Goal: Task Accomplishment & Management: Use online tool/utility

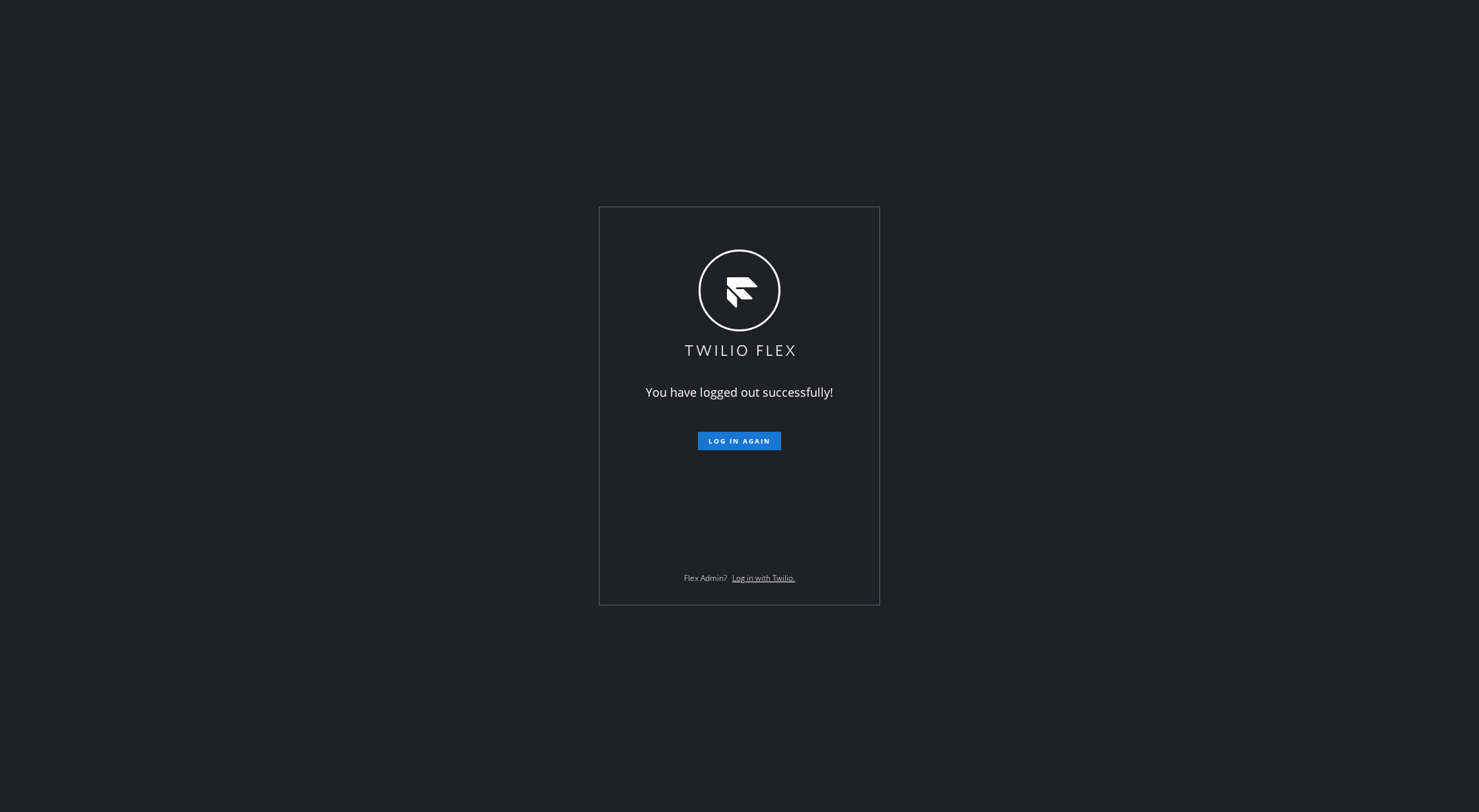
drag, startPoint x: 739, startPoint y: 428, endPoint x: 778, endPoint y: 536, distance: 114.8
click at [739, 428] on form "Log in again" at bounding box center [740, 436] width 230 height 29
click at [719, 440] on span "Log in again" at bounding box center [740, 441] width 62 height 9
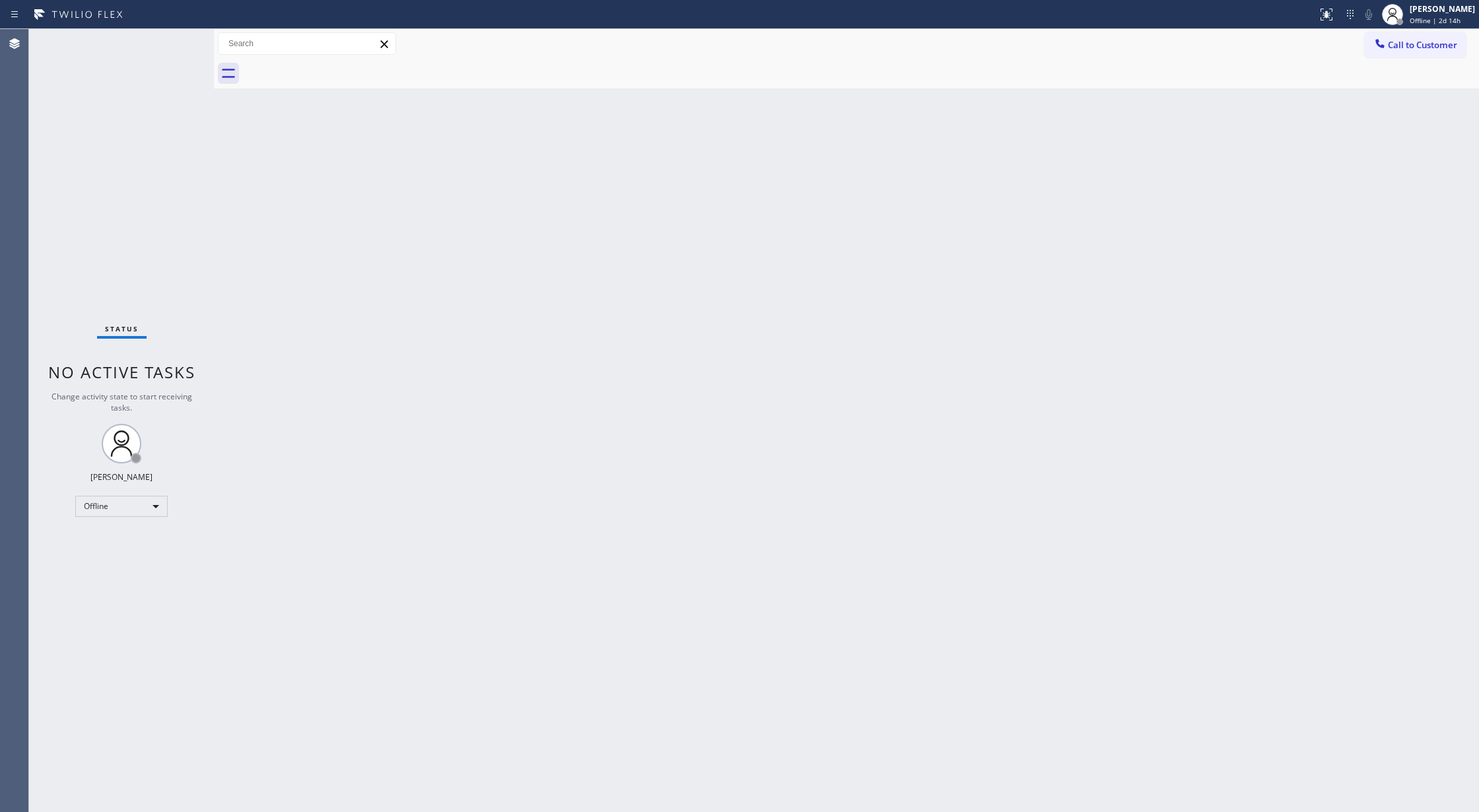
click at [316, 278] on div "Back to Dashboard Change Sender ID Customers Technicians Select a contact Outbo…" at bounding box center [847, 421] width 1266 height 783
click at [351, 536] on div "Back to Dashboard Change Sender ID Customers Technicians Select a contact Outbo…" at bounding box center [847, 421] width 1266 height 783
click at [168, 36] on div "Status No active tasks Change activity state to start receiving tasks. Lilibeth…" at bounding box center [121, 421] width 185 height 783
click at [180, 35] on div "Status No active tasks Change activity state to start receiving tasks. Lilibeth…" at bounding box center [121, 421] width 185 height 783
click at [128, 503] on div "Offline" at bounding box center [121, 507] width 93 height 21
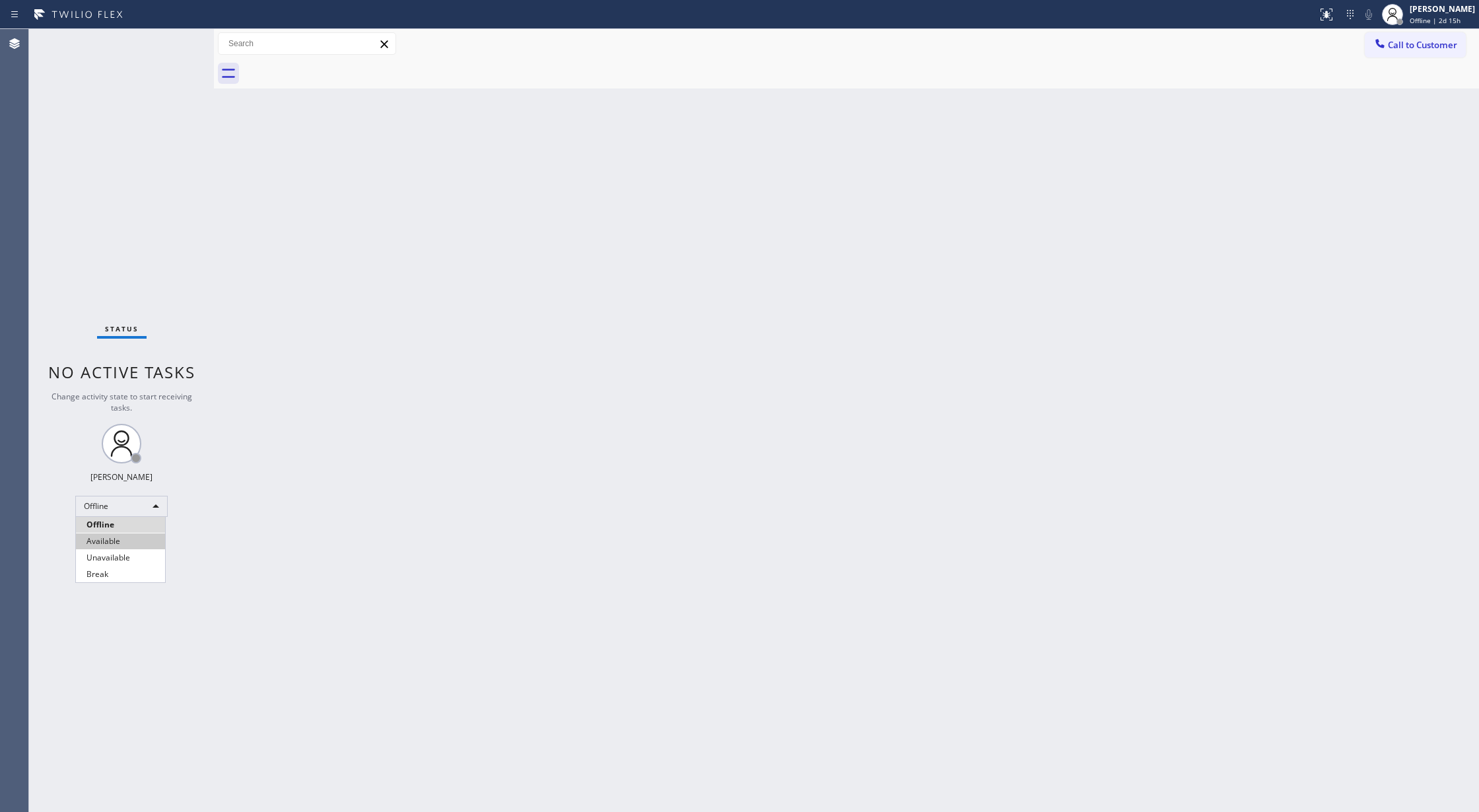
click at [121, 544] on li "Available" at bounding box center [120, 541] width 89 height 15
click at [182, 35] on div "Status No active tasks You are ready to start receiving tasks. Lilibeth Pueyo A…" at bounding box center [121, 421] width 185 height 783
drag, startPoint x: 170, startPoint y: 33, endPoint x: 183, endPoint y: 54, distance: 24.7
click at [170, 33] on div "Status No active tasks You are ready to start receiving tasks. Lilibeth Pueyo A…" at bounding box center [121, 421] width 185 height 783
click at [178, 37] on div "Status No active tasks You are ready to start receiving tasks. Lilibeth Pueyo A…" at bounding box center [121, 421] width 185 height 783
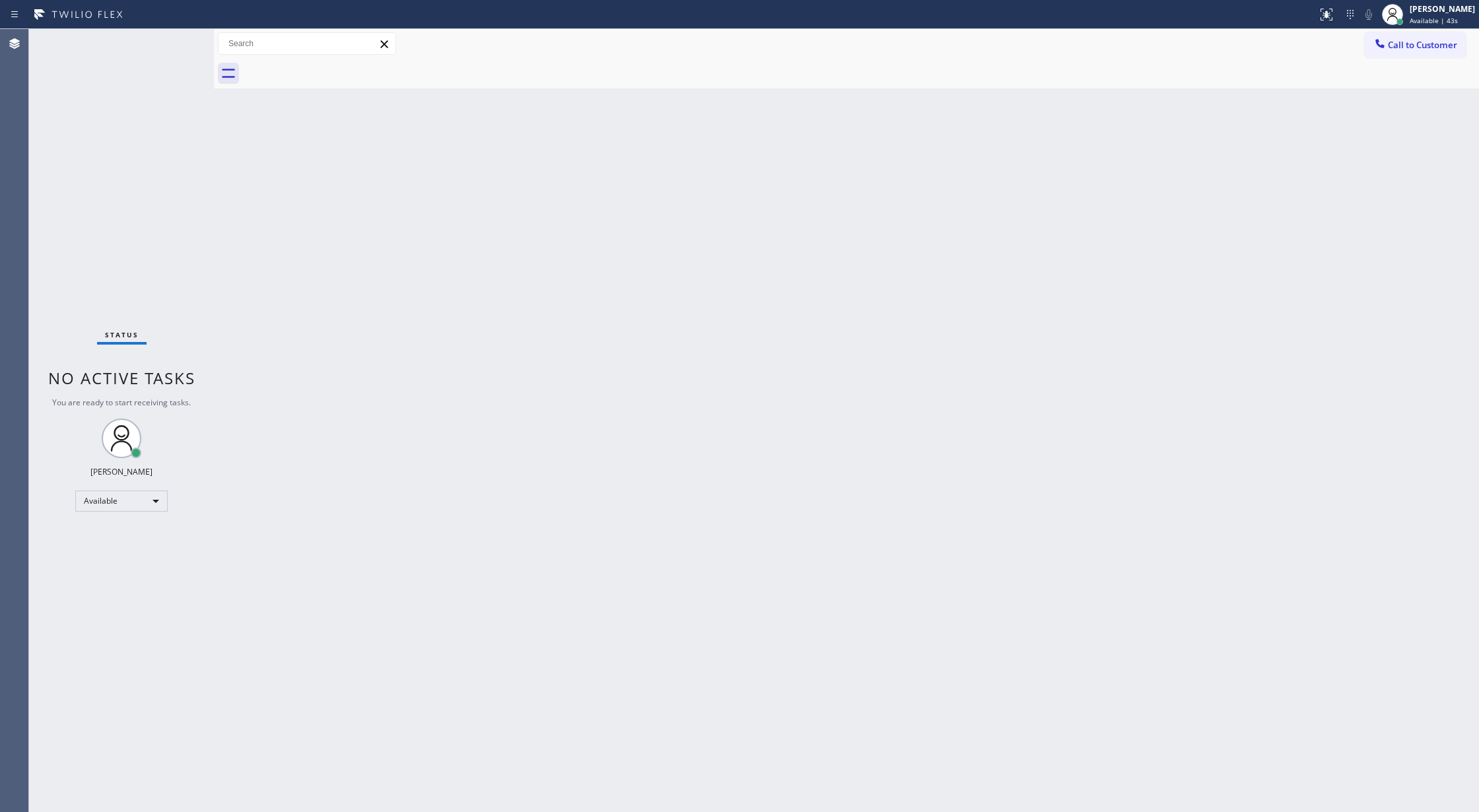
click at [404, 372] on div "Back to Dashboard Change Sender ID Customers Technicians Select a contact Outbo…" at bounding box center [847, 421] width 1266 height 783
click at [175, 37] on div "Status No active tasks You are ready to start receiving tasks. Lilibeth Pueyo A…" at bounding box center [121, 421] width 185 height 783
click at [175, 36] on div "Status No active tasks You are ready to start receiving tasks. Lilibeth Pueyo A…" at bounding box center [121, 421] width 185 height 783
click at [367, 634] on div "Back to Dashboard Change Sender ID Customers Technicians Select a contact Outbo…" at bounding box center [847, 421] width 1266 height 783
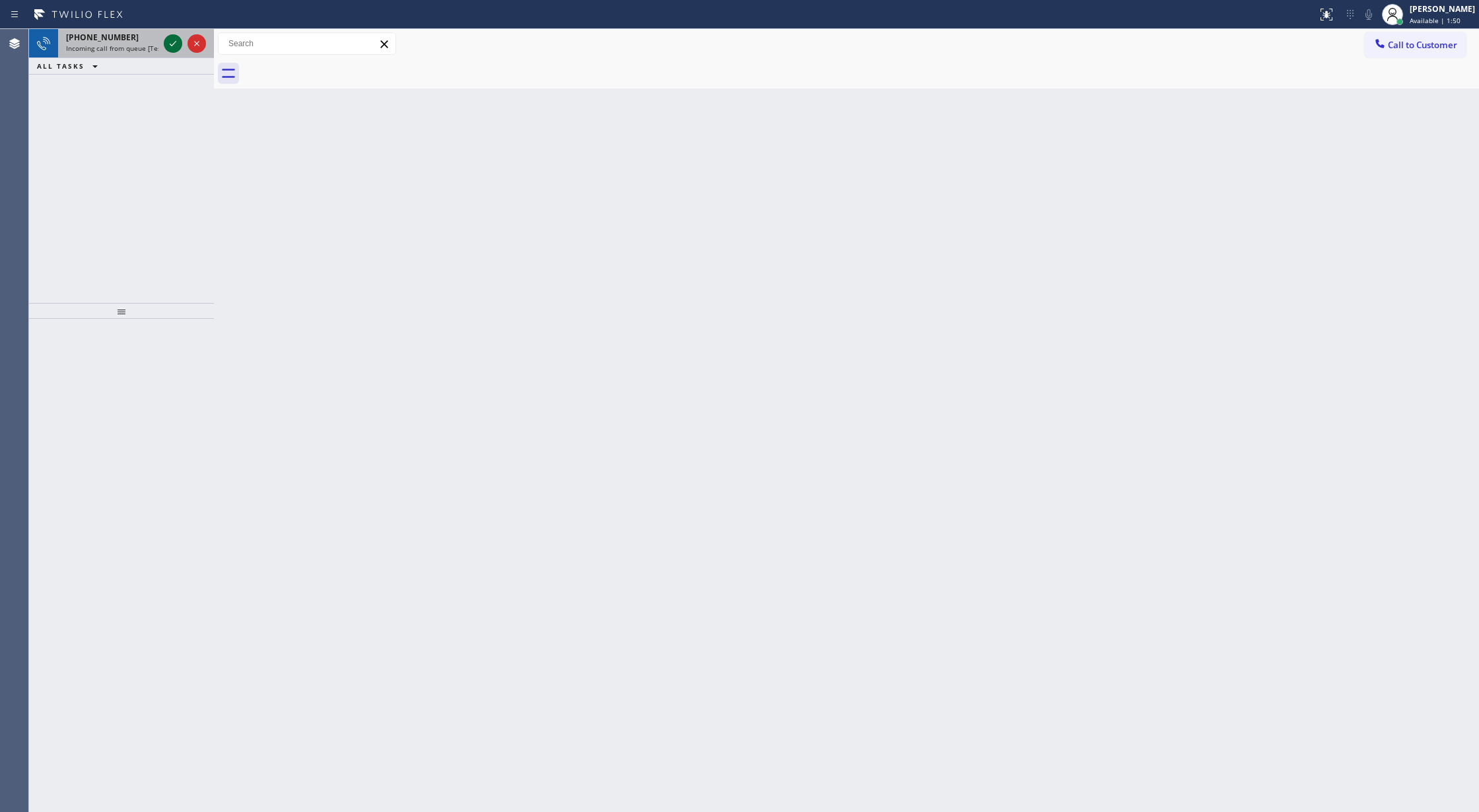
click at [173, 44] on icon at bounding box center [173, 43] width 15 height 15
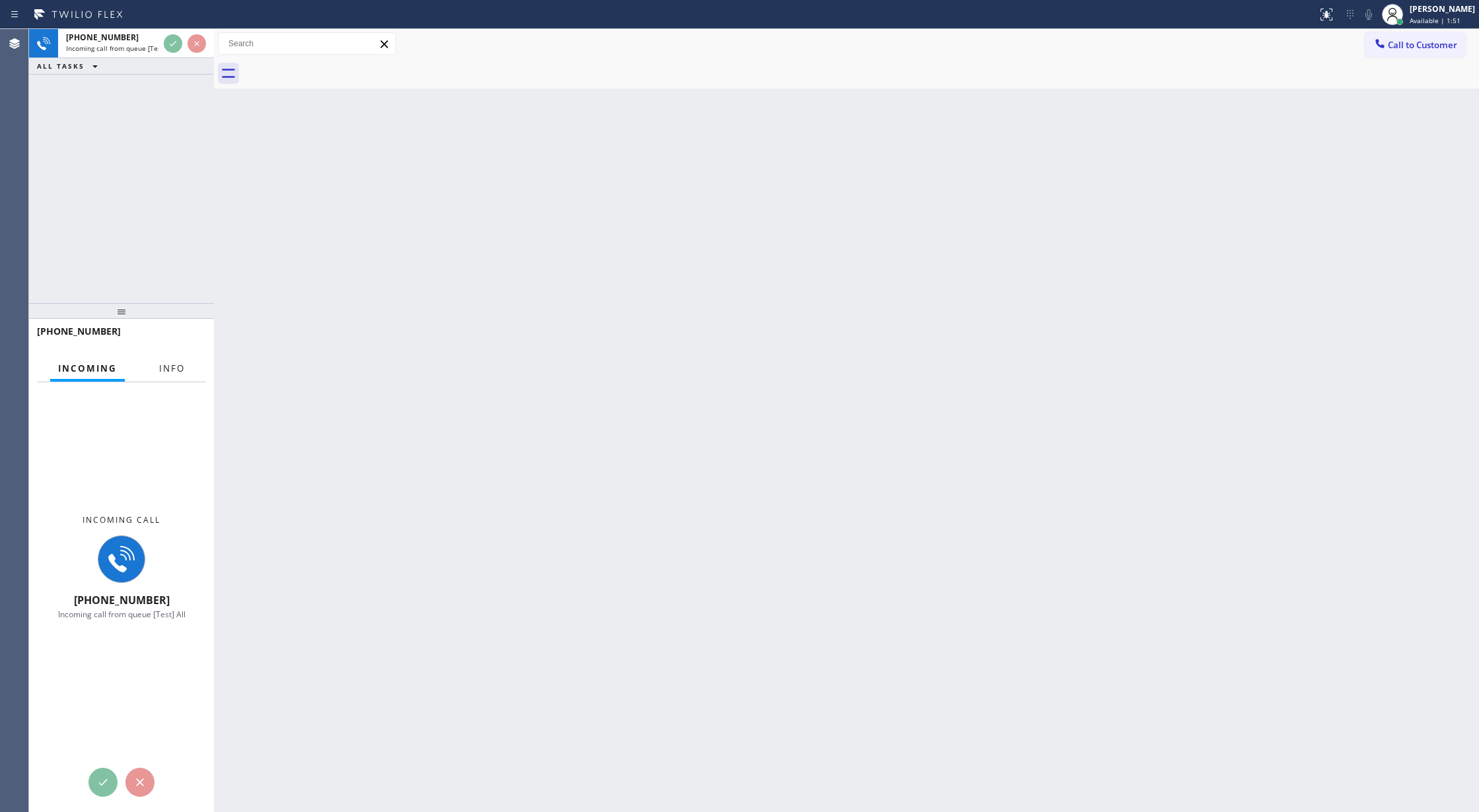
click at [167, 365] on span "Info" at bounding box center [172, 368] width 26 height 12
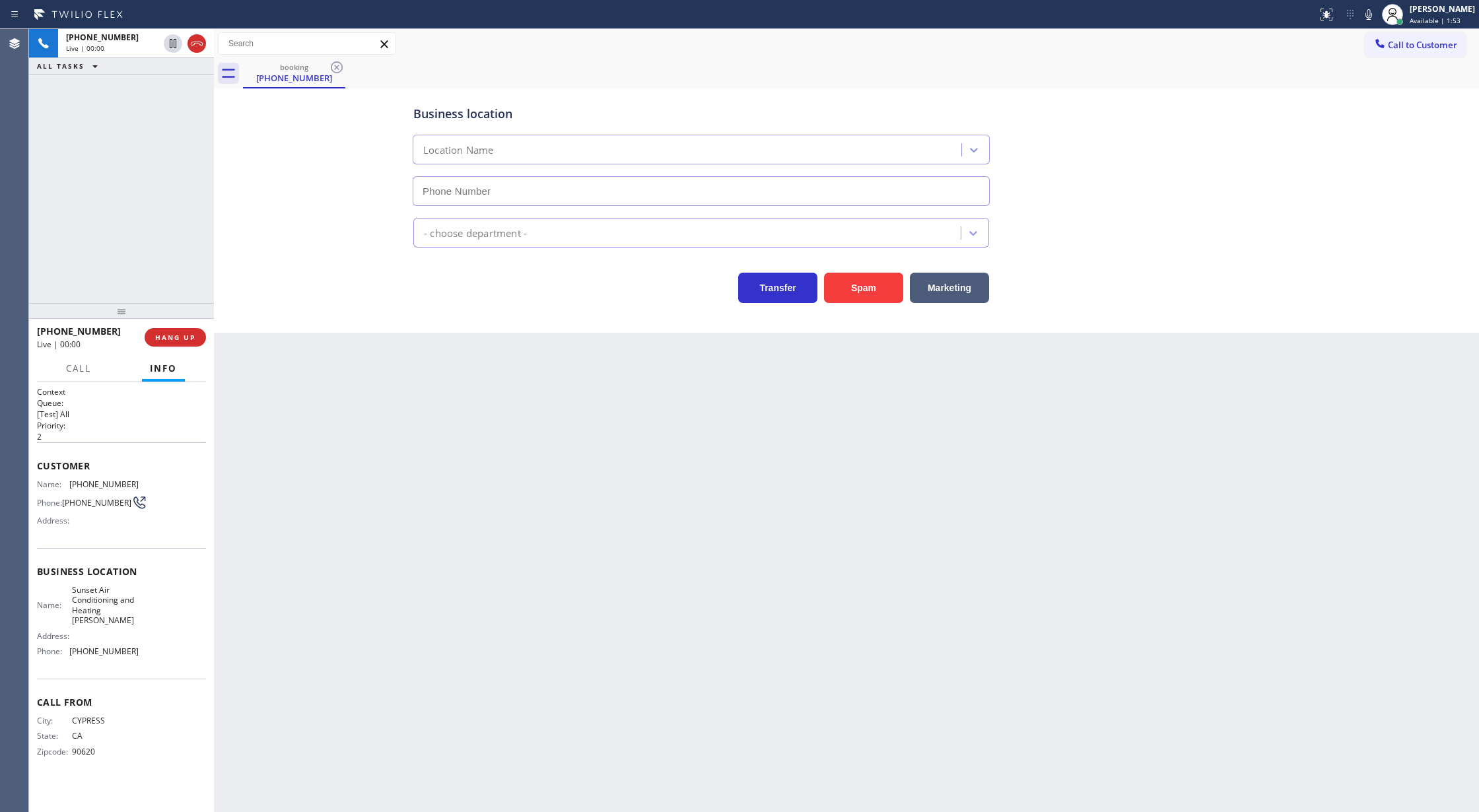
type input "(714) 364-8860"
click at [864, 284] on button "Spam" at bounding box center [863, 287] width 79 height 30
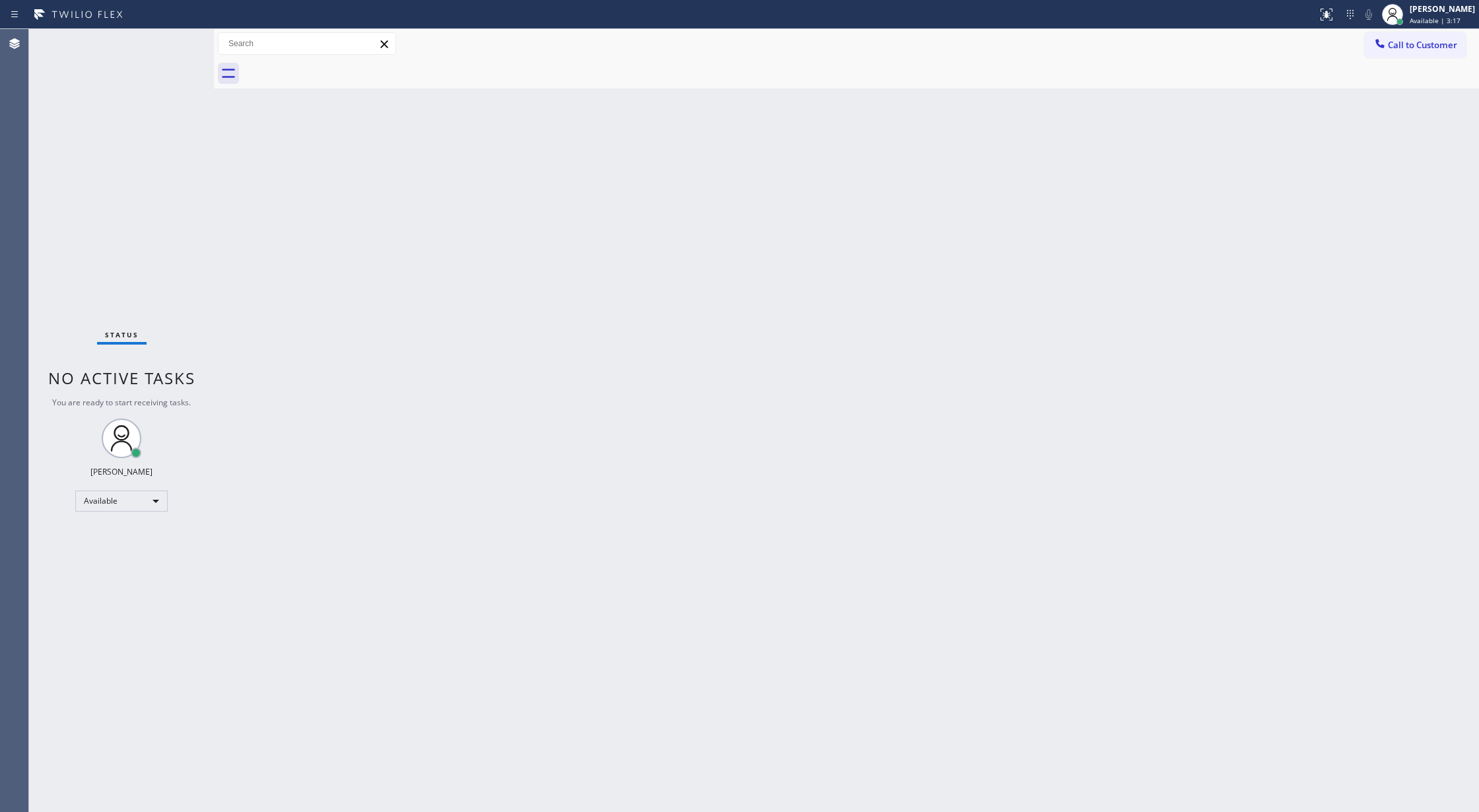
click at [176, 36] on div "Status No active tasks You are ready to start receiving tasks. Lilibeth Pueyo A…" at bounding box center [121, 421] width 185 height 783
click at [180, 38] on div "Status No active tasks You are ready to start receiving tasks. Lilibeth Pueyo A…" at bounding box center [121, 421] width 185 height 783
drag, startPoint x: 300, startPoint y: 468, endPoint x: 680, endPoint y: 672, distance: 431.3
click at [300, 468] on div "Back to Dashboard Change Sender ID Customers Technicians Select a contact Outbo…" at bounding box center [847, 421] width 1266 height 783
click at [177, 37] on div "Status No active tasks You are ready to start receiving tasks. Lilibeth Pueyo A…" at bounding box center [121, 421] width 185 height 783
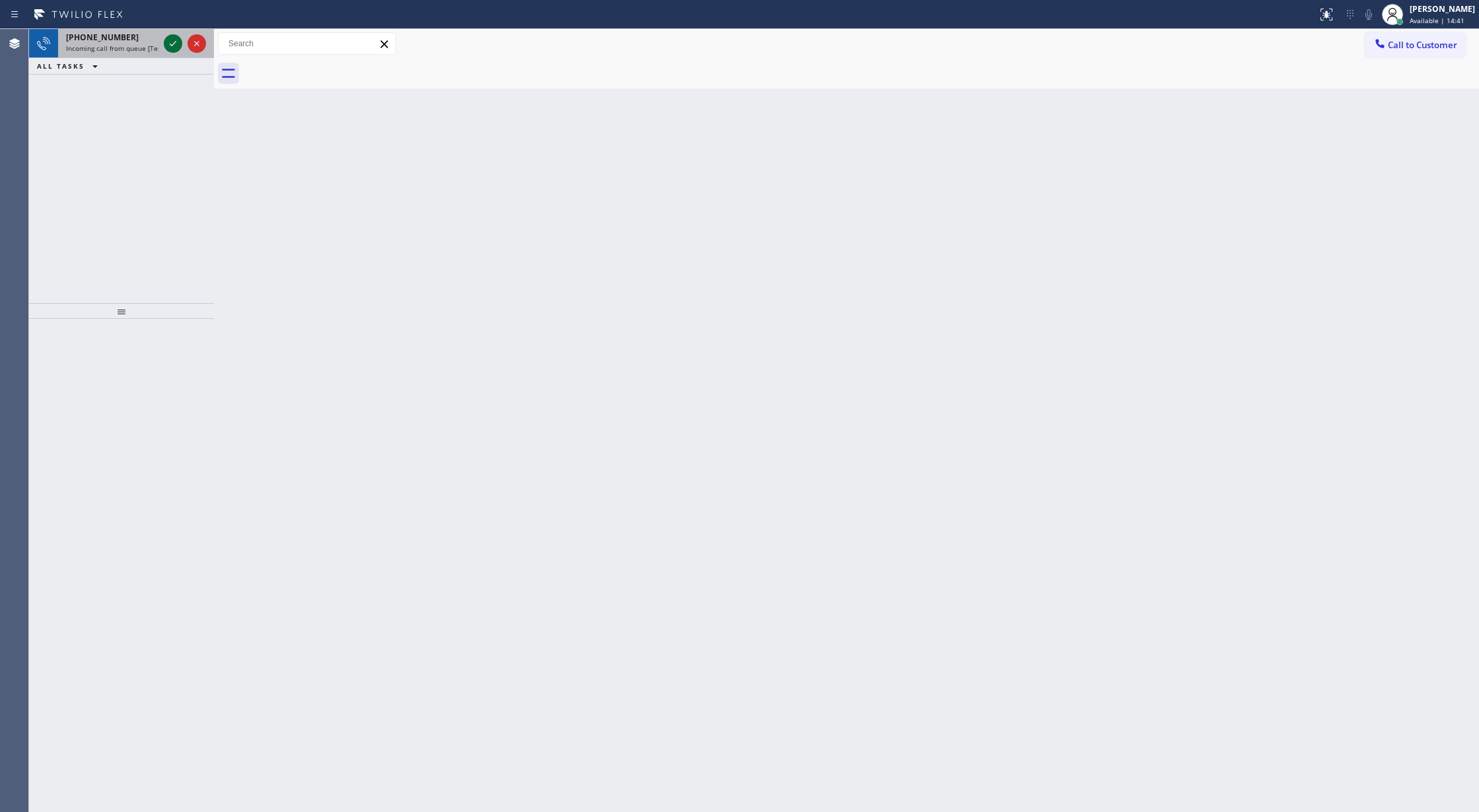
click at [168, 44] on icon at bounding box center [173, 43] width 15 height 15
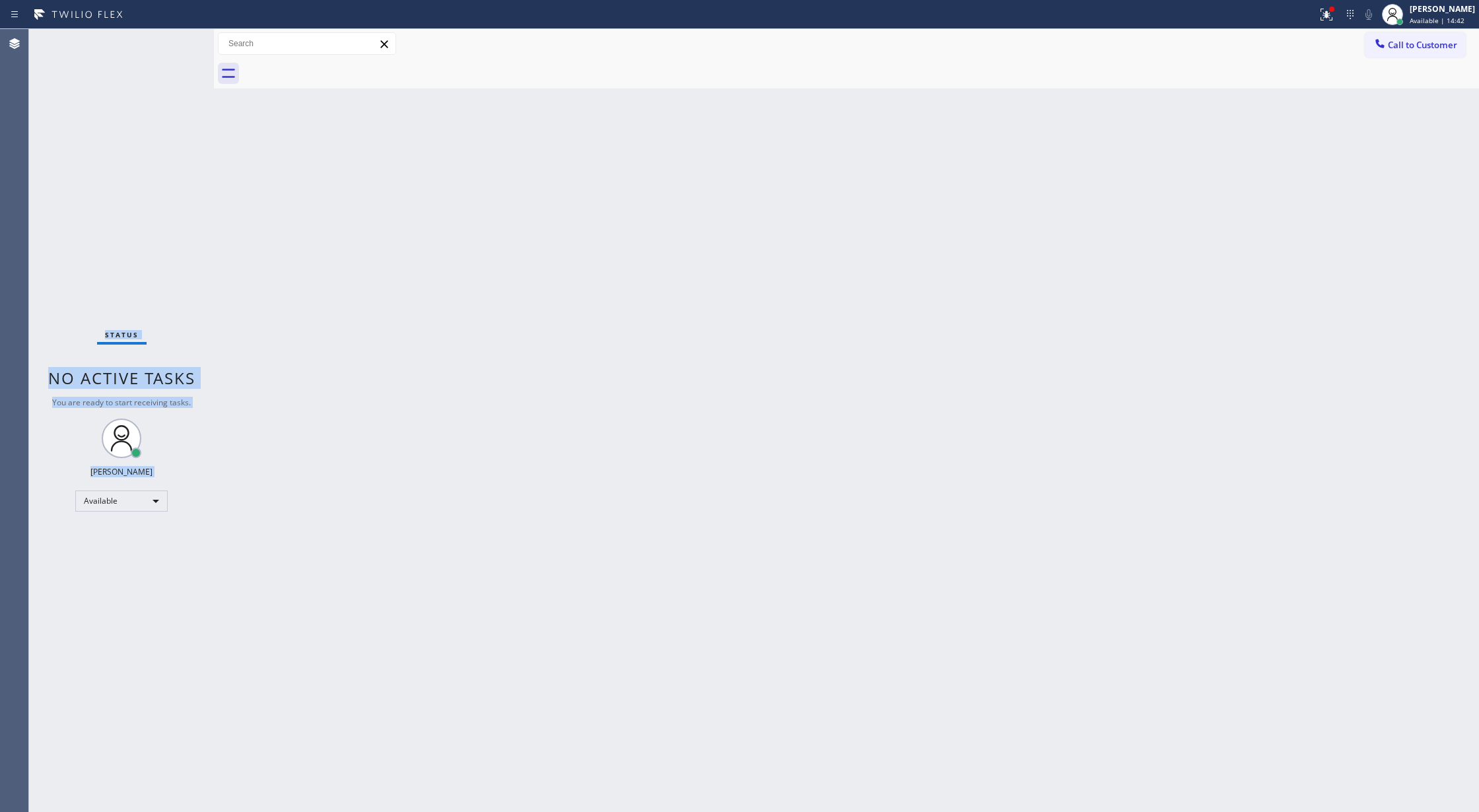
click at [168, 44] on div "Status No active tasks You are ready to start receiving tasks. Lilibeth Pueyo A…" at bounding box center [121, 421] width 185 height 783
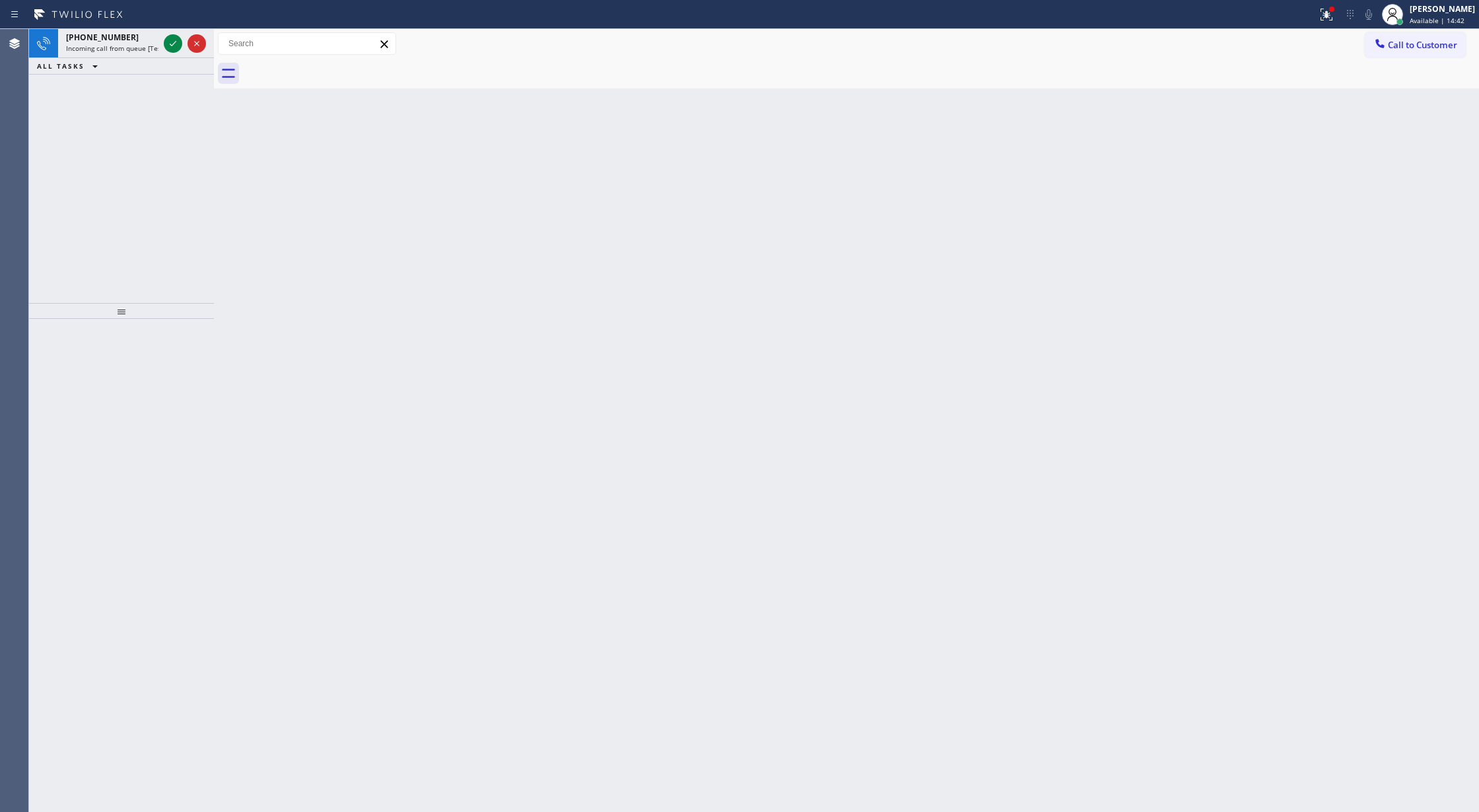
click at [168, 44] on icon at bounding box center [173, 43] width 15 height 15
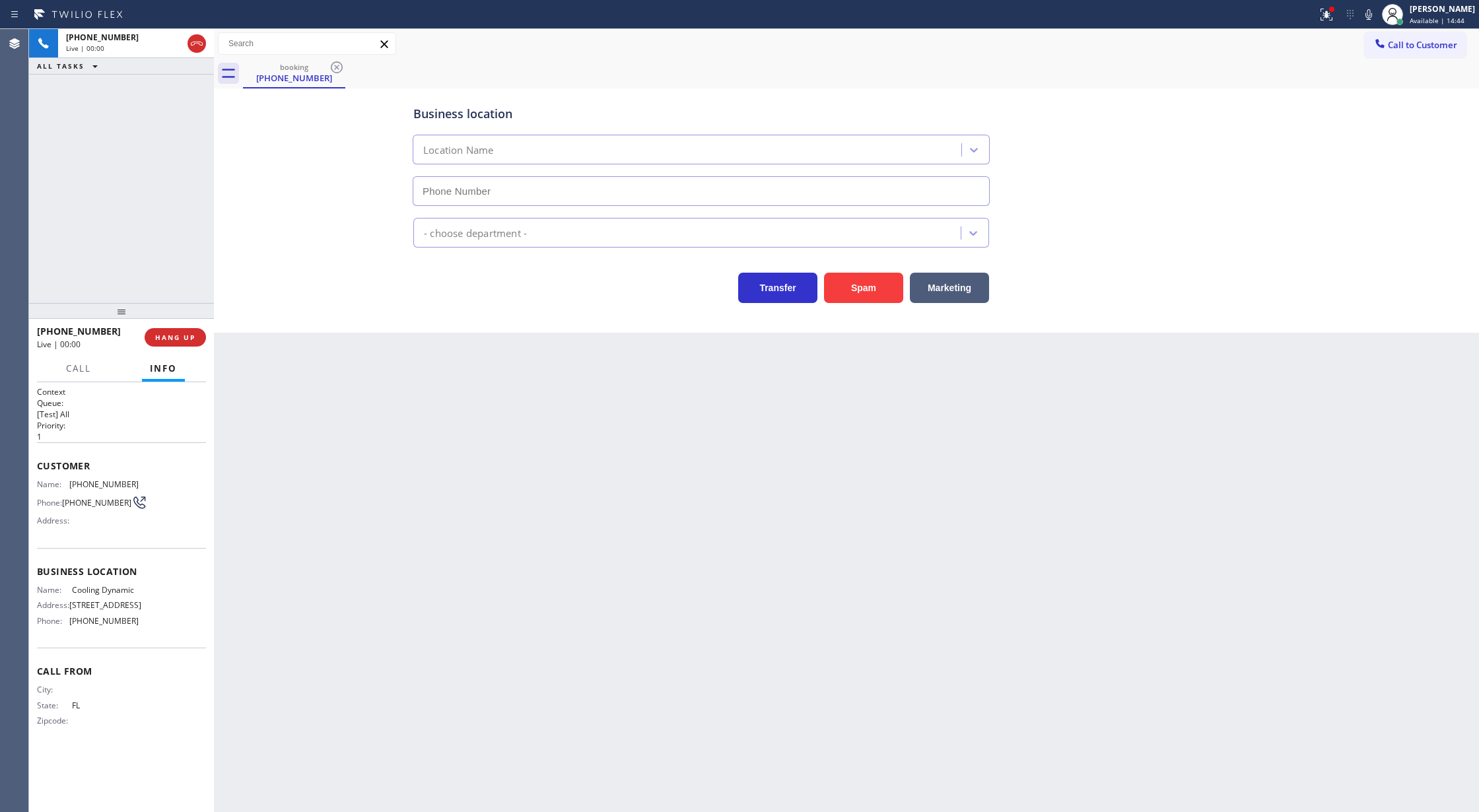
type input "(941) 241-0587"
click at [861, 283] on button "Spam" at bounding box center [863, 287] width 79 height 30
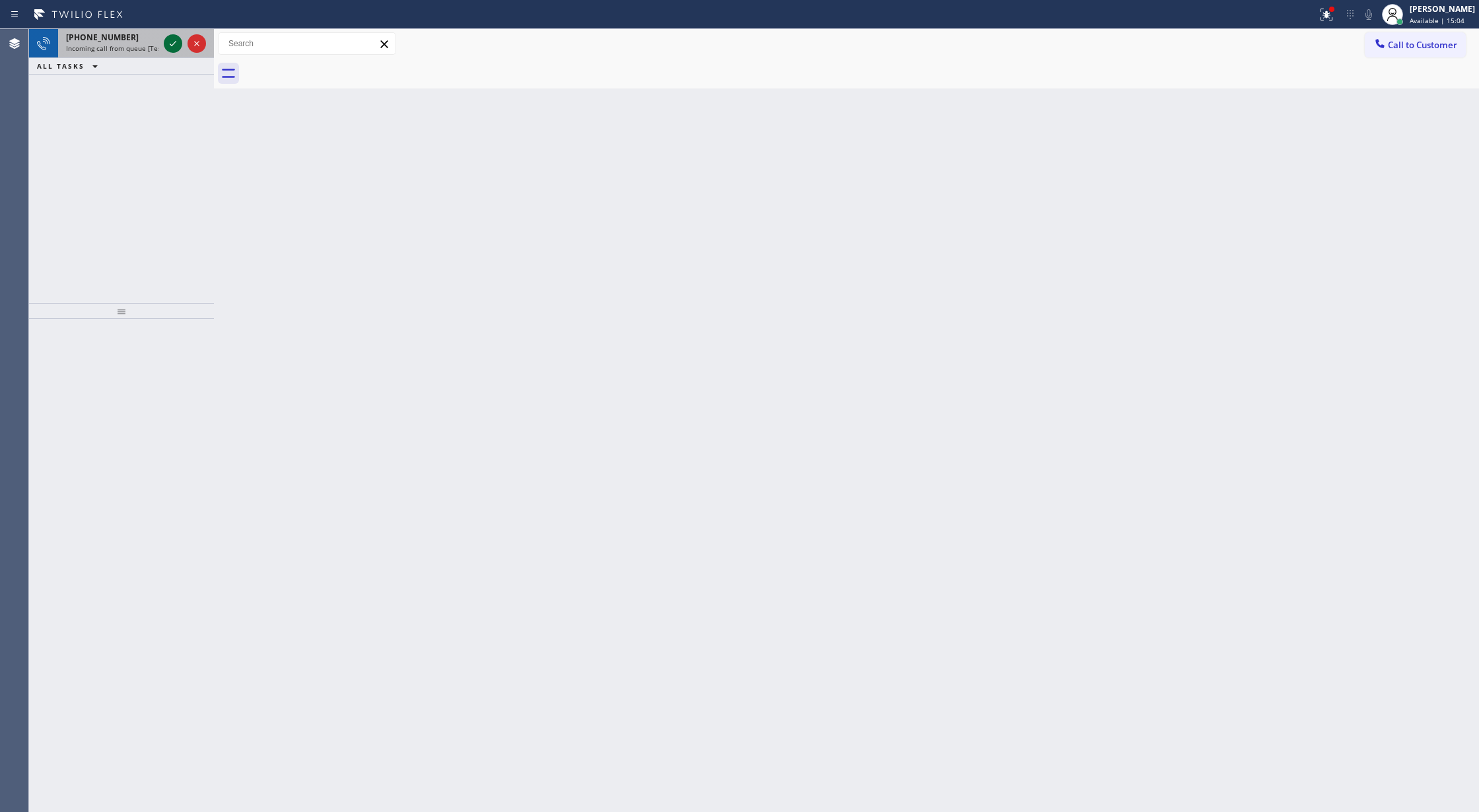
click at [166, 40] on icon at bounding box center [173, 43] width 15 height 15
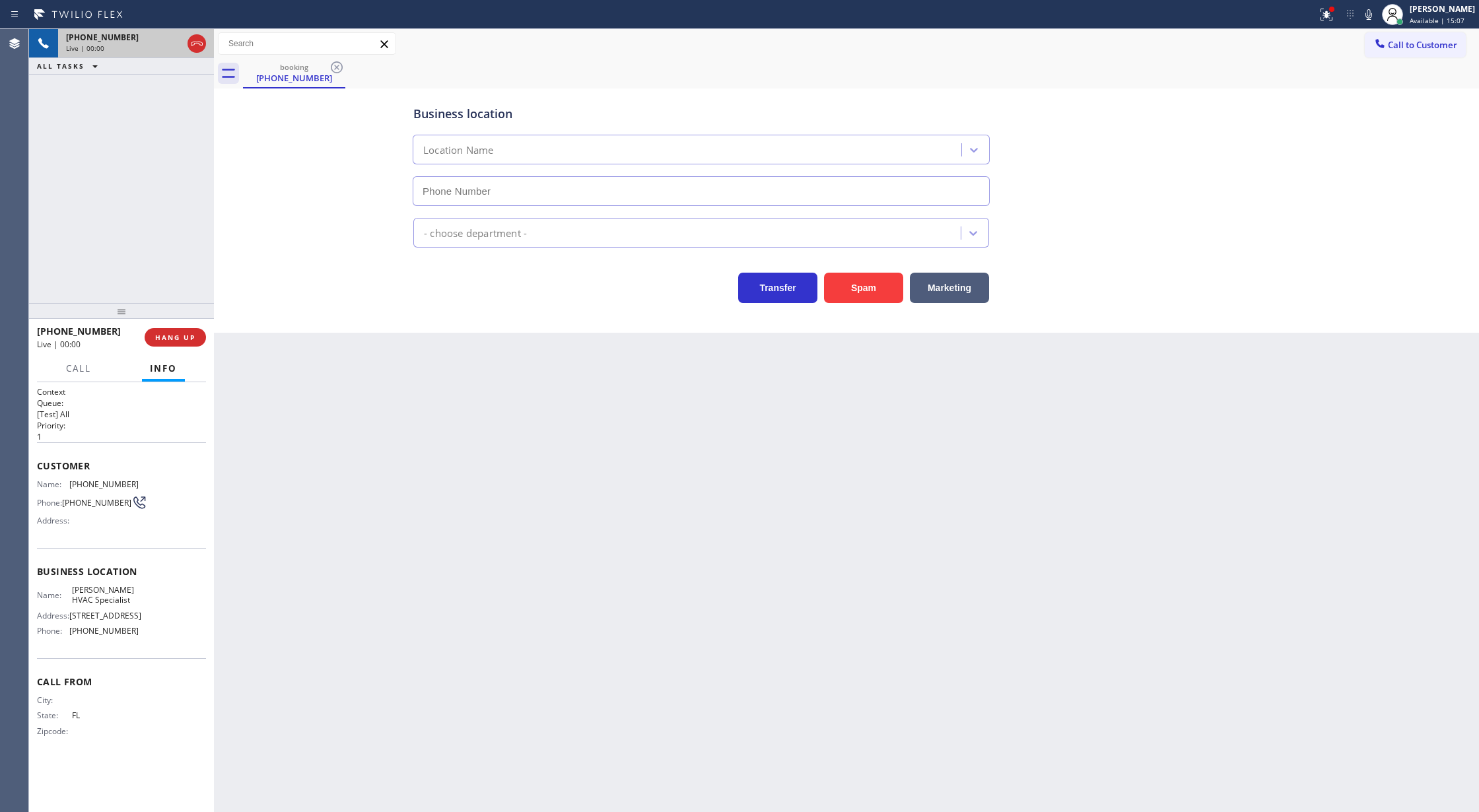
type input "(813) 295-7388"
click at [878, 296] on button "Spam" at bounding box center [863, 287] width 79 height 30
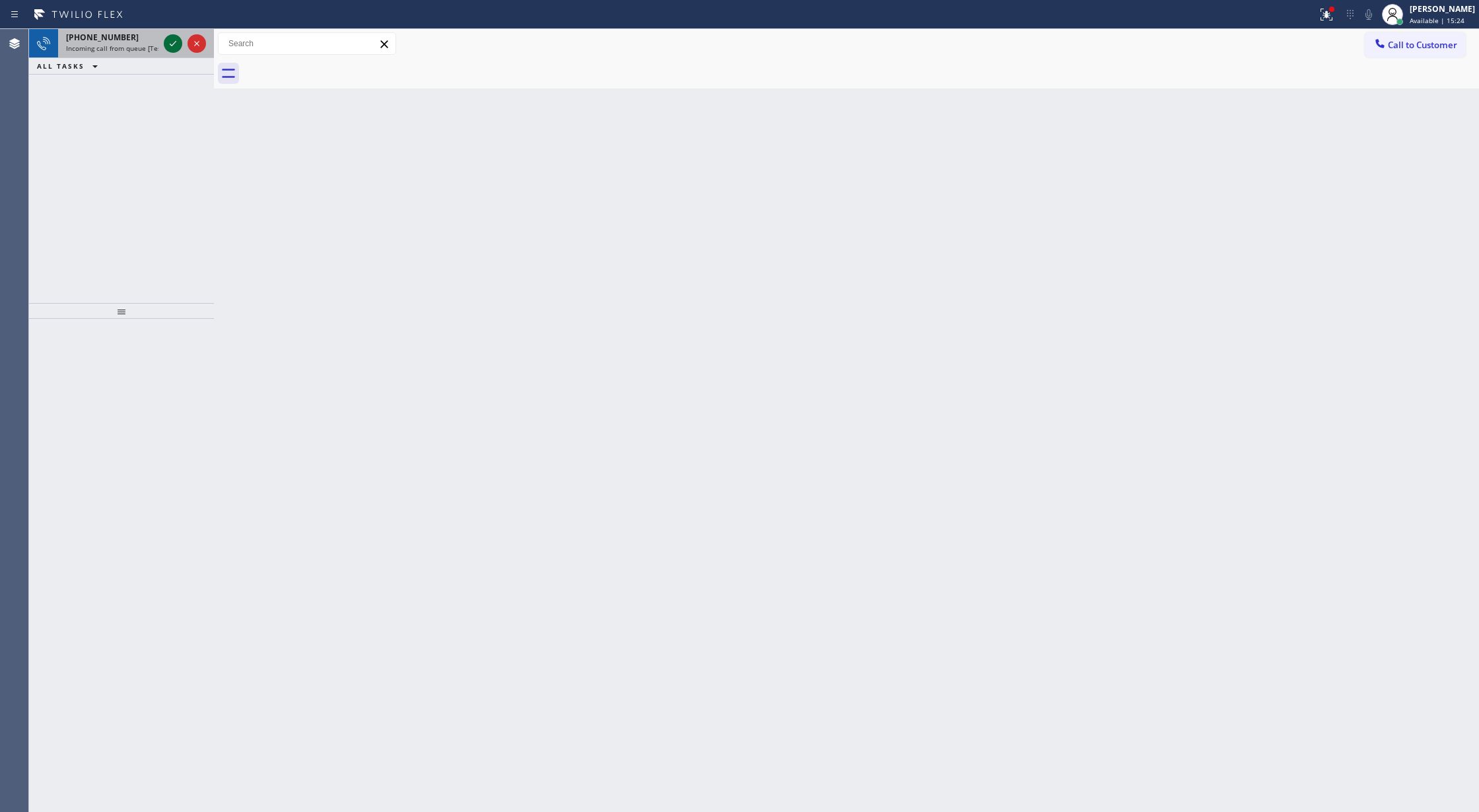
click at [166, 43] on icon at bounding box center [173, 43] width 15 height 15
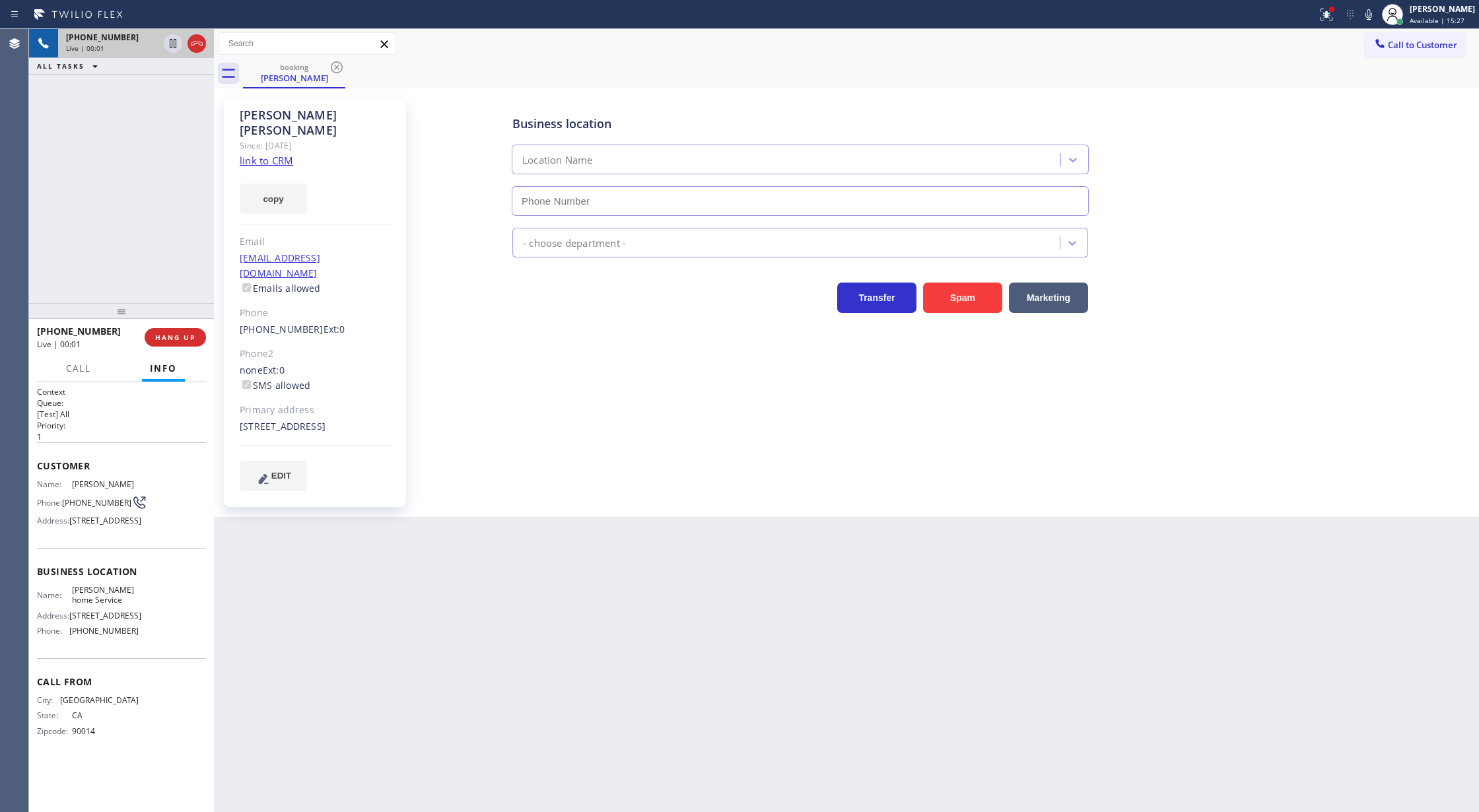
type input "(805) 793-1788"
click at [270, 154] on link "link to CRM" at bounding box center [266, 160] width 54 height 13
click at [267, 154] on link "link to CRM" at bounding box center [266, 160] width 54 height 13
click at [1377, 14] on icon at bounding box center [1368, 14] width 15 height 15
click at [1372, 15] on icon at bounding box center [1369, 14] width 7 height 11
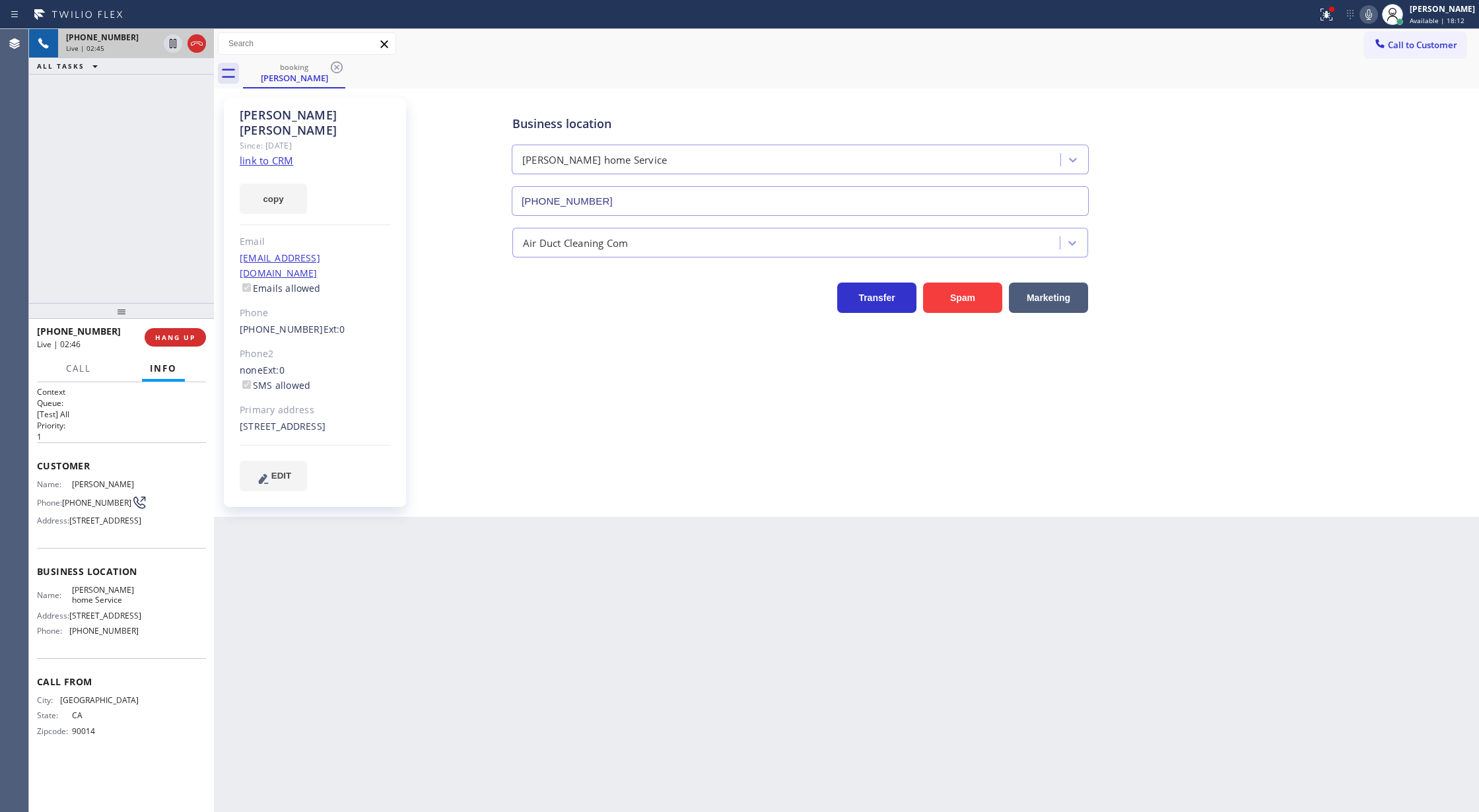
click at [1372, 15] on icon at bounding box center [1369, 14] width 7 height 11
click at [1377, 13] on icon at bounding box center [1368, 14] width 15 height 15
drag, startPoint x: 1377, startPoint y: 15, endPoint x: 1357, endPoint y: 29, distance: 24.4
click at [1372, 15] on icon at bounding box center [1369, 14] width 7 height 11
click at [173, 48] on icon at bounding box center [173, 43] width 15 height 15
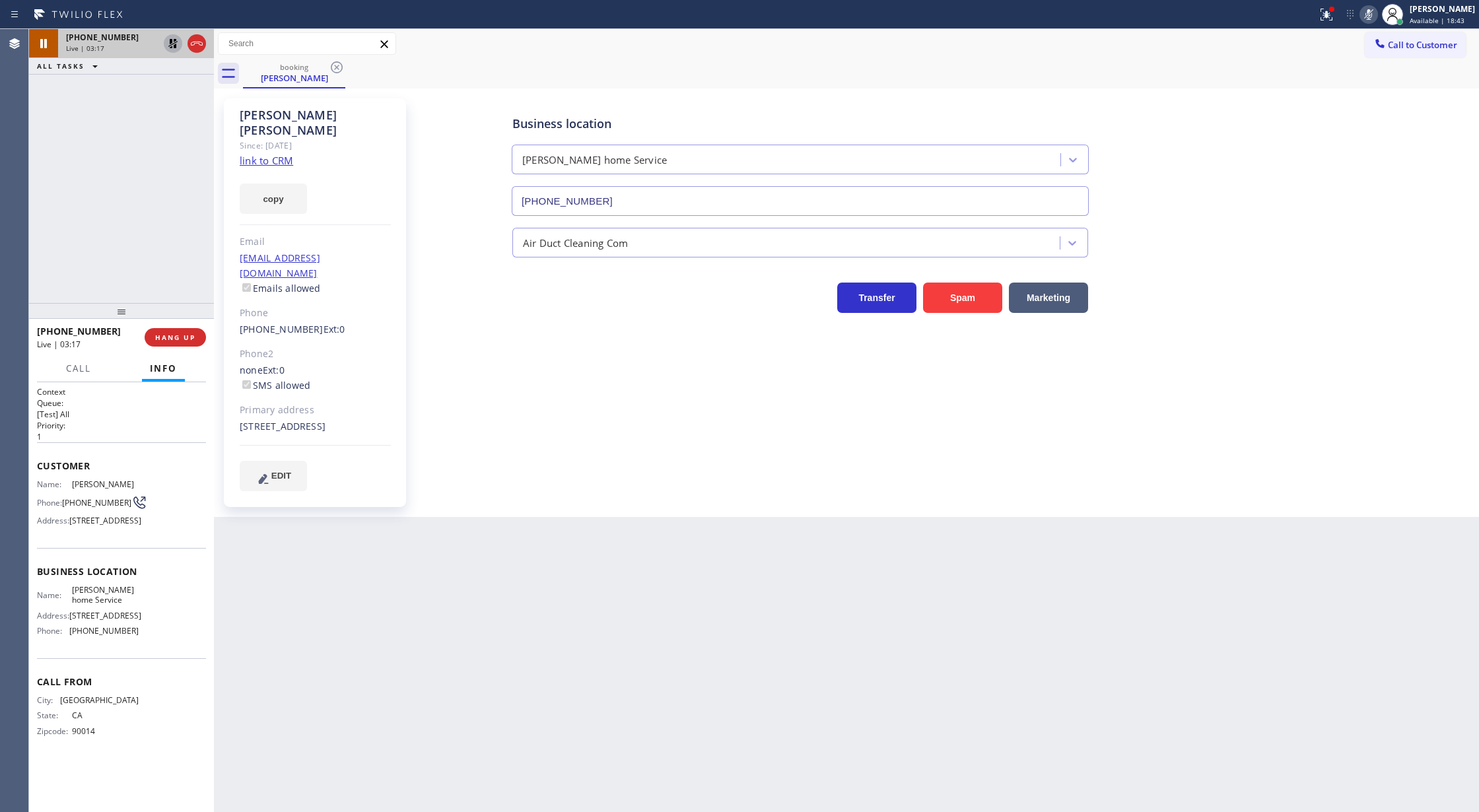
drag, startPoint x: 1380, startPoint y: 17, endPoint x: 801, endPoint y: 61, distance: 580.7
click at [1377, 19] on icon at bounding box center [1368, 14] width 15 height 15
click at [166, 44] on icon at bounding box center [173, 43] width 15 height 15
click at [169, 340] on span "COMPLETE" at bounding box center [173, 337] width 46 height 9
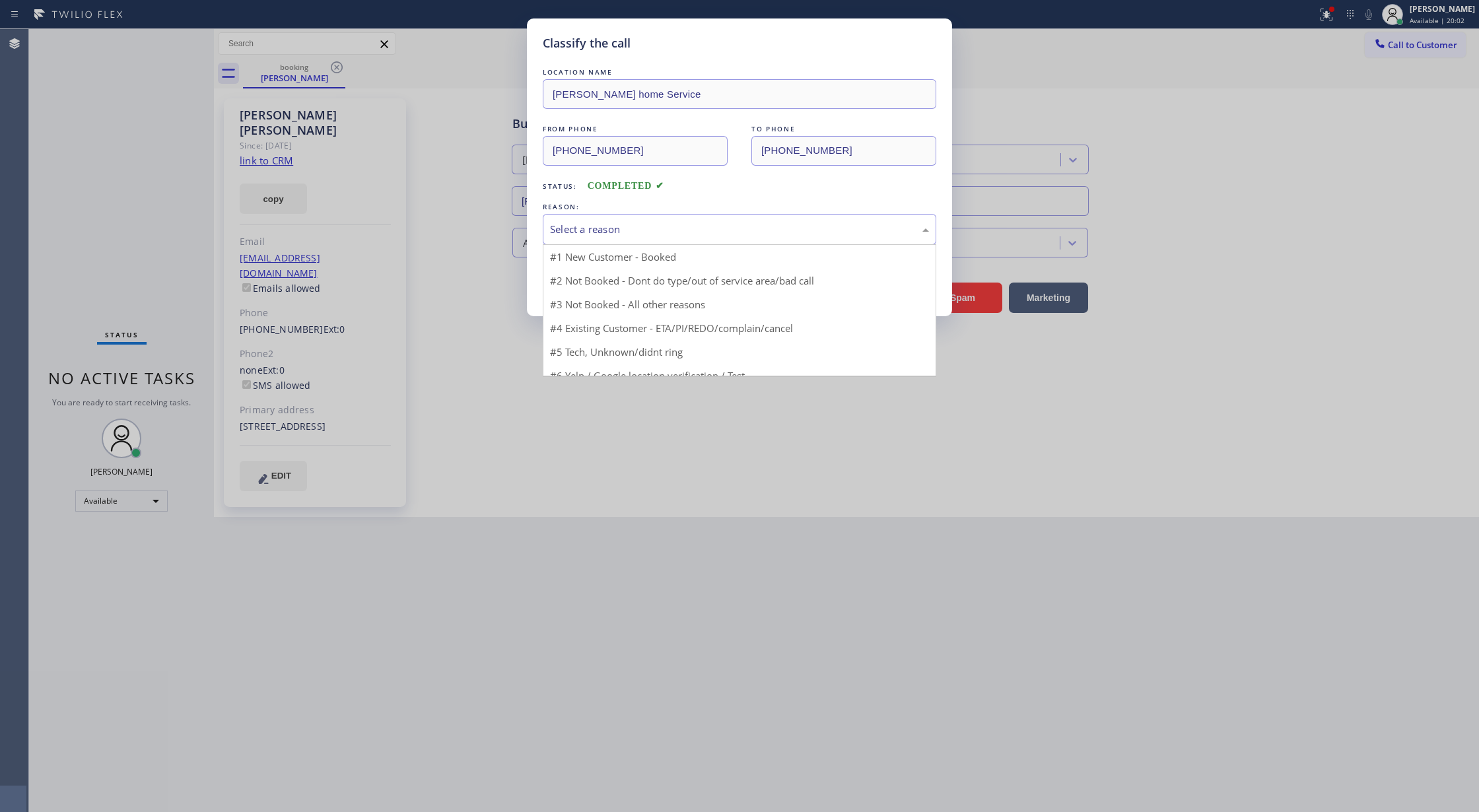
click at [612, 226] on div "Select a reason" at bounding box center [739, 229] width 379 height 15
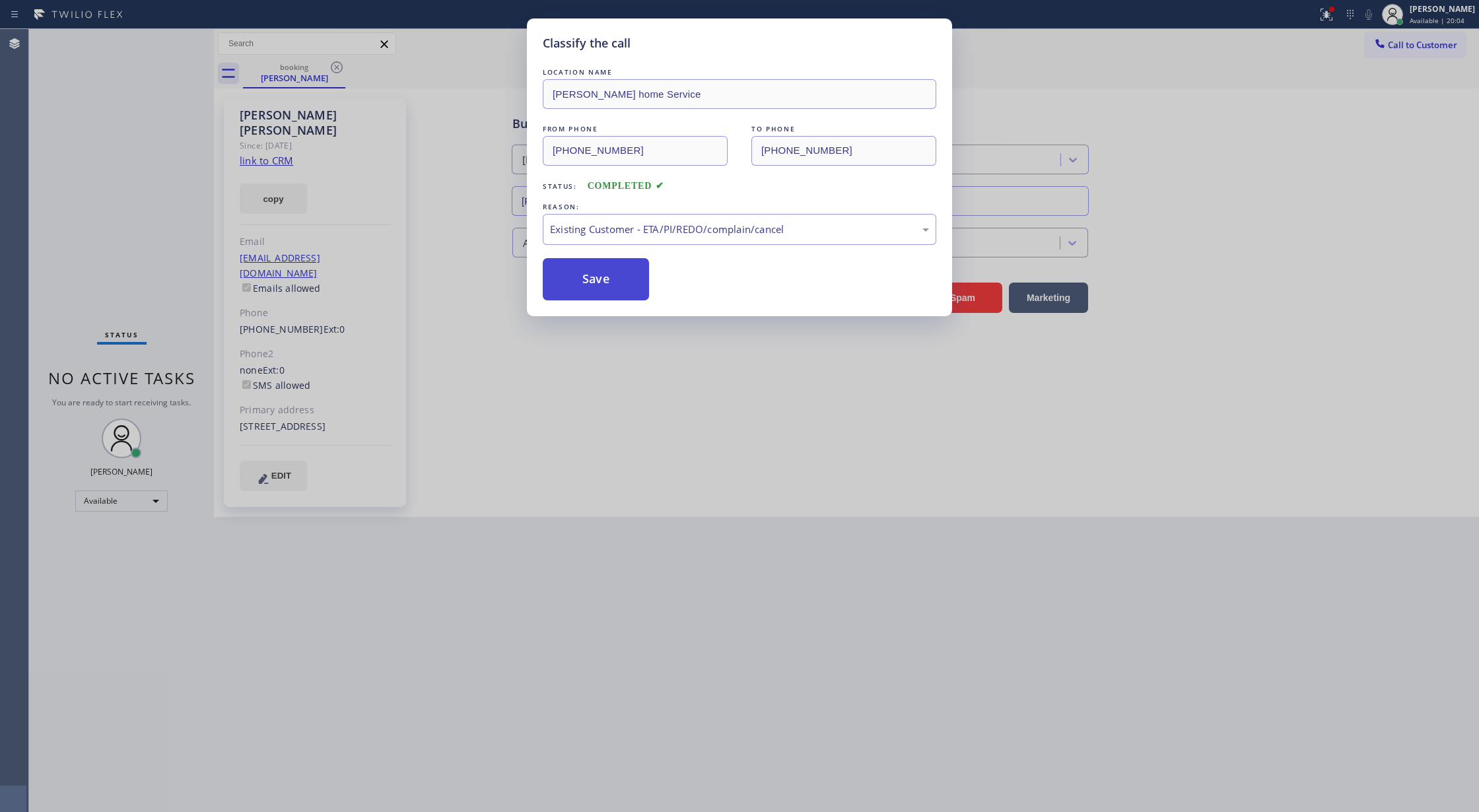
click at [599, 267] on button "Save" at bounding box center [596, 279] width 107 height 42
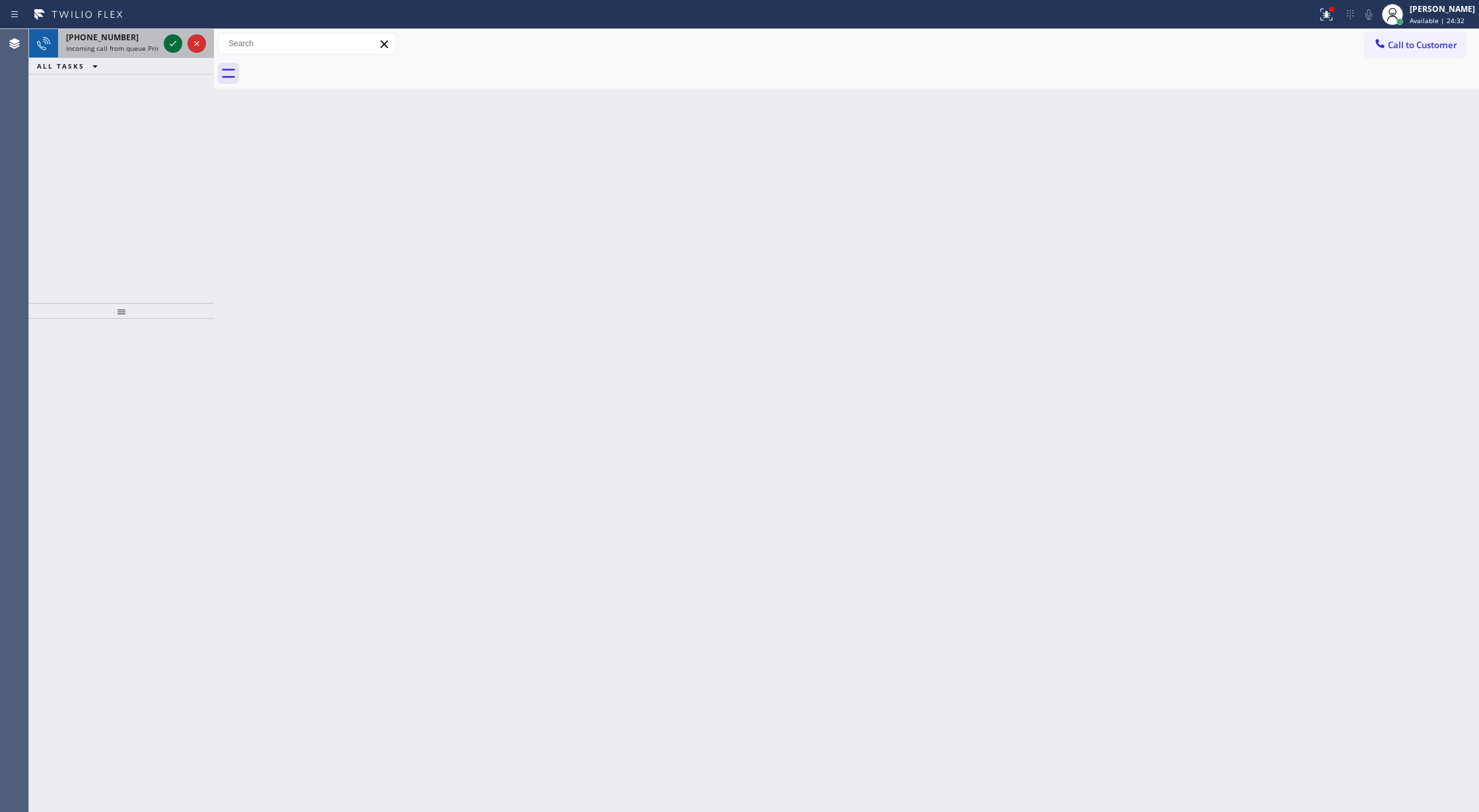
click at [172, 41] on icon at bounding box center [173, 43] width 15 height 15
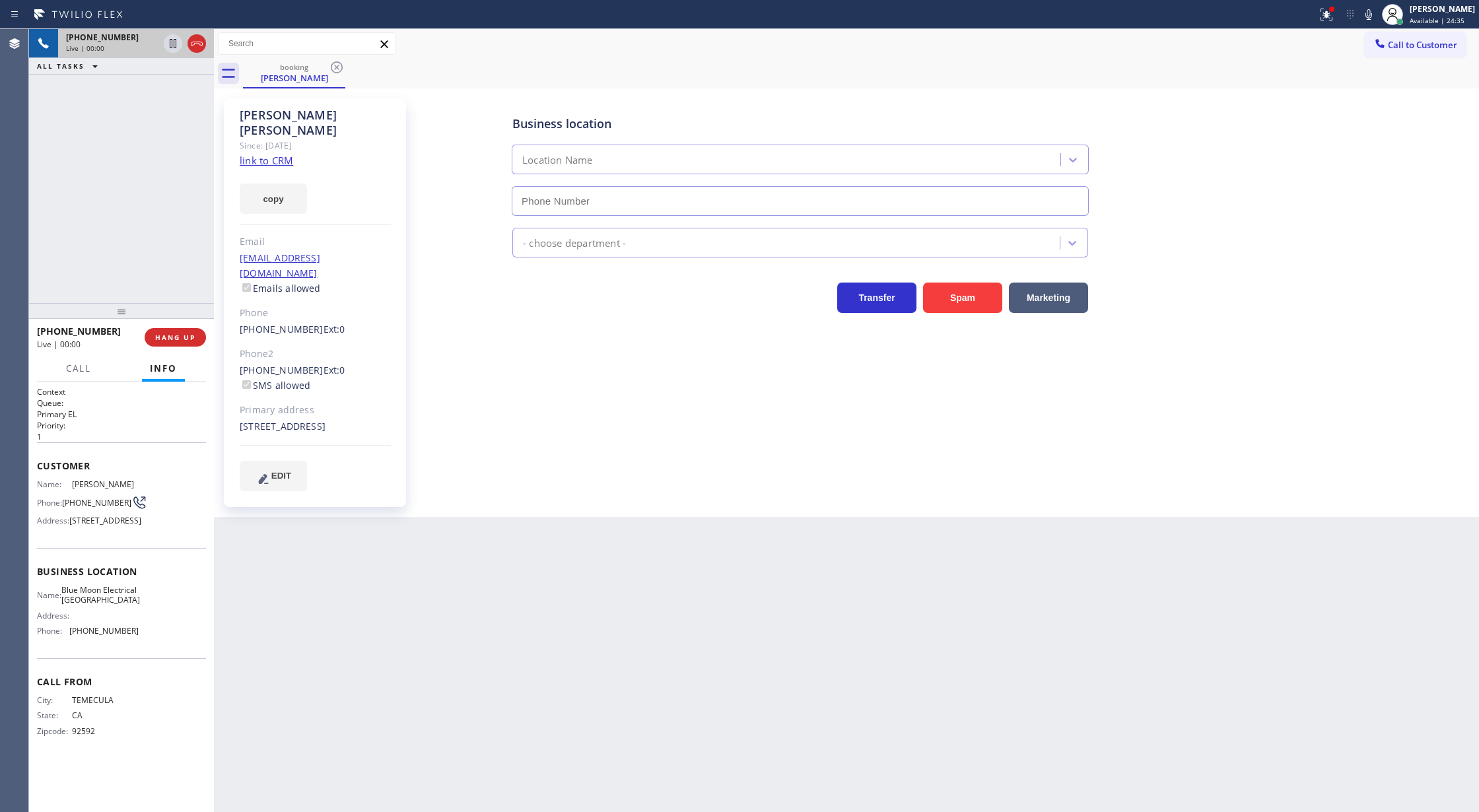
type input "(760) 388-9408"
click at [254, 154] on link "link to CRM" at bounding box center [266, 160] width 54 height 13
click at [301, 618] on div "Back to Dashboard Change Sender ID Customers Technicians Select a contact Outbo…" at bounding box center [847, 421] width 1266 height 783
click at [1374, 14] on icon at bounding box center [1368, 14] width 15 height 15
click at [1372, 17] on icon at bounding box center [1368, 14] width 15 height 15
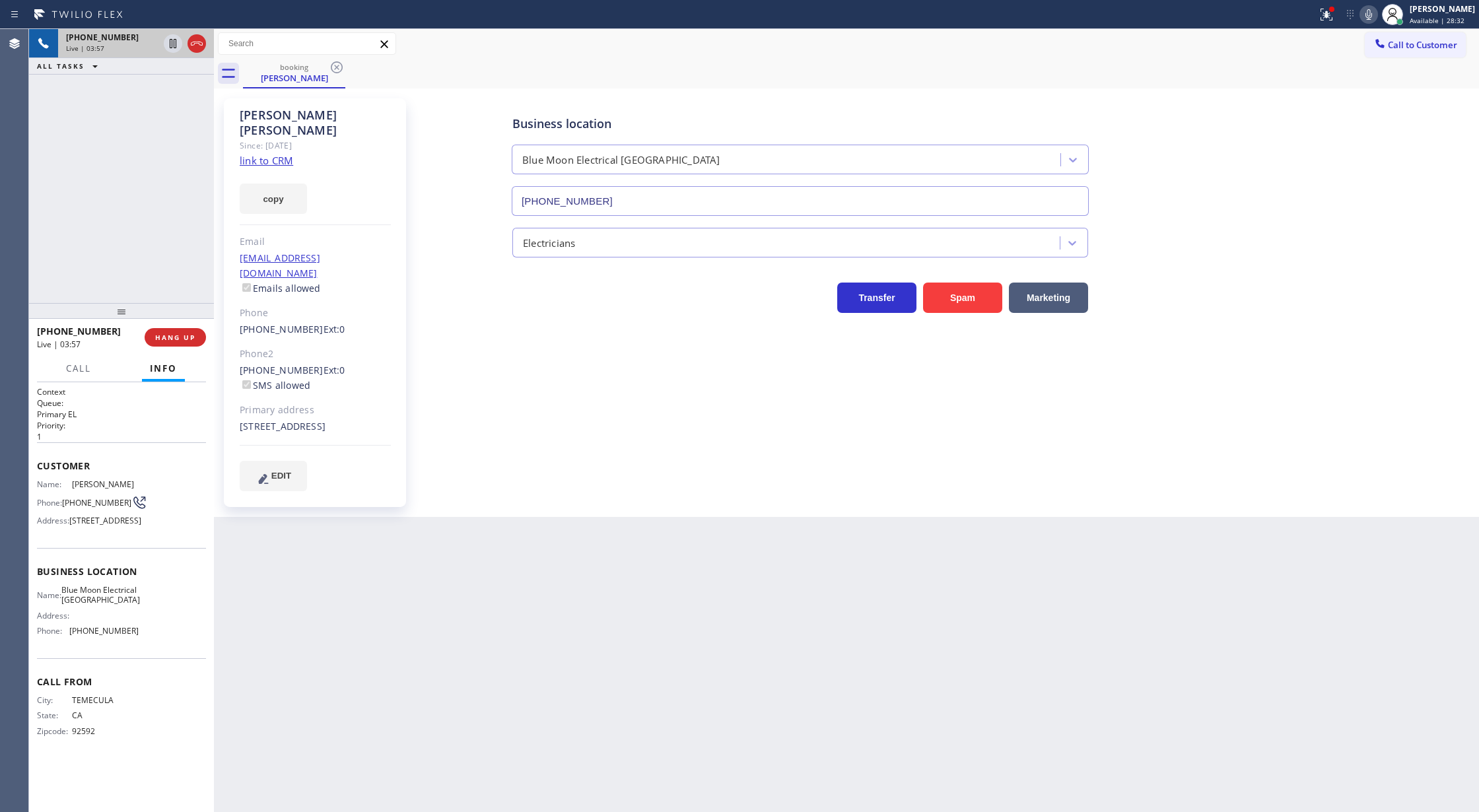
click at [1377, 11] on icon at bounding box center [1368, 14] width 15 height 15
click at [1372, 11] on icon at bounding box center [1369, 14] width 7 height 11
click at [193, 46] on icon at bounding box center [196, 43] width 15 height 15
click at [168, 336] on span "COMPLETE" at bounding box center [173, 337] width 46 height 9
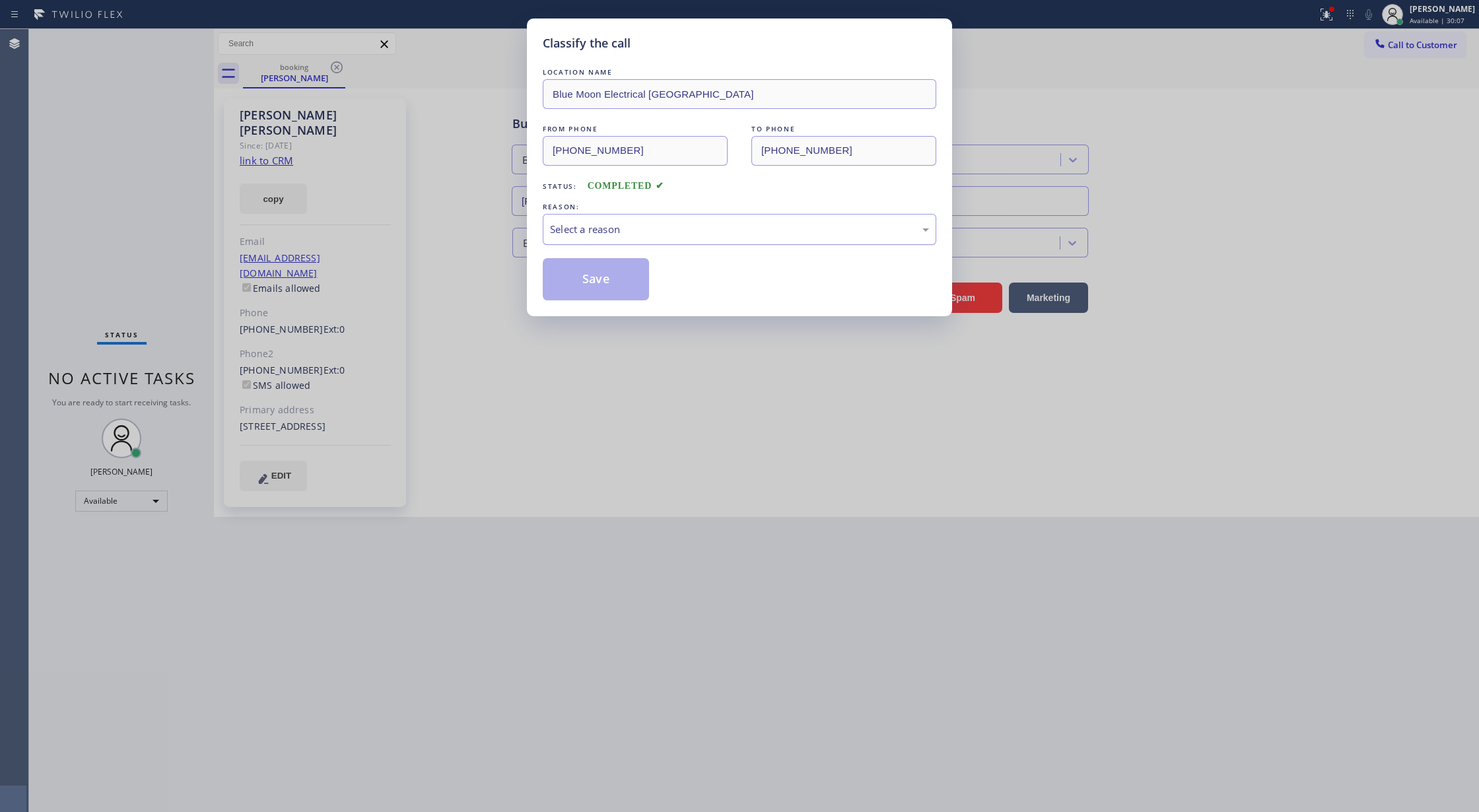
click at [605, 228] on div "Select a reason" at bounding box center [739, 229] width 379 height 15
click at [592, 279] on button "Save" at bounding box center [596, 279] width 107 height 42
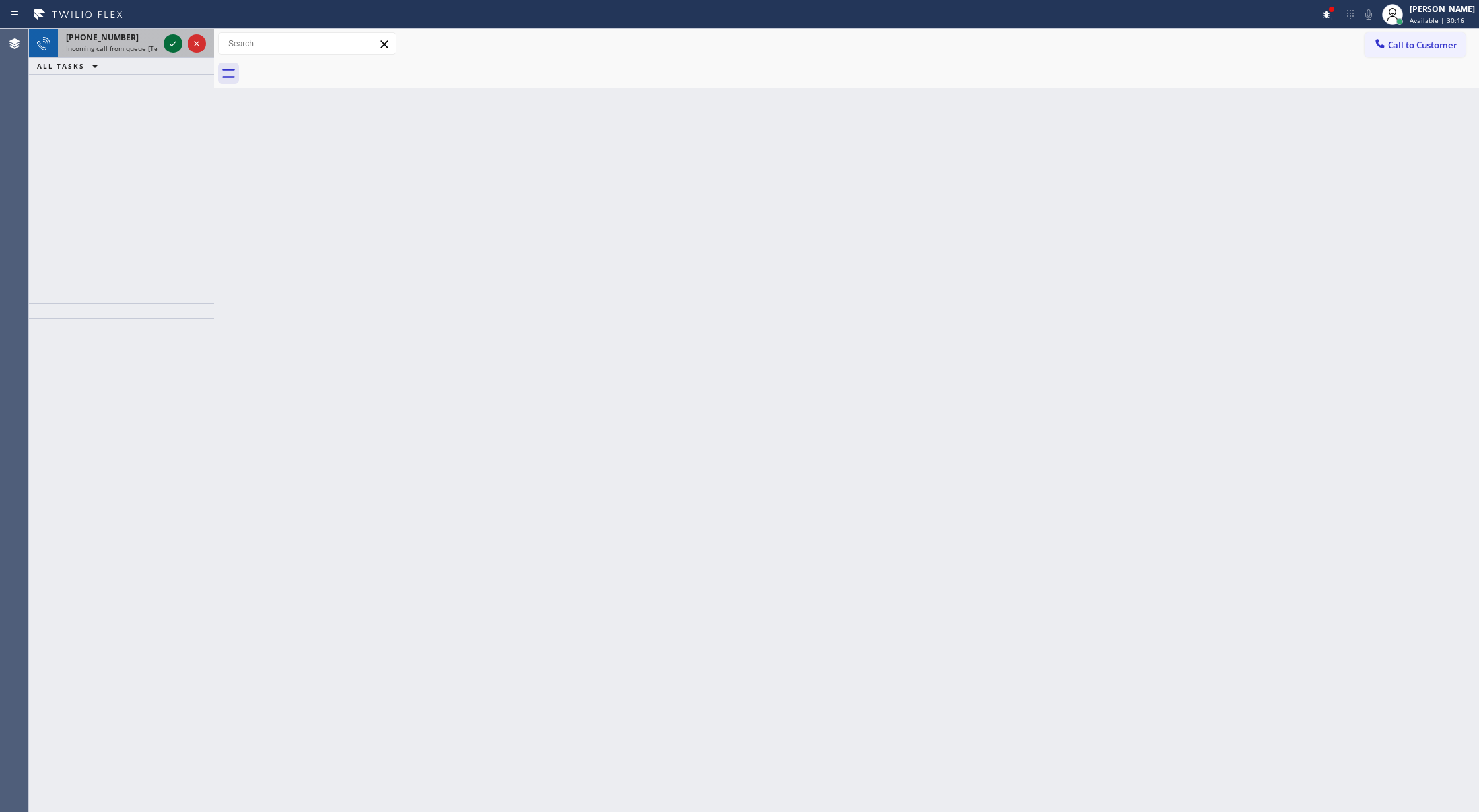
click at [174, 37] on icon at bounding box center [173, 43] width 15 height 15
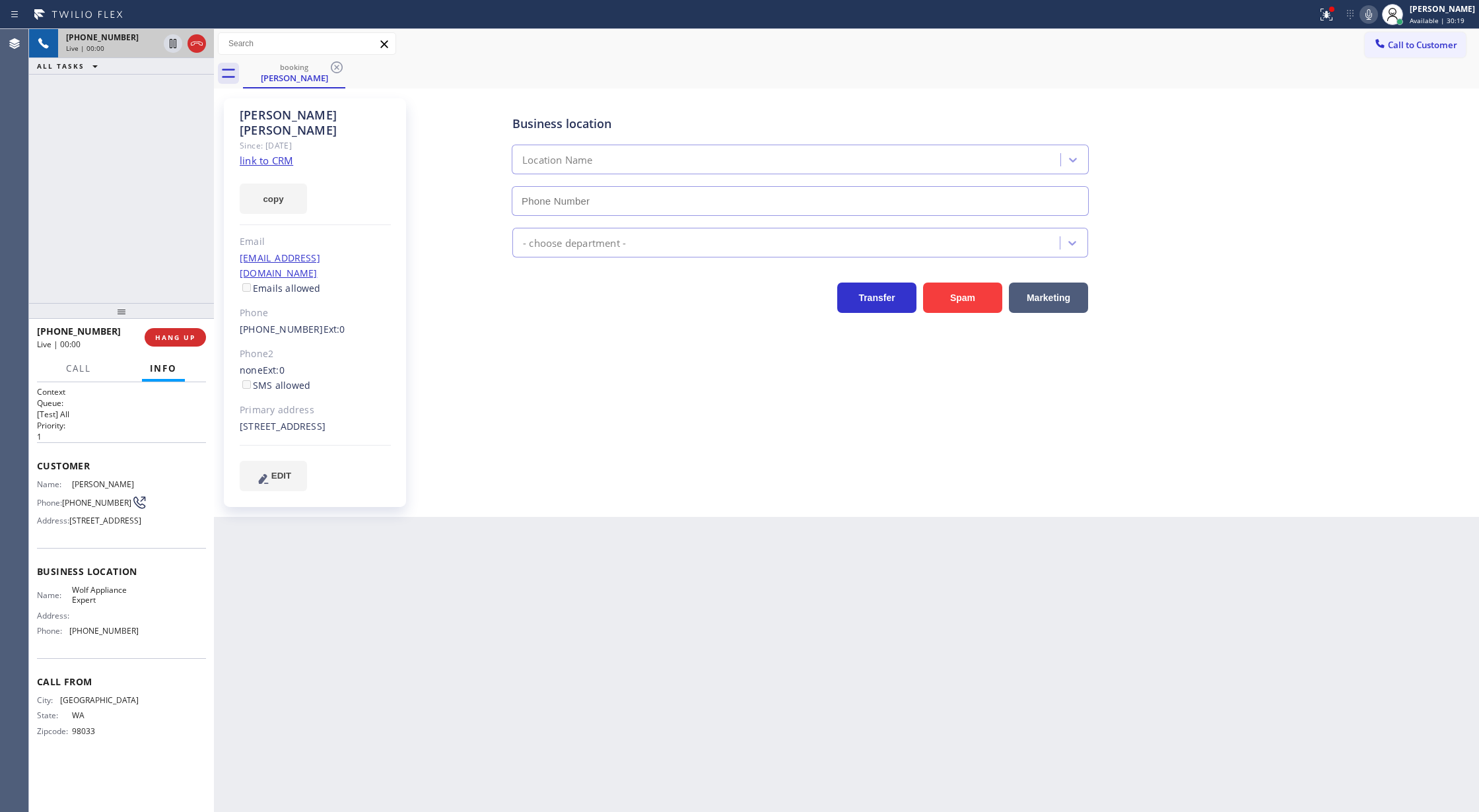
type input "(949) 536-9698"
click at [264, 154] on link "link to CRM" at bounding box center [266, 160] width 54 height 13
click at [1377, 9] on icon at bounding box center [1368, 14] width 15 height 15
drag, startPoint x: 1350, startPoint y: 304, endPoint x: 1343, endPoint y: 333, distance: 29.8
click at [1350, 304] on div "Transfer Spam Marketing" at bounding box center [946, 292] width 871 height 42
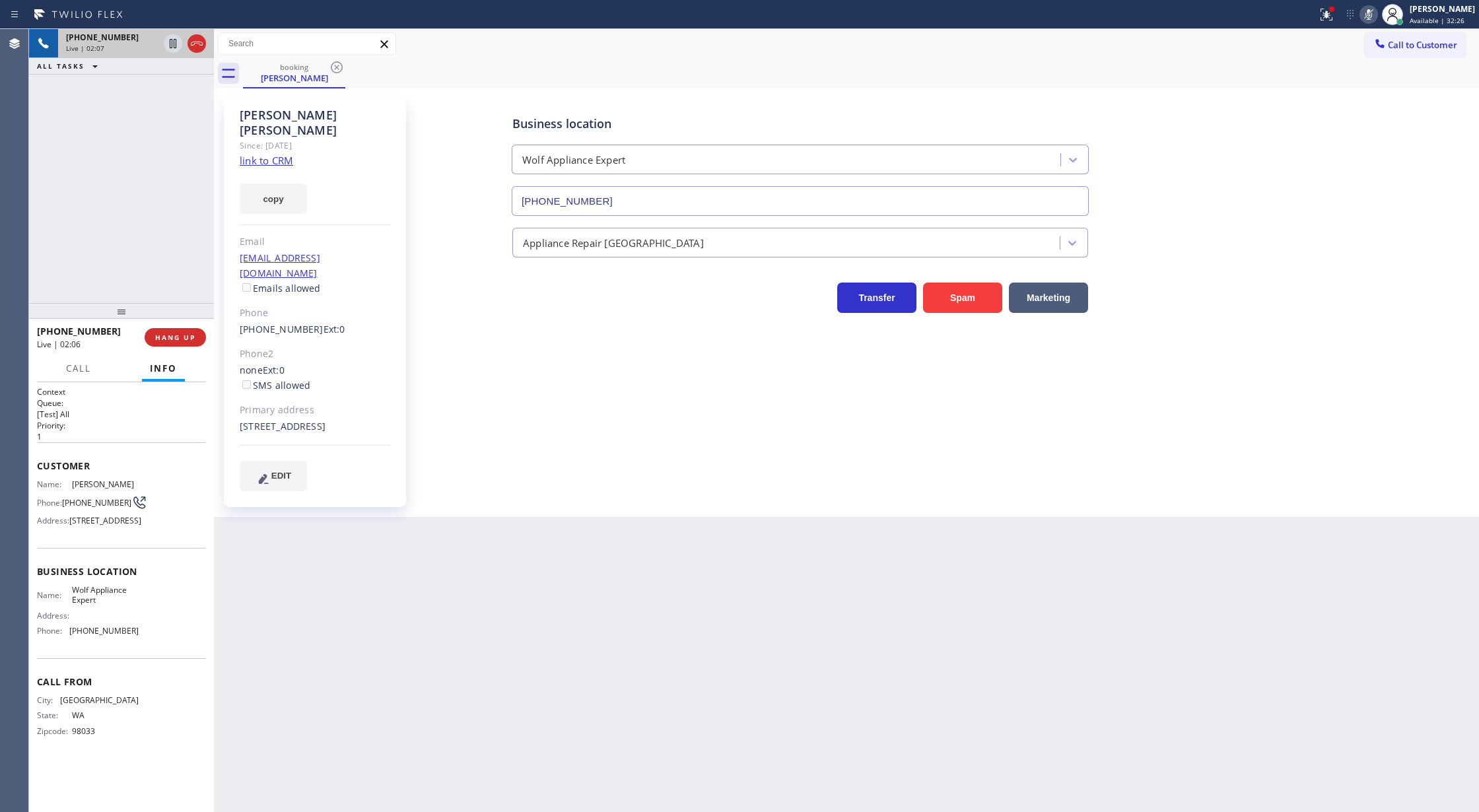
click at [1335, 289] on div "Transfer Spam Marketing" at bounding box center [946, 292] width 871 height 42
click at [1376, 12] on icon at bounding box center [1368, 14] width 15 height 15
click at [189, 37] on icon at bounding box center [196, 43] width 15 height 15
click at [174, 342] on button "COMPLETE" at bounding box center [173, 337] width 67 height 19
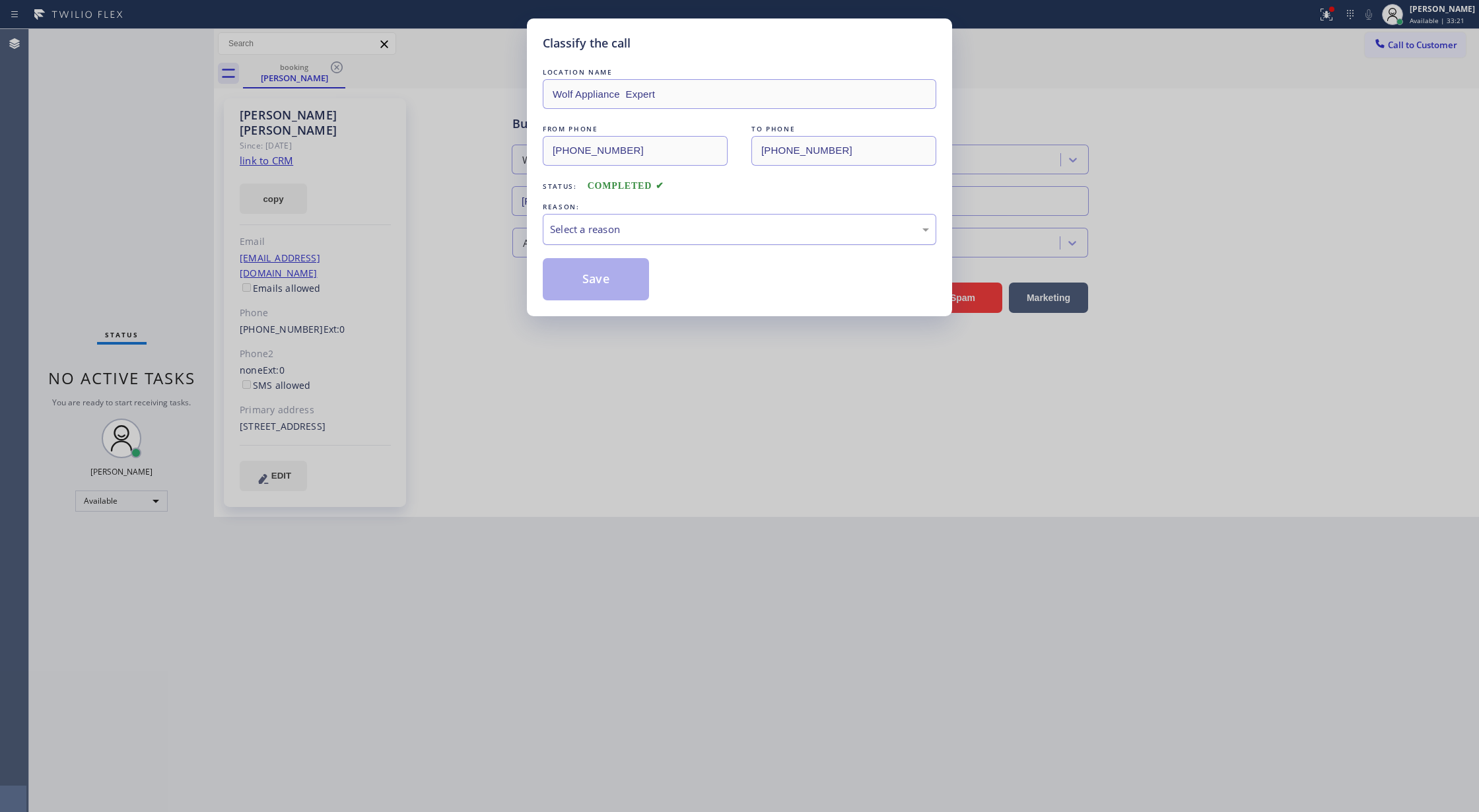
click at [652, 239] on div "Select a reason" at bounding box center [740, 230] width 393 height 31
click at [592, 279] on button "Save" at bounding box center [596, 279] width 107 height 42
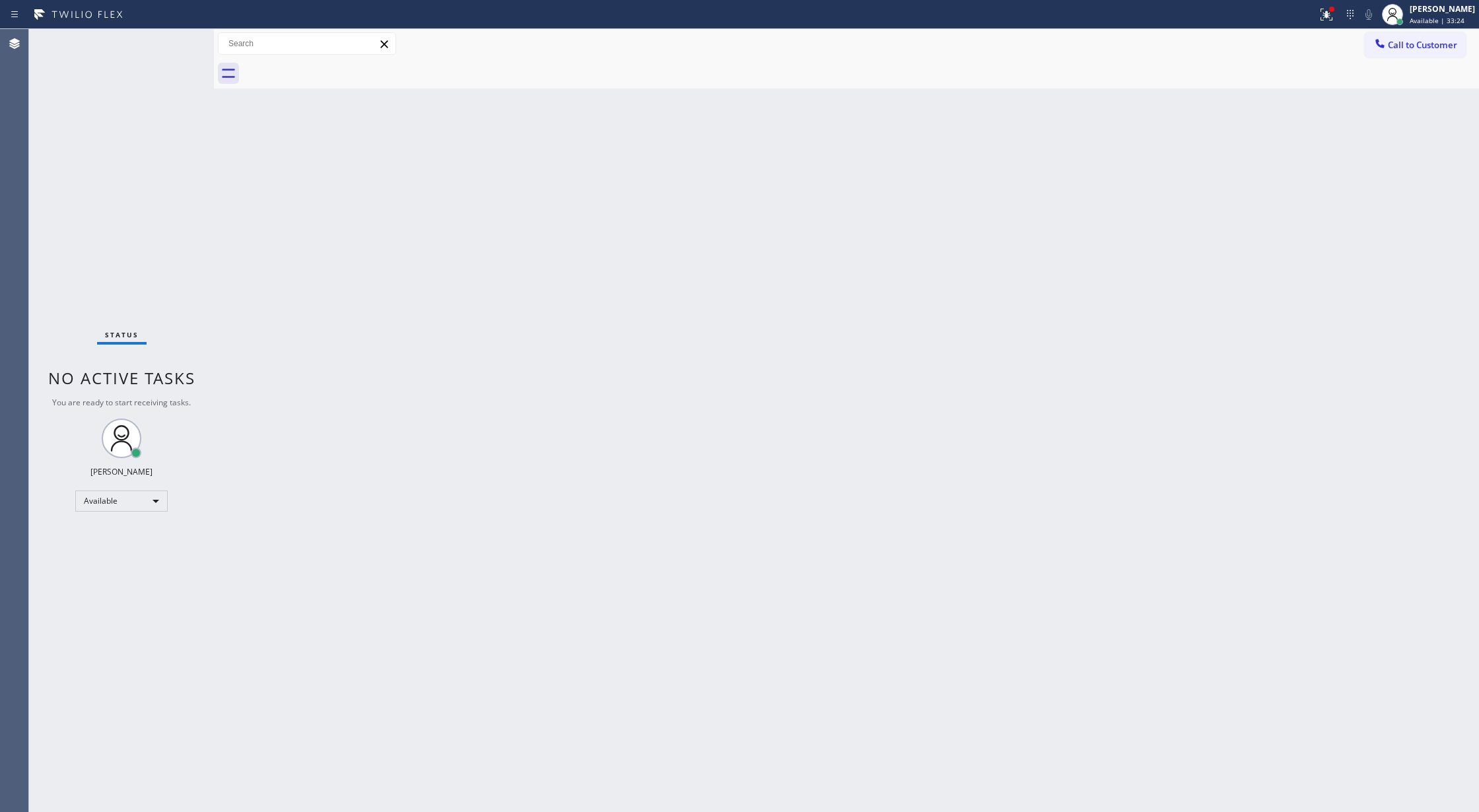
click at [181, 43] on div "Status No active tasks You are ready to start receiving tasks. Lilibeth Pueyo A…" at bounding box center [121, 421] width 185 height 783
click at [178, 34] on div "Status No active tasks You are ready to start receiving tasks. Lilibeth Pueyo A…" at bounding box center [121, 421] width 185 height 783
click at [174, 37] on div "Status No active tasks You are ready to start receiving tasks. Lilibeth Pueyo A…" at bounding box center [121, 421] width 185 height 783
click at [399, 351] on div "Back to Dashboard Change Sender ID Customers Technicians Select a contact Outbo…" at bounding box center [847, 421] width 1266 height 783
click at [175, 38] on div "Status No active tasks You are ready to start receiving tasks. Lilibeth Pueyo A…" at bounding box center [121, 421] width 185 height 783
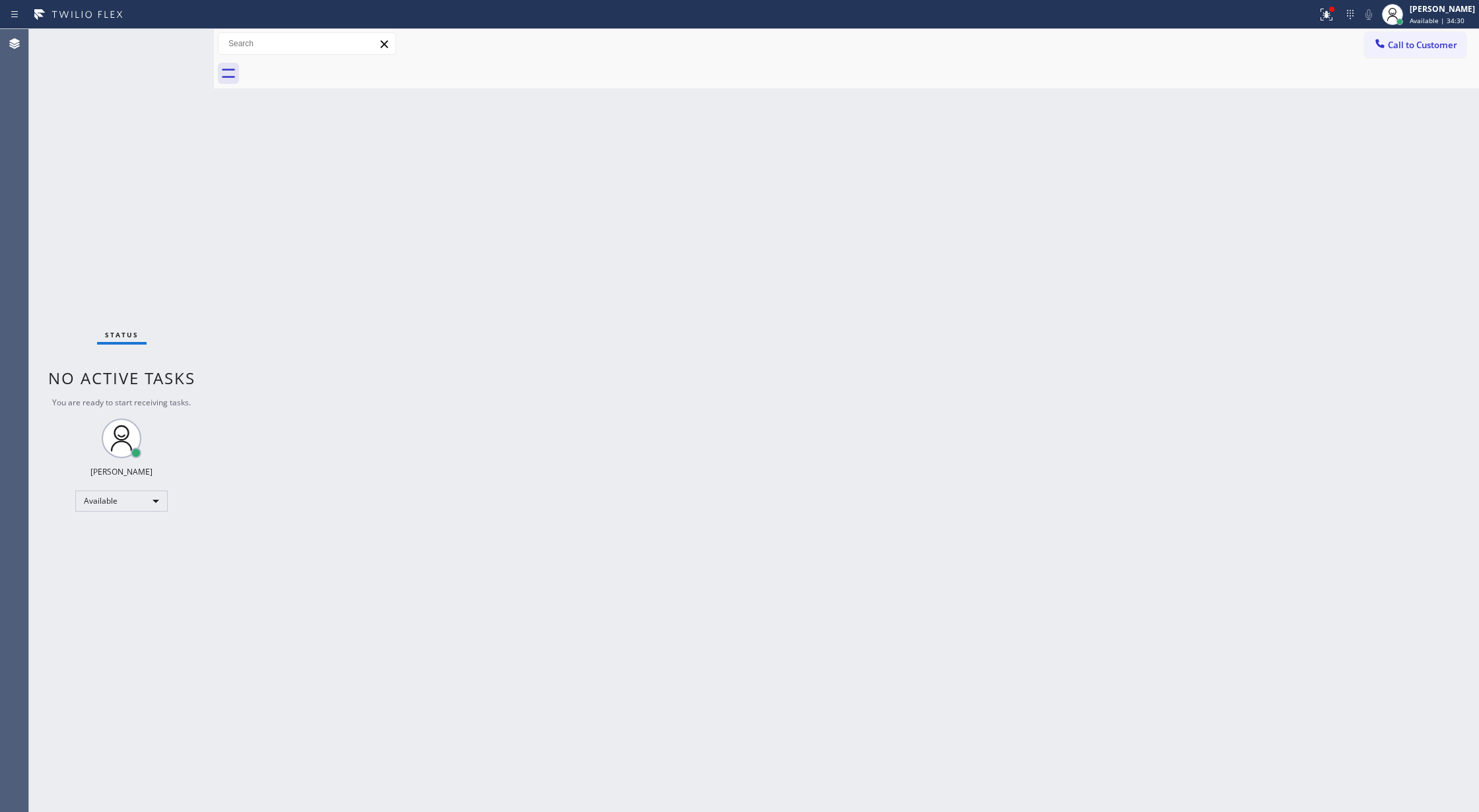
click at [175, 38] on div "Status No active tasks You are ready to start receiving tasks. Lilibeth Pueyo A…" at bounding box center [121, 421] width 185 height 783
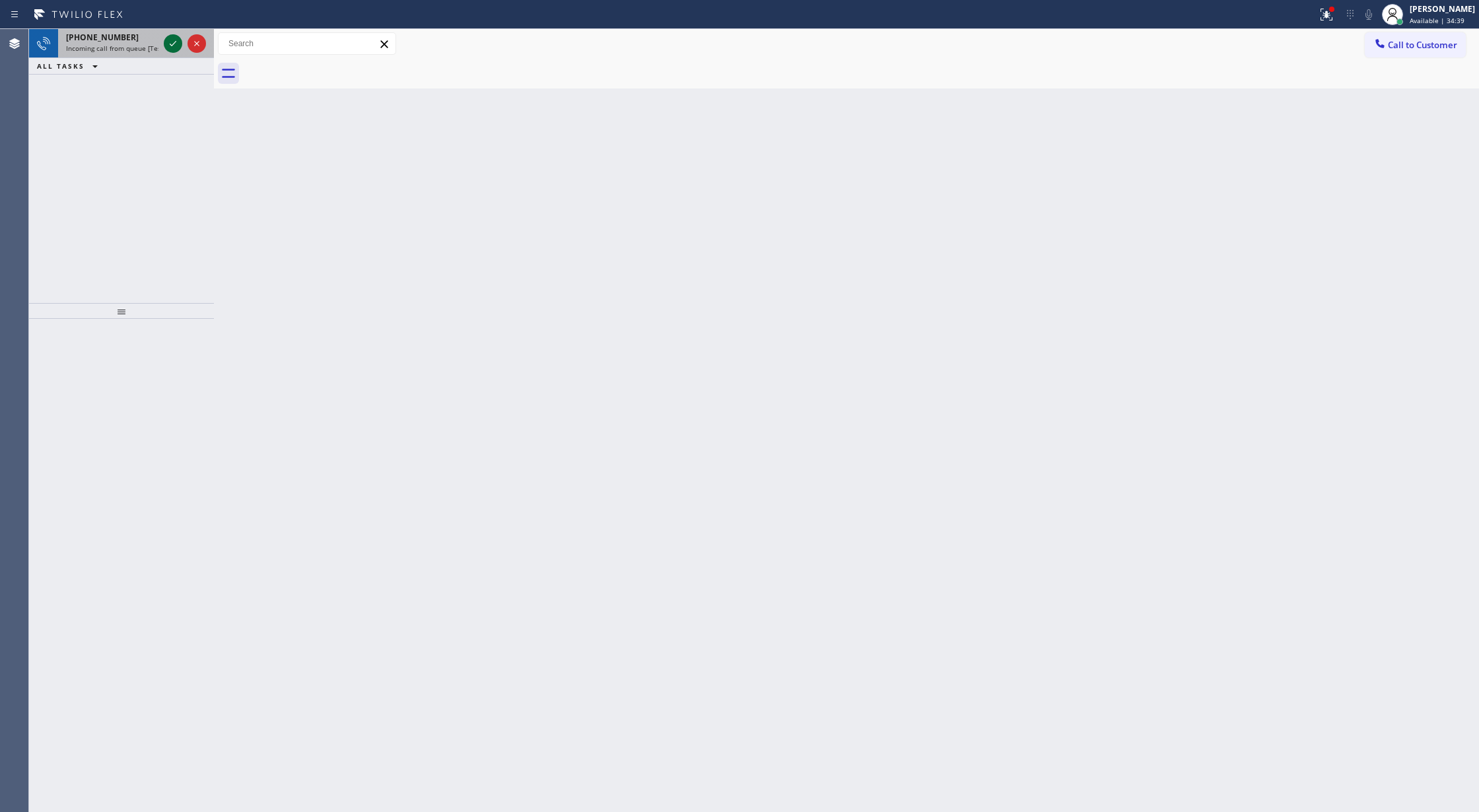
click at [172, 37] on icon at bounding box center [173, 43] width 15 height 15
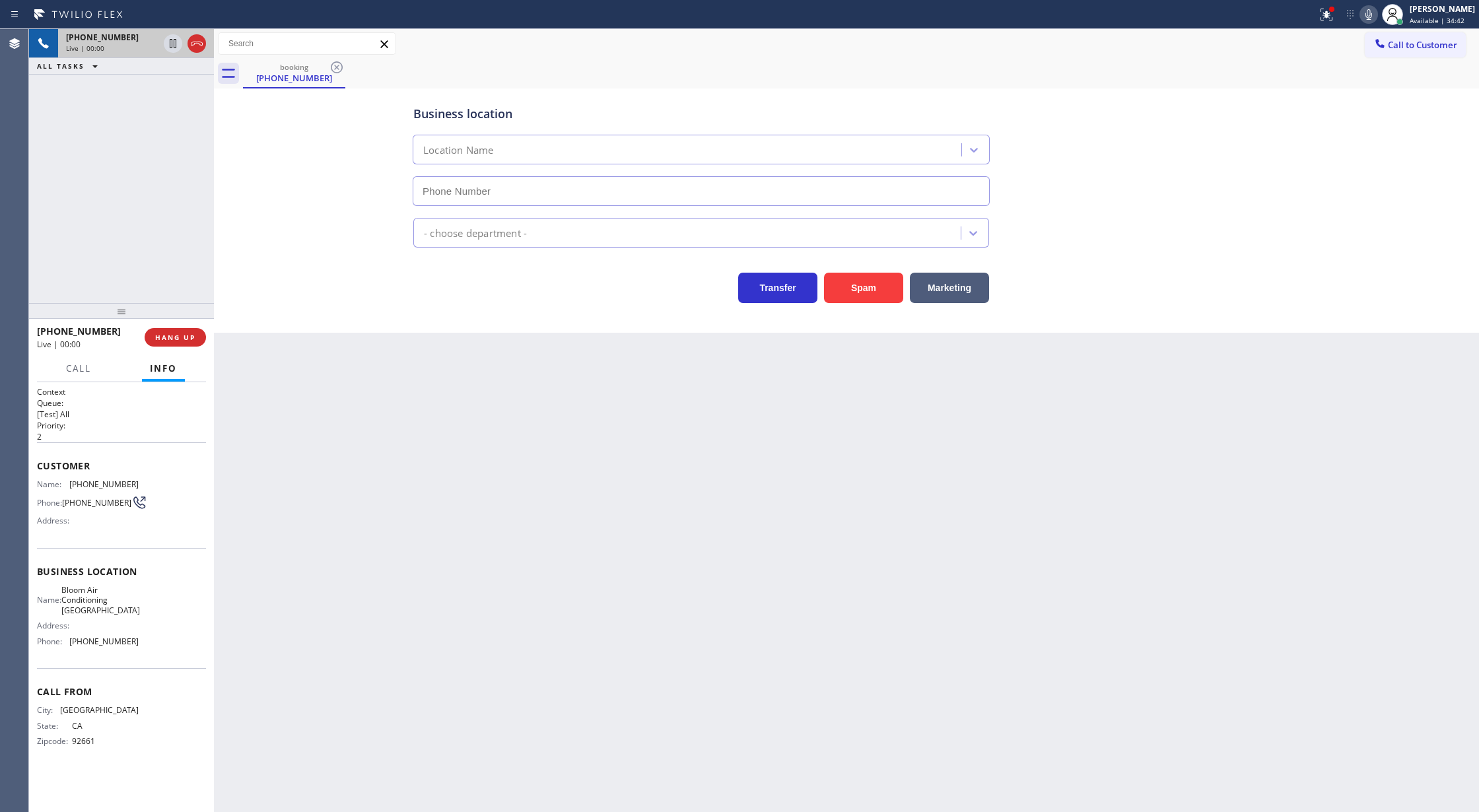
type input "(949) 570-4242"
click at [858, 291] on button "Spam" at bounding box center [863, 287] width 79 height 30
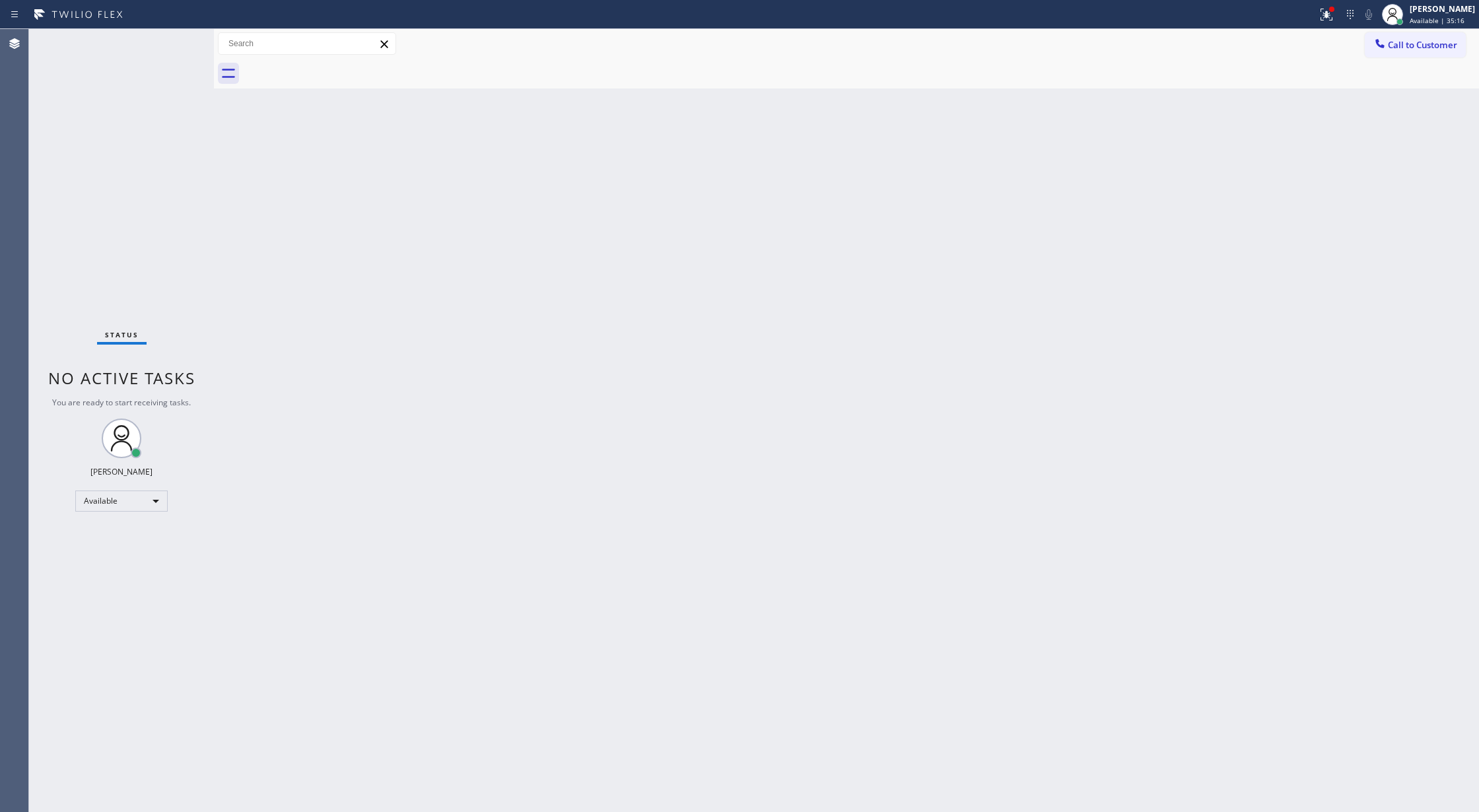
click at [173, 45] on div "Status No active tasks You are ready to start receiving tasks. Lilibeth Pueyo A…" at bounding box center [121, 421] width 185 height 783
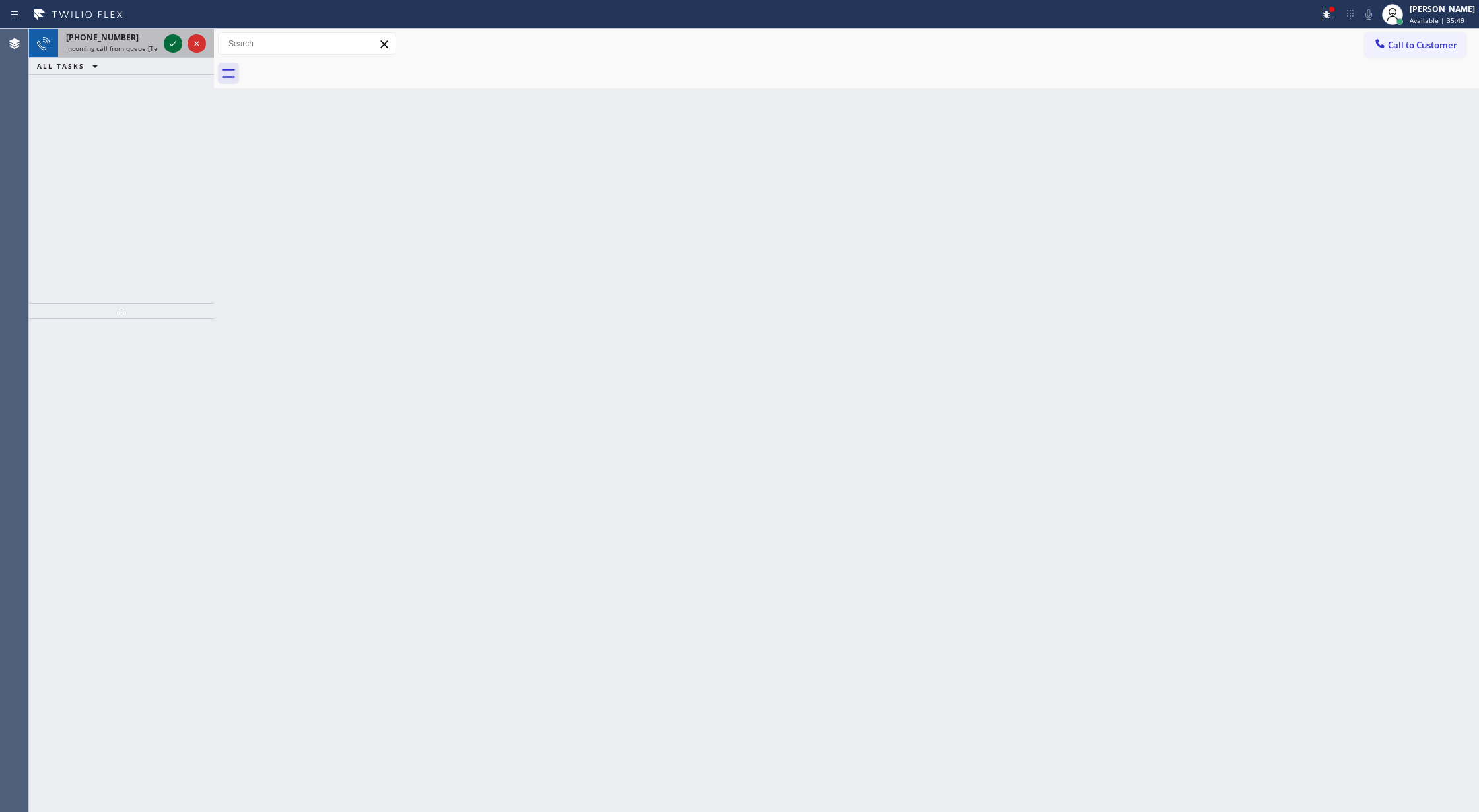
click at [169, 43] on icon at bounding box center [173, 43] width 15 height 15
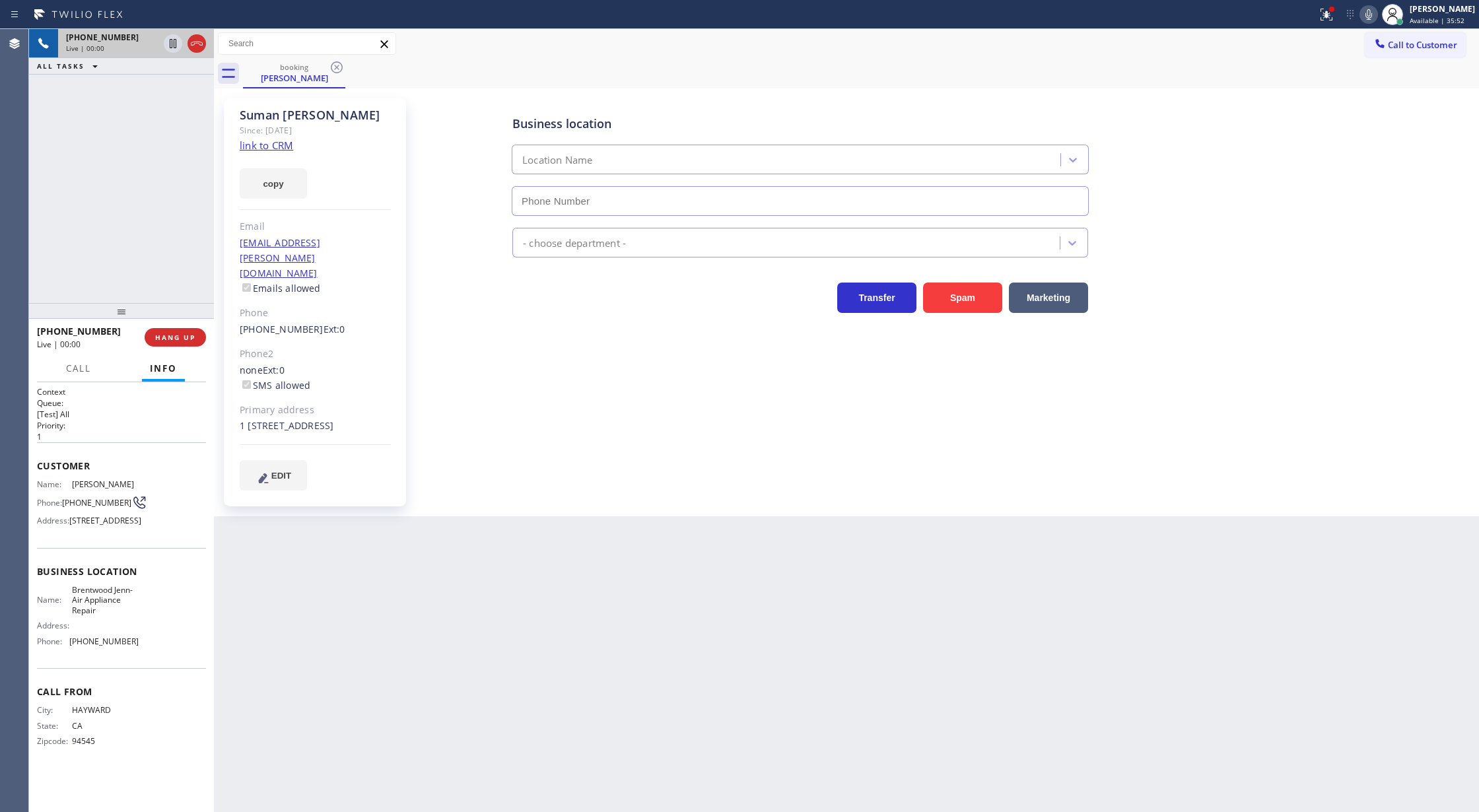
type input "(925) 319-6850"
click at [267, 143] on link "link to CRM" at bounding box center [266, 145] width 54 height 13
click at [195, 46] on div "Live | 01:00" at bounding box center [136, 48] width 140 height 9
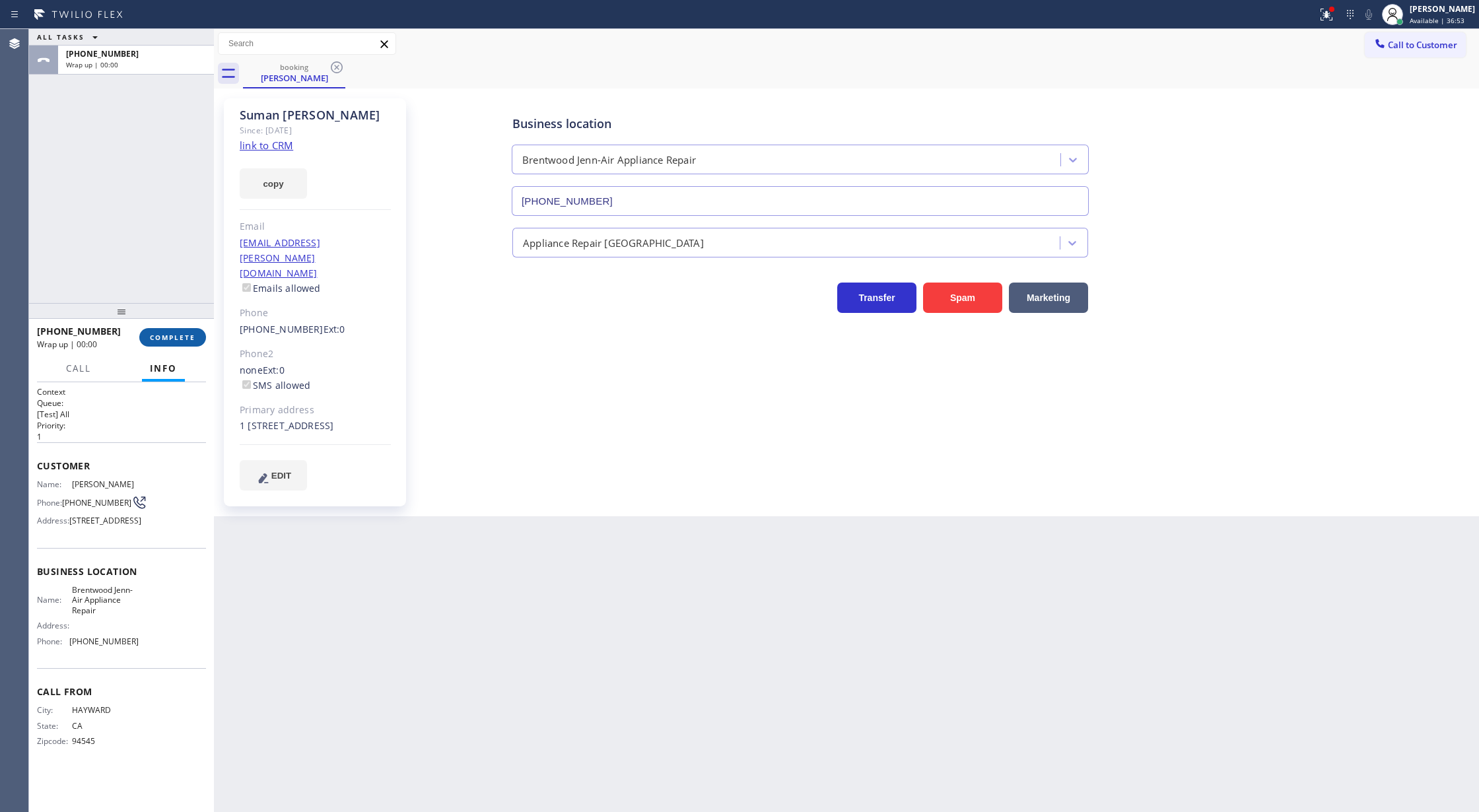
click at [178, 340] on span "COMPLETE" at bounding box center [173, 337] width 46 height 9
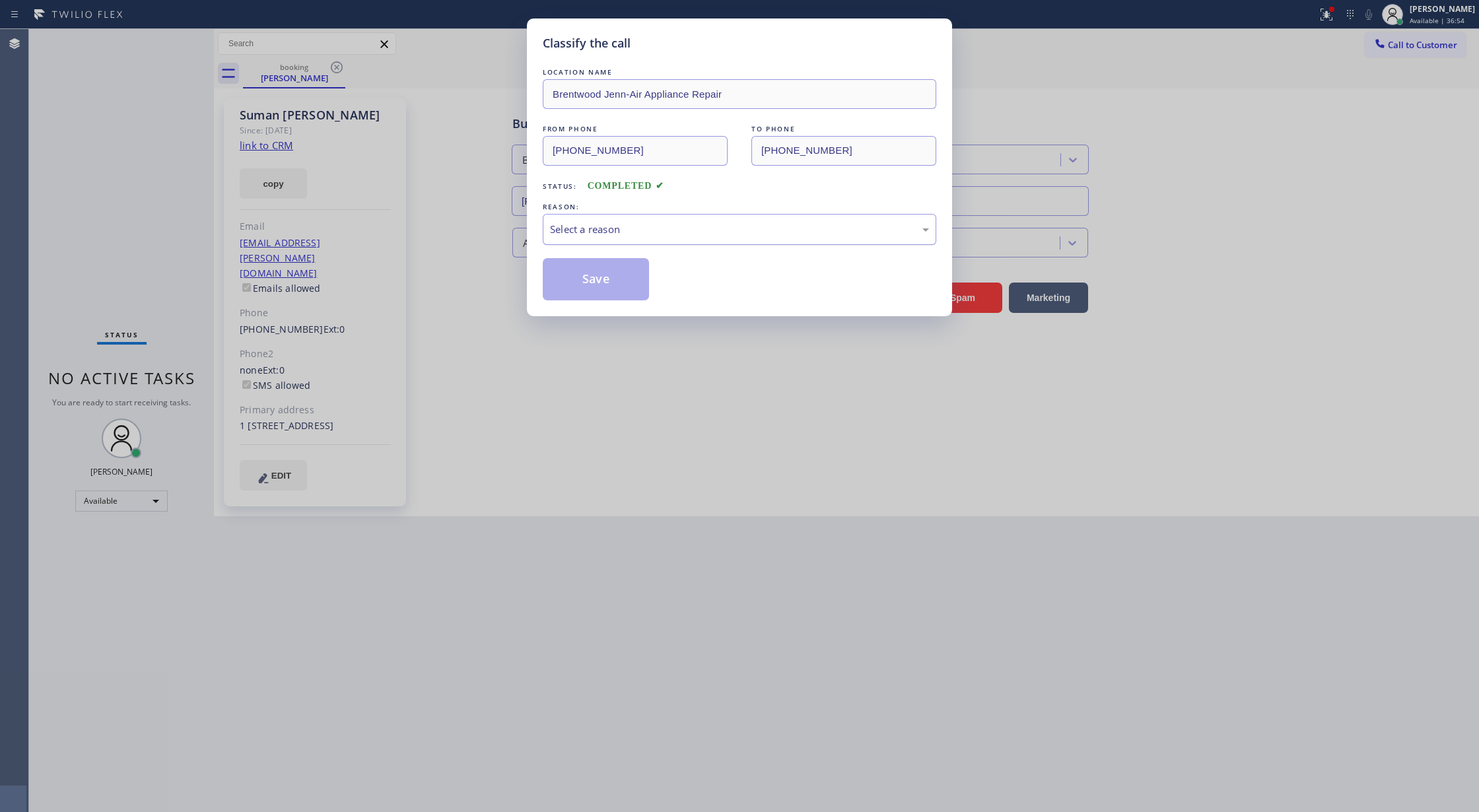
click at [648, 235] on div "Select a reason" at bounding box center [739, 229] width 379 height 15
click at [589, 268] on button "Save" at bounding box center [596, 279] width 107 height 42
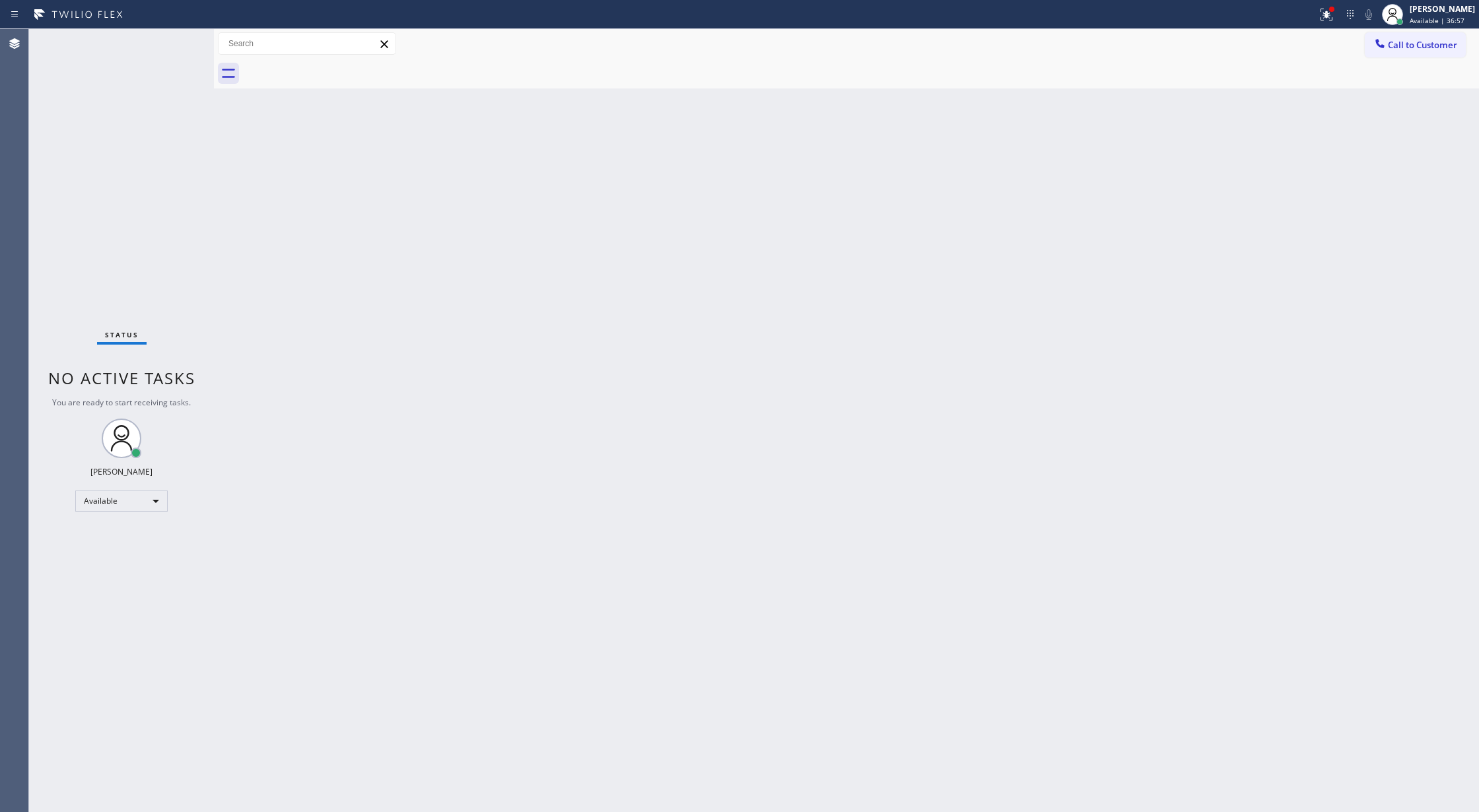
click at [170, 43] on div "Status No active tasks You are ready to start receiving tasks. Lilibeth Pueyo A…" at bounding box center [121, 421] width 185 height 783
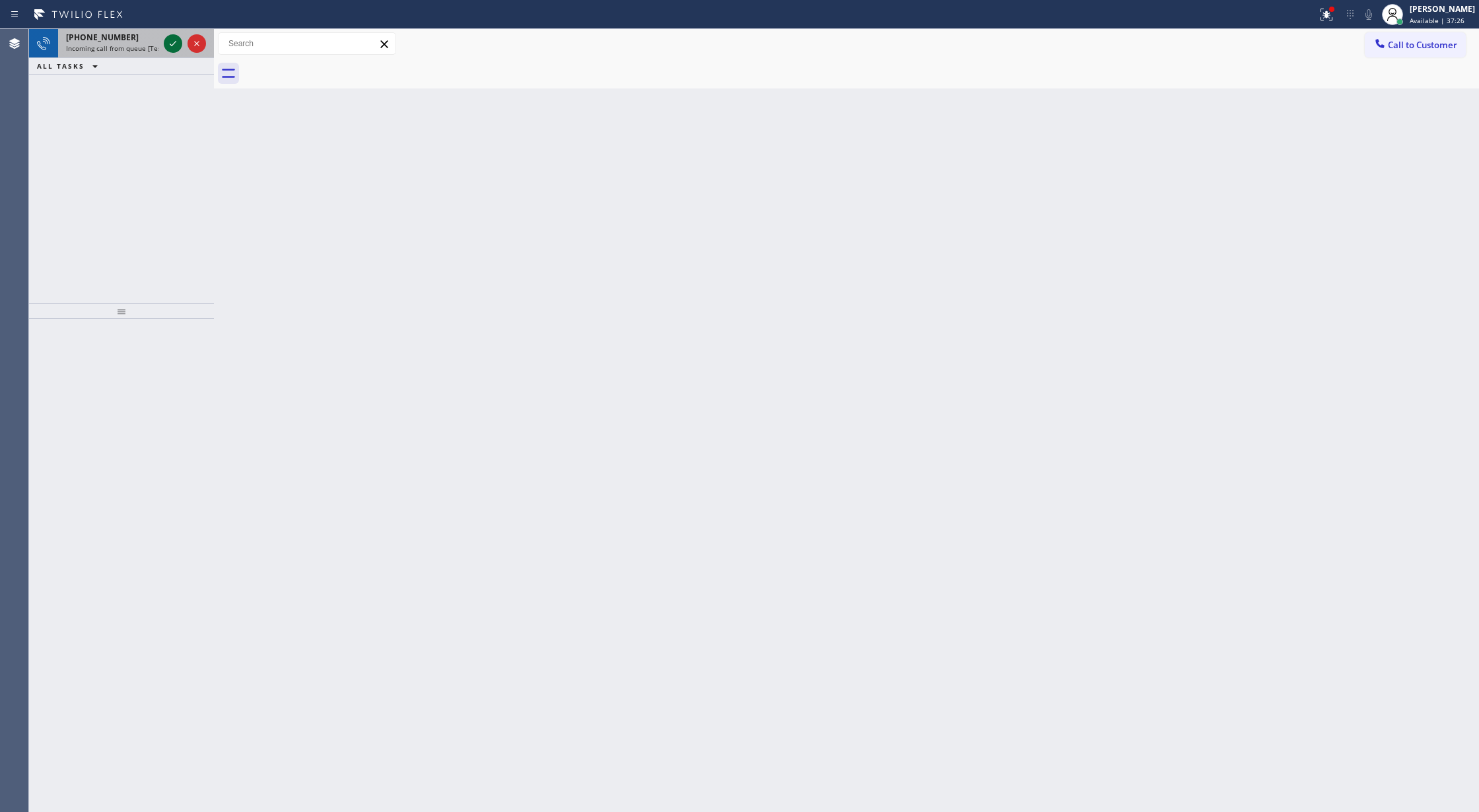
click at [173, 41] on icon at bounding box center [173, 43] width 15 height 15
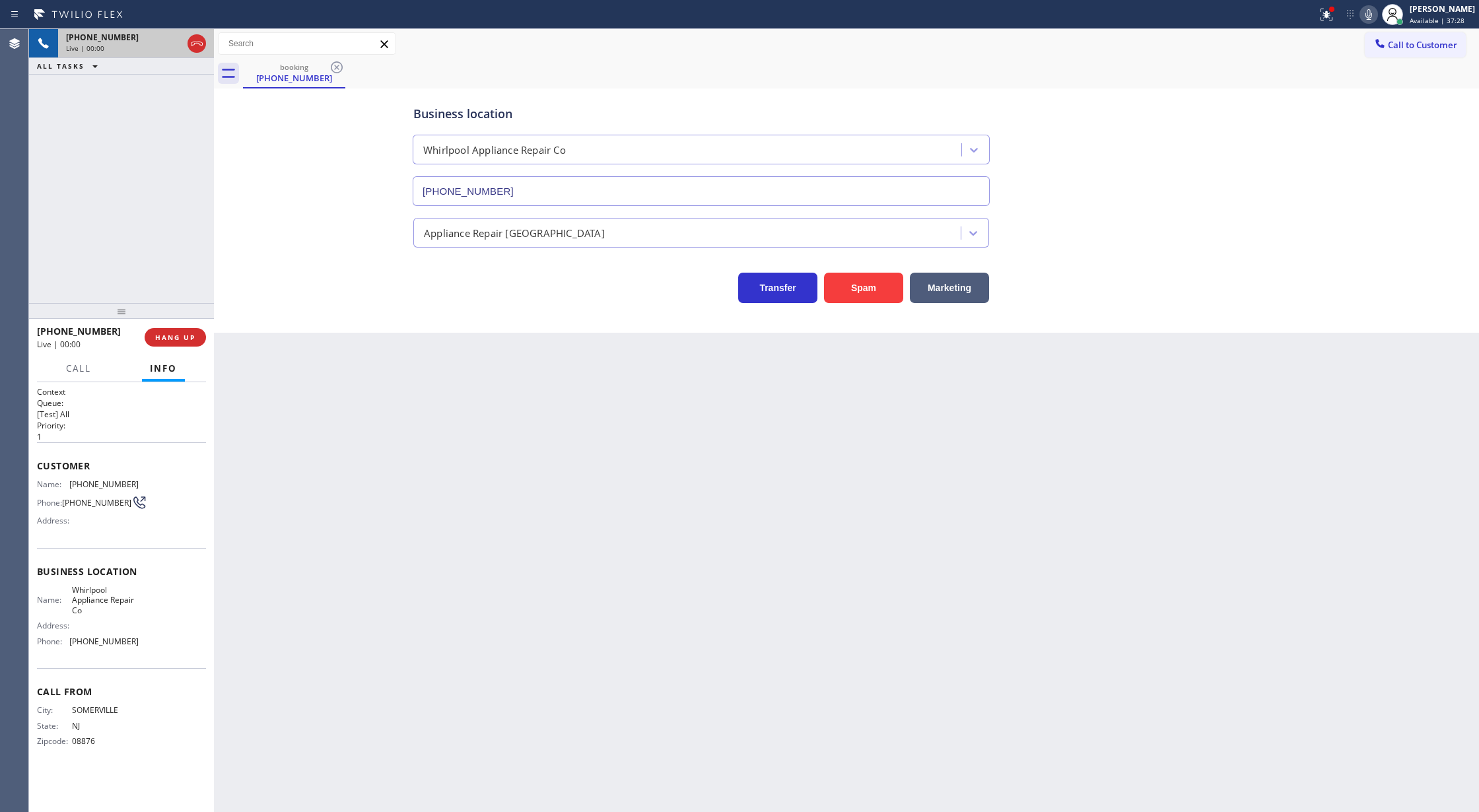
type input "(855) 485-1951"
drag, startPoint x: 37, startPoint y: 466, endPoint x: 152, endPoint y: 650, distance: 217.0
click at [152, 650] on div "Context Queue: [Test] All Priority: 1 Customer Name: (908) 255-3123 Phone: (908…" at bounding box center [121, 577] width 169 height 383
copy div "Customer Name: (908) 255-3123 Phone: (908) 255-3123 Address: Business location …"
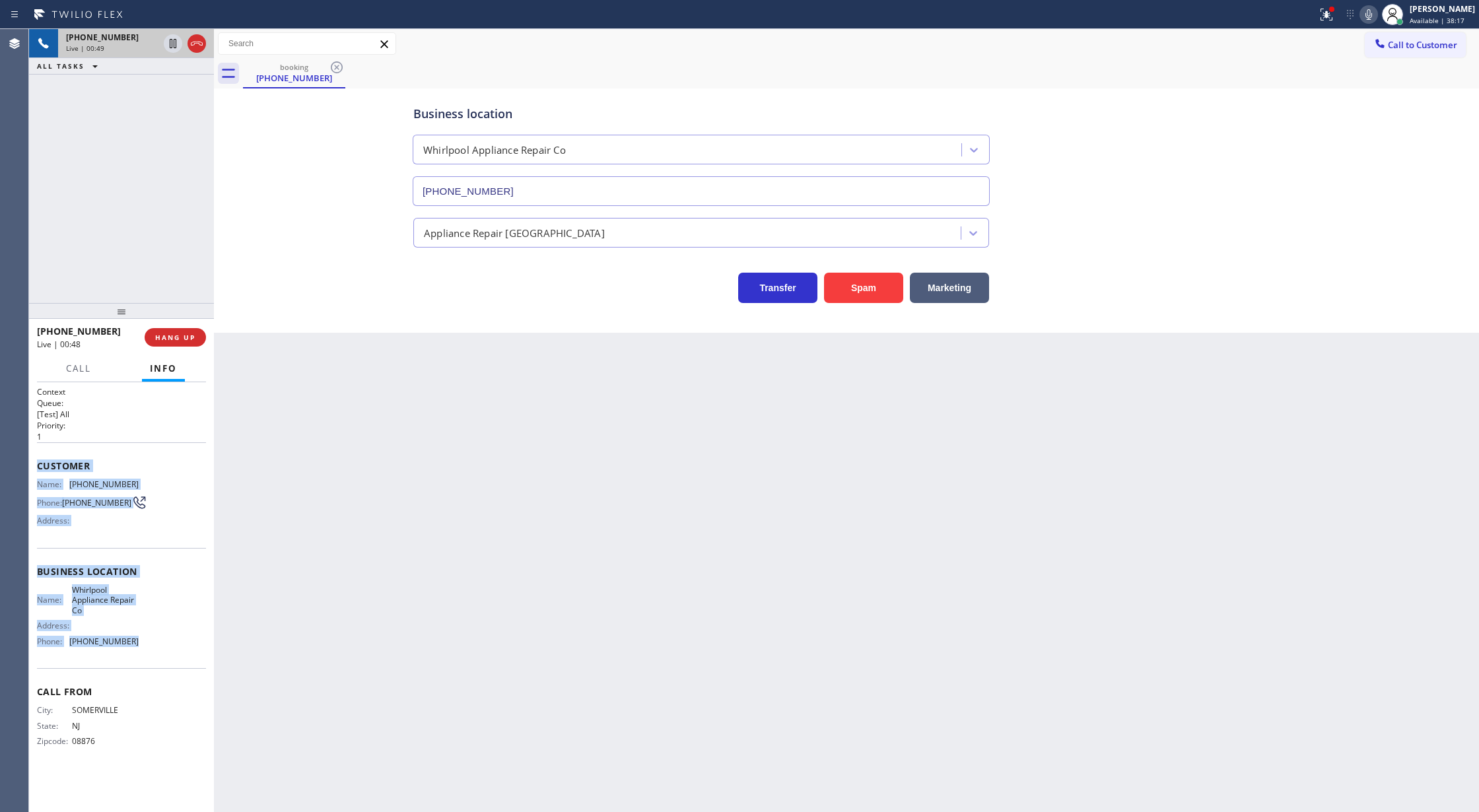
drag, startPoint x: 164, startPoint y: 471, endPoint x: 152, endPoint y: 470, distance: 12.0
click at [165, 470] on span "Customer" at bounding box center [121, 465] width 169 height 12
click at [33, 461] on div "Context Queue: [Test] All Priority: 1 Customer Name: (908) 255-3123 Phone: (908…" at bounding box center [121, 598] width 185 height 431
drag, startPoint x: 37, startPoint y: 463, endPoint x: 160, endPoint y: 641, distance: 216.4
click at [160, 641] on div "Context Queue: [Test] All Priority: 1 Customer Name: (908) 255-3123 Phone: (908…" at bounding box center [121, 577] width 169 height 383
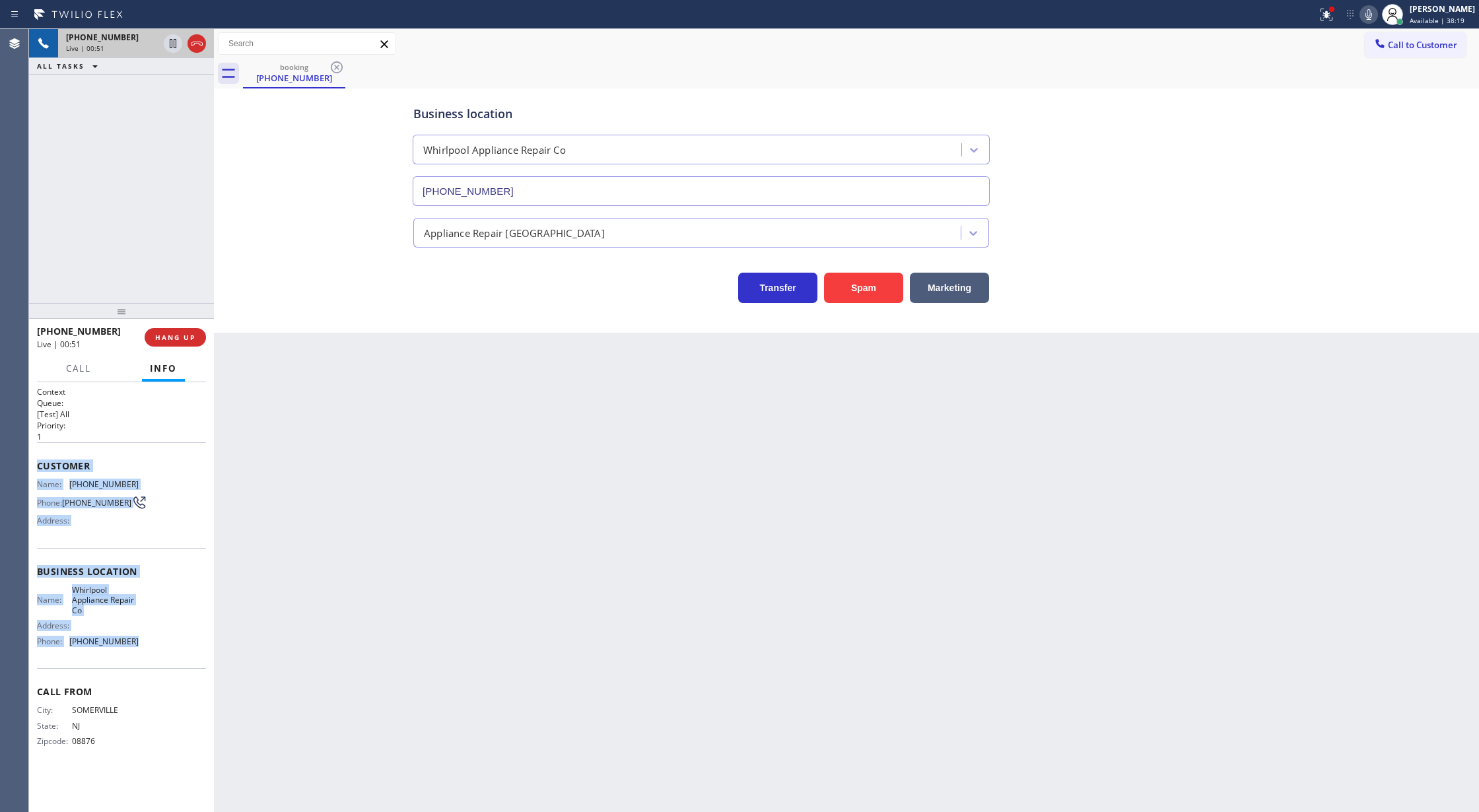
copy div "Customer Name: (908) 255-3123 Phone: (908) 255-3123 Address: Business location …"
click at [1374, 14] on icon at bounding box center [1368, 14] width 15 height 15
click at [170, 93] on icon at bounding box center [173, 89] width 15 height 15
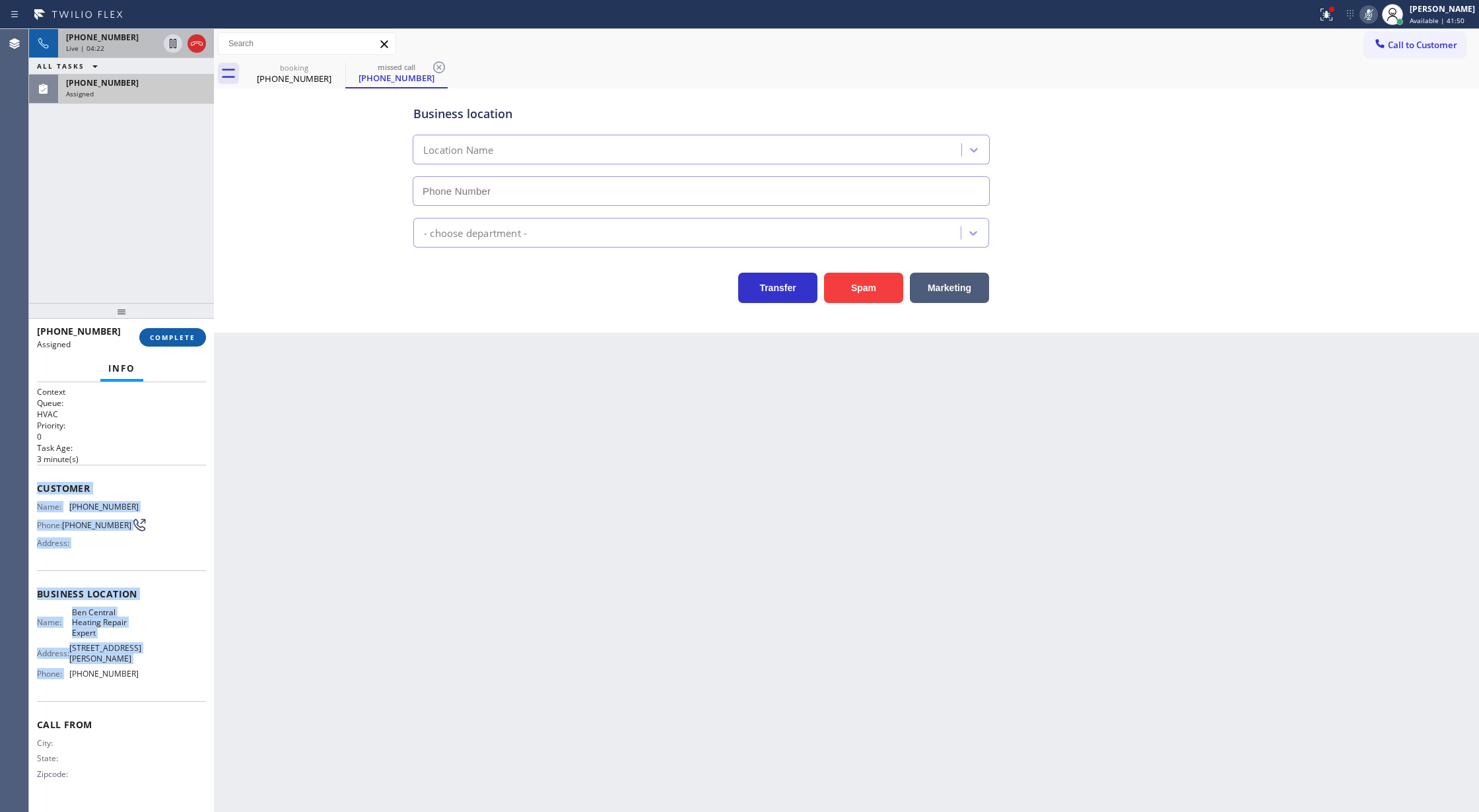
type input "(602) 536-7680"
click at [191, 345] on button "COMPLETE" at bounding box center [173, 337] width 67 height 19
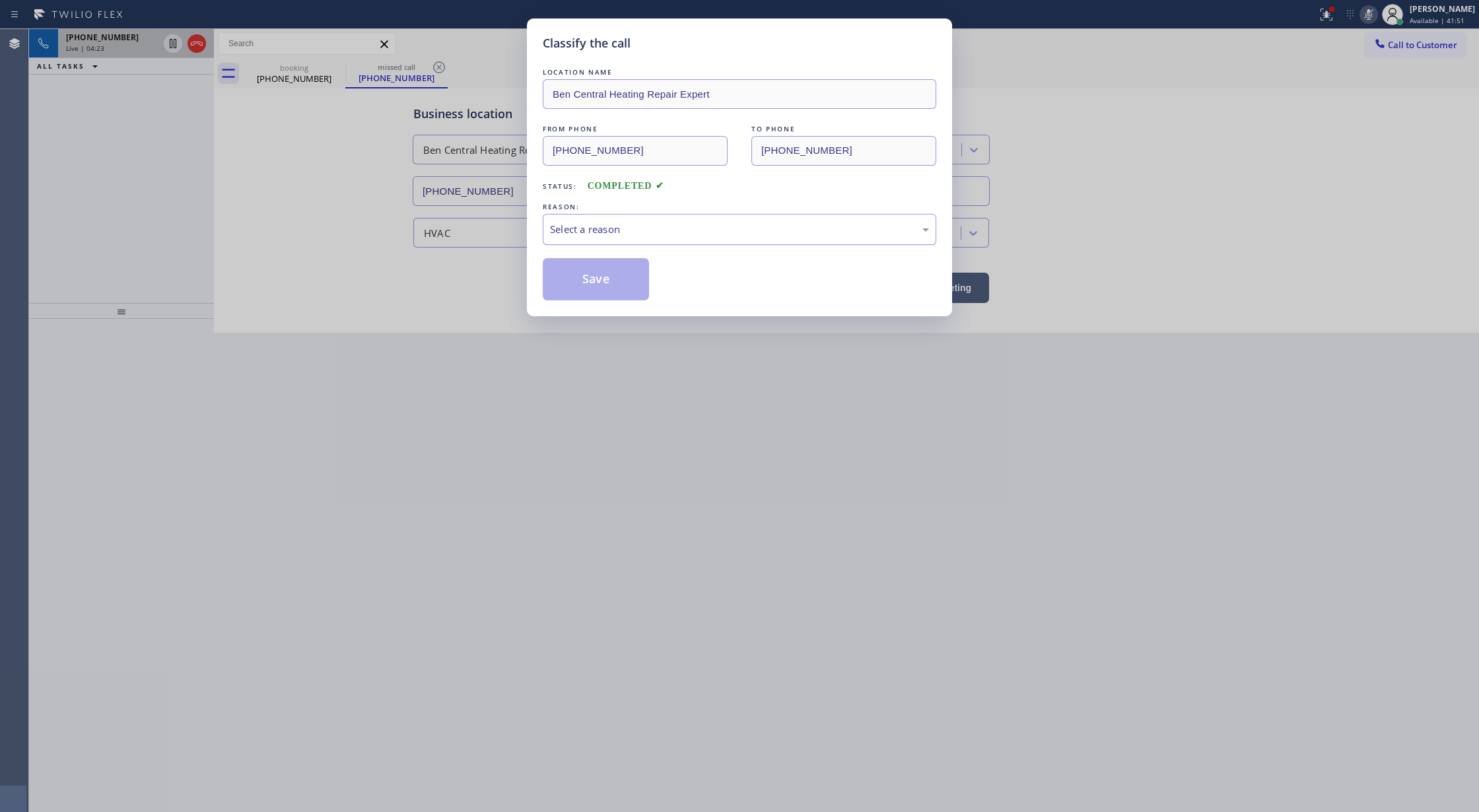
click at [659, 232] on div "Select a reason" at bounding box center [739, 229] width 379 height 15
click at [608, 289] on button "Save" at bounding box center [596, 279] width 107 height 42
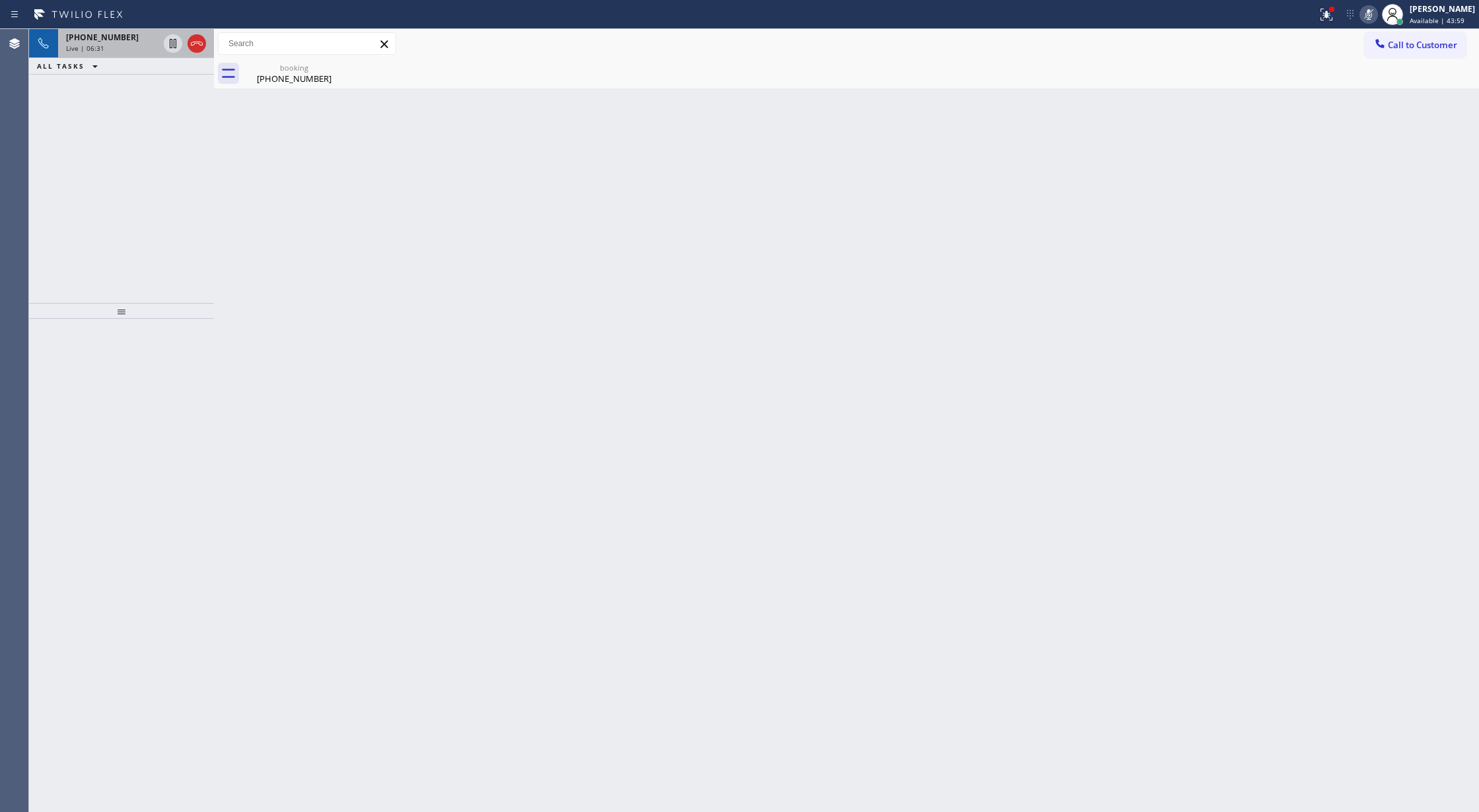
click at [1372, 17] on icon at bounding box center [1368, 14] width 15 height 15
click at [191, 36] on icon at bounding box center [196, 43] width 15 height 15
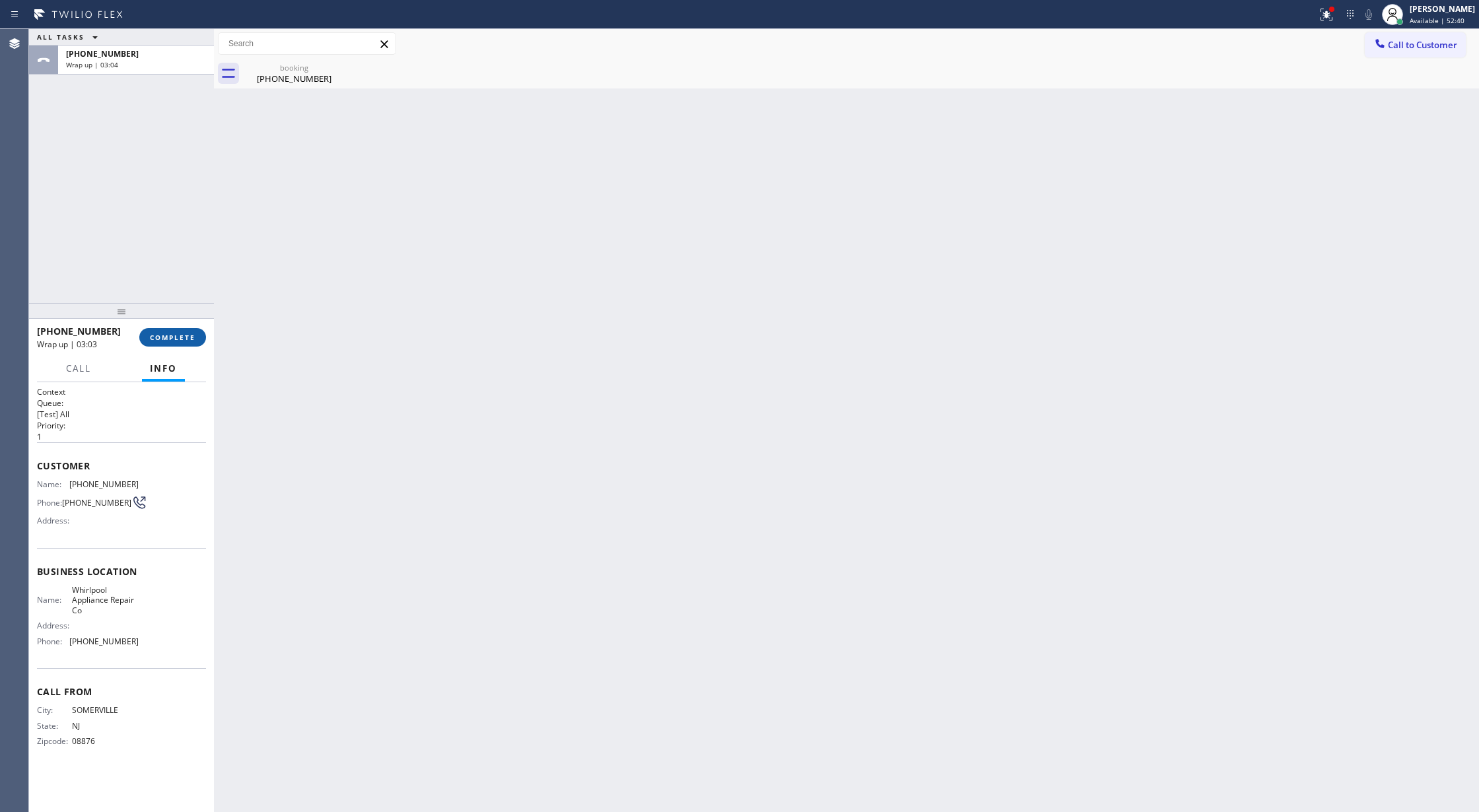
click at [172, 338] on span "COMPLETE" at bounding box center [173, 337] width 46 height 9
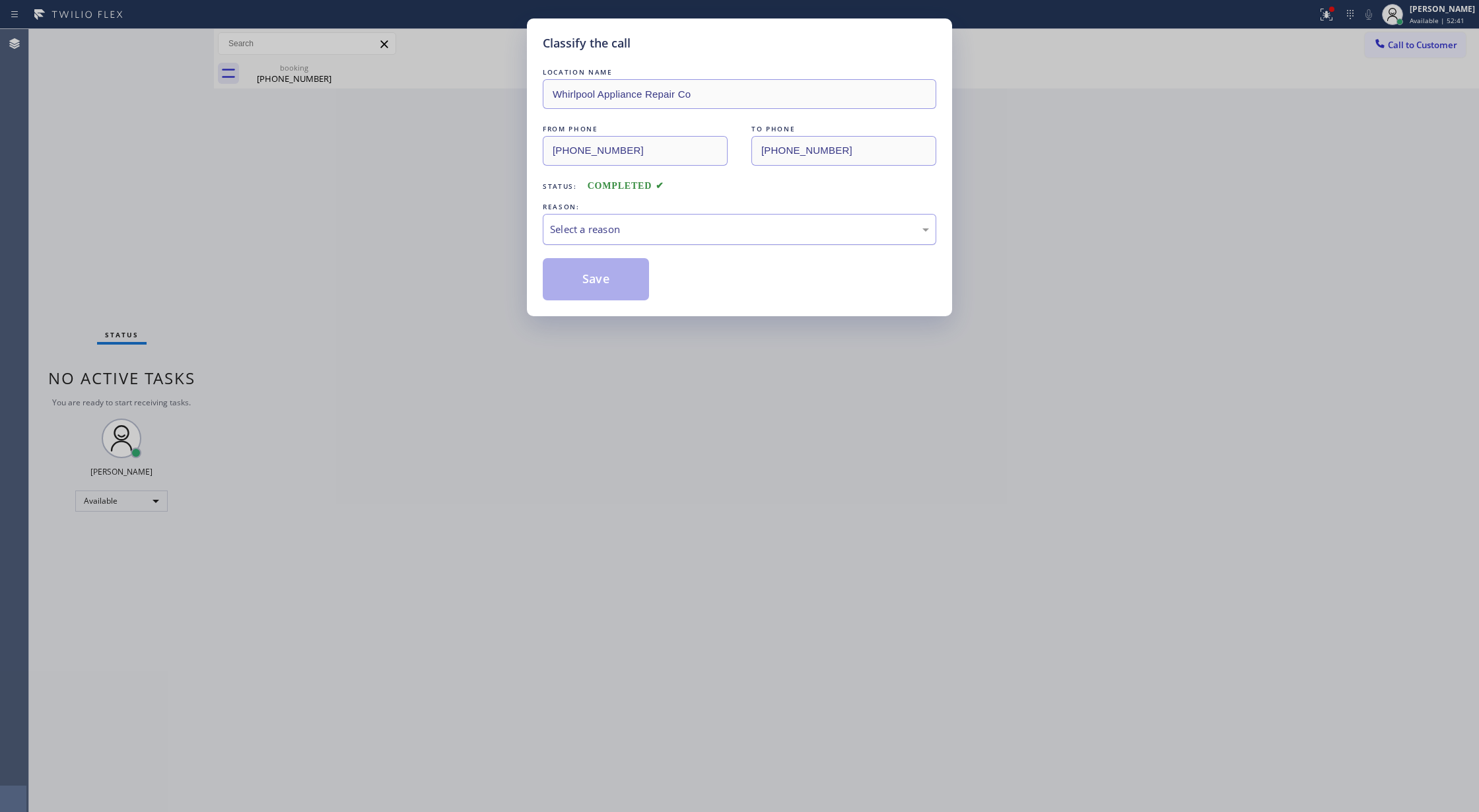
click at [617, 225] on div "Select a reason" at bounding box center [739, 229] width 379 height 15
click at [593, 278] on button "Save" at bounding box center [596, 279] width 107 height 42
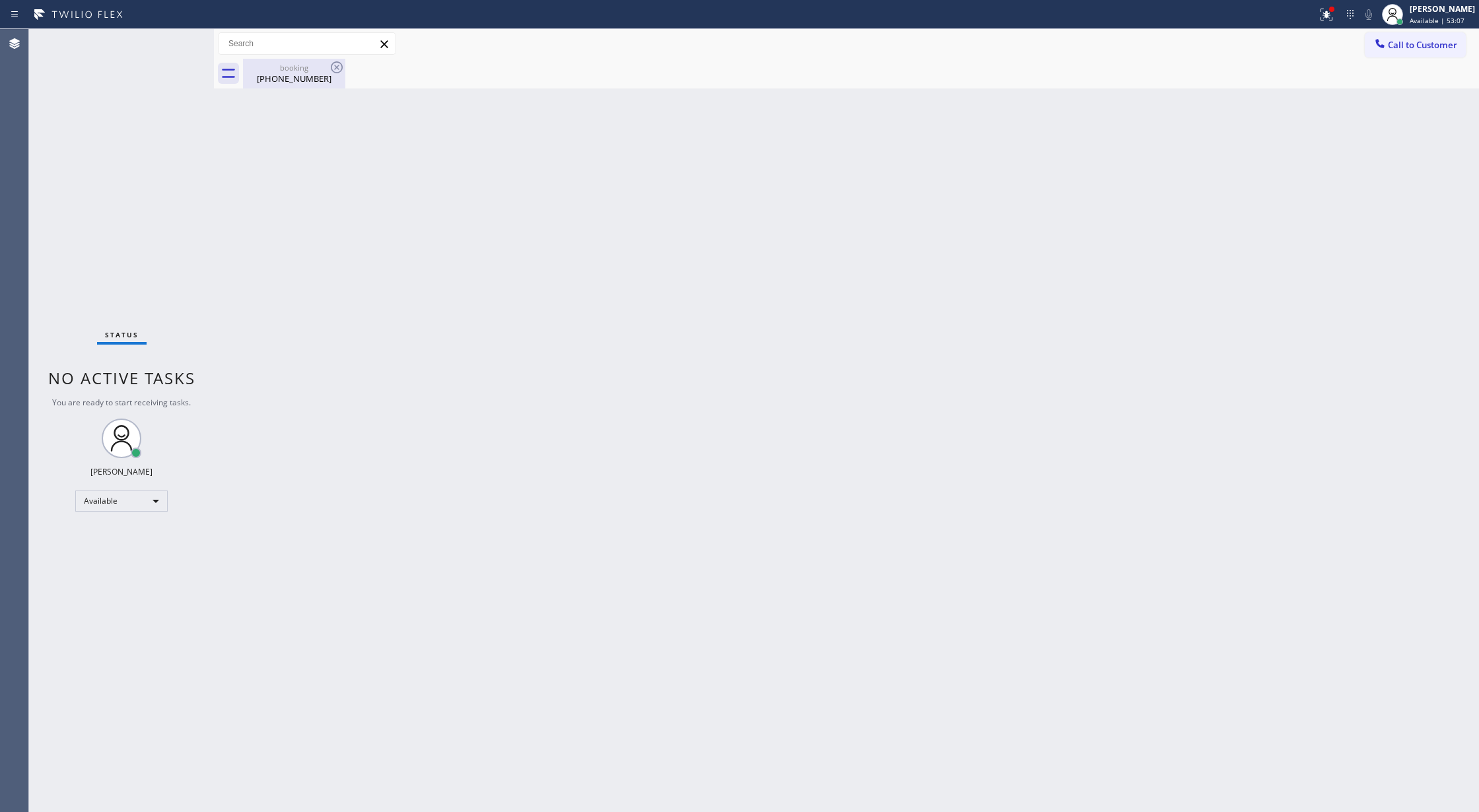
click at [313, 81] on div "(908) 255-3123" at bounding box center [294, 78] width 99 height 12
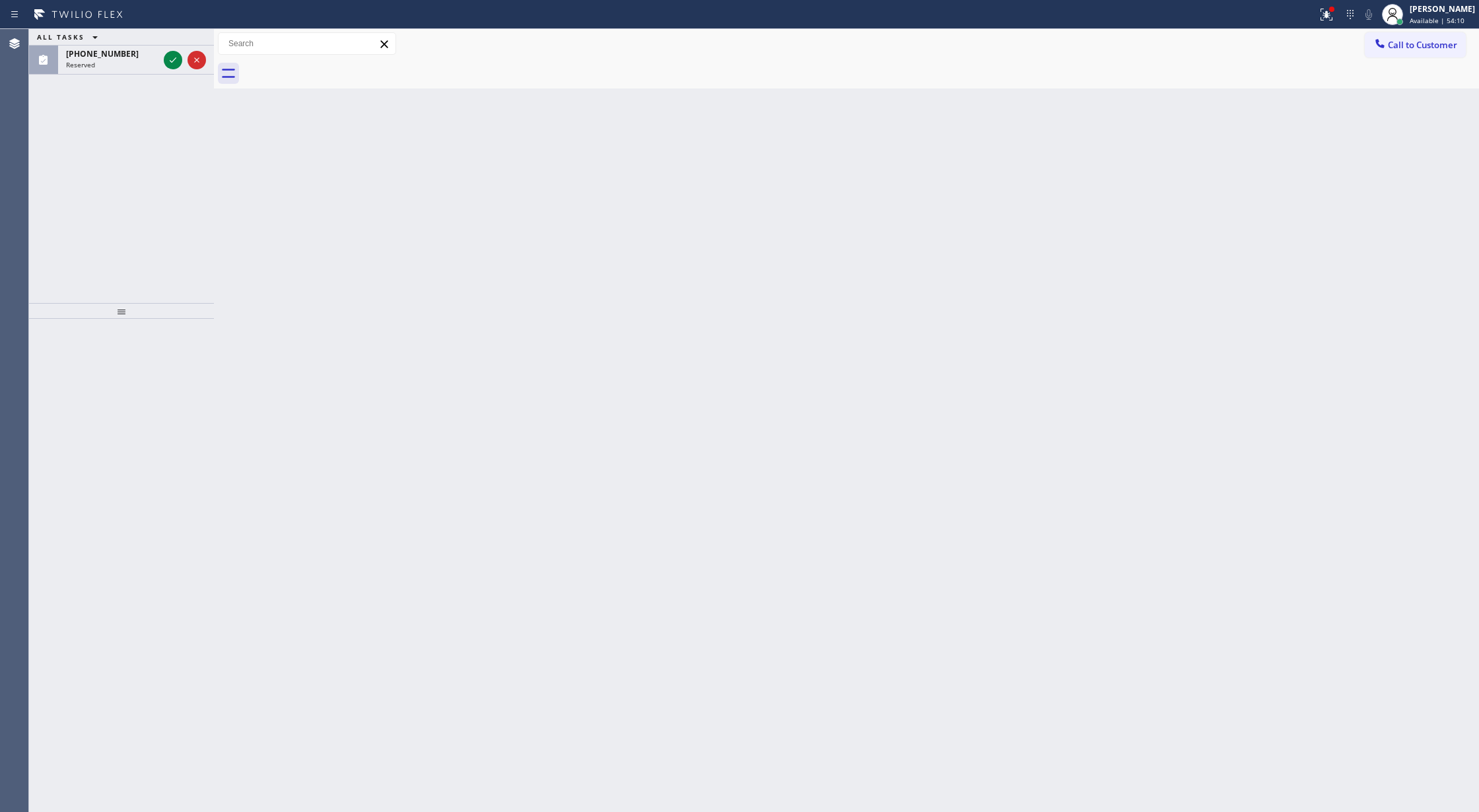
drag, startPoint x: 173, startPoint y: 61, endPoint x: 189, endPoint y: 210, distance: 149.9
click at [173, 61] on icon at bounding box center [173, 59] width 15 height 15
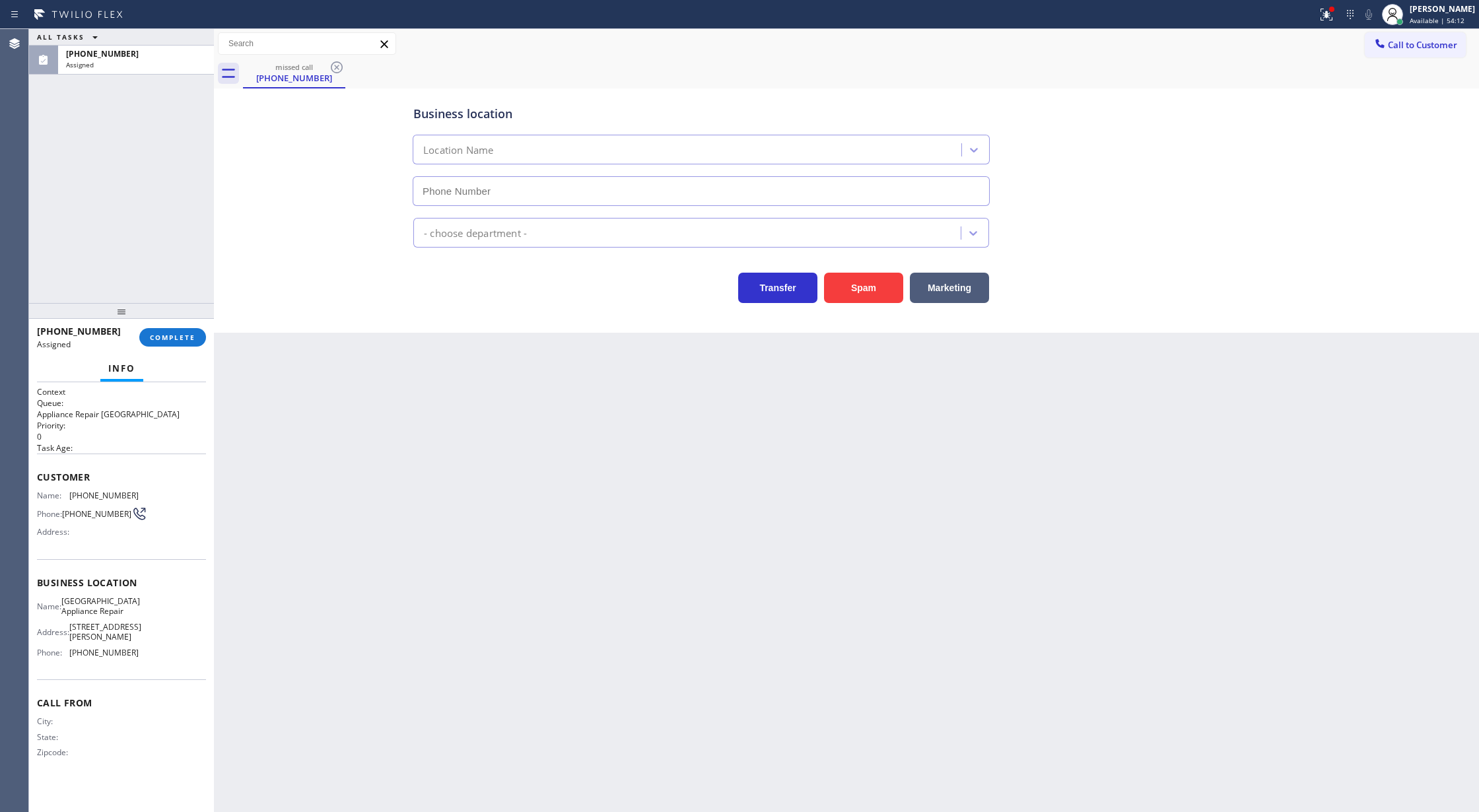
type input "(773) 830-4668"
click at [175, 337] on span "COMPLETE" at bounding box center [173, 337] width 46 height 9
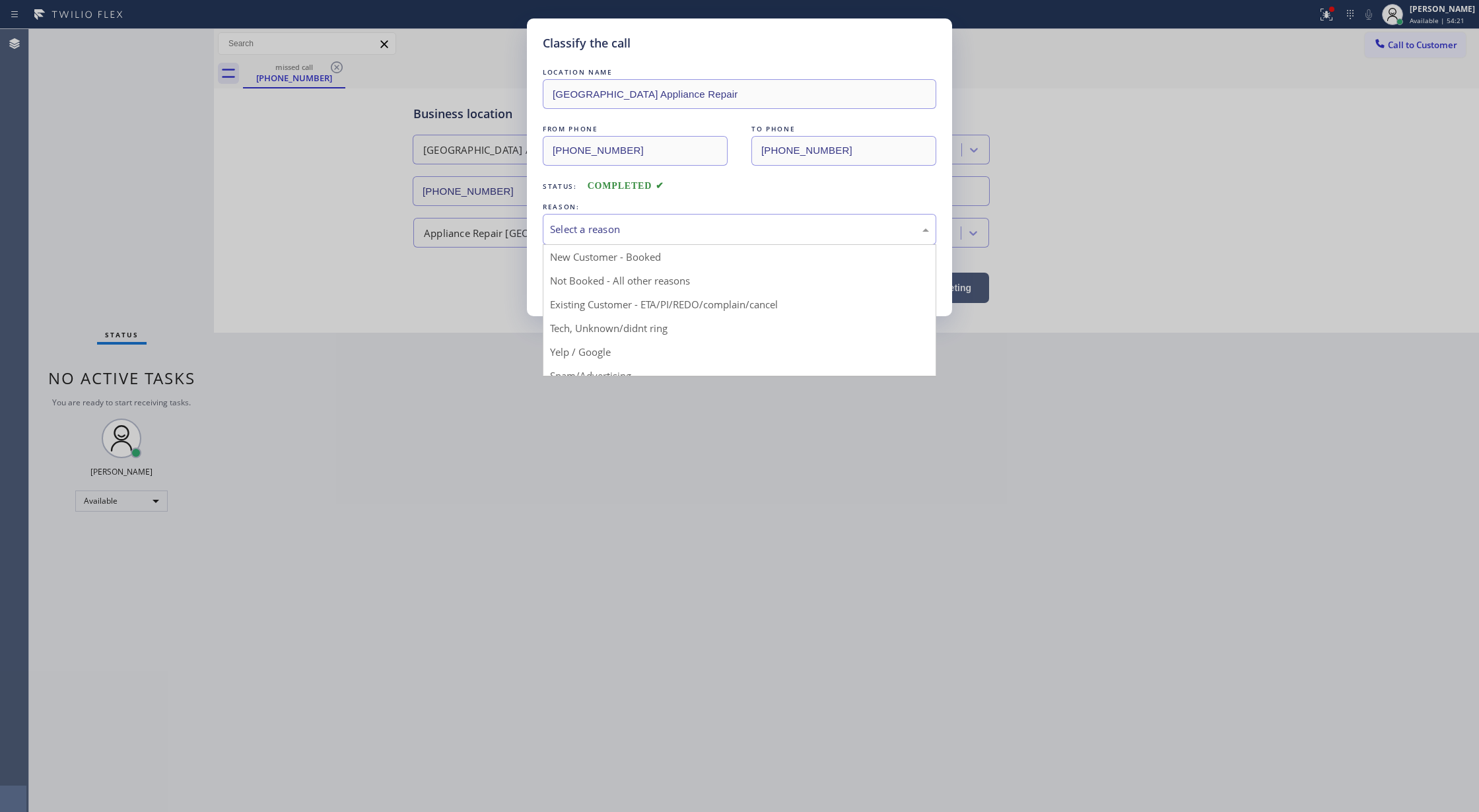
click at [612, 233] on div "Select a reason" at bounding box center [739, 229] width 379 height 15
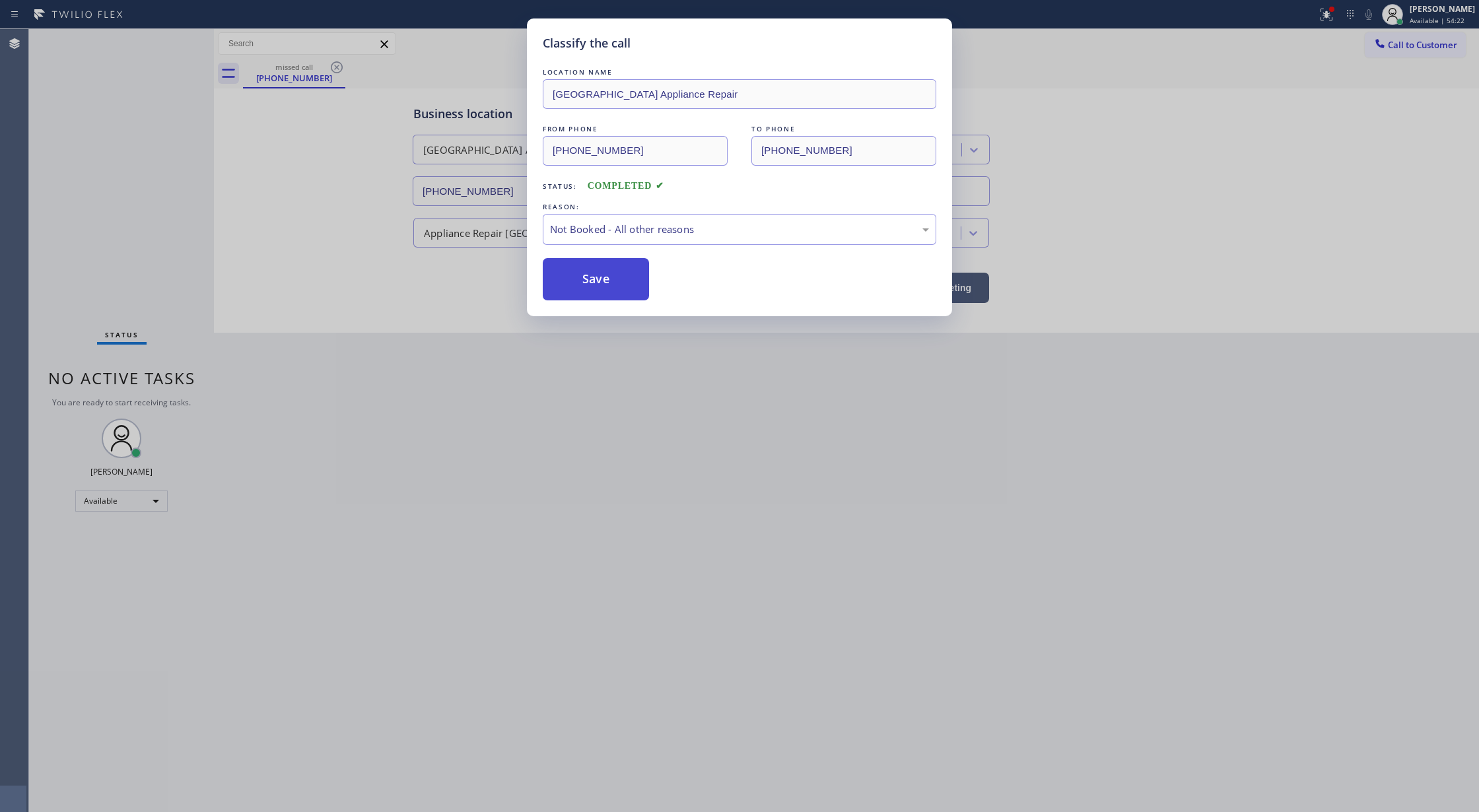
click at [586, 284] on button "Save" at bounding box center [596, 279] width 107 height 42
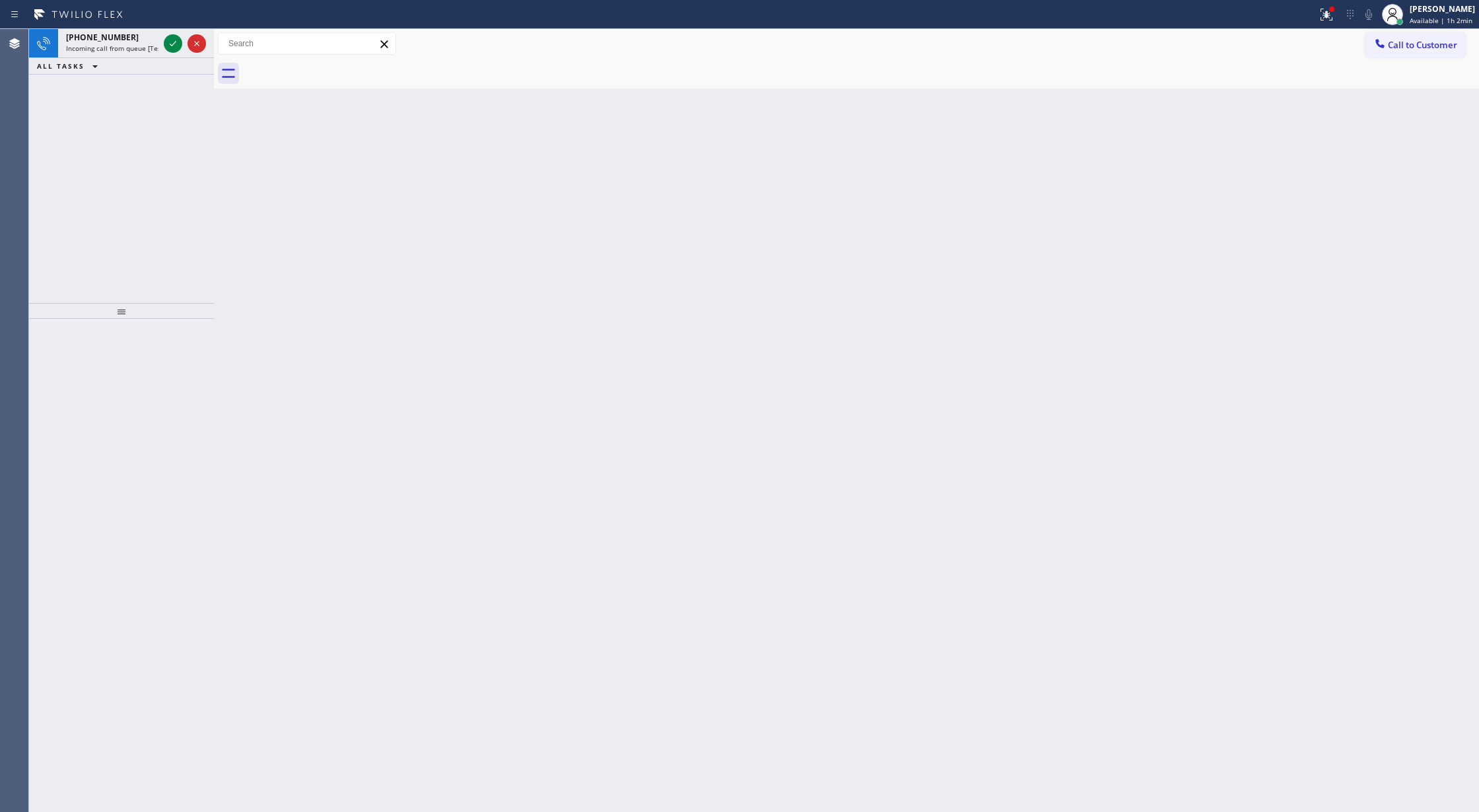
click at [172, 48] on icon at bounding box center [173, 43] width 15 height 15
click at [172, 48] on div "Status No active tasks You are ready to start receiving tasks. Lilibeth Pueyo A…" at bounding box center [121, 421] width 185 height 783
click at [170, 35] on div "Status No active tasks You are ready to start receiving tasks. Lilibeth Pueyo A…" at bounding box center [121, 421] width 185 height 783
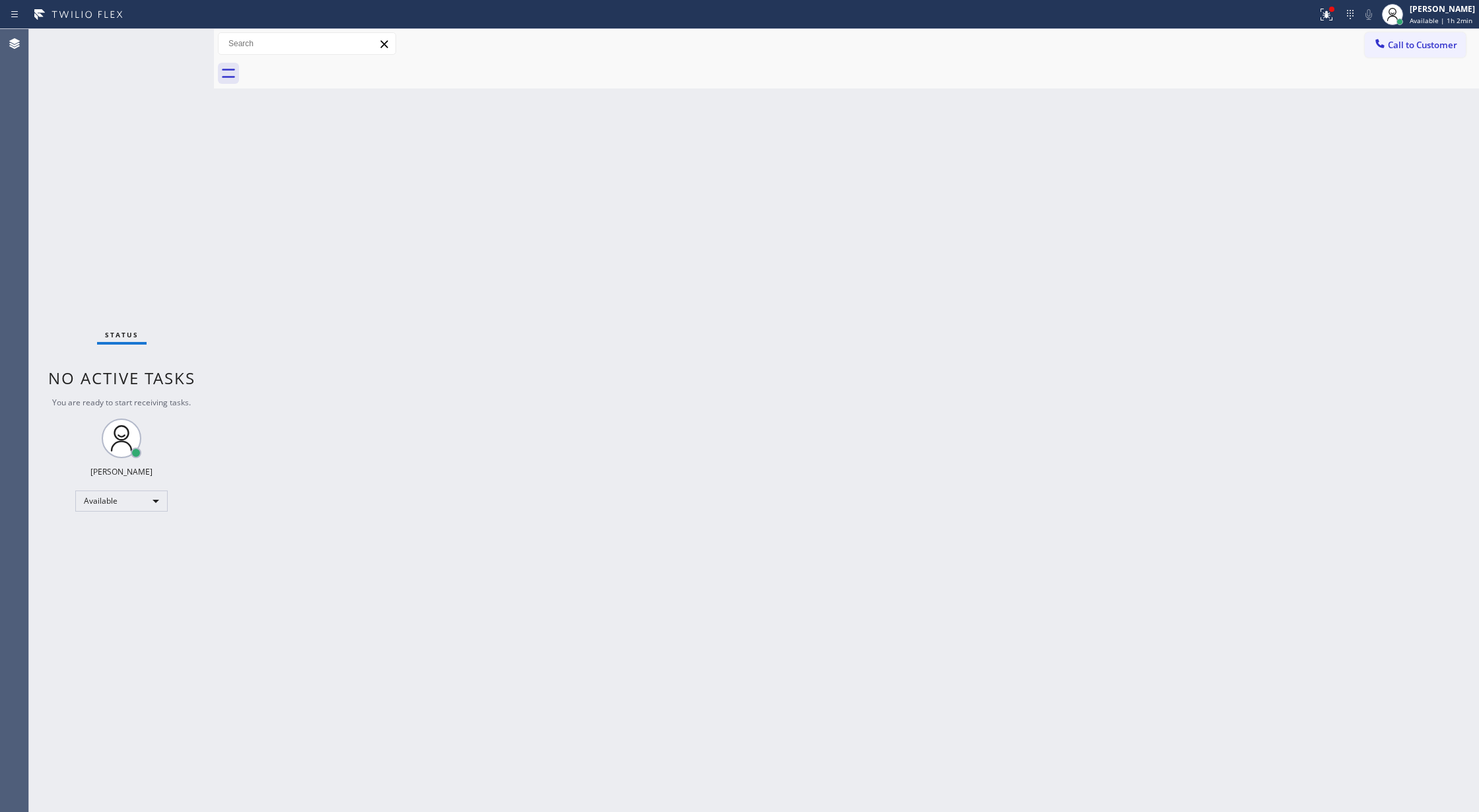
click at [176, 38] on div "Status No active tasks You are ready to start receiving tasks. Lilibeth Pueyo A…" at bounding box center [121, 421] width 185 height 783
click at [420, 624] on div "Back to Dashboard Change Sender ID Customers Technicians Select a contact Outbo…" at bounding box center [847, 421] width 1266 height 783
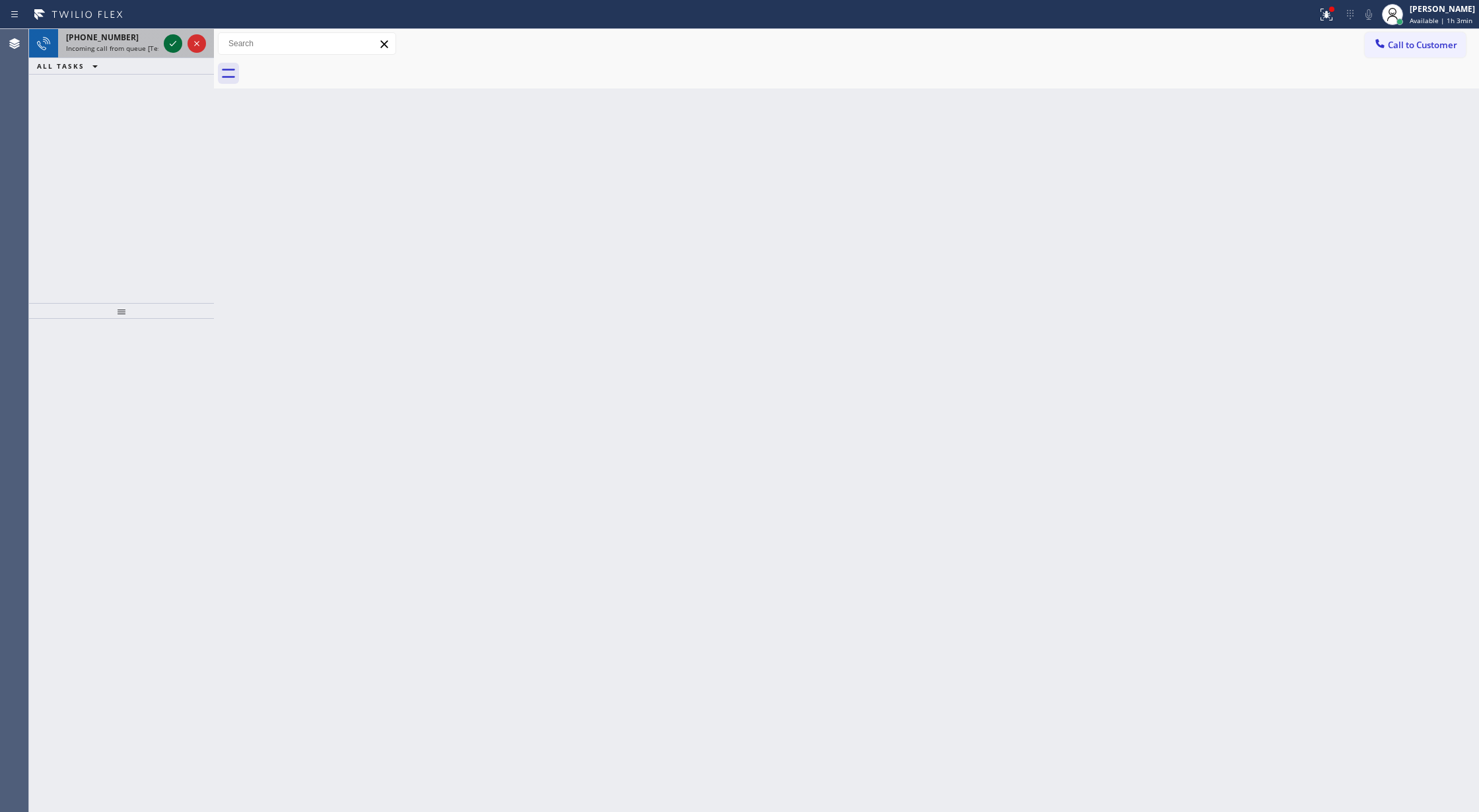
click at [176, 44] on icon at bounding box center [173, 43] width 15 height 15
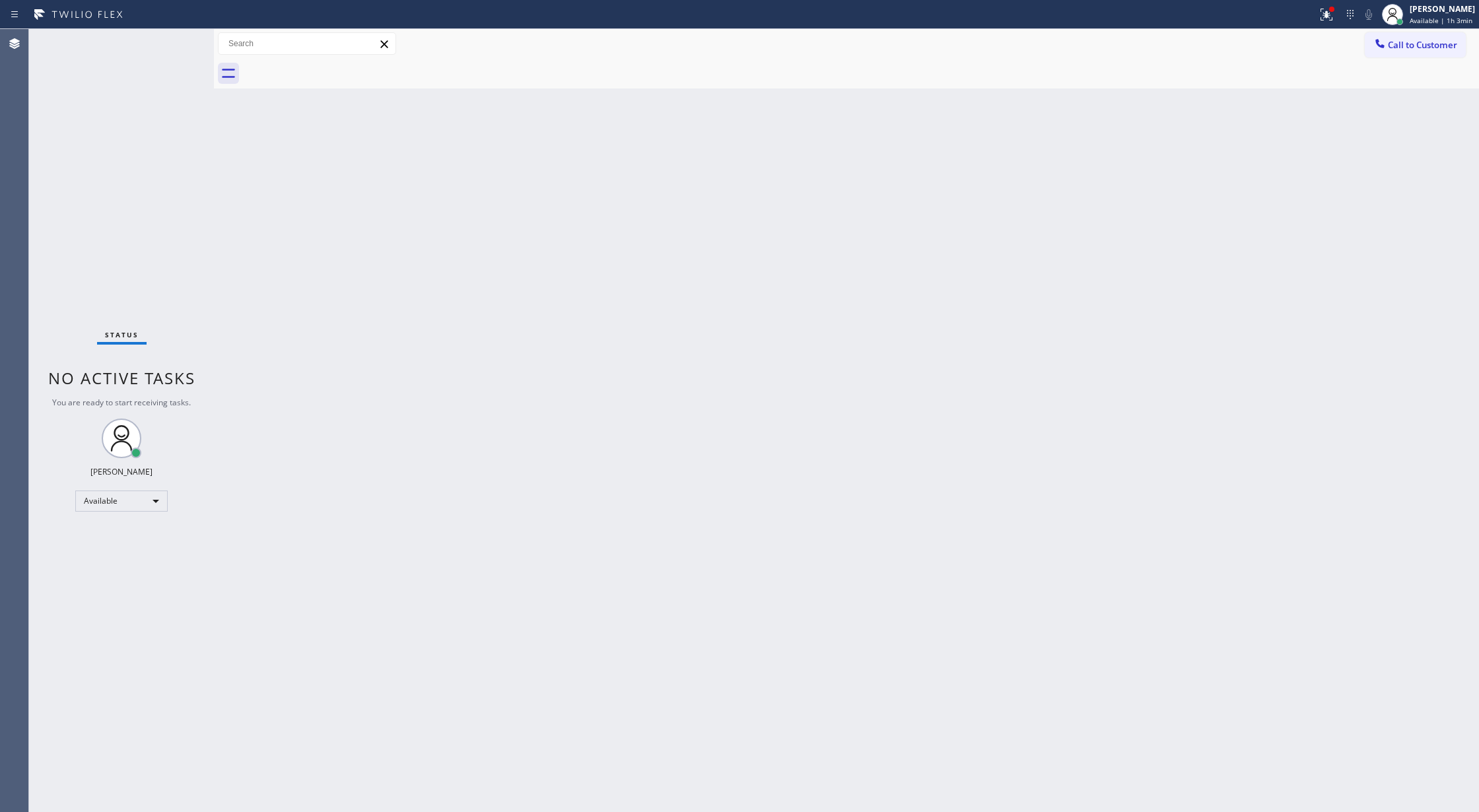
click at [175, 43] on div "Status No active tasks You are ready to start receiving tasks. Lilibeth Pueyo A…" at bounding box center [121, 421] width 185 height 783
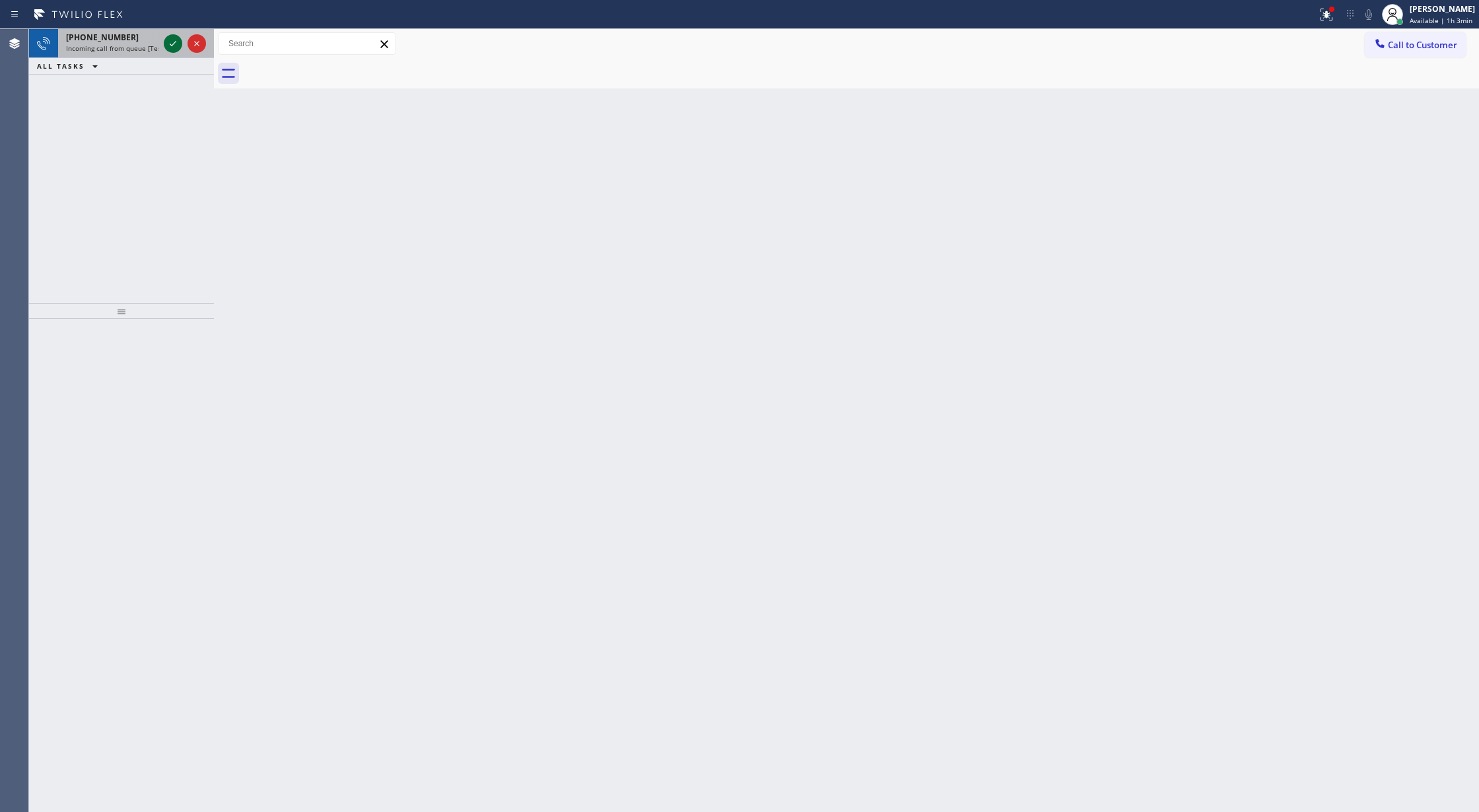
click at [167, 43] on icon at bounding box center [173, 43] width 15 height 15
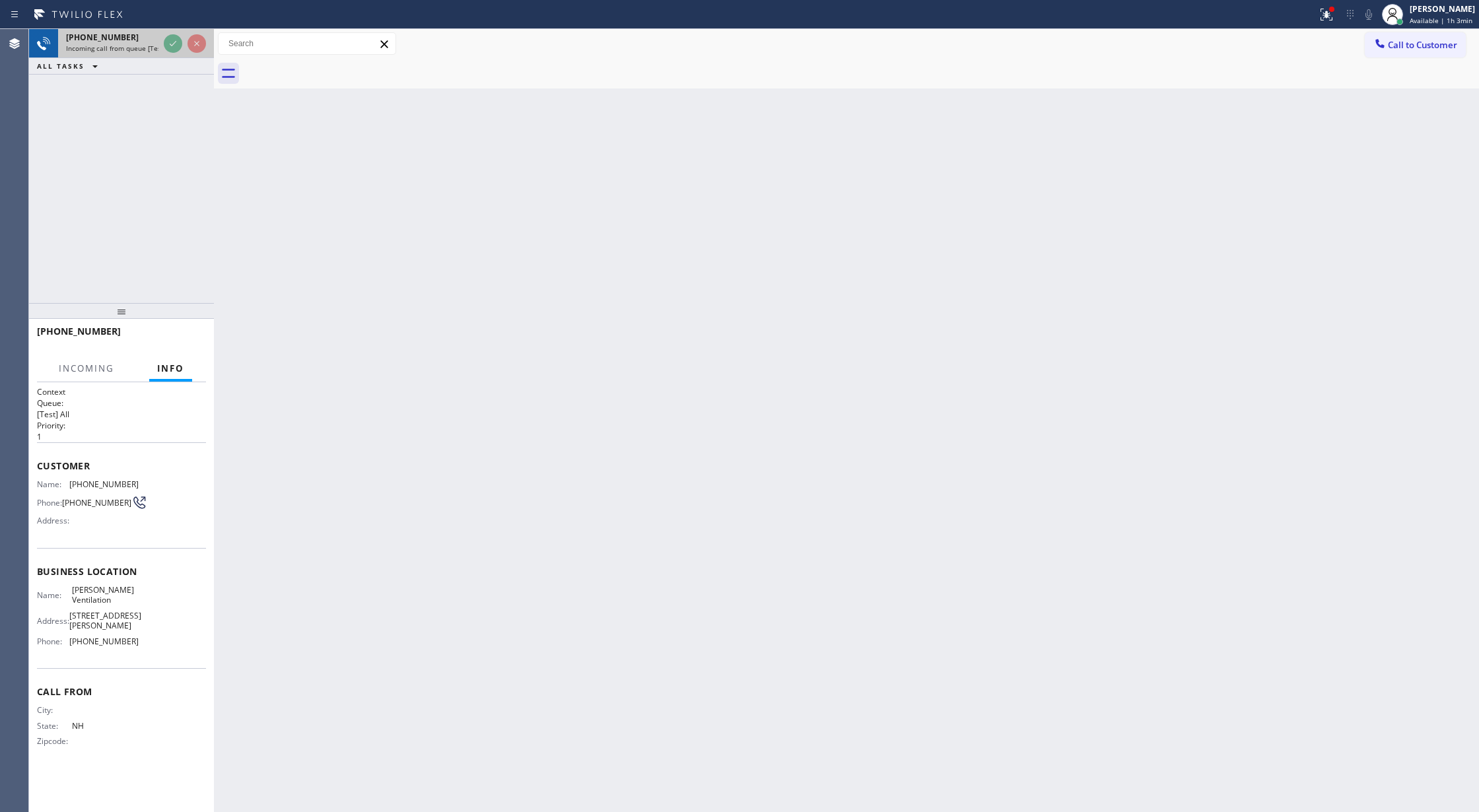
click at [168, 43] on icon at bounding box center [173, 43] width 15 height 15
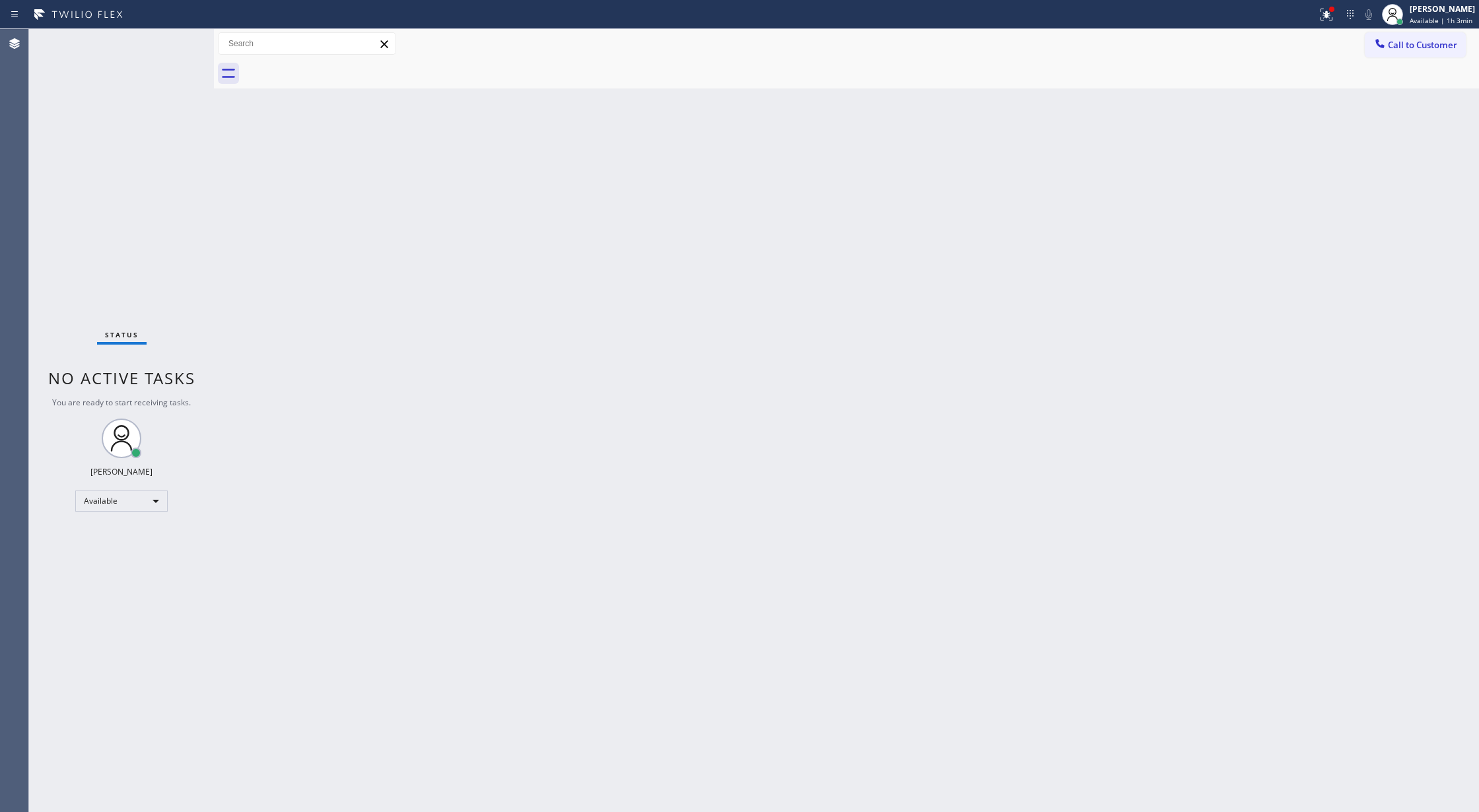
click at [168, 43] on div "Status No active tasks You are ready to start receiving tasks. Lilibeth Pueyo A…" at bounding box center [121, 421] width 185 height 783
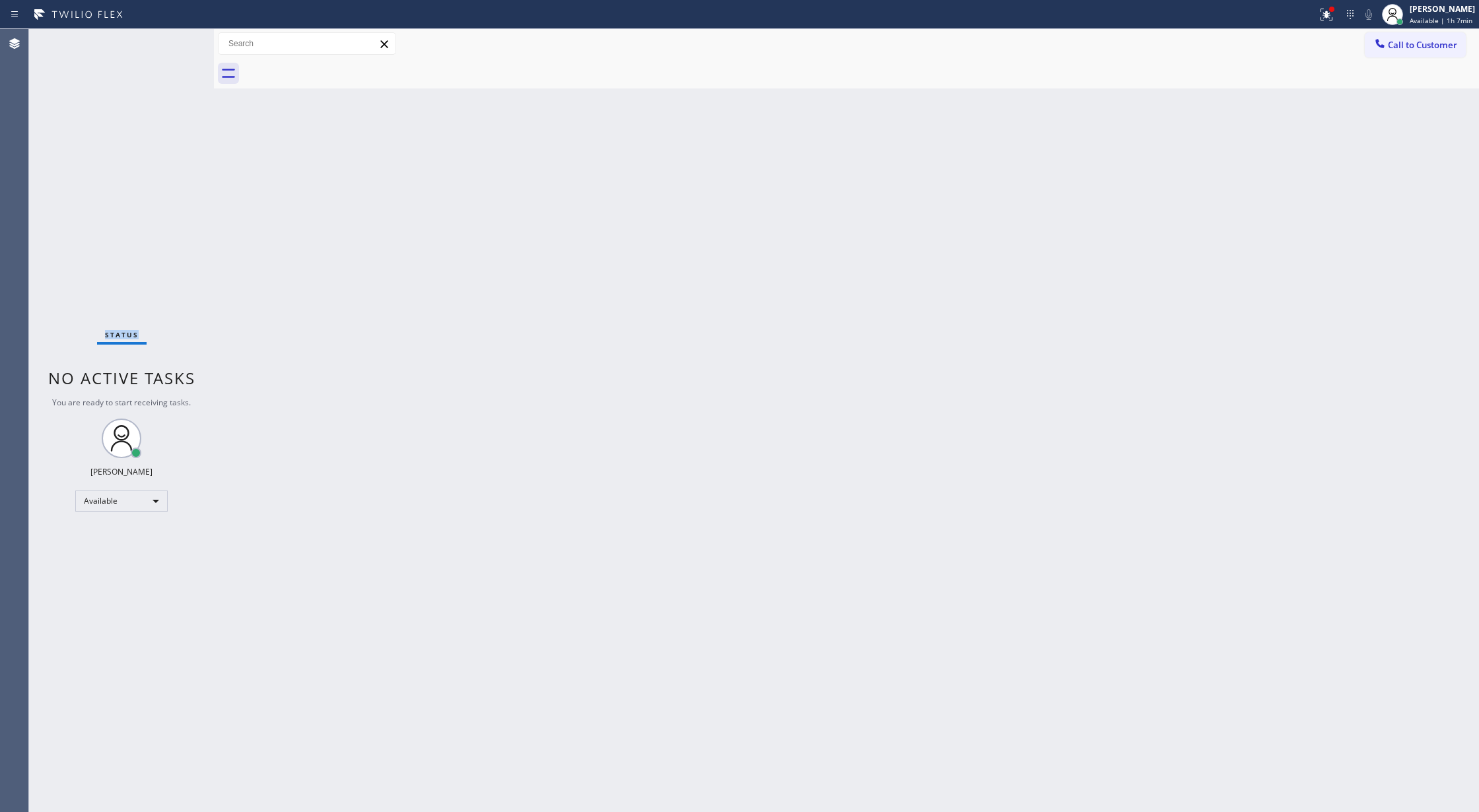
click at [183, 38] on div "Status No active tasks You are ready to start receiving tasks. Lilibeth Pueyo A…" at bounding box center [121, 421] width 185 height 783
click at [176, 38] on div "Status No active tasks You are ready to start receiving tasks. Lilibeth Pueyo A…" at bounding box center [121, 421] width 185 height 783
click at [174, 41] on div "Status No active tasks You are ready to start receiving tasks. Lilibeth Pueyo A…" at bounding box center [121, 421] width 185 height 783
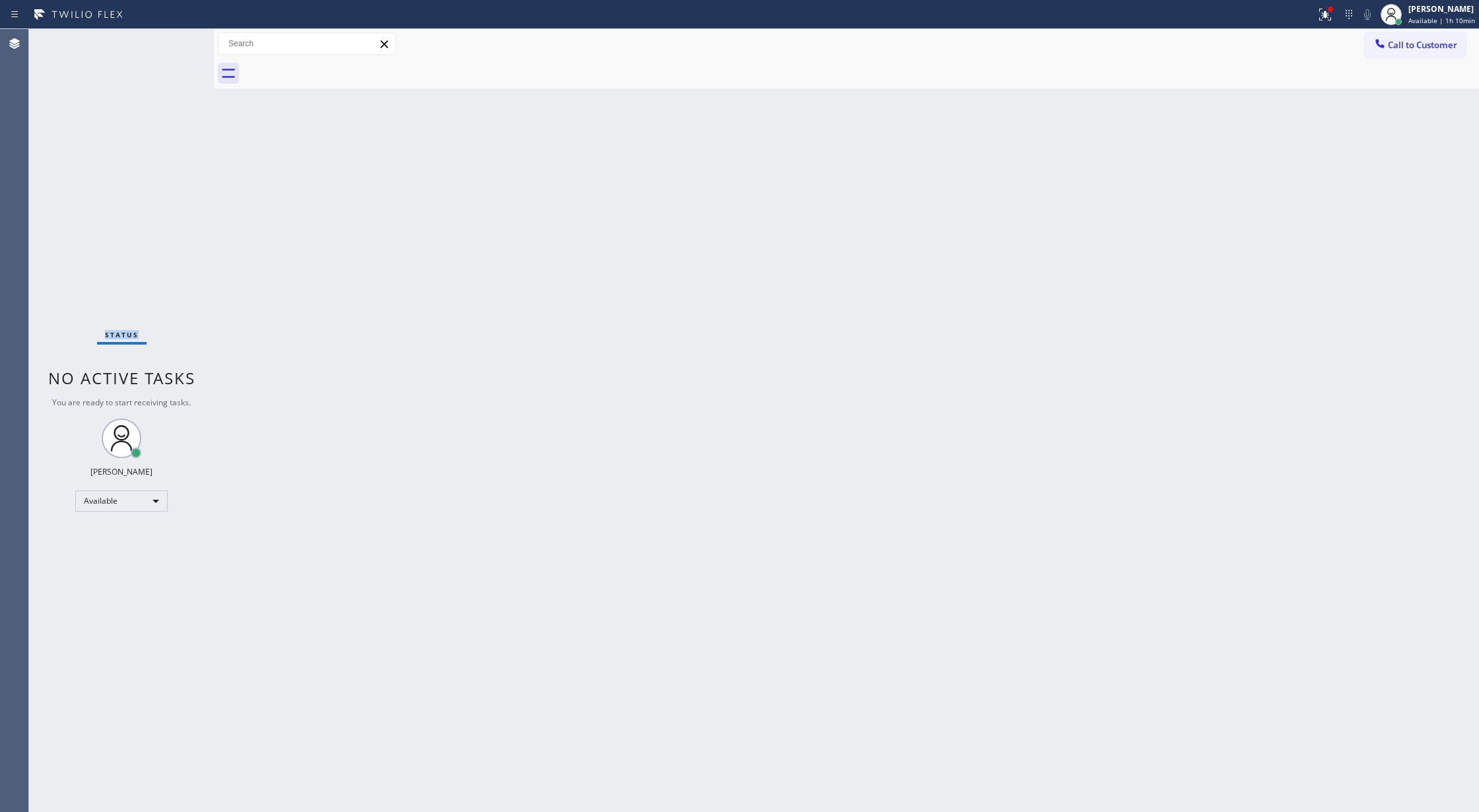
click at [173, 41] on div "Status No active tasks You are ready to start receiving tasks. Lilibeth Pueyo A…" at bounding box center [121, 421] width 185 height 783
click at [173, 37] on div "Status No active tasks You are ready to start receiving tasks. Lilibeth Pueyo A…" at bounding box center [121, 421] width 185 height 783
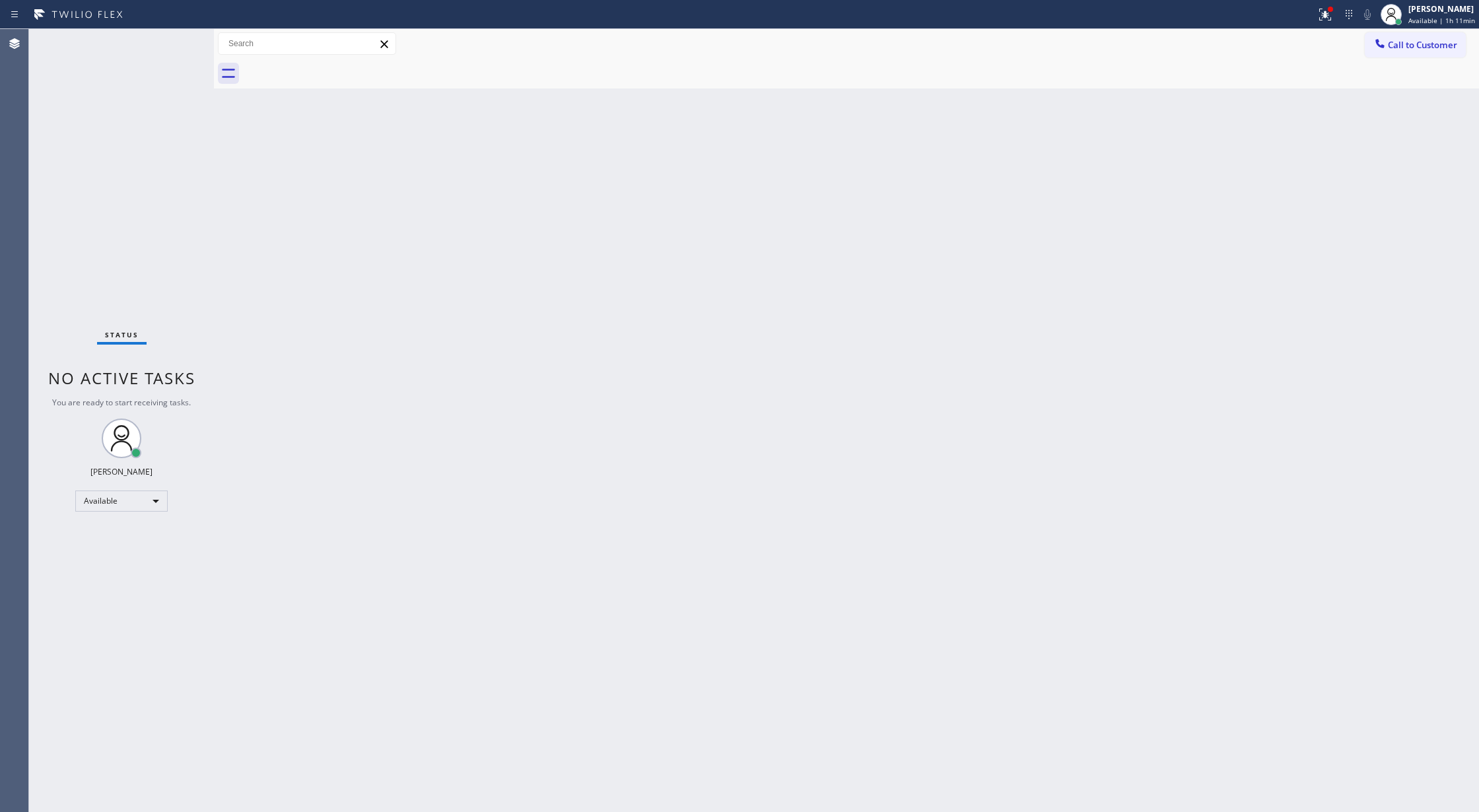
click at [173, 37] on div "Status No active tasks You are ready to start receiving tasks. Lilibeth Pueyo A…" at bounding box center [121, 421] width 185 height 783
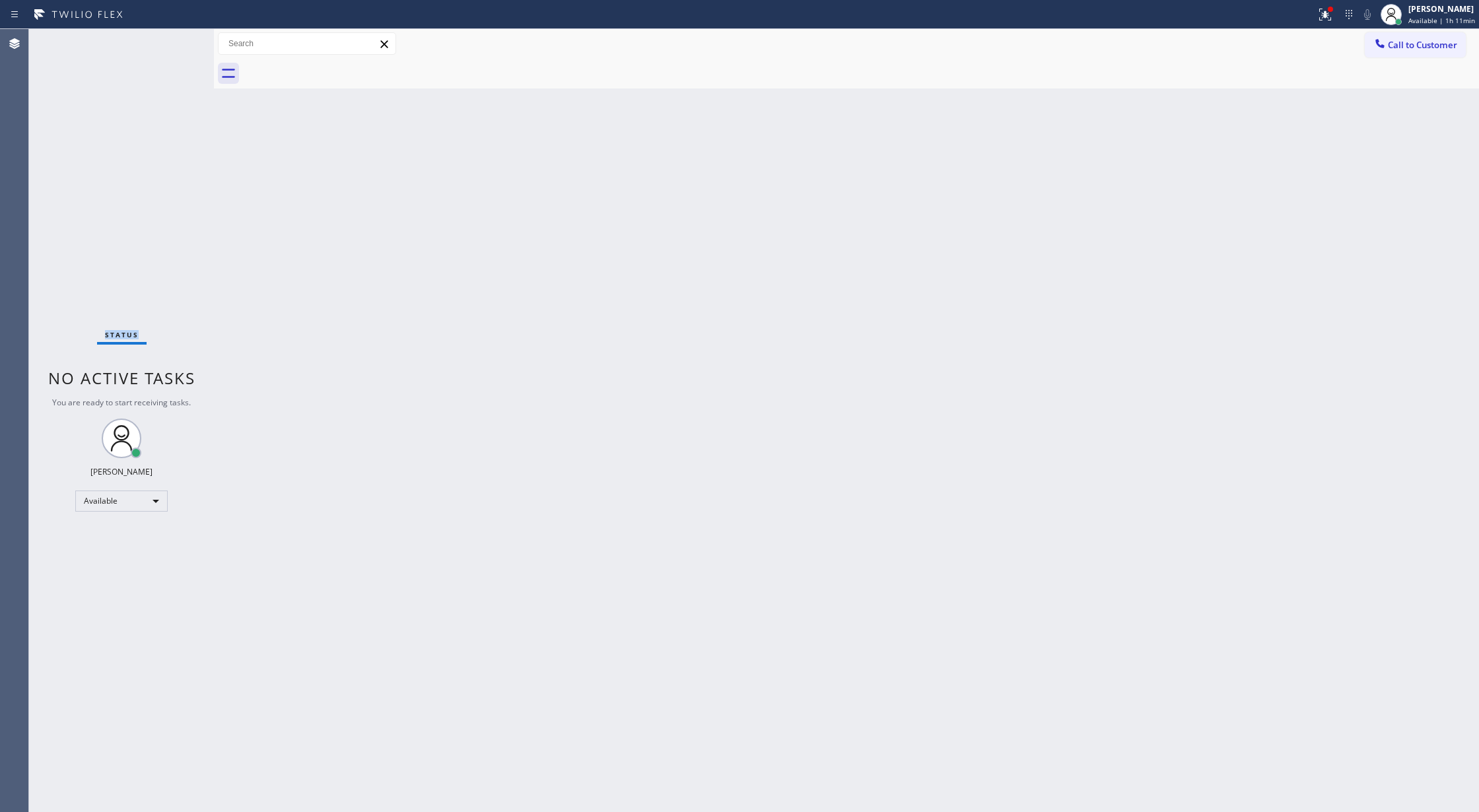
click at [173, 37] on div "Status No active tasks You are ready to start receiving tasks. Lilibeth Pueyo A…" at bounding box center [121, 421] width 185 height 783
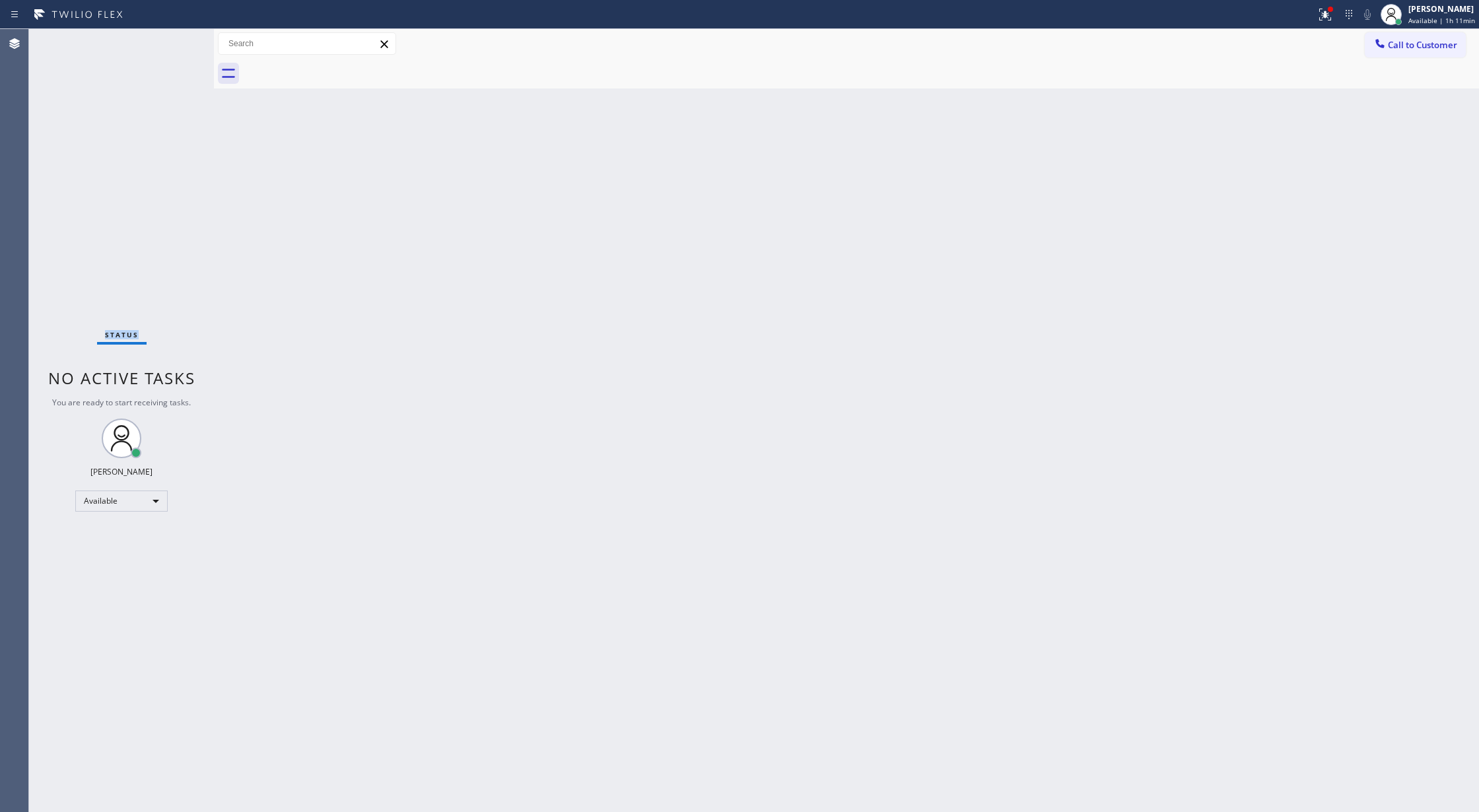
click at [173, 37] on div "Status No active tasks You are ready to start receiving tasks. Lilibeth Pueyo A…" at bounding box center [121, 421] width 185 height 783
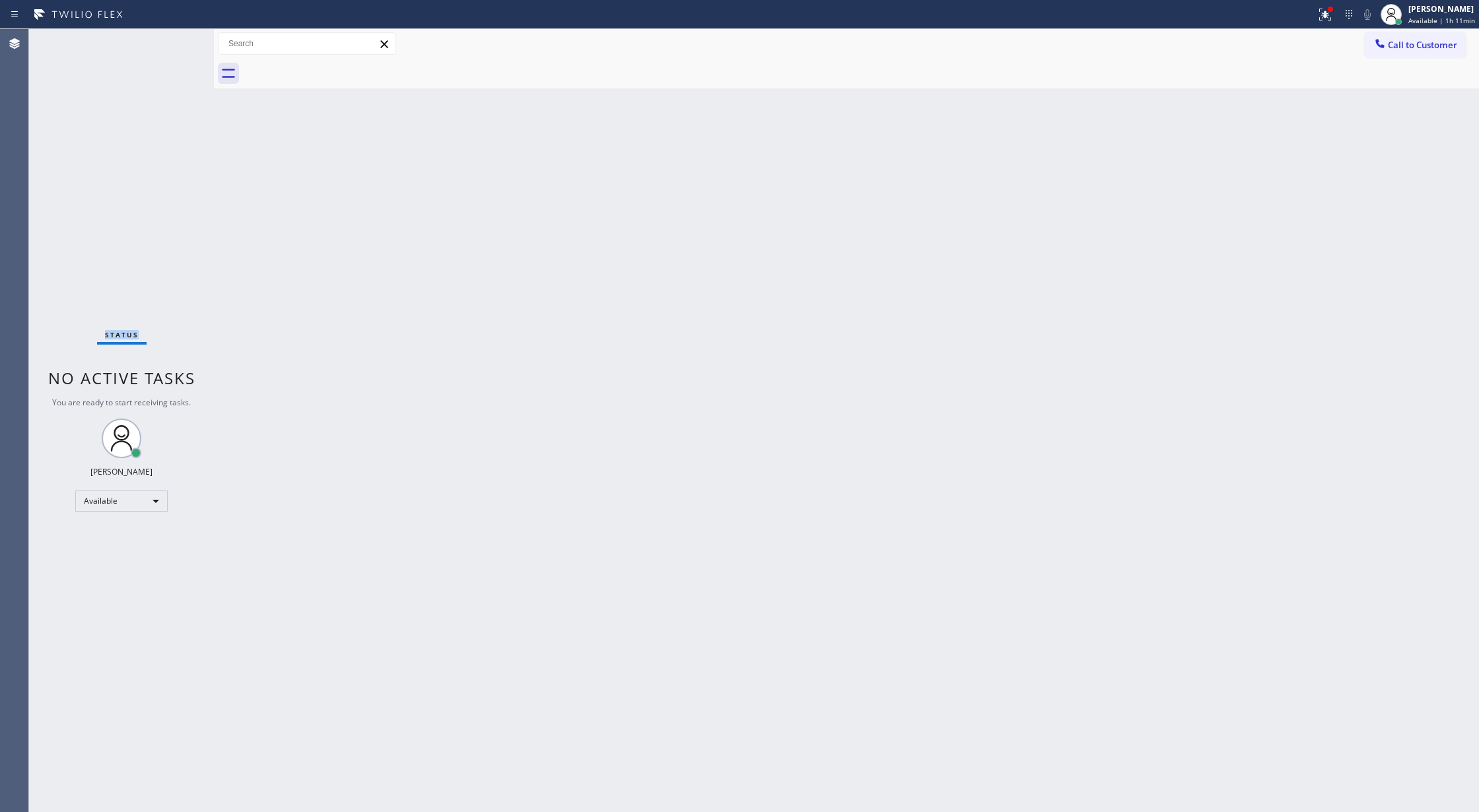
click at [173, 37] on div "Status No active tasks You are ready to start receiving tasks. Lilibeth Pueyo A…" at bounding box center [121, 421] width 185 height 783
click at [170, 42] on div "Status No active tasks You are ready to start receiving tasks. Lilibeth Pueyo A…" at bounding box center [121, 421] width 185 height 783
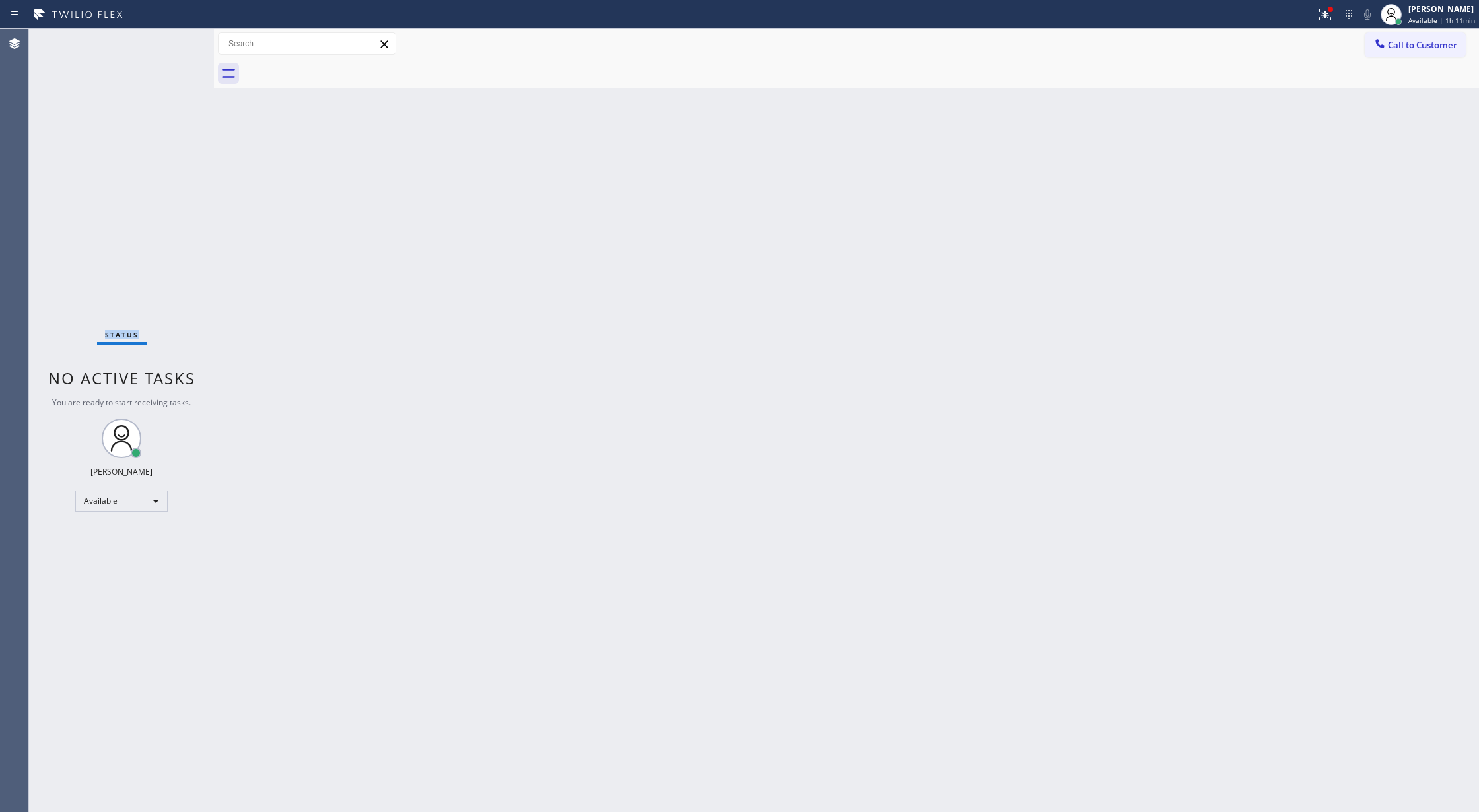
click at [170, 42] on div "Status No active tasks You are ready to start receiving tasks. Lilibeth Pueyo A…" at bounding box center [121, 421] width 185 height 783
click at [166, 50] on div "Status No active tasks You are ready to start receiving tasks. Lilibeth Pueyo A…" at bounding box center [121, 421] width 185 height 783
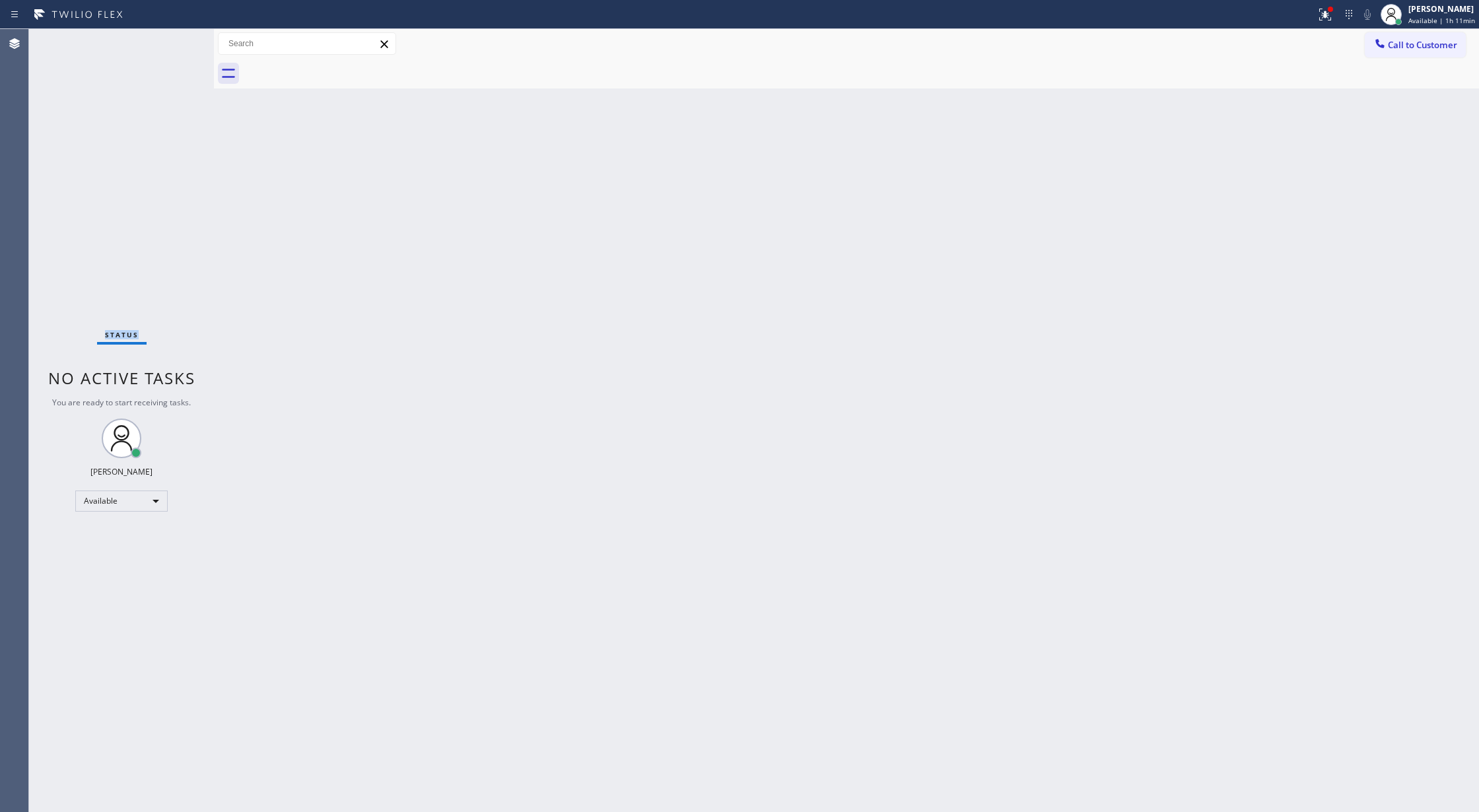
click at [166, 50] on div "Status No active tasks You are ready to start receiving tasks. Lilibeth Pueyo A…" at bounding box center [121, 421] width 185 height 783
click at [187, 40] on div "Status No active tasks You are ready to start receiving tasks. Lilibeth Pueyo A…" at bounding box center [121, 421] width 185 height 783
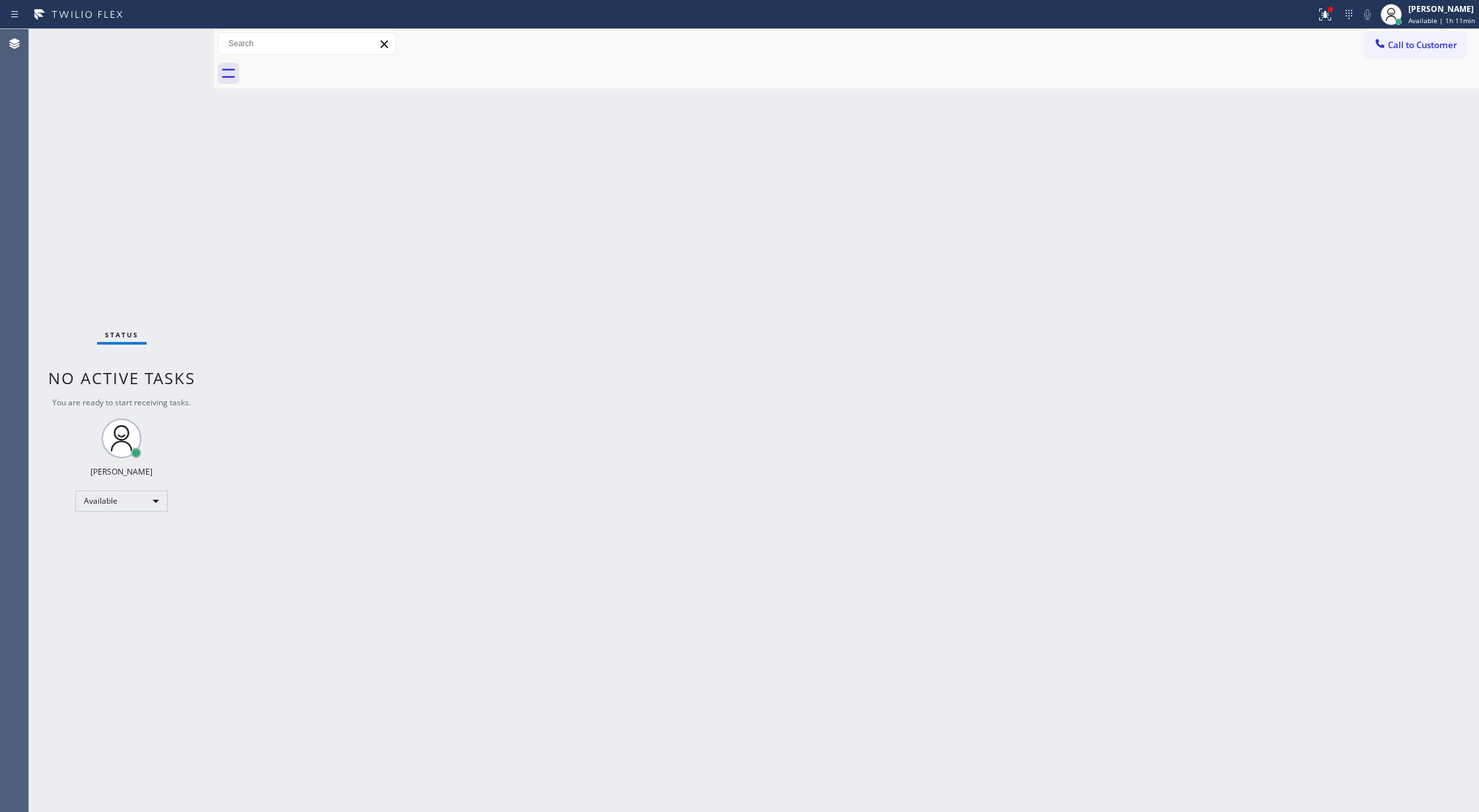
click at [177, 40] on div "Status No active tasks You are ready to start receiving tasks. Lilibeth Pueyo A…" at bounding box center [121, 421] width 185 height 783
click at [174, 46] on div "Status No active tasks You are ready to start receiving tasks. Lilibeth Pueyo A…" at bounding box center [121, 421] width 185 height 783
click at [162, 49] on div "Status No active tasks You are ready to start receiving tasks. Lilibeth Pueyo A…" at bounding box center [121, 421] width 185 height 783
click at [175, 46] on div "Status No active tasks You are ready to start receiving tasks. Lilibeth Pueyo A…" at bounding box center [121, 421] width 185 height 783
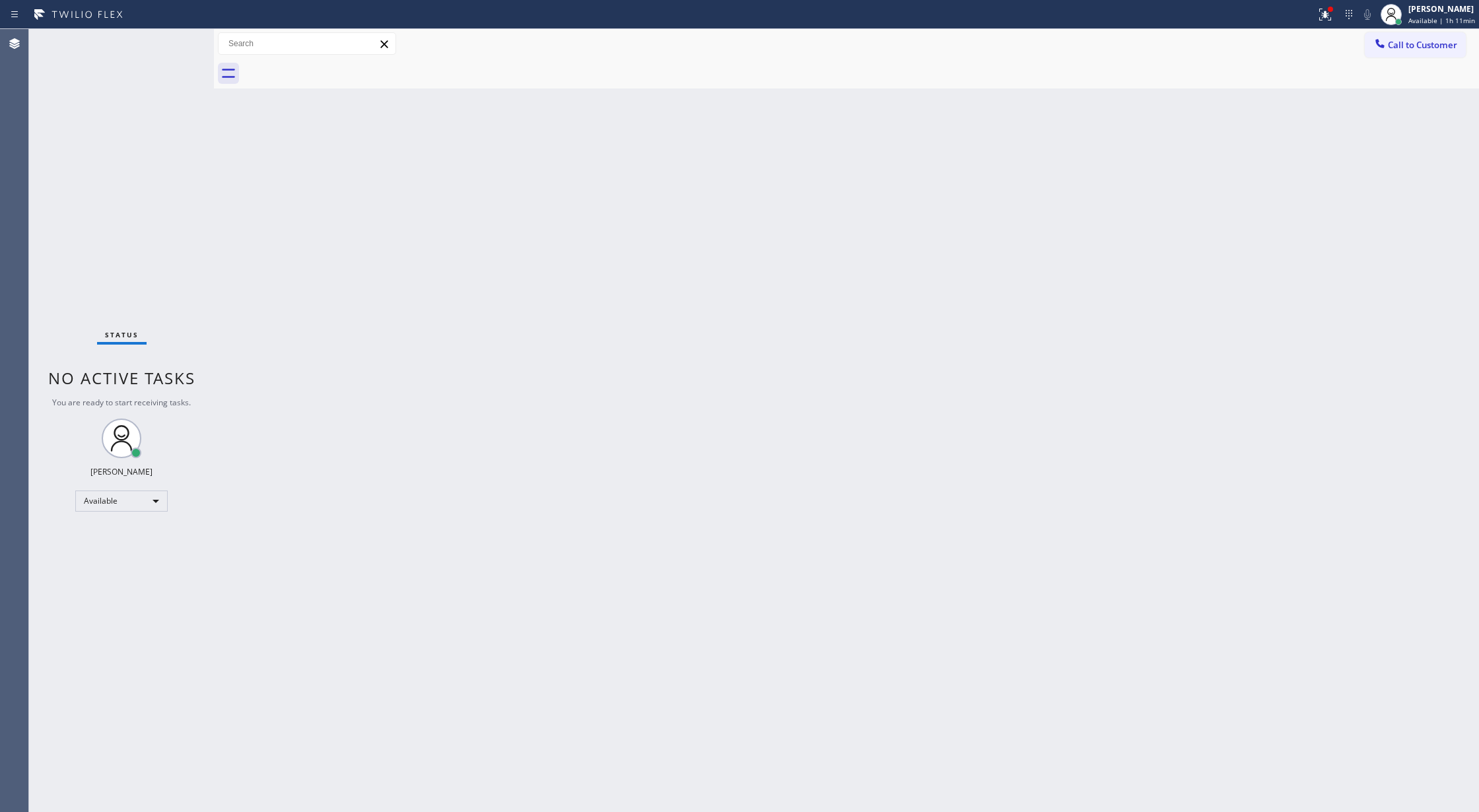
click at [178, 46] on div "Status No active tasks You are ready to start receiving tasks. Lilibeth Pueyo A…" at bounding box center [121, 421] width 185 height 783
click at [172, 44] on div "Status No active tasks You are ready to start receiving tasks. Lilibeth Pueyo A…" at bounding box center [121, 421] width 185 height 783
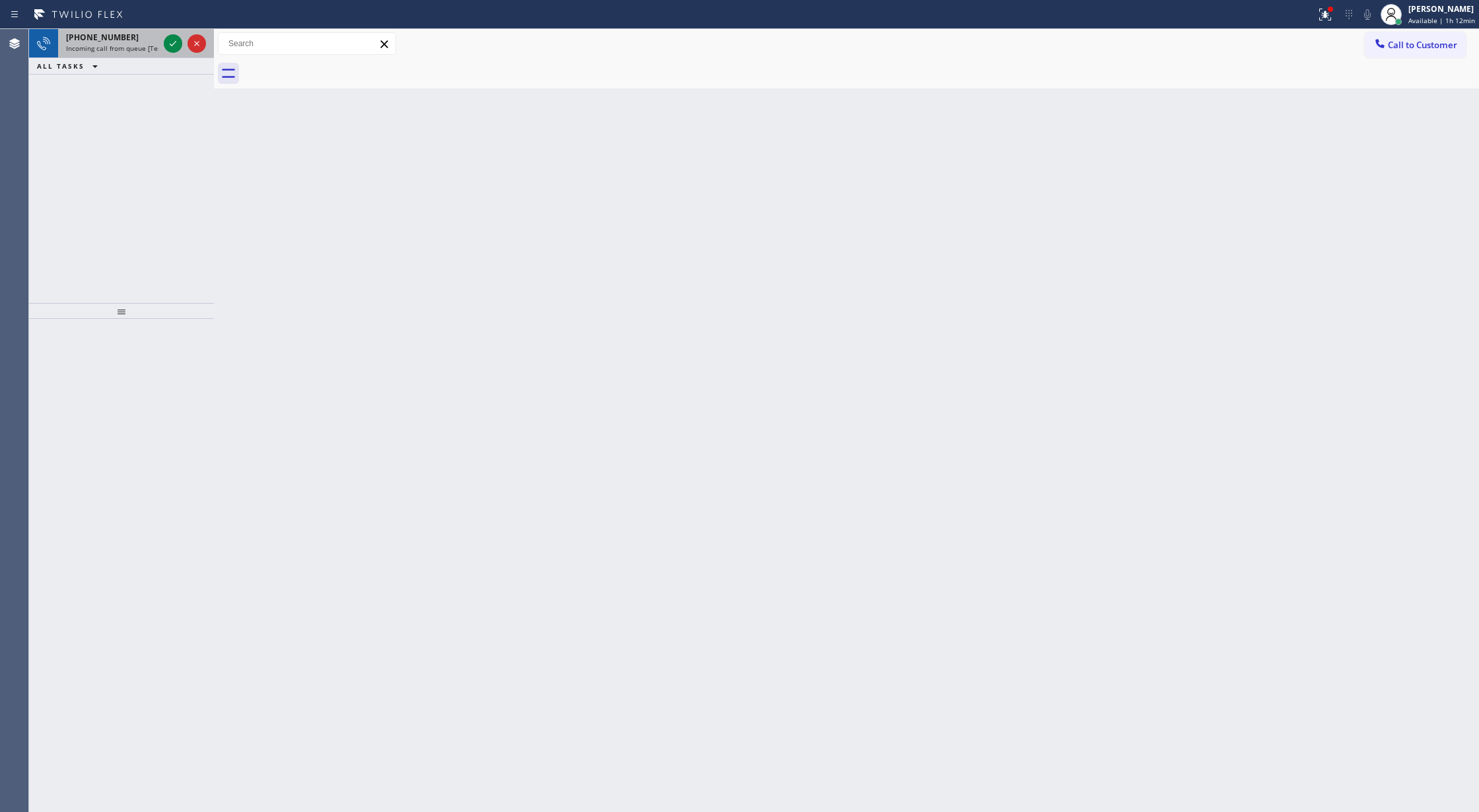
drag, startPoint x: 172, startPoint y: 44, endPoint x: 140, endPoint y: 43, distance: 32.0
click at [172, 44] on icon at bounding box center [173, 43] width 15 height 15
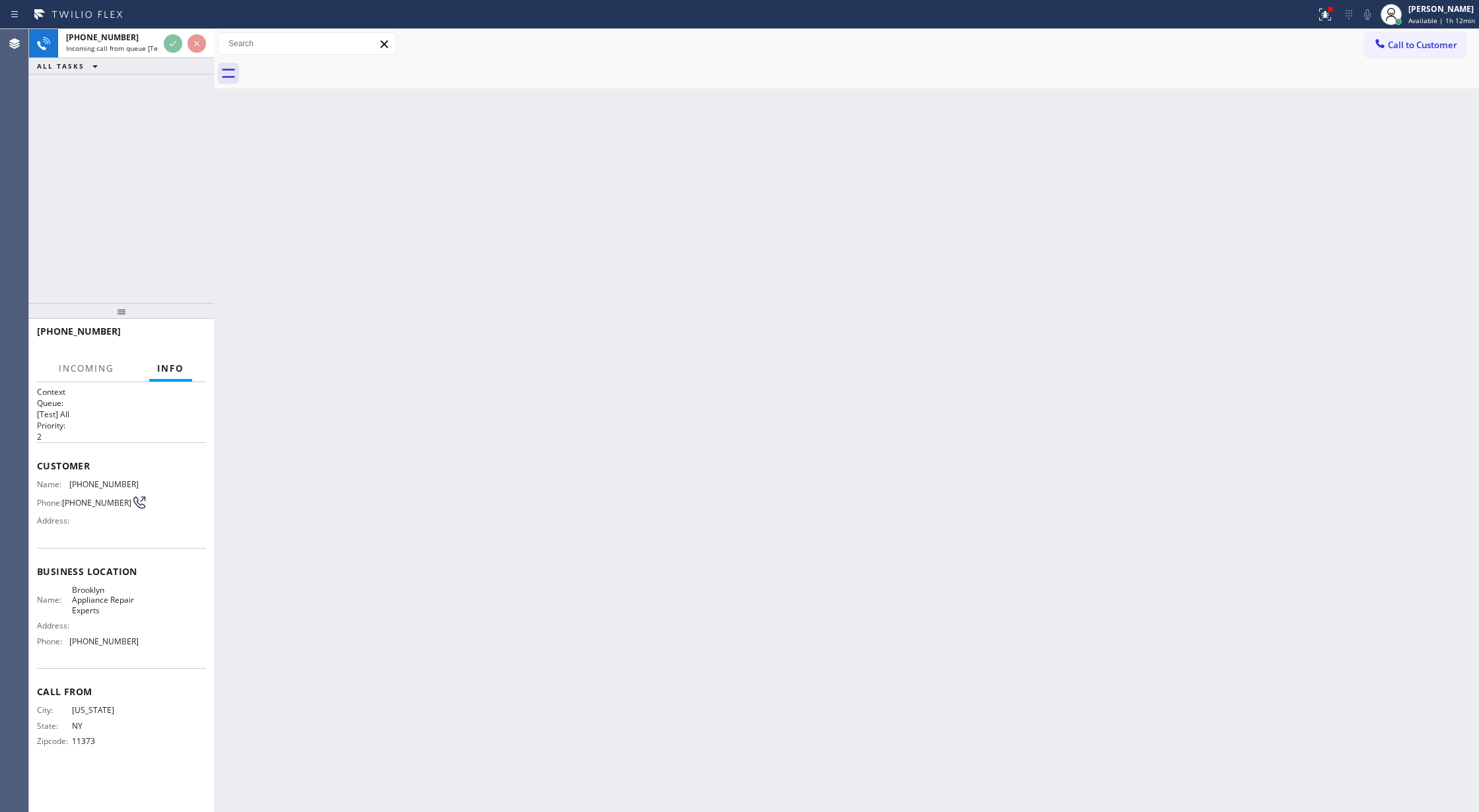
click at [131, 59] on div "ALL TASKS ALL TASKS ACTIVE TASKS TASKS IN WRAP UP" at bounding box center [121, 66] width 185 height 16
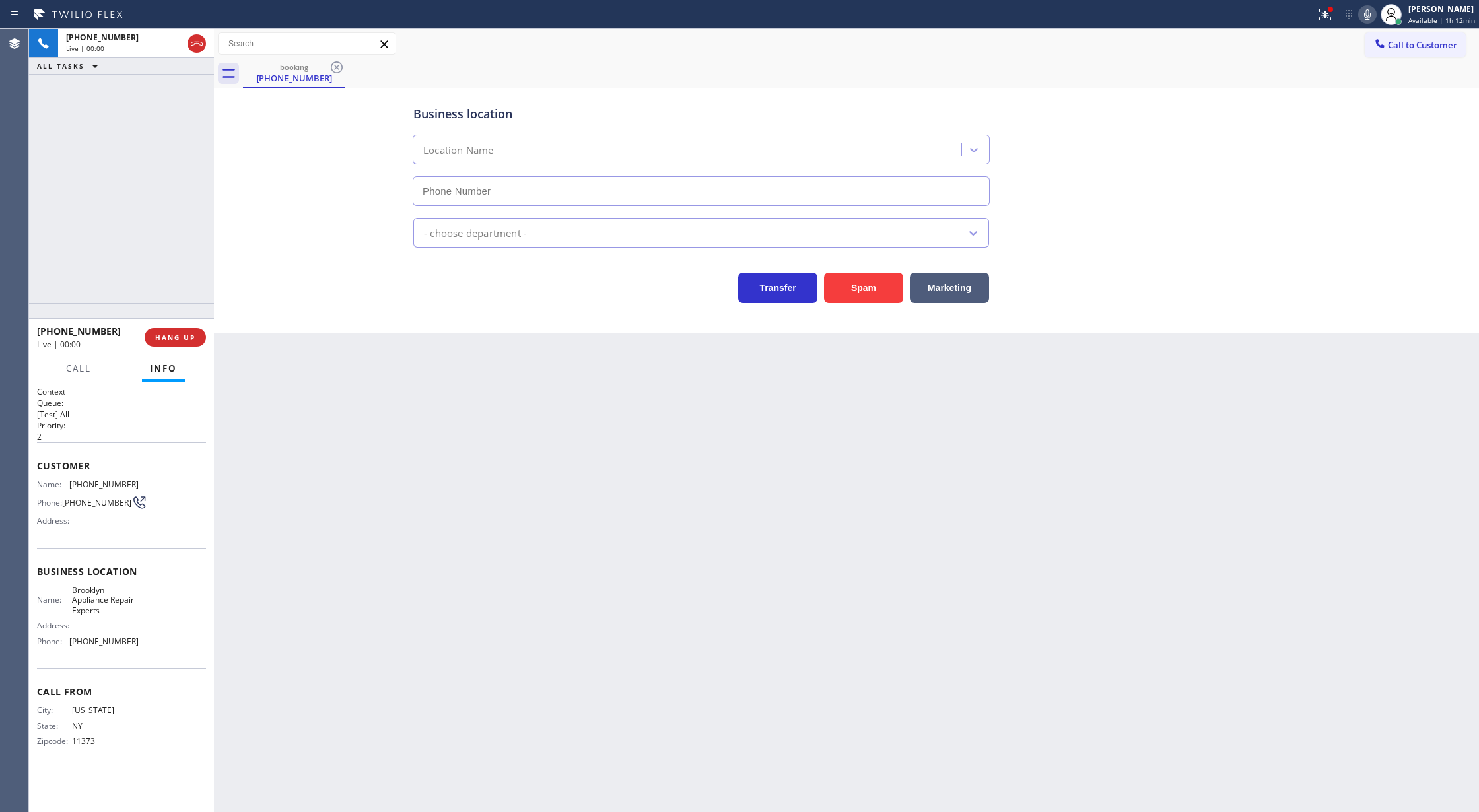
type input "(347) 757-4373"
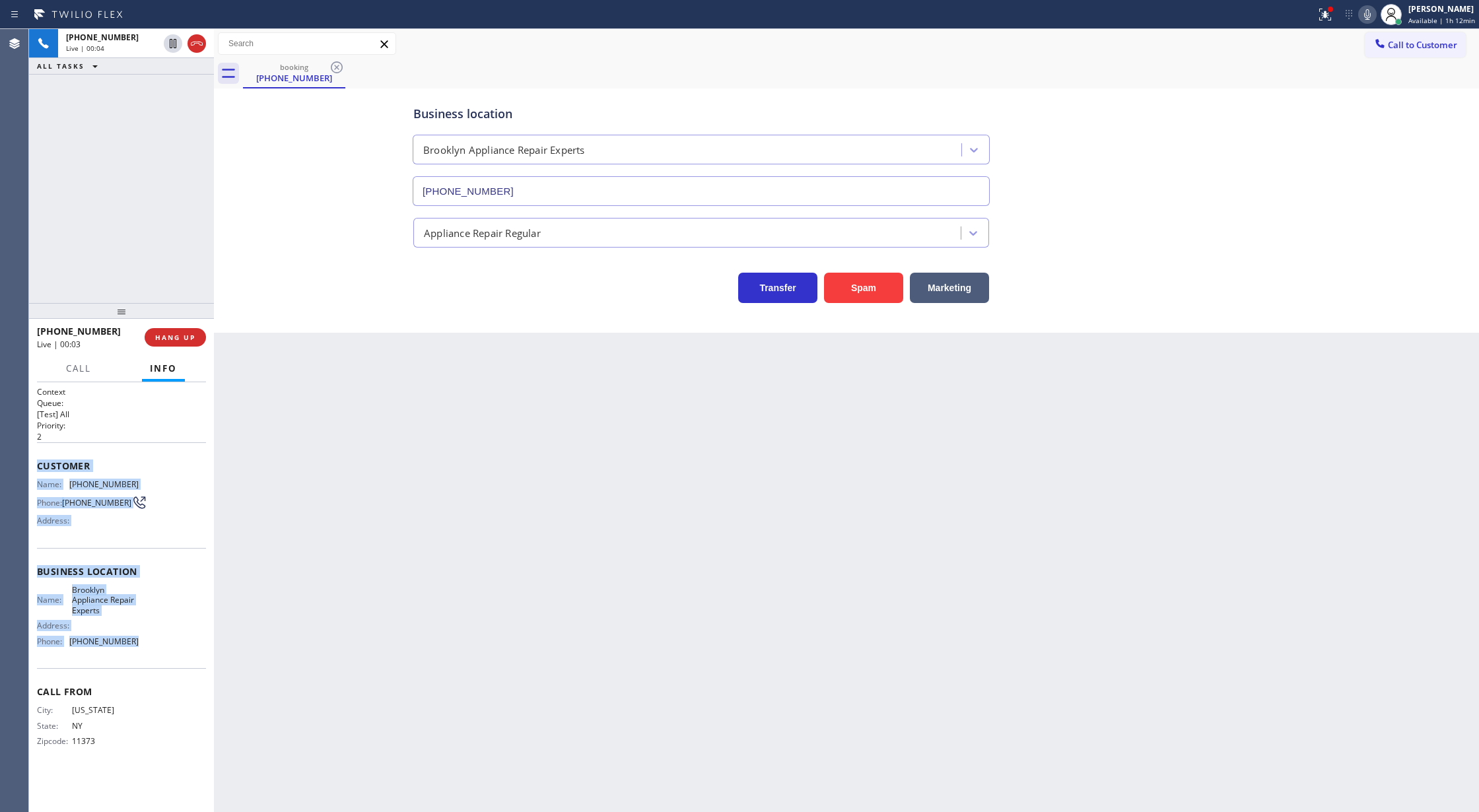
copy div "Customer Name: (917) 658-7474 Phone: (917) 658-7474 Address: Business location …"
drag, startPoint x: 37, startPoint y: 468, endPoint x: 159, endPoint y: 639, distance: 210.1
click at [159, 639] on div "Context Queue: [Test] All Priority: 2 Customer Name: (917) 658-7474 Phone: (917…" at bounding box center [121, 577] width 169 height 383
click at [1368, 11] on icon at bounding box center [1367, 14] width 15 height 15
click at [1368, 15] on icon at bounding box center [1367, 14] width 15 height 15
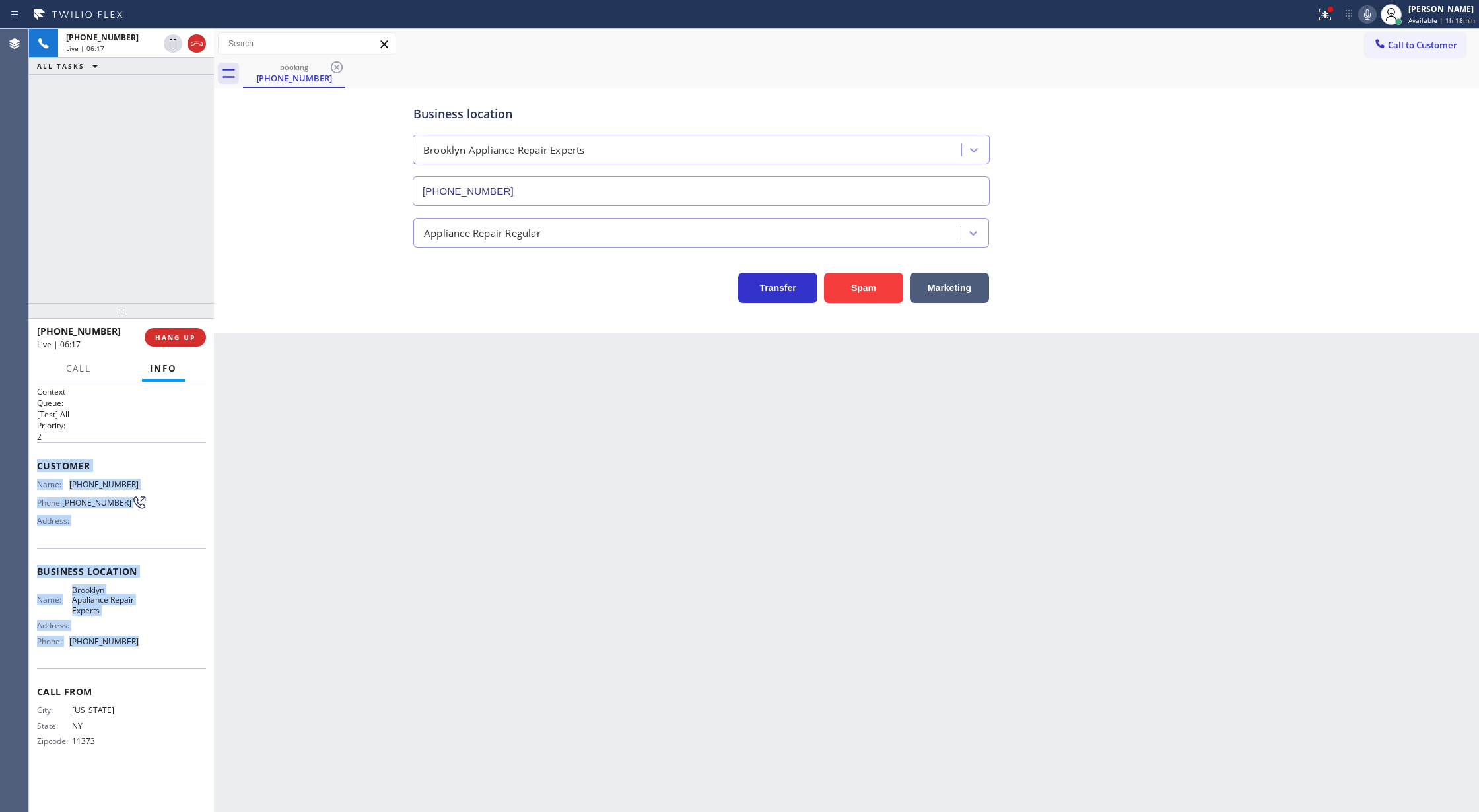
click at [1370, 19] on icon at bounding box center [1367, 14] width 15 height 15
click at [1367, 15] on icon at bounding box center [1367, 14] width 15 height 15
click at [1362, 17] on icon at bounding box center [1367, 14] width 15 height 15
click at [1366, 15] on icon at bounding box center [1367, 14] width 15 height 15
click at [165, 340] on span "COMPLETE" at bounding box center [173, 337] width 46 height 9
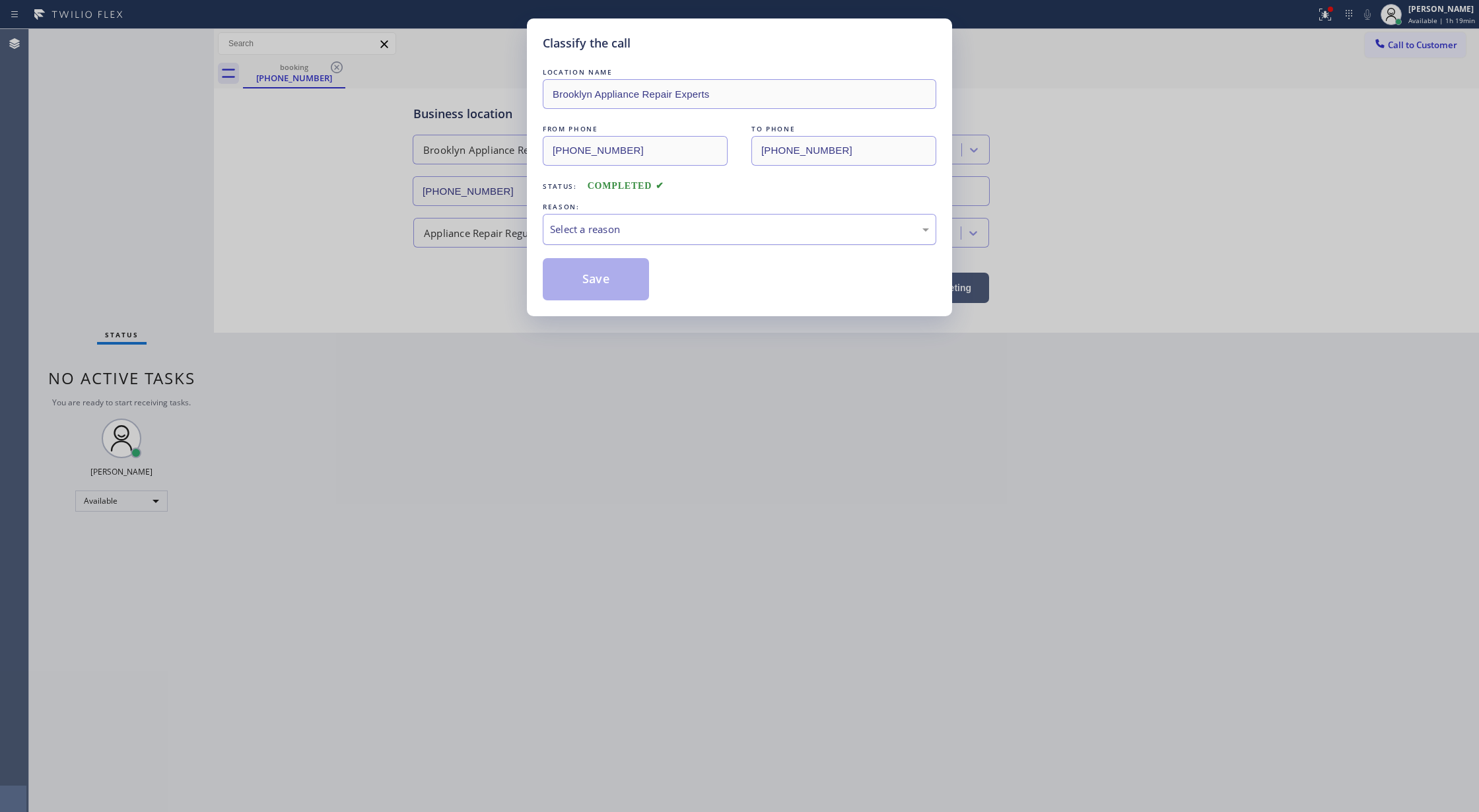
click at [560, 230] on div "Select a reason" at bounding box center [739, 229] width 379 height 15
click at [587, 281] on button "Save" at bounding box center [596, 279] width 107 height 42
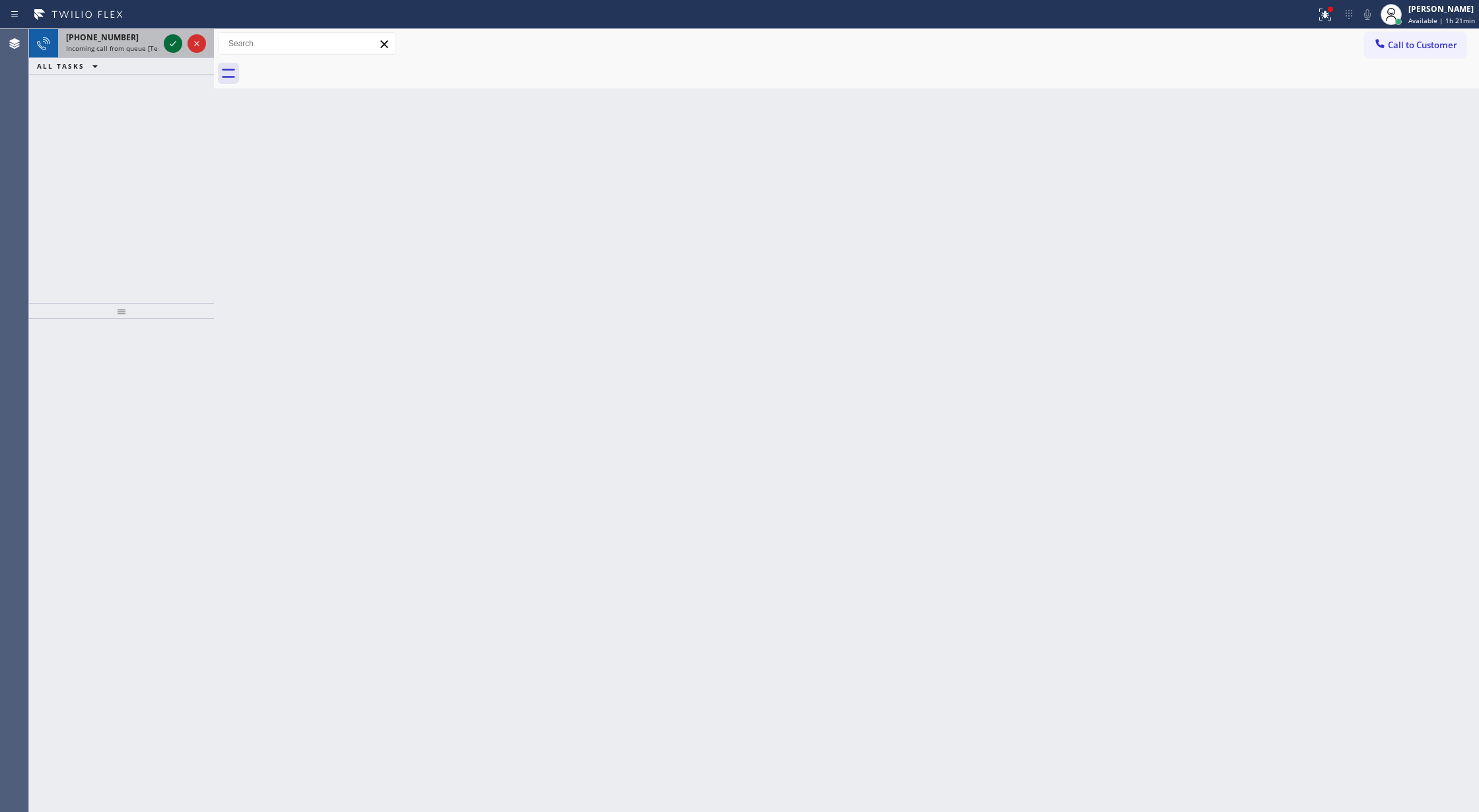
click at [175, 37] on icon at bounding box center [173, 43] width 15 height 15
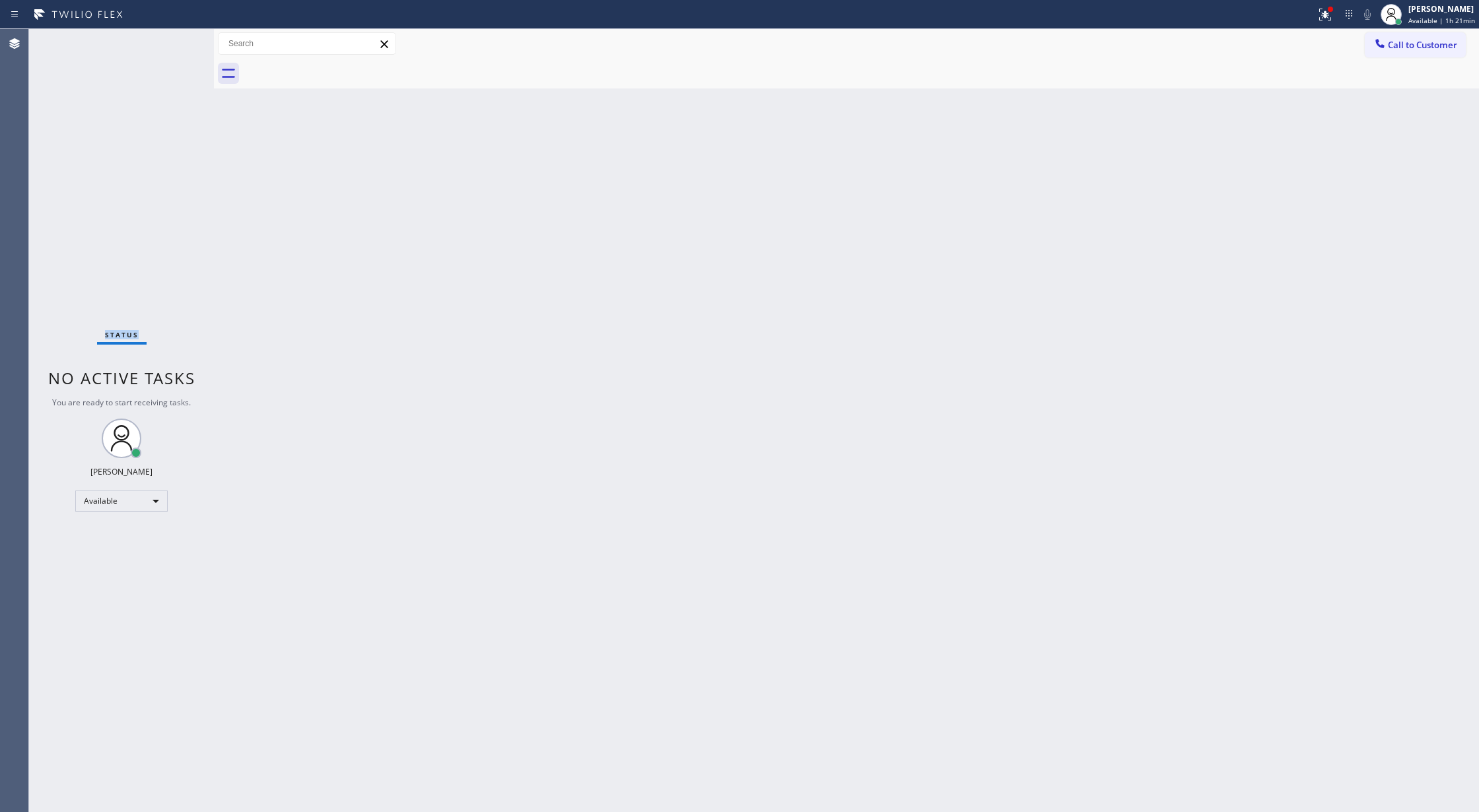
click at [167, 41] on div "Status No active tasks You are ready to start receiving tasks. Lilibeth Pueyo A…" at bounding box center [121, 421] width 185 height 783
click at [165, 38] on div "Status No active tasks You are ready to start receiving tasks. Lilibeth Pueyo A…" at bounding box center [121, 421] width 185 height 783
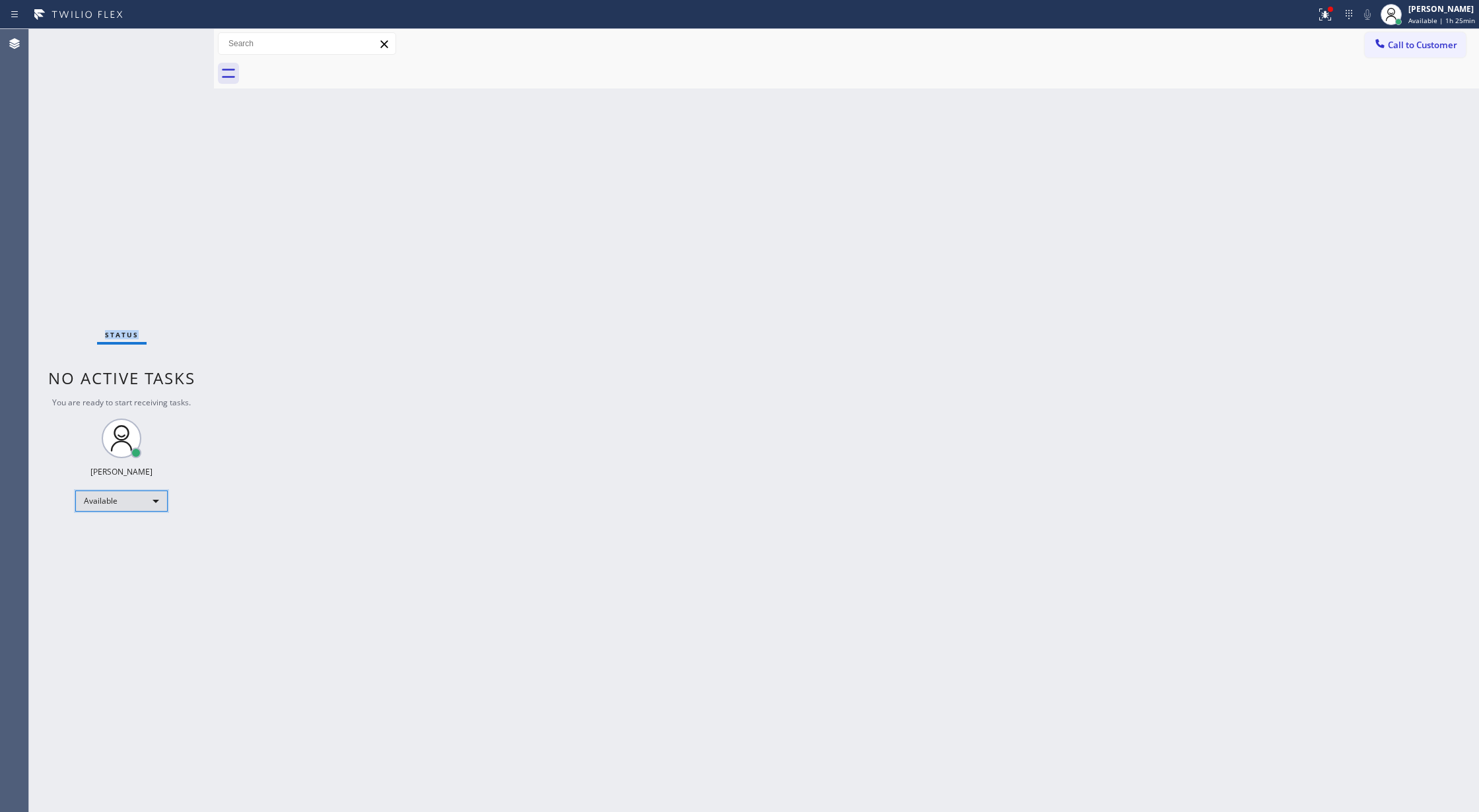
click at [156, 501] on div "Available" at bounding box center [121, 501] width 93 height 21
click at [145, 556] on li "Unavailable" at bounding box center [120, 552] width 89 height 15
copy span "Status"
click at [1393, 45] on span "Call to Customer" at bounding box center [1422, 45] width 69 height 12
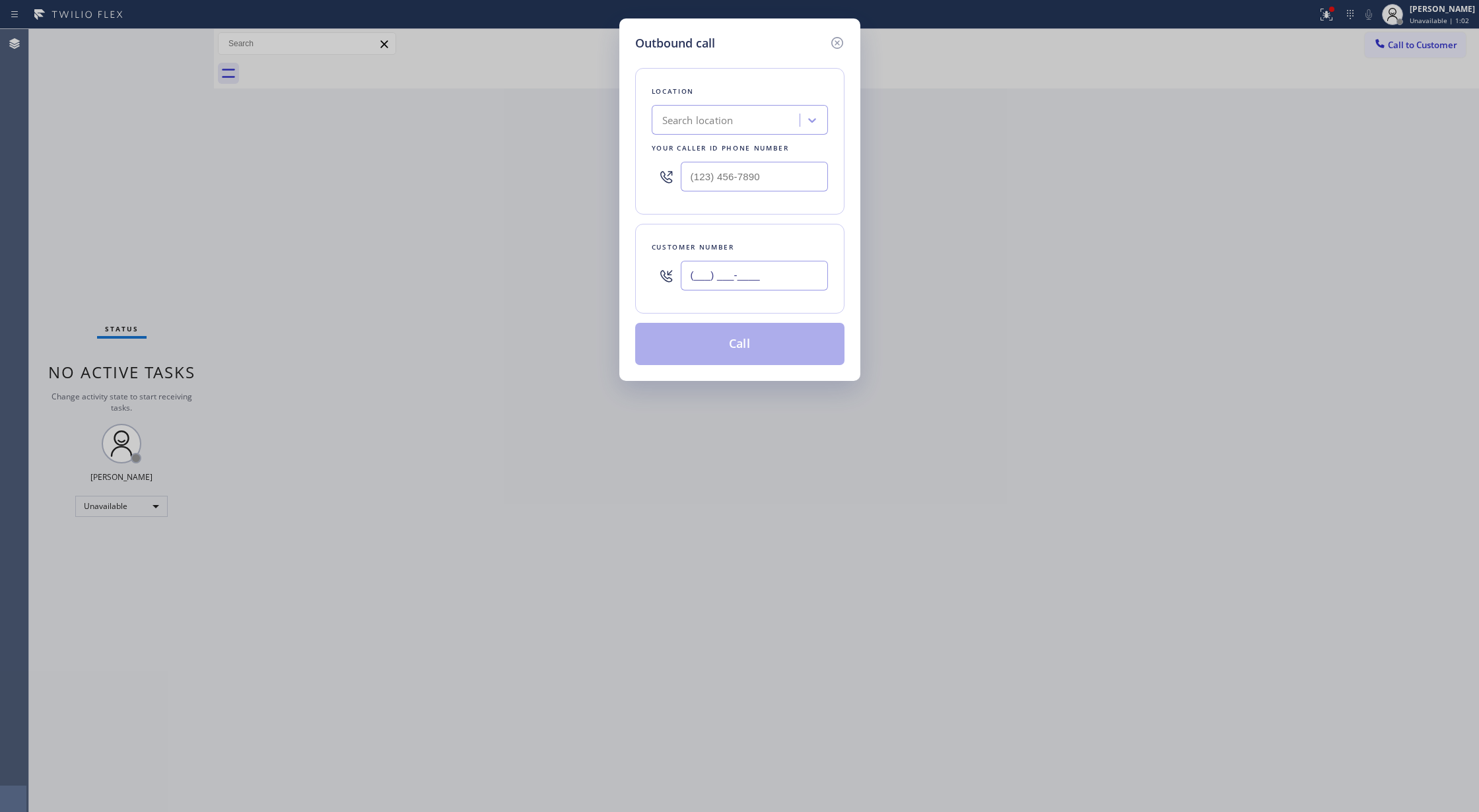
click at [693, 278] on input "(___) ___-____" at bounding box center [754, 275] width 147 height 29
paste input "text"
click at [701, 274] on input "(___) ___-____" at bounding box center [754, 275] width 147 height 29
paste input "text"
type input "(___) ___-____"
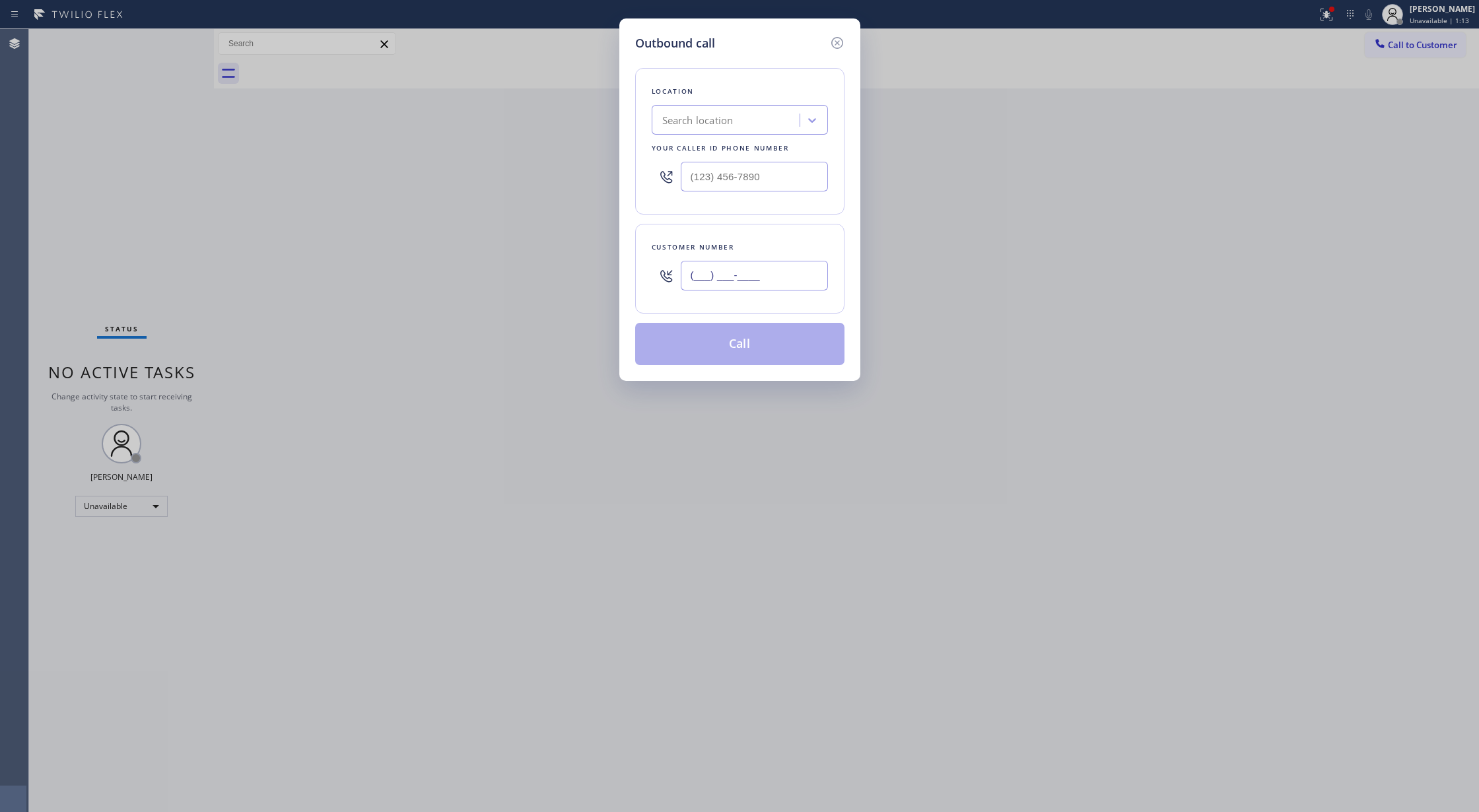
paste input "562) 458-3262"
type input "(562) 458-3262"
click at [704, 178] on input "text" at bounding box center [754, 177] width 147 height 29
type input "(___) ___-____"
click at [686, 116] on div "Search location" at bounding box center [698, 121] width 72 height 15
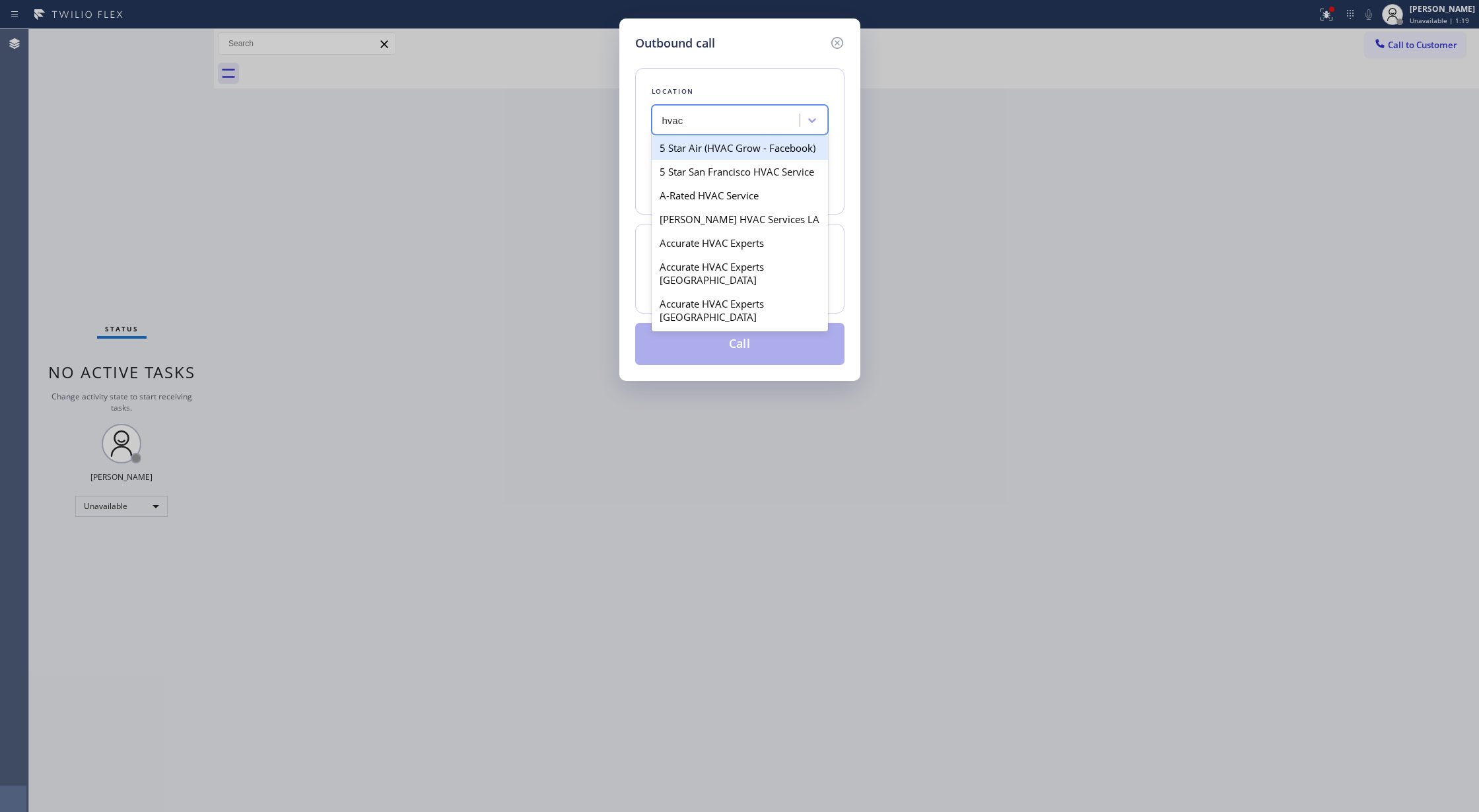
type input "hvac"
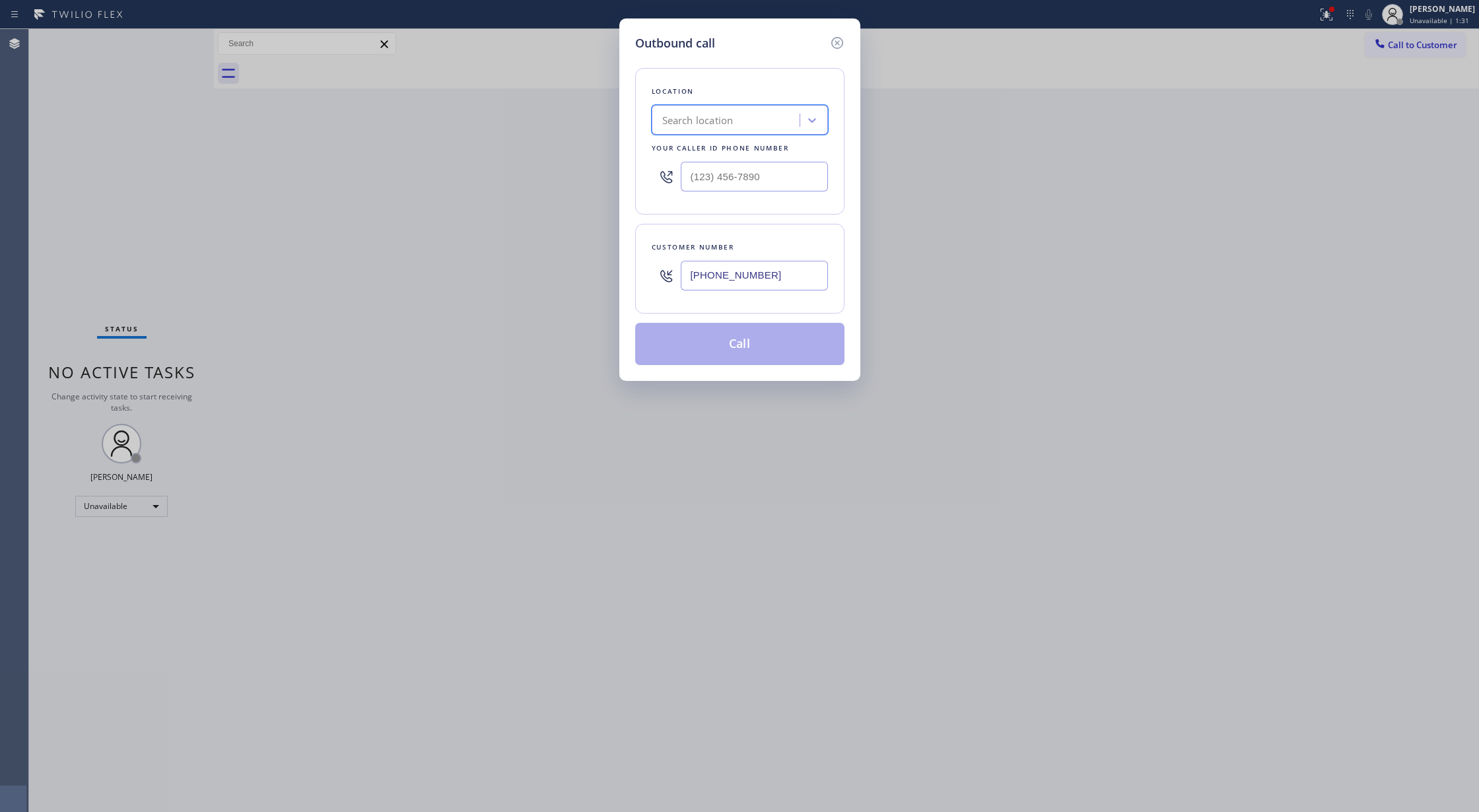
click at [741, 113] on div "Search location" at bounding box center [727, 121] width 144 height 23
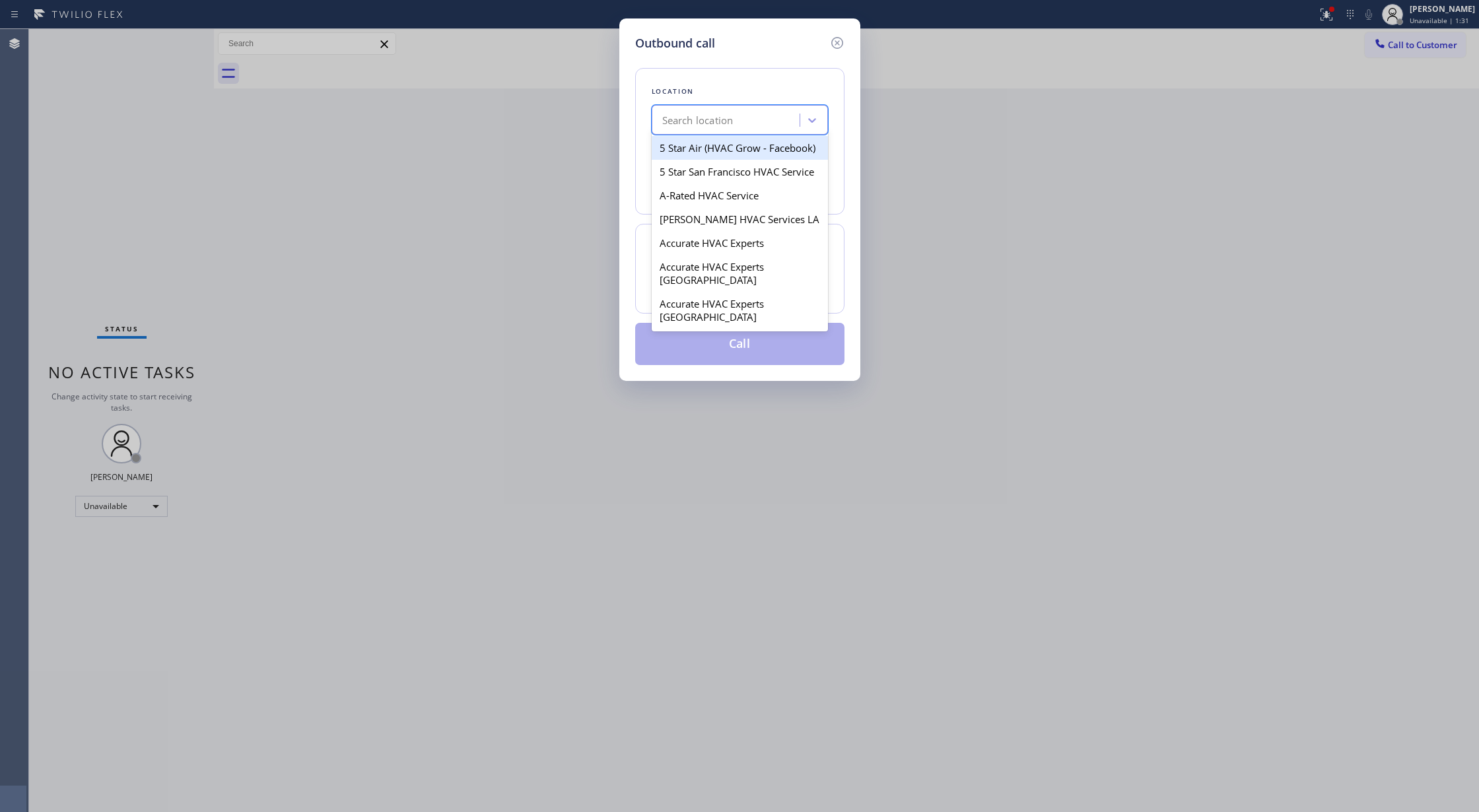
paste input "HVAC Alliance Expert"
type input "HVAC Alliance Expert"
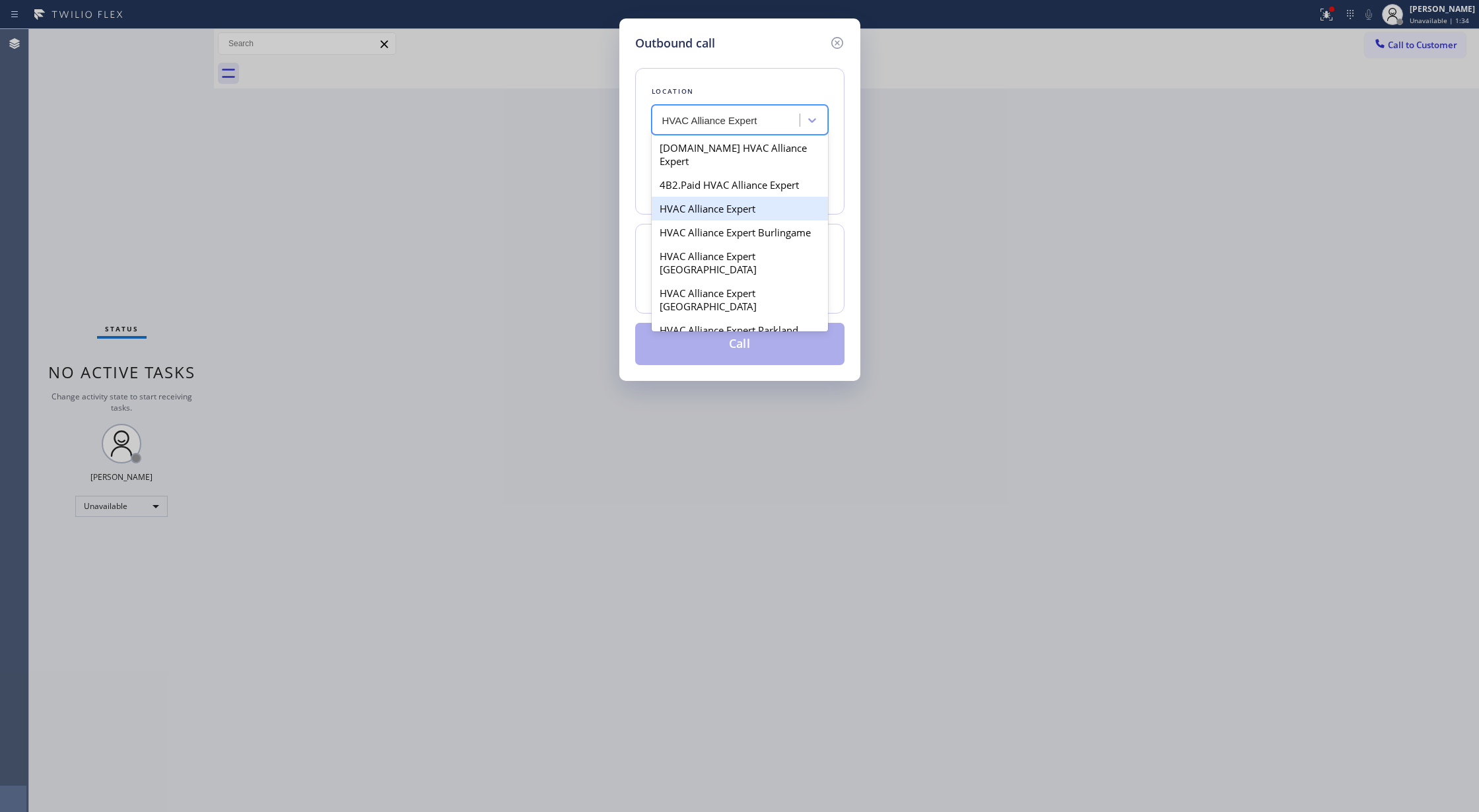
click at [733, 197] on div "HVAC Alliance Expert" at bounding box center [740, 208] width 177 height 24
type input "(323) 991-9198"
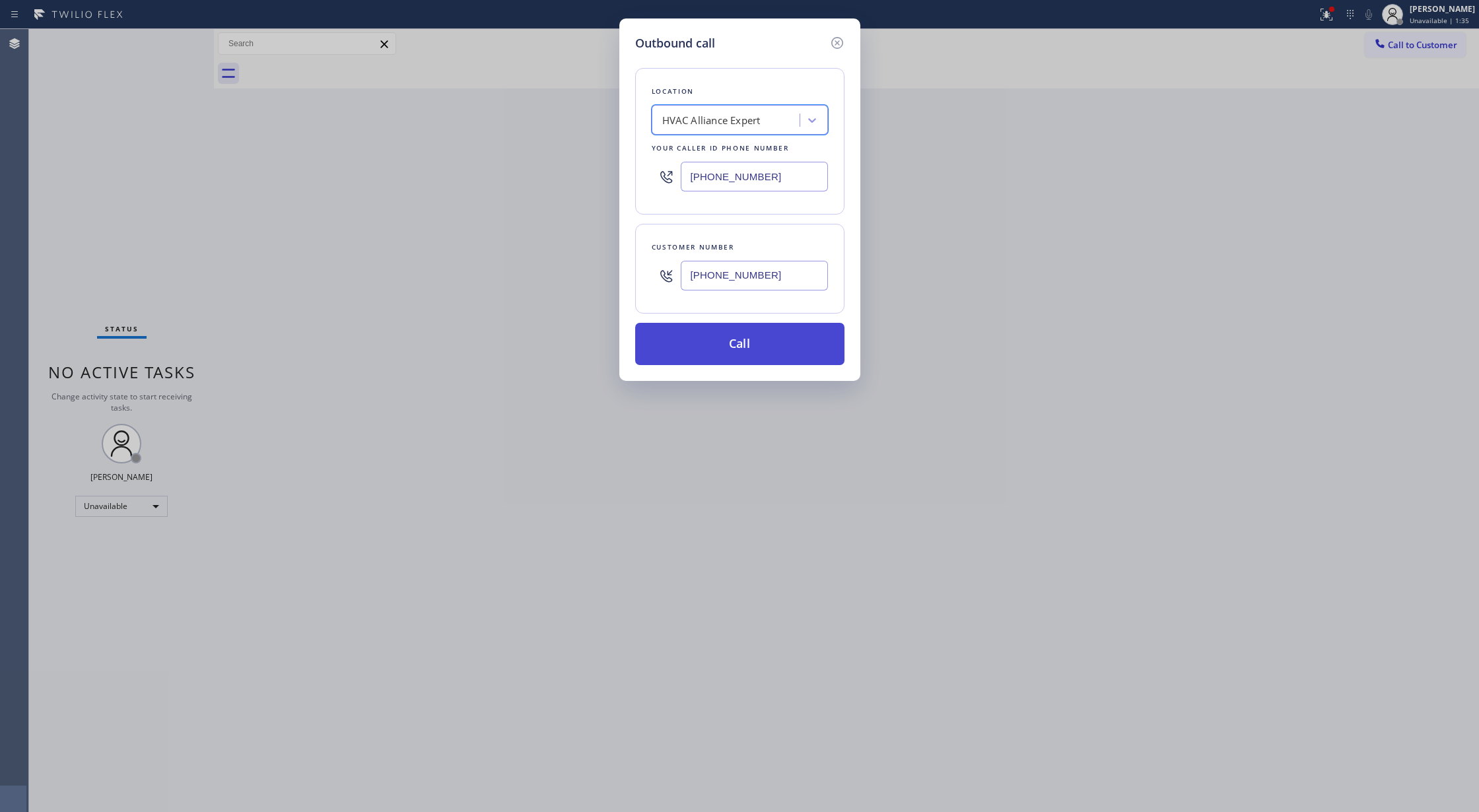
drag, startPoint x: 735, startPoint y: 348, endPoint x: 730, endPoint y: 362, distance: 14.9
click at [732, 349] on button "Call" at bounding box center [740, 345] width 209 height 42
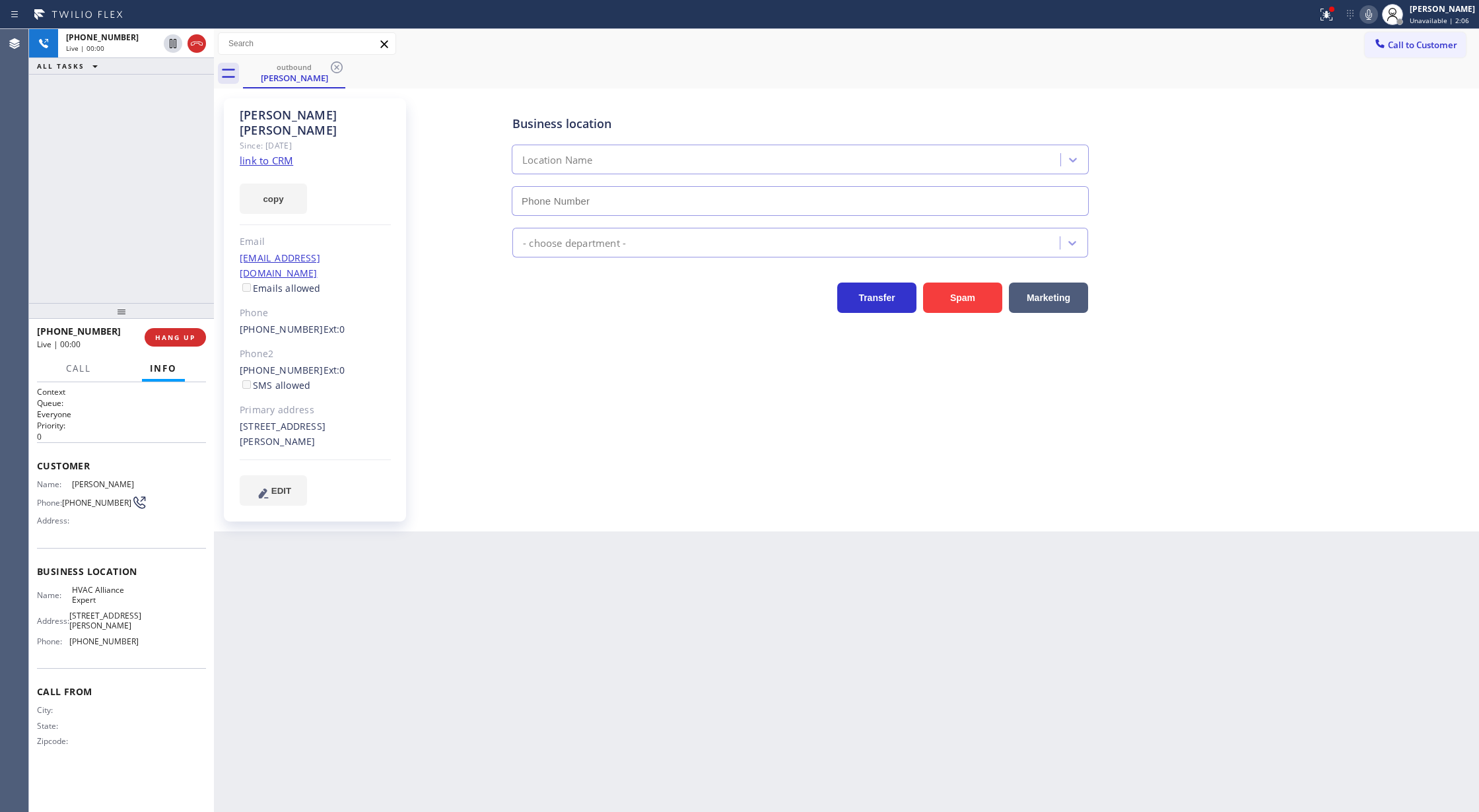
type input "(323) 991-9198"
click at [199, 43] on icon at bounding box center [196, 43] width 12 height 4
click at [169, 344] on button "COMPLETE" at bounding box center [173, 337] width 67 height 19
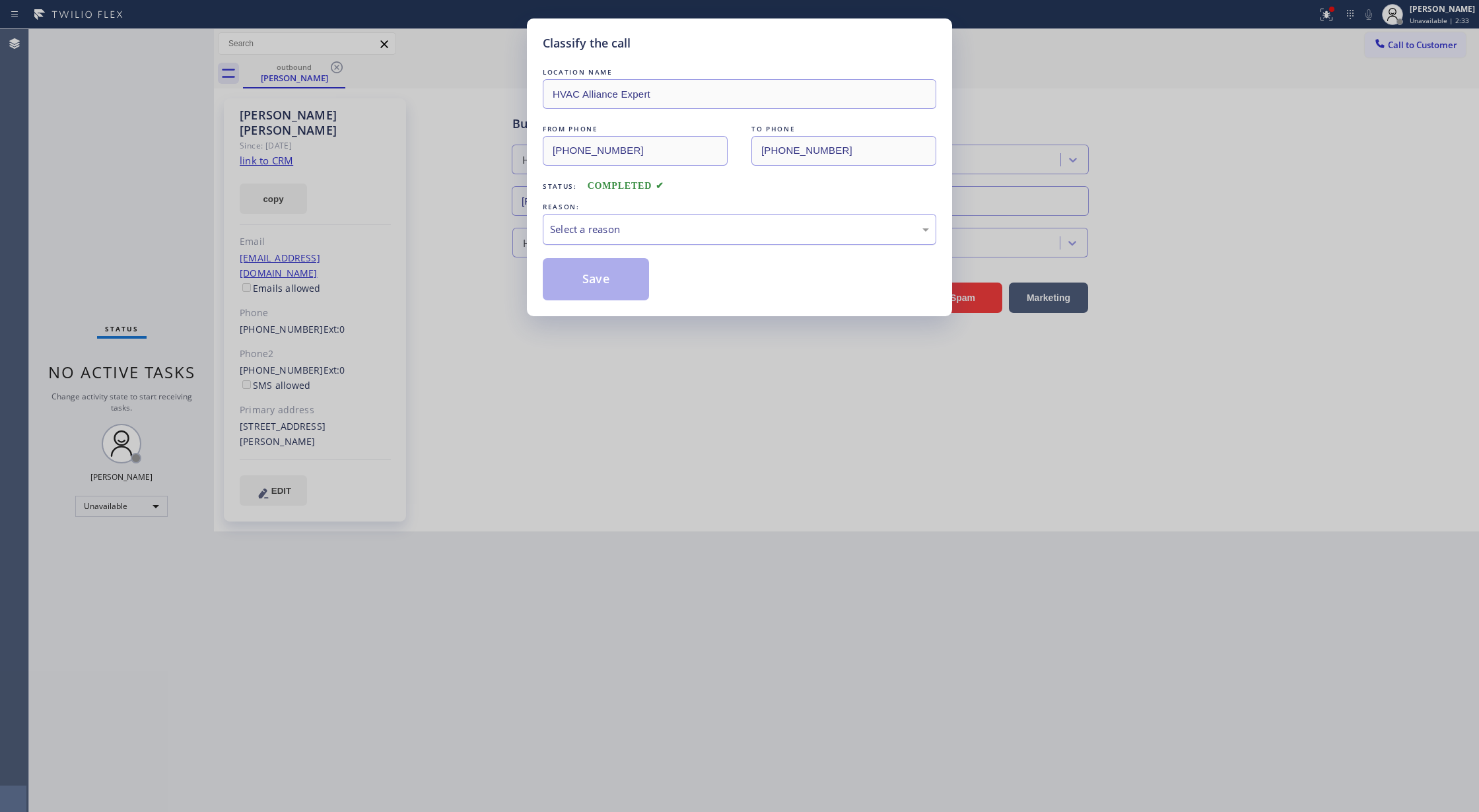
click at [592, 226] on div "Select a reason" at bounding box center [739, 229] width 379 height 15
click at [590, 292] on button "Save" at bounding box center [596, 279] width 107 height 42
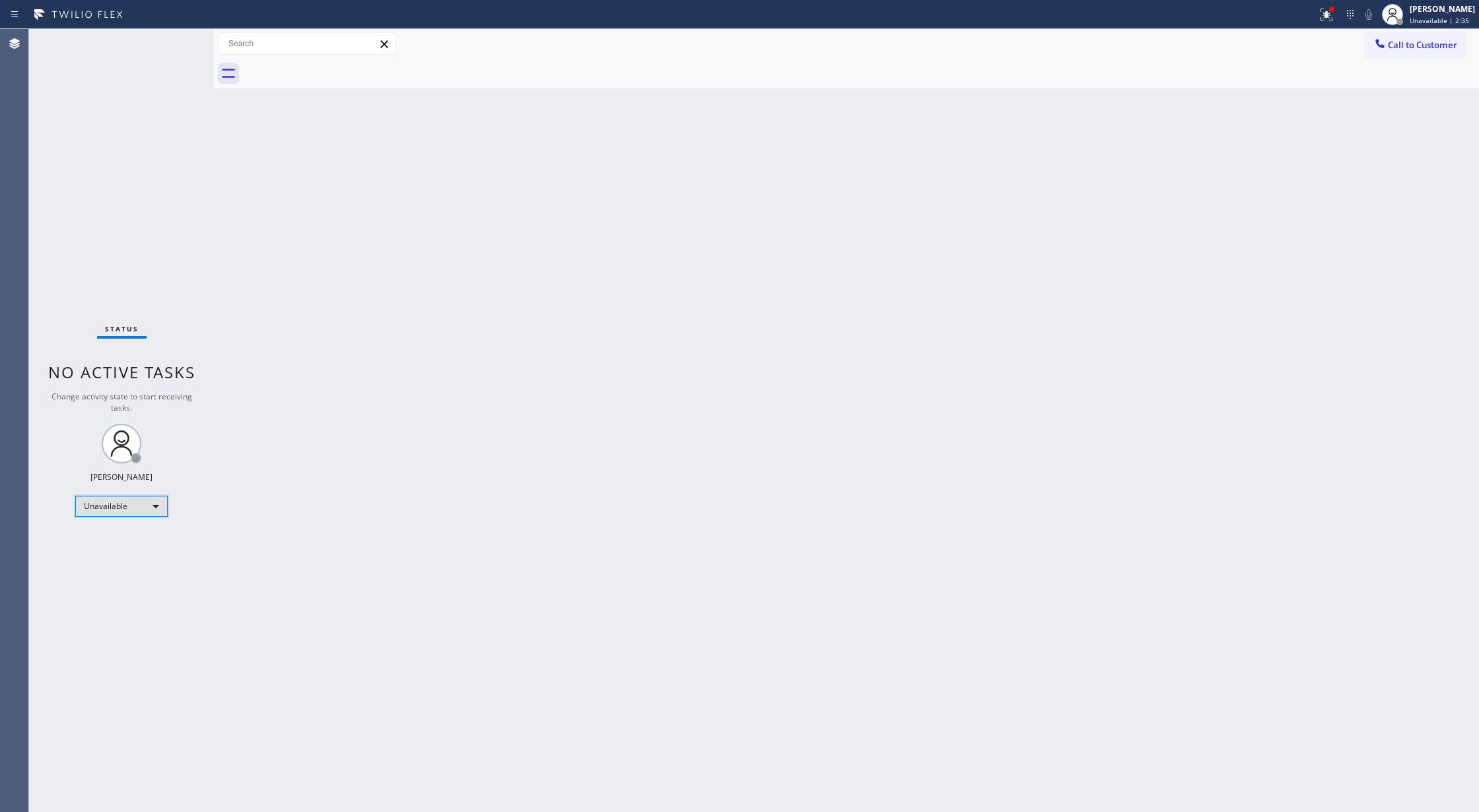
click at [154, 501] on div "Unavailable" at bounding box center [121, 507] width 93 height 21
click at [133, 543] on li "Available" at bounding box center [120, 541] width 89 height 15
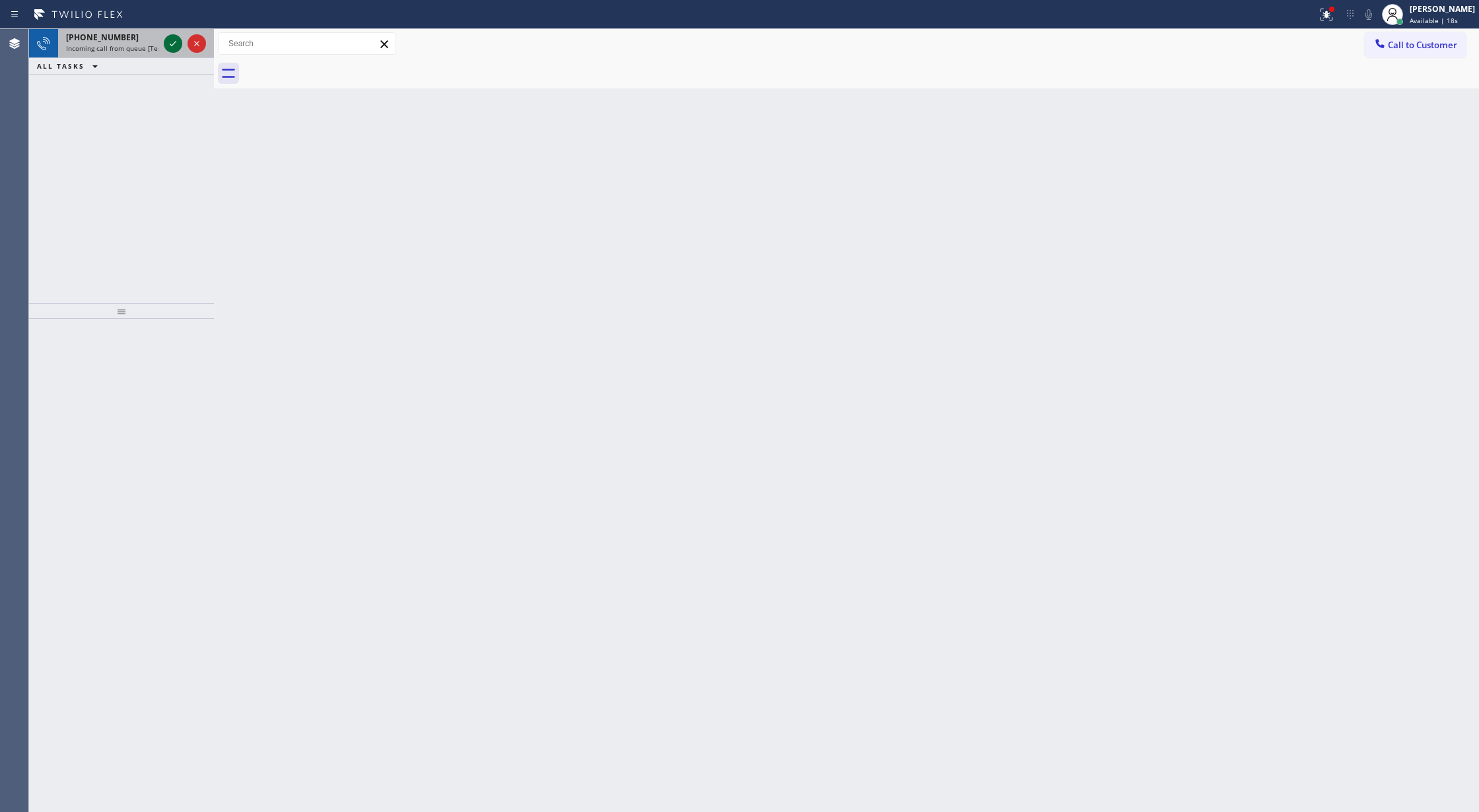
click at [165, 40] on icon at bounding box center [173, 43] width 15 height 15
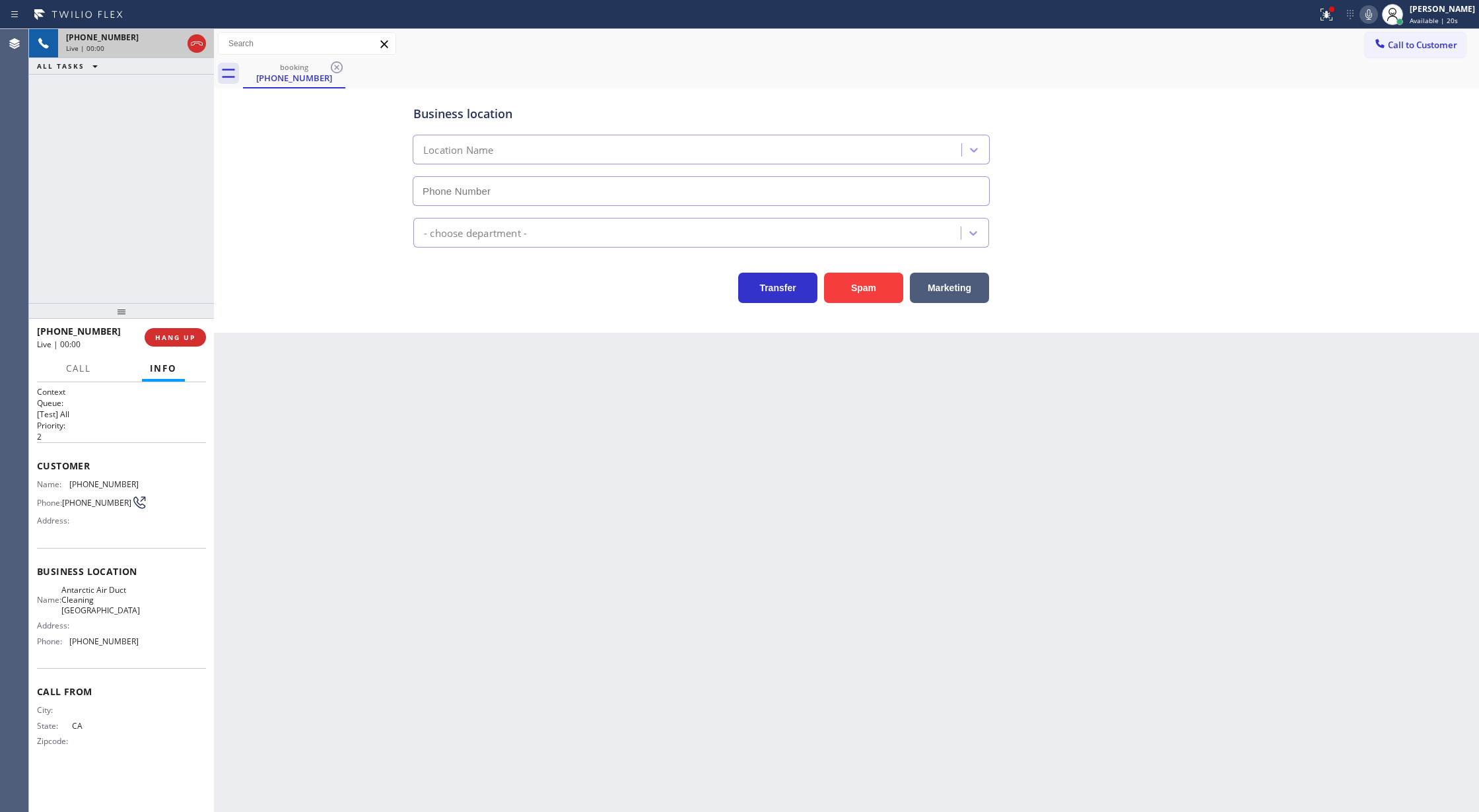
type input "(805) 549-4266"
click at [880, 293] on button "Spam" at bounding box center [863, 287] width 79 height 30
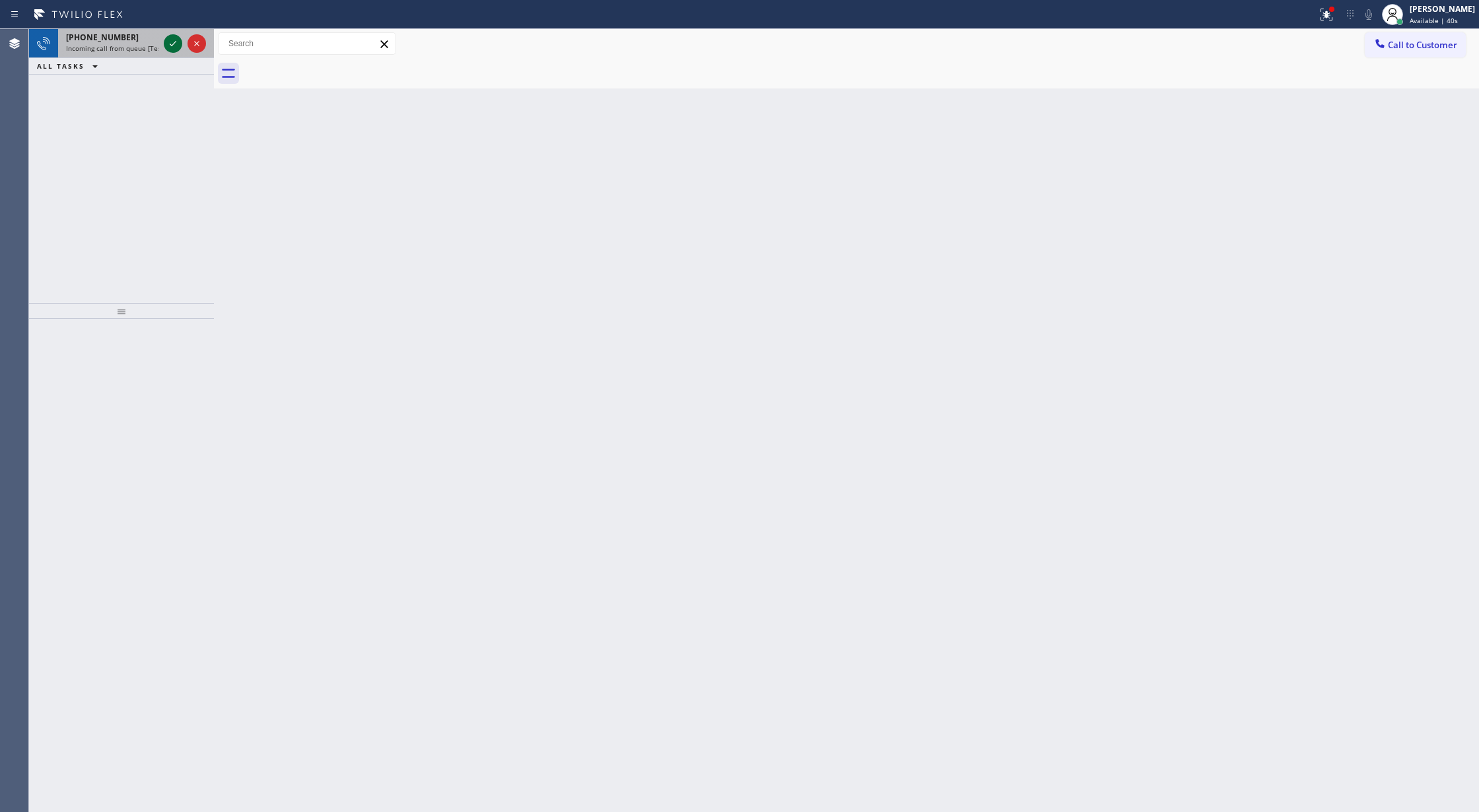
click at [169, 40] on icon at bounding box center [173, 43] width 15 height 15
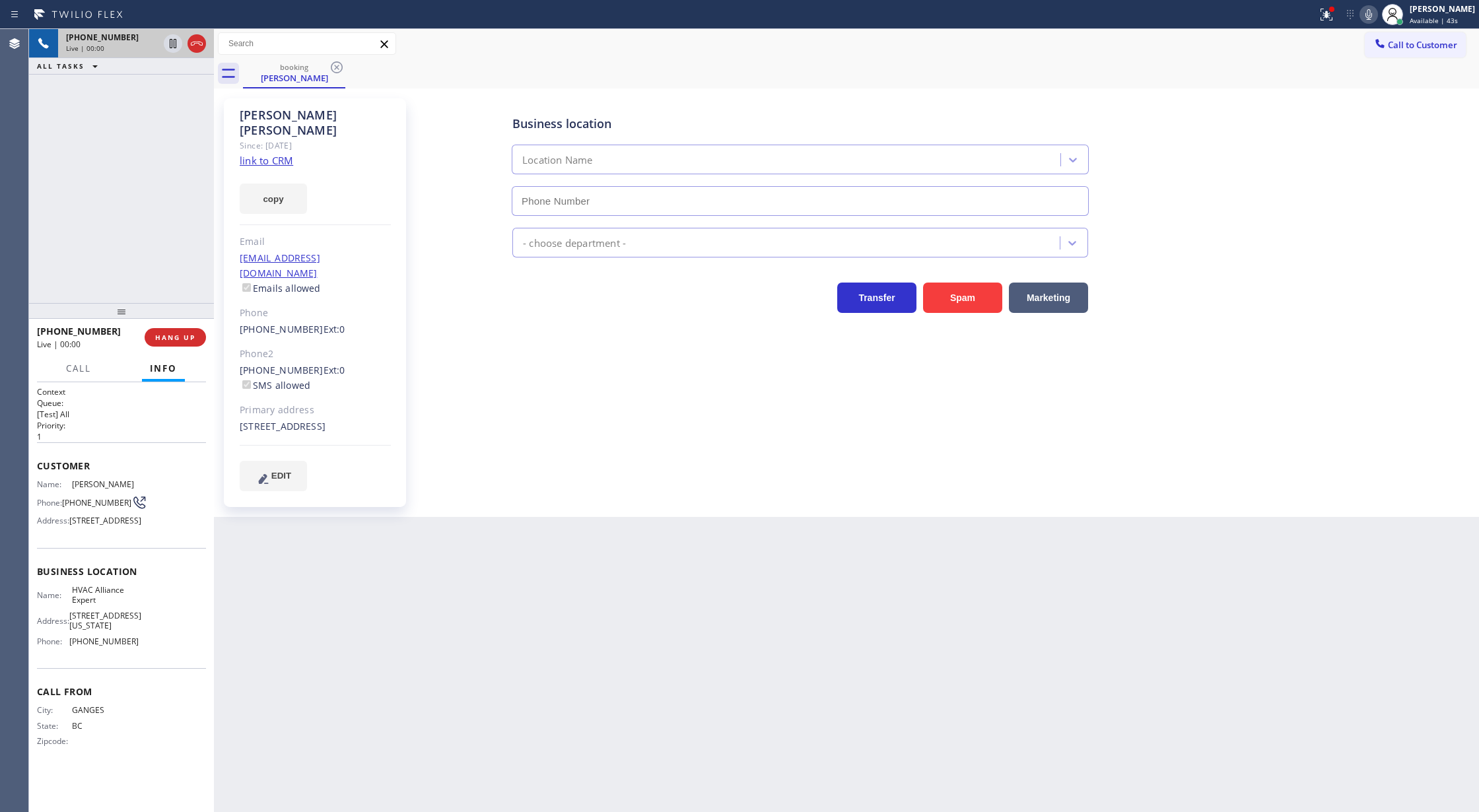
type input "(855) 999-4417"
click at [264, 154] on link "link to CRM" at bounding box center [266, 160] width 54 height 13
click at [159, 344] on button "COMPLETE" at bounding box center [173, 337] width 67 height 19
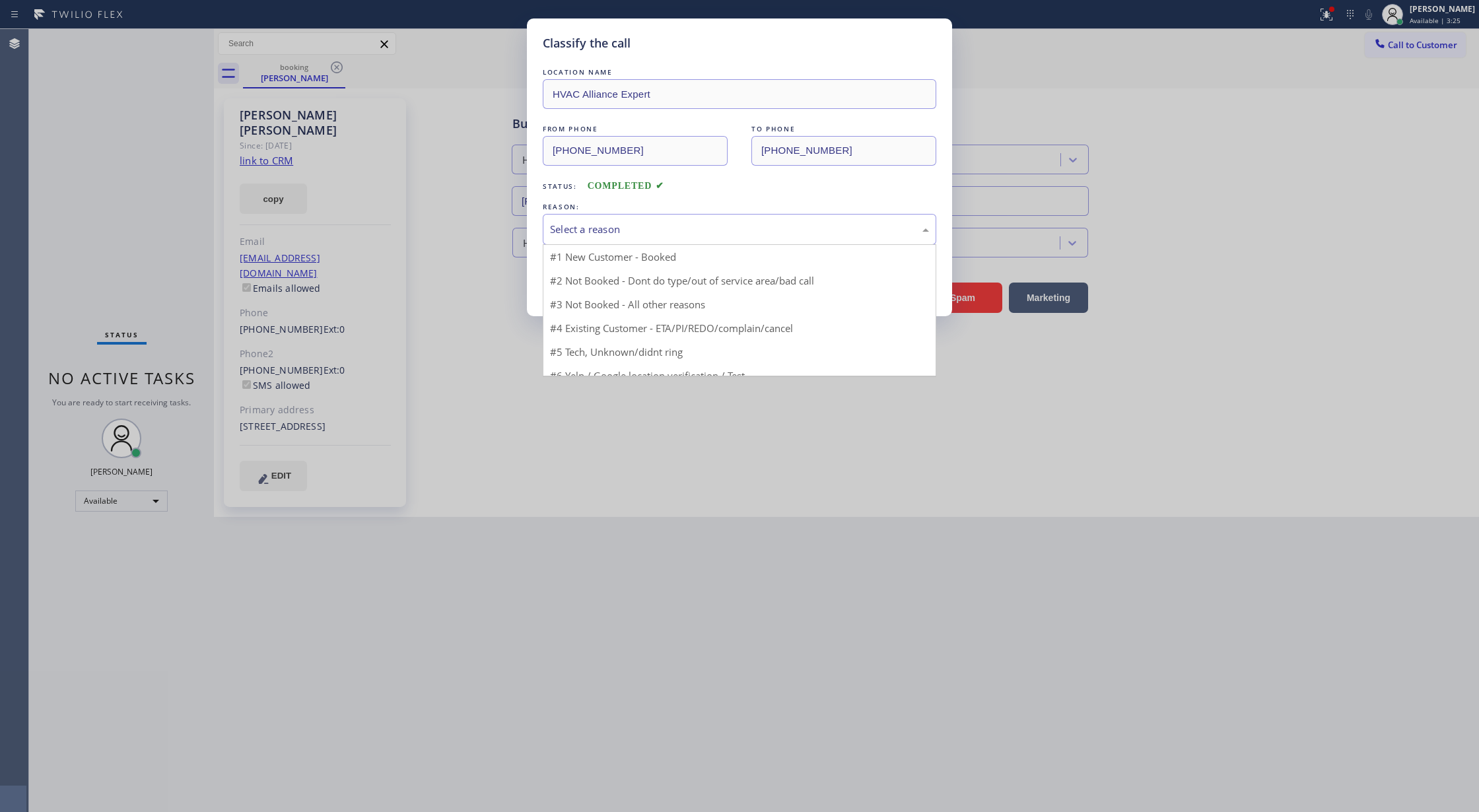
click at [626, 228] on div "Select a reason" at bounding box center [739, 229] width 379 height 15
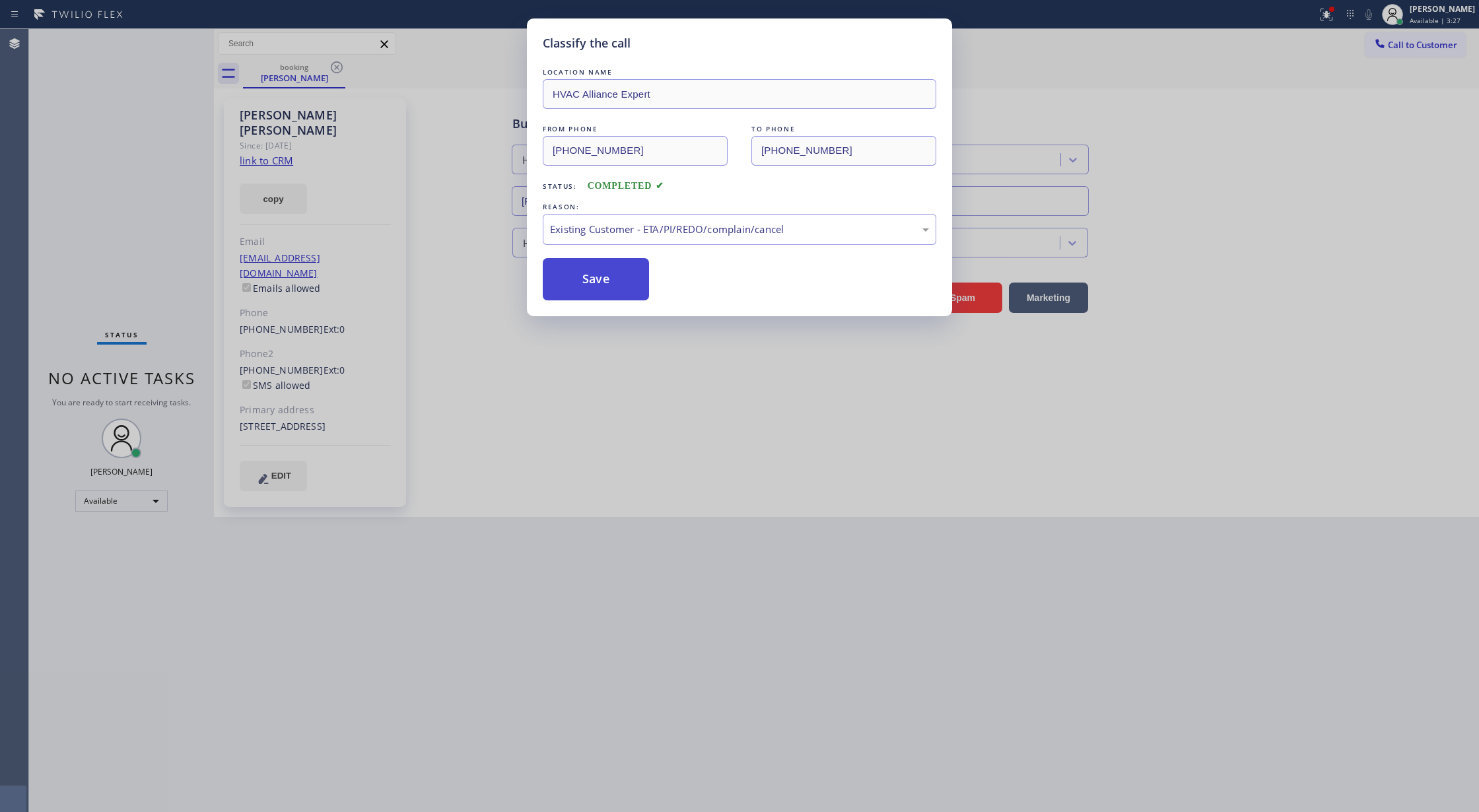
click at [590, 281] on button "Save" at bounding box center [596, 279] width 107 height 42
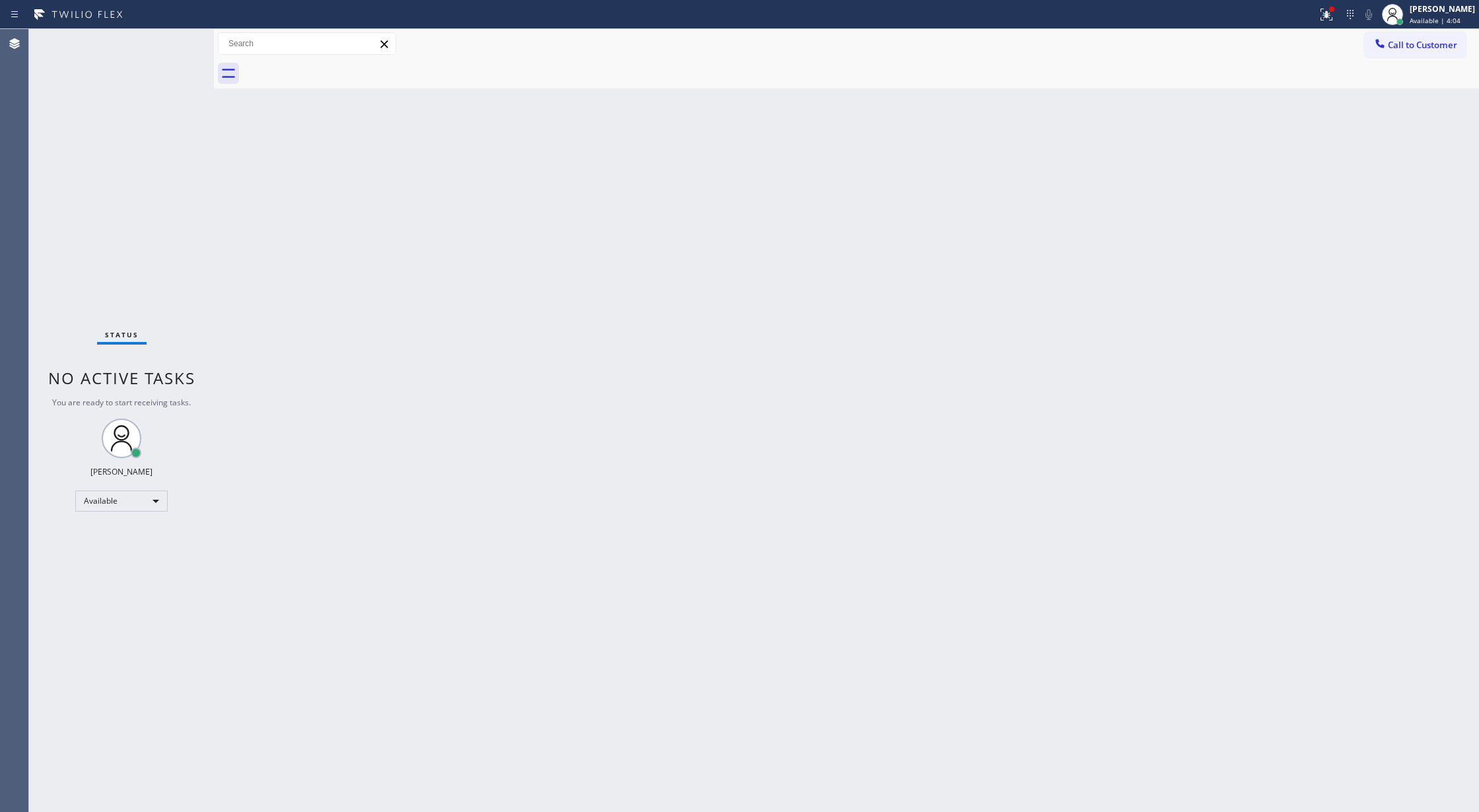
click at [308, 338] on div "Back to Dashboard Change Sender ID Customers Technicians Select a contact Outbo…" at bounding box center [847, 421] width 1266 height 783
click at [1403, 39] on span "Call to Customer" at bounding box center [1422, 45] width 69 height 12
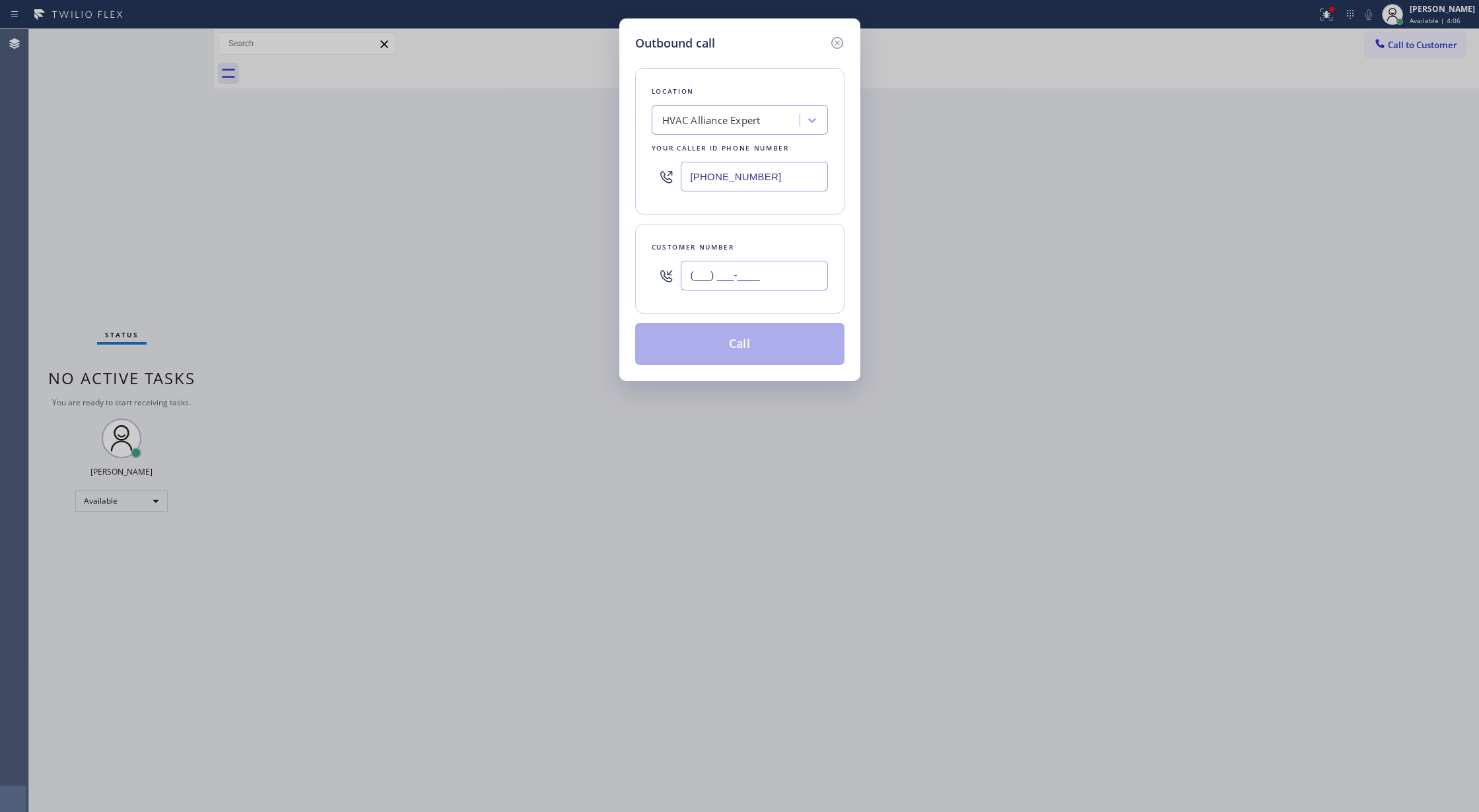
click at [691, 278] on input "(___) ___-____" at bounding box center [754, 275] width 147 height 29
paste input "562) 458-3262"
type input "(562) 458-3262"
drag, startPoint x: 775, startPoint y: 182, endPoint x: 592, endPoint y: 182, distance: 183.0
click at [592, 182] on div "Outbound call Location HVAC Alliance Expert Your caller id phone number (323) 9…" at bounding box center [740, 406] width 1479 height 812
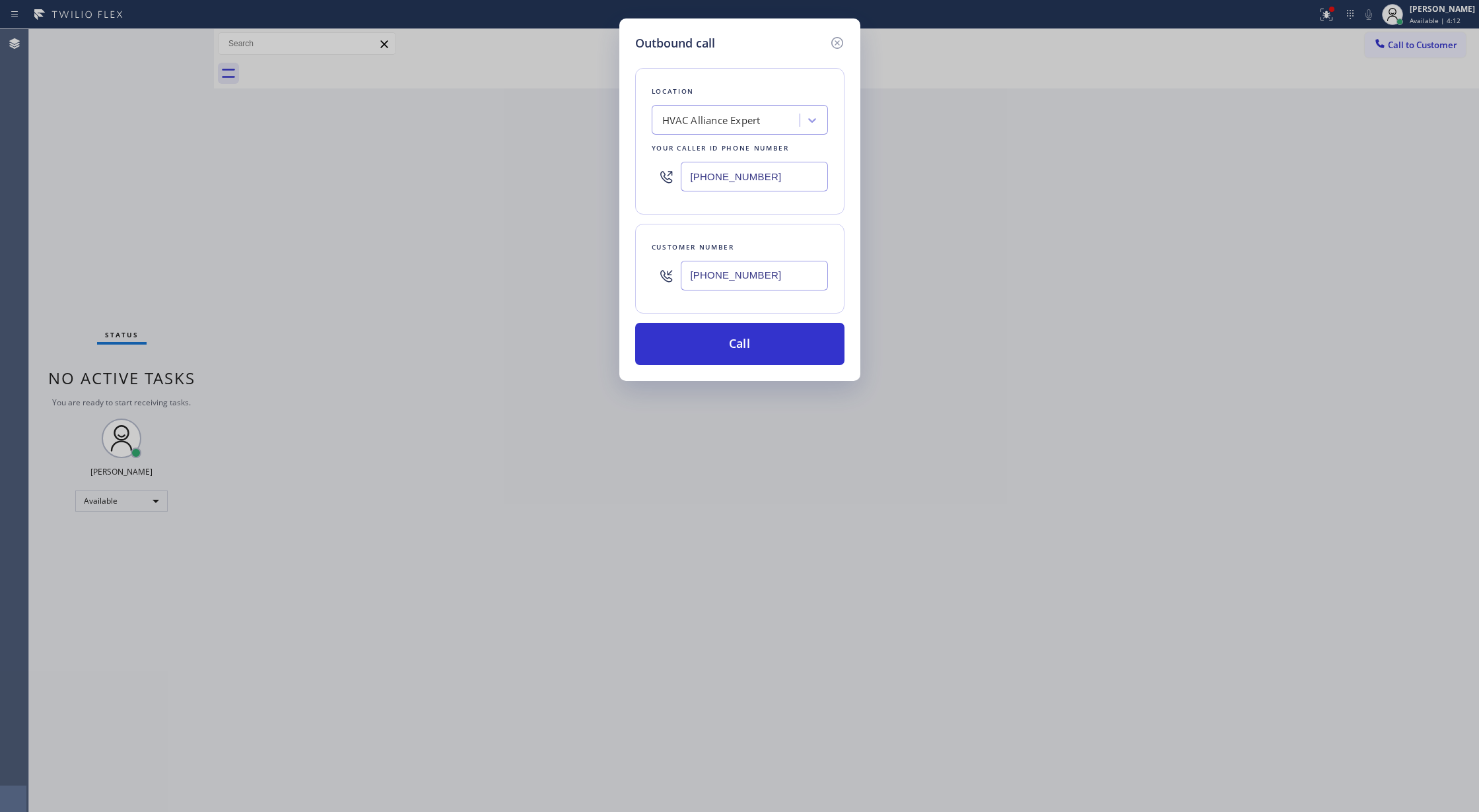
paste input "855) 999-4417"
type input "(855) 999-4417"
click at [740, 112] on div "4B2.Paid HVAC Alliance Expert" at bounding box center [727, 121] width 144 height 23
paste input "HVAC Alliance Expert"
type input "HVAC Alliance Expert"
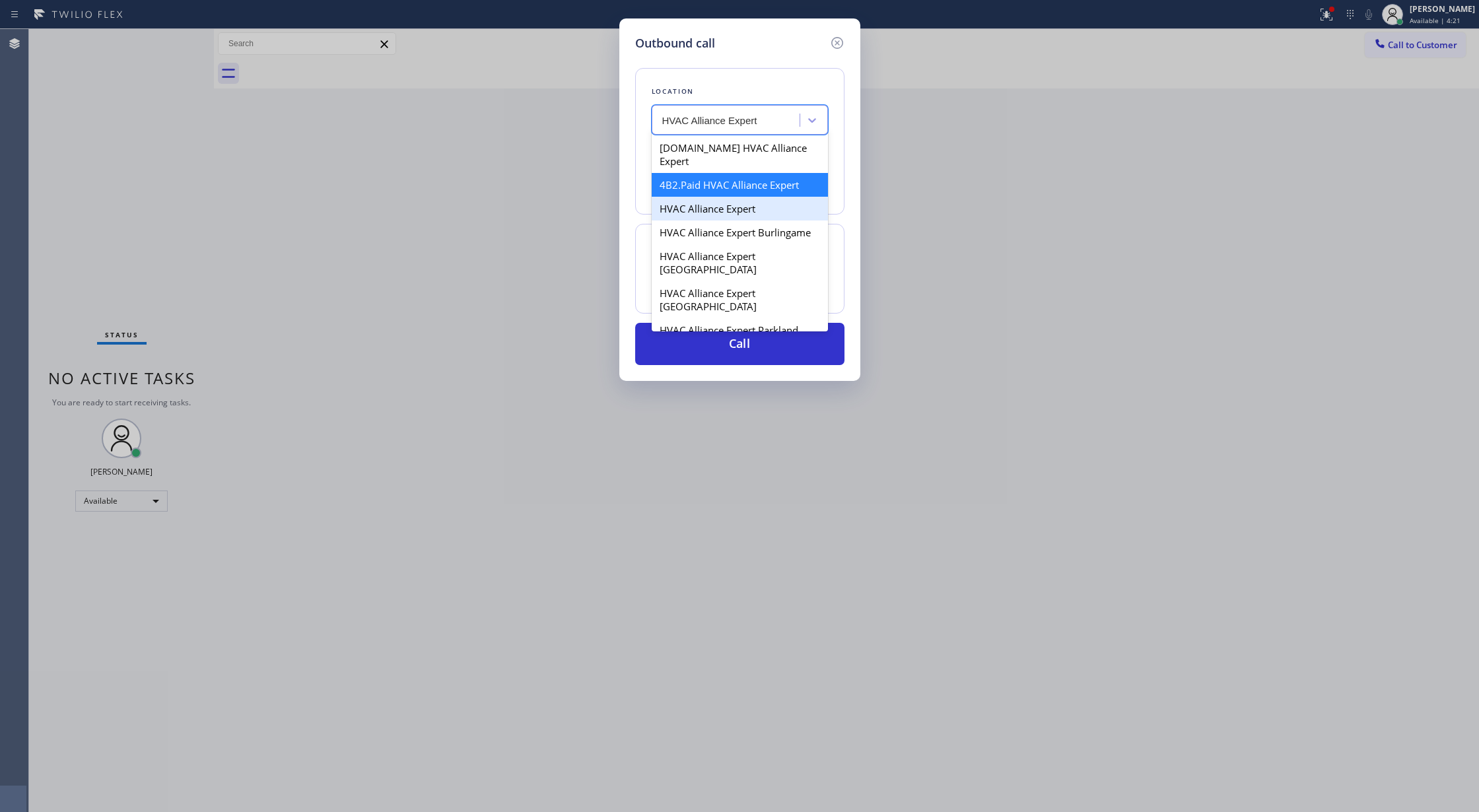
click at [708, 197] on div "HVAC Alliance Expert" at bounding box center [740, 208] width 177 height 24
type input "(323) 991-9198"
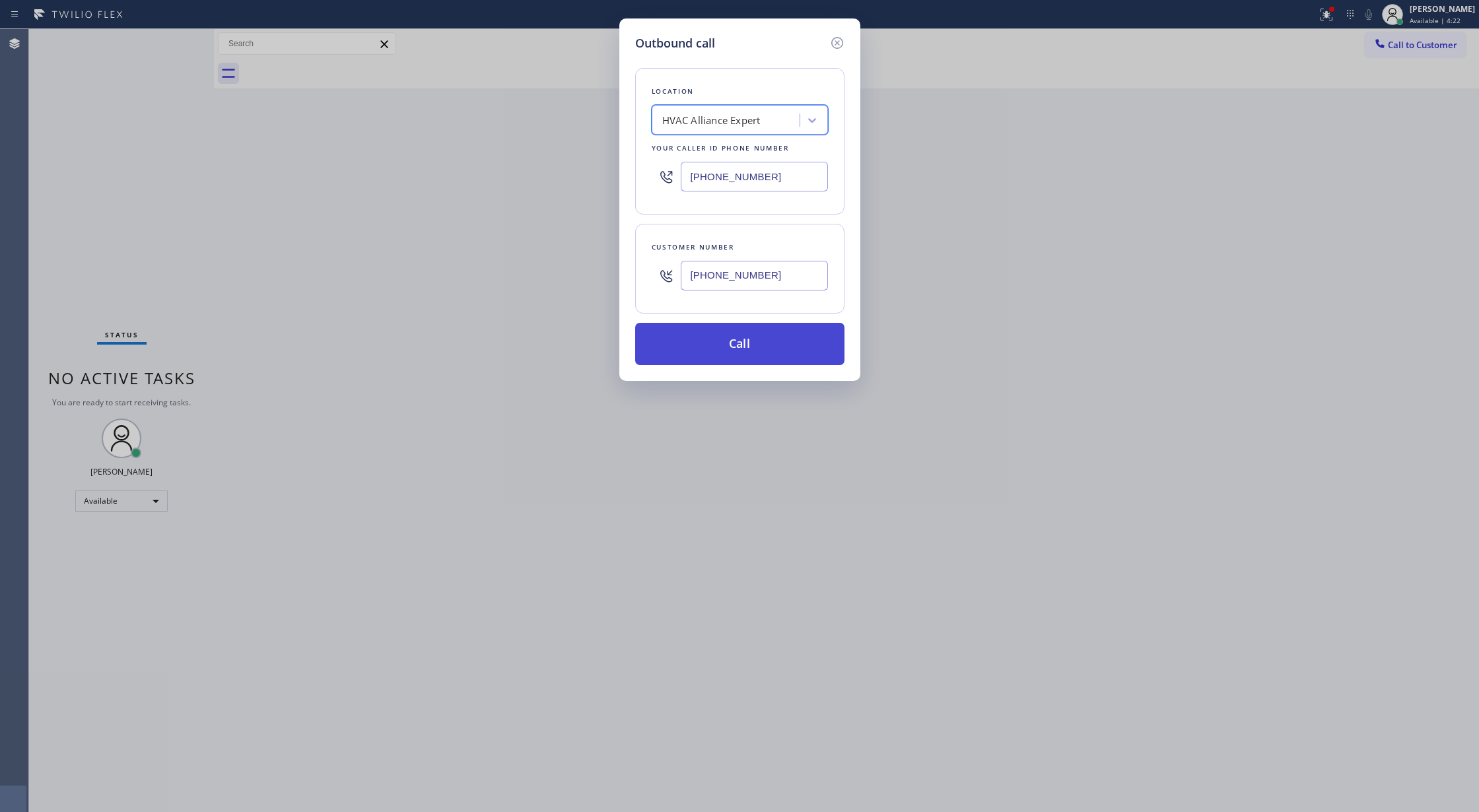
click at [742, 344] on button "Call" at bounding box center [740, 345] width 209 height 42
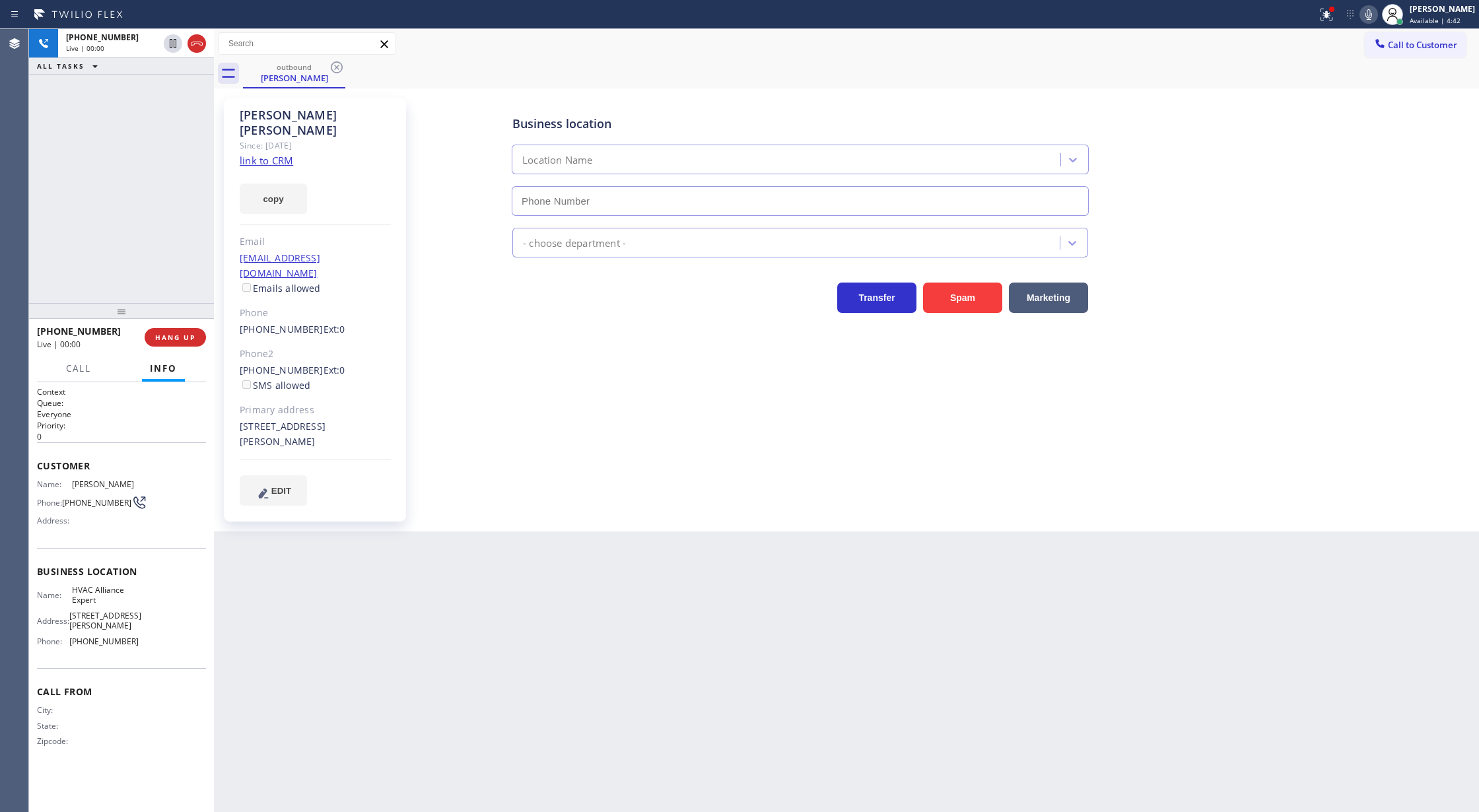
type input "(323) 991-9198"
click at [180, 347] on div "+15624583262 Wrap up | 02:29 COMPLETE" at bounding box center [121, 337] width 169 height 34
click at [176, 337] on span "COMPLETE" at bounding box center [173, 337] width 46 height 9
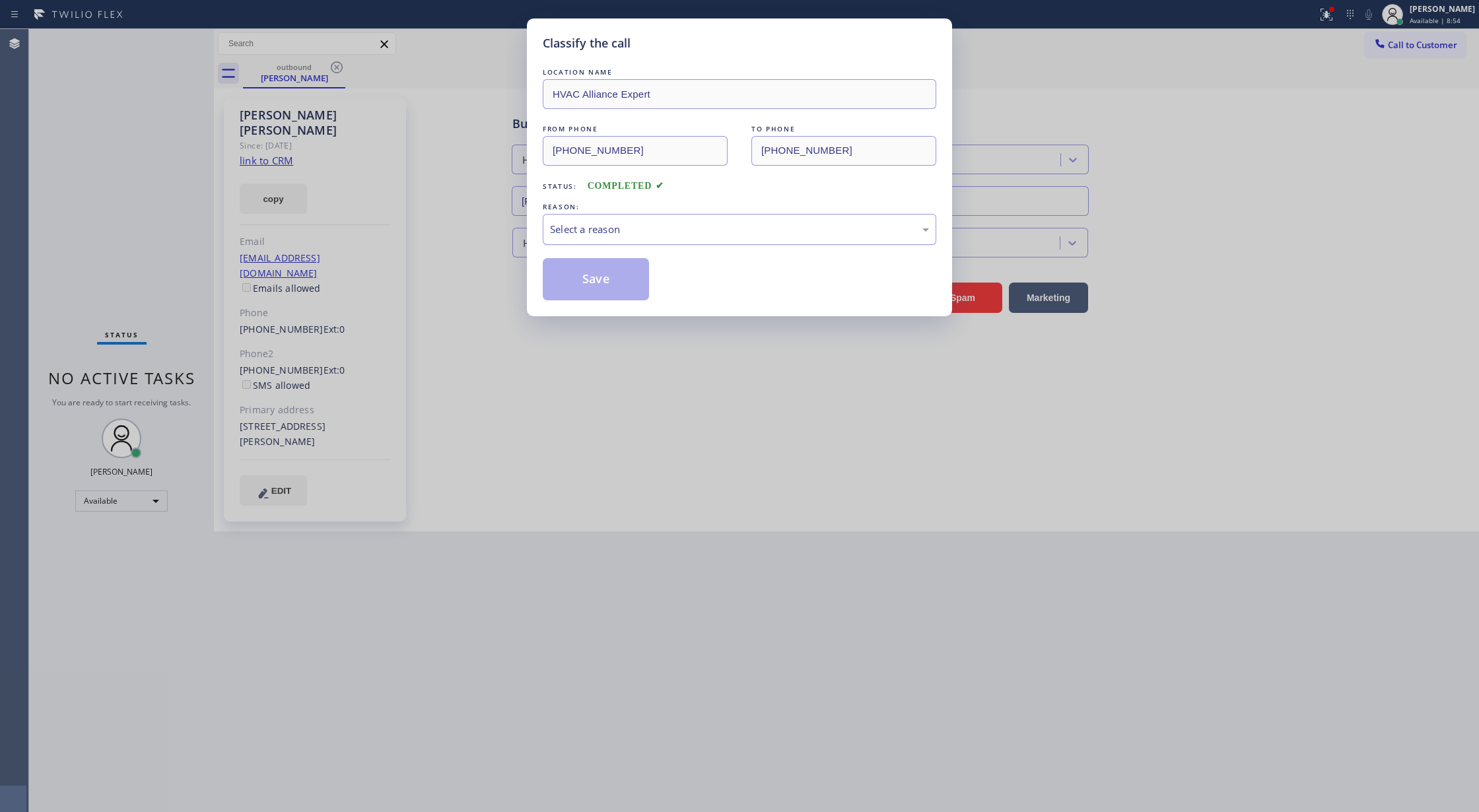
click at [605, 244] on div "Select a reason" at bounding box center [740, 230] width 393 height 31
click at [588, 265] on button "Save" at bounding box center [596, 279] width 107 height 42
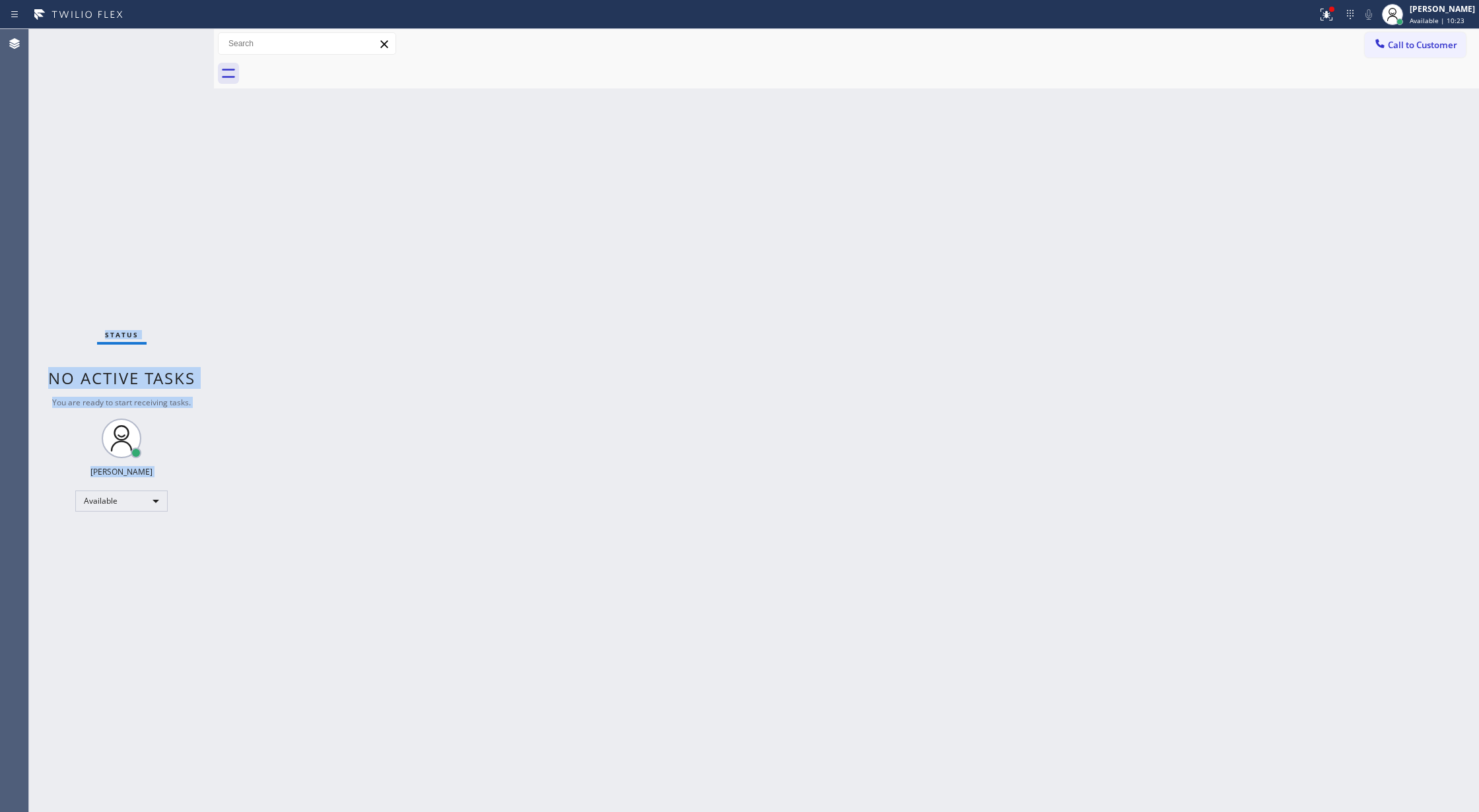
click at [169, 43] on div "Status No active tasks You are ready to start receiving tasks. Lilibeth Pueyo A…" at bounding box center [121, 421] width 185 height 783
click at [177, 51] on div "Status No active tasks You are ready to start receiving tasks. Lilibeth Pueyo A…" at bounding box center [121, 421] width 185 height 783
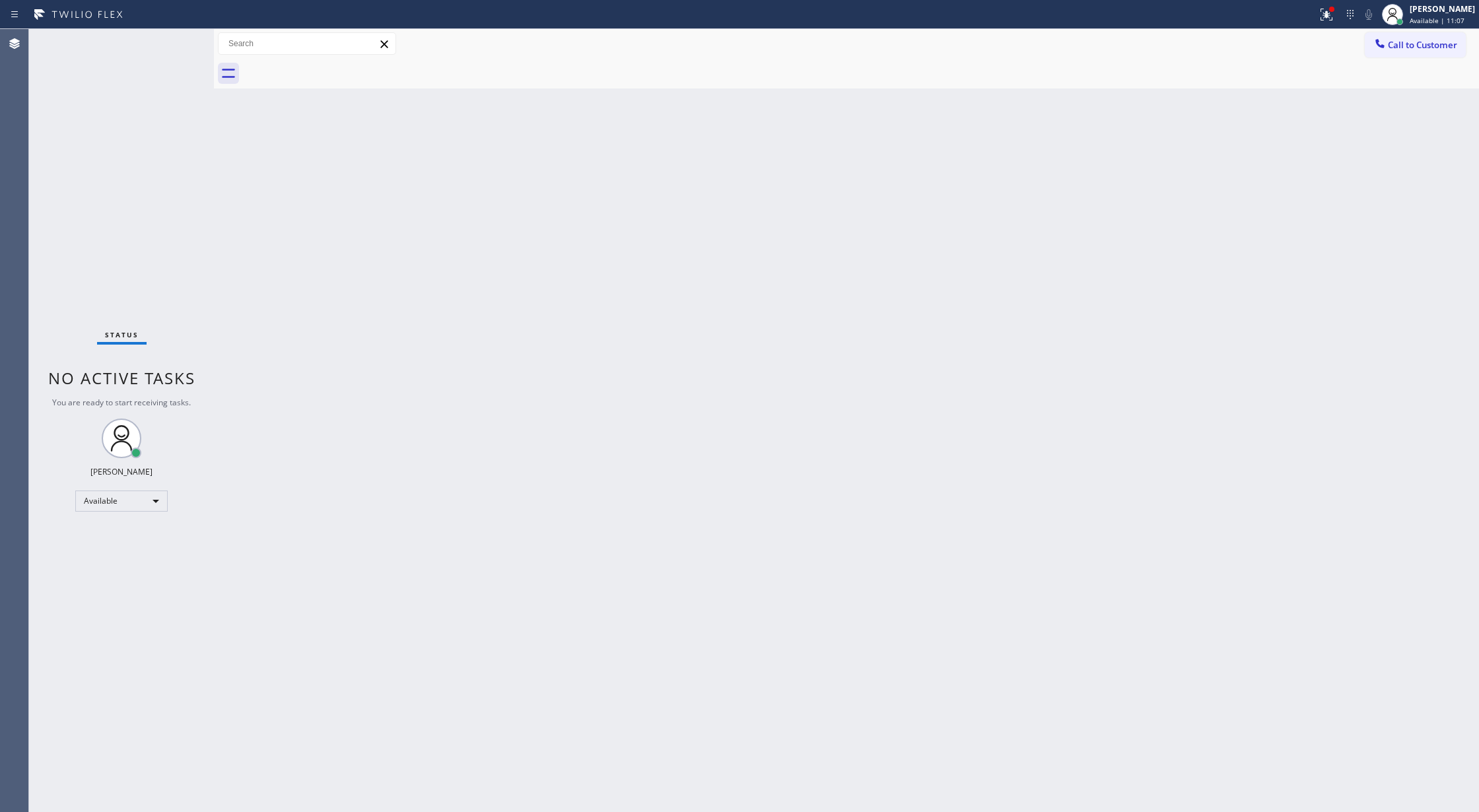
click at [177, 51] on div "Status No active tasks You are ready to start receiving tasks. Lilibeth Pueyo A…" at bounding box center [121, 421] width 185 height 783
click at [176, 43] on icon at bounding box center [173, 43] width 15 height 15
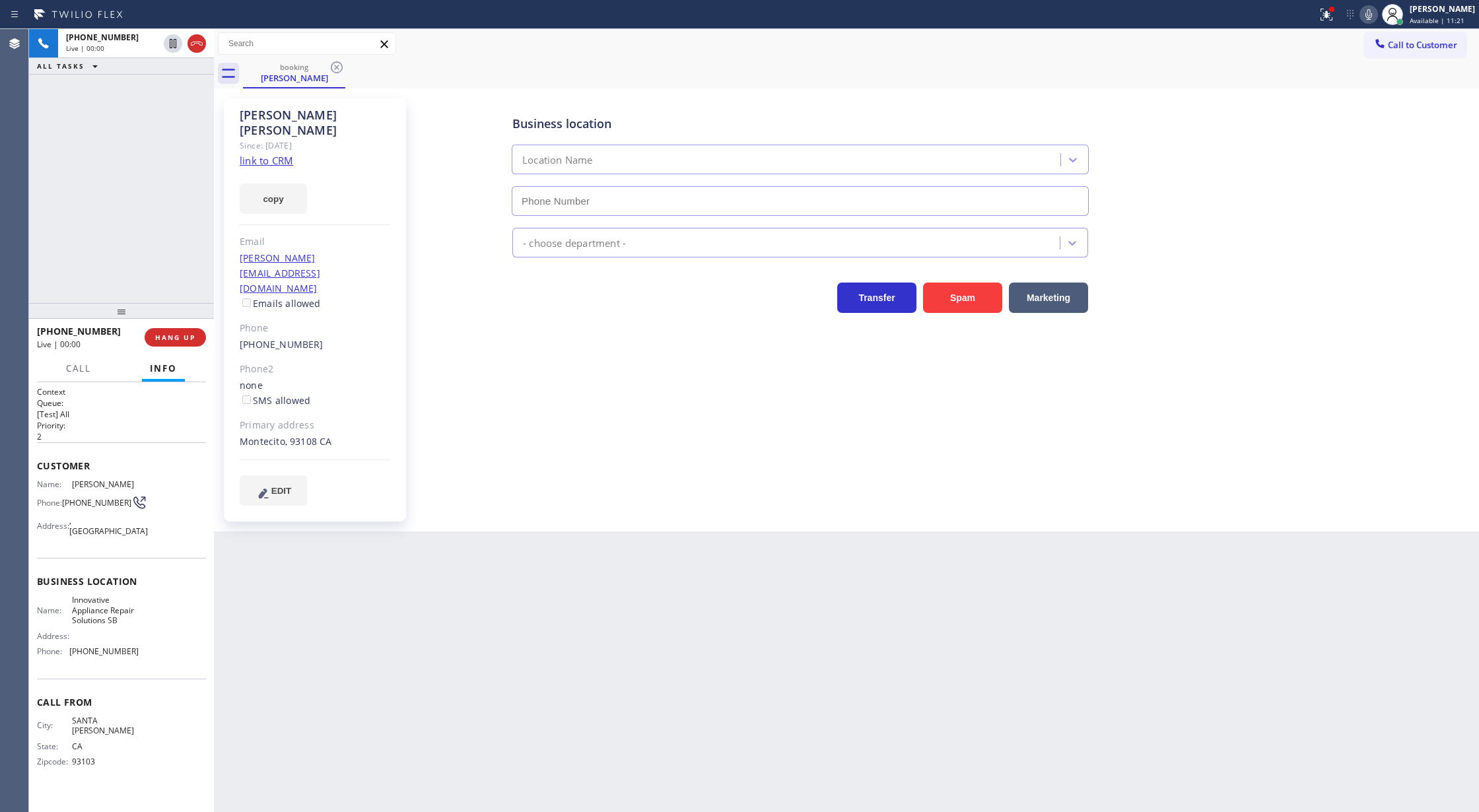
type input "(805) 261-2411"
click at [267, 154] on link "link to CRM" at bounding box center [266, 160] width 54 height 13
click at [191, 37] on icon at bounding box center [196, 43] width 15 height 15
click at [174, 333] on span "COMPLETE" at bounding box center [173, 337] width 46 height 9
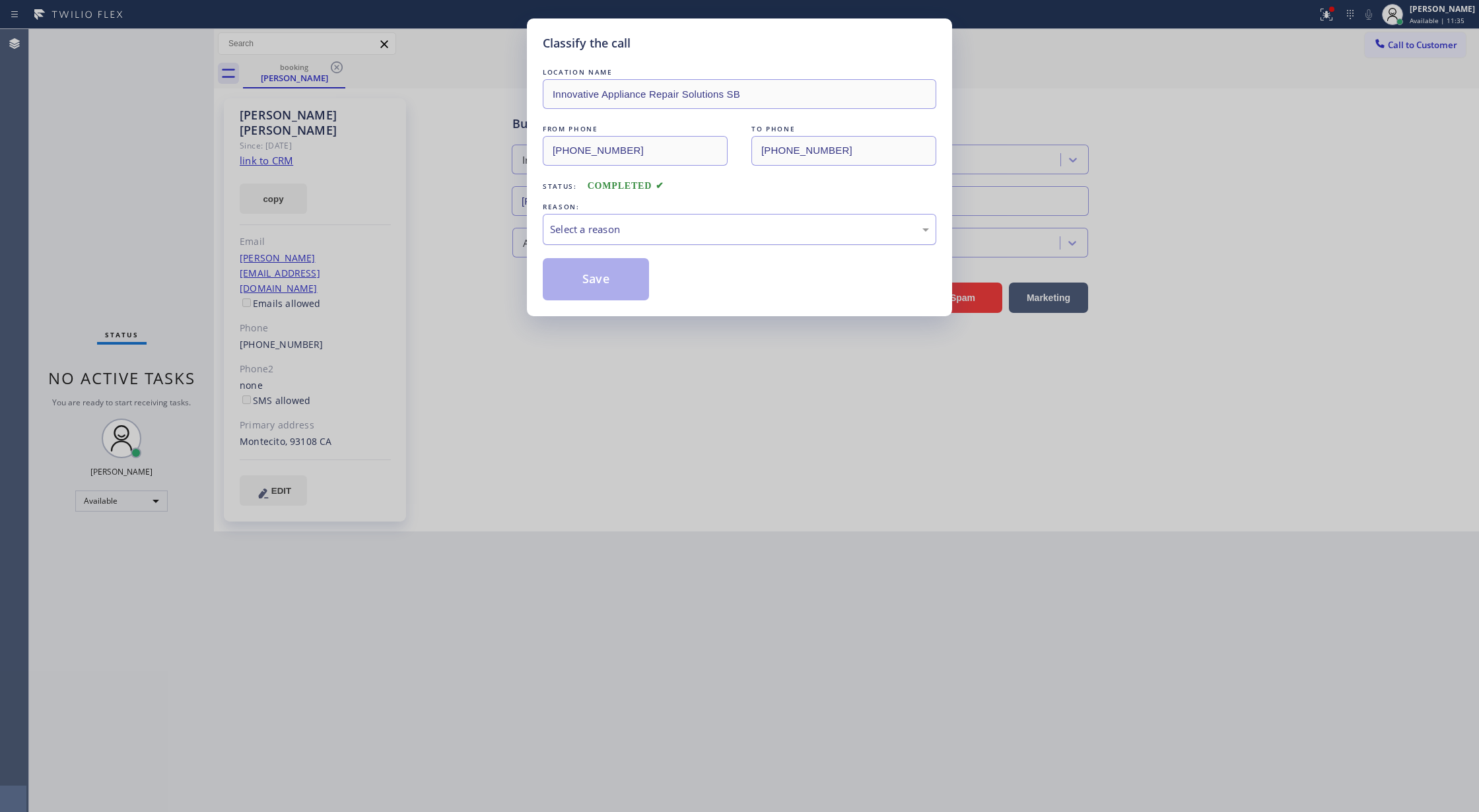
click at [621, 233] on div "Select a reason" at bounding box center [739, 229] width 379 height 15
click at [595, 284] on button "Save" at bounding box center [596, 279] width 107 height 42
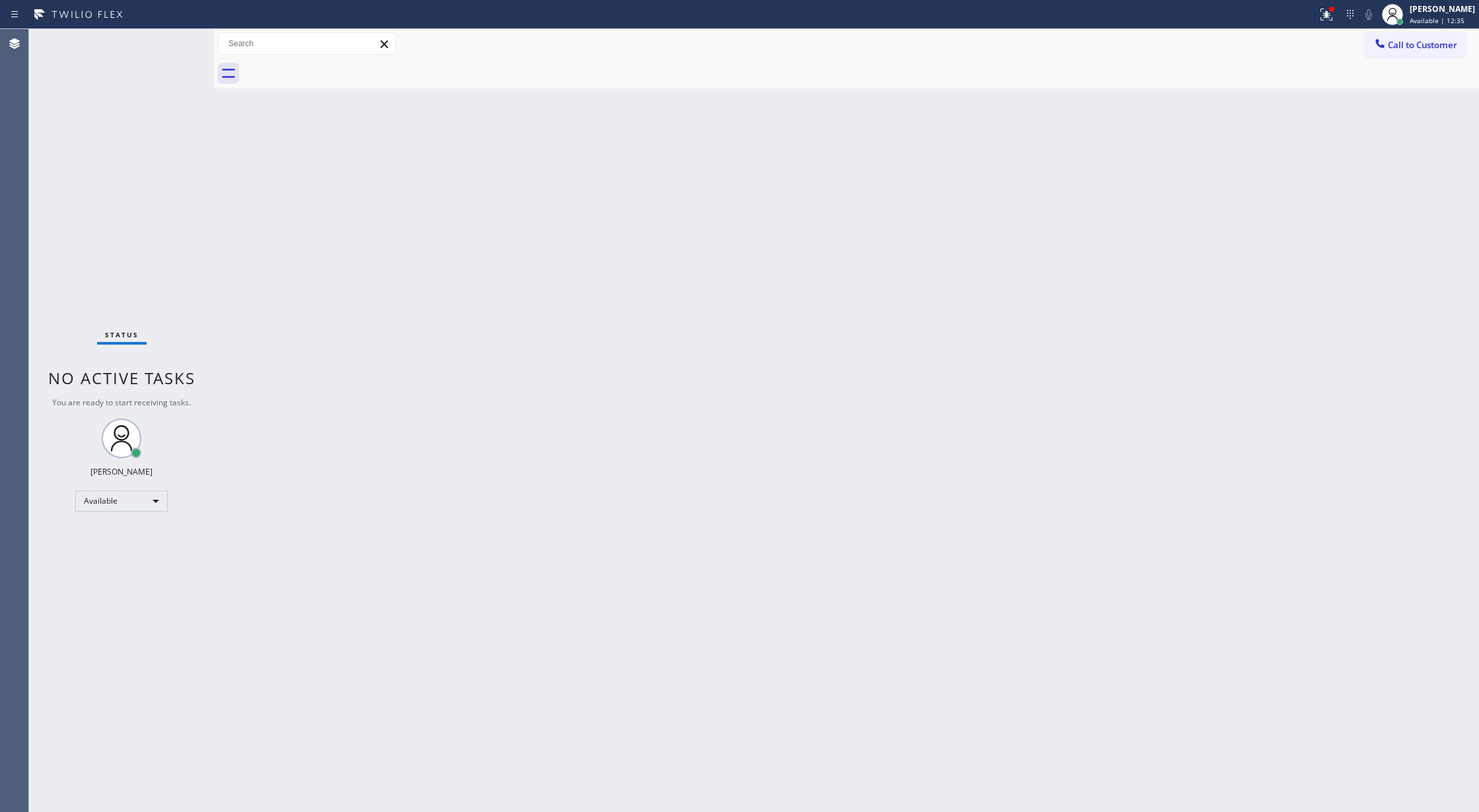
click at [327, 545] on div "Back to Dashboard Change Sender ID Customers Technicians Select a contact Outbo…" at bounding box center [847, 421] width 1266 height 783
click at [1396, 46] on span "Call to Customer" at bounding box center [1422, 45] width 69 height 12
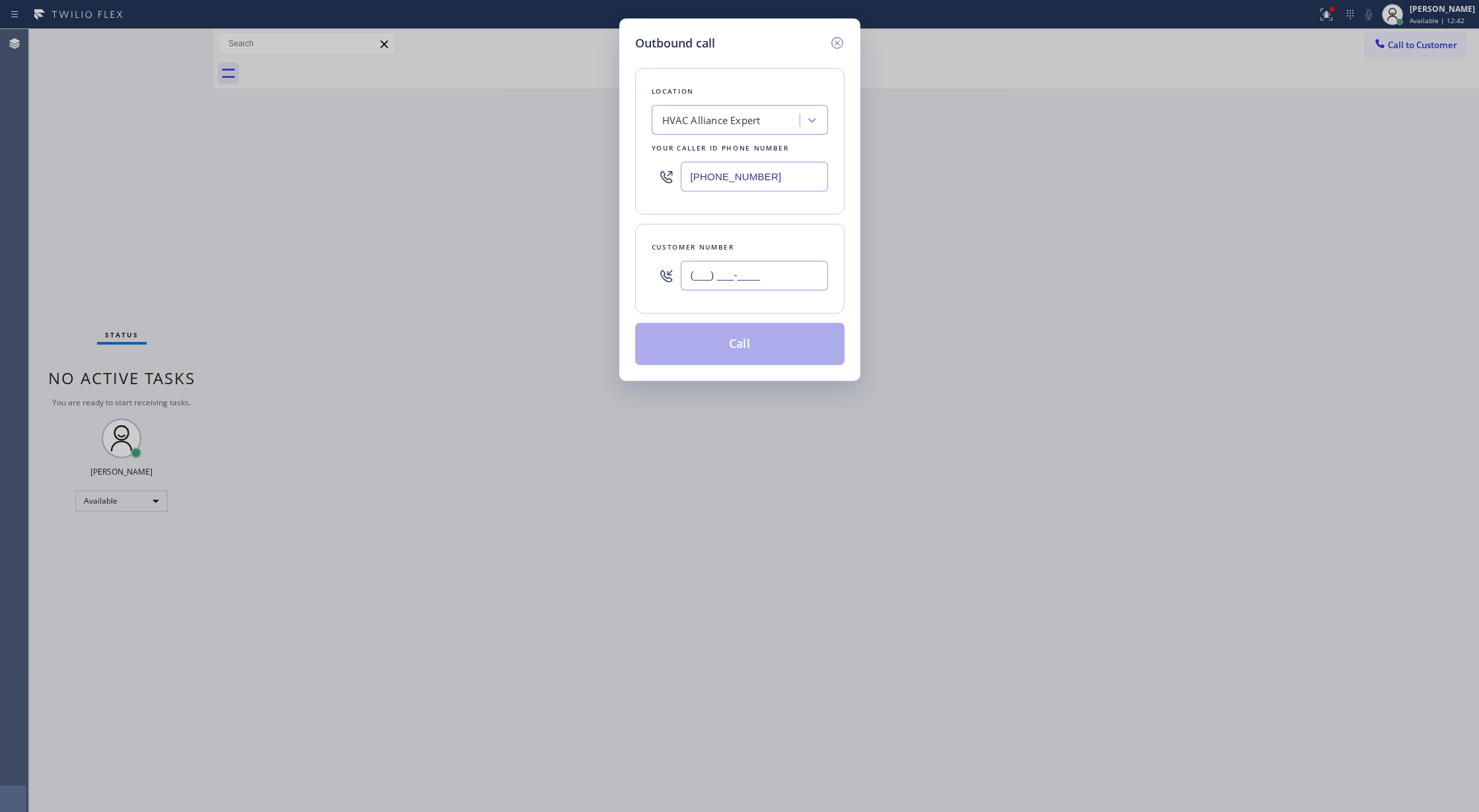
click at [693, 278] on input "(___) ___-____" at bounding box center [754, 275] width 147 height 29
paste input "917) 658-7474"
type input "(917) 658-7474"
drag, startPoint x: 625, startPoint y: 161, endPoint x: 608, endPoint y: 161, distance: 17.0
click at [609, 161] on div "Outbound call Location HVAC Alliance Expert Your caller id phone number (323) 9…" at bounding box center [740, 406] width 1479 height 812
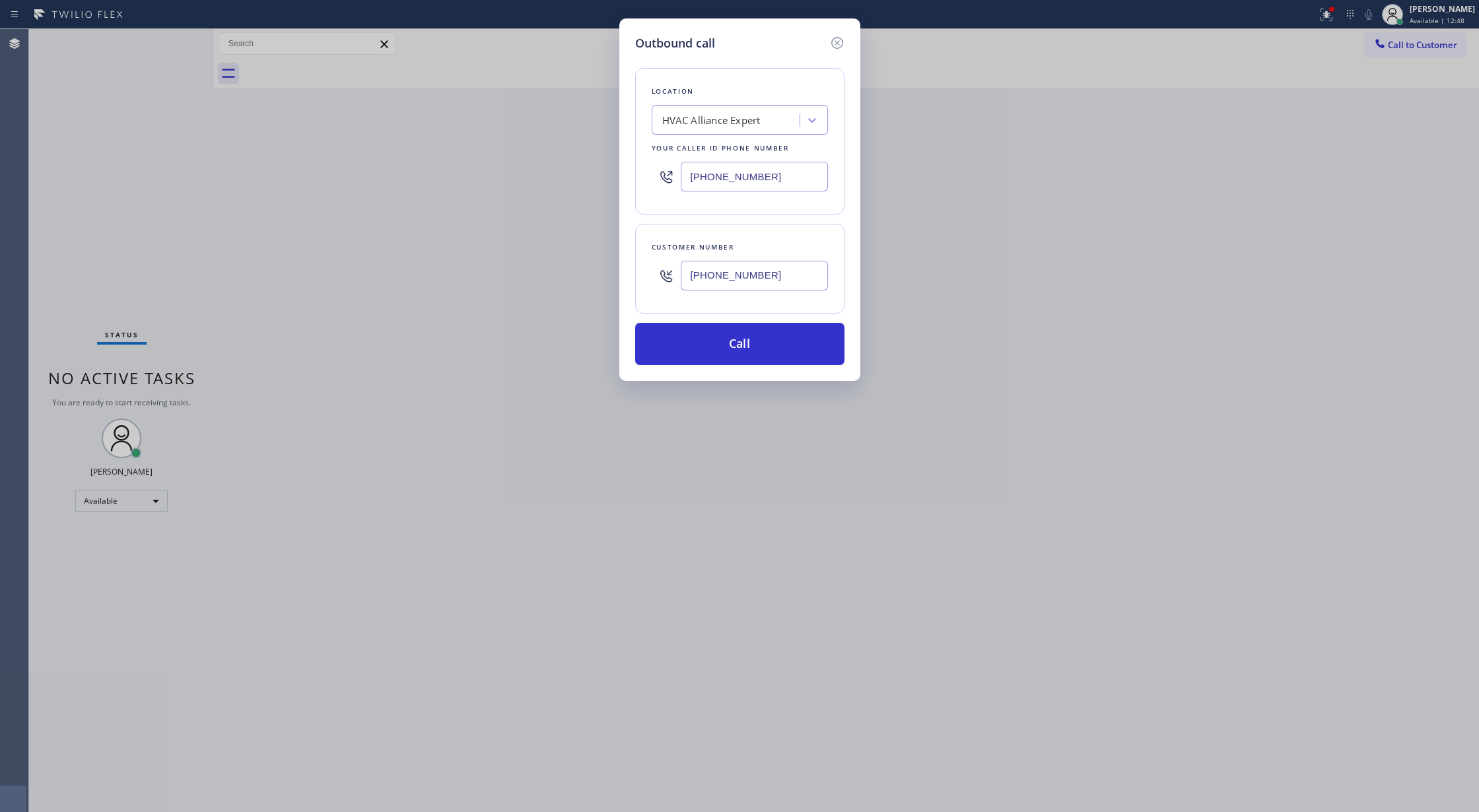
paste input "47) 757-4373"
type input "(347) 757-4373"
click at [837, 42] on icon at bounding box center [836, 42] width 12 height 12
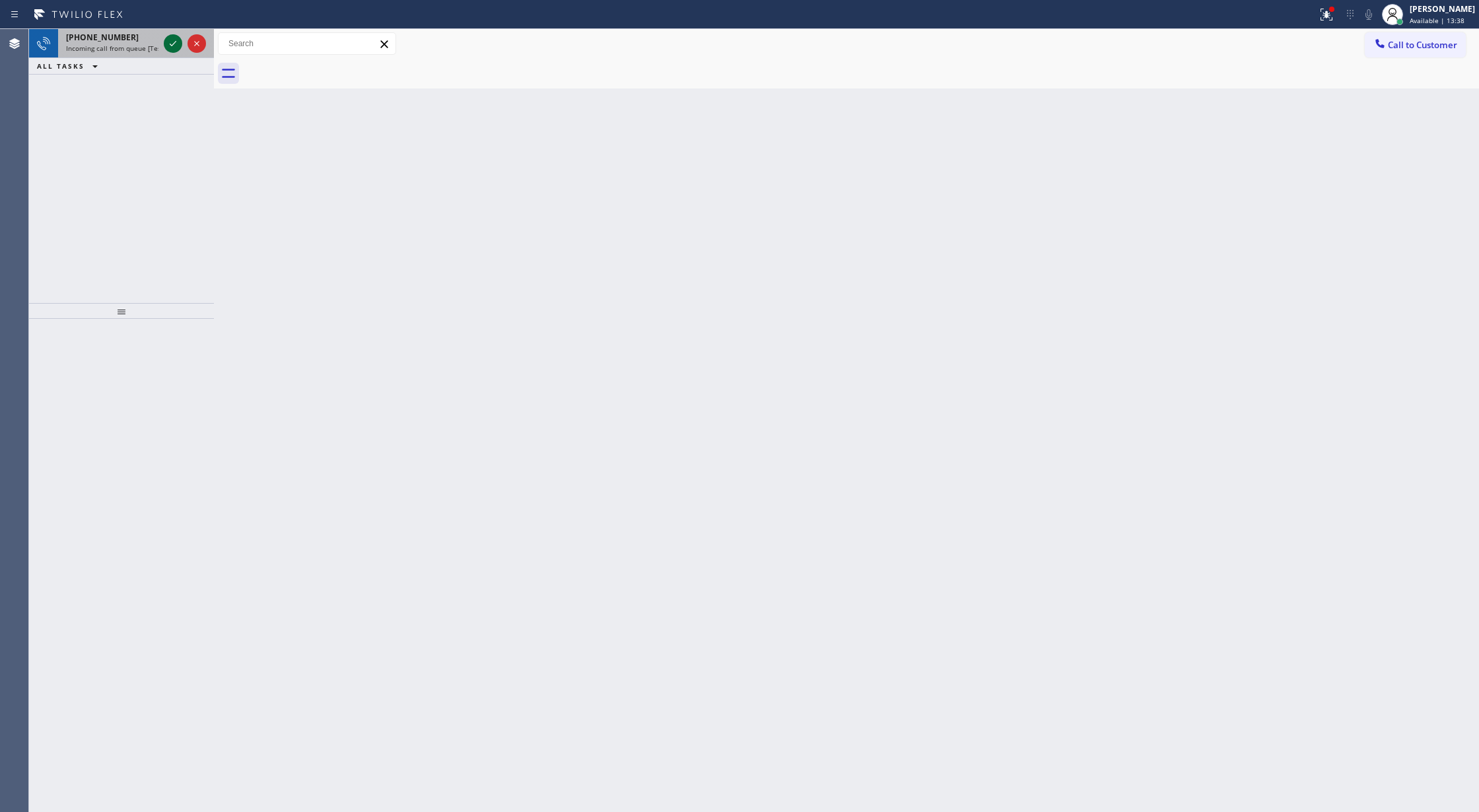
click at [173, 46] on icon at bounding box center [173, 43] width 15 height 15
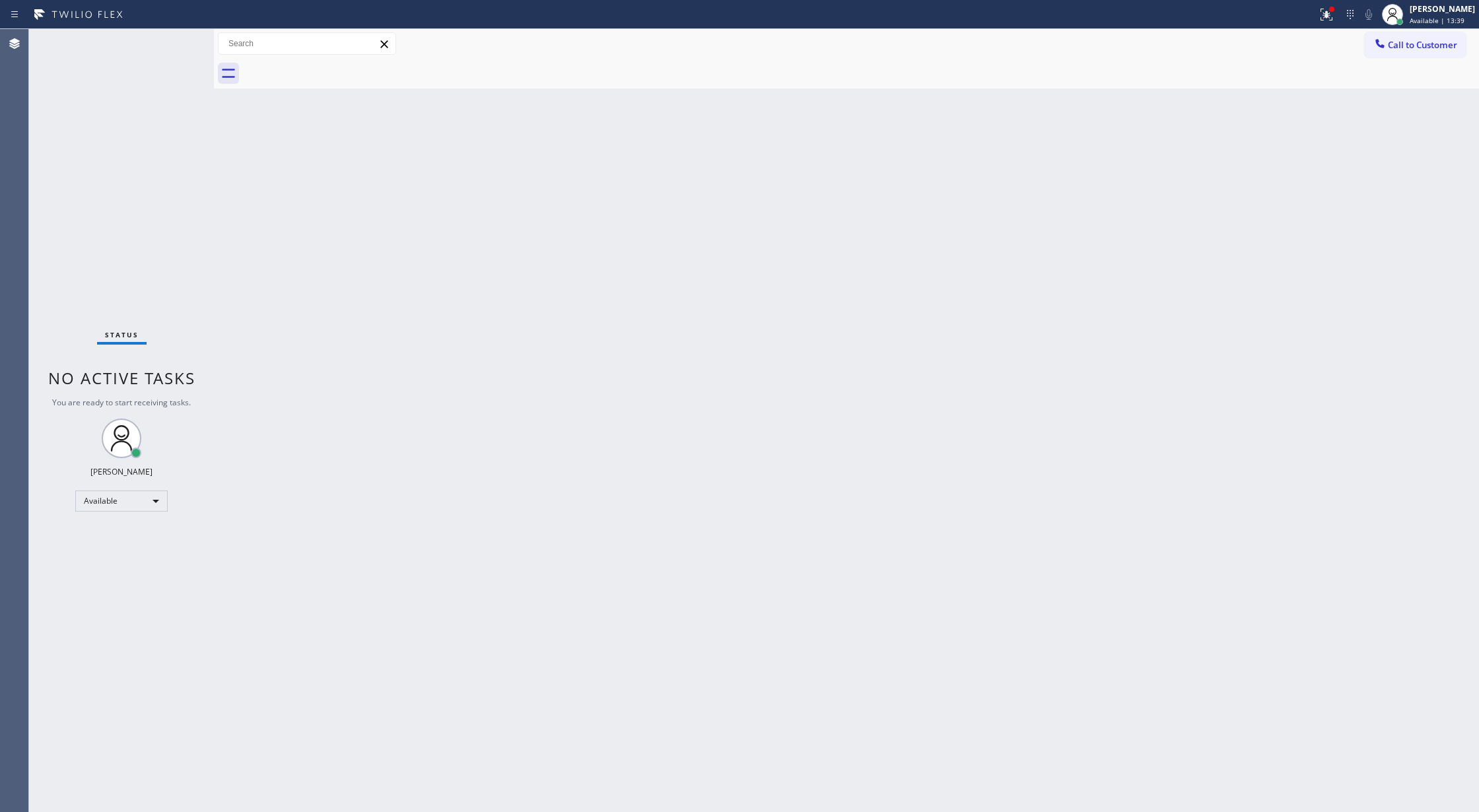
click at [173, 46] on div "Status No active tasks You are ready to start receiving tasks. Lilibeth Pueyo A…" at bounding box center [121, 421] width 185 height 783
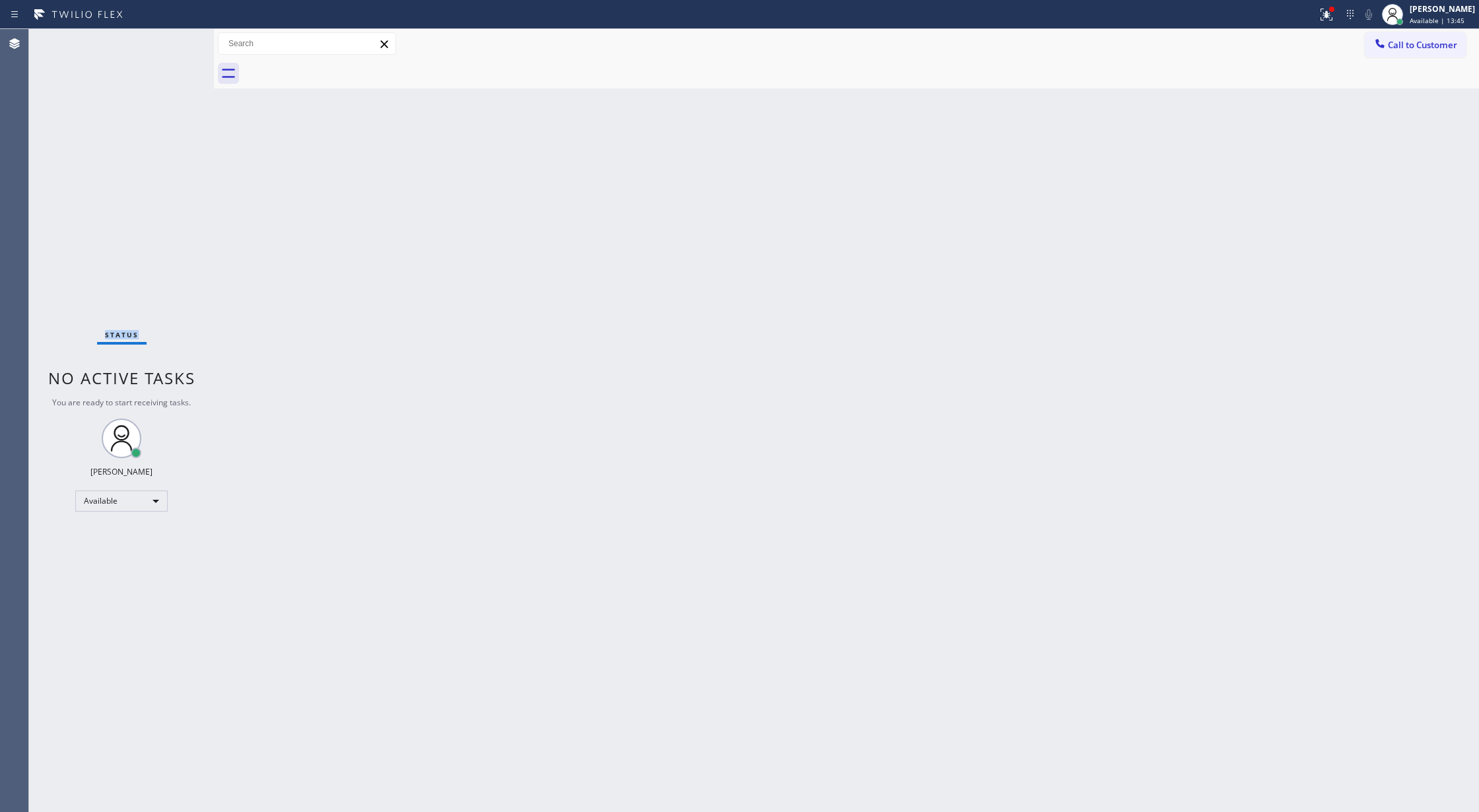
drag, startPoint x: 1393, startPoint y: 45, endPoint x: 725, endPoint y: 159, distance: 677.7
click at [1393, 45] on span "Call to Customer" at bounding box center [1422, 45] width 69 height 12
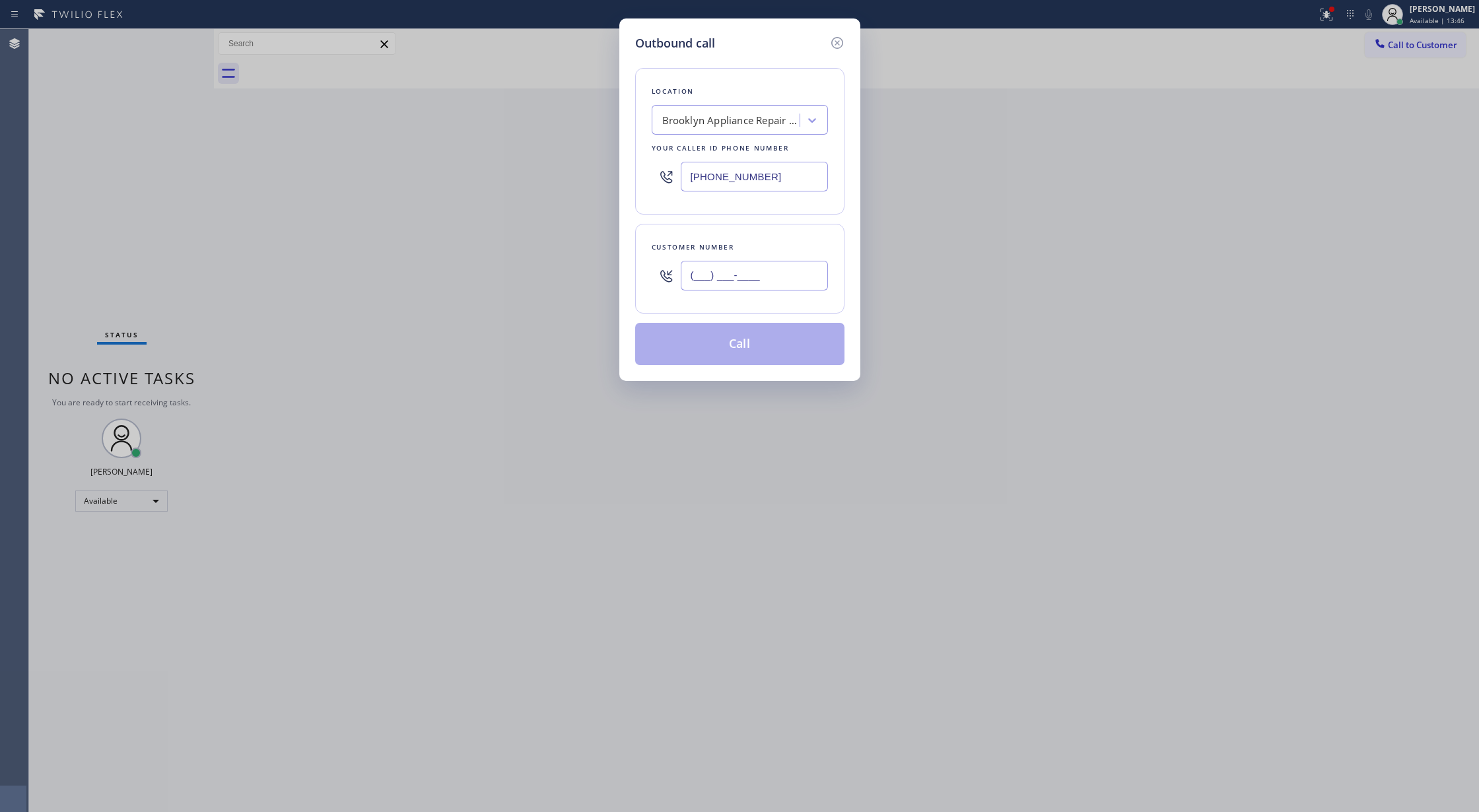
click at [700, 281] on input "(___) ___-____" at bounding box center [754, 275] width 147 height 29
paste input "917) 658-7474"
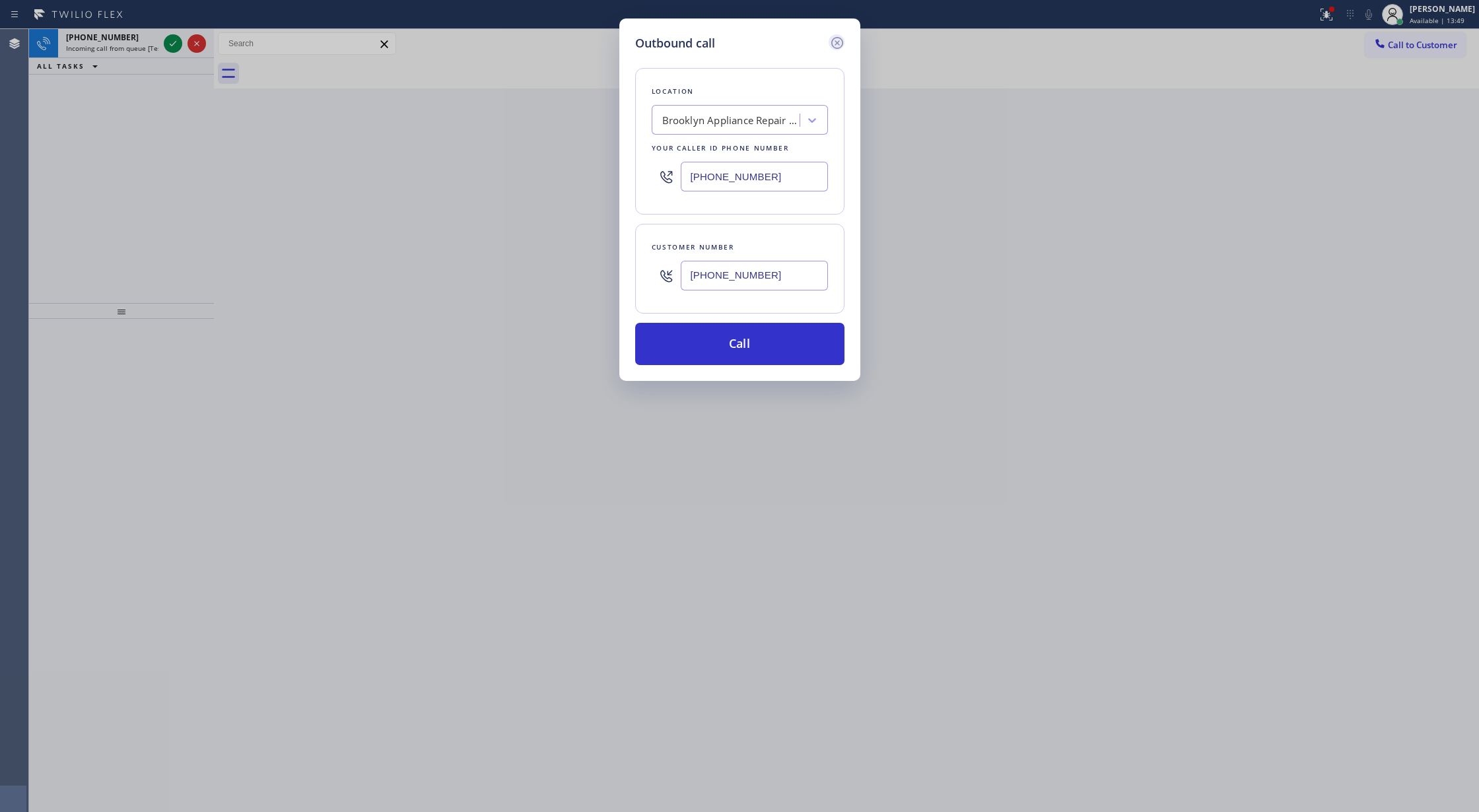
type input "(917) 658-7474"
click at [830, 40] on icon at bounding box center [836, 42] width 15 height 15
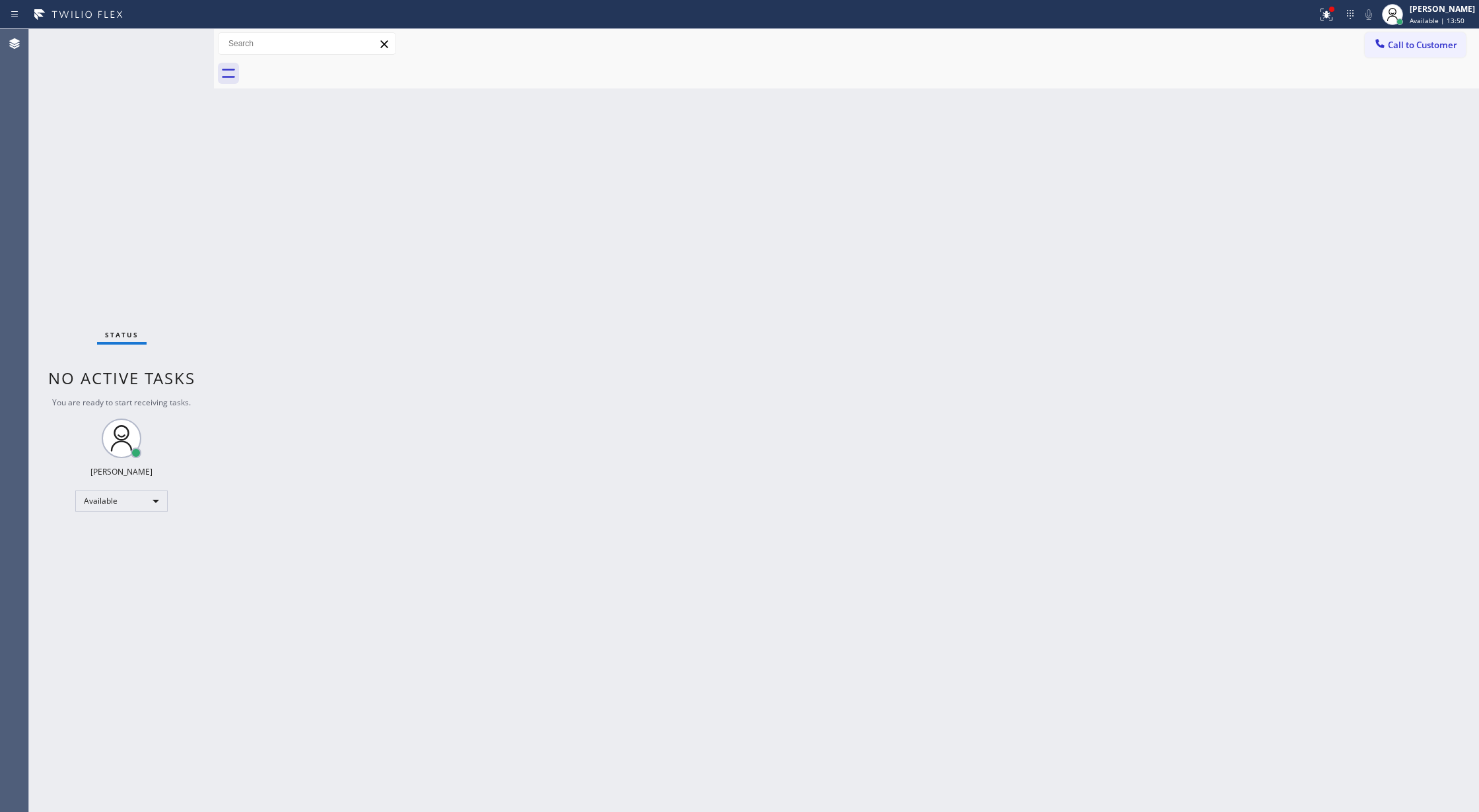
click at [176, 47] on div "Status No active tasks You are ready to start receiving tasks. Lilibeth Pueyo A…" at bounding box center [121, 421] width 185 height 783
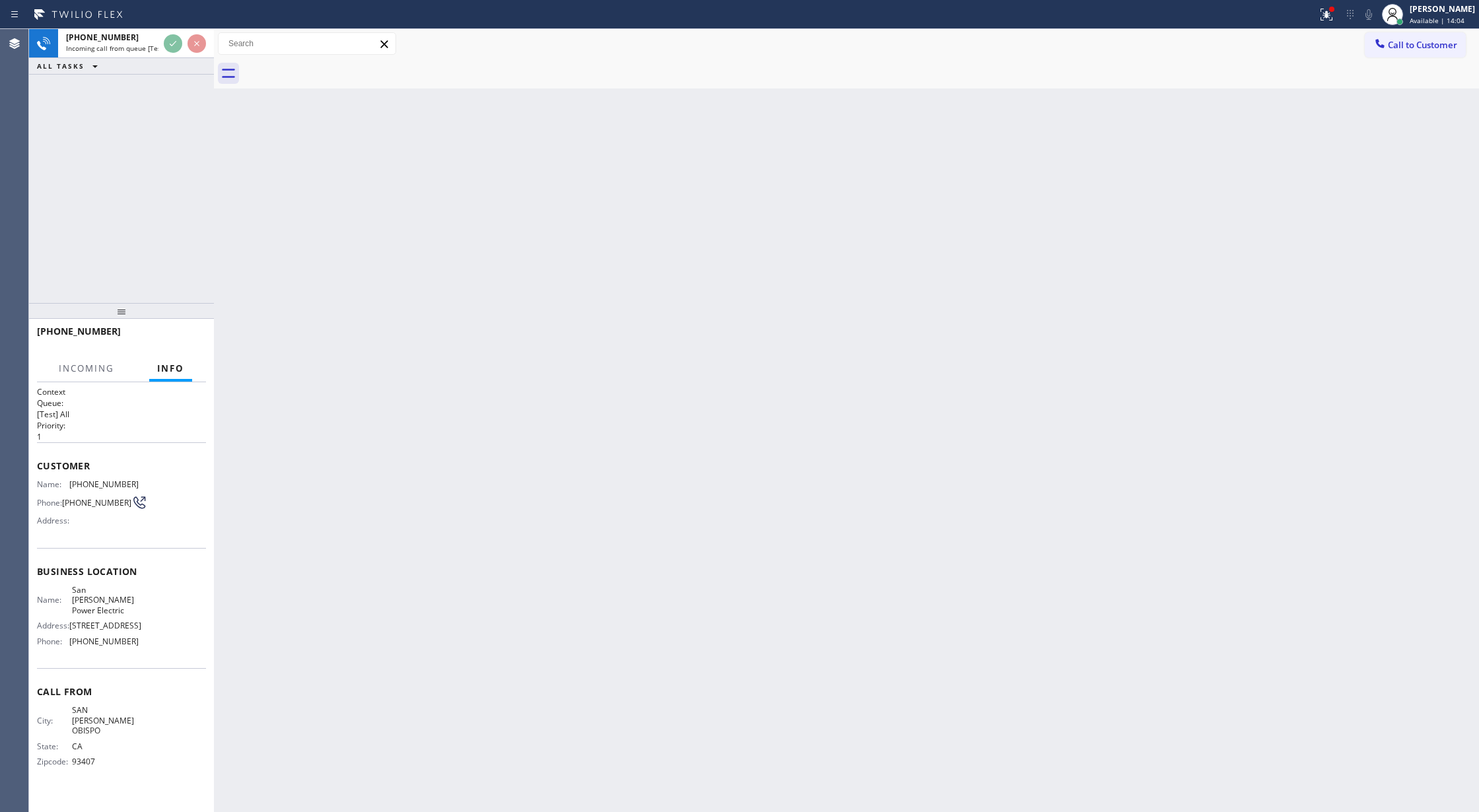
click at [170, 25] on div "Status report Issues detected These issues could affect your workflow. Please c…" at bounding box center [740, 406] width 1479 height 812
click at [153, 29] on div "+18055400009 Incoming call from queue [Test] All" at bounding box center [109, 44] width 103 height 29
click at [155, 24] on div "Status report Issues detected These issues could affect your workflow. Please c…" at bounding box center [740, 15] width 1479 height 29
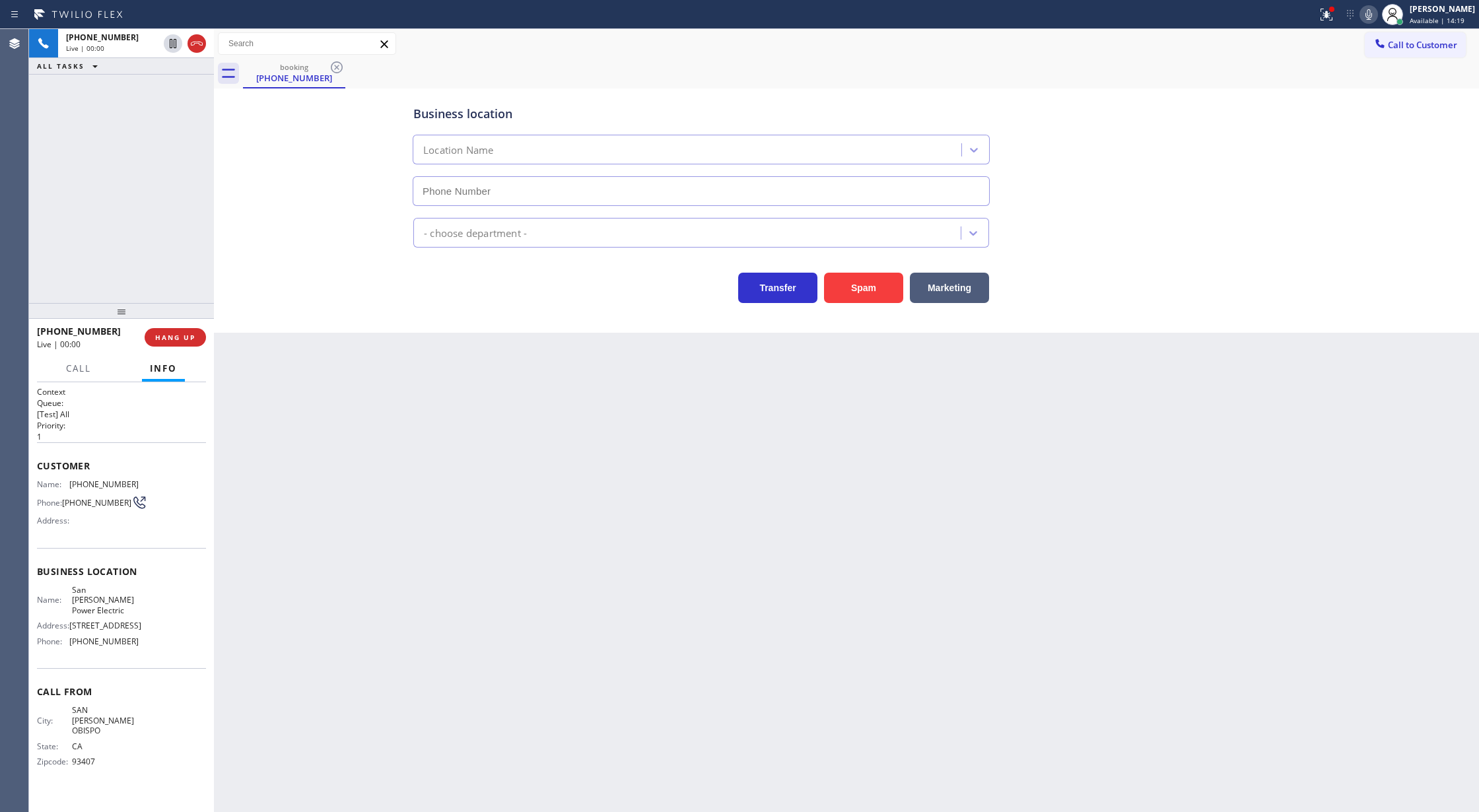
type input "(424) 533-5426"
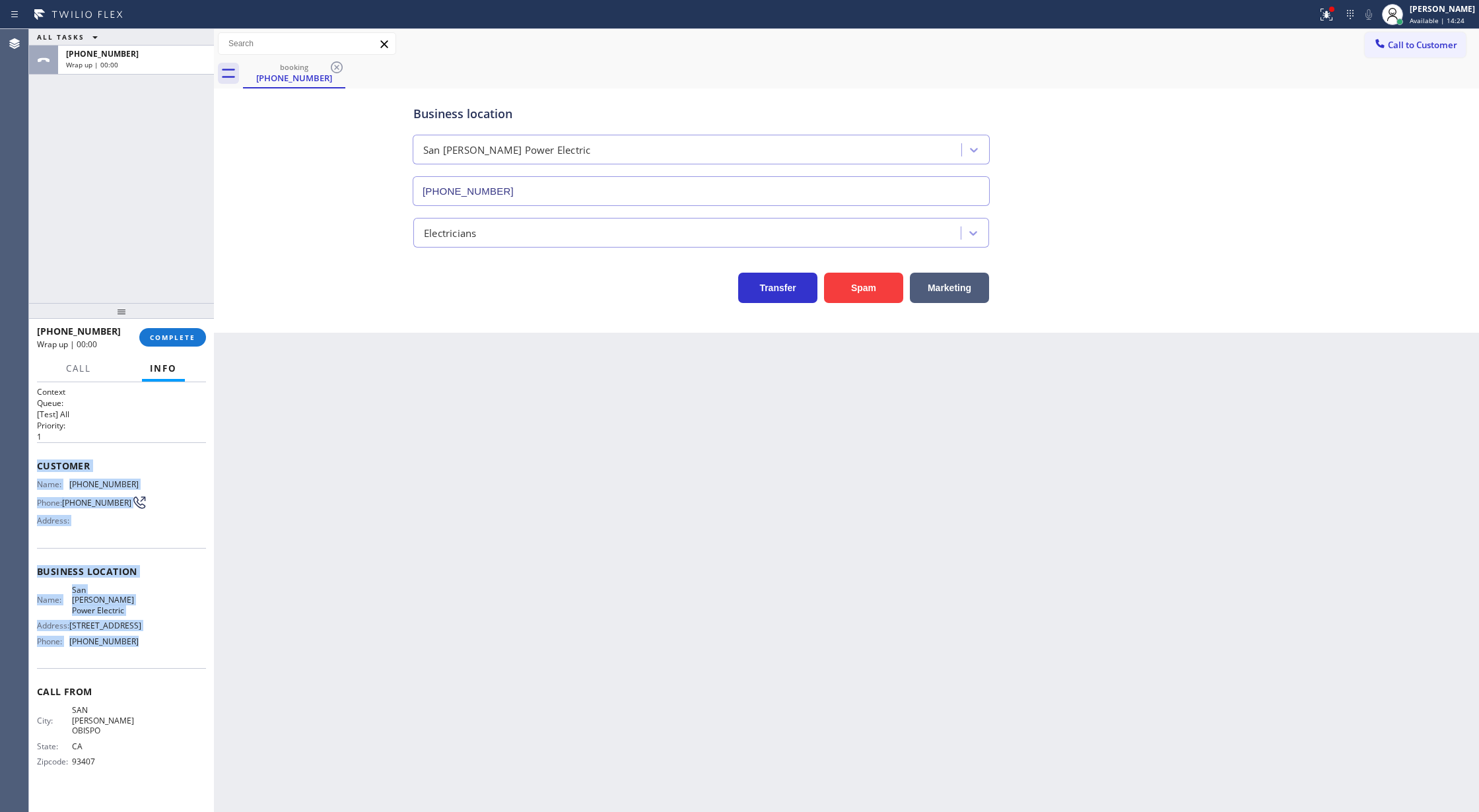
drag, startPoint x: 29, startPoint y: 463, endPoint x: 142, endPoint y: 625, distance: 197.5
click at [142, 625] on div "Context Queue: [Test] All Priority: 1 Customer Name: (805) 540-0009 Phone: (805…" at bounding box center [121, 598] width 185 height 431
click at [168, 329] on button "COMPLETE" at bounding box center [173, 337] width 67 height 19
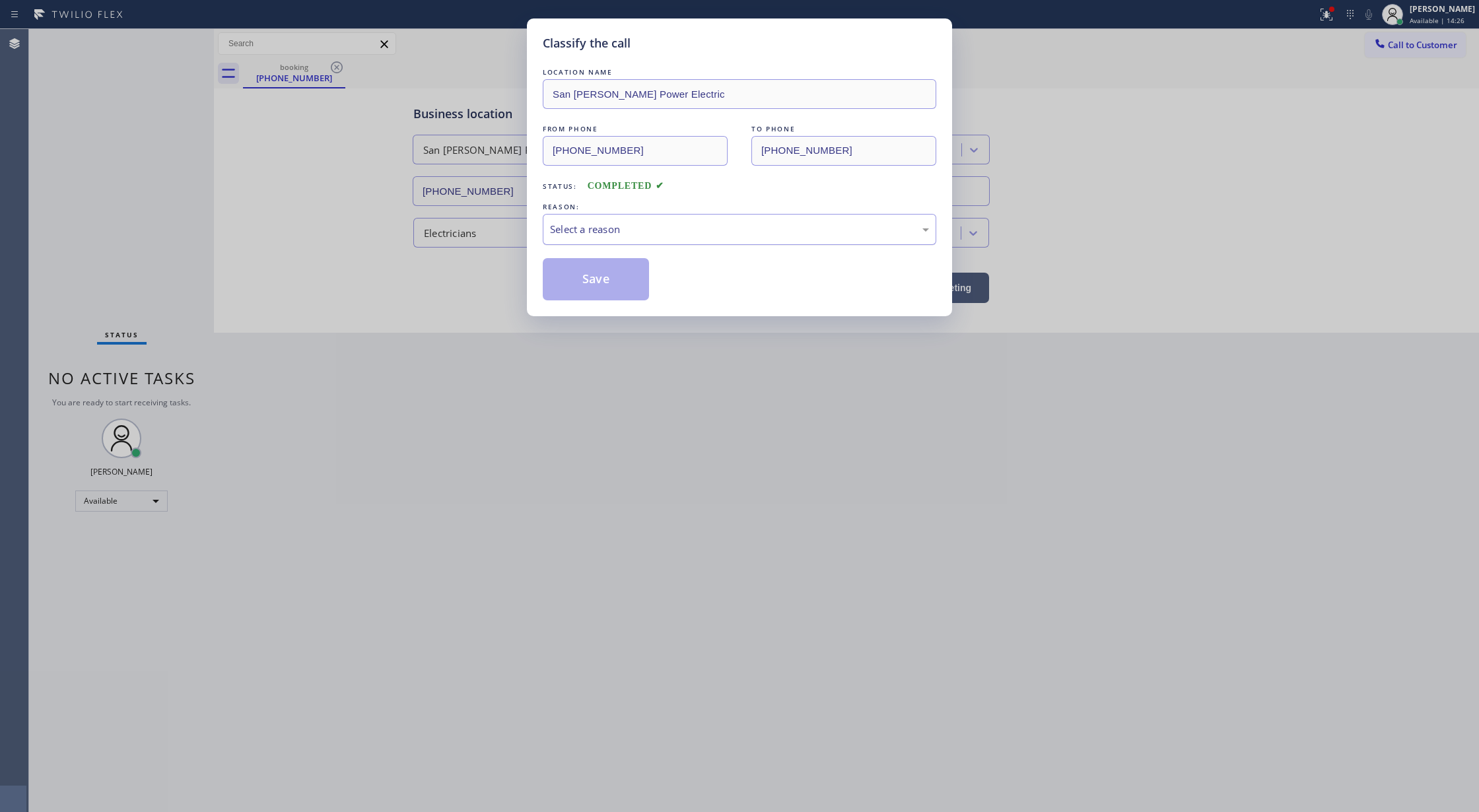
click at [674, 214] on div "Select a reason" at bounding box center [740, 230] width 393 height 31
click at [617, 281] on button "Save" at bounding box center [596, 279] width 107 height 42
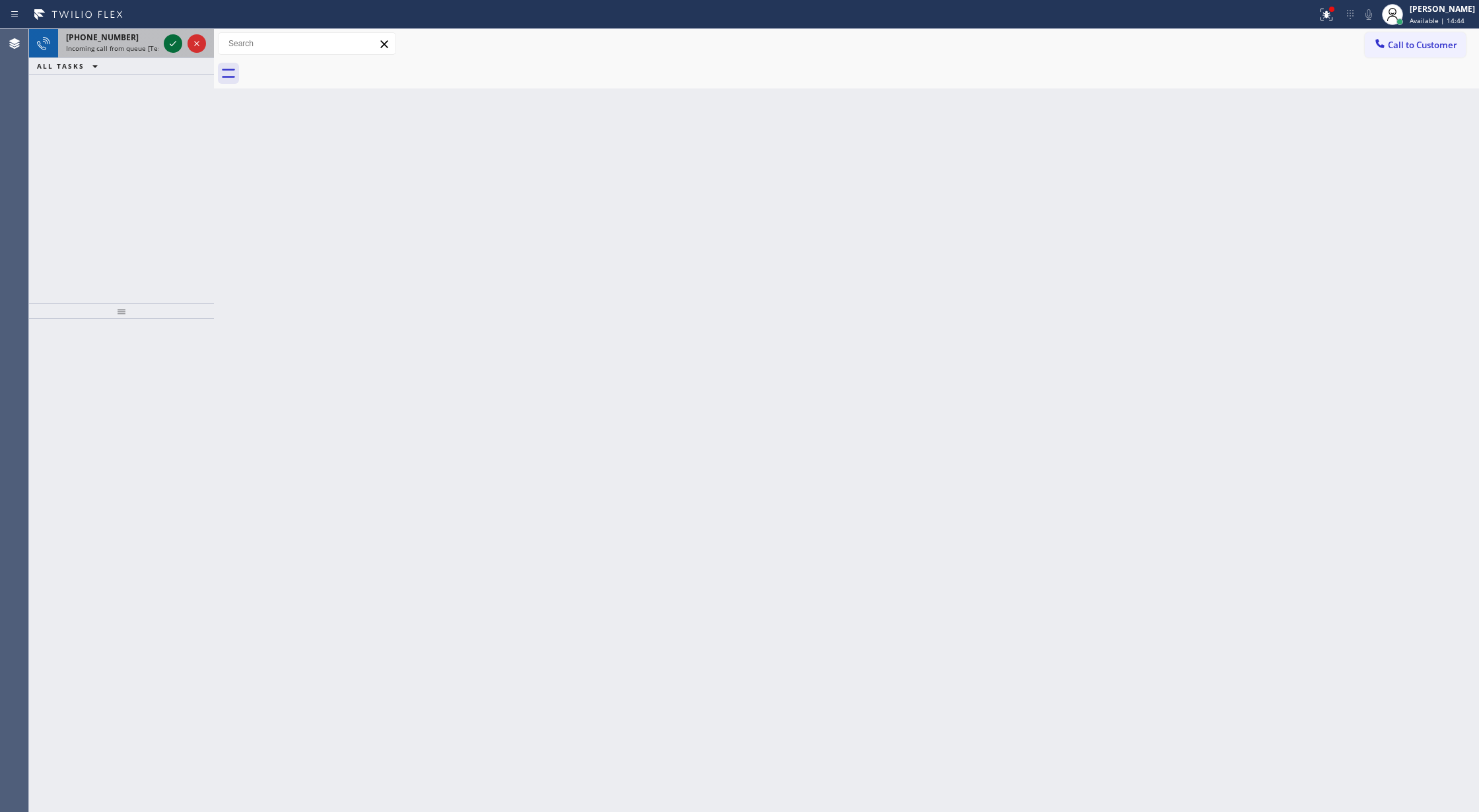
drag, startPoint x: 165, startPoint y: 41, endPoint x: 194, endPoint y: 96, distance: 62.2
click at [165, 41] on icon at bounding box center [173, 43] width 15 height 15
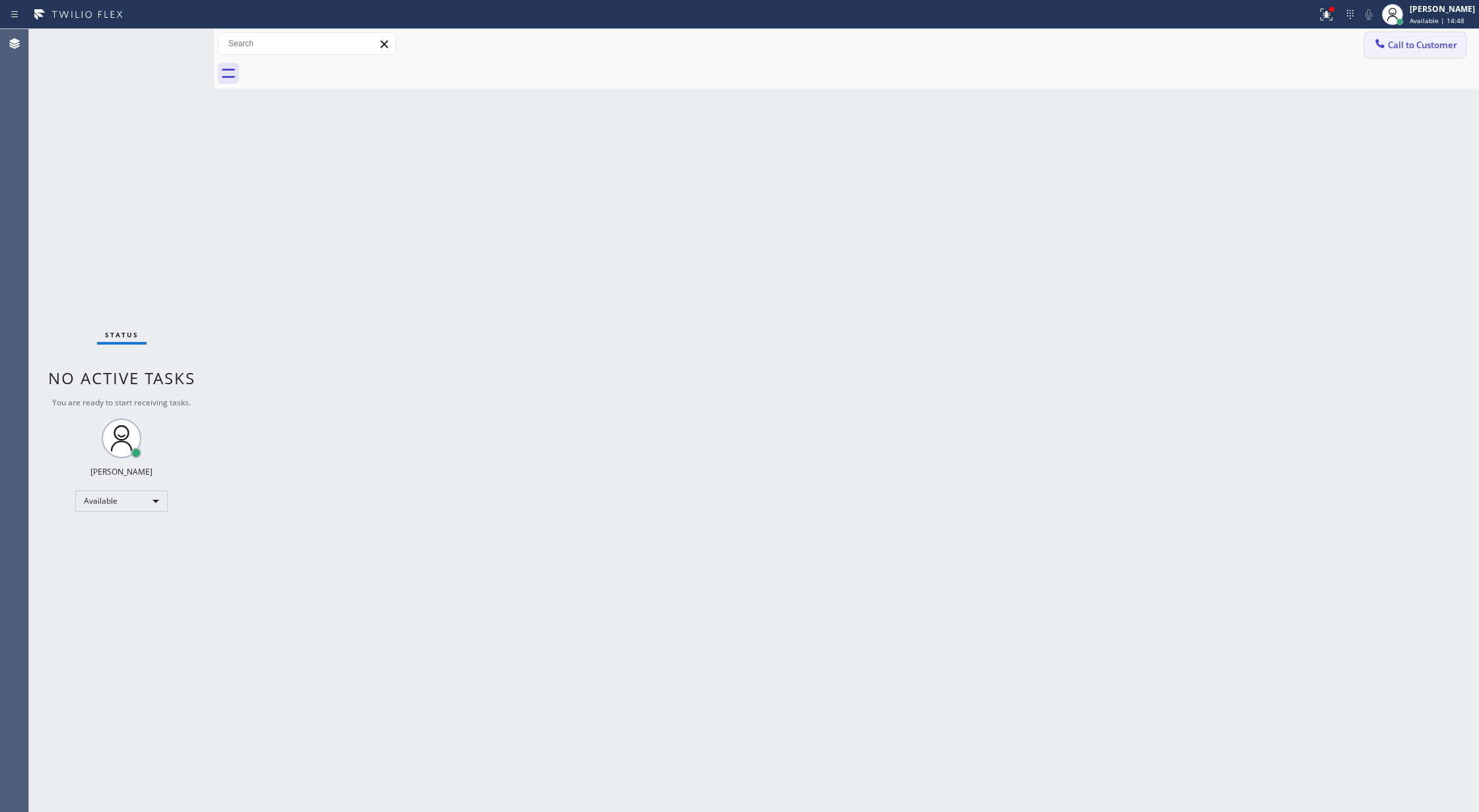
click at [1422, 46] on span "Call to Customer" at bounding box center [1422, 45] width 69 height 12
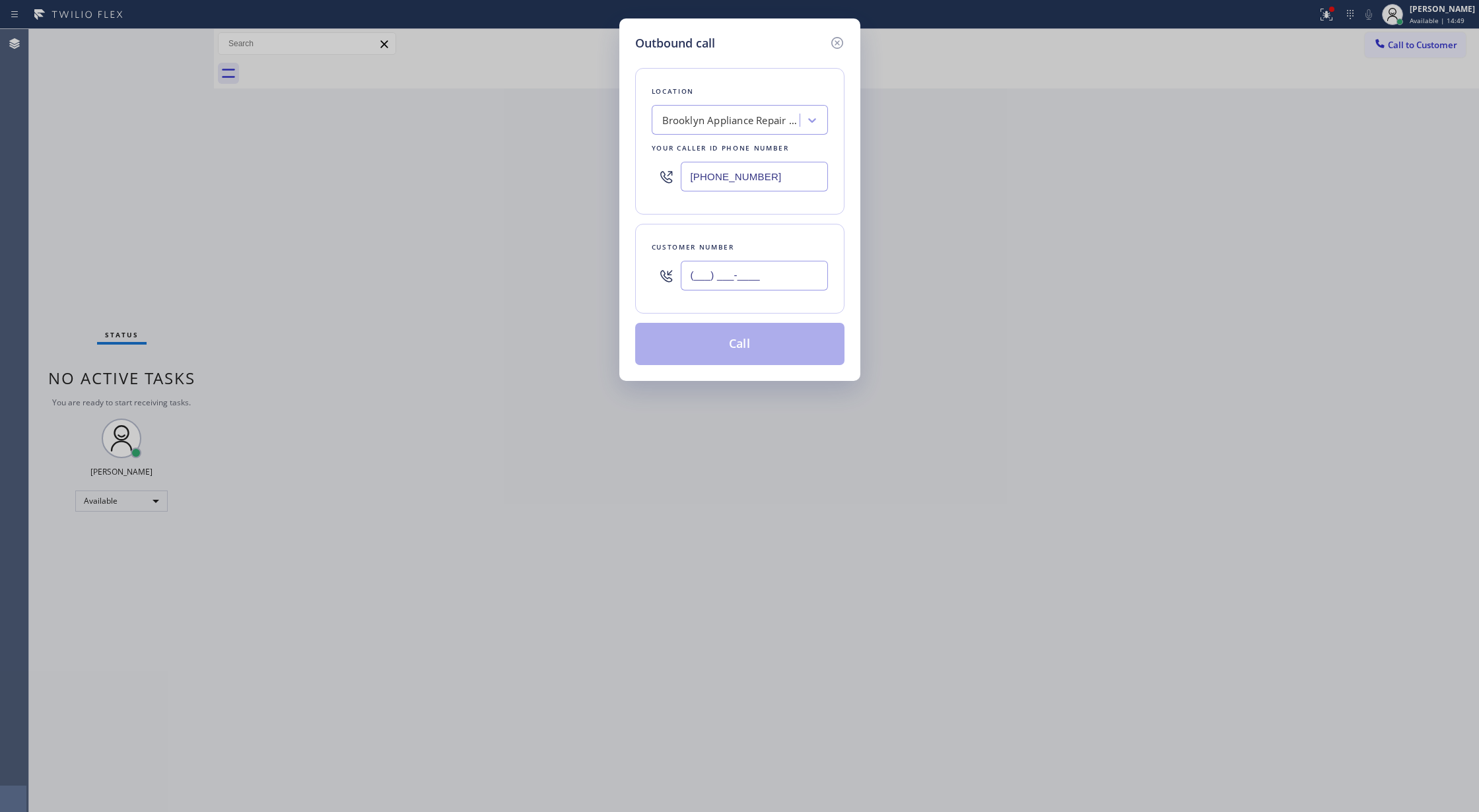
click at [697, 286] on input "(___) ___-____" at bounding box center [754, 275] width 147 height 29
paste input "917) 658-7474"
type input "(917) 658-7474"
click at [872, 658] on div "Outbound call Location Brooklyn Appliance Repair Experts Your caller id phone n…" at bounding box center [740, 406] width 1479 height 812
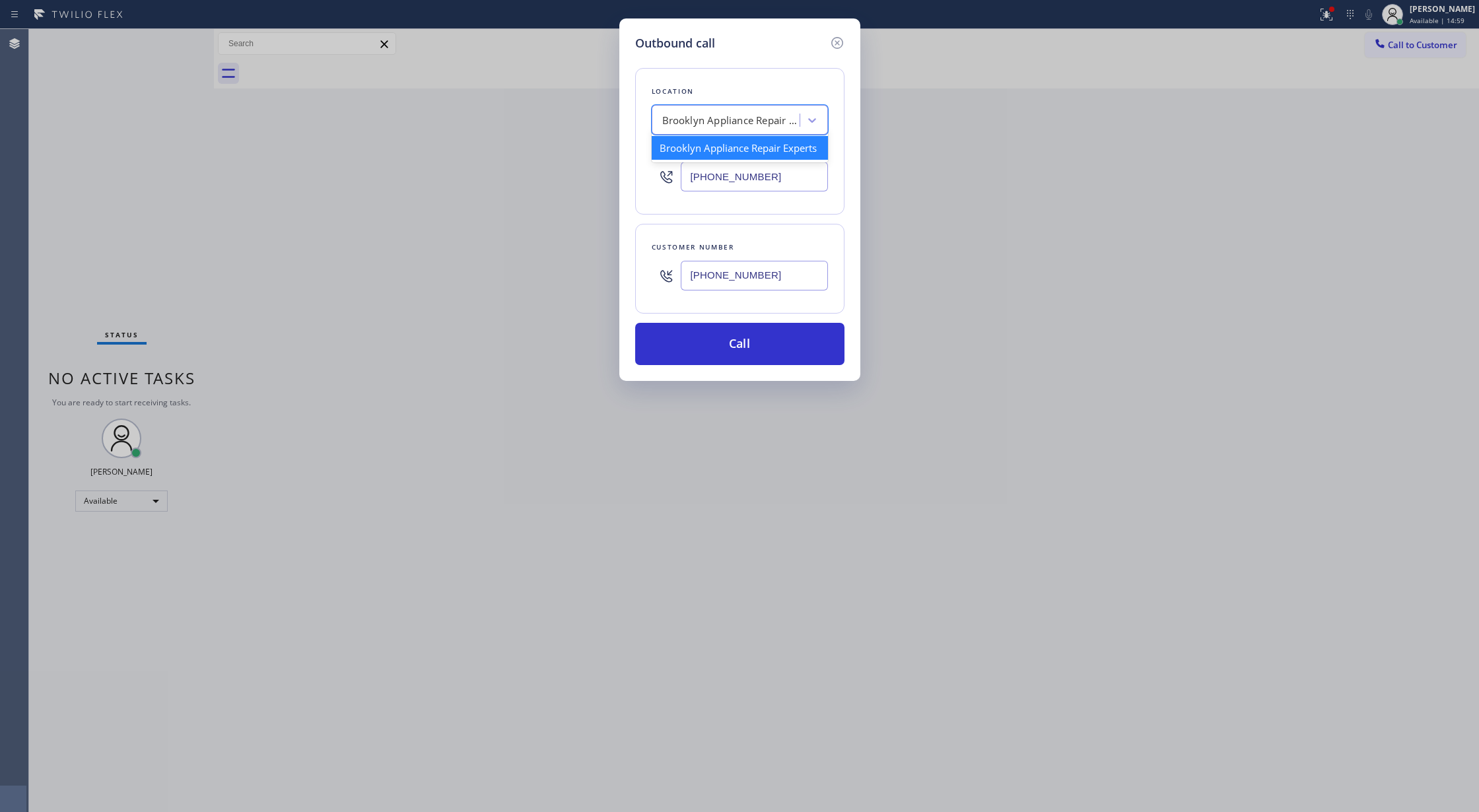
click at [749, 115] on div "Brooklyn Appliance Repair Experts" at bounding box center [731, 121] width 138 height 15
drag, startPoint x: 836, startPoint y: 34, endPoint x: 361, endPoint y: 51, distance: 475.3
click at [828, 33] on div "Outbound call Location option HVAC Alliance Expert, selected. option Brooklyn A…" at bounding box center [740, 200] width 241 height 362
click at [833, 44] on icon at bounding box center [836, 42] width 15 height 15
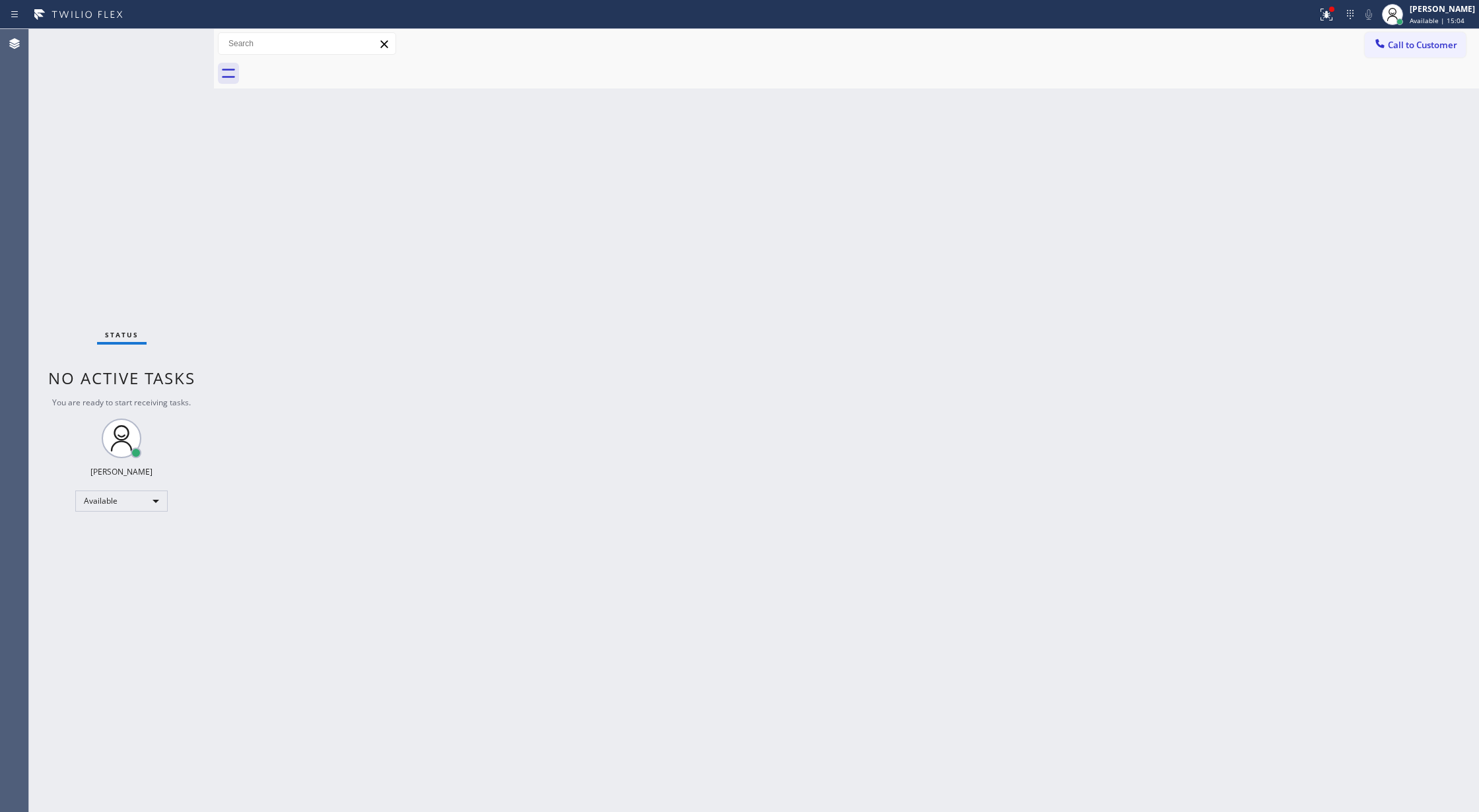
click at [175, 54] on div "Status No active tasks You are ready to start receiving tasks. Lilibeth Pueyo A…" at bounding box center [121, 421] width 185 height 783
click at [175, 53] on div "Status No active tasks You are ready to start receiving tasks. Lilibeth Pueyo A…" at bounding box center [121, 421] width 185 height 783
click at [175, 50] on div "Status No active tasks You are ready to start receiving tasks. Lilibeth Pueyo A…" at bounding box center [121, 421] width 185 height 783
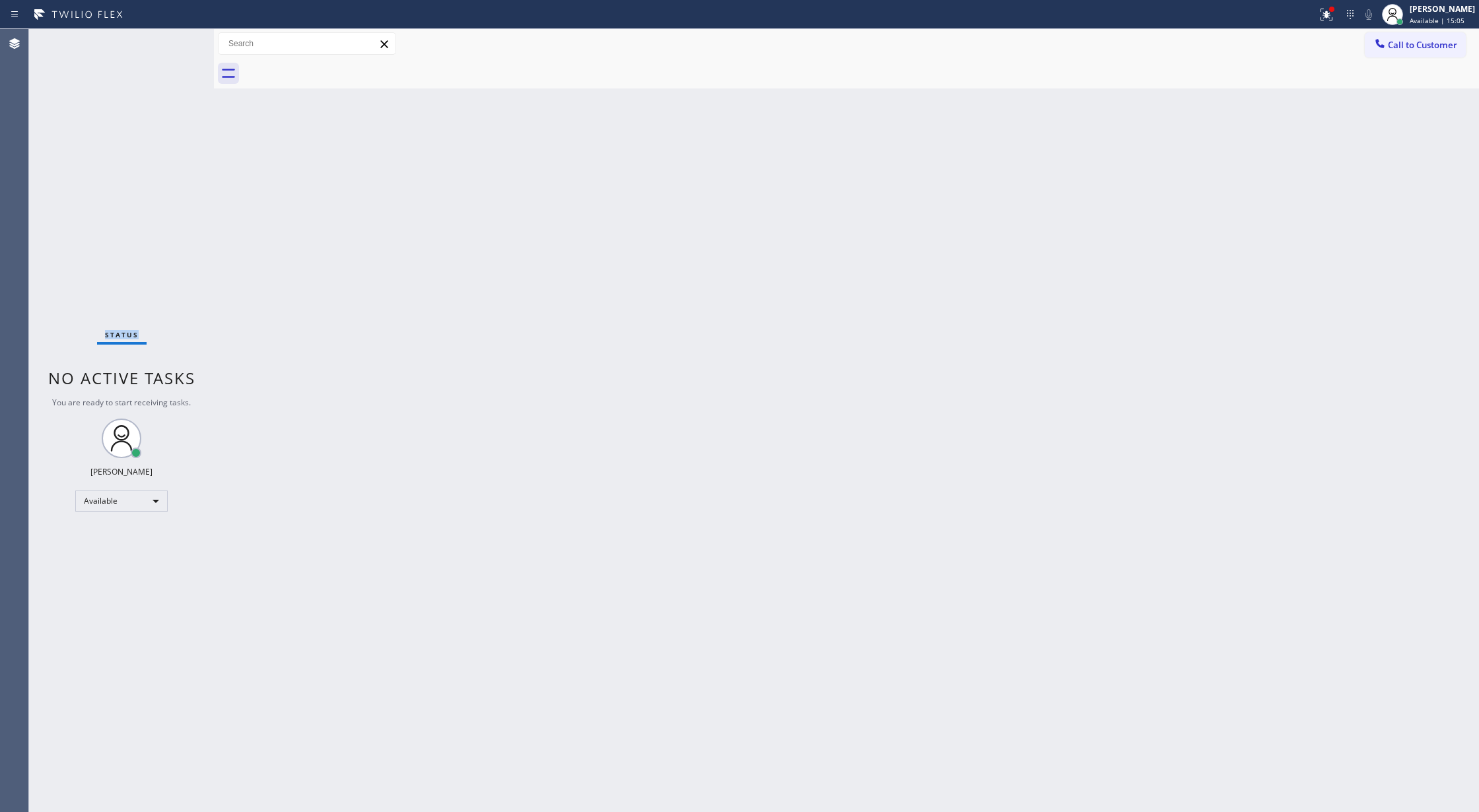
click at [176, 50] on div "Status No active tasks You are ready to start receiving tasks. Lilibeth Pueyo A…" at bounding box center [121, 421] width 185 height 783
click at [180, 43] on div "Status No active tasks You are ready to start receiving tasks. Lilibeth Pueyo A…" at bounding box center [121, 421] width 185 height 783
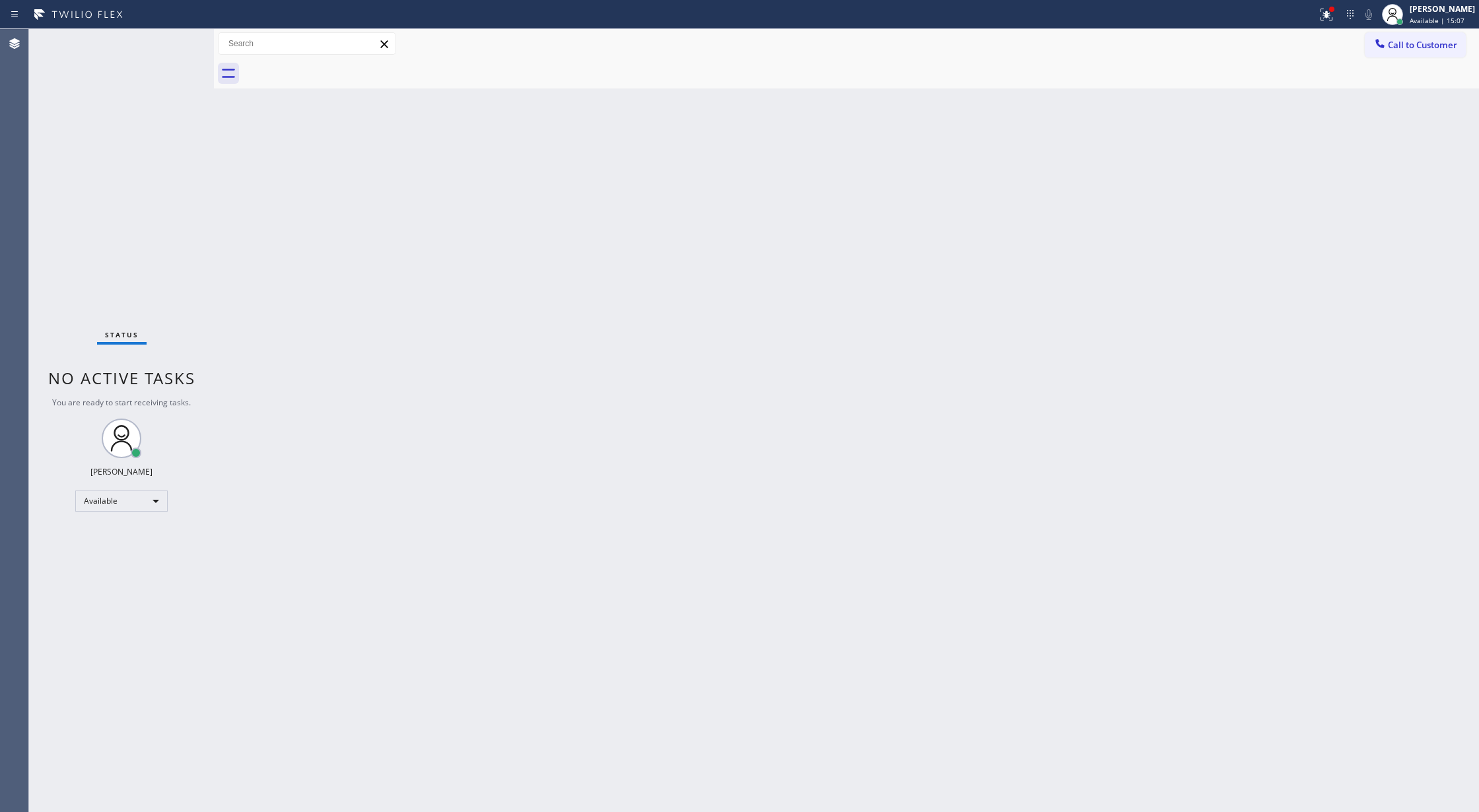
click at [180, 43] on div "Status No active tasks You are ready to start receiving tasks. Lilibeth Pueyo A…" at bounding box center [121, 421] width 185 height 783
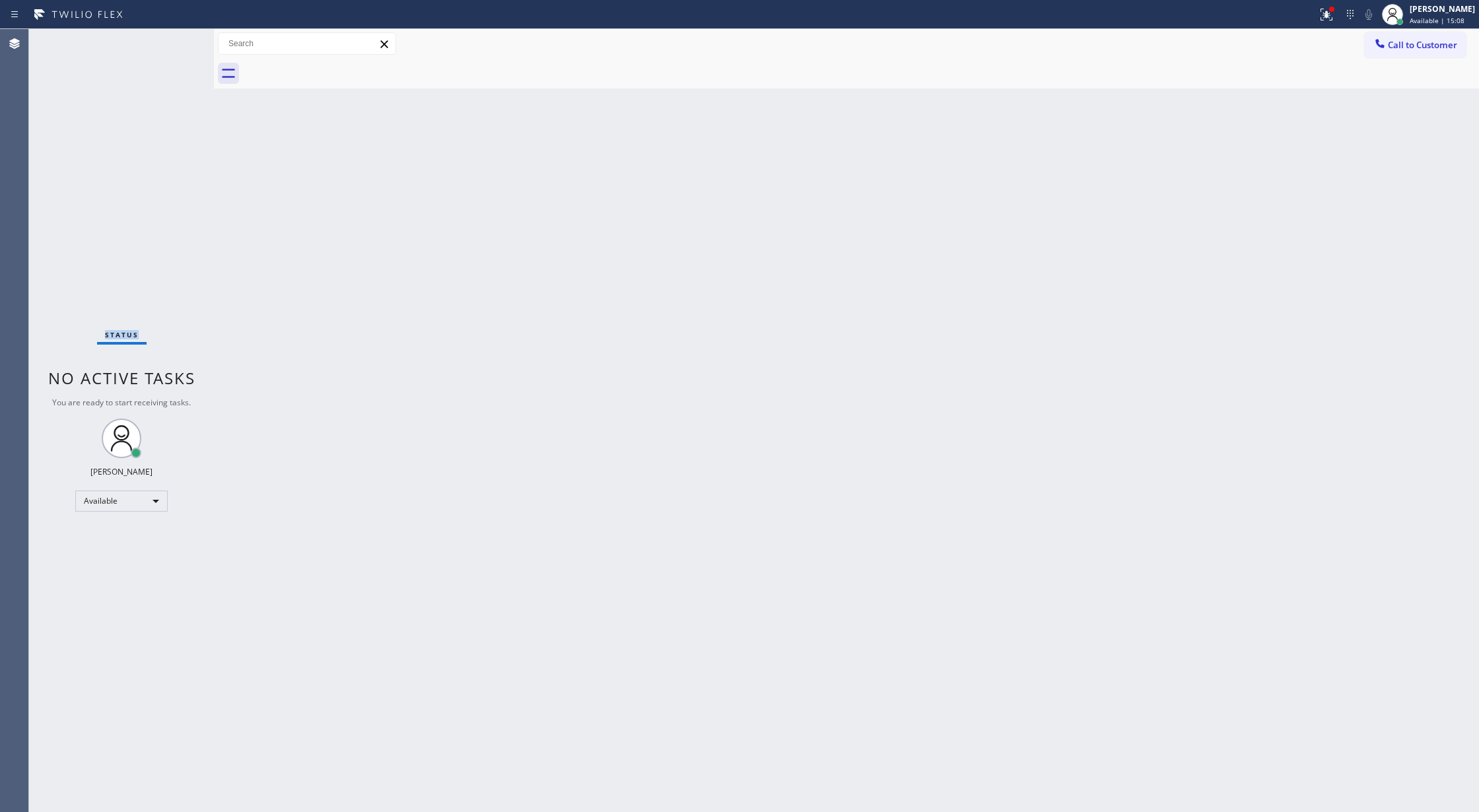
click at [180, 43] on div "Status No active tasks You are ready to start receiving tasks. Lilibeth Pueyo A…" at bounding box center [121, 421] width 185 height 783
click at [180, 43] on icon at bounding box center [173, 43] width 15 height 15
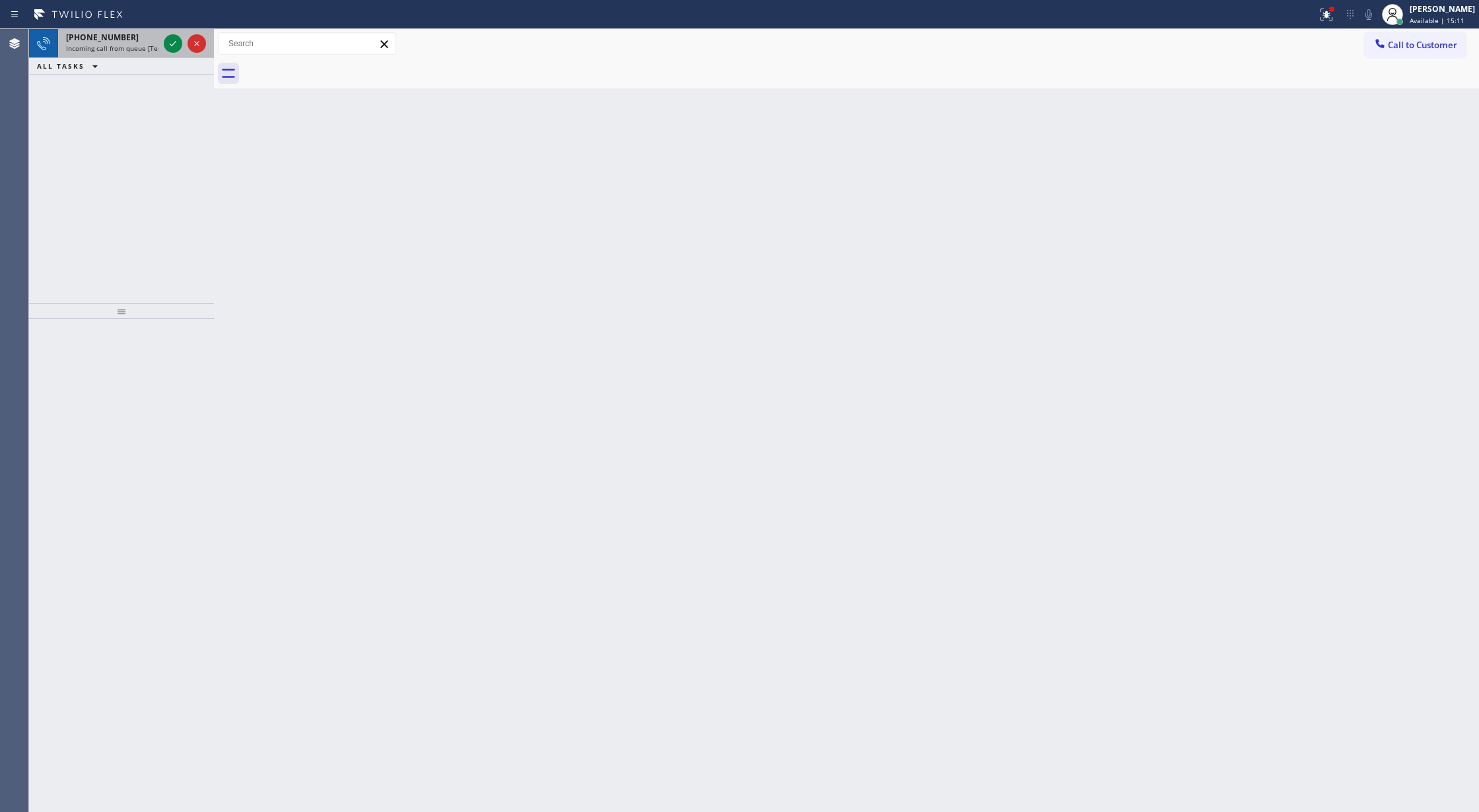
click at [183, 51] on div at bounding box center [185, 44] width 47 height 29
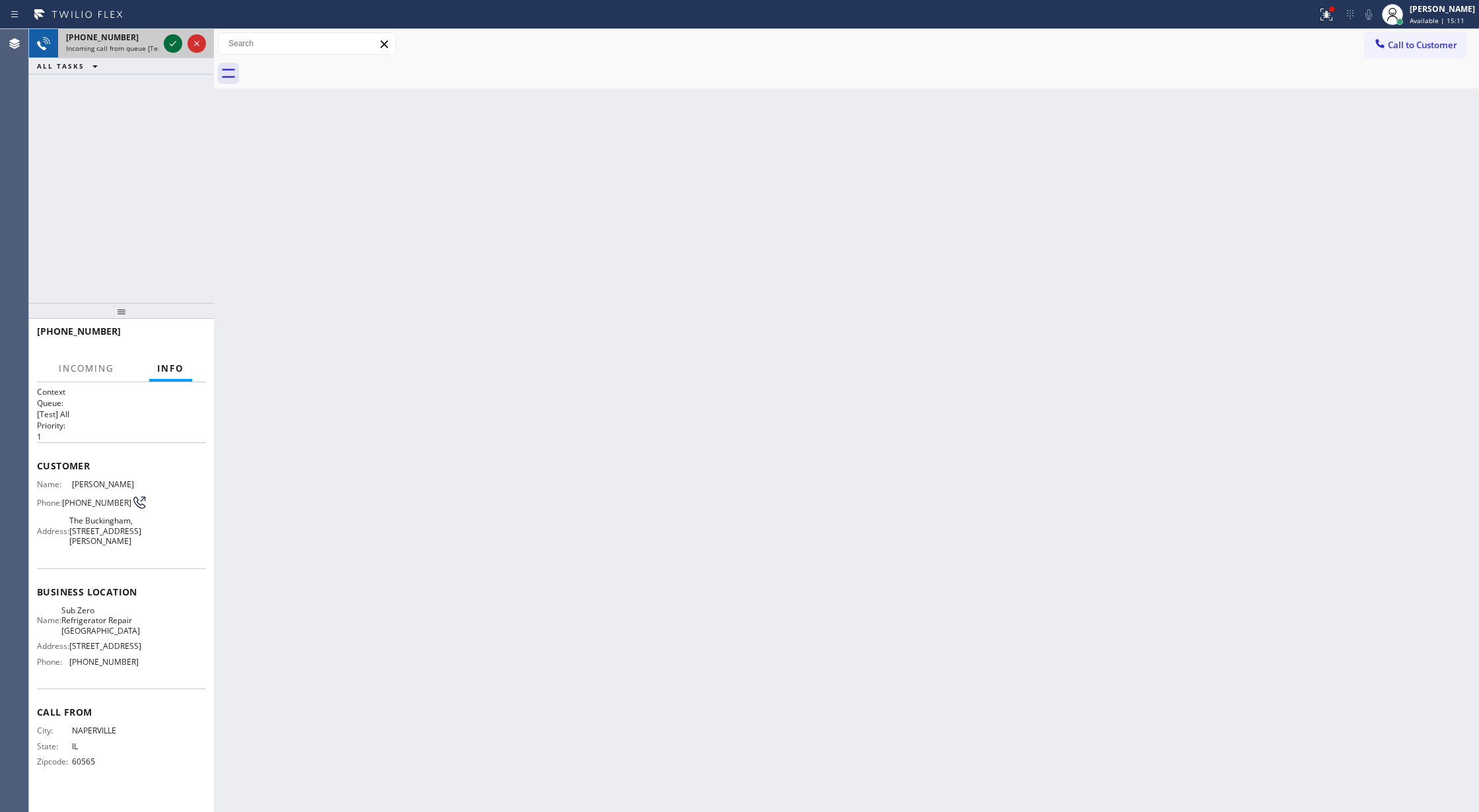
click at [175, 38] on icon at bounding box center [173, 43] width 15 height 15
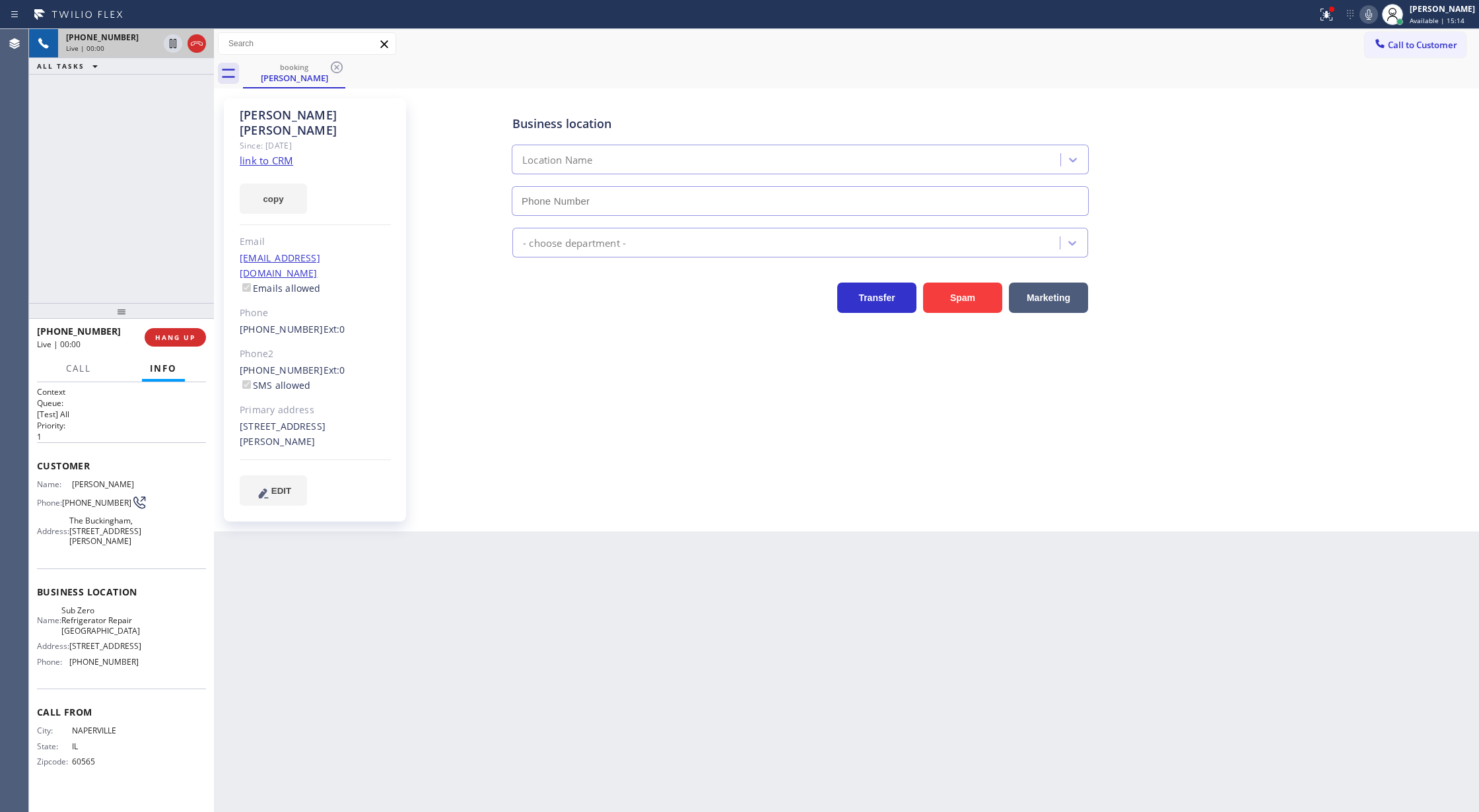
type input "(773) 917-0590"
click at [281, 154] on link "link to CRM" at bounding box center [266, 160] width 54 height 13
click at [262, 154] on link "link to CRM" at bounding box center [266, 160] width 54 height 13
click at [199, 46] on icon at bounding box center [196, 43] width 15 height 15
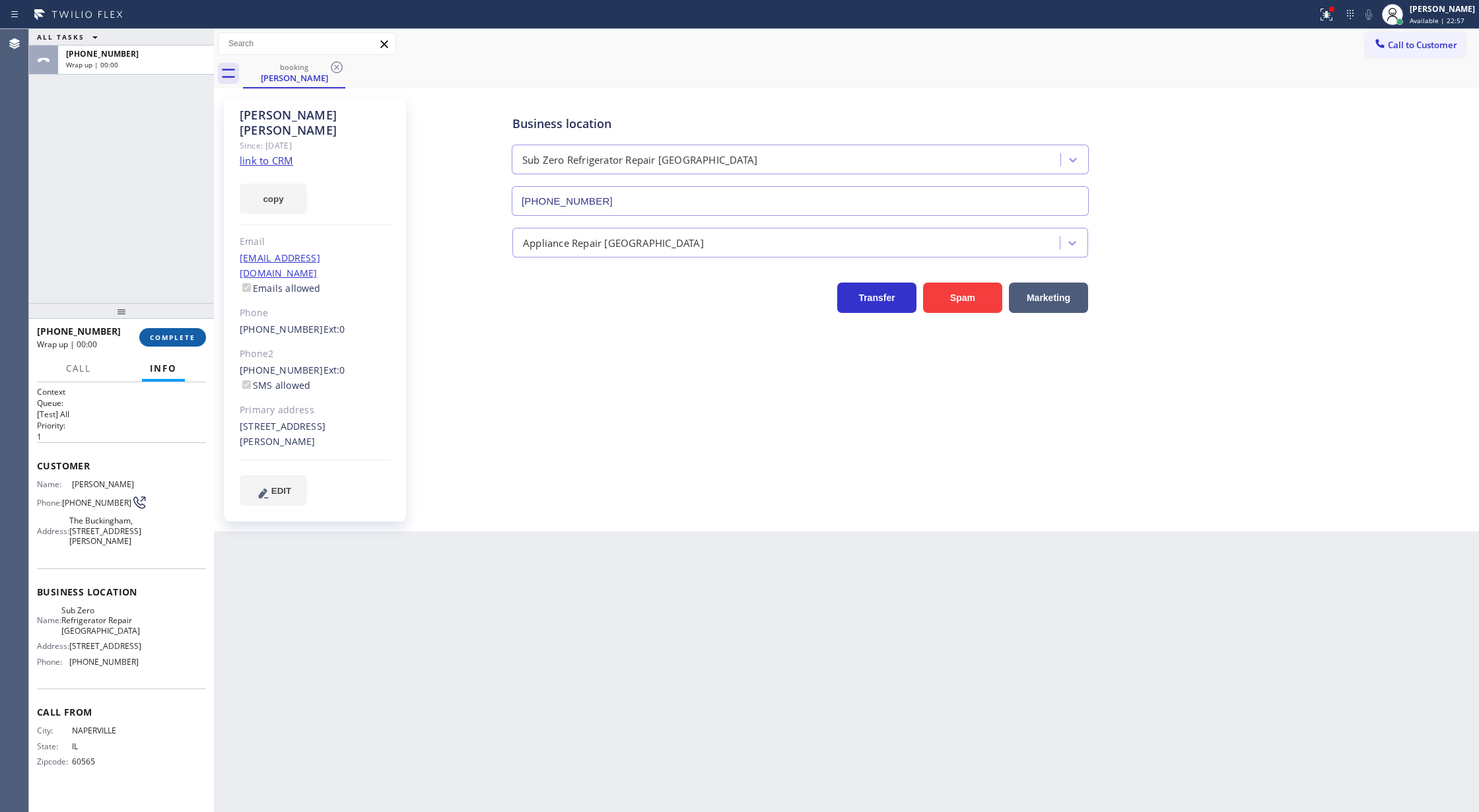
click at [165, 340] on span "COMPLETE" at bounding box center [173, 337] width 46 height 9
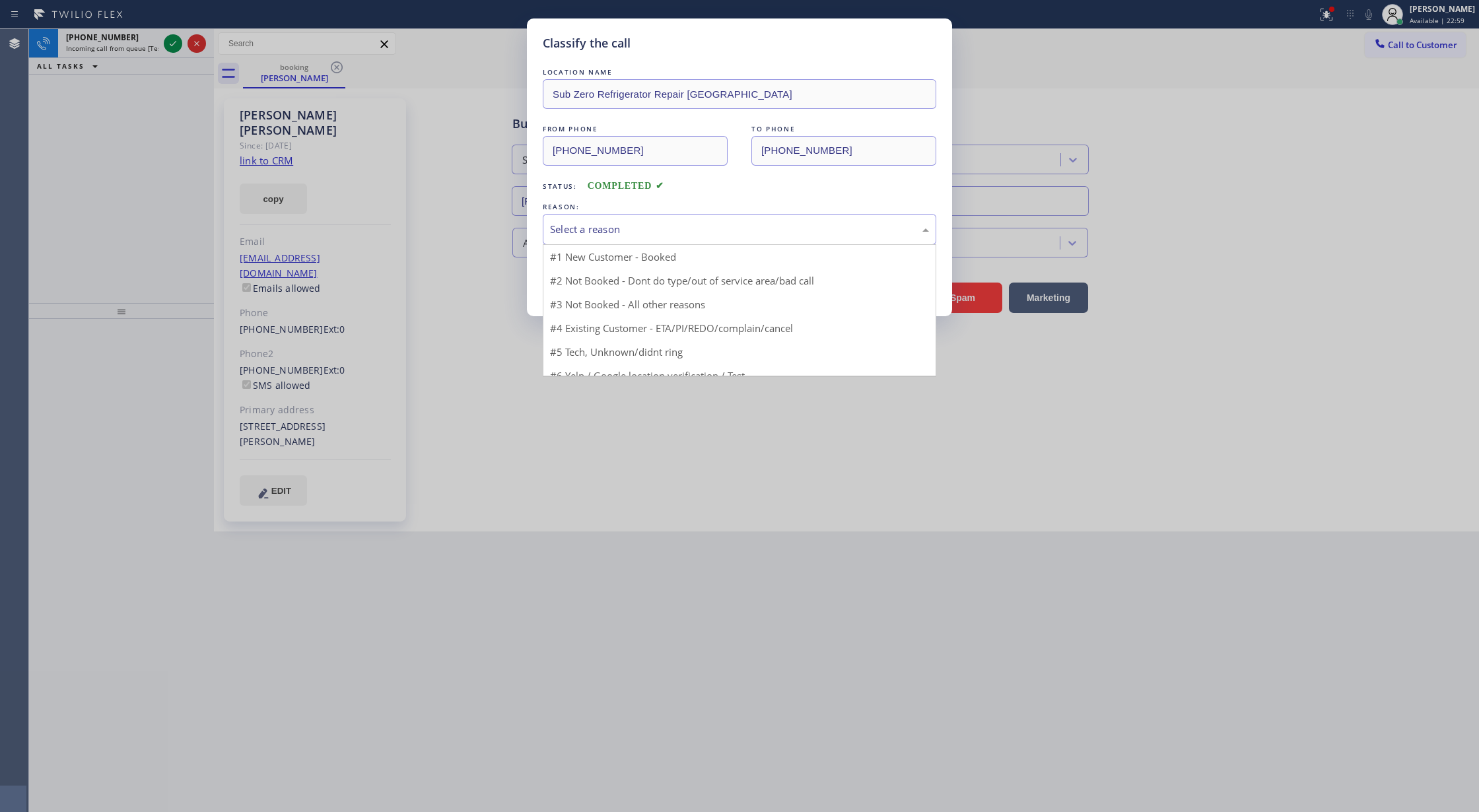
click at [653, 243] on div "Select a reason" at bounding box center [740, 230] width 393 height 31
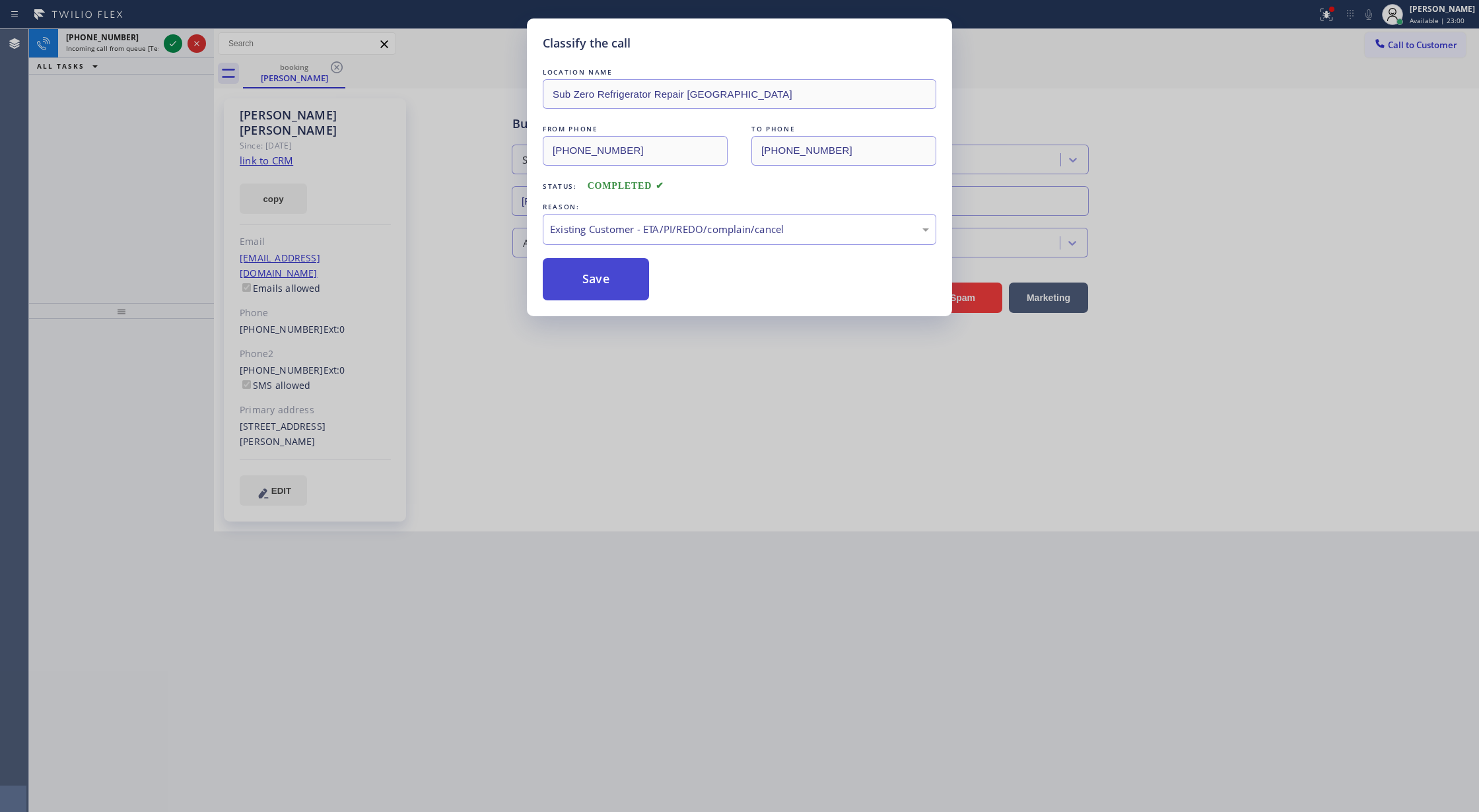
click at [595, 281] on button "Save" at bounding box center [596, 279] width 107 height 42
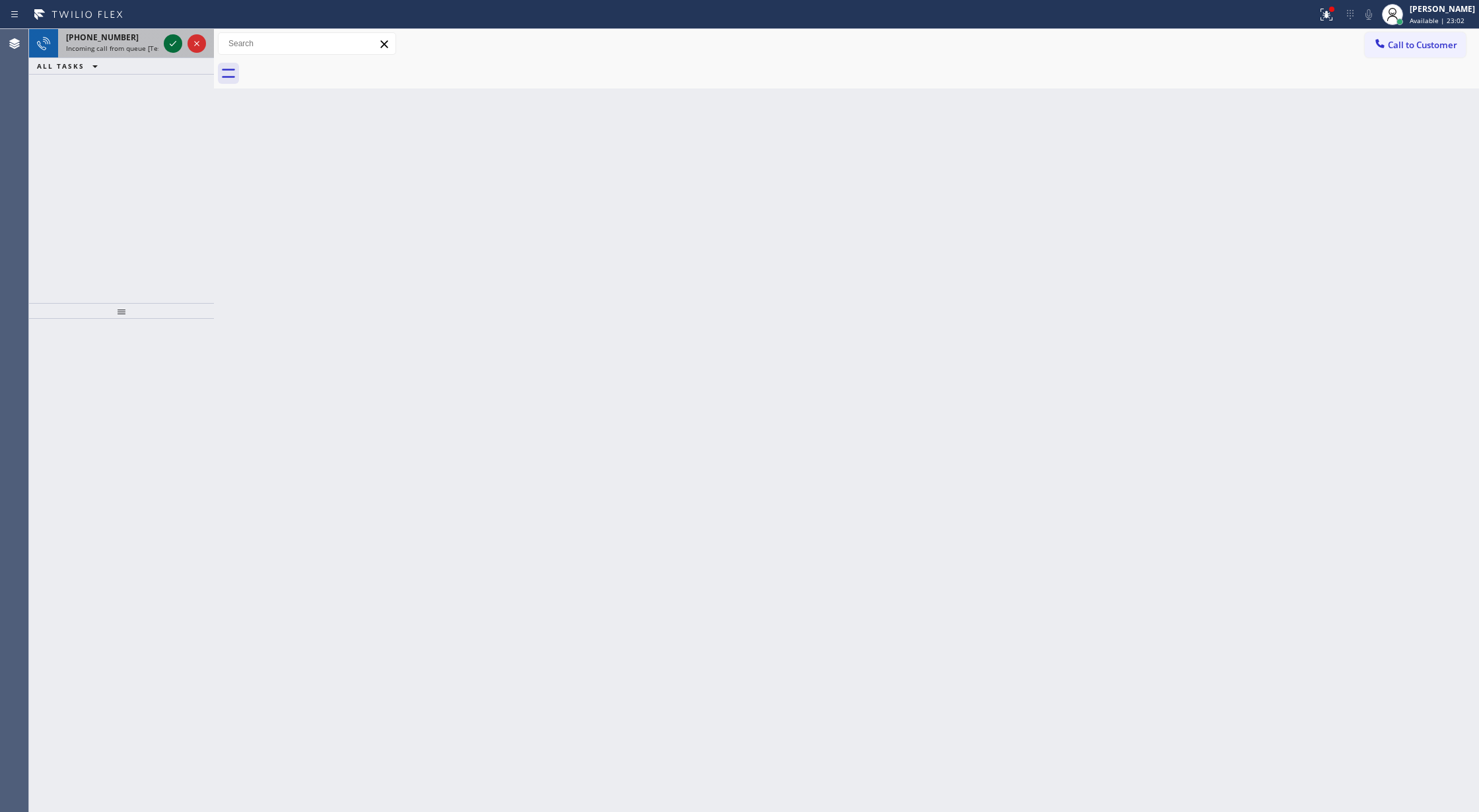
click at [176, 40] on icon at bounding box center [173, 43] width 15 height 15
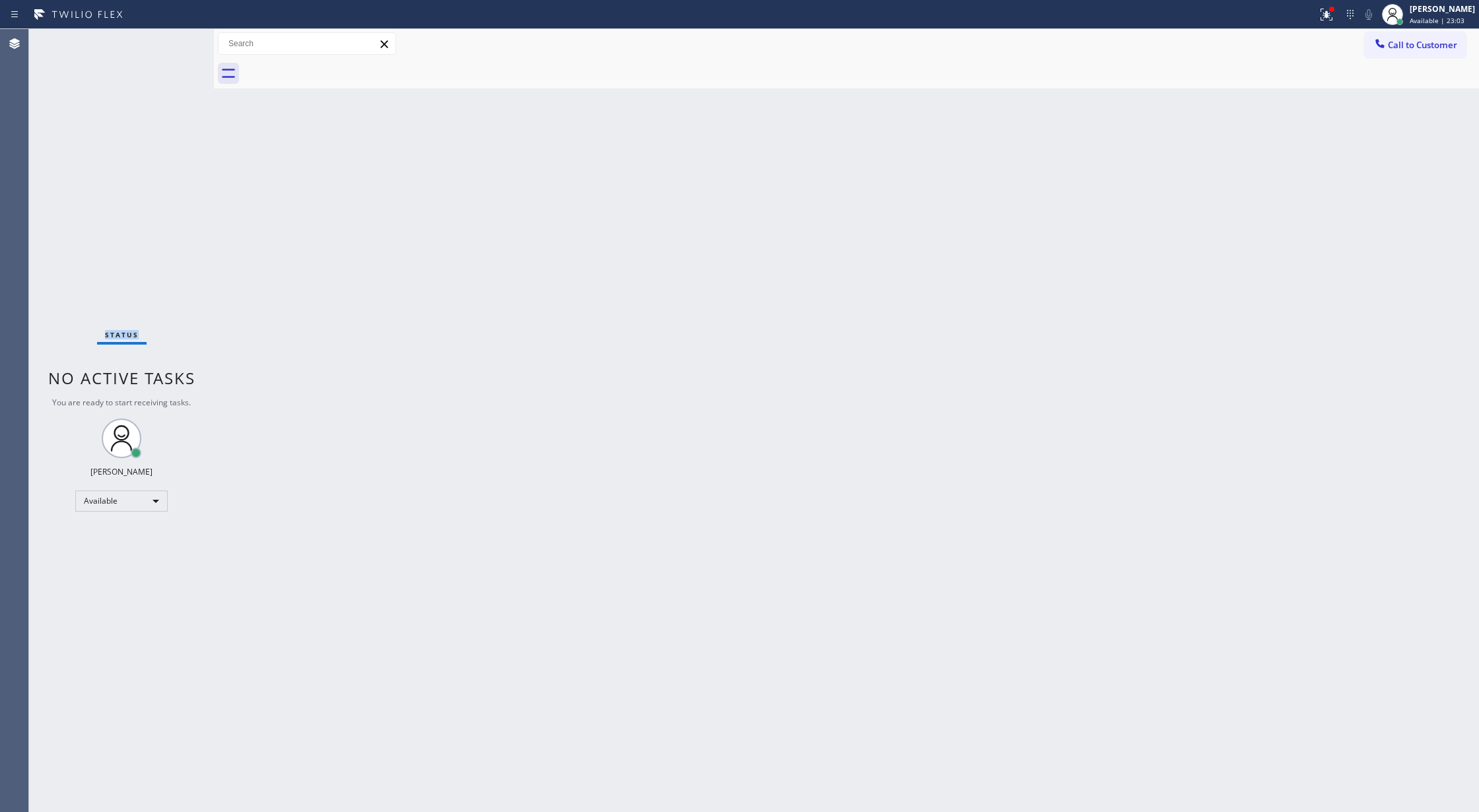
click at [176, 40] on div "Status No active tasks You are ready to start receiving tasks. Lilibeth Pueyo A…" at bounding box center [121, 421] width 185 height 783
click at [1377, 49] on icon at bounding box center [1380, 43] width 13 height 13
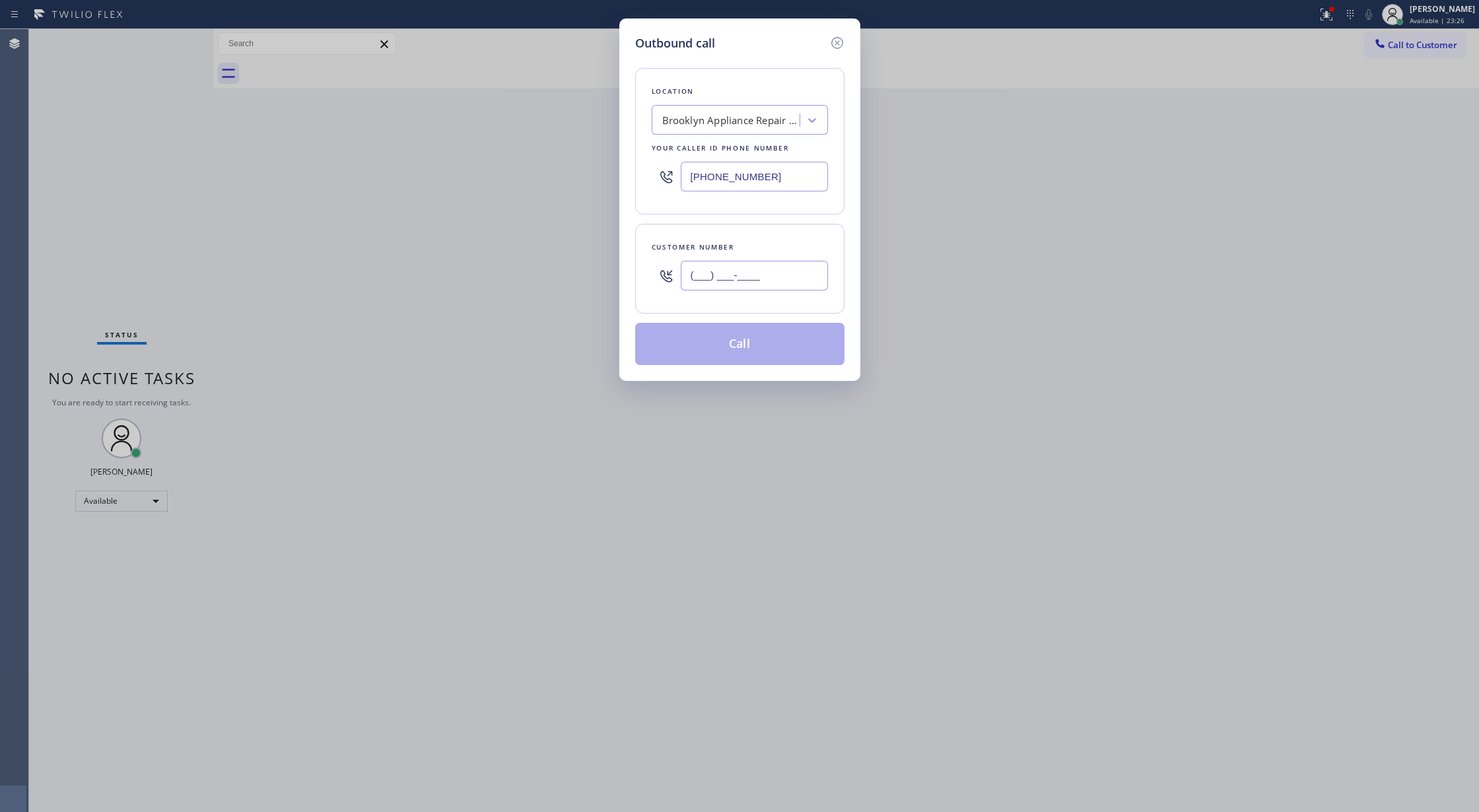
click at [692, 279] on input "(___) ___-____" at bounding box center [754, 275] width 147 height 29
paste input "text"
type input "(___) ___-____"
click at [697, 278] on input "(___) ___-____" at bounding box center [754, 275] width 147 height 29
paste input "91) 765-8747"
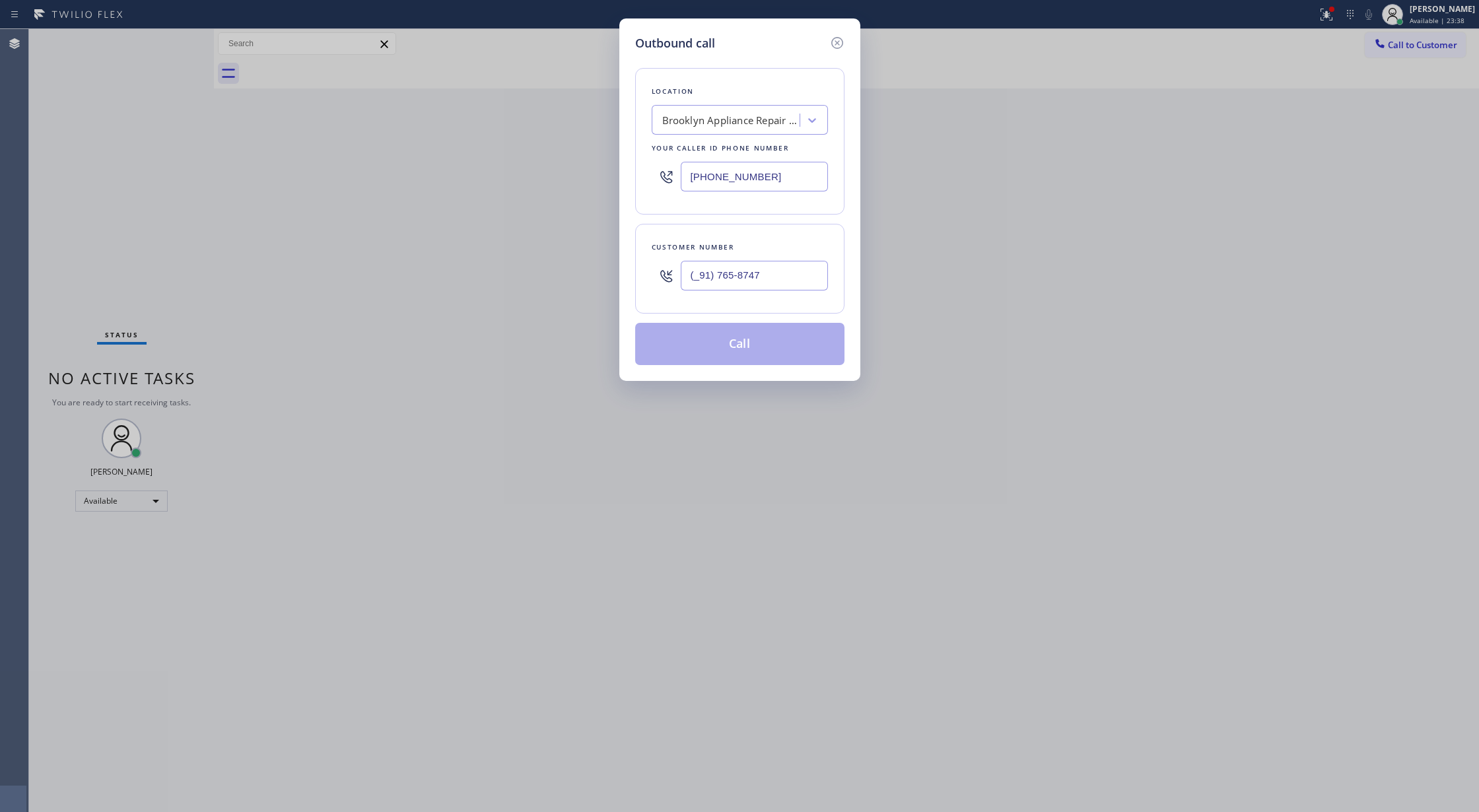
type input "(_91) 765-8747"
click at [727, 120] on div "Brooklyn Appliance Repair Experts" at bounding box center [731, 121] width 138 height 15
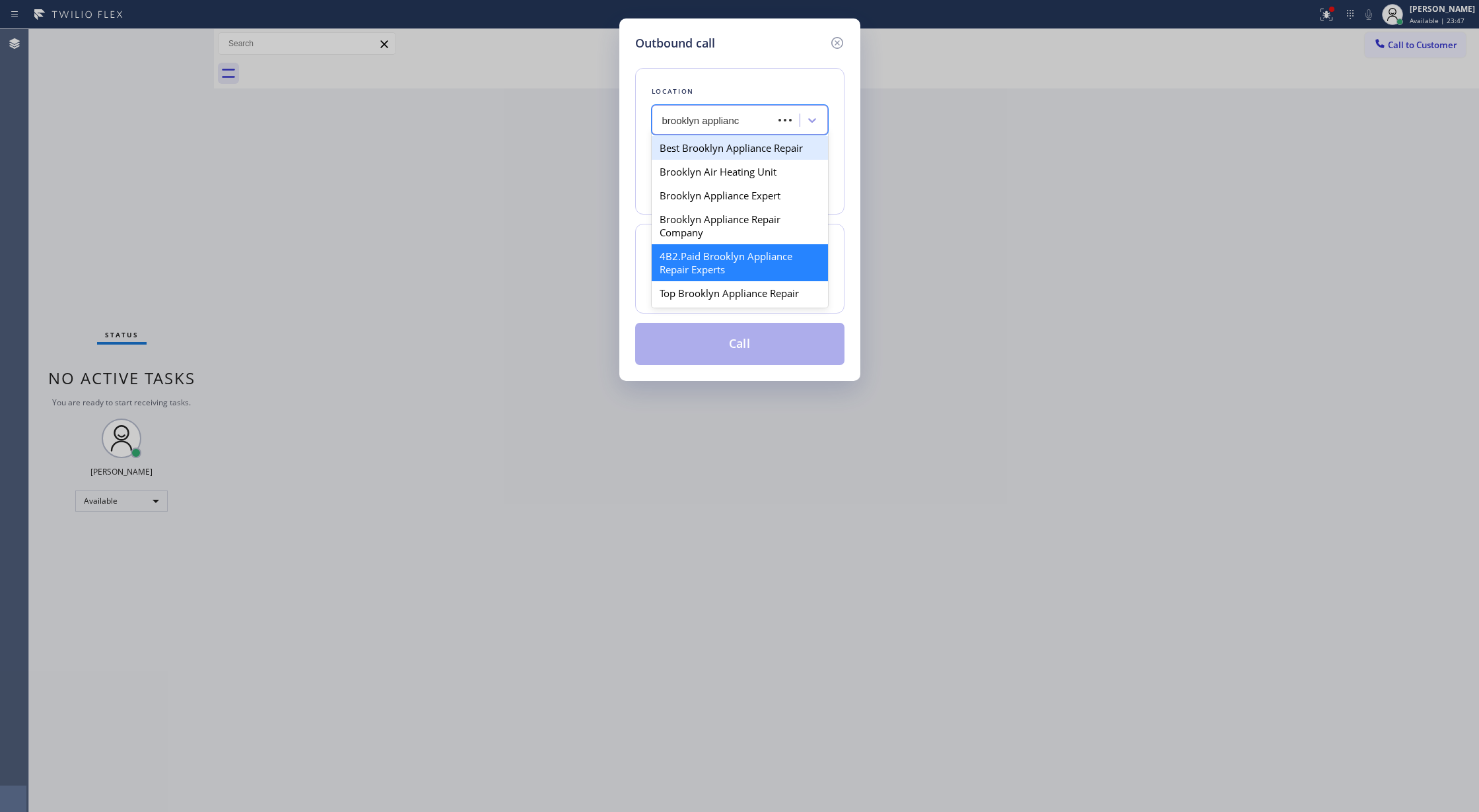
type input "brooklyn appliance"
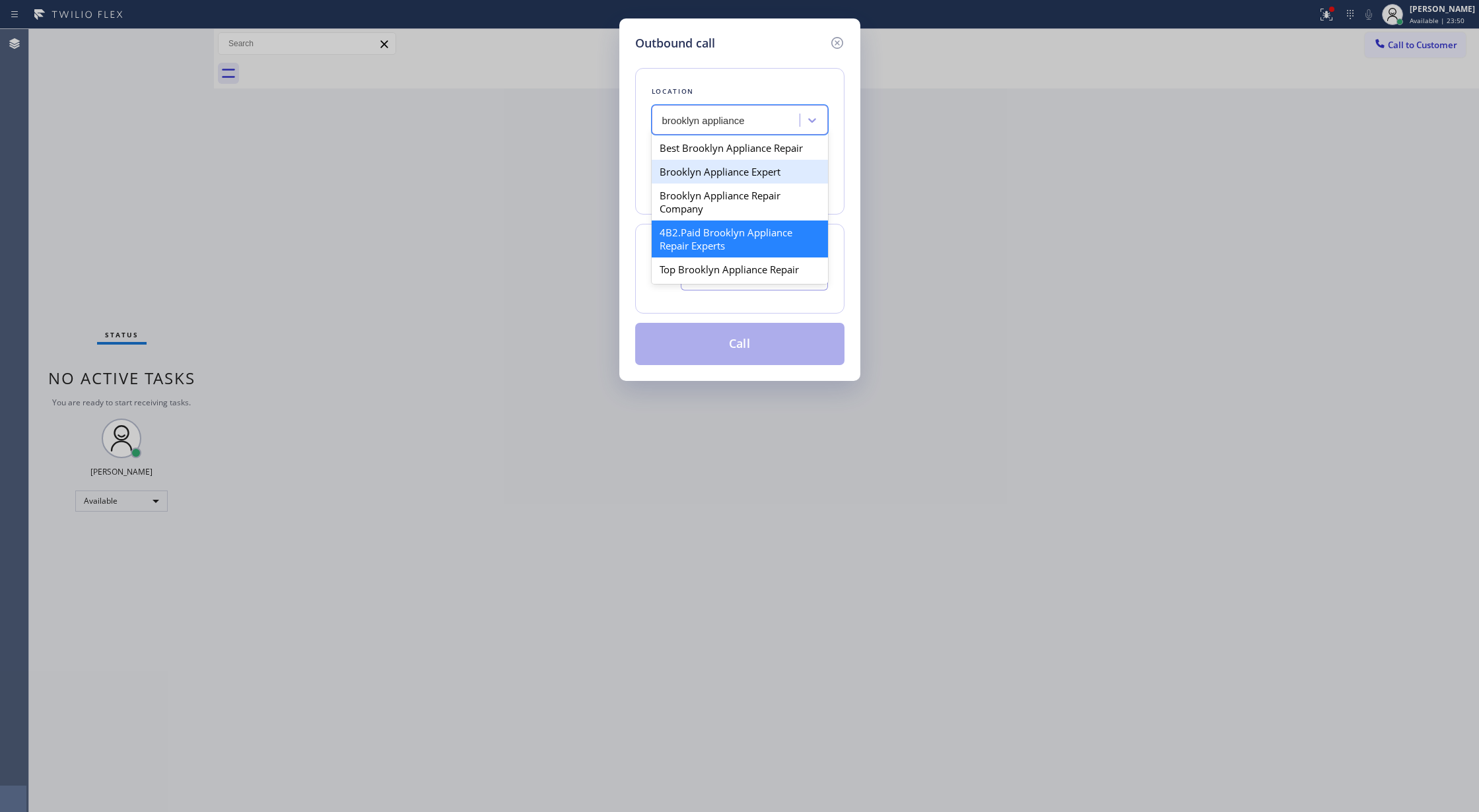
click at [722, 176] on div "Brooklyn Appliance Expert" at bounding box center [740, 171] width 177 height 24
type input "(929) 226-6718"
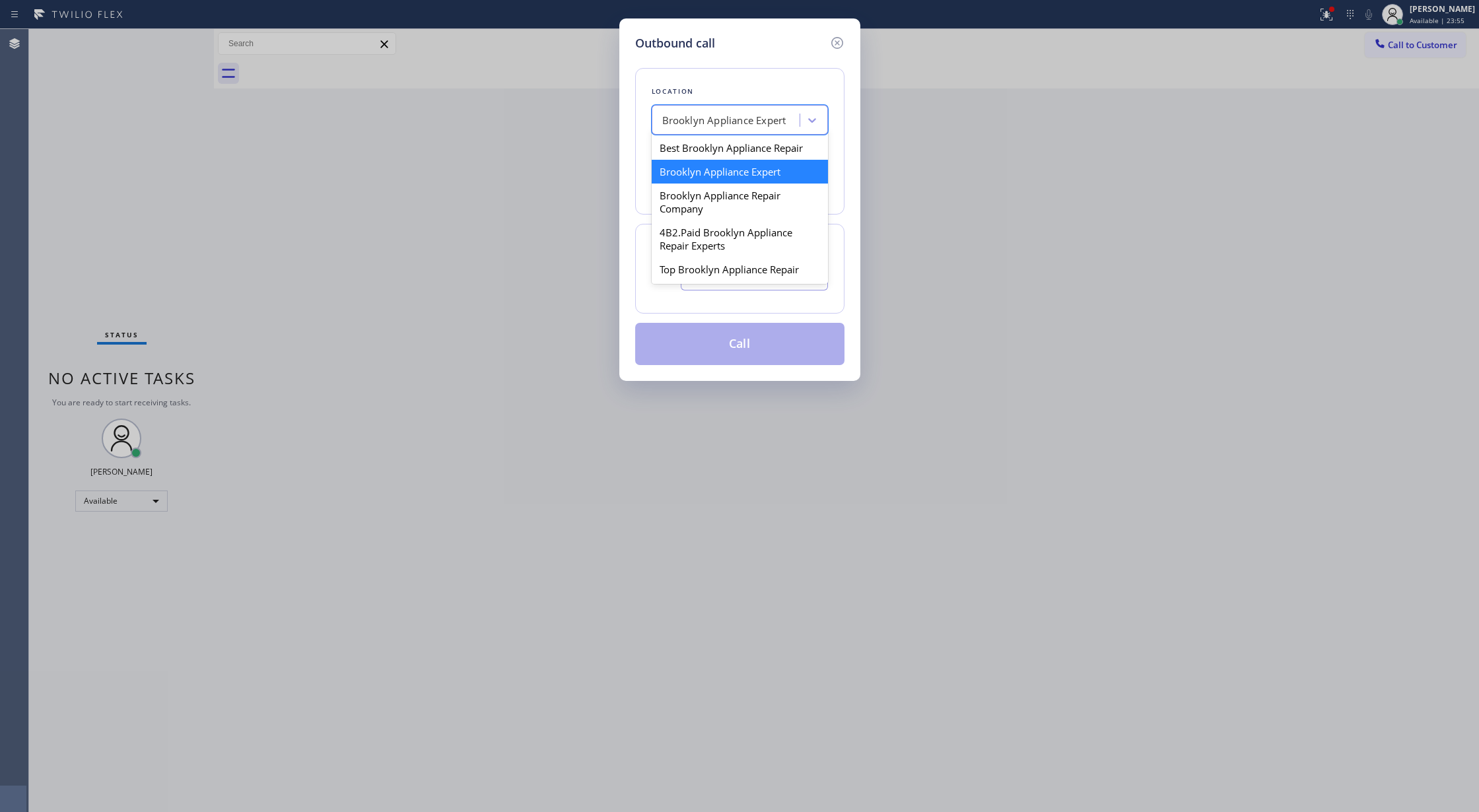
click at [786, 113] on div "Brooklyn Appliance Expert" at bounding box center [724, 121] width 124 height 15
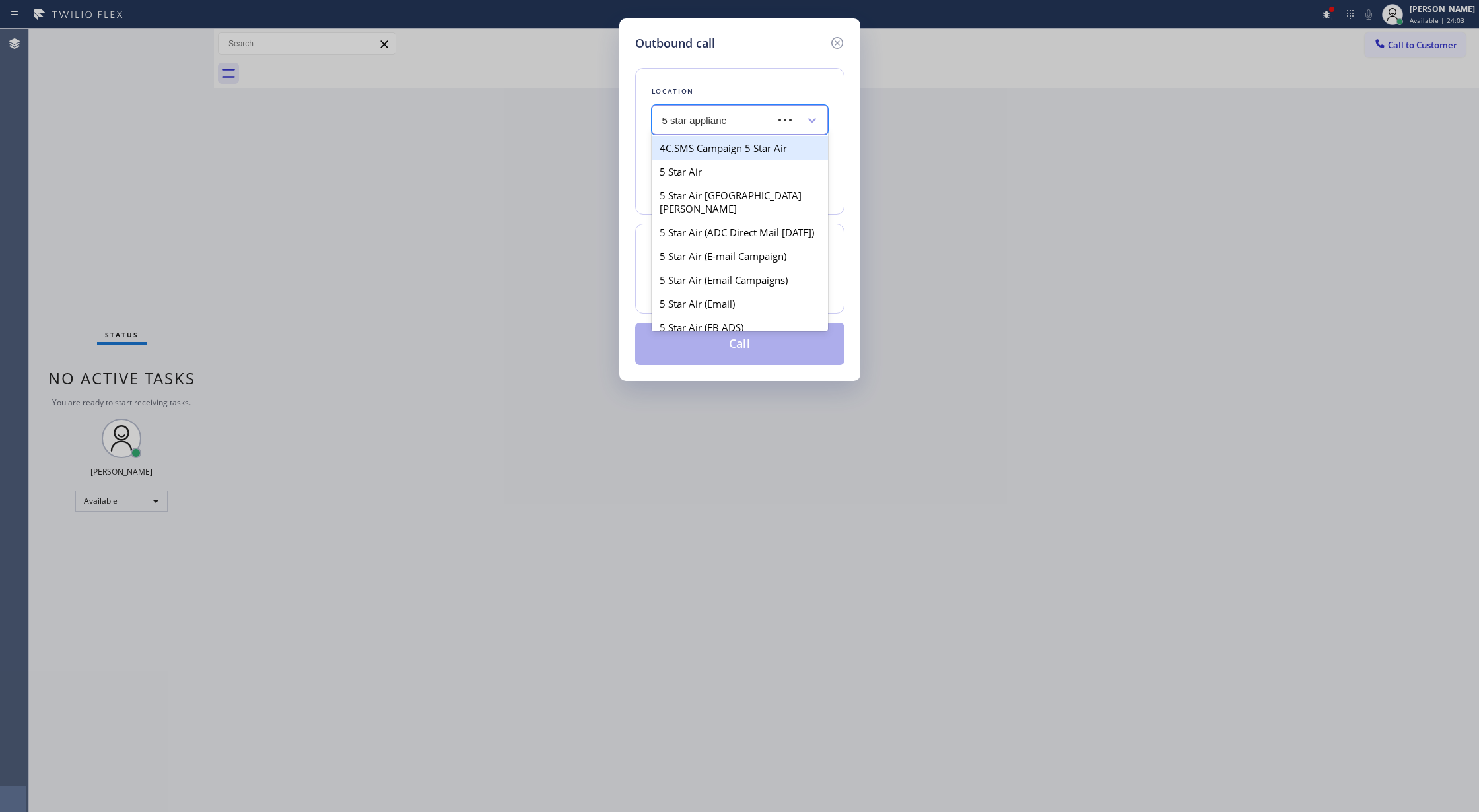
type input "5 star appliance"
click at [708, 154] on div "5 star appliance" at bounding box center [740, 147] width 177 height 24
type input "(213) 687-2604"
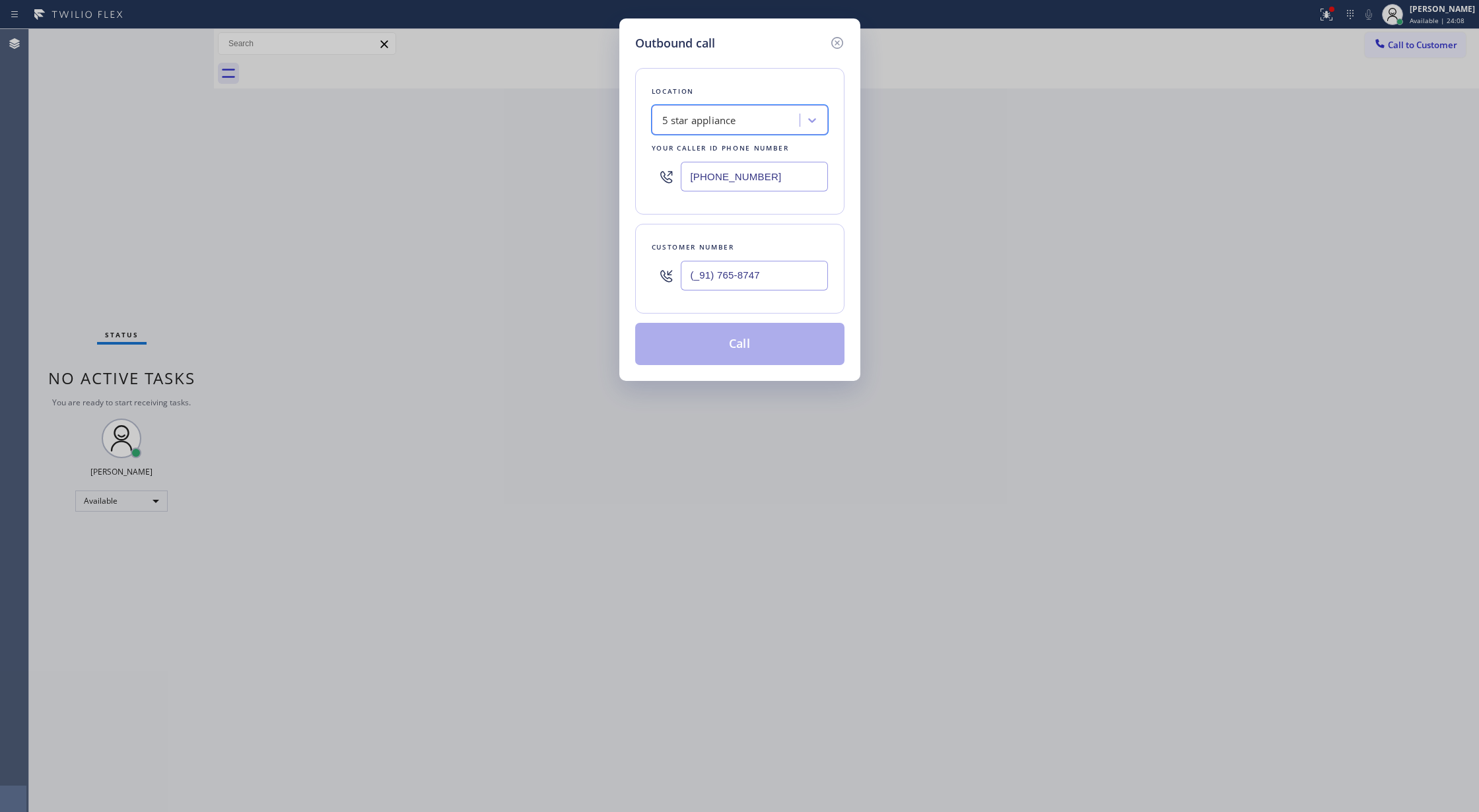
drag, startPoint x: 772, startPoint y: 275, endPoint x: 519, endPoint y: 266, distance: 253.2
click at [542, 270] on div "Outbound call Location option 5 star appliance, selected. 100 results available…" at bounding box center [740, 406] width 1479 height 812
type input "(___) ___-____"
drag, startPoint x: 772, startPoint y: 274, endPoint x: 627, endPoint y: 274, distance: 145.0
click at [656, 274] on div "(___) ___-____" at bounding box center [740, 275] width 177 height 43
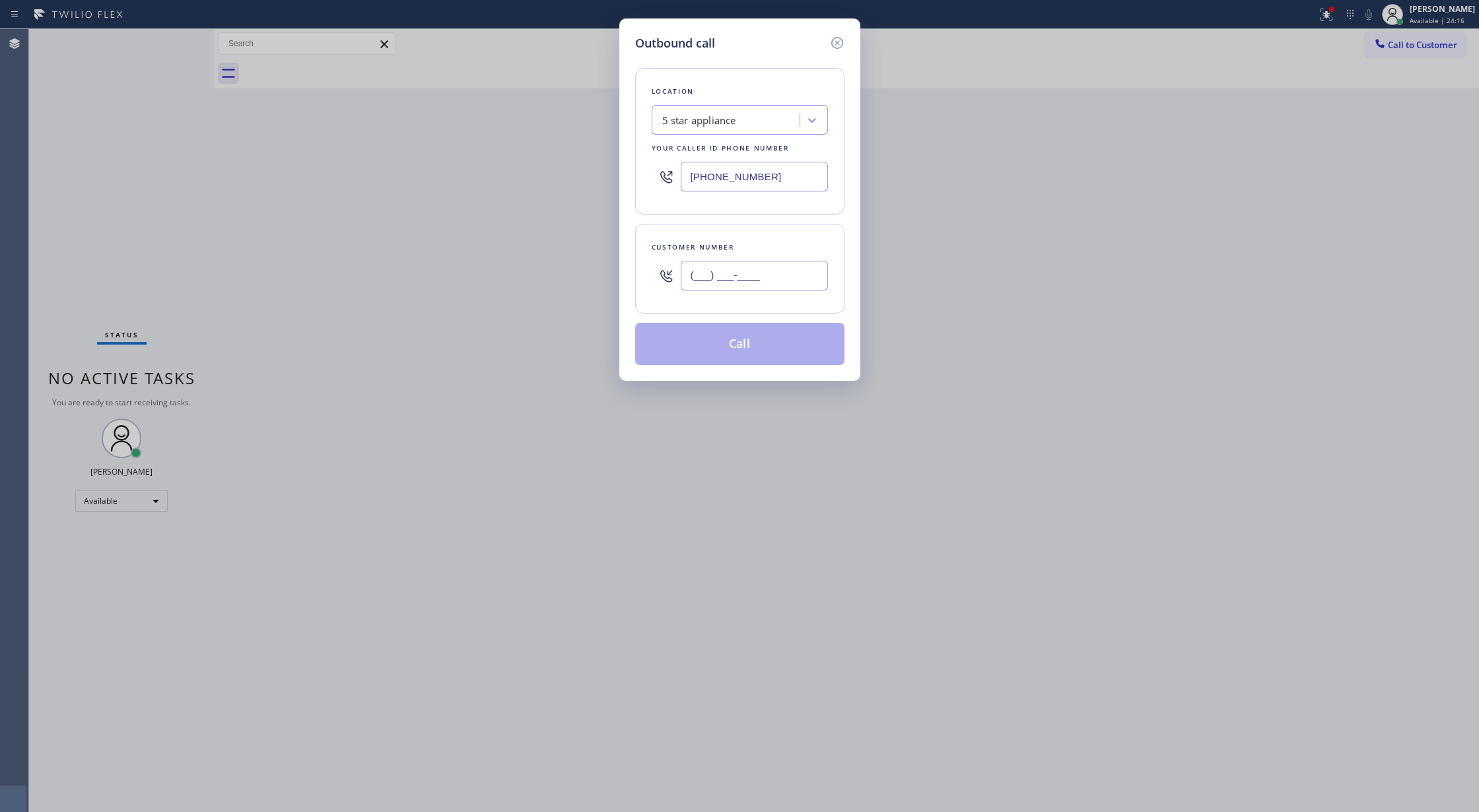
paste input "917) 658-7474"
type input "(917) 658-7474"
click at [731, 349] on button "Call" at bounding box center [740, 345] width 209 height 42
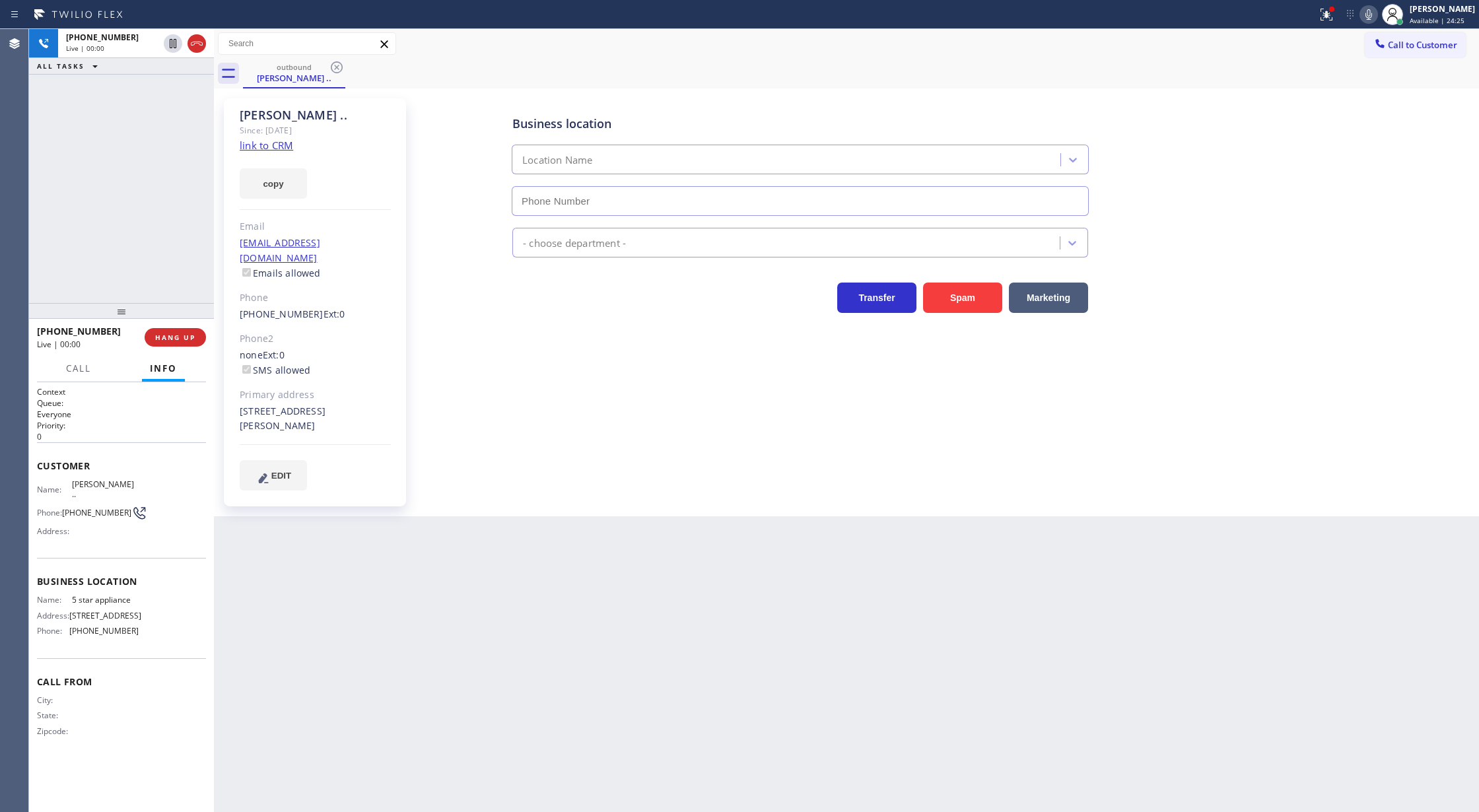
type input "(213) 687-2604"
drag, startPoint x: 195, startPoint y: 47, endPoint x: 191, endPoint y: 64, distance: 17.5
click at [195, 47] on icon at bounding box center [196, 43] width 15 height 15
click at [165, 344] on button "COMPLETE" at bounding box center [173, 337] width 67 height 19
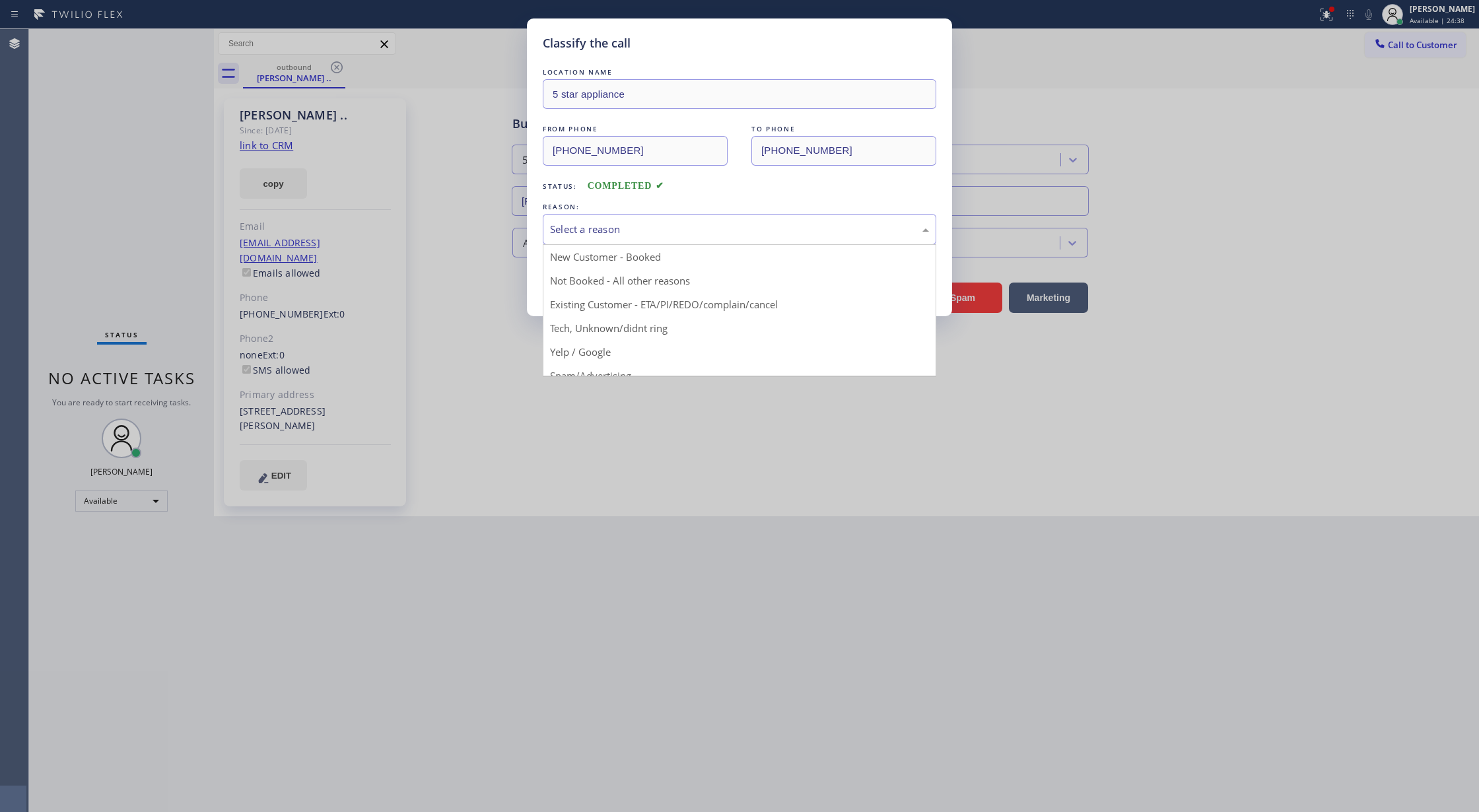
click at [600, 222] on div "Select a reason" at bounding box center [739, 229] width 379 height 15
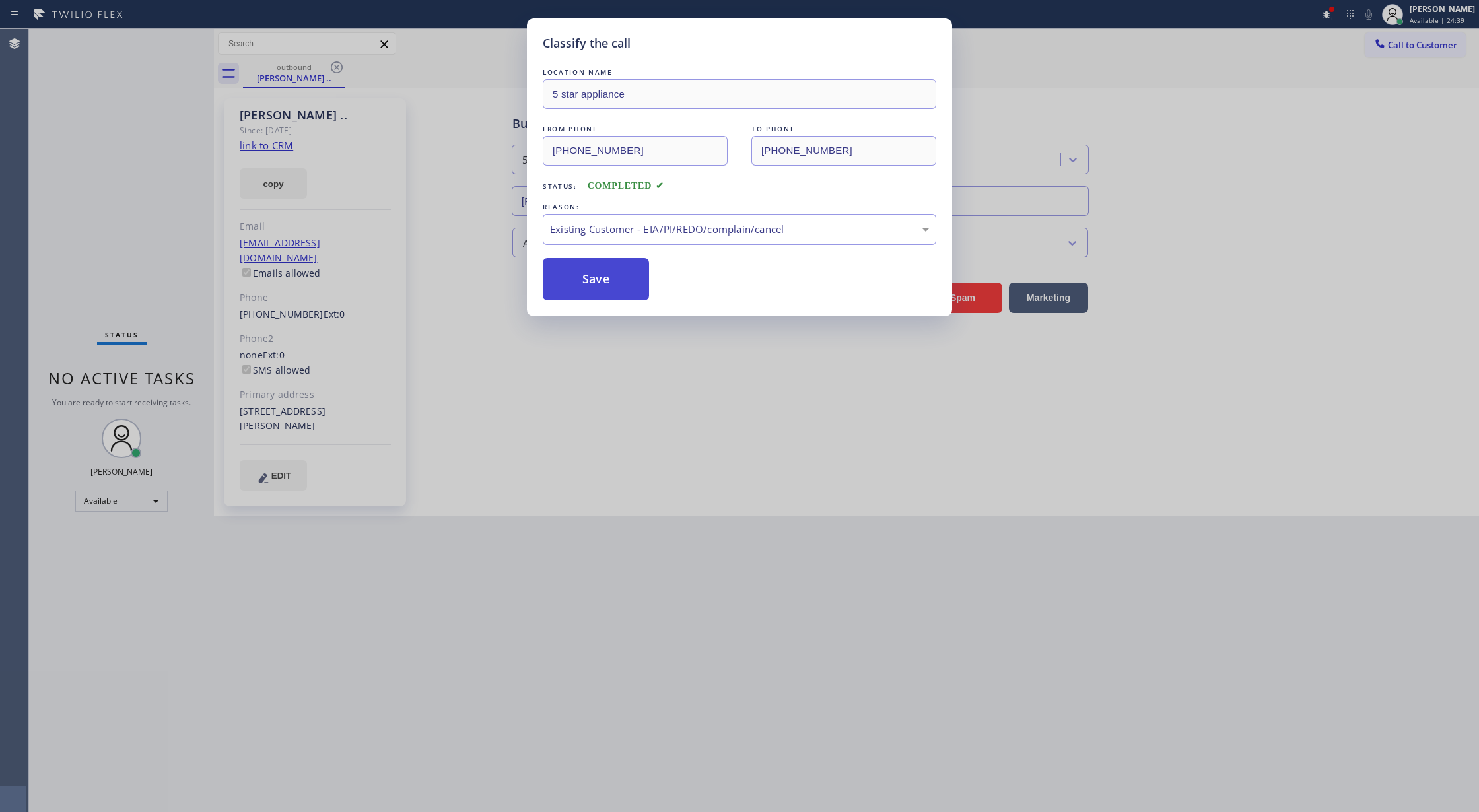
click at [598, 281] on button "Save" at bounding box center [596, 279] width 107 height 42
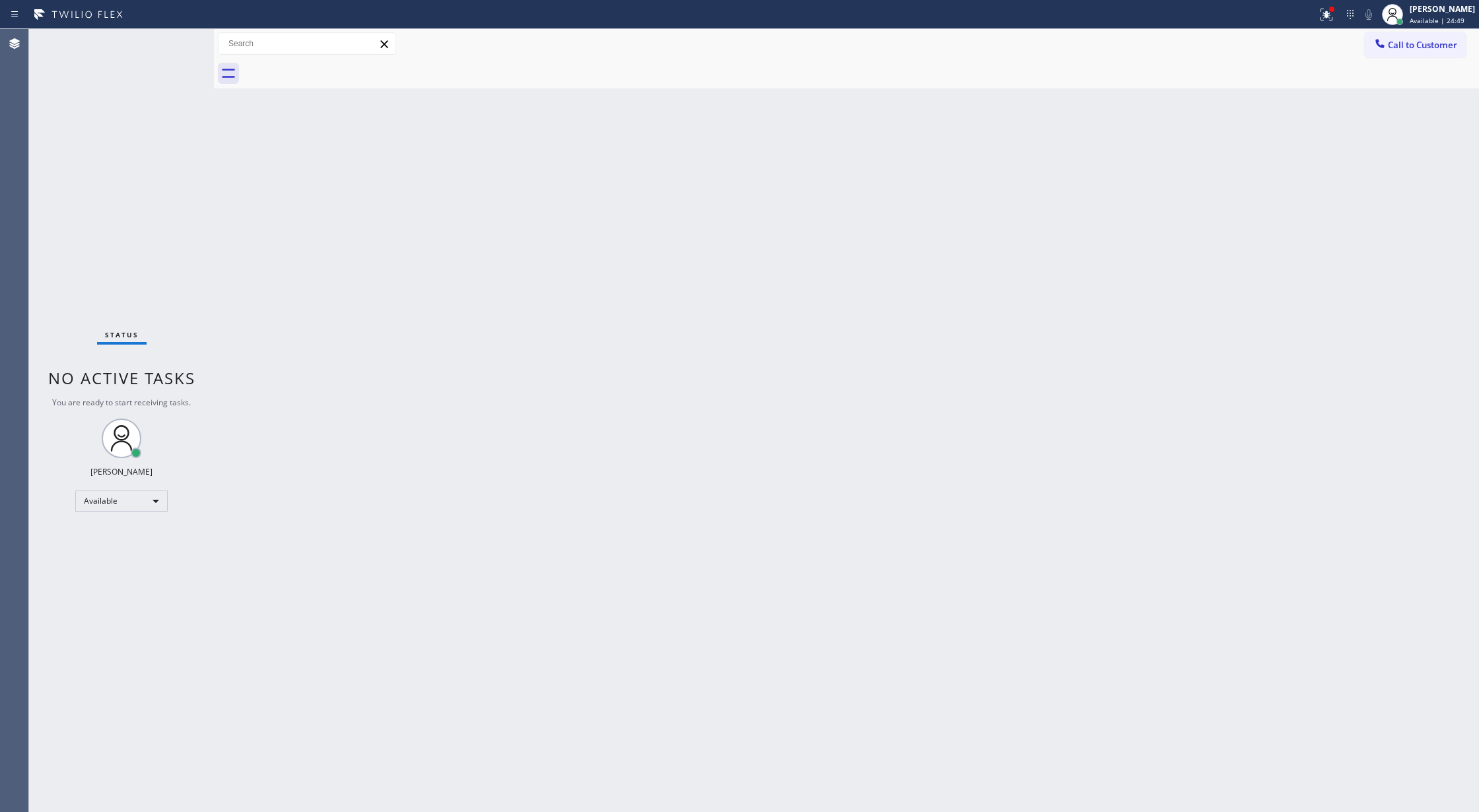
click at [246, 407] on div "Back to Dashboard Change Sender ID Customers Technicians Select a contact Outbo…" at bounding box center [847, 421] width 1266 height 783
drag, startPoint x: 285, startPoint y: 317, endPoint x: 251, endPoint y: 240, distance: 84.2
click at [285, 317] on div "Back to Dashboard Change Sender ID Customers Technicians Select a contact Outbo…" at bounding box center [847, 421] width 1266 height 783
click at [173, 40] on div "Status No active tasks You are ready to start receiving tasks. Lilibeth Pueyo A…" at bounding box center [121, 421] width 185 height 783
click at [183, 43] on div "Status No active tasks You are ready to start receiving tasks. Lilibeth Pueyo A…" at bounding box center [121, 421] width 185 height 783
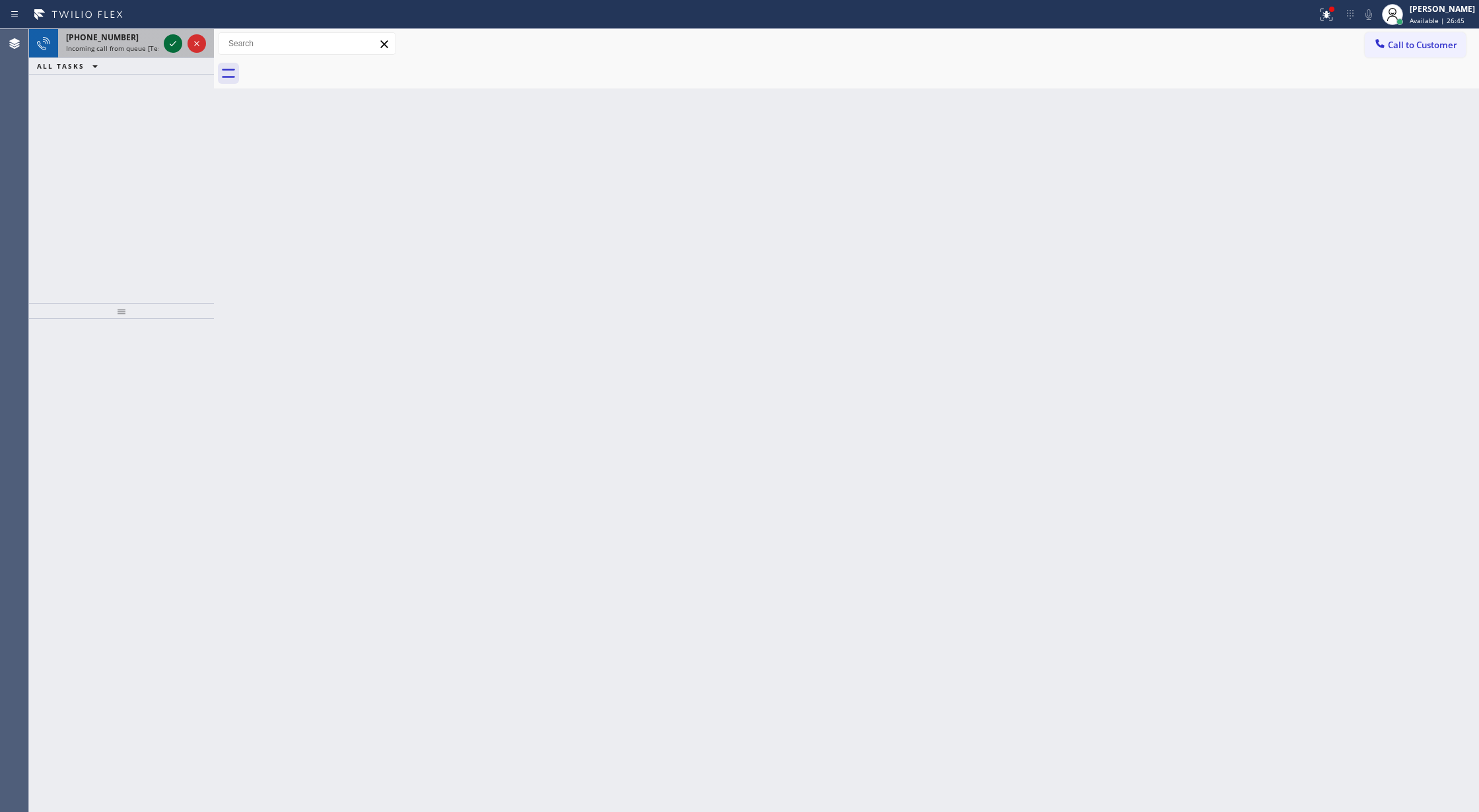
click at [169, 42] on icon at bounding box center [173, 43] width 15 height 15
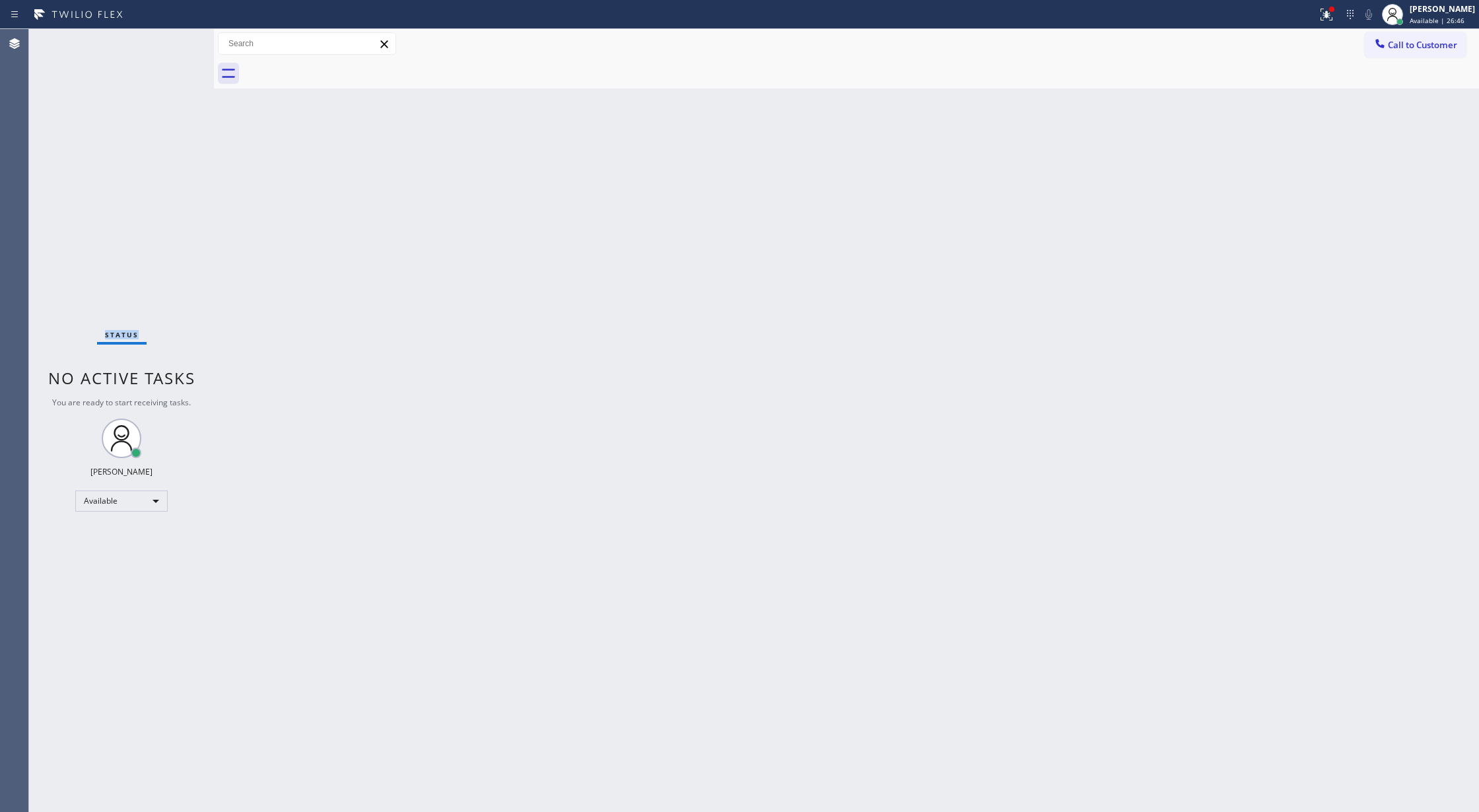
click at [169, 42] on div "Status No active tasks You are ready to start receiving tasks. Lilibeth Pueyo A…" at bounding box center [121, 421] width 185 height 783
click at [169, 40] on div "Status No active tasks You are ready to start receiving tasks. Lilibeth Pueyo A…" at bounding box center [121, 421] width 185 height 783
click at [191, 54] on div "Status No active tasks You are ready to start receiving tasks. Lilibeth Pueyo A…" at bounding box center [121, 421] width 185 height 783
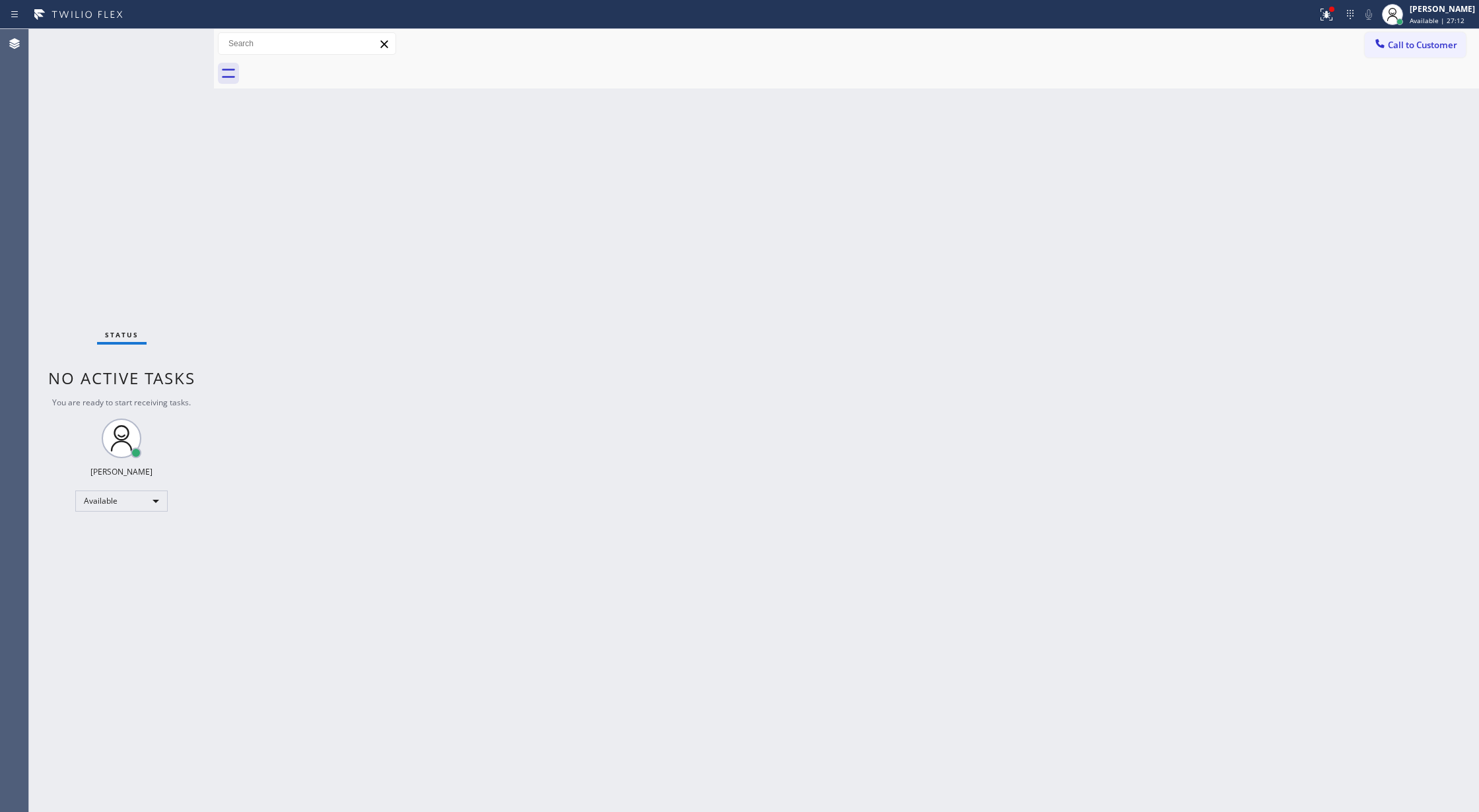
click at [191, 54] on div "Status No active tasks You are ready to start receiving tasks. Lilibeth Pueyo A…" at bounding box center [121, 421] width 185 height 783
click at [165, 32] on div "Status No active tasks You are ready to start receiving tasks. Lilibeth Pueyo A…" at bounding box center [121, 421] width 185 height 783
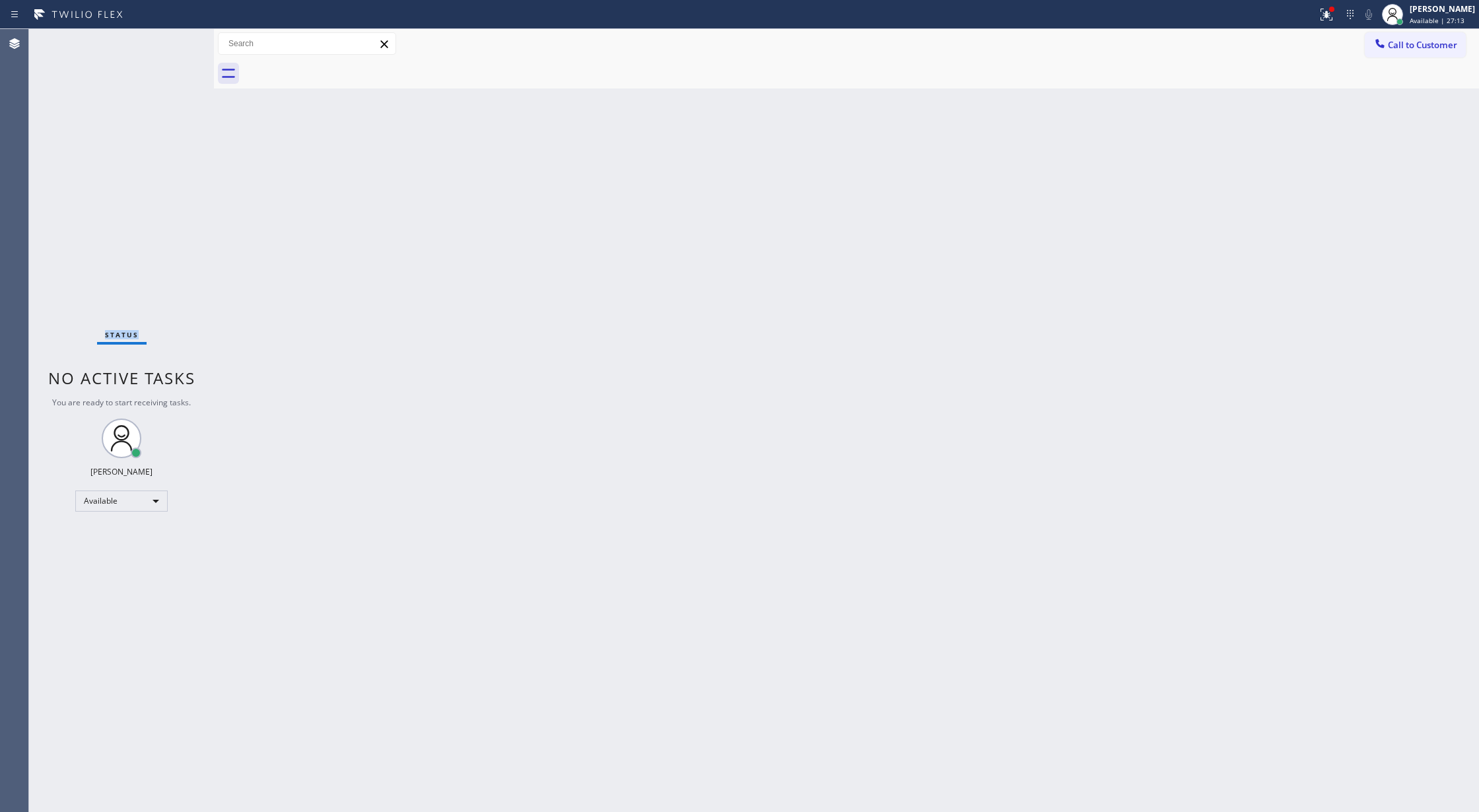
click at [165, 37] on div "Status No active tasks You are ready to start receiving tasks. Lilibeth Pueyo A…" at bounding box center [121, 421] width 185 height 783
click at [165, 40] on div "Status No active tasks You are ready to start receiving tasks. Lilibeth Pueyo A…" at bounding box center [121, 421] width 185 height 783
click at [178, 50] on div "Status No active tasks You are ready to start receiving tasks. Lilibeth Pueyo A…" at bounding box center [121, 421] width 185 height 783
click at [177, 42] on div "Status No active tasks You are ready to start receiving tasks. Lilibeth Pueyo A…" at bounding box center [121, 421] width 185 height 783
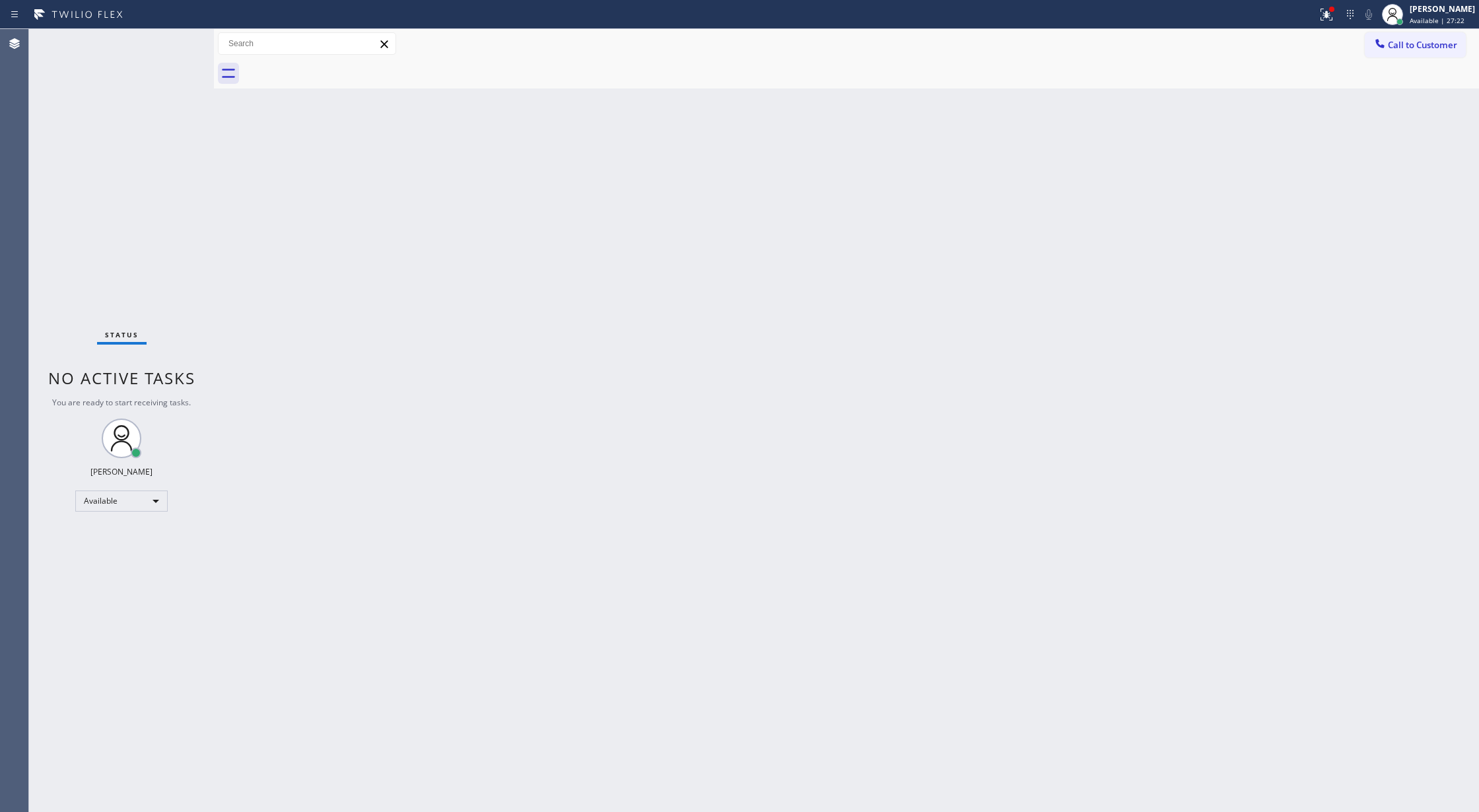
click at [177, 42] on div "Status No active tasks You are ready to start receiving tasks. Lilibeth Pueyo A…" at bounding box center [121, 421] width 185 height 783
click at [177, 41] on div "Status No active tasks You are ready to start receiving tasks. Lilibeth Pueyo A…" at bounding box center [121, 421] width 185 height 783
click at [178, 41] on div "Status No active tasks You are ready to start receiving tasks. Lilibeth Pueyo A…" at bounding box center [121, 421] width 185 height 783
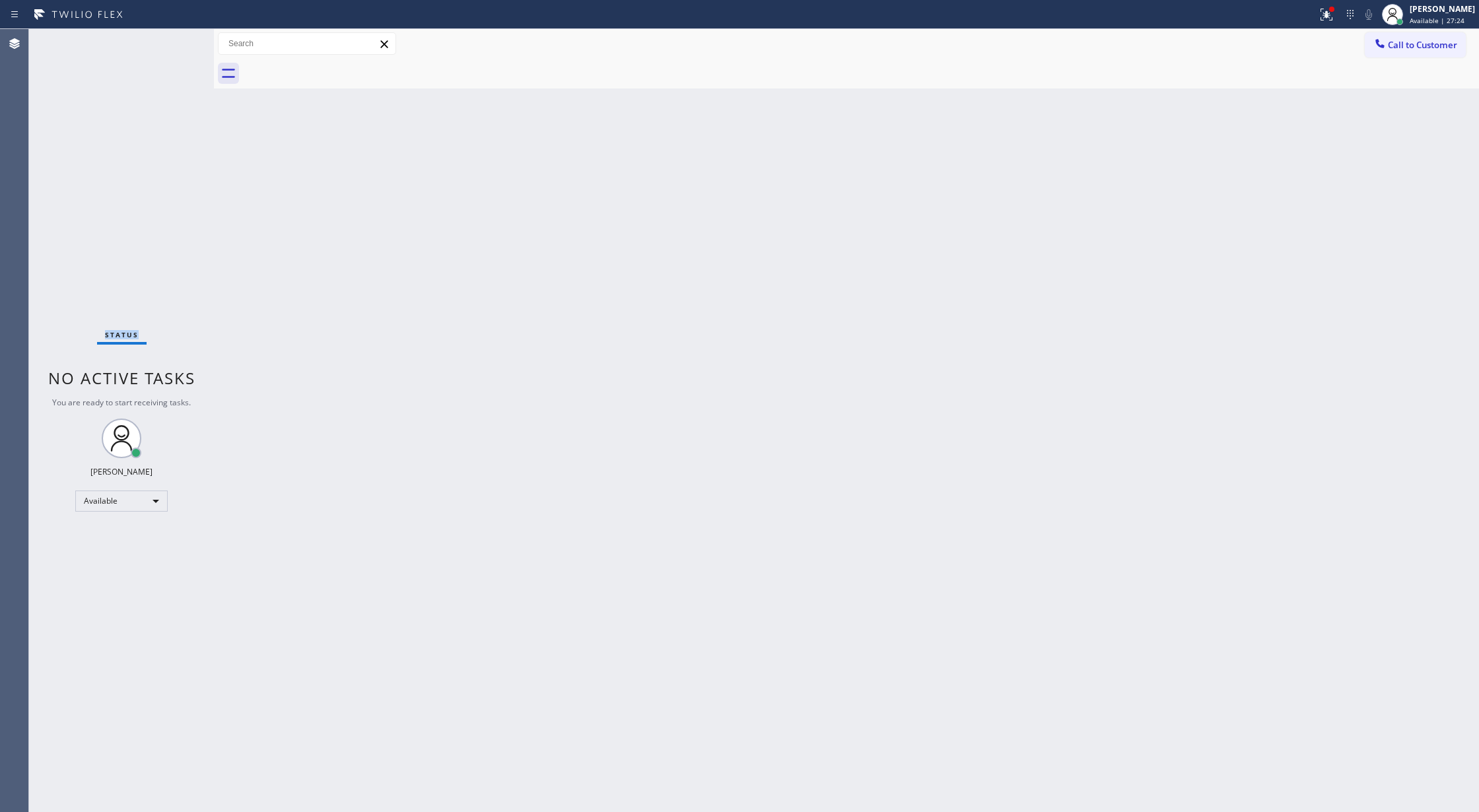
click at [180, 41] on div "Status No active tasks You are ready to start receiving tasks. Lilibeth Pueyo A…" at bounding box center [121, 421] width 185 height 783
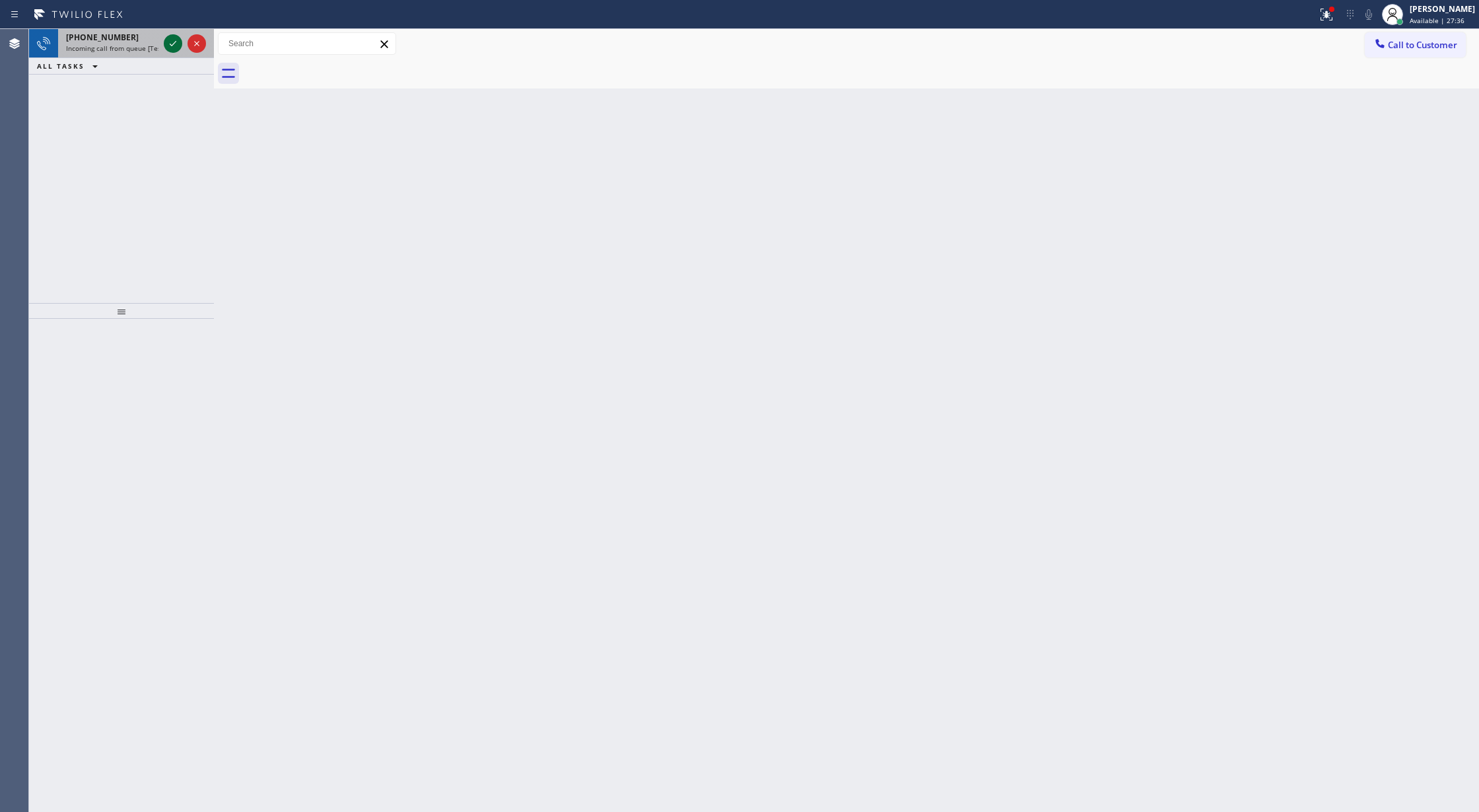
click at [172, 41] on icon at bounding box center [173, 43] width 15 height 15
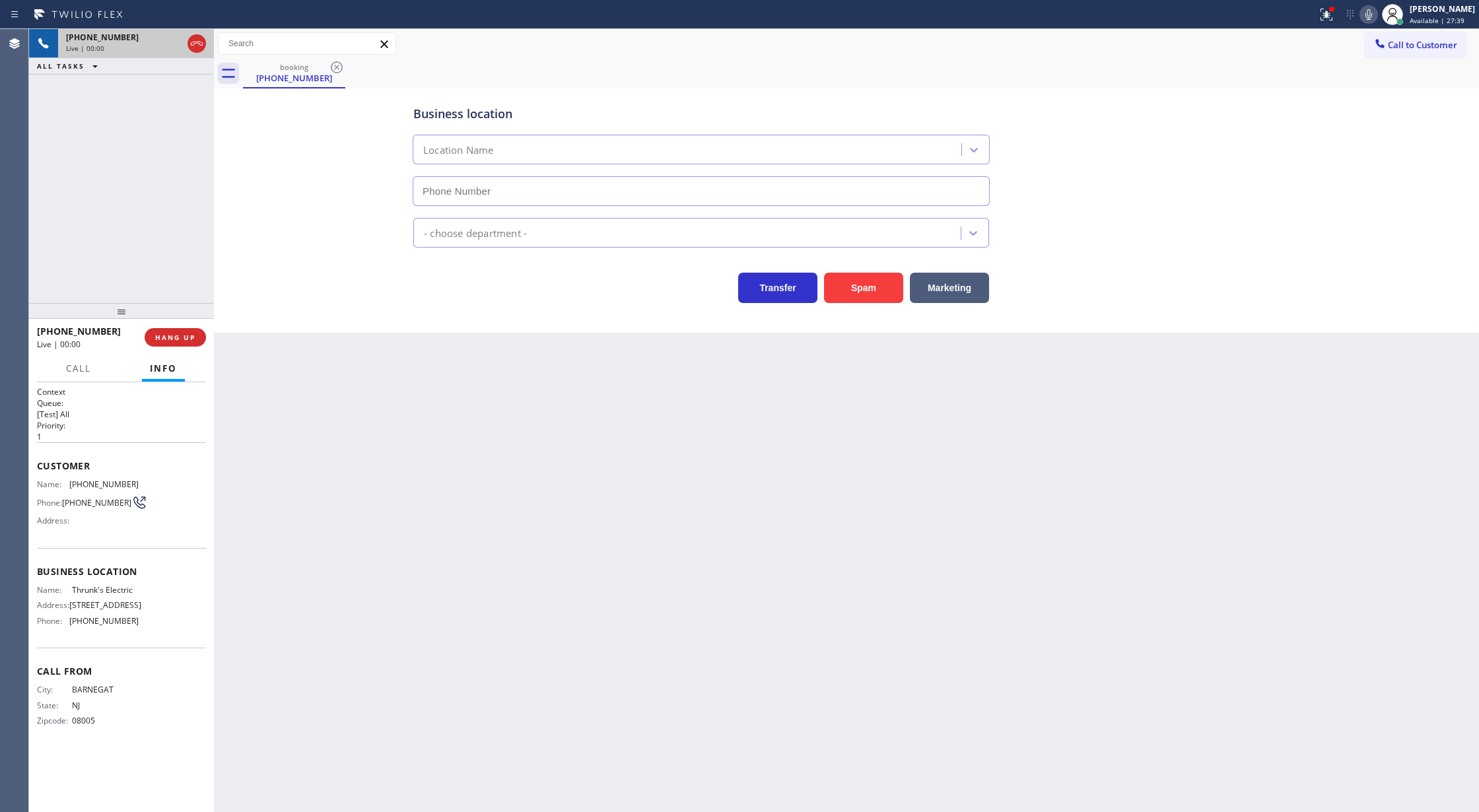
type input "(856) 553-1129"
click at [864, 284] on button "Spam" at bounding box center [863, 287] width 79 height 30
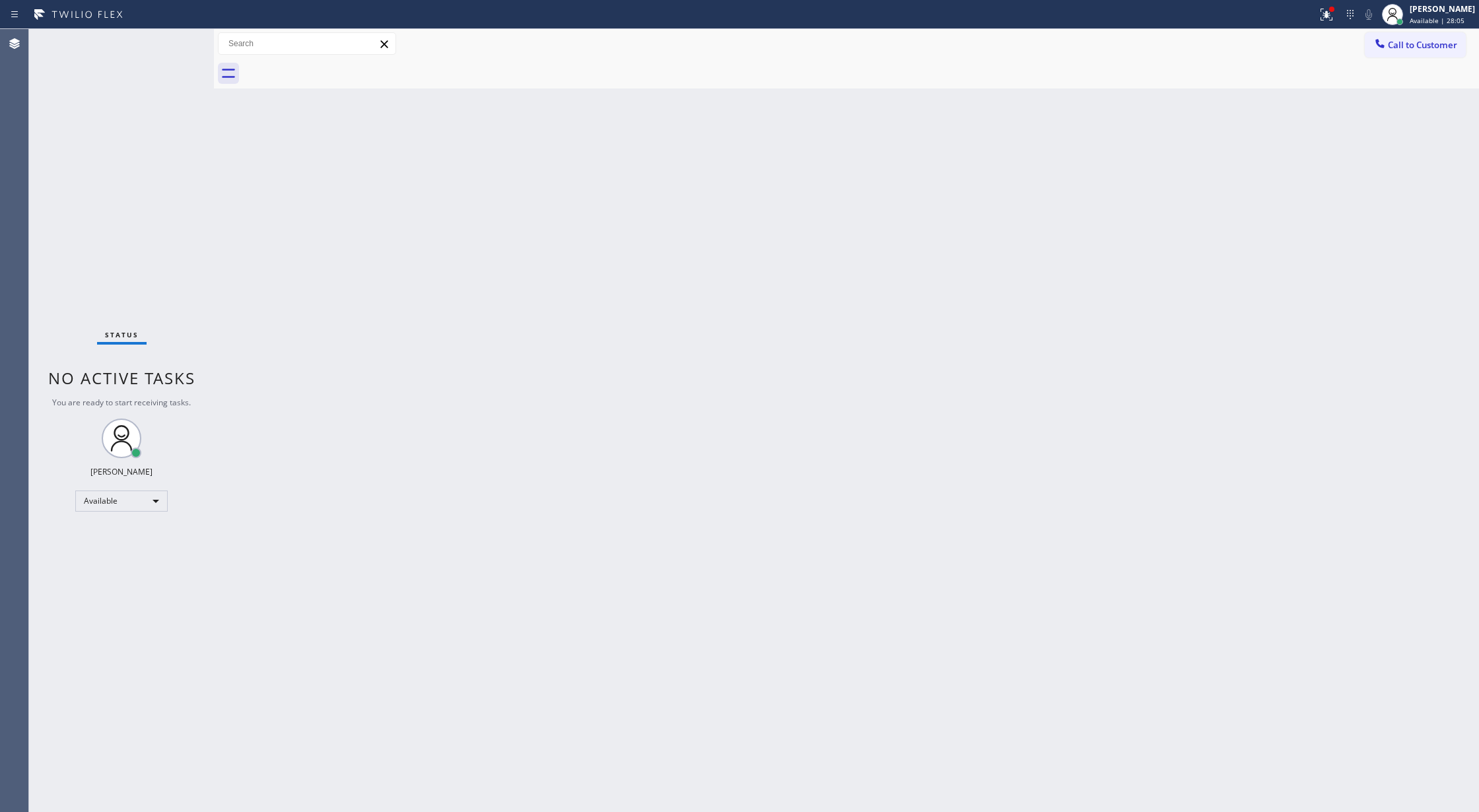
click at [170, 50] on div "Status No active tasks You are ready to start receiving tasks. Lilibeth Pueyo A…" at bounding box center [121, 421] width 185 height 783
click at [172, 50] on div "Status No active tasks You are ready to start receiving tasks. Lilibeth Pueyo A…" at bounding box center [121, 421] width 185 height 783
click at [173, 40] on div "Status No active tasks You are ready to start receiving tasks. Lilibeth Pueyo A…" at bounding box center [121, 421] width 185 height 783
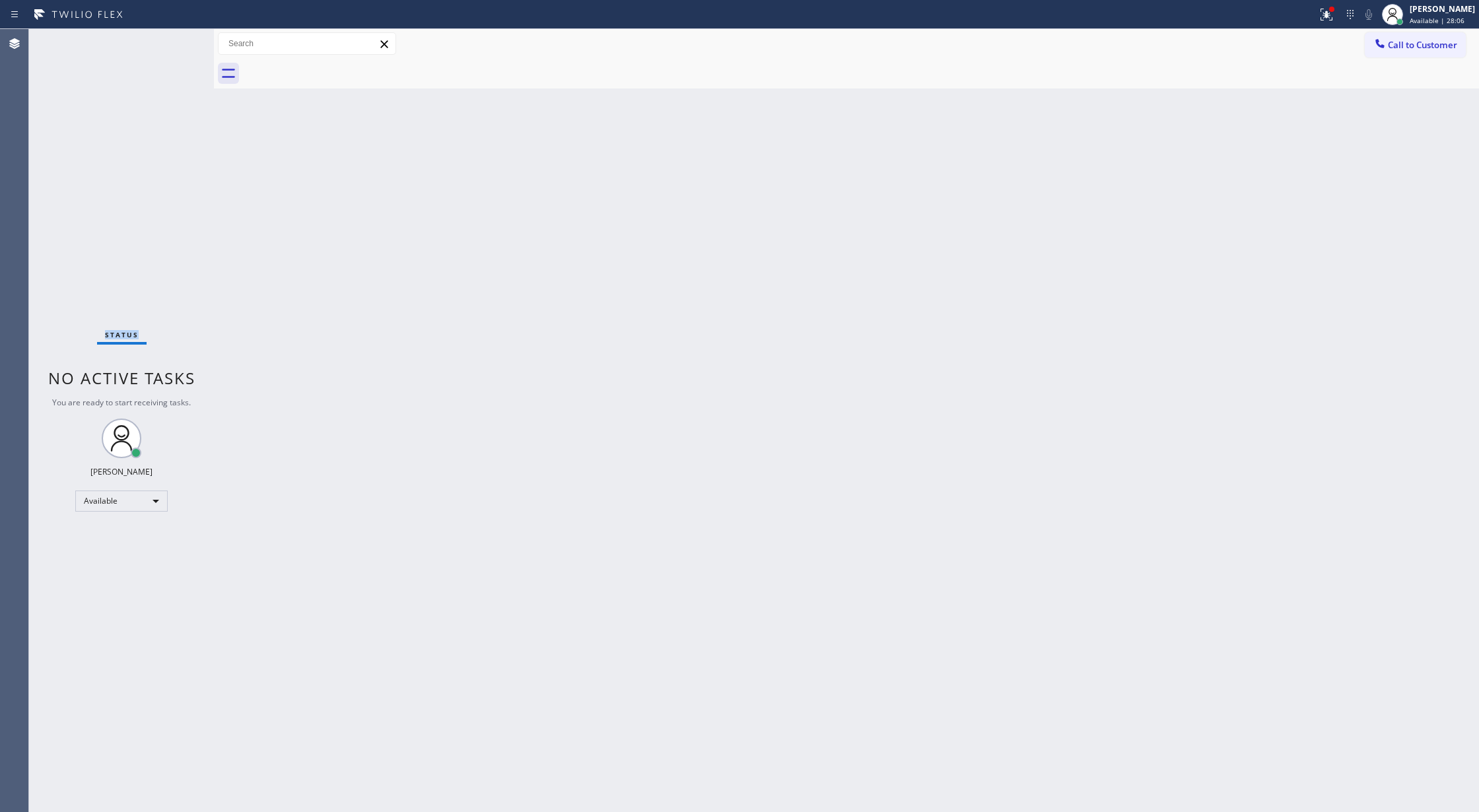
click at [173, 40] on div "Status No active tasks You are ready to start receiving tasks. Lilibeth Pueyo A…" at bounding box center [121, 421] width 185 height 783
click at [169, 40] on div "Status No active tasks You are ready to start receiving tasks. Lilibeth Pueyo A…" at bounding box center [121, 421] width 185 height 783
click at [195, 41] on div "Status No active tasks You are ready to start receiving tasks. Lilibeth Pueyo A…" at bounding box center [121, 421] width 185 height 783
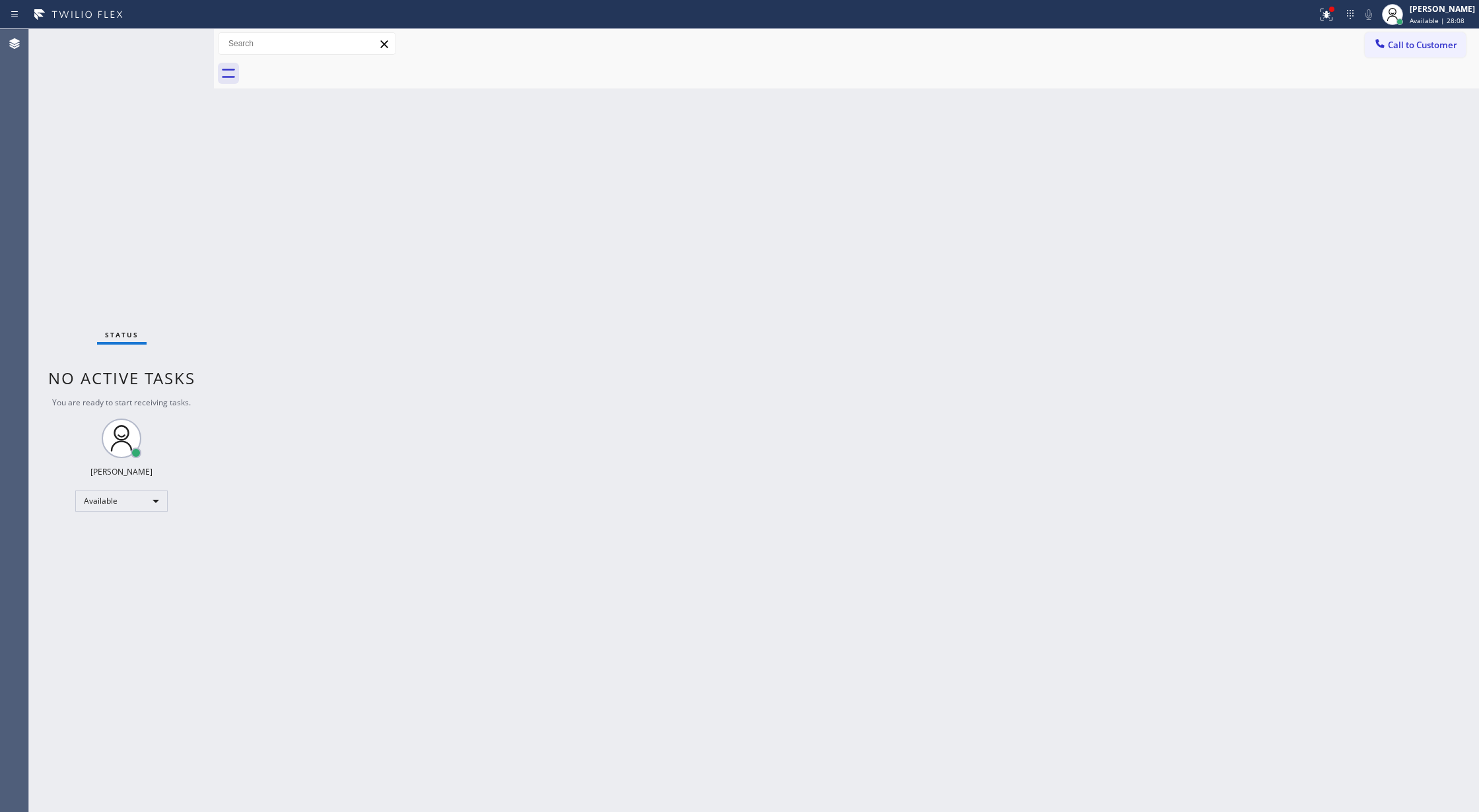
click at [195, 41] on div "Status No active tasks You are ready to start receiving tasks. Lilibeth Pueyo A…" at bounding box center [121, 421] width 185 height 783
click at [169, 44] on div "Status No active tasks You are ready to start receiving tasks. Lilibeth Pueyo A…" at bounding box center [121, 421] width 185 height 783
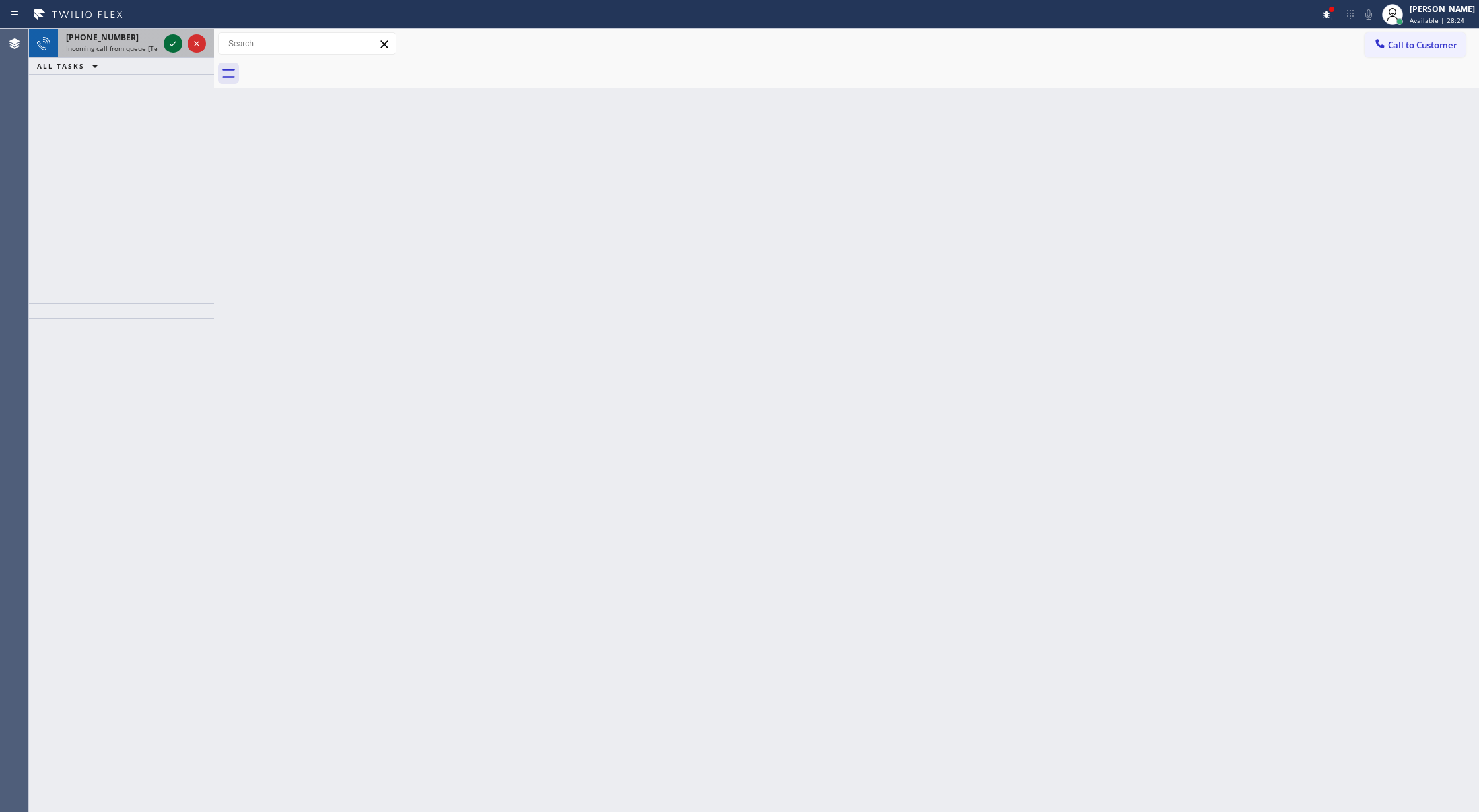
click at [165, 47] on icon at bounding box center [173, 43] width 15 height 15
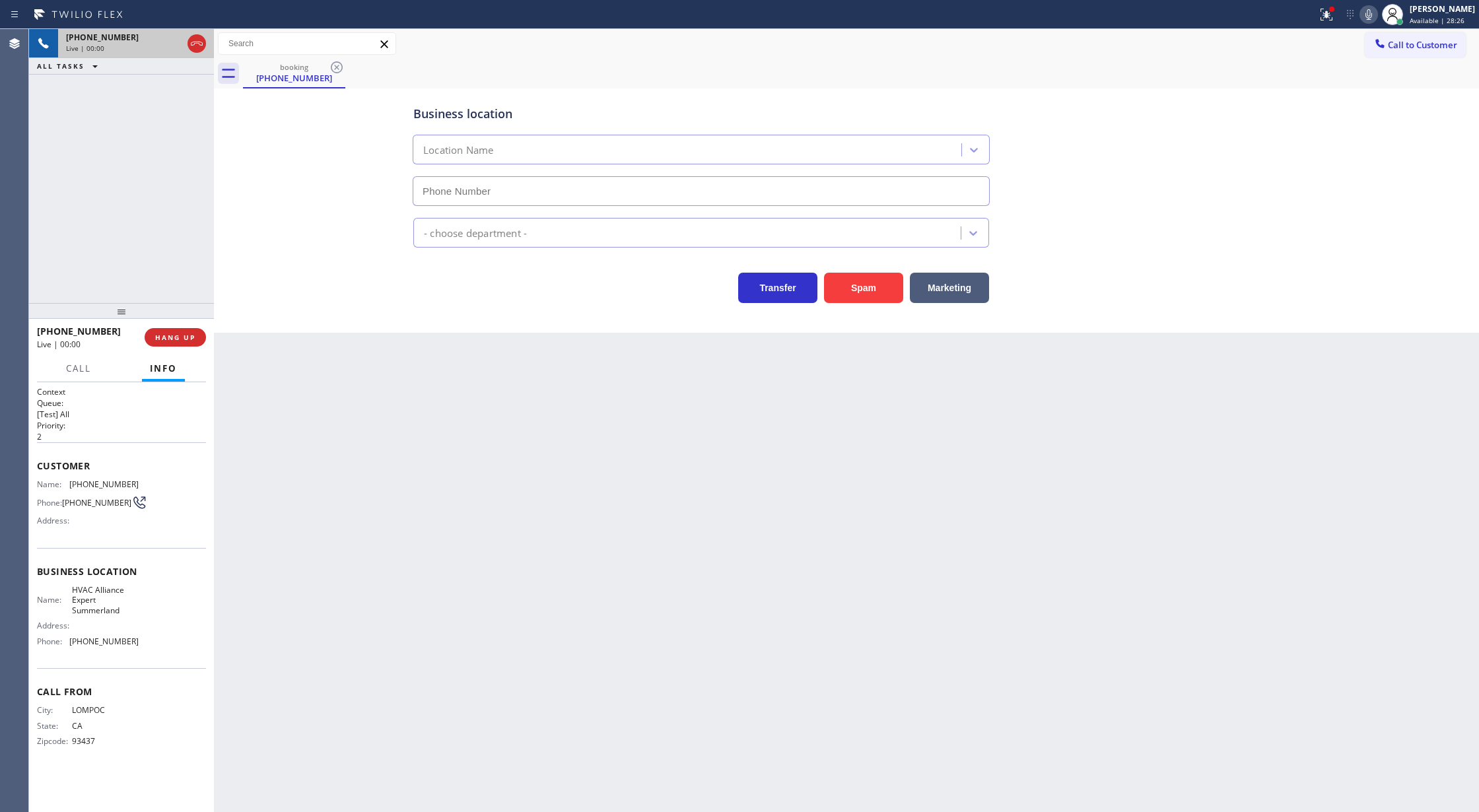
type input "(805) 549-4484"
click at [856, 289] on button "Spam" at bounding box center [863, 287] width 79 height 30
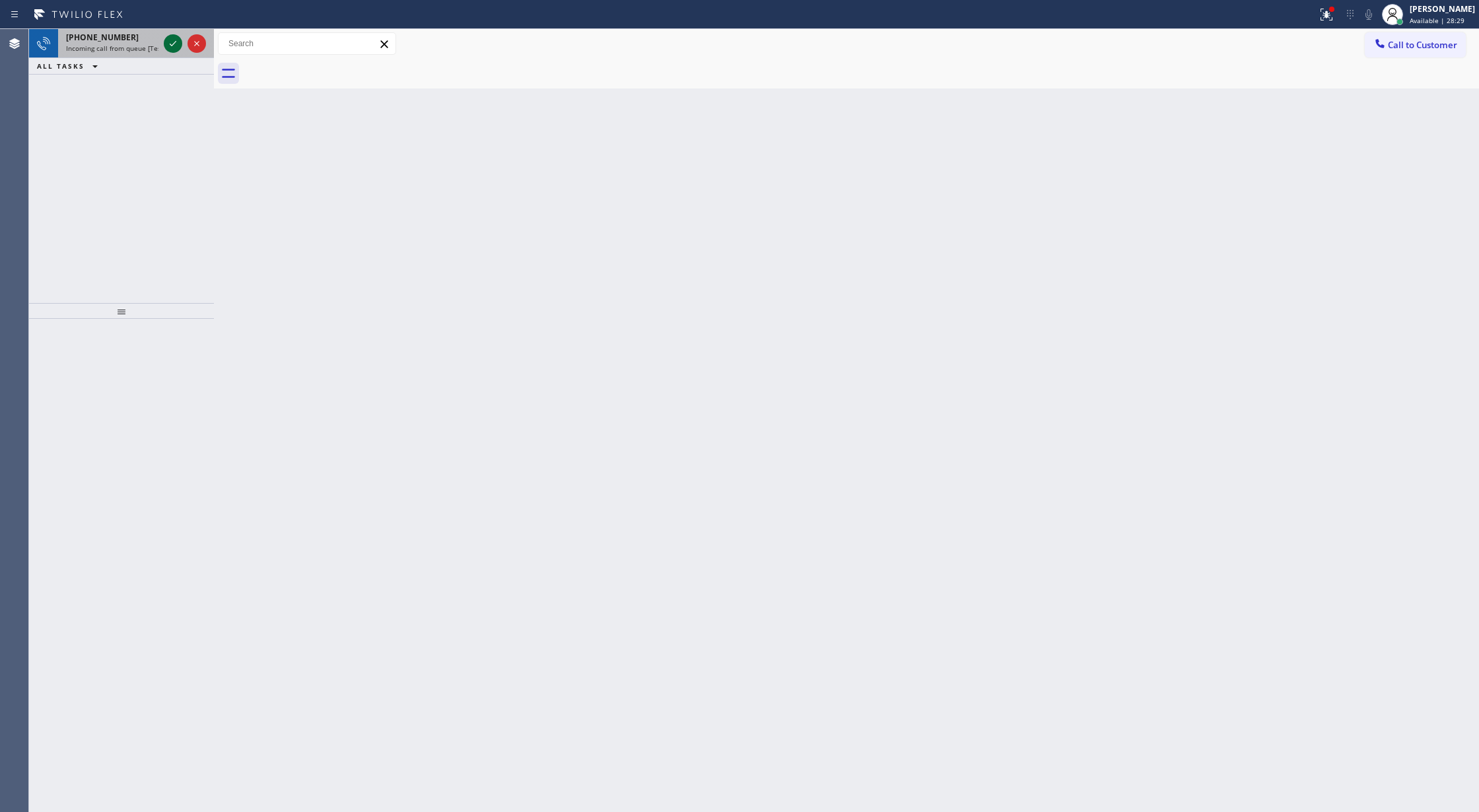
click at [173, 44] on icon at bounding box center [173, 43] width 15 height 15
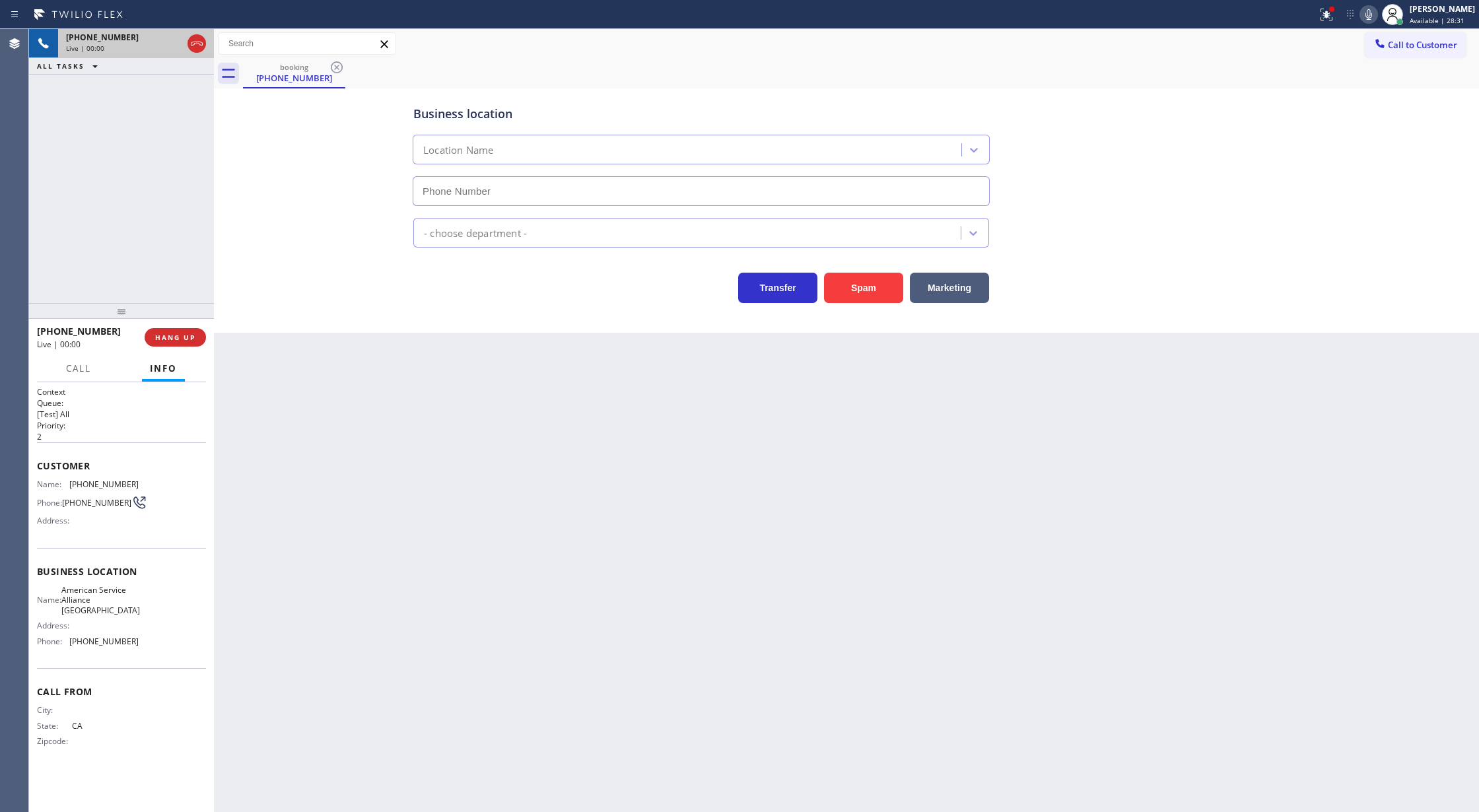
type input "(949) 326-2836"
click at [857, 296] on button "Spam" at bounding box center [863, 287] width 79 height 30
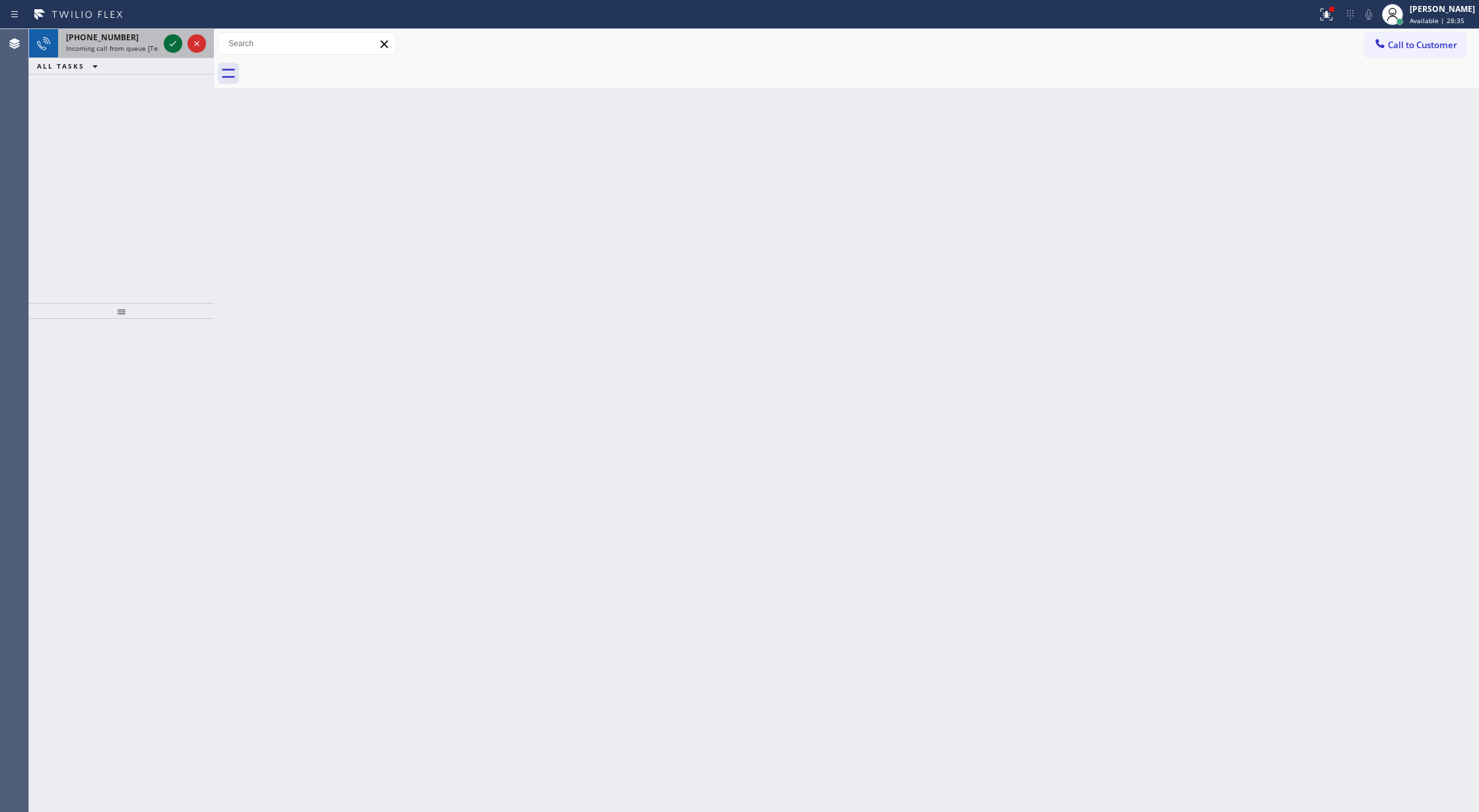
click at [170, 45] on icon at bounding box center [173, 43] width 7 height 5
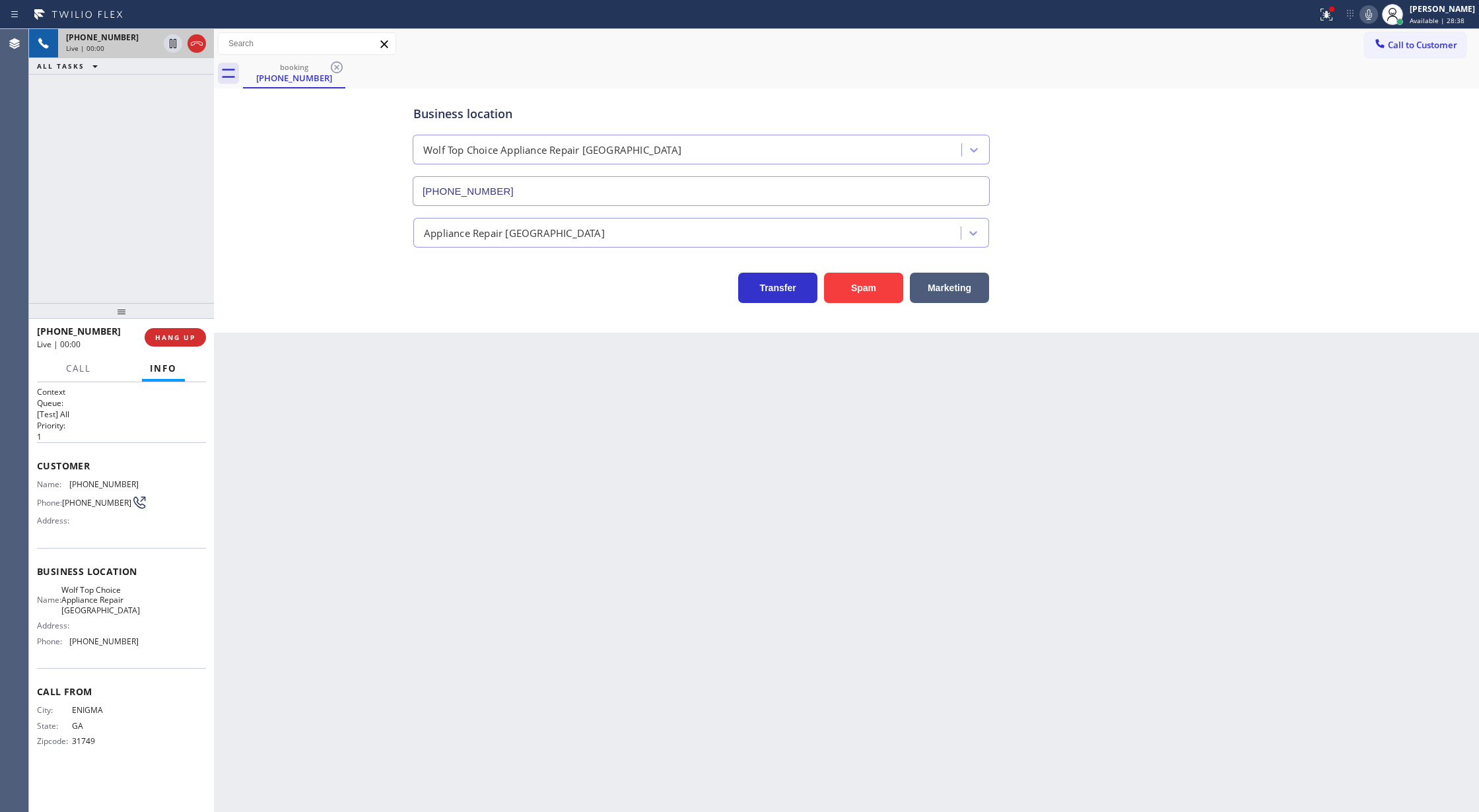
type input "(410) 291-1363"
click at [883, 273] on div "Spam" at bounding box center [860, 284] width 86 height 37
click at [867, 279] on button "Spam" at bounding box center [863, 287] width 79 height 30
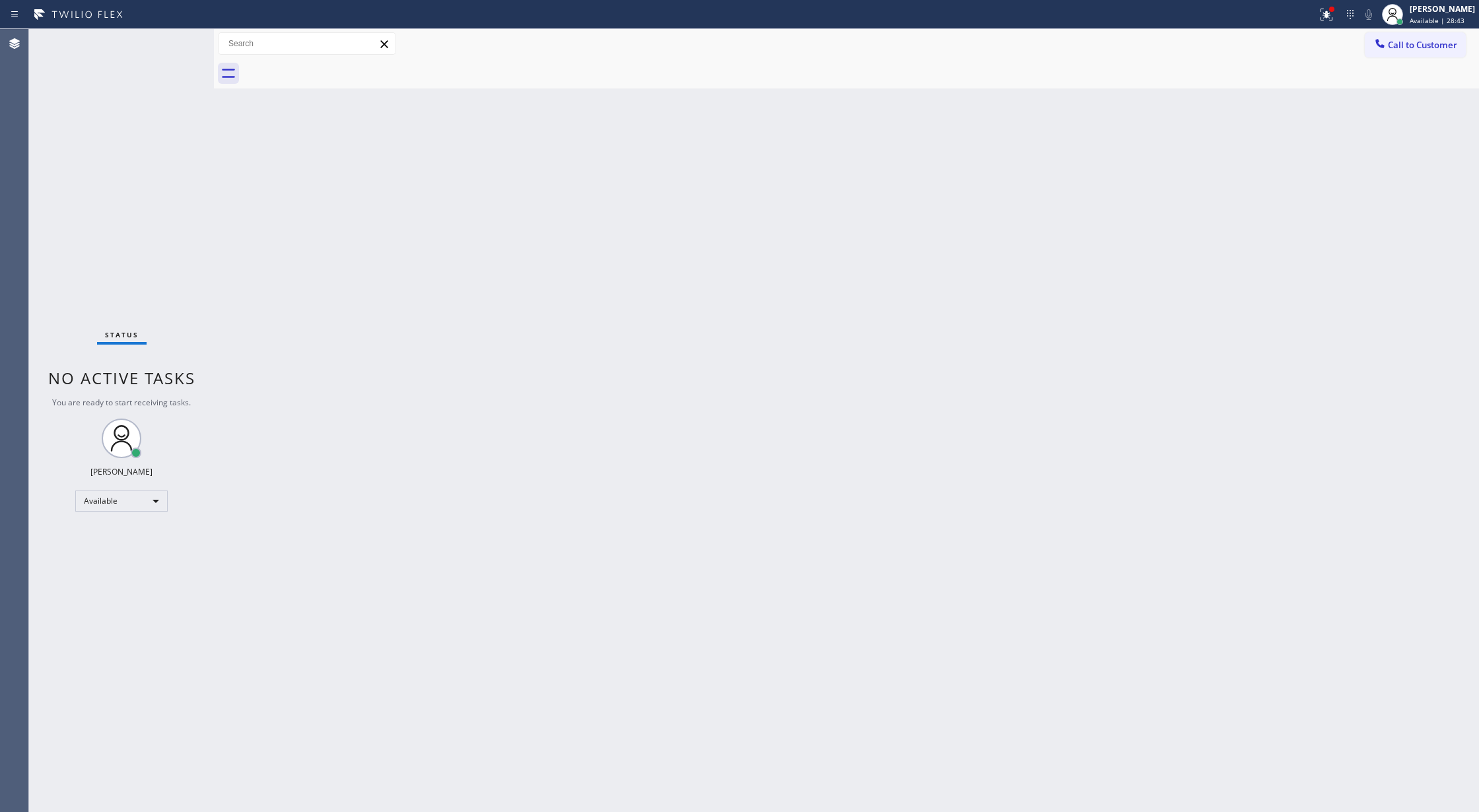
click at [170, 48] on div "Status No active tasks You are ready to start receiving tasks. Lilibeth Pueyo A…" at bounding box center [121, 421] width 185 height 783
click at [169, 49] on div "Status No active tasks You are ready to start receiving tasks. Lilibeth Pueyo A…" at bounding box center [121, 421] width 185 height 783
click at [177, 38] on div "Status No active tasks You are ready to start receiving tasks. Lilibeth Pueyo A…" at bounding box center [121, 421] width 185 height 783
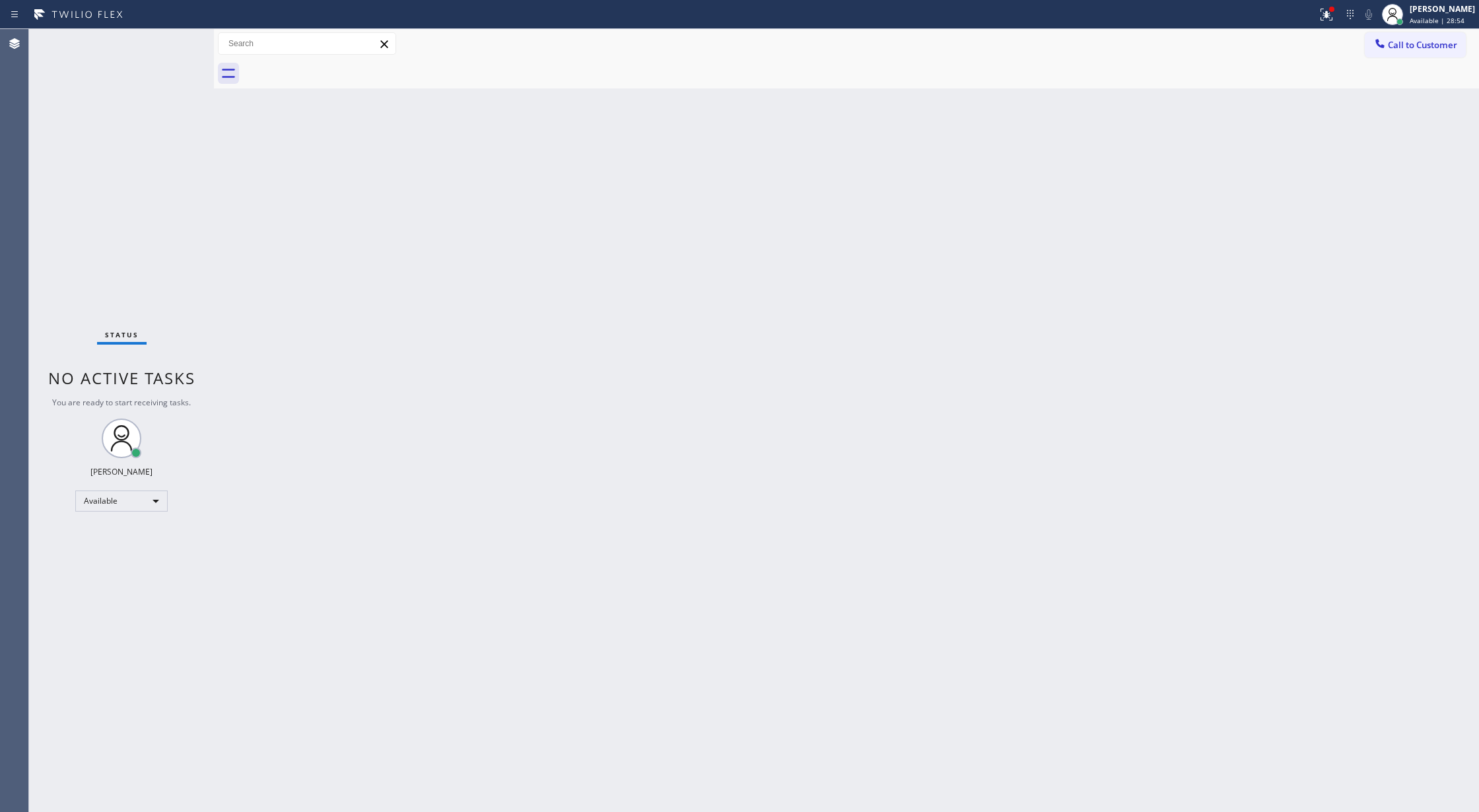
click at [176, 43] on div "Status No active tasks You are ready to start receiving tasks. Lilibeth Pueyo A…" at bounding box center [121, 421] width 185 height 783
click at [174, 42] on div "Status No active tasks You are ready to start receiving tasks. Lilibeth Pueyo A…" at bounding box center [121, 421] width 185 height 783
click at [174, 48] on div "Status No active tasks You are ready to start receiving tasks. Lilibeth Pueyo A…" at bounding box center [121, 421] width 185 height 783
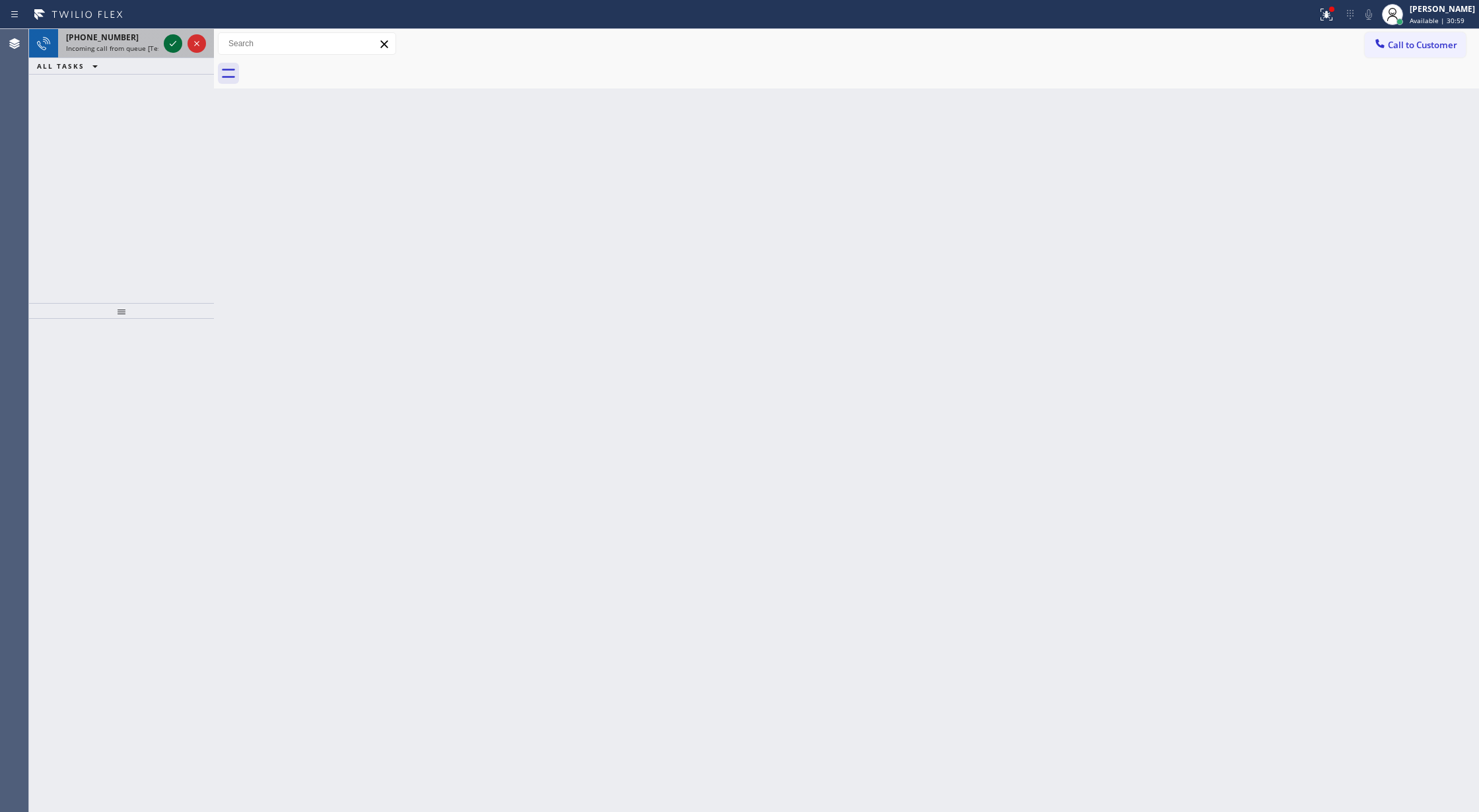
click at [170, 41] on icon at bounding box center [173, 43] width 15 height 15
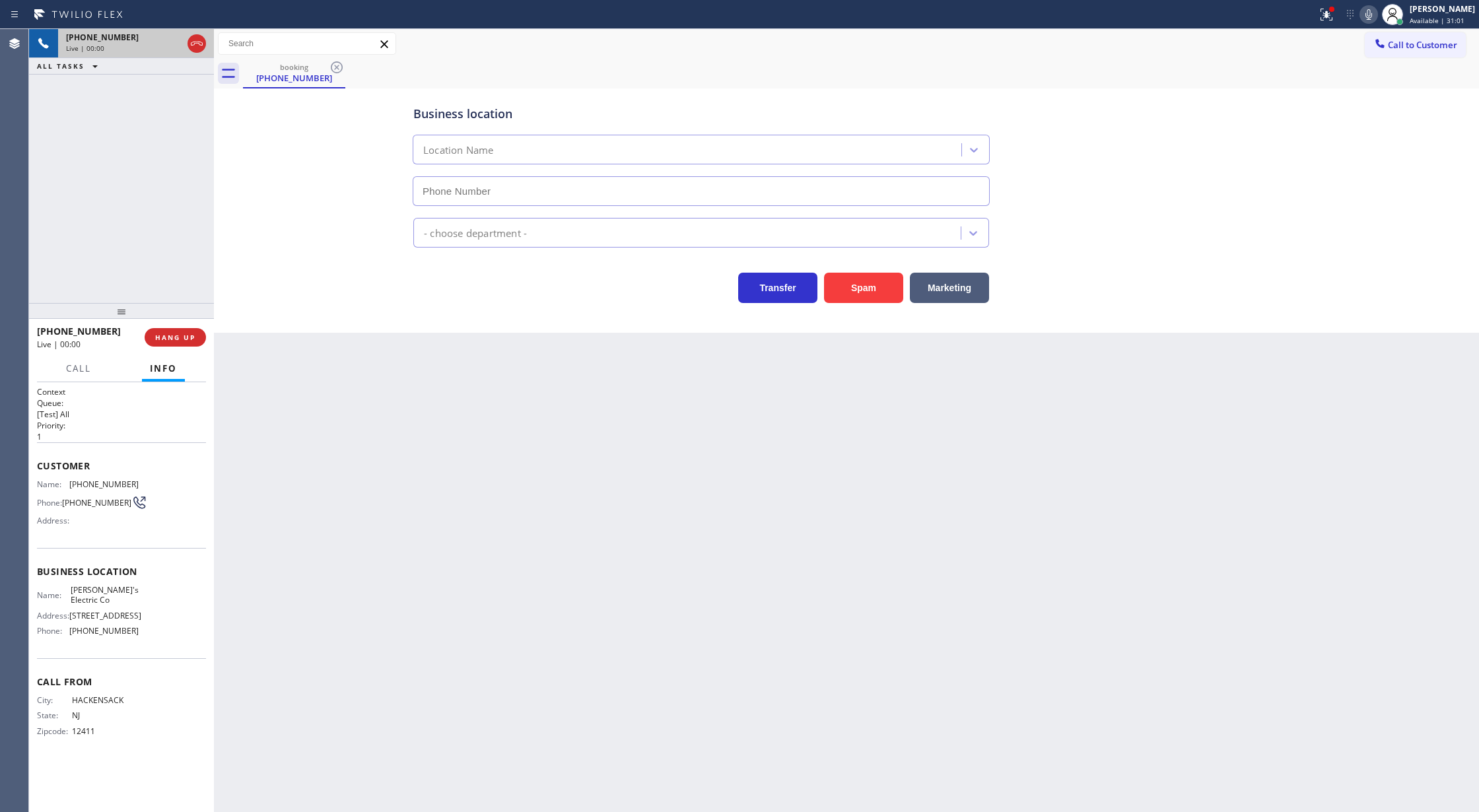
type input "(848) 354-1139"
click at [865, 283] on button "Spam" at bounding box center [863, 287] width 79 height 30
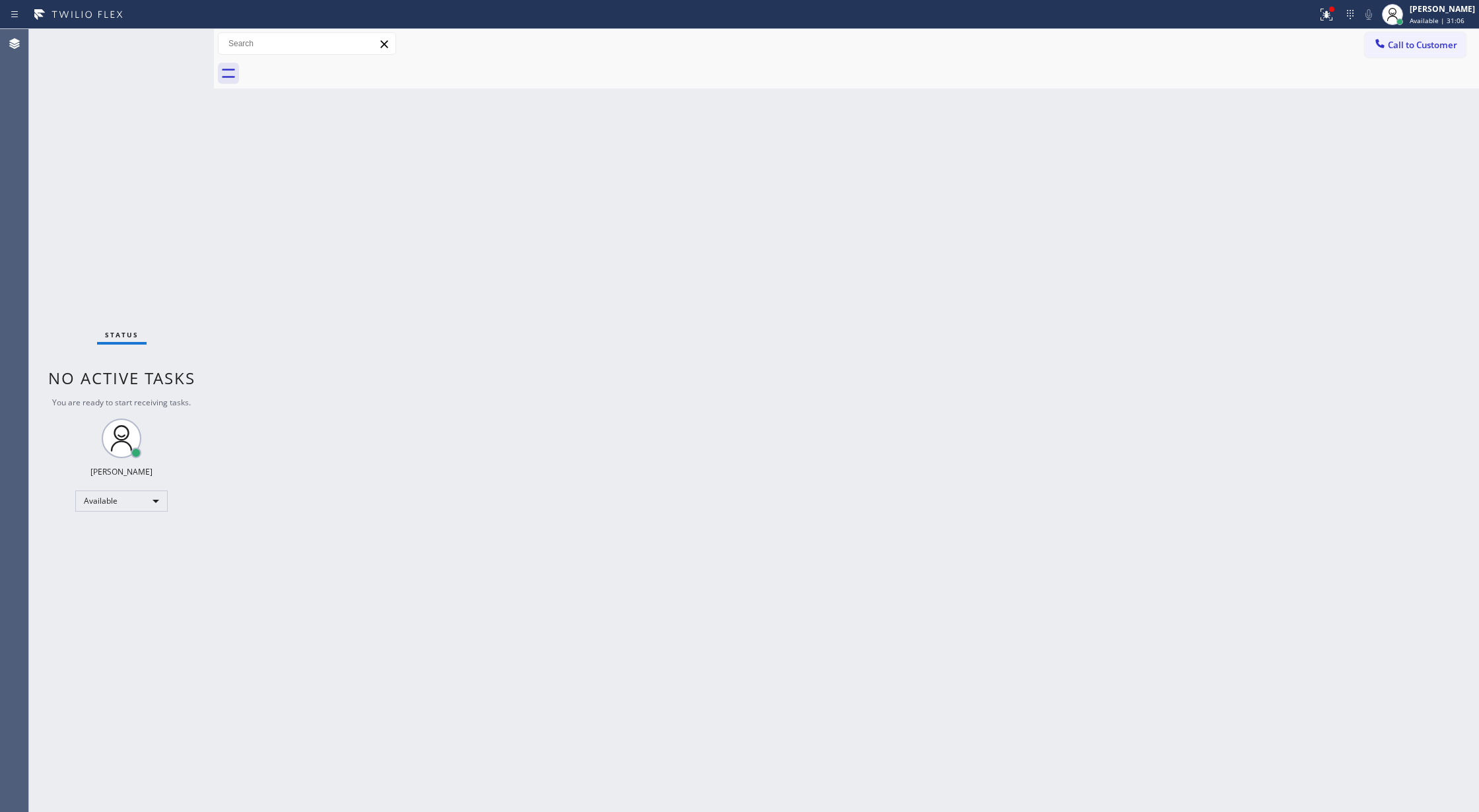
click at [180, 41] on div "Status No active tasks You are ready to start receiving tasks. Lilibeth Pueyo A…" at bounding box center [121, 421] width 185 height 783
click at [173, 42] on div "Status No active tasks You are ready to start receiving tasks. Lilibeth Pueyo A…" at bounding box center [121, 421] width 185 height 783
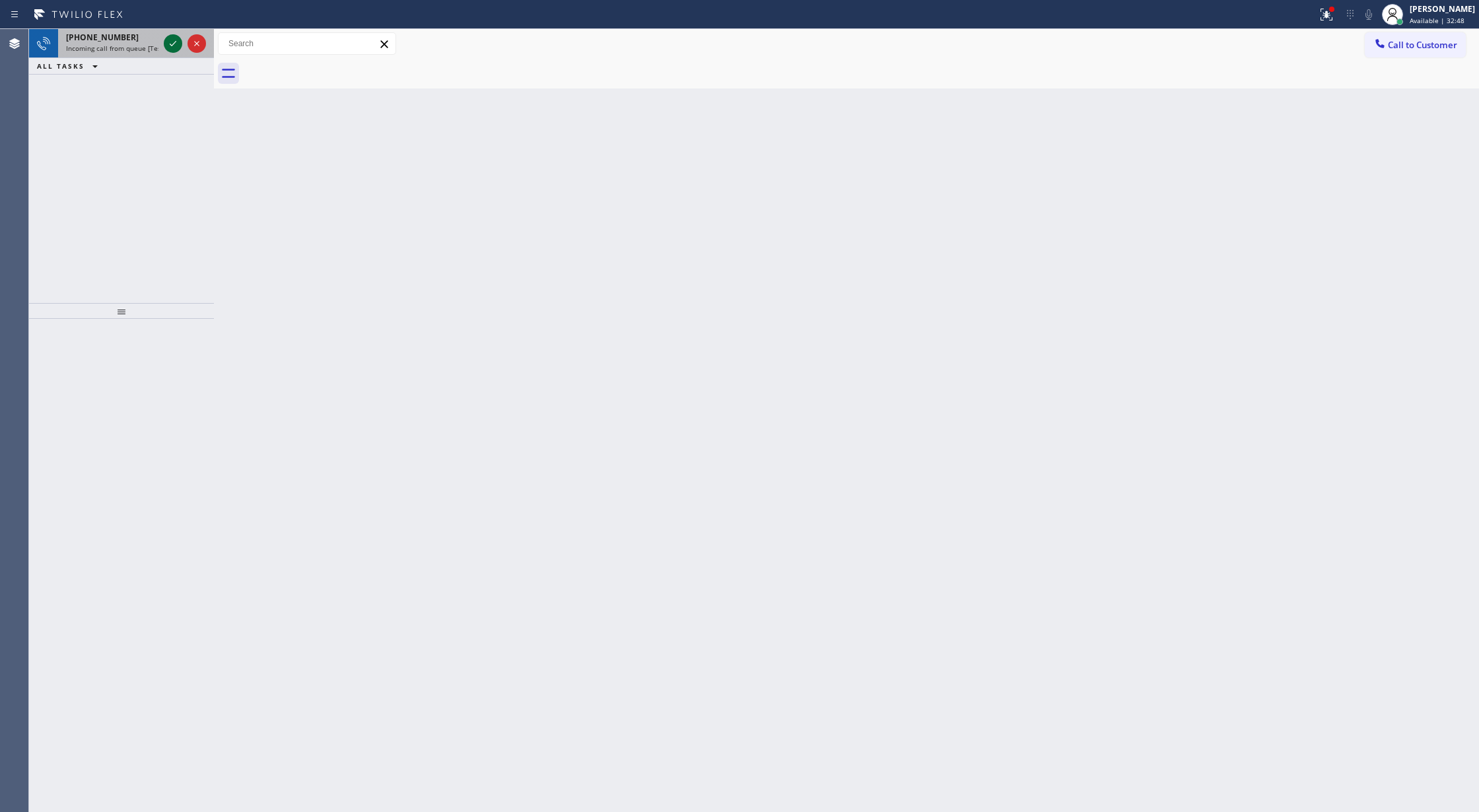
click at [165, 40] on icon at bounding box center [173, 43] width 15 height 15
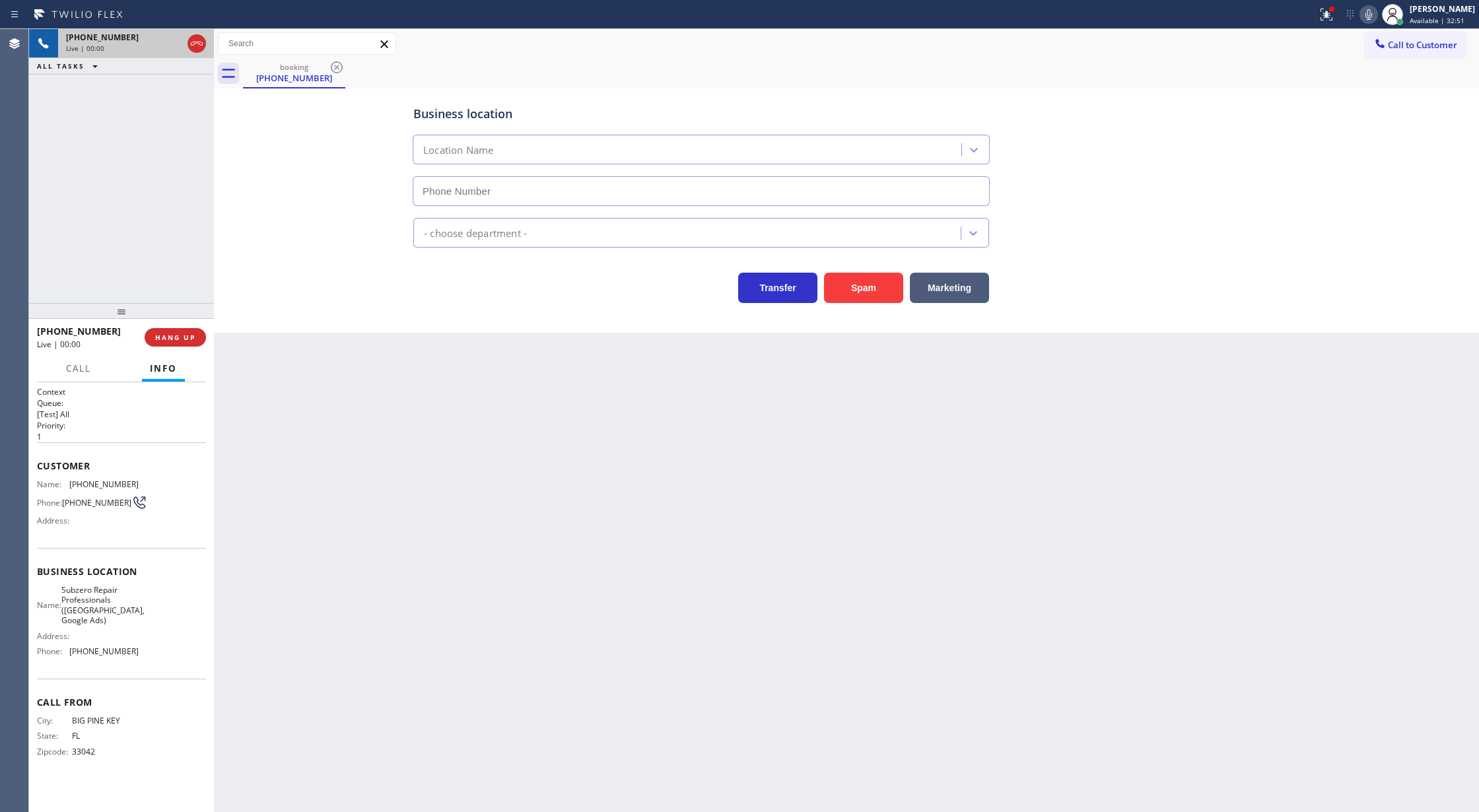
type input "(561) 763-4852"
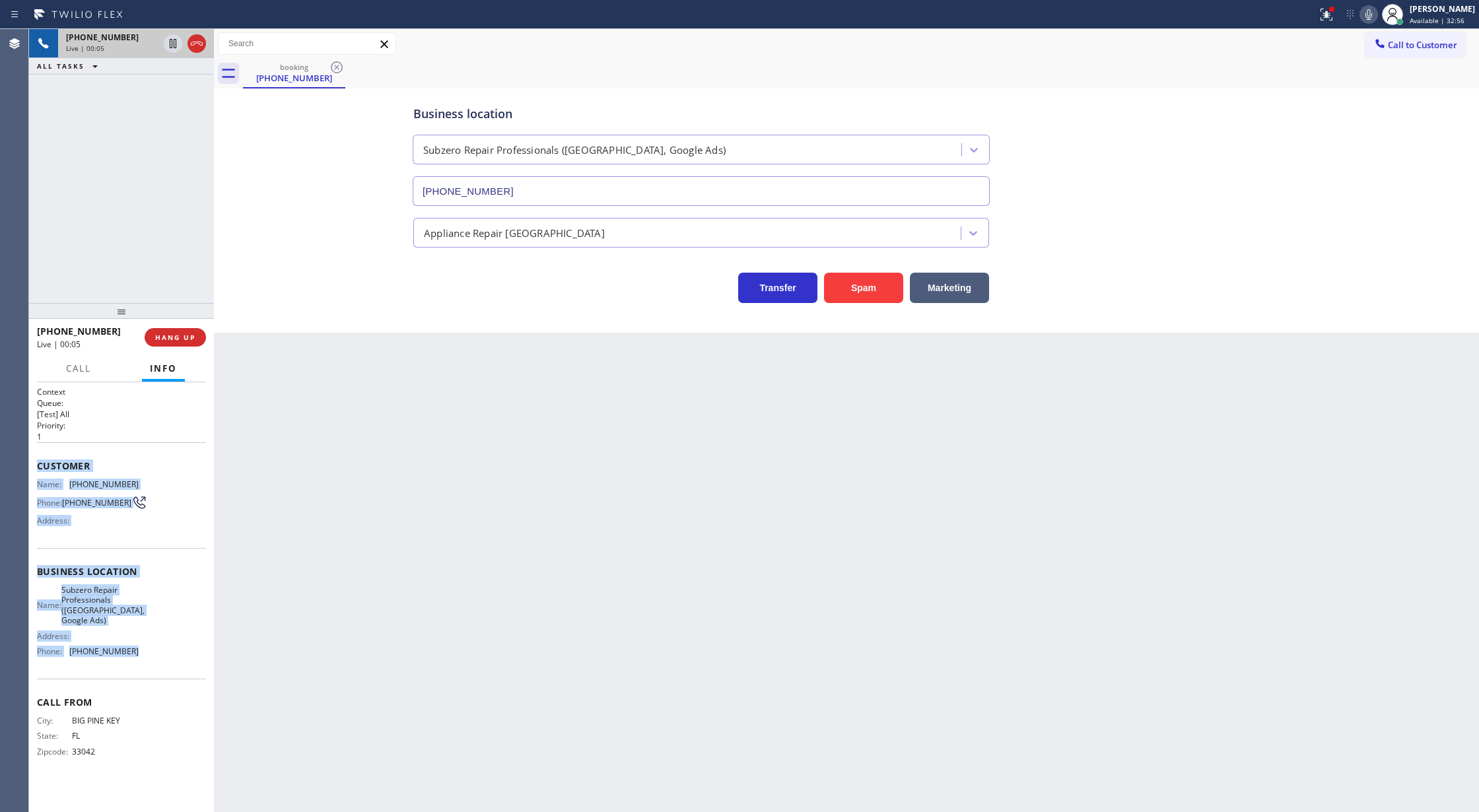
drag, startPoint x: 46, startPoint y: 472, endPoint x: 162, endPoint y: 658, distance: 219.2
click at [162, 658] on div "Context Queue: [Test] All Priority: 1 Customer Name: (305) 748-7944 Phone: (305…" at bounding box center [121, 598] width 185 height 431
copy div "Customer Name: (305) 748-7944 Phone: (305) 748-7944 Address: Business location …"
click at [165, 336] on span "COMPLETE" at bounding box center [173, 337] width 46 height 9
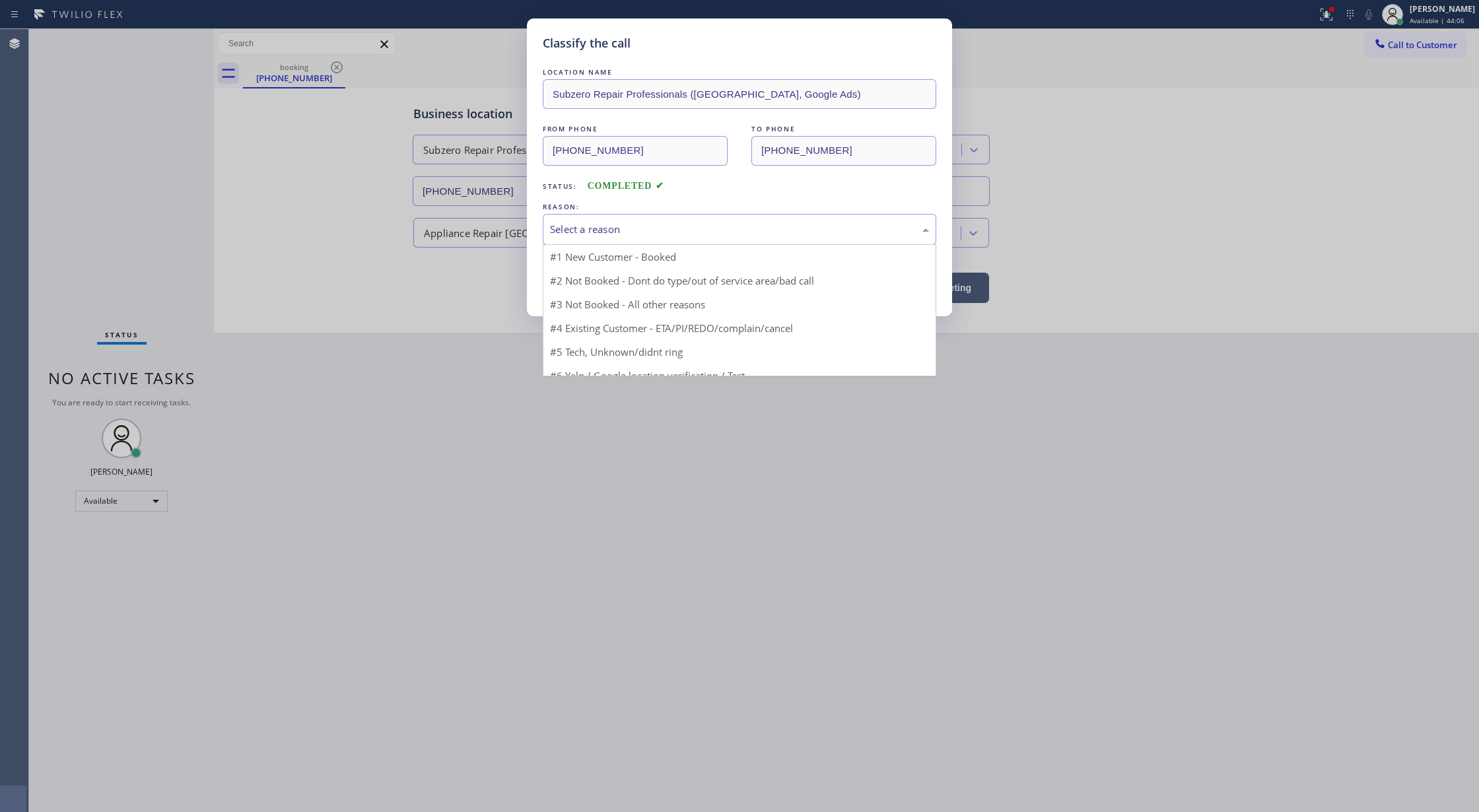
click at [584, 239] on div "Select a reason" at bounding box center [740, 230] width 393 height 31
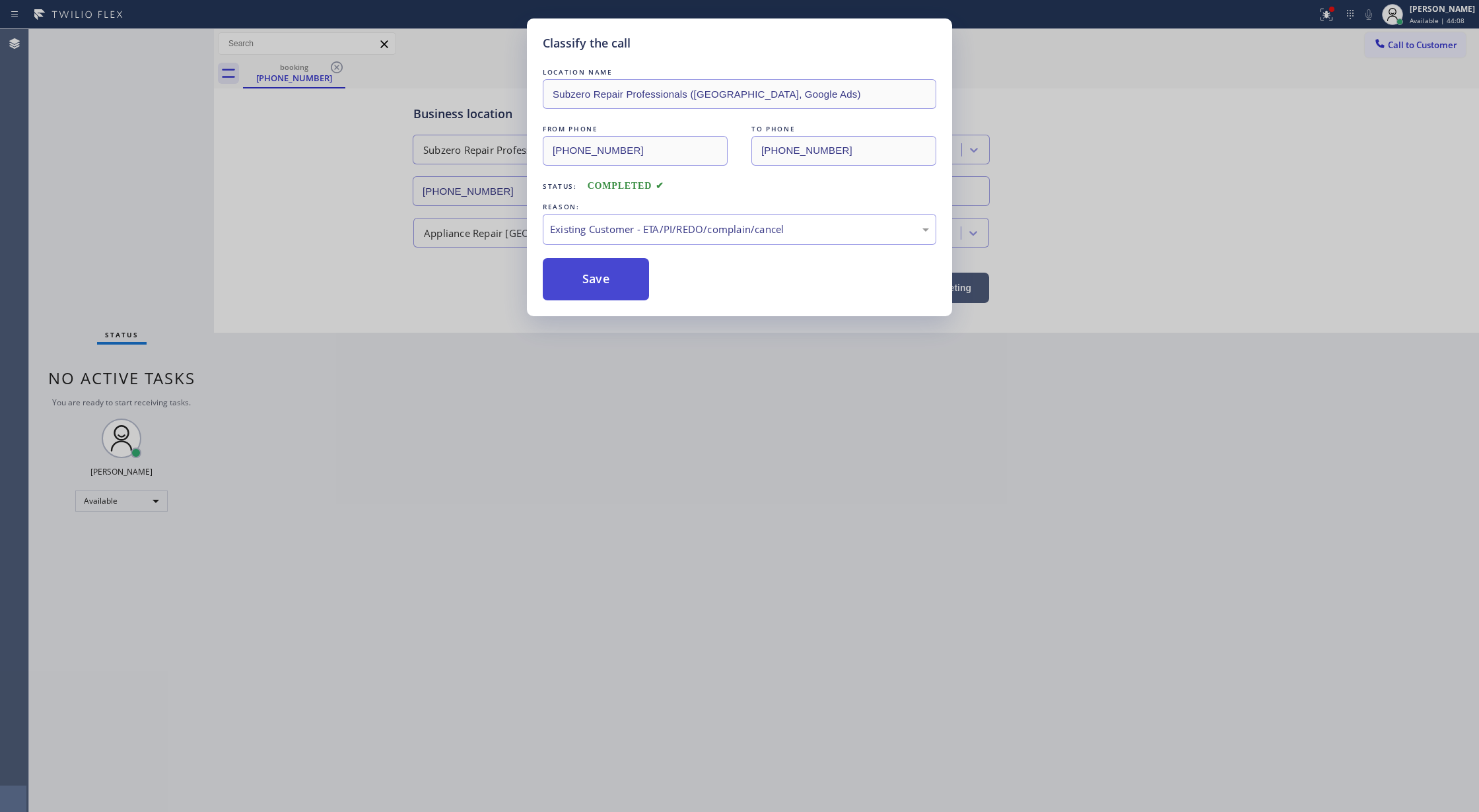
click at [573, 297] on button "Save" at bounding box center [596, 279] width 107 height 42
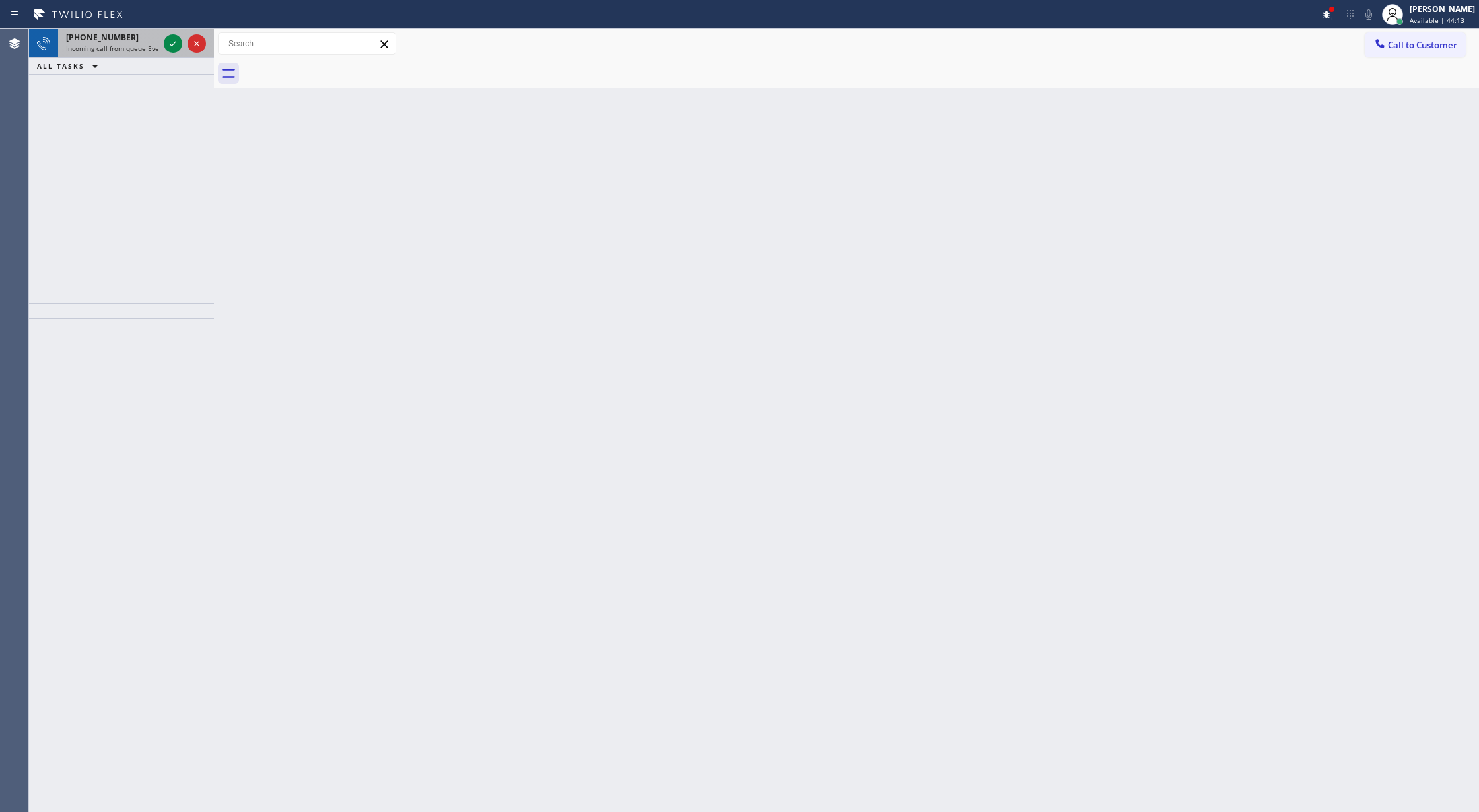
click at [166, 54] on div at bounding box center [185, 44] width 47 height 29
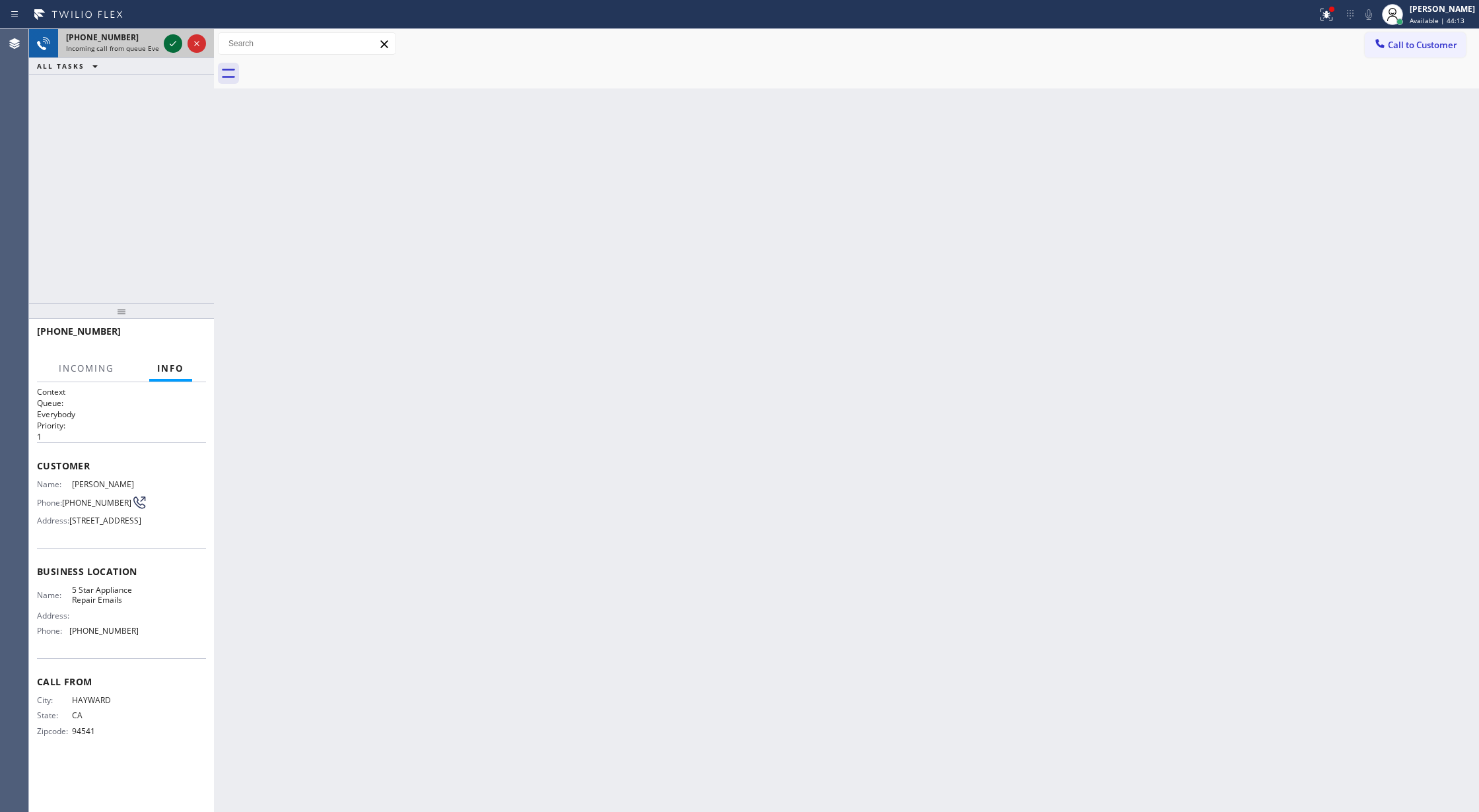
click at [170, 47] on icon at bounding box center [173, 43] width 15 height 15
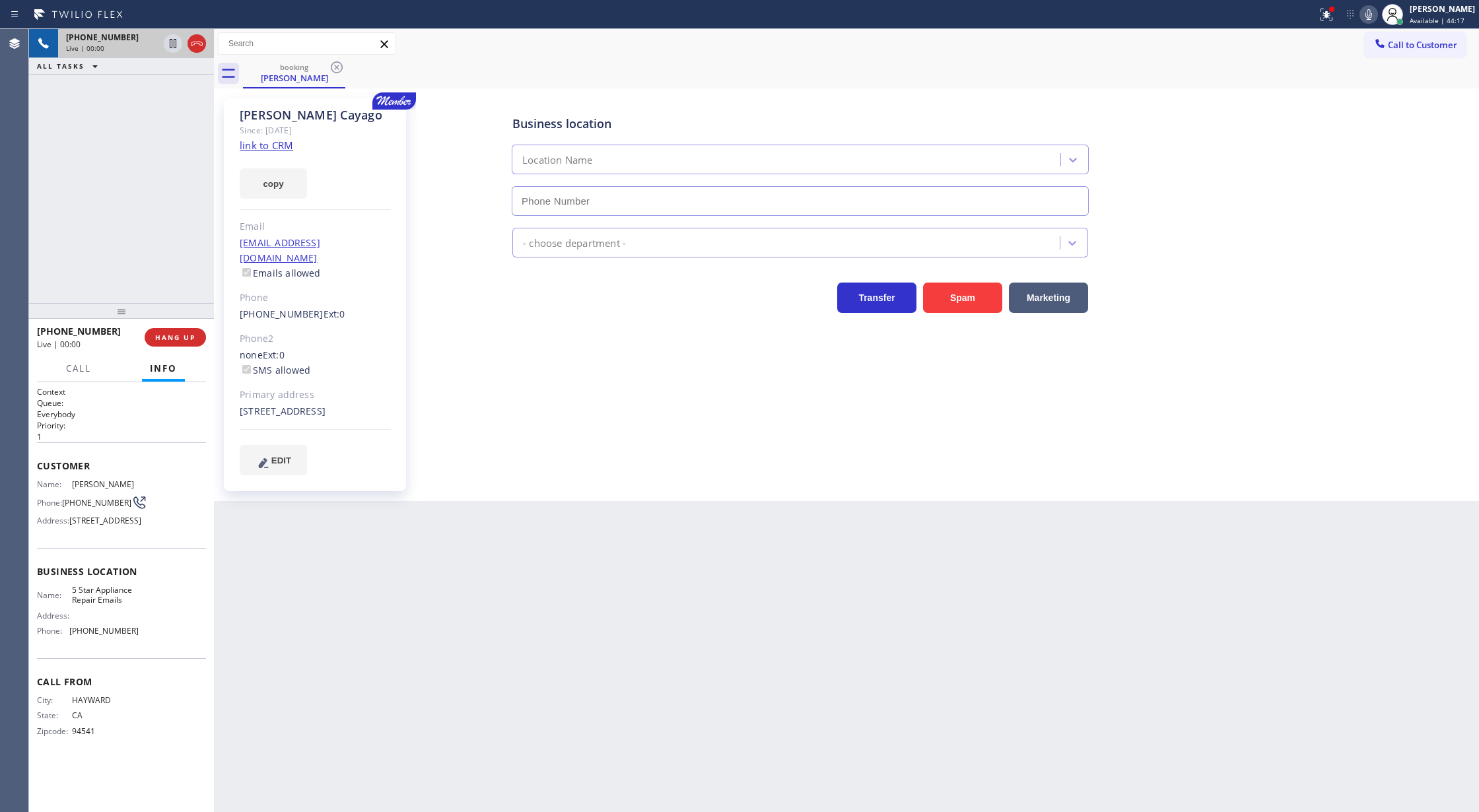
type input "(844) 735-4685"
click at [261, 153] on div "copy" at bounding box center [315, 176] width 151 height 46
click at [274, 148] on link "link to CRM" at bounding box center [266, 145] width 54 height 13
click at [250, 147] on link "link to CRM" at bounding box center [266, 145] width 54 height 13
click at [260, 148] on link "link to CRM" at bounding box center [266, 145] width 54 height 13
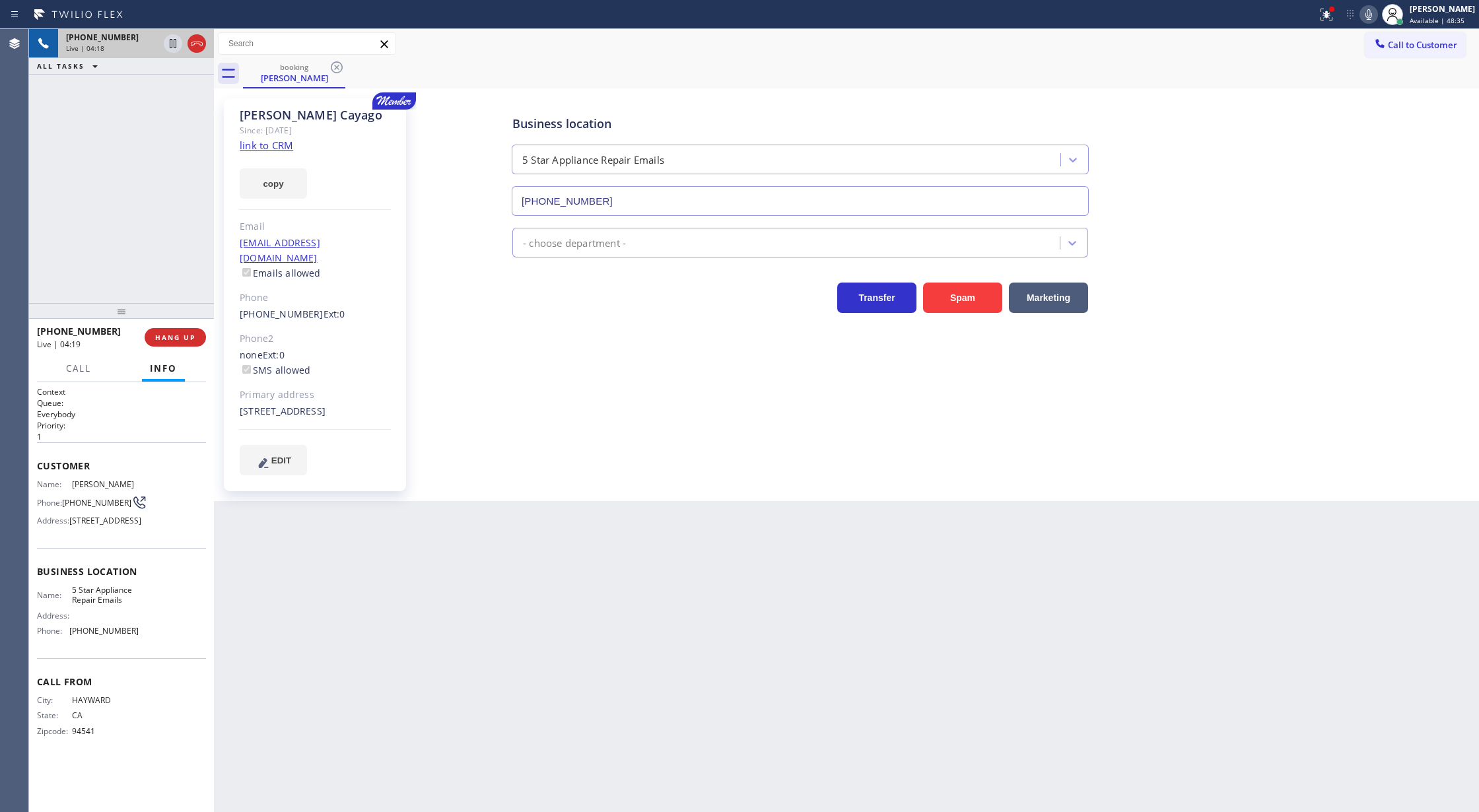
click at [1372, 20] on icon at bounding box center [1369, 14] width 7 height 11
click at [1371, 20] on icon at bounding box center [1368, 14] width 15 height 15
click at [1372, 19] on icon at bounding box center [1369, 14] width 7 height 11
click at [1305, 466] on div "Business location 5 Star Appliance Repair Emails (844) 735-4685 - choose depart…" at bounding box center [946, 287] width 1060 height 370
click at [1377, 13] on icon at bounding box center [1368, 14] width 15 height 15
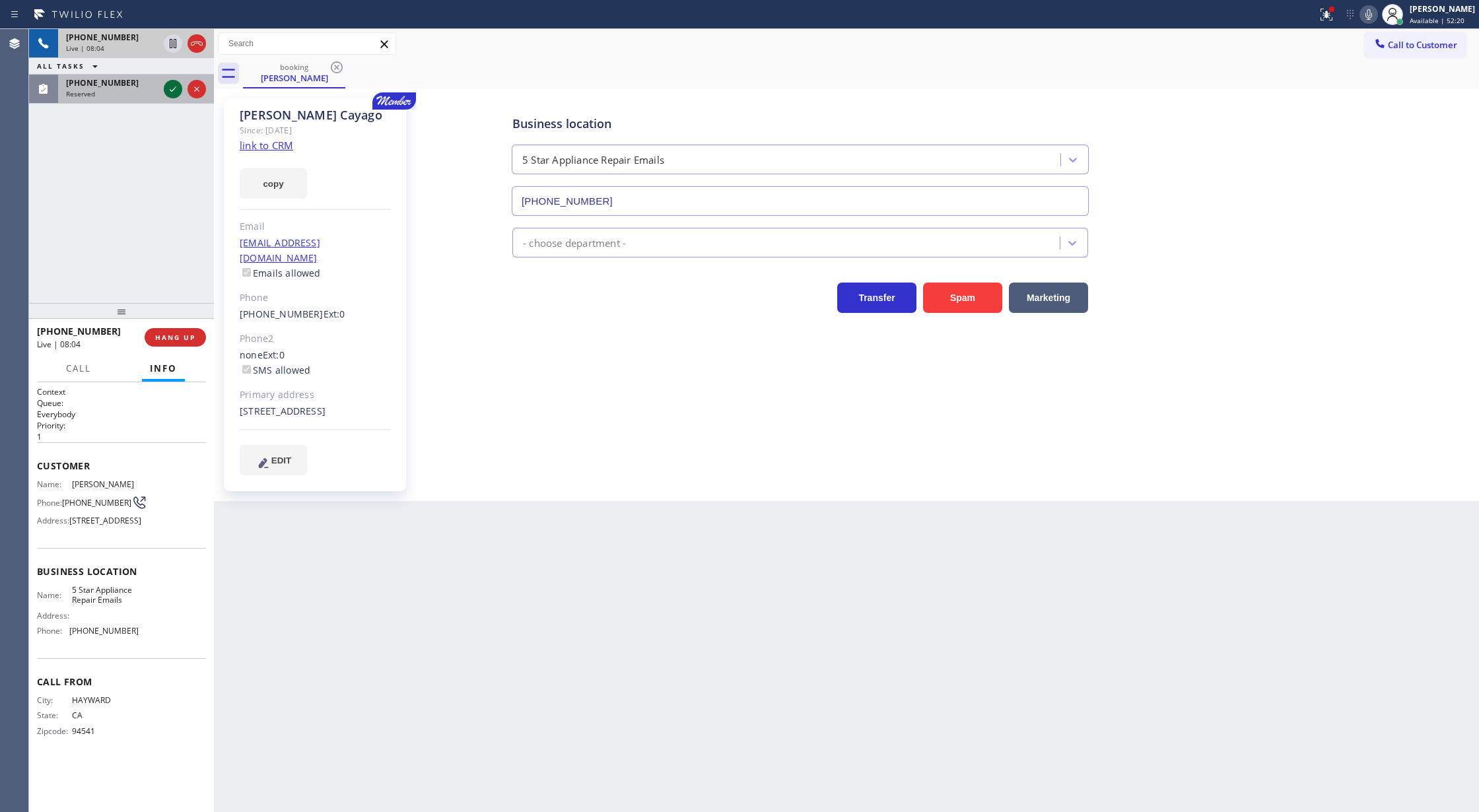
click at [167, 88] on icon at bounding box center [173, 89] width 15 height 15
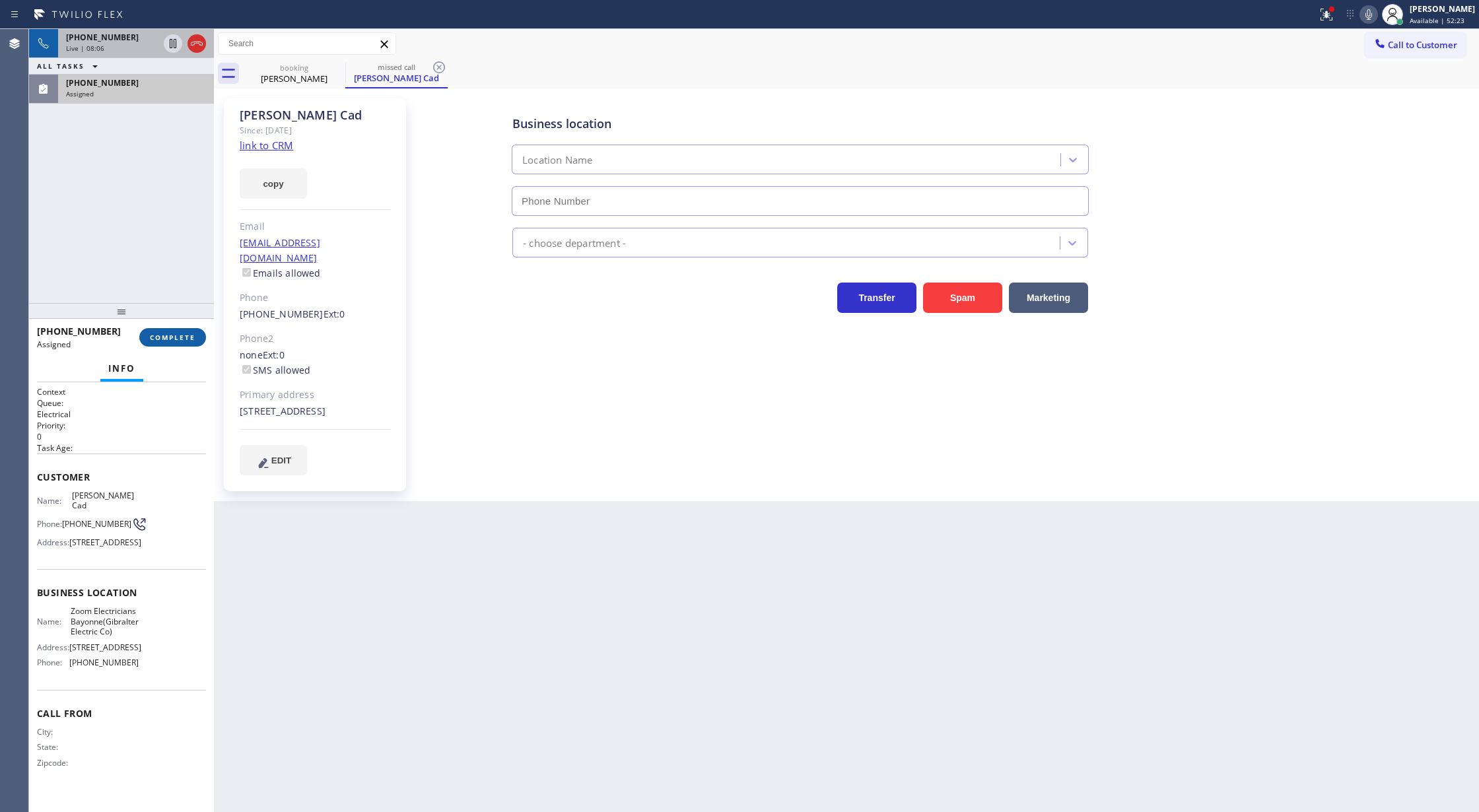
click at [169, 337] on span "COMPLETE" at bounding box center [173, 337] width 46 height 9
type input "(551) 400-6516"
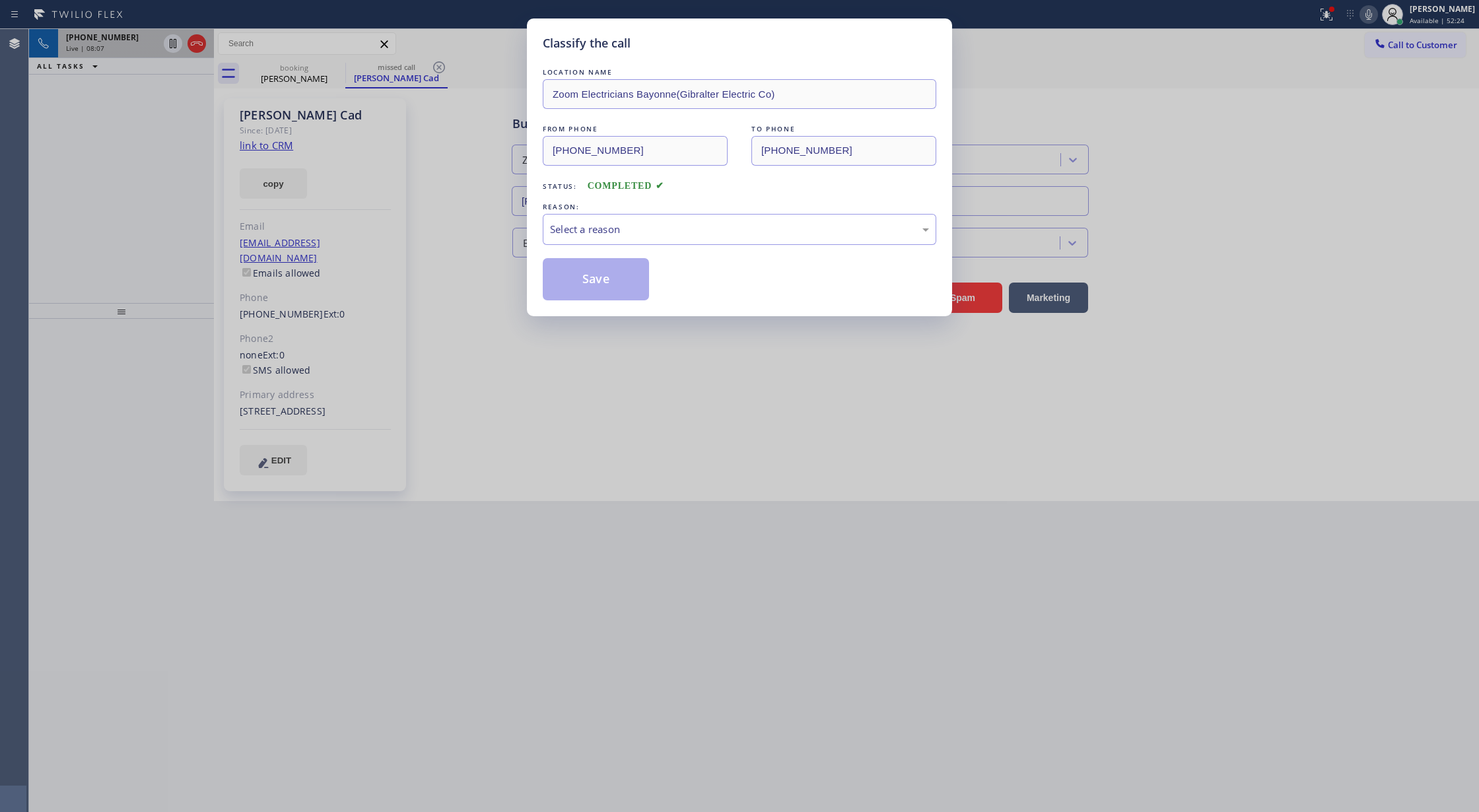
click at [634, 211] on div "REASON:" at bounding box center [740, 207] width 393 height 14
click at [595, 236] on div "Select a reason" at bounding box center [739, 229] width 379 height 15
click at [590, 285] on button "Save" at bounding box center [596, 279] width 107 height 42
type input "(844) 735-4685"
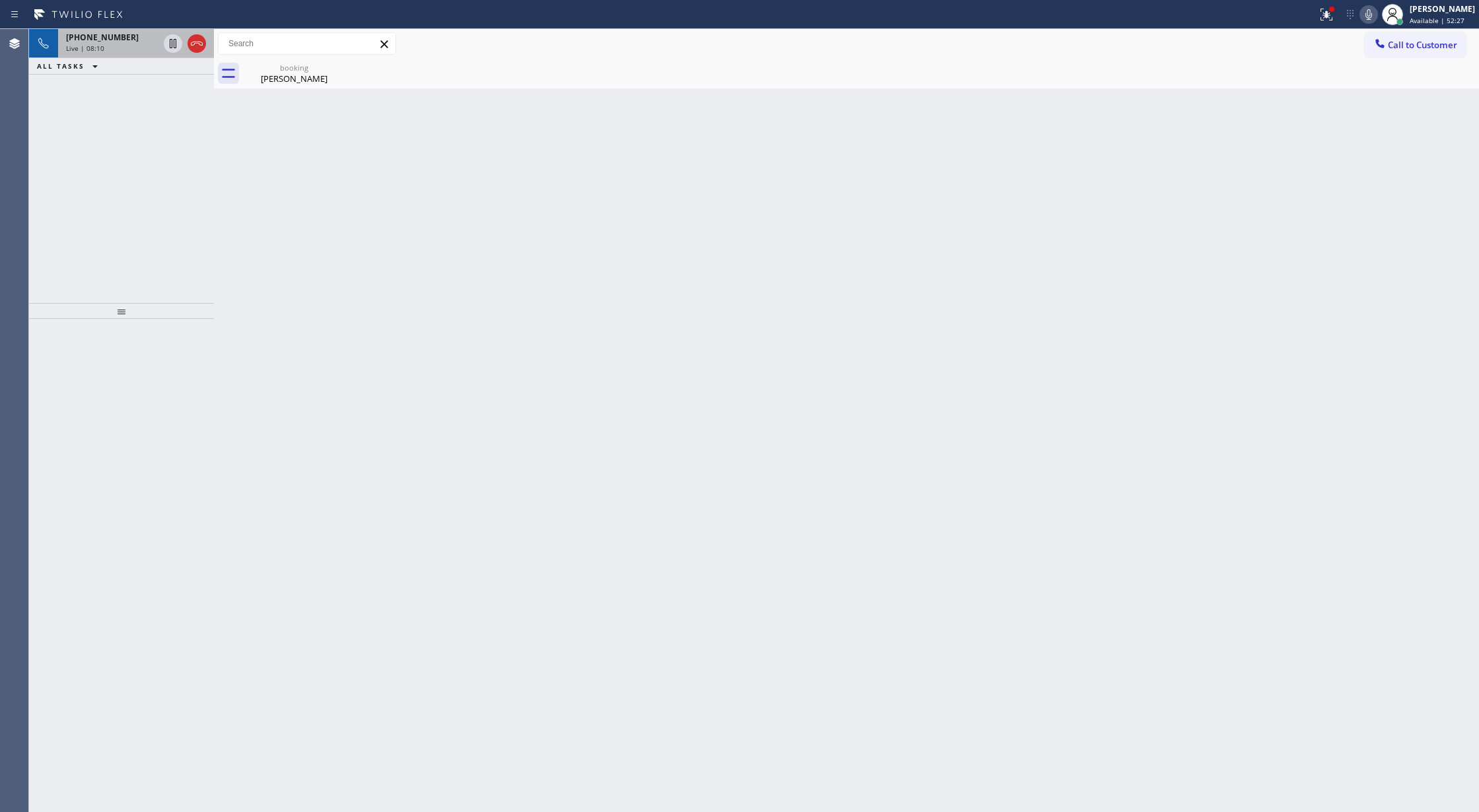
click at [117, 40] on span "+15107868111" at bounding box center [102, 37] width 72 height 11
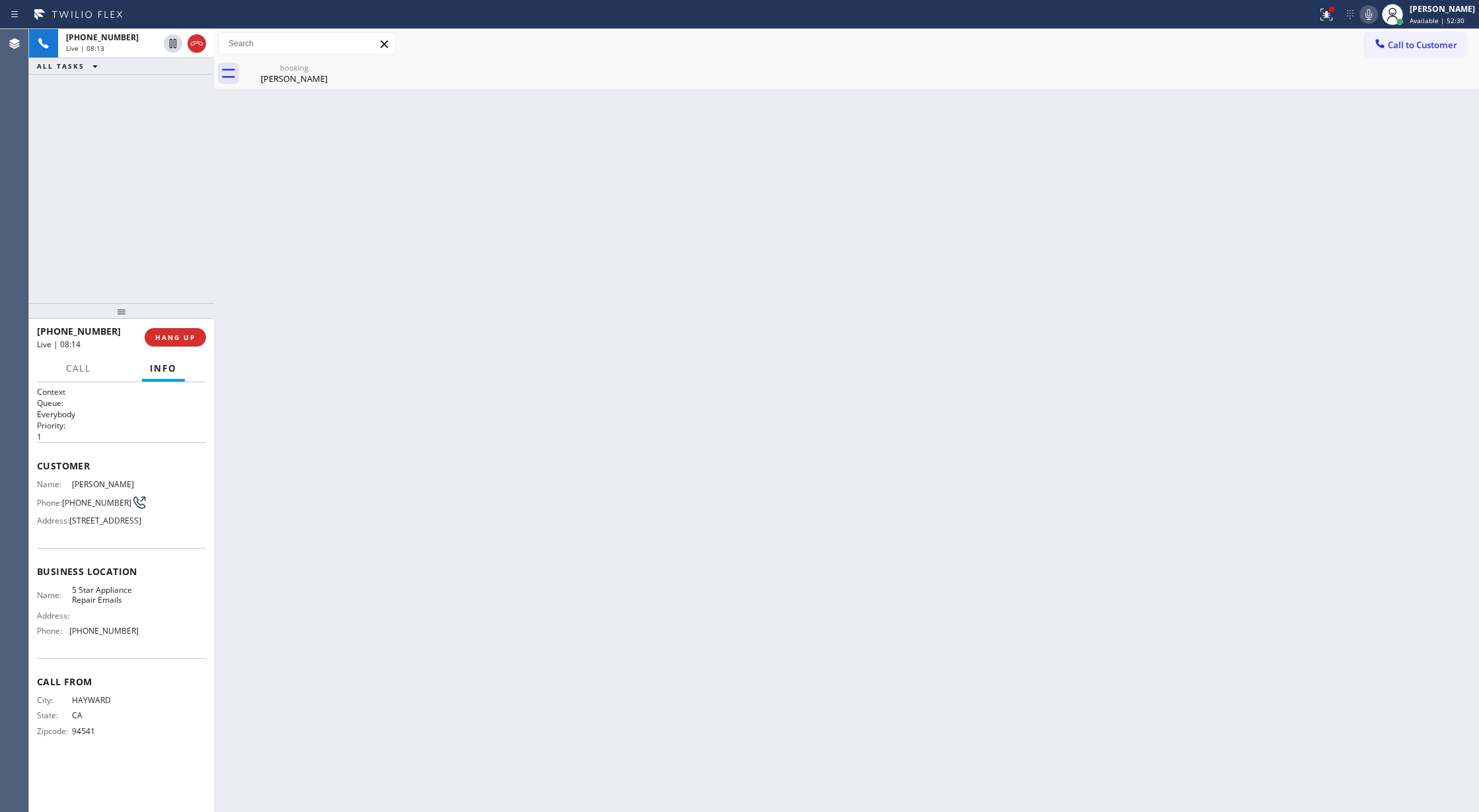
click at [69, 606] on div "Name: 5 Star Appliance Repair Emails" at bounding box center [87, 595] width 102 height 20
drag, startPoint x: 68, startPoint y: 608, endPoint x: 120, endPoint y: 622, distance: 53.9
click at [120, 606] on div "Name: 5 Star Appliance Repair Emails" at bounding box center [87, 595] width 102 height 20
copy span "5 Star Appliance Repair Email"
click at [155, 624] on div "Name: 5 Star Appliance Repair Emails Address: Phone: (844) 735-4685" at bounding box center [121, 613] width 169 height 57
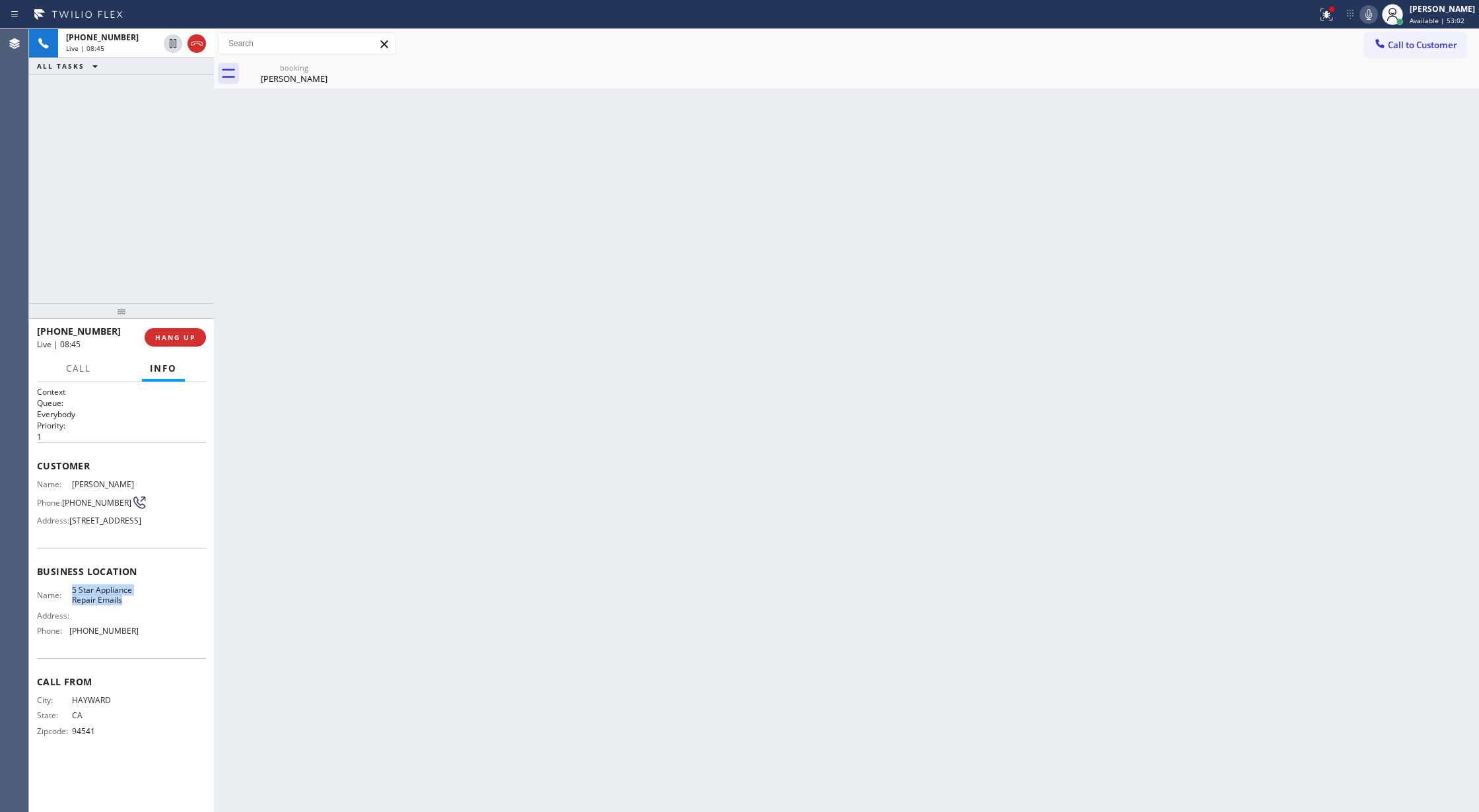
copy div "5 Star Appliance Repair Emails"
drag, startPoint x: 66, startPoint y: 606, endPoint x: 138, endPoint y: 625, distance: 74.5
click at [138, 606] on div "Name: 5 Star Appliance Repair Emails" at bounding box center [87, 595] width 102 height 20
drag, startPoint x: 147, startPoint y: 654, endPoint x: 72, endPoint y: 652, distance: 75.0
click at [72, 642] on div "Name: 5 Star Appliance Repair Emails Address: Phone: (844) 735-4685" at bounding box center [121, 613] width 169 height 57
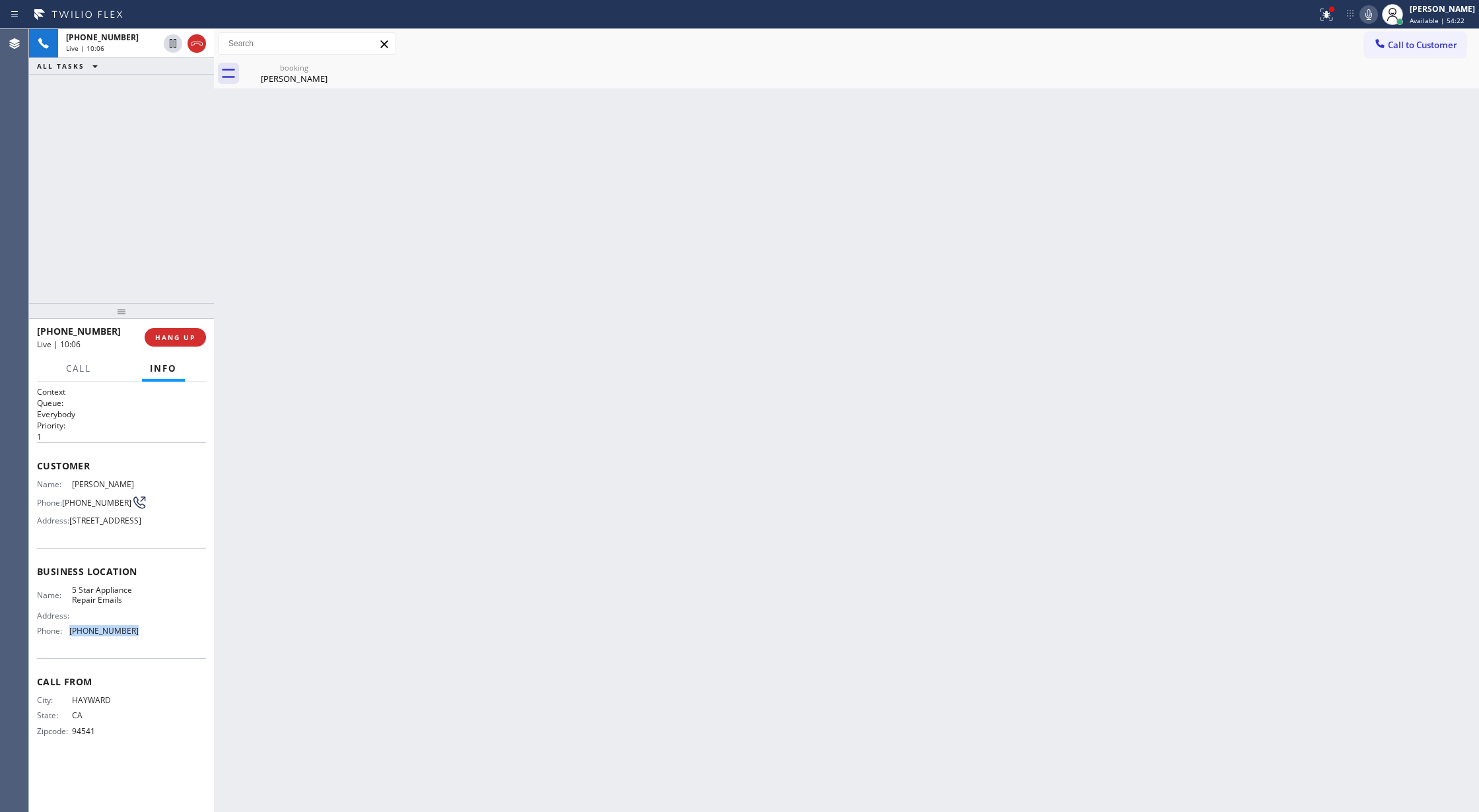
copy span "(844) 735-4685"
click at [162, 336] on span "COMPLETE" at bounding box center [173, 337] width 46 height 9
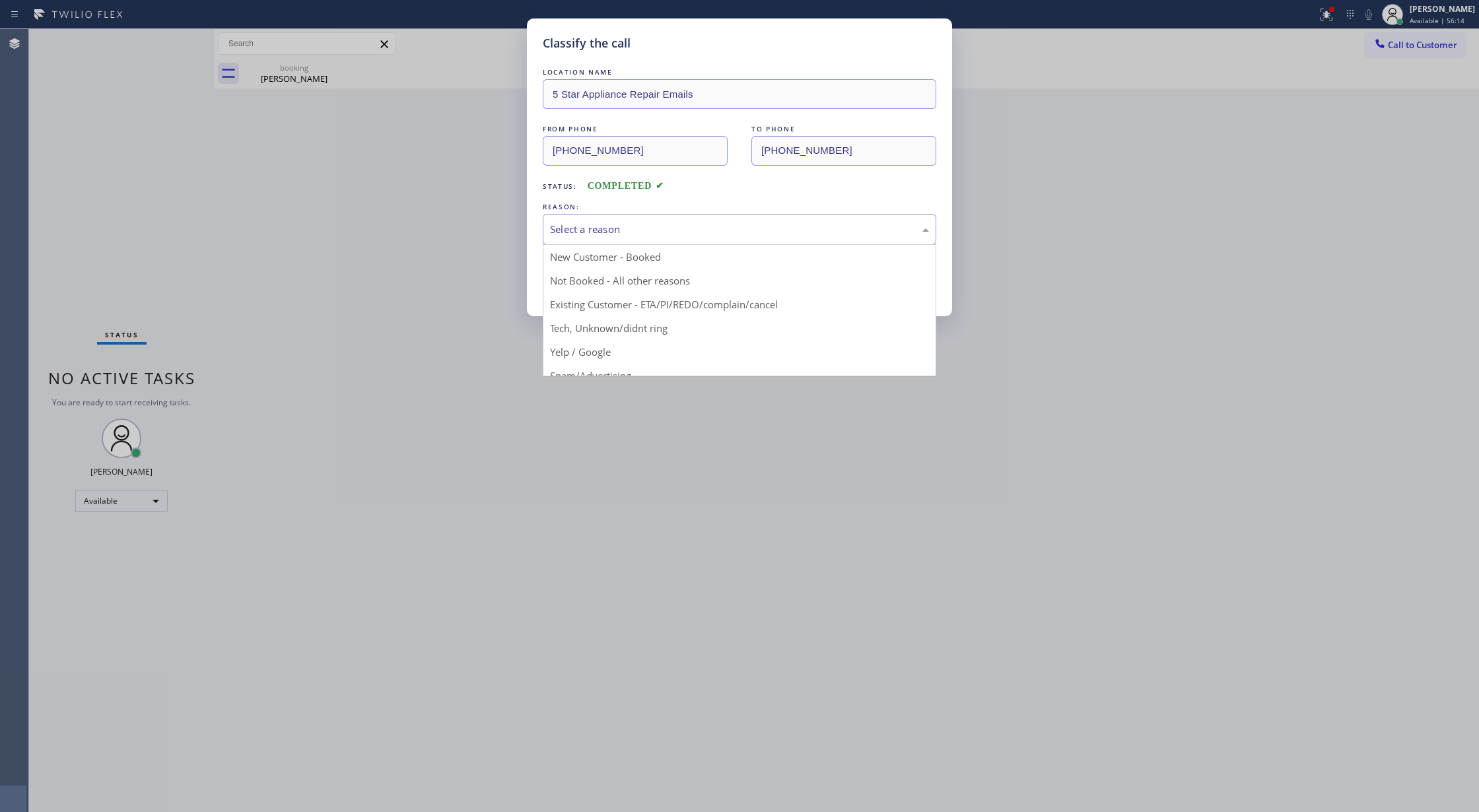
click at [637, 242] on div "Select a reason" at bounding box center [740, 230] width 393 height 31
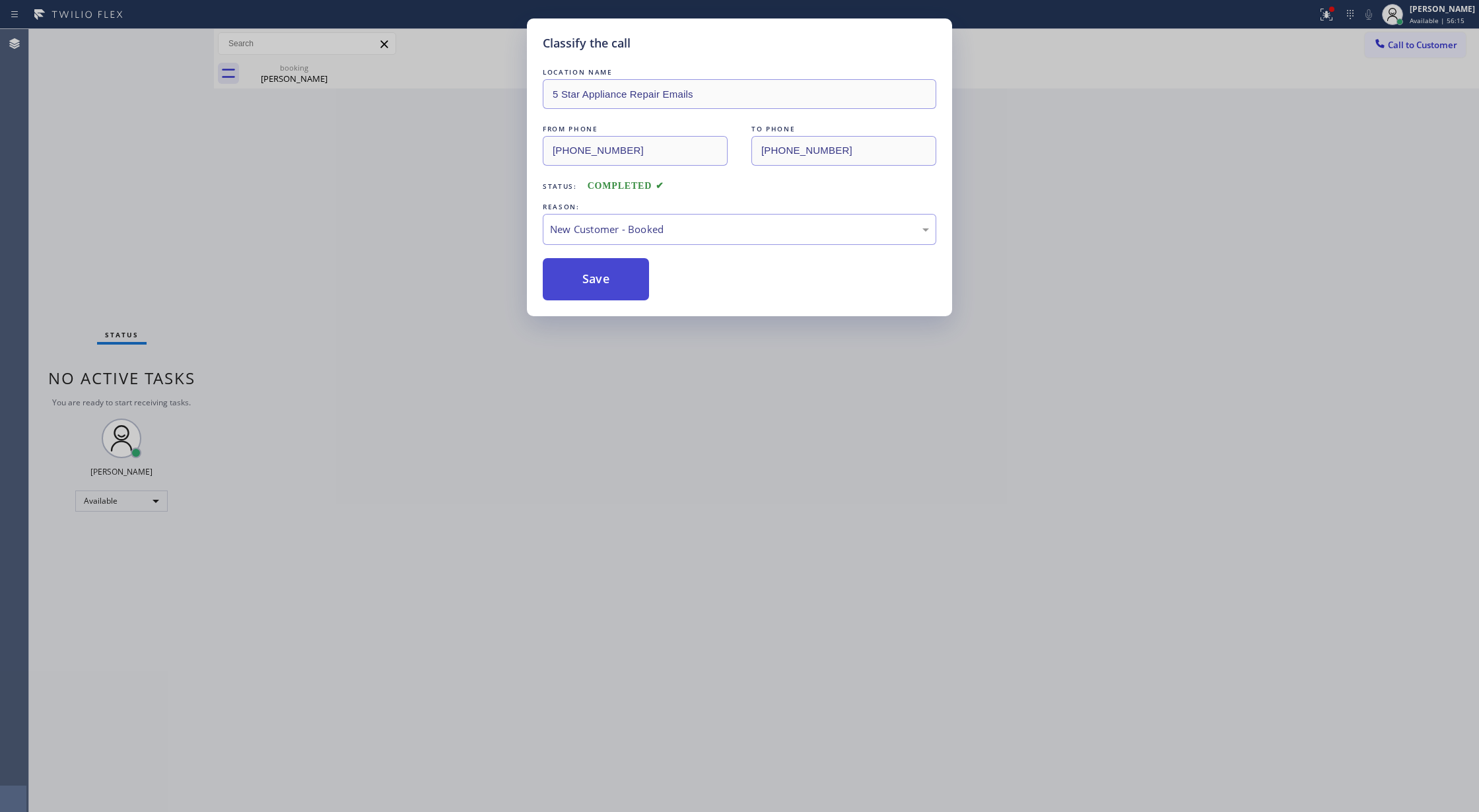
click at [595, 288] on button "Save" at bounding box center [596, 279] width 107 height 42
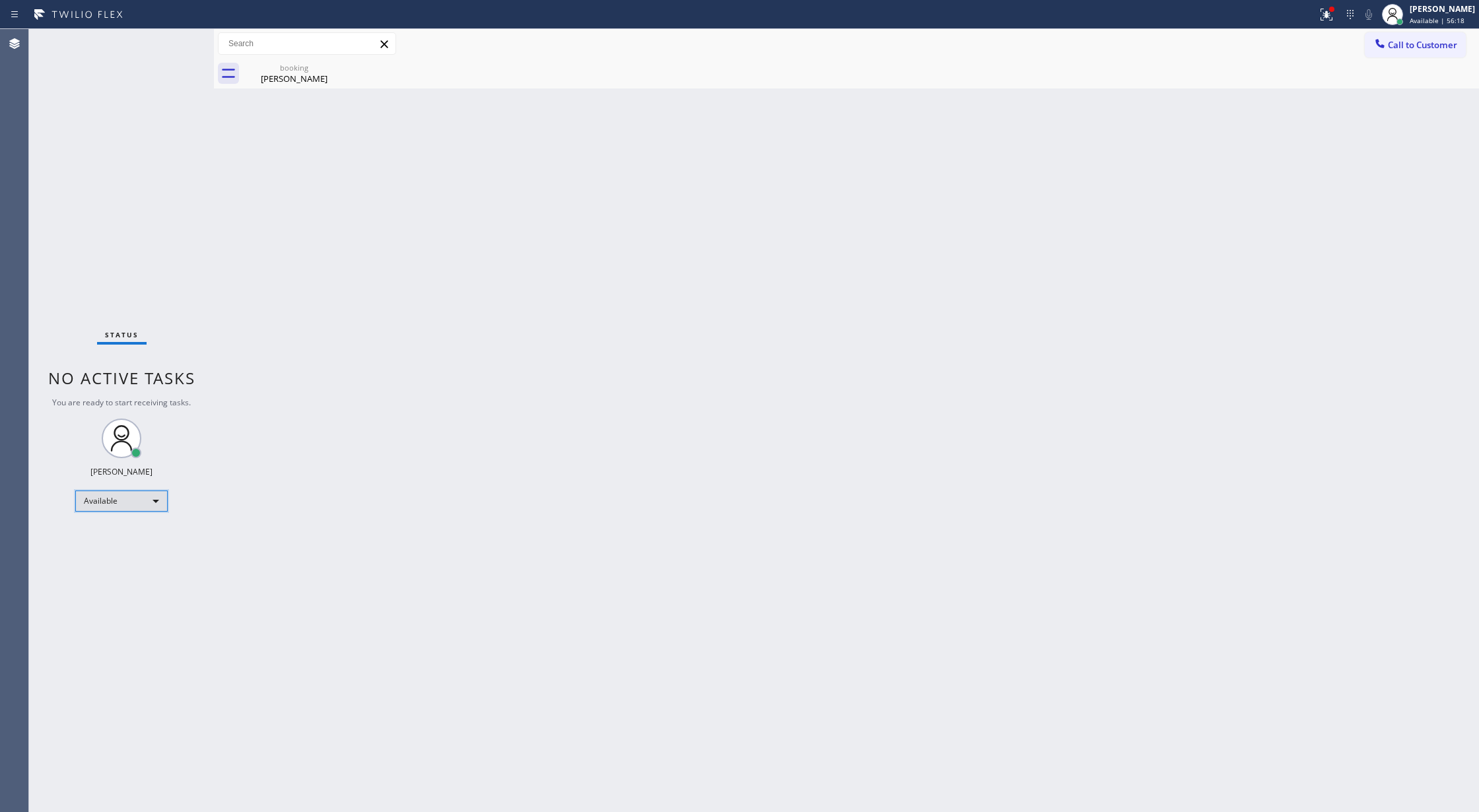
click at [153, 500] on div "Available" at bounding box center [121, 501] width 93 height 21
click at [136, 571] on li "Break" at bounding box center [120, 568] width 89 height 15
click at [178, 42] on div "Status No active tasks Change activity state to start receiving tasks. Lilibeth…" at bounding box center [121, 421] width 185 height 783
click at [143, 506] on div "Break" at bounding box center [121, 507] width 93 height 21
click at [135, 543] on li "Available" at bounding box center [120, 541] width 89 height 15
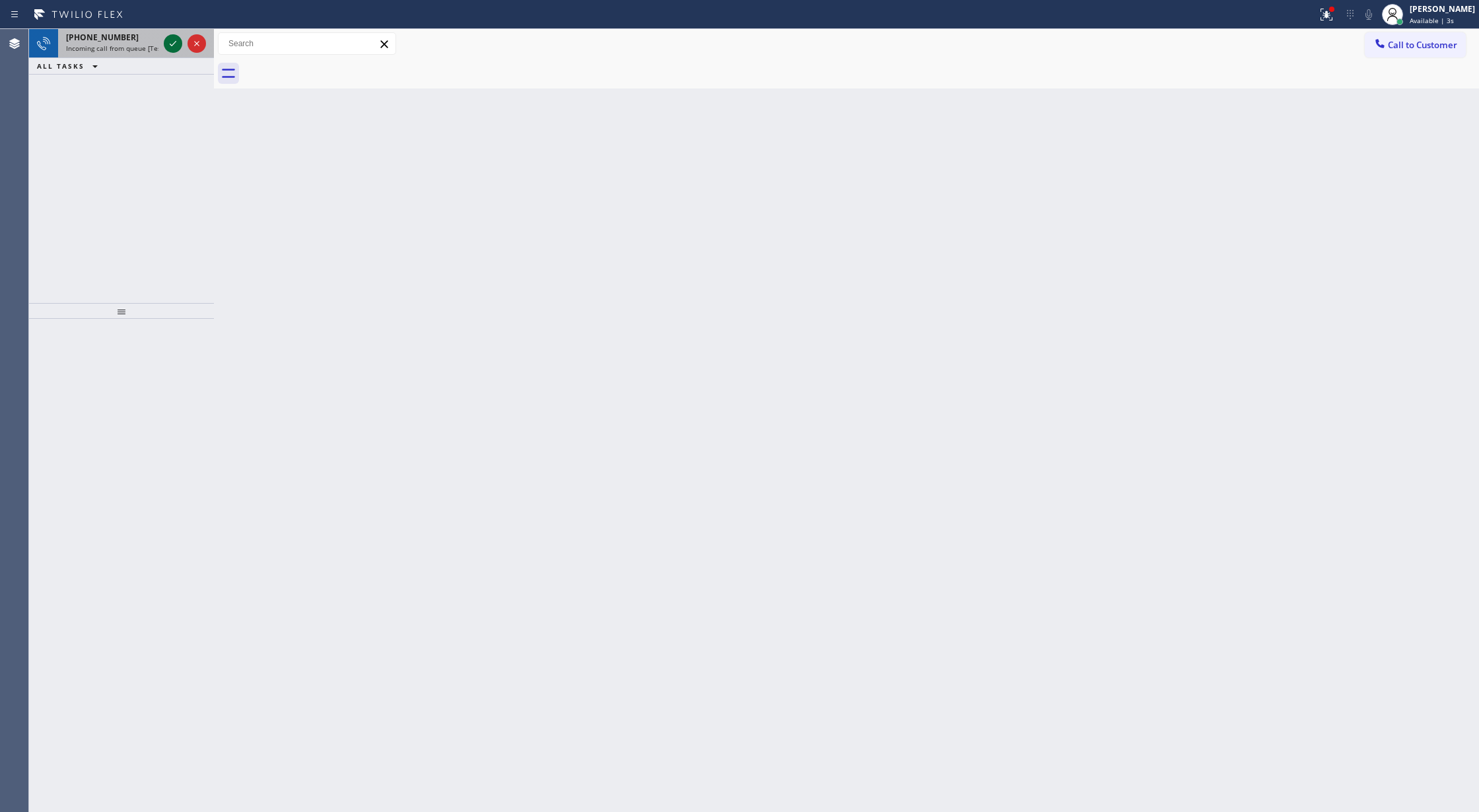
click at [166, 41] on icon at bounding box center [173, 43] width 15 height 15
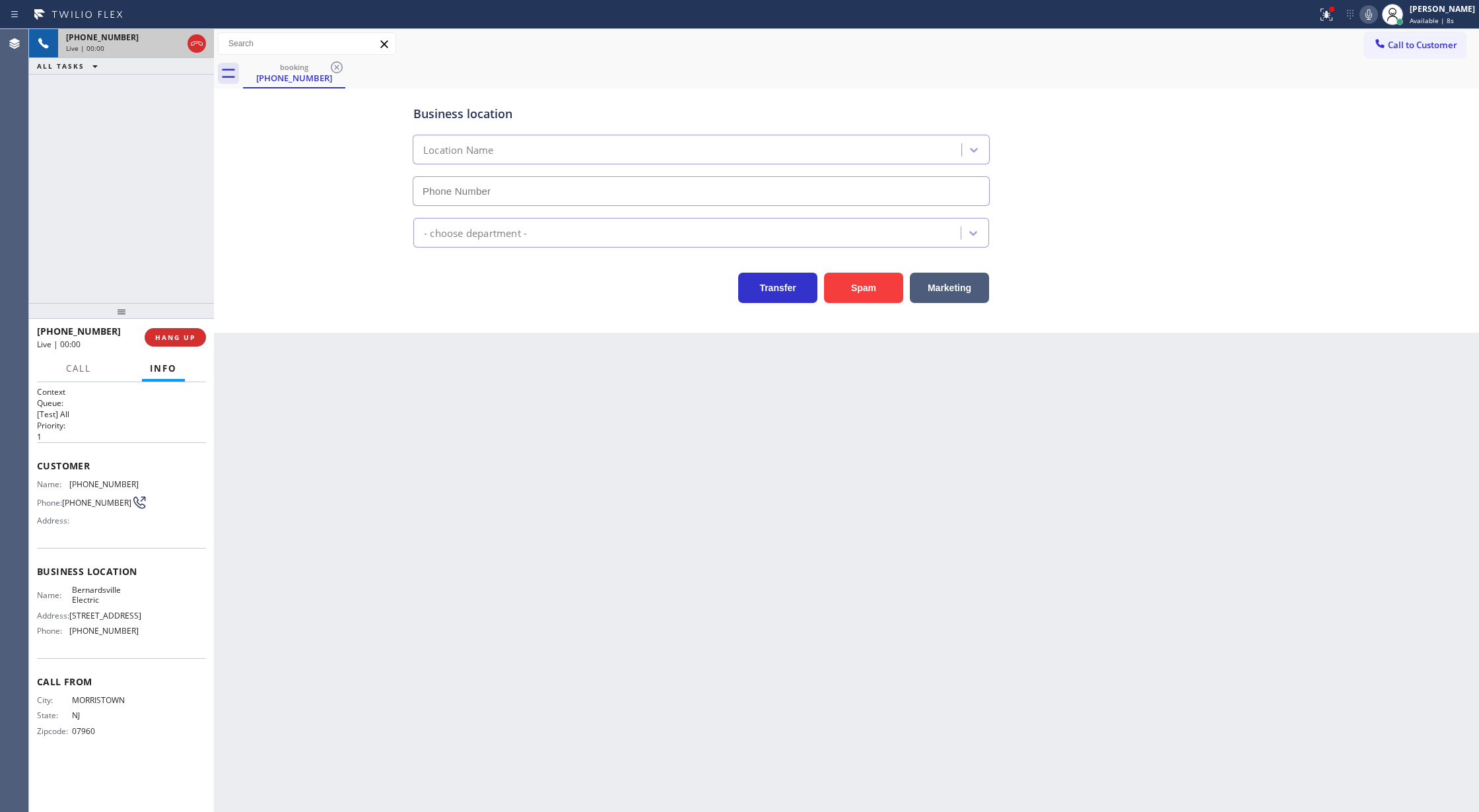
type input "(908) 258-9473"
click at [194, 45] on icon at bounding box center [196, 43] width 15 height 15
click at [175, 341] on span "COMPLETE" at bounding box center [173, 337] width 46 height 9
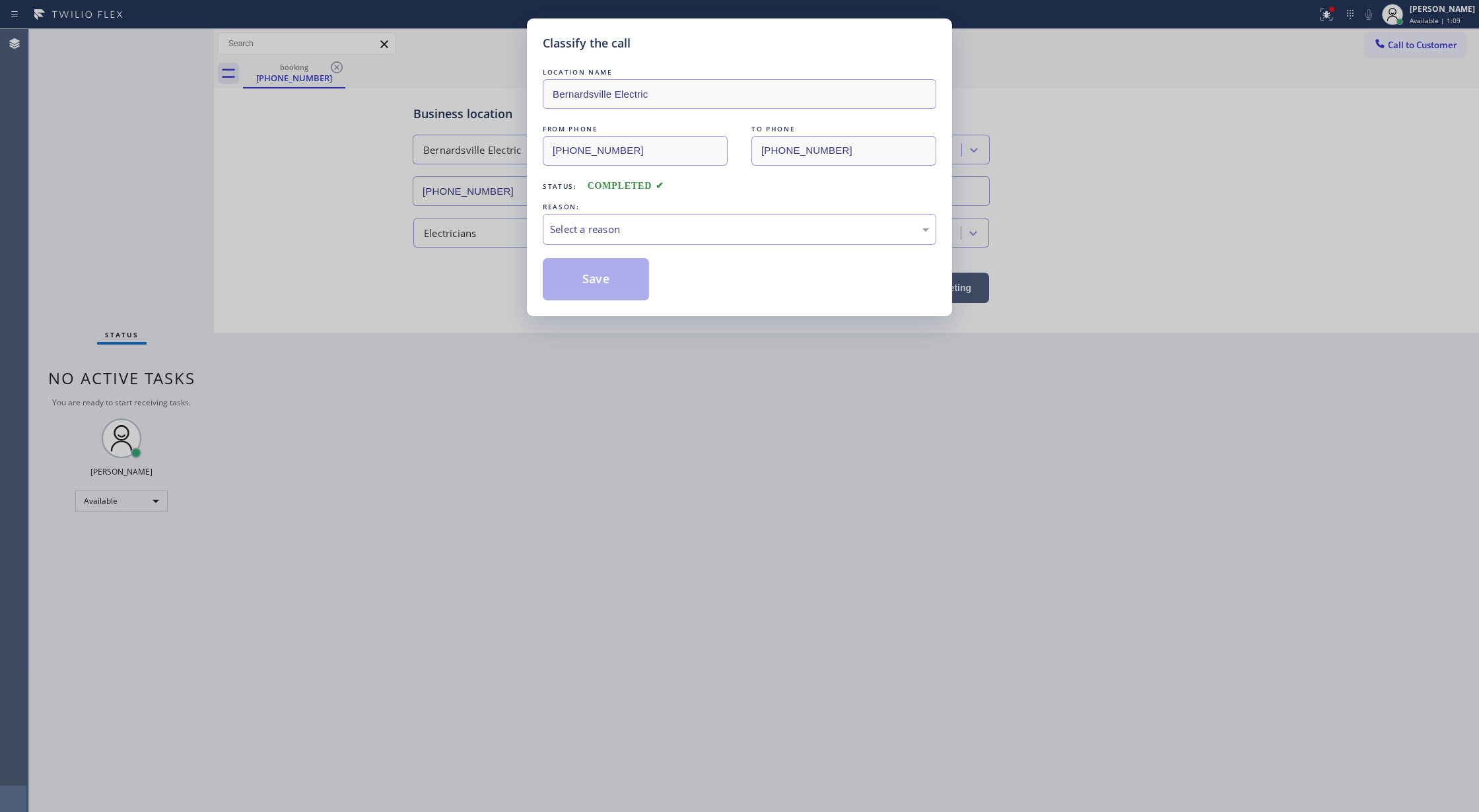
click at [546, 220] on div "Select a reason" at bounding box center [740, 230] width 393 height 31
click at [579, 279] on button "Save" at bounding box center [596, 279] width 107 height 42
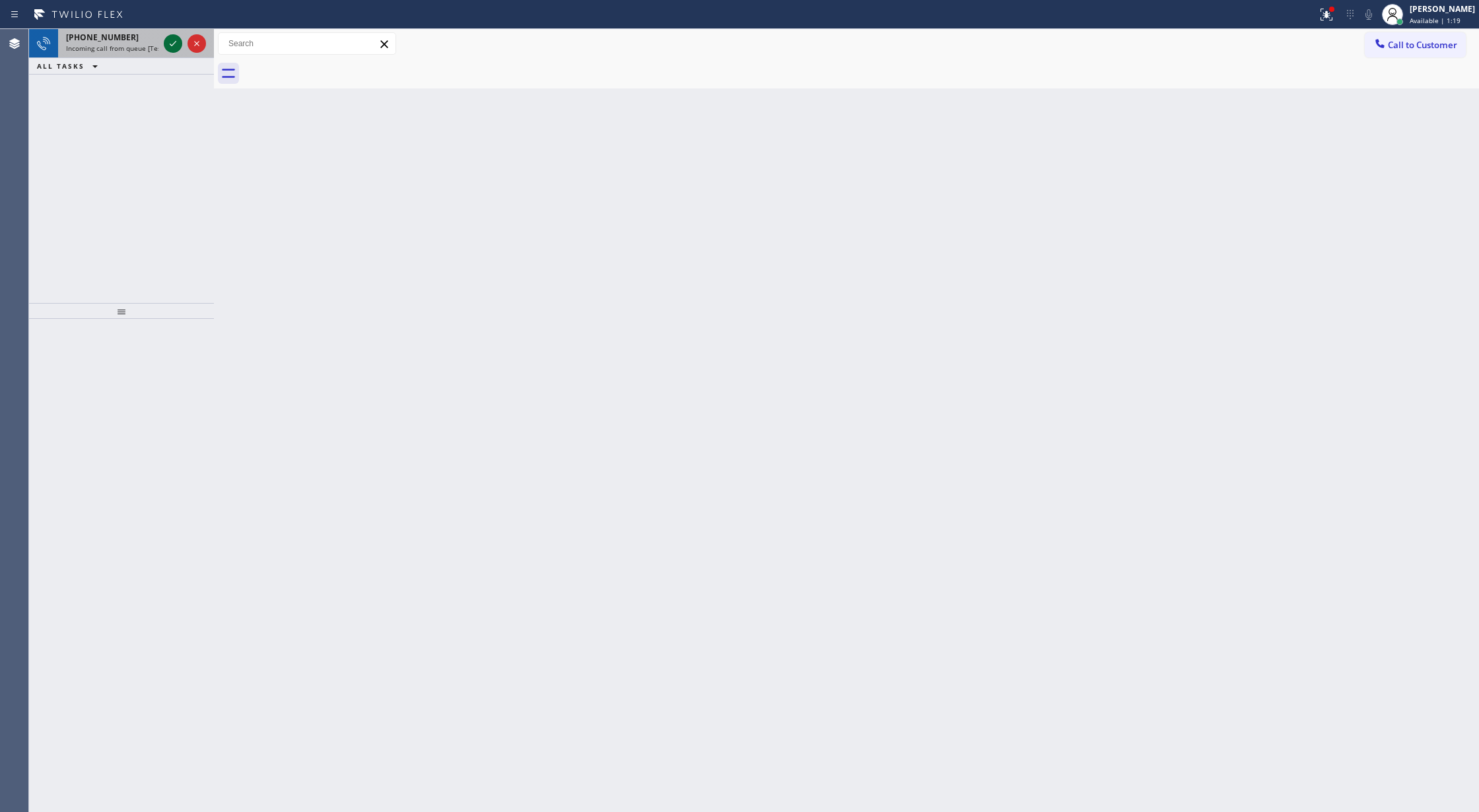
click at [170, 44] on icon at bounding box center [173, 43] width 15 height 15
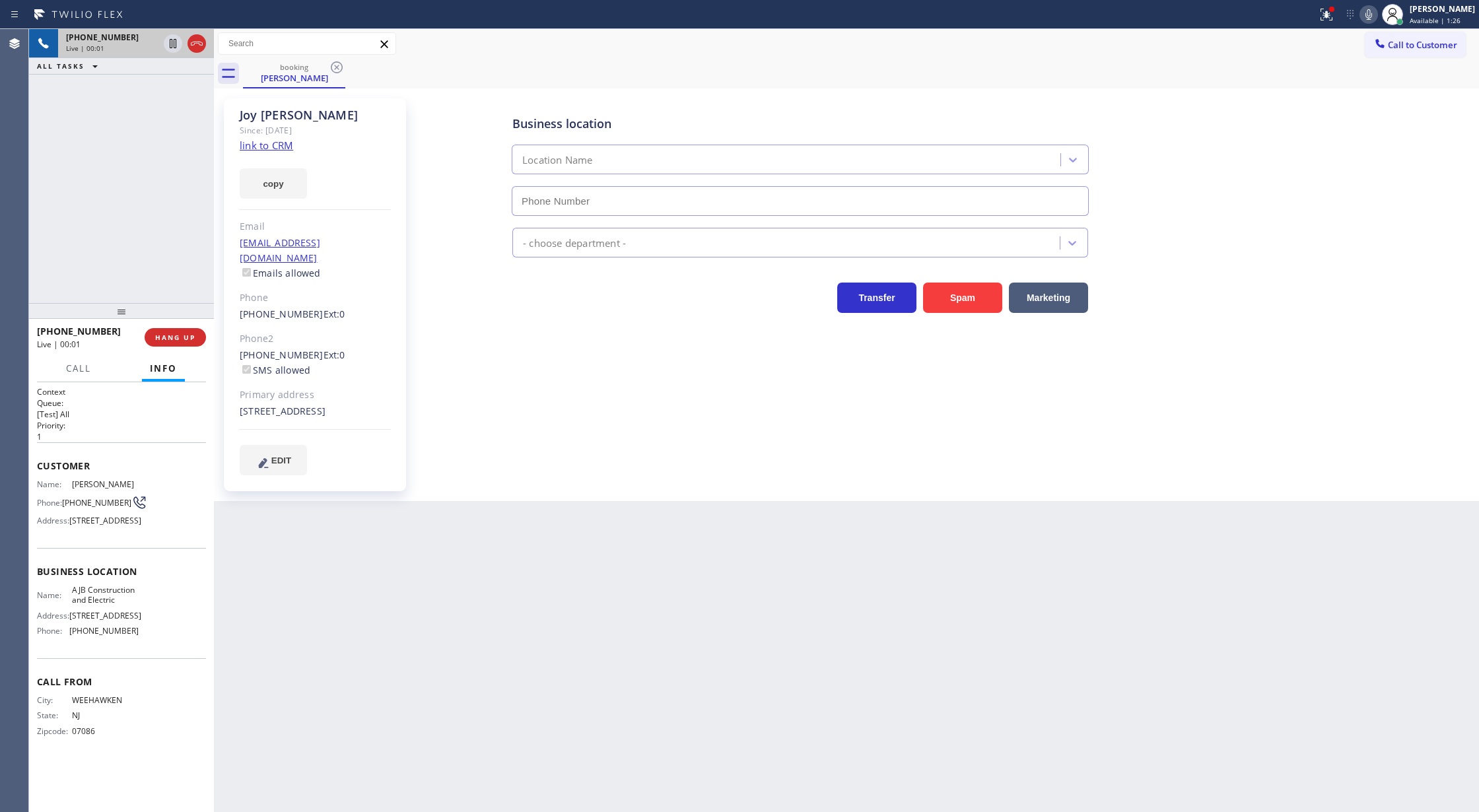
type input "(908) 774-8246"
click at [259, 143] on link "link to CRM" at bounding box center [266, 145] width 54 height 13
click at [1372, 17] on icon at bounding box center [1369, 14] width 7 height 11
drag, startPoint x: 1371, startPoint y: 16, endPoint x: 1137, endPoint y: 56, distance: 237.4
click at [1371, 16] on icon at bounding box center [1368, 14] width 15 height 15
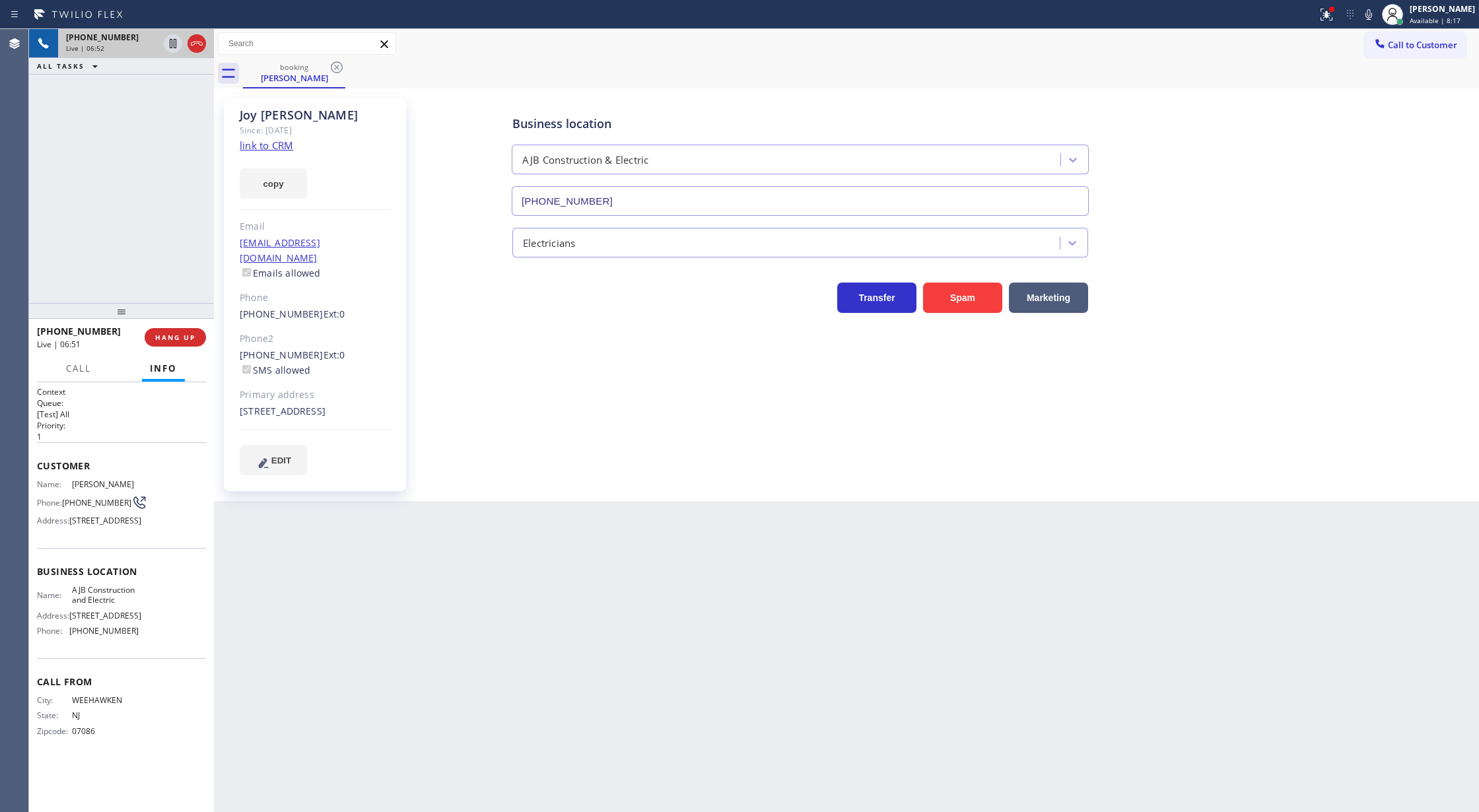
drag, startPoint x: 1381, startPoint y: 12, endPoint x: 1343, endPoint y: 37, distance: 45.5
click at [1377, 12] on icon at bounding box center [1368, 14] width 15 height 15
drag, startPoint x: 1376, startPoint y: 11, endPoint x: 1367, endPoint y: 23, distance: 15.0
click at [1376, 11] on icon at bounding box center [1368, 14] width 15 height 15
click at [164, 86] on div at bounding box center [173, 89] width 19 height 15
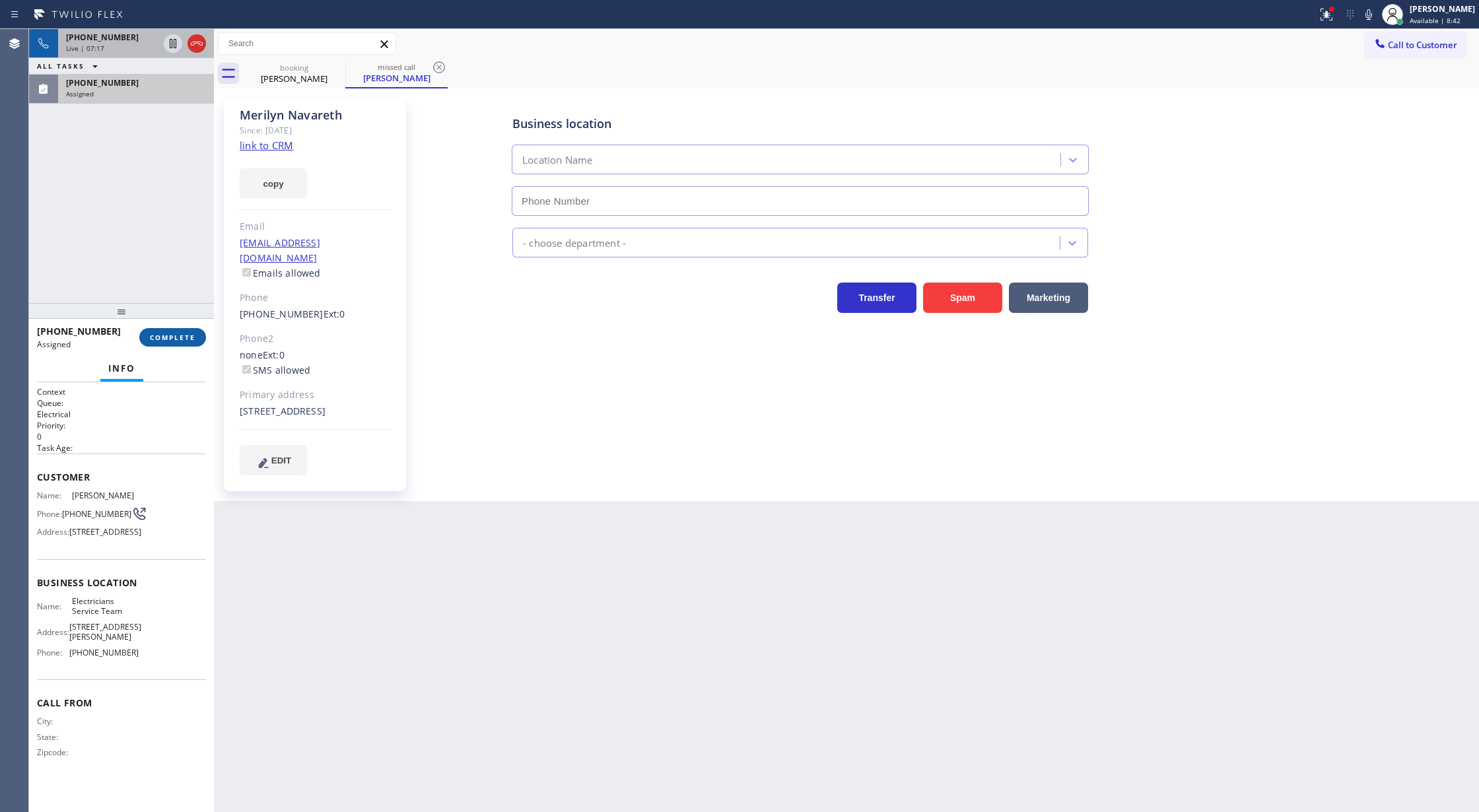
click at [165, 340] on span "COMPLETE" at bounding box center [173, 337] width 46 height 9
type input "(800) 568-8664"
click at [173, 333] on span "COMPLETE" at bounding box center [173, 337] width 46 height 9
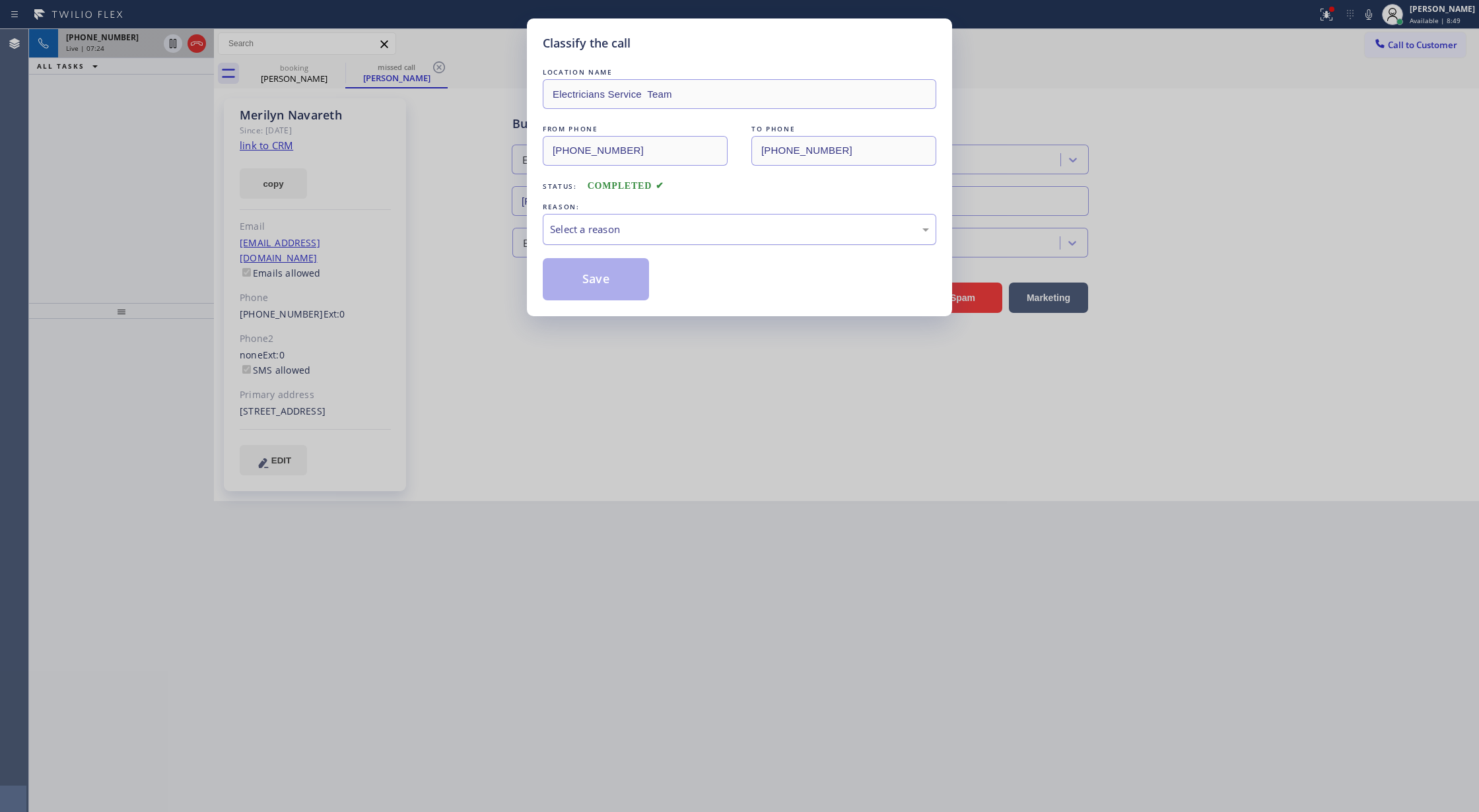
click at [654, 235] on div "Select a reason" at bounding box center [739, 229] width 379 height 15
drag, startPoint x: 595, startPoint y: 281, endPoint x: 588, endPoint y: 393, distance: 112.2
click at [595, 280] on button "Save" at bounding box center [596, 279] width 107 height 42
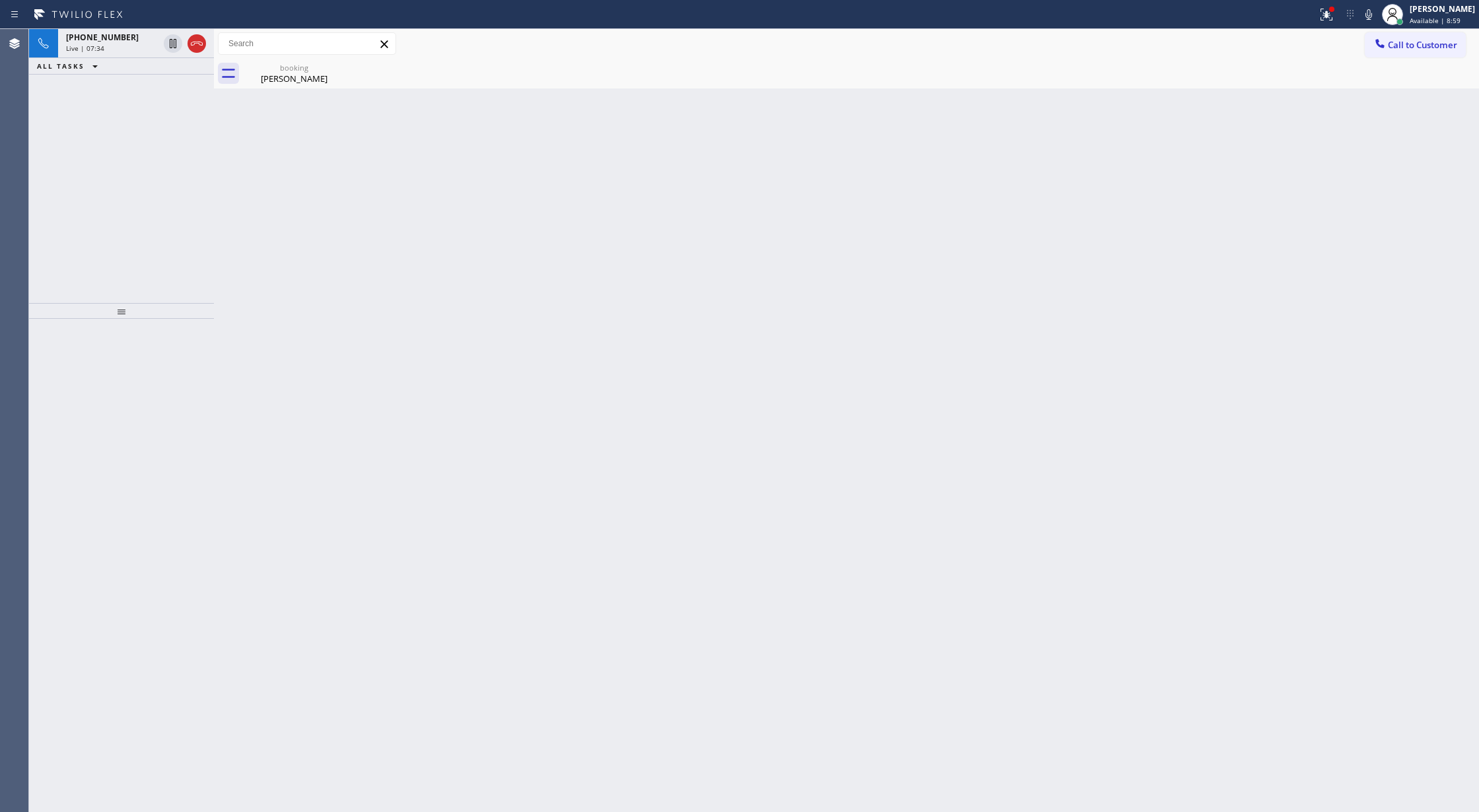
drag, startPoint x: 123, startPoint y: 37, endPoint x: 173, endPoint y: 250, distance: 218.8
click at [123, 37] on div "+19088388412" at bounding box center [112, 37] width 93 height 11
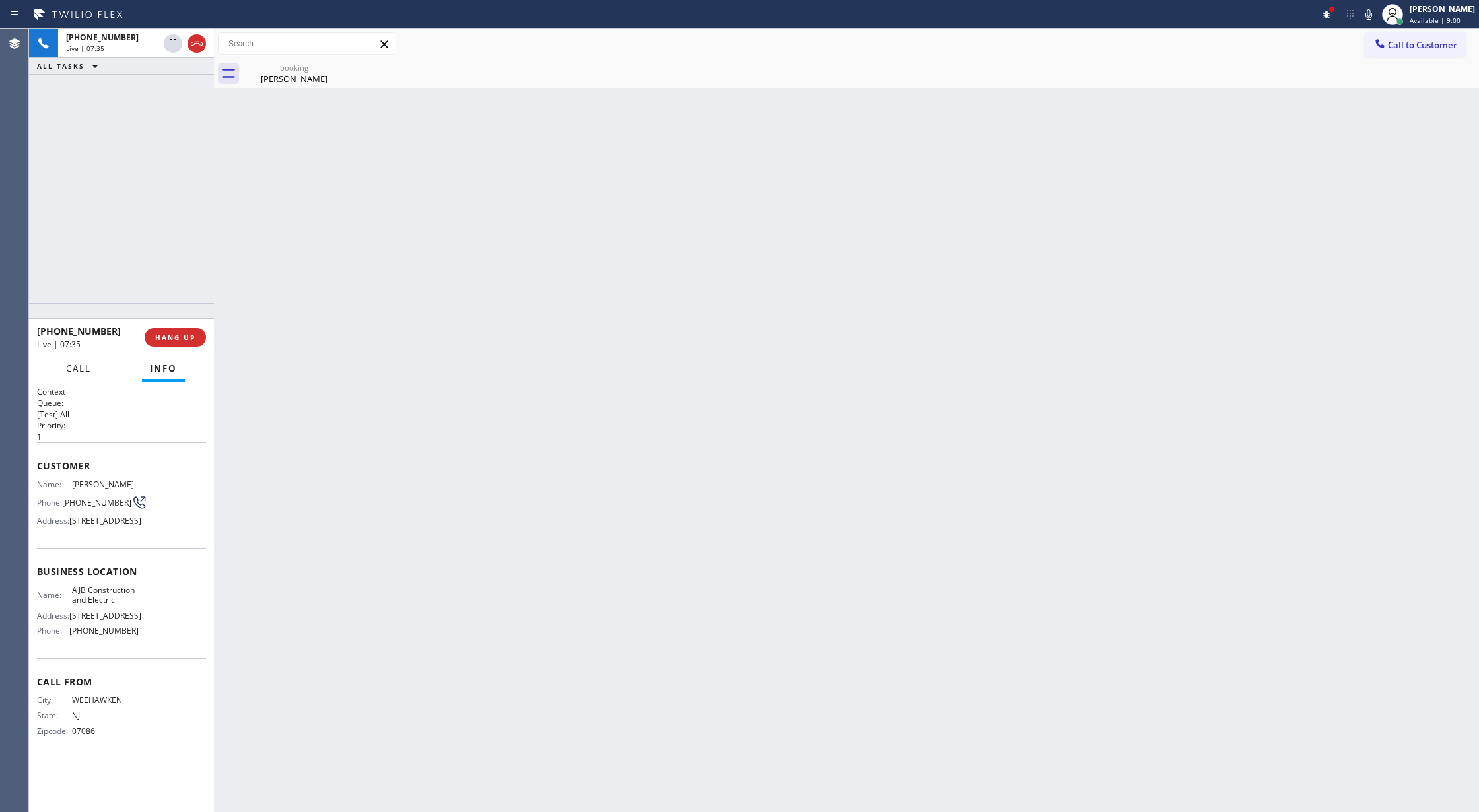
click at [72, 375] on button "Call" at bounding box center [78, 369] width 41 height 26
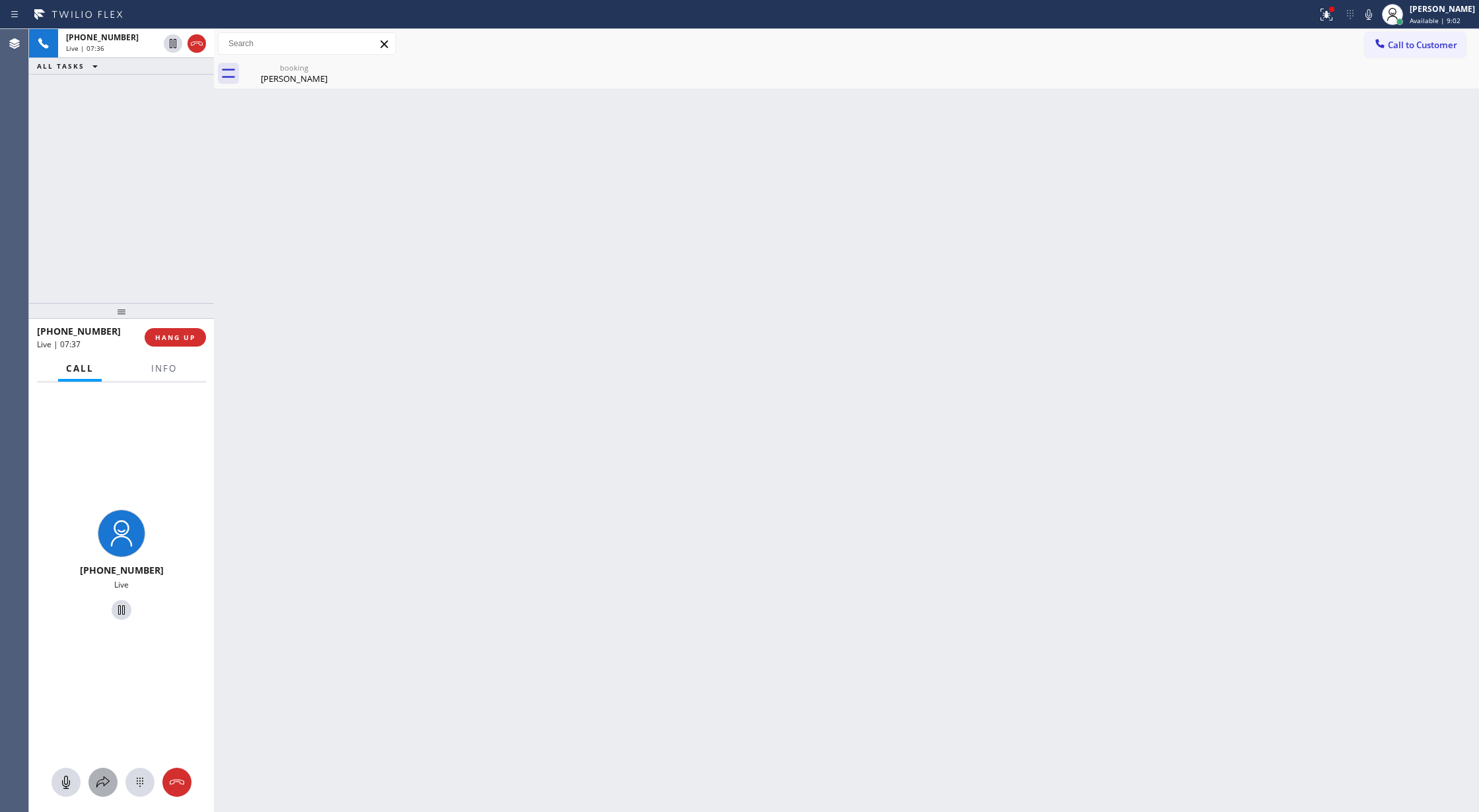
click at [99, 780] on icon at bounding box center [103, 783] width 13 height 11
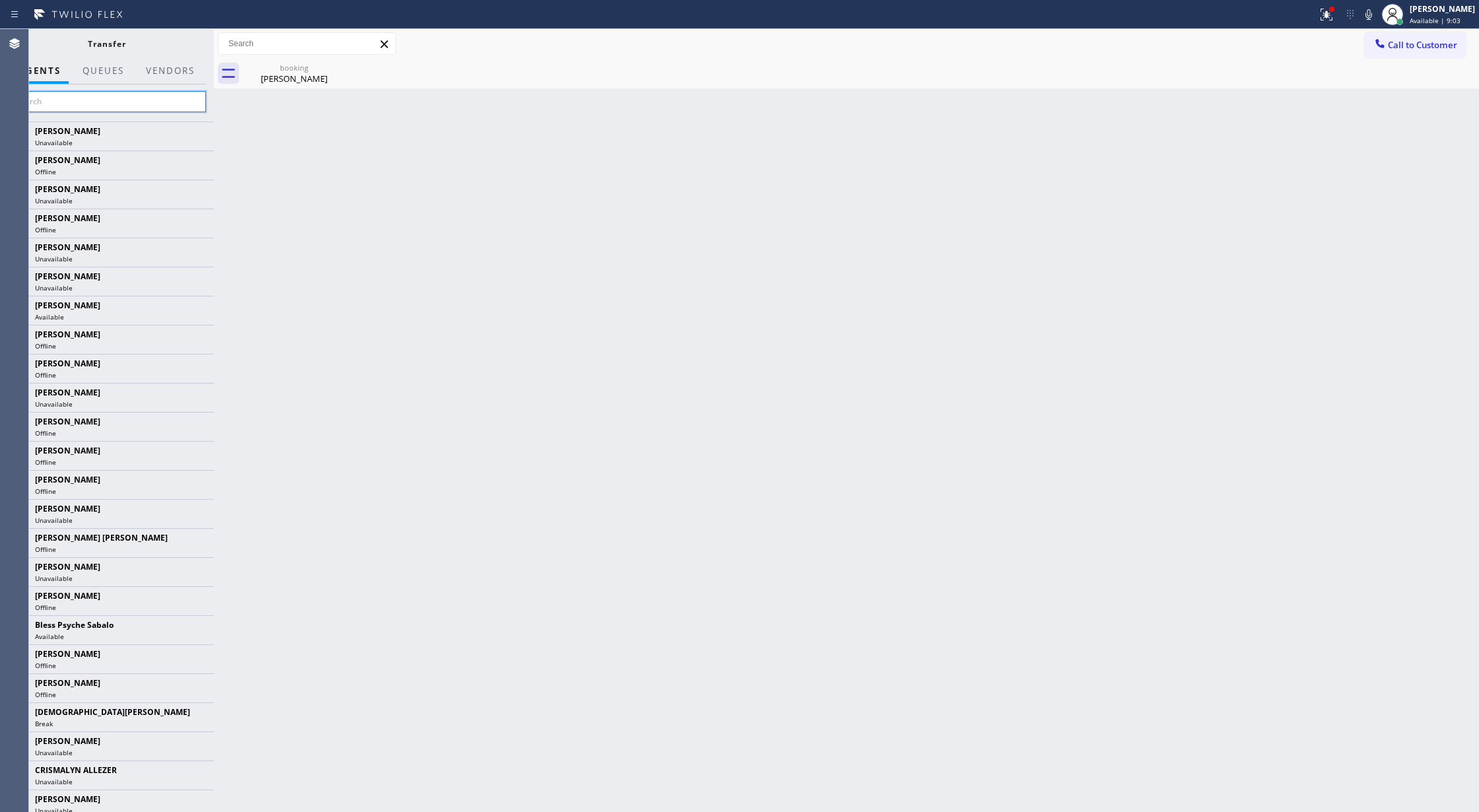
click at [89, 99] on input "text" at bounding box center [107, 102] width 199 height 21
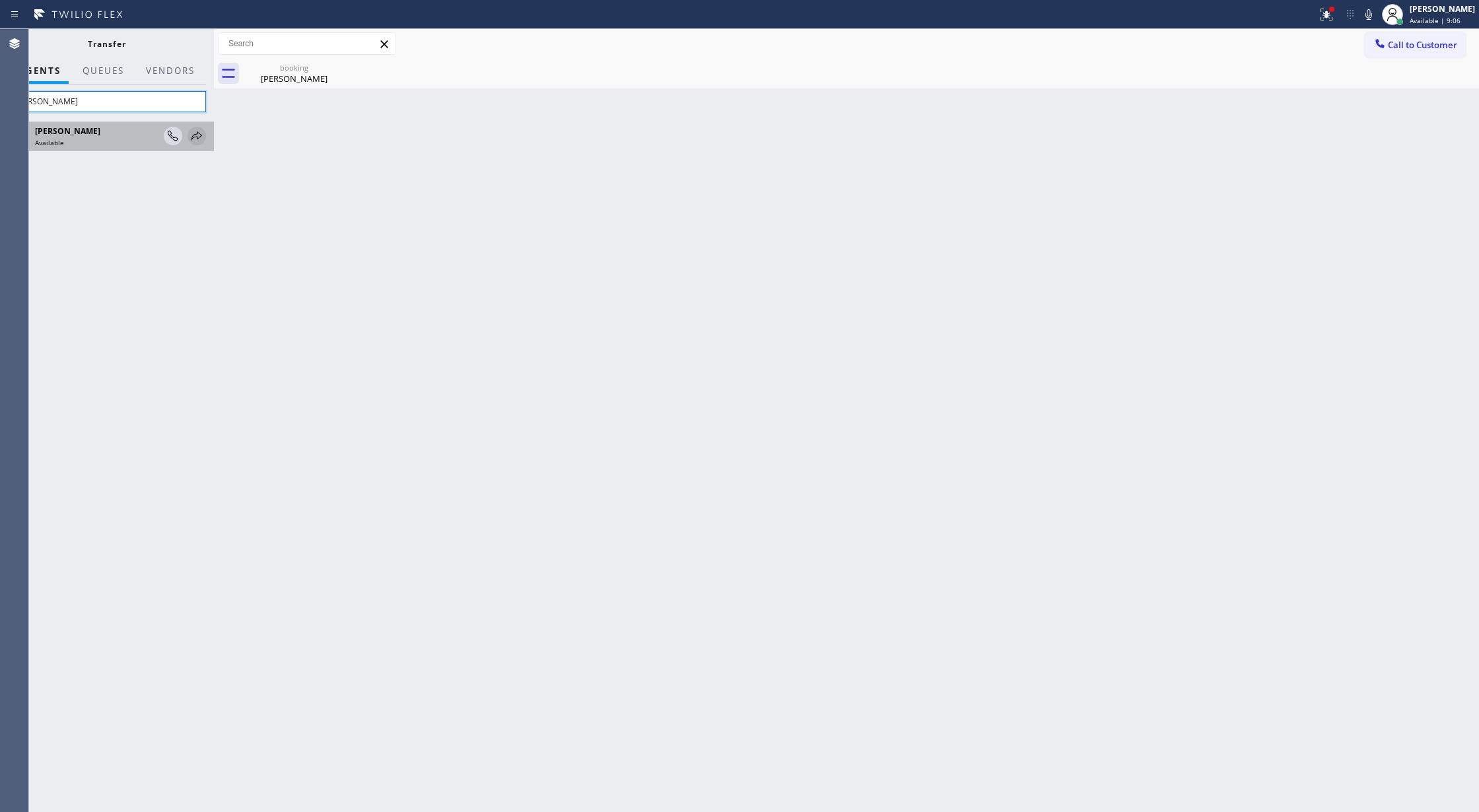
type input "kate"
click at [200, 131] on icon at bounding box center [196, 135] width 15 height 15
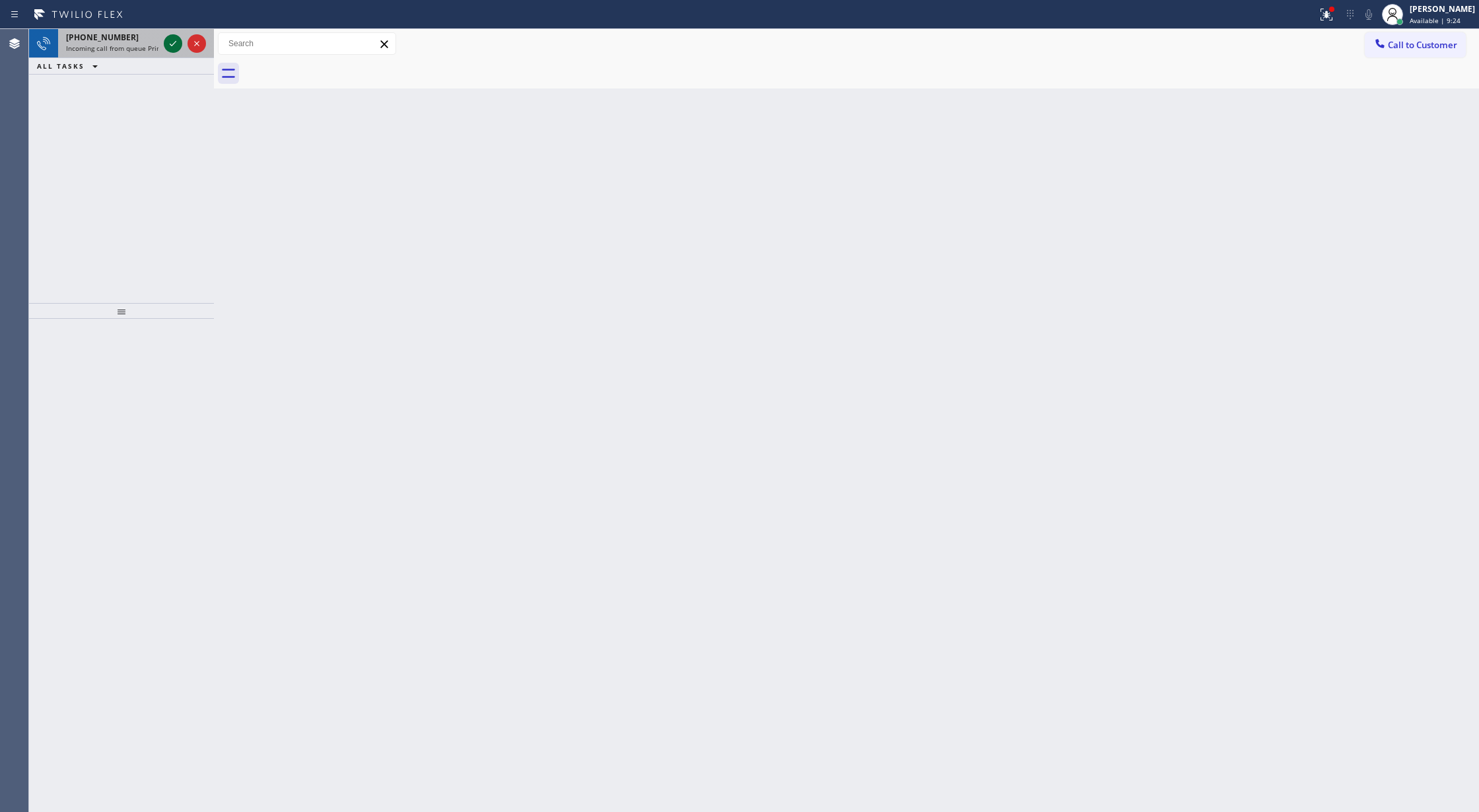
click at [170, 40] on icon at bounding box center [173, 43] width 15 height 15
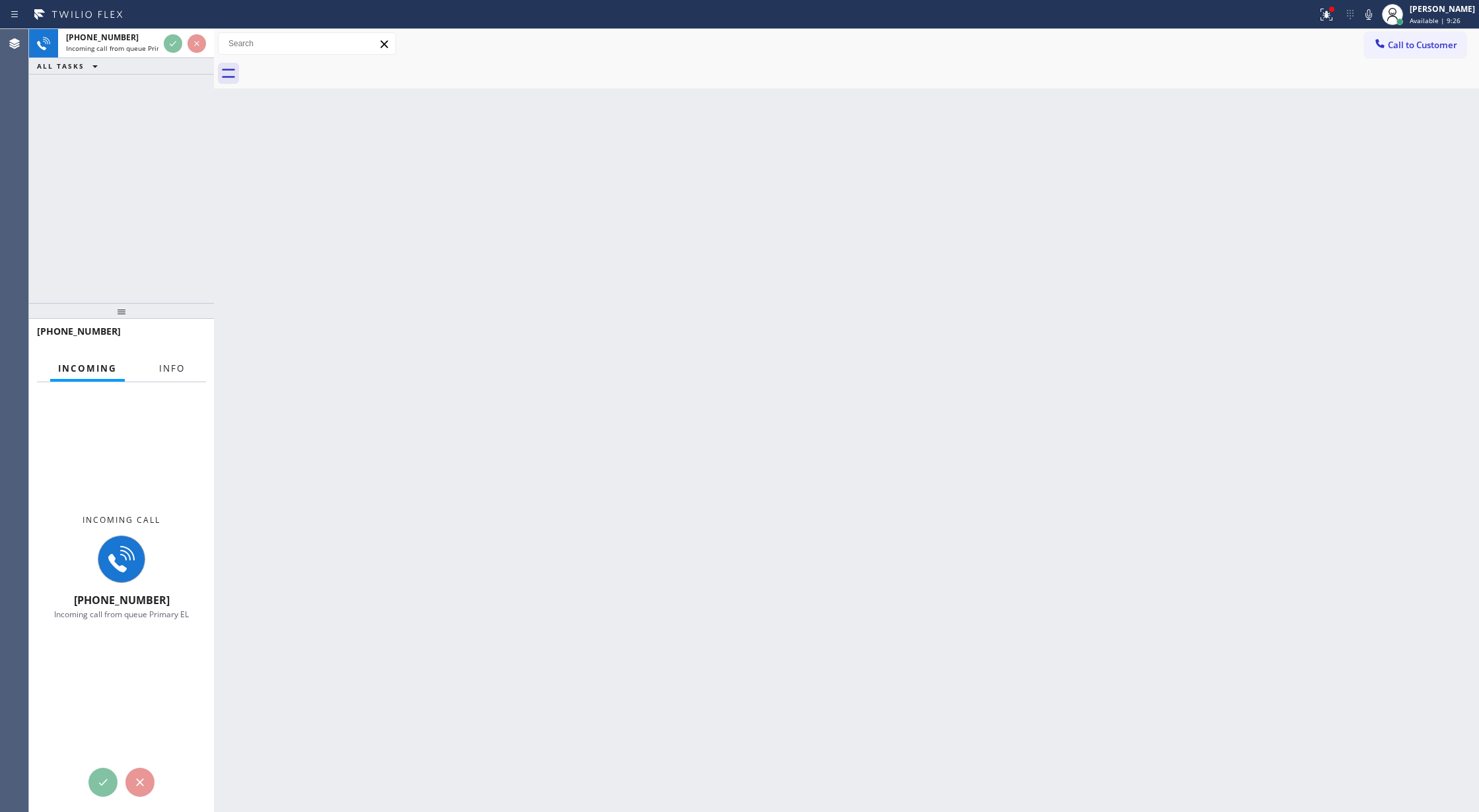
click at [162, 357] on button "Info" at bounding box center [172, 369] width 42 height 26
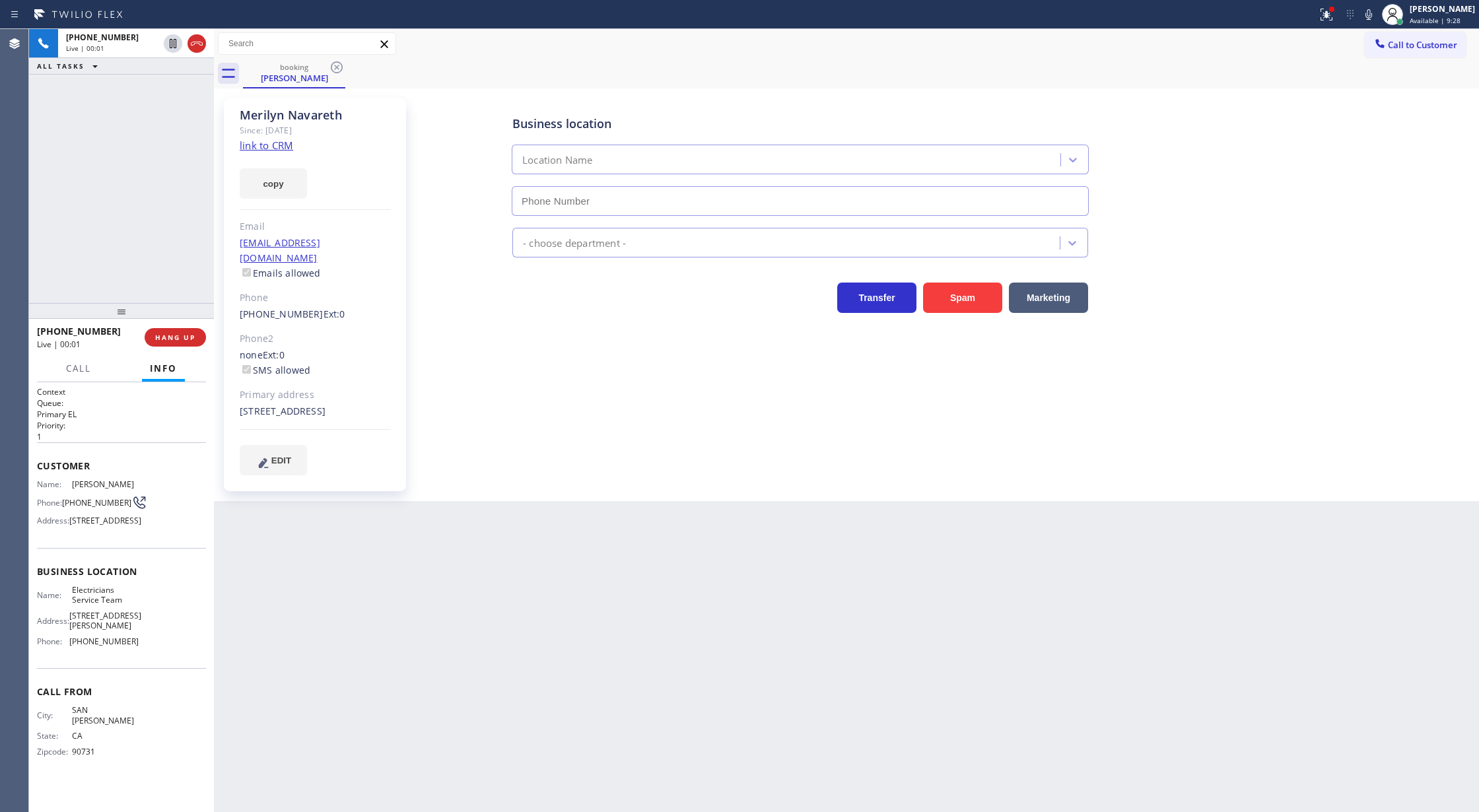
type input "(800) 568-8664"
click at [264, 144] on link "link to CRM" at bounding box center [266, 145] width 54 height 13
click at [1375, 14] on icon at bounding box center [1368, 14] width 15 height 15
drag, startPoint x: 1377, startPoint y: 4, endPoint x: 1376, endPoint y: 15, distance: 11.0
click at [1377, 4] on div "Status report Issues detected These issues could affect your workflow. Please c…" at bounding box center [1395, 15] width 167 height 29
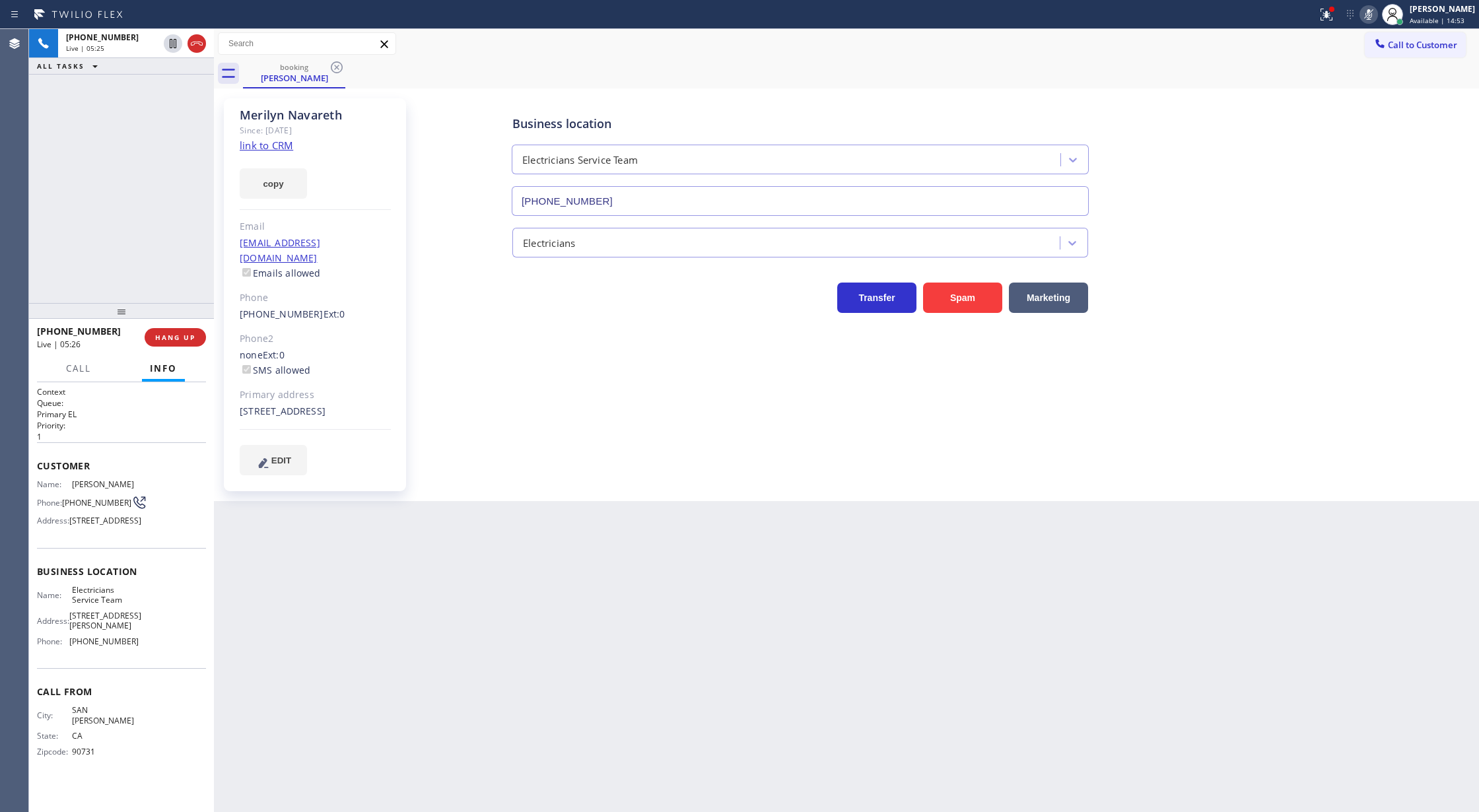
click at [1377, 7] on icon at bounding box center [1368, 14] width 15 height 15
drag, startPoint x: 201, startPoint y: 47, endPoint x: 201, endPoint y: 127, distance: 80.0
click at [201, 47] on icon at bounding box center [196, 43] width 15 height 15
click at [176, 337] on span "COMPLETE" at bounding box center [173, 337] width 46 height 9
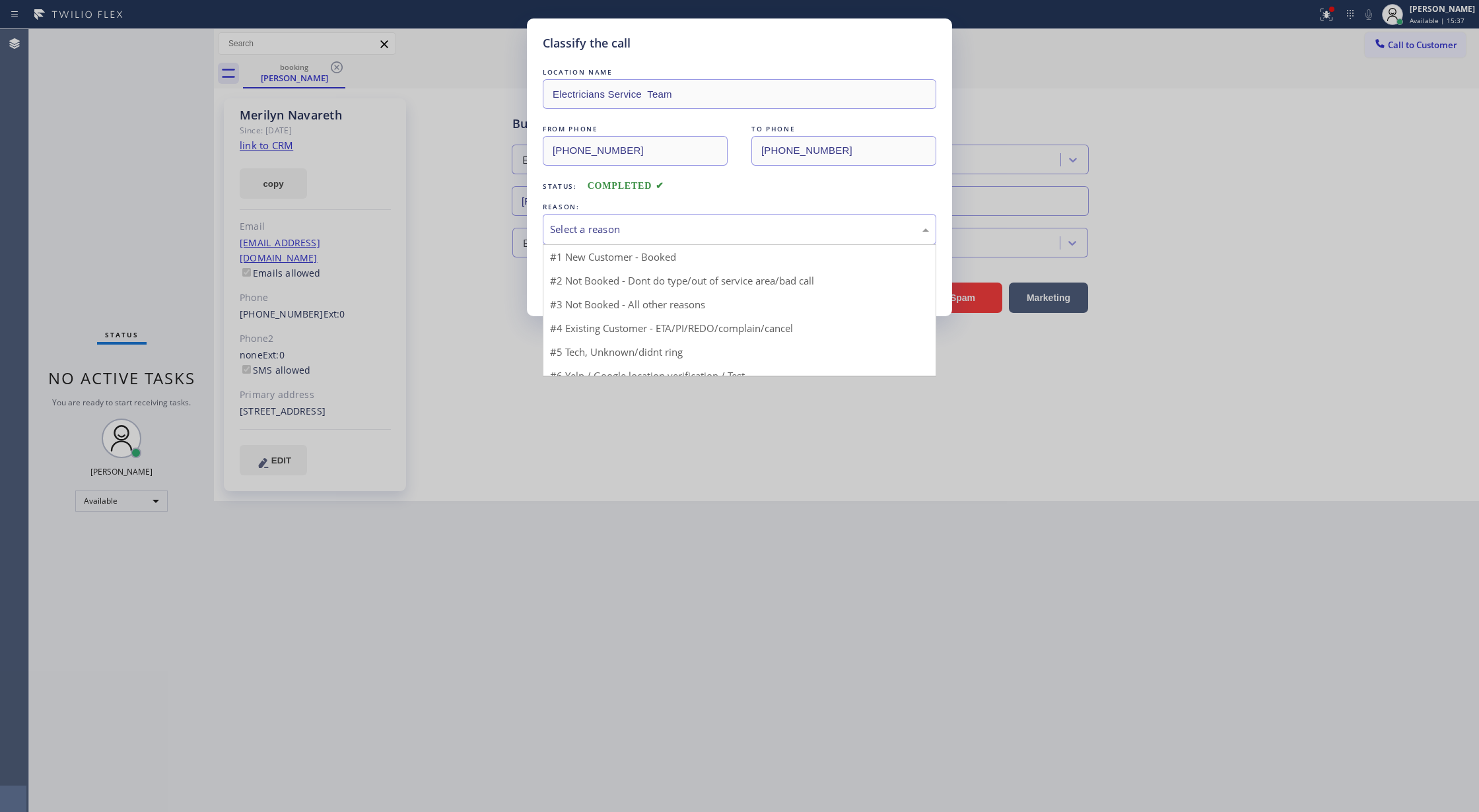
click at [572, 230] on div "Select a reason" at bounding box center [739, 229] width 379 height 15
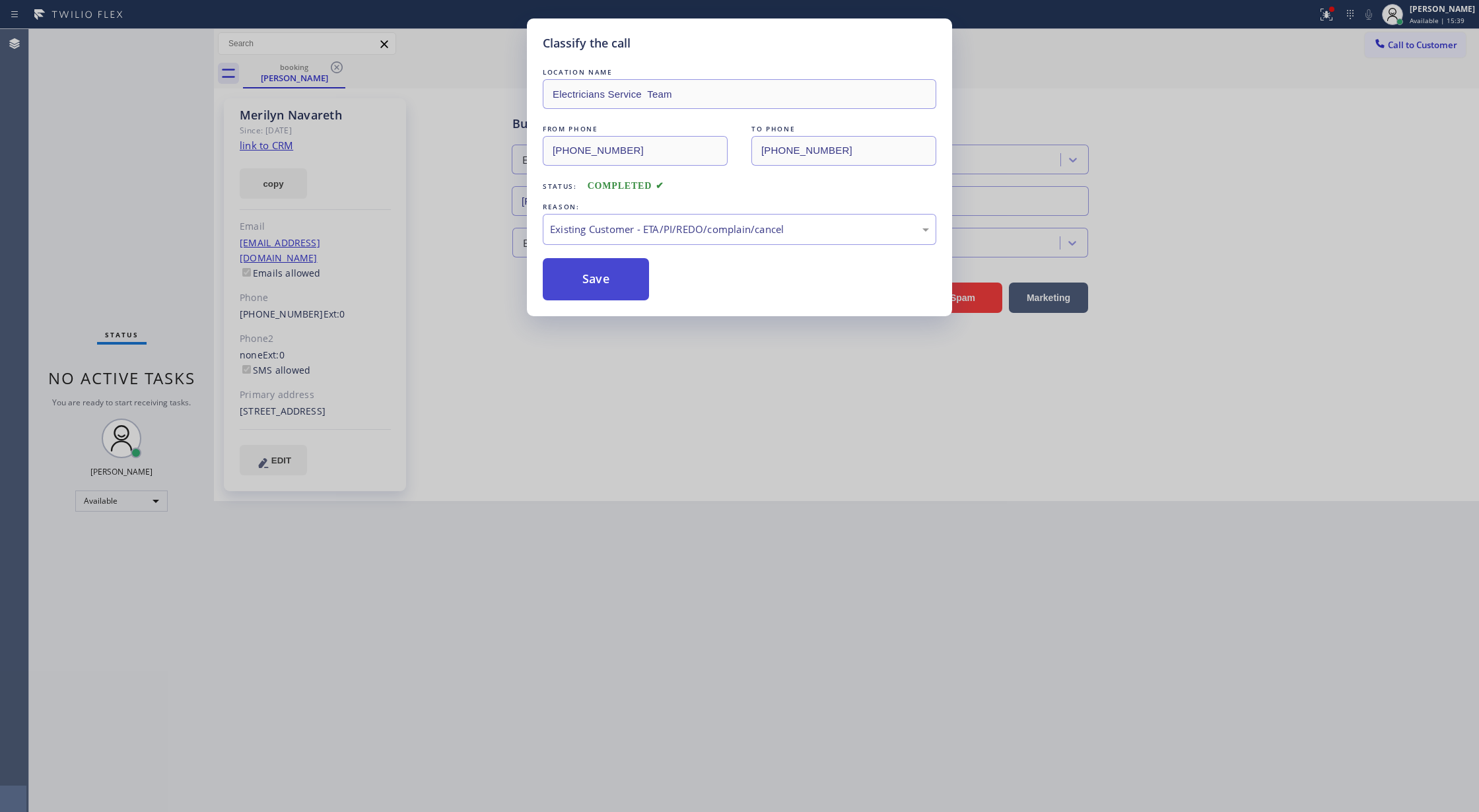
click at [588, 281] on button "Save" at bounding box center [596, 279] width 107 height 42
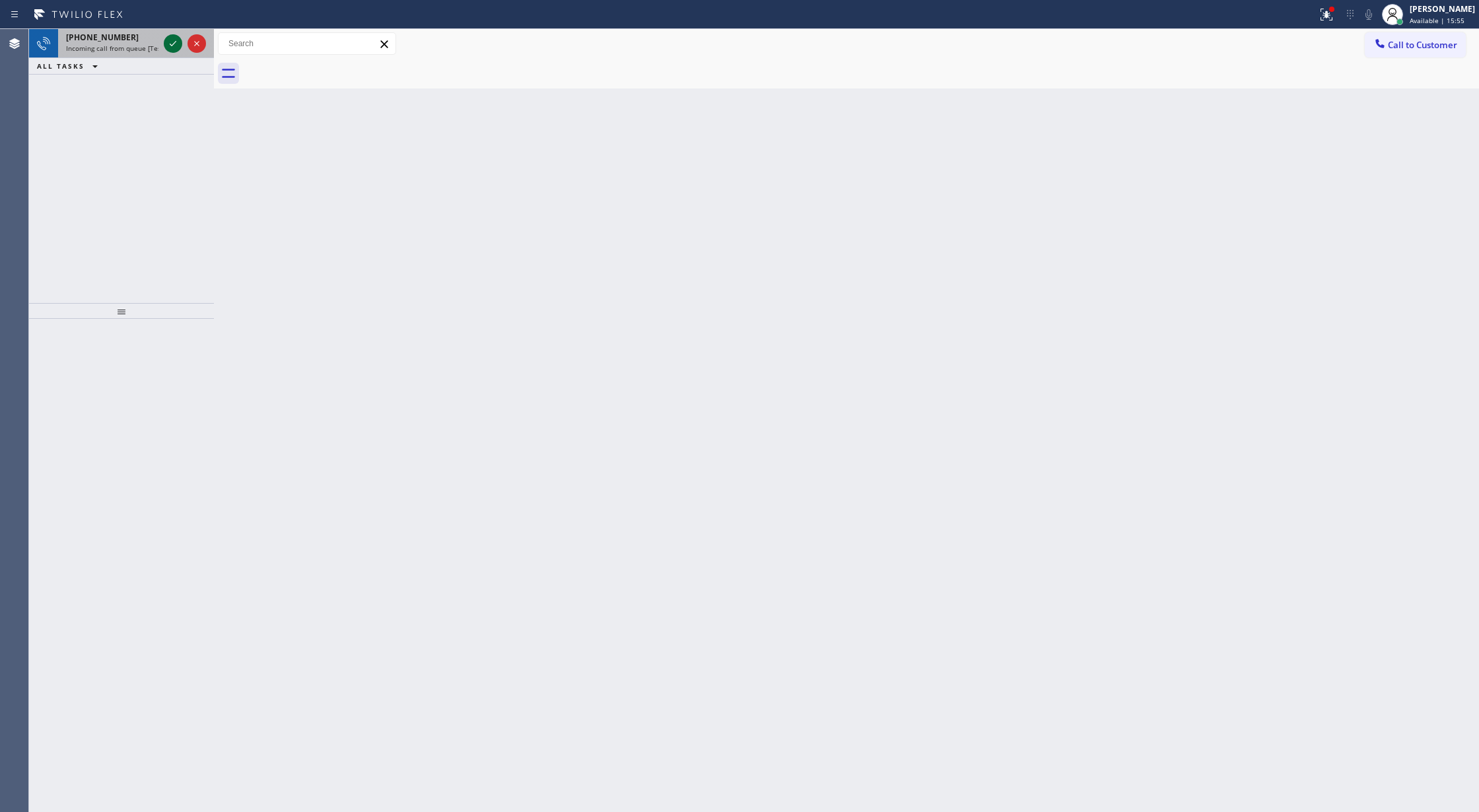
click at [176, 46] on icon at bounding box center [173, 43] width 15 height 15
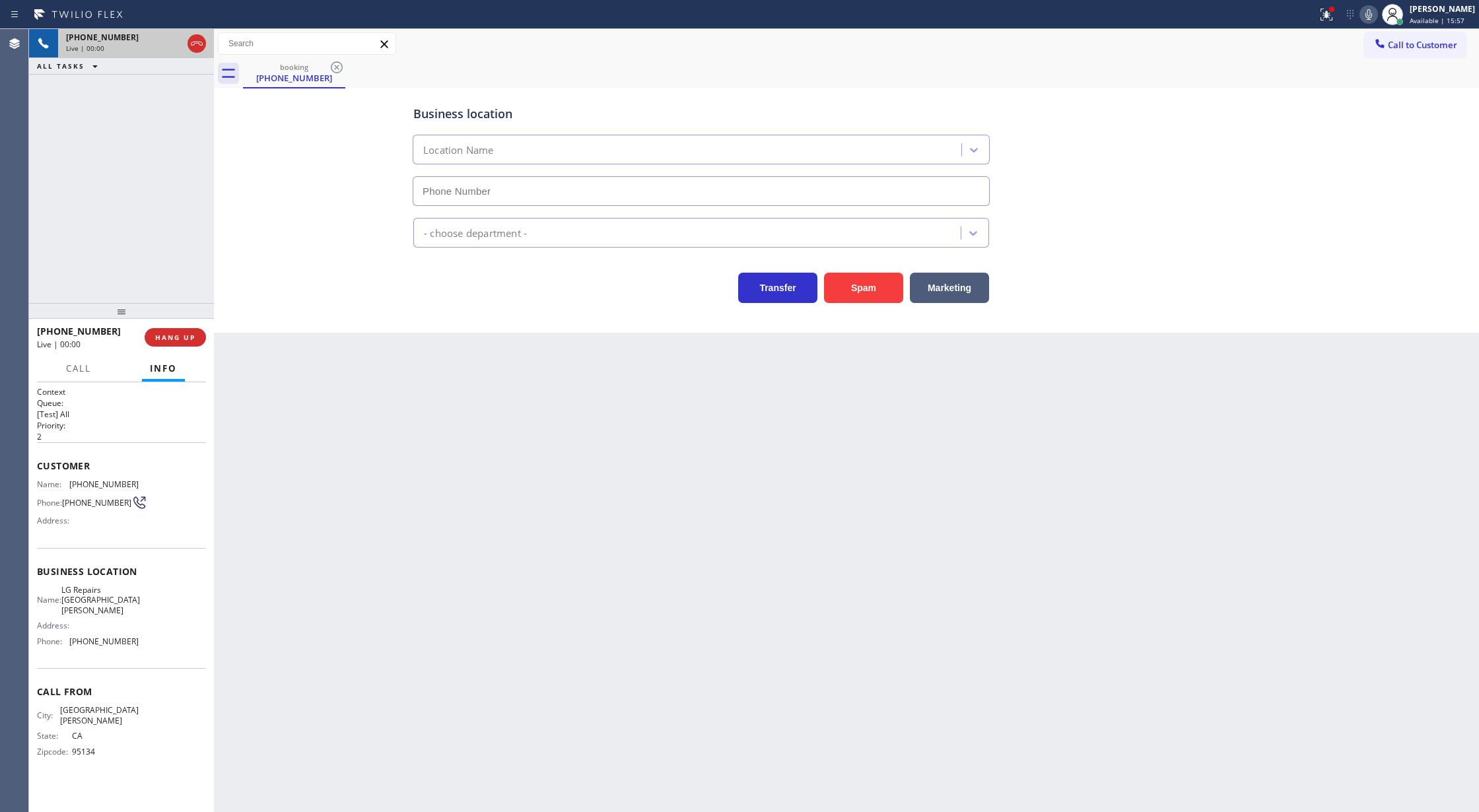
type input "(408) 521-1176"
click at [858, 292] on button "Spam" at bounding box center [863, 287] width 79 height 30
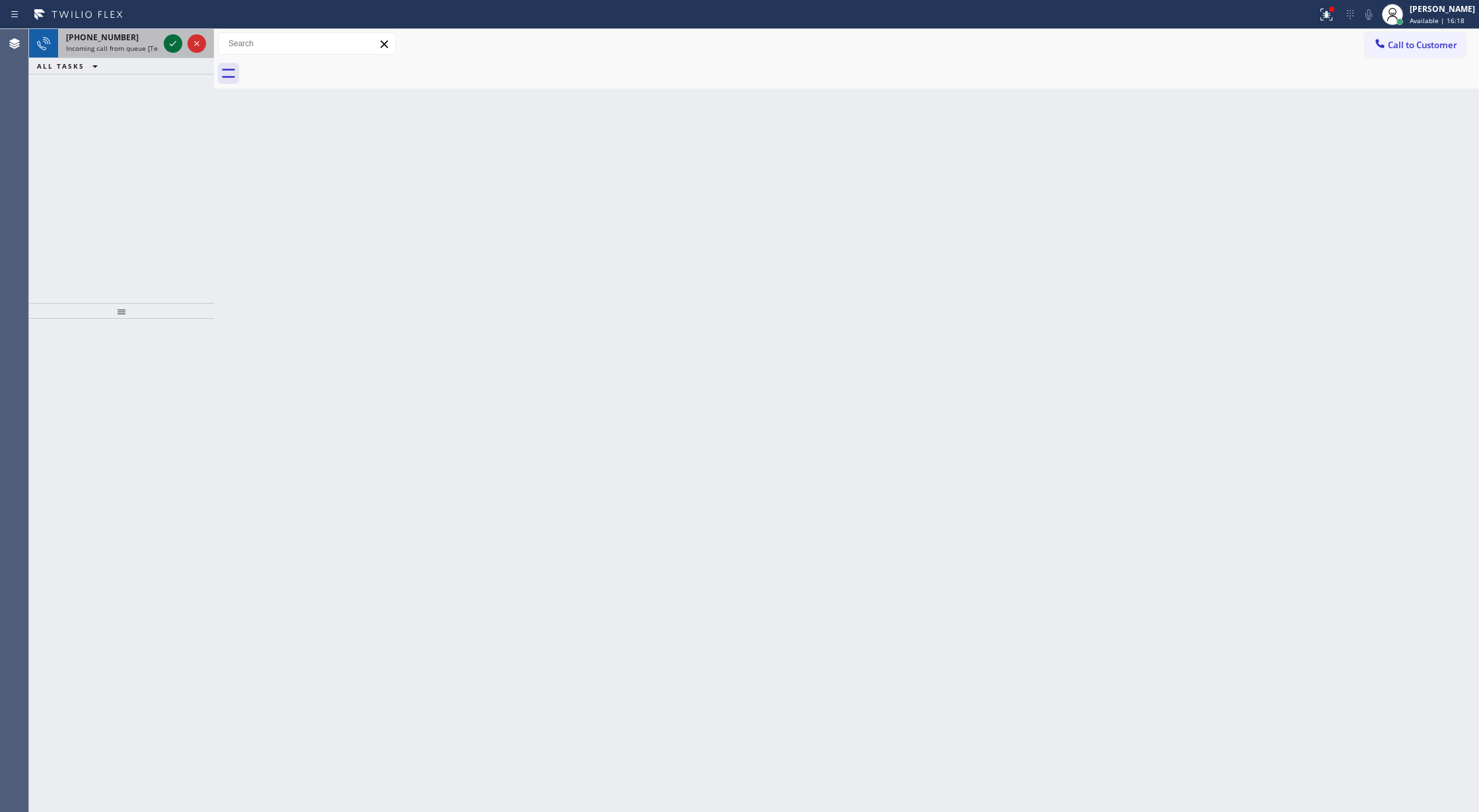
click at [173, 37] on icon at bounding box center [173, 43] width 15 height 15
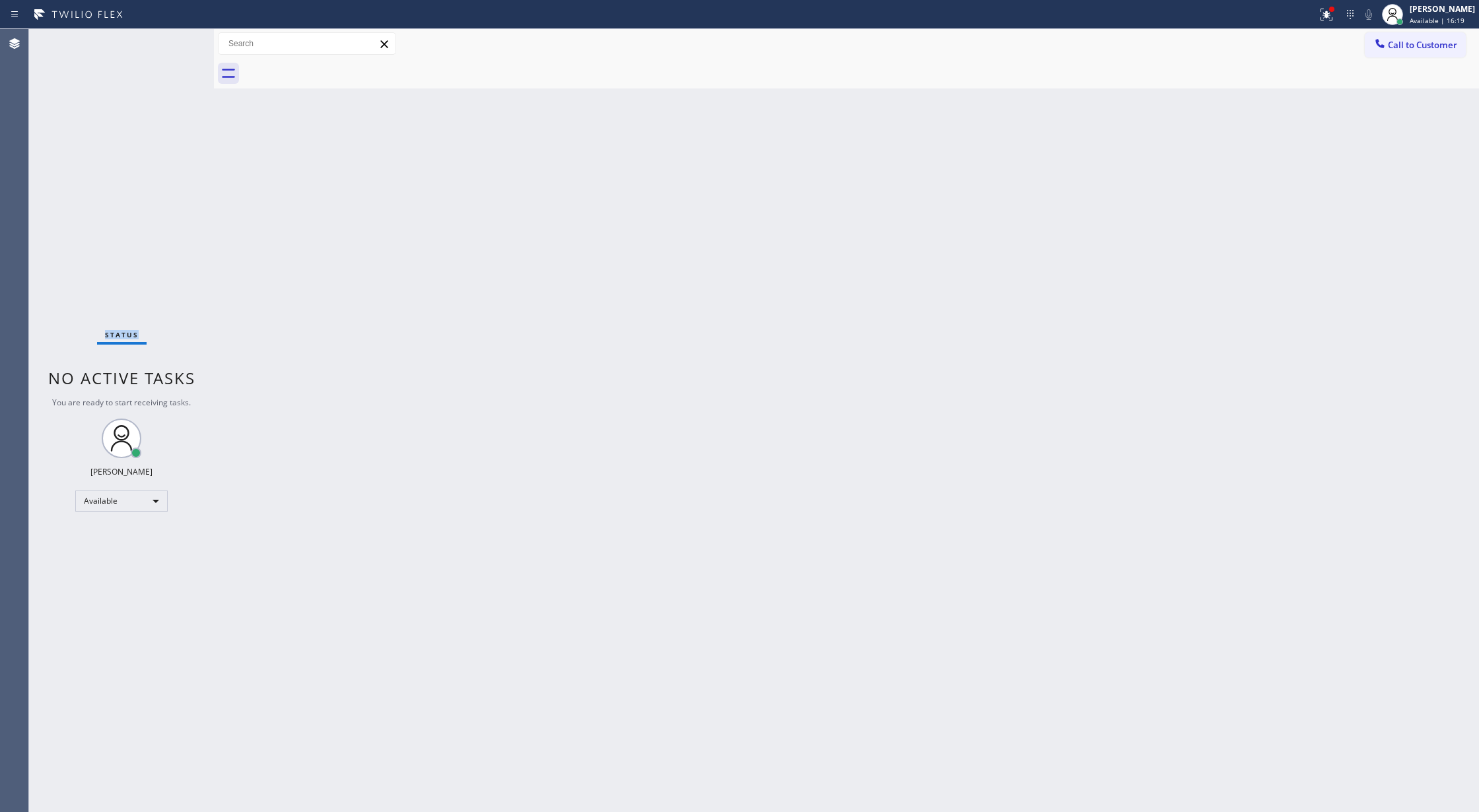
click at [173, 44] on div "Status No active tasks You are ready to start receiving tasks. Lilibeth Pueyo A…" at bounding box center [121, 421] width 185 height 783
click at [173, 47] on div "Status No active tasks You are ready to start receiving tasks. Lilibeth Pueyo A…" at bounding box center [121, 421] width 185 height 783
click at [173, 51] on div "Status No active tasks You are ready to start receiving tasks. Lilibeth Pueyo A…" at bounding box center [121, 421] width 185 height 783
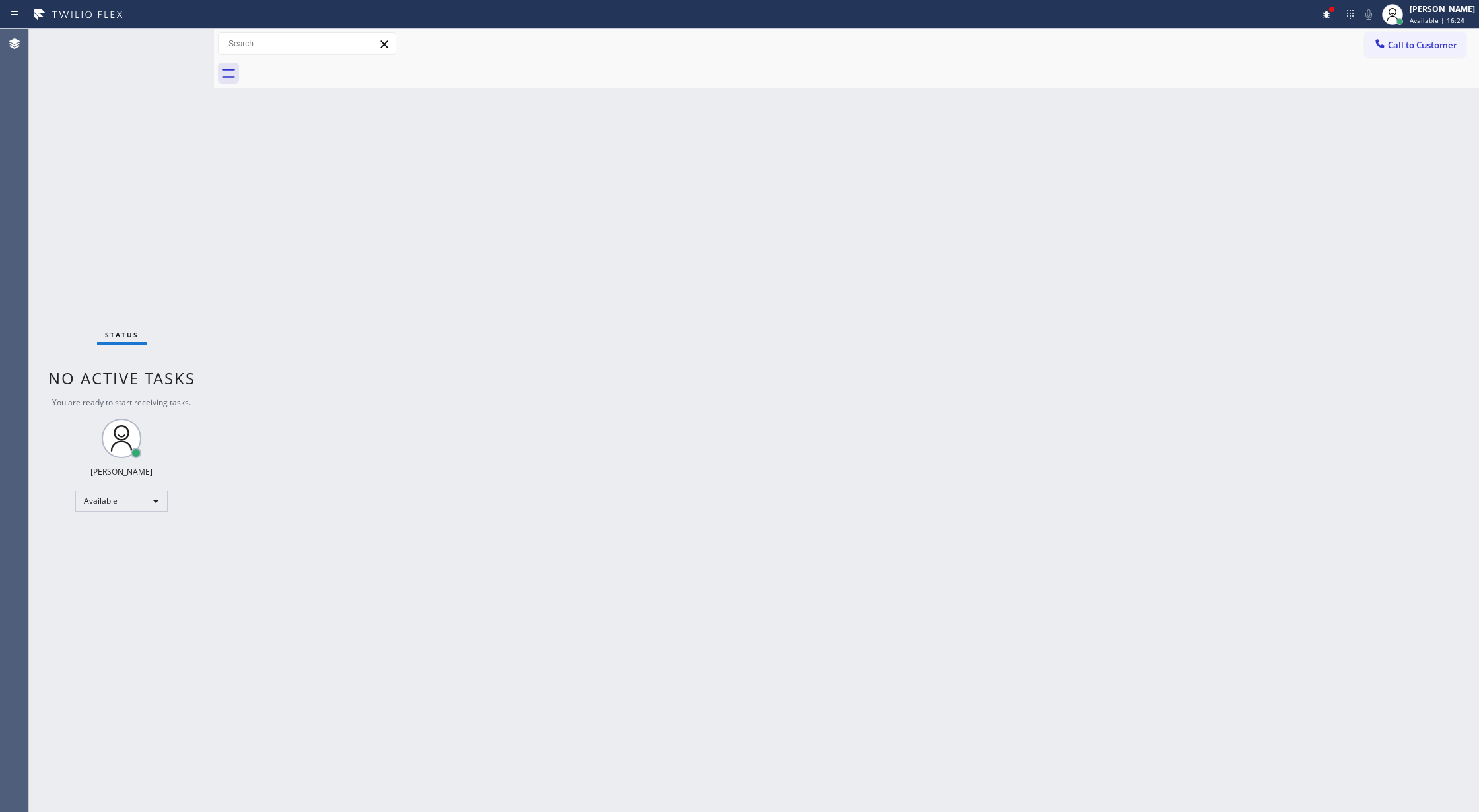
click at [180, 40] on div "Status No active tasks You are ready to start receiving tasks. Lilibeth Pueyo A…" at bounding box center [121, 421] width 185 height 783
click at [178, 37] on div "Status No active tasks You are ready to start receiving tasks. Lilibeth Pueyo A…" at bounding box center [121, 421] width 185 height 783
click at [175, 40] on div "Status No active tasks You are ready to start receiving tasks. Lilibeth Pueyo A…" at bounding box center [121, 421] width 185 height 783
click at [161, 40] on div "Status No active tasks You are ready to start receiving tasks. Lilibeth Pueyo A…" at bounding box center [121, 421] width 185 height 783
click at [175, 40] on div "Status No active tasks You are ready to start receiving tasks. Lilibeth Pueyo A…" at bounding box center [121, 421] width 185 height 783
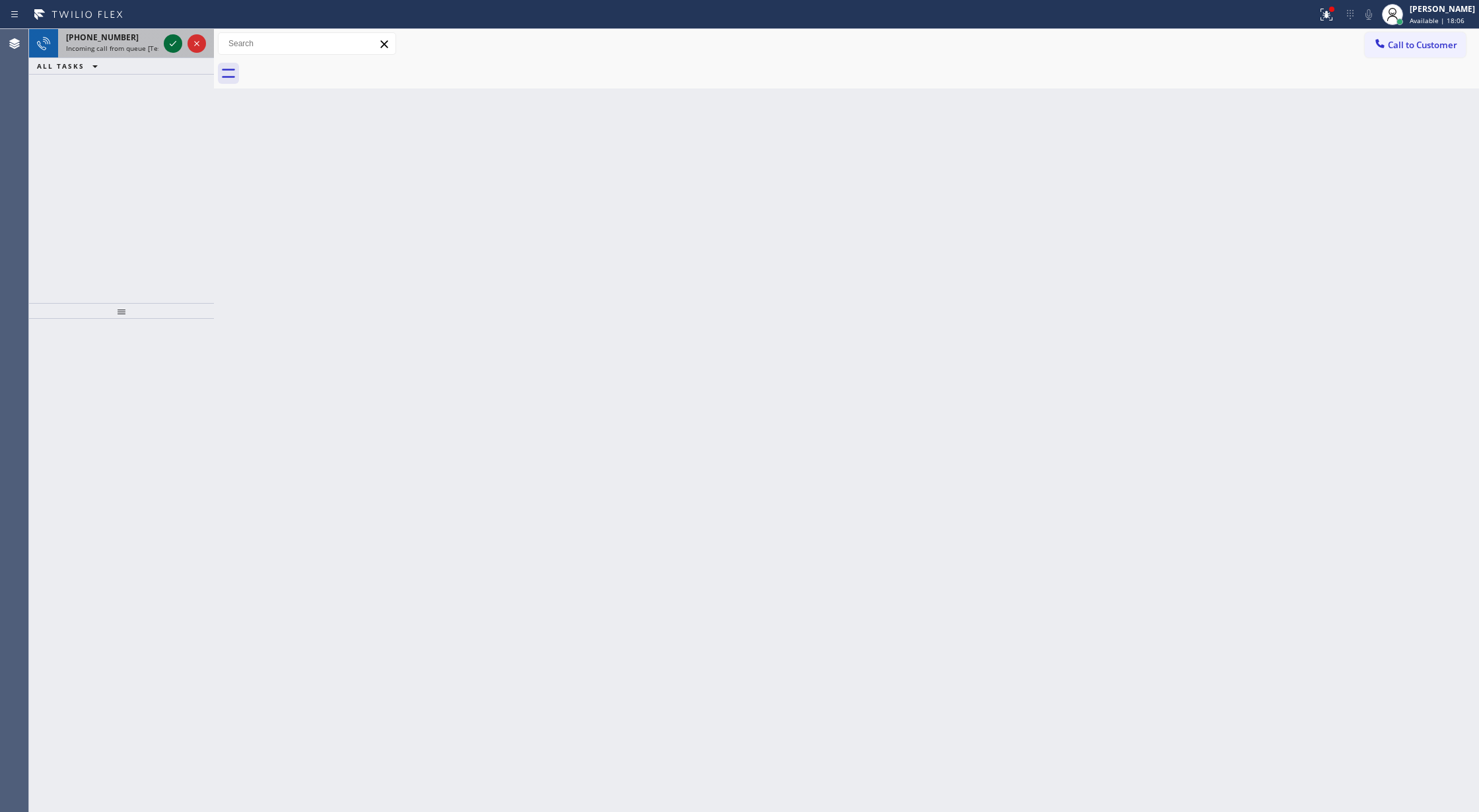
click at [175, 40] on icon at bounding box center [173, 43] width 15 height 15
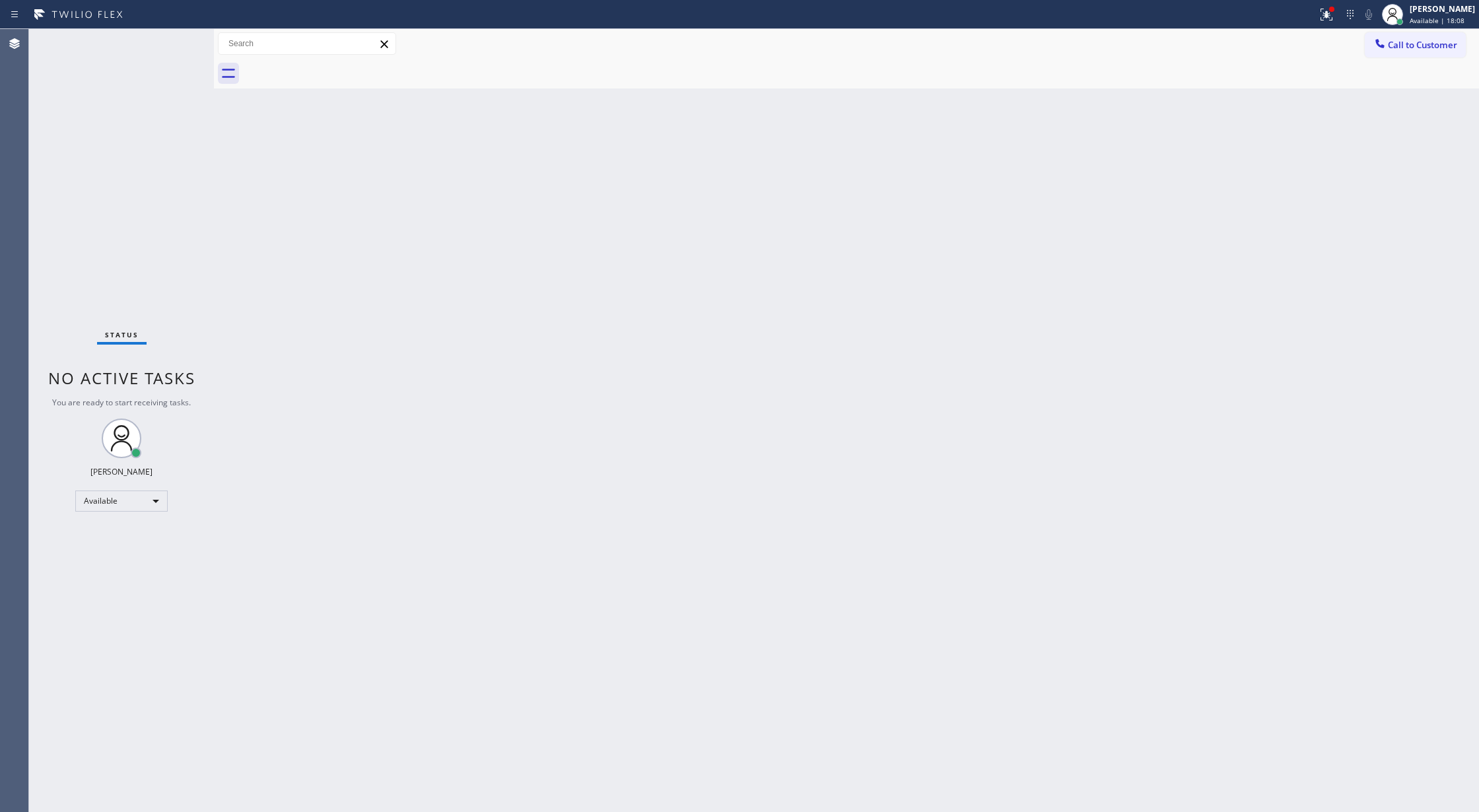
click at [175, 40] on div "Status No active tasks You are ready to start receiving tasks. Lilibeth Pueyo A…" at bounding box center [121, 421] width 185 height 783
click at [175, 386] on span "No active tasks" at bounding box center [121, 378] width 147 height 22
click at [181, 33] on div "Status No active tasks You are ready to start receiving tasks. Lilibeth Pueyo A…" at bounding box center [121, 421] width 185 height 783
click at [174, 46] on div "Status No active tasks You are ready to start receiving tasks. Lilibeth Pueyo A…" at bounding box center [121, 421] width 185 height 783
click at [1336, 11] on div at bounding box center [1332, 9] width 8 height 8
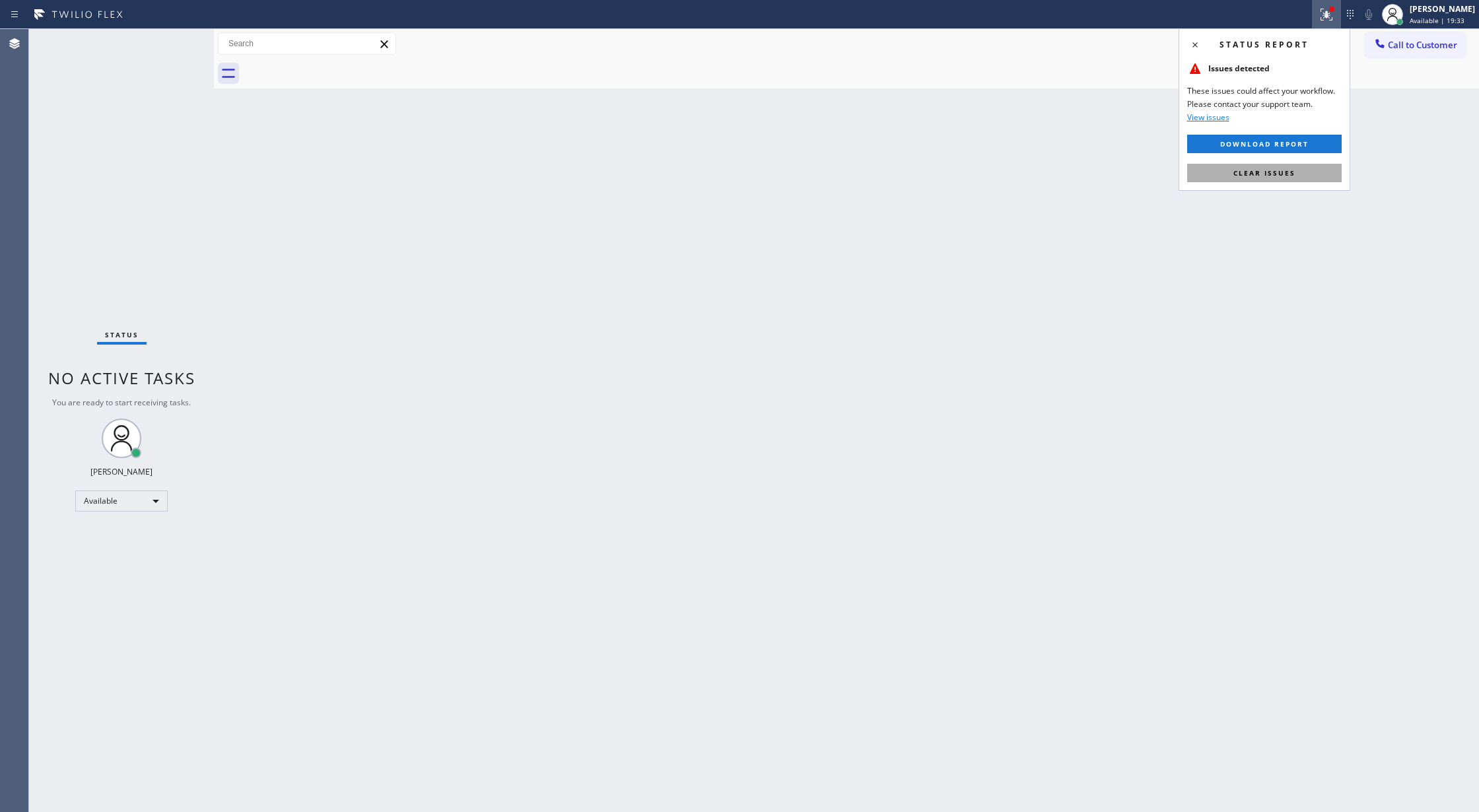
click at [1259, 178] on button "Clear issues" at bounding box center [1265, 173] width 155 height 19
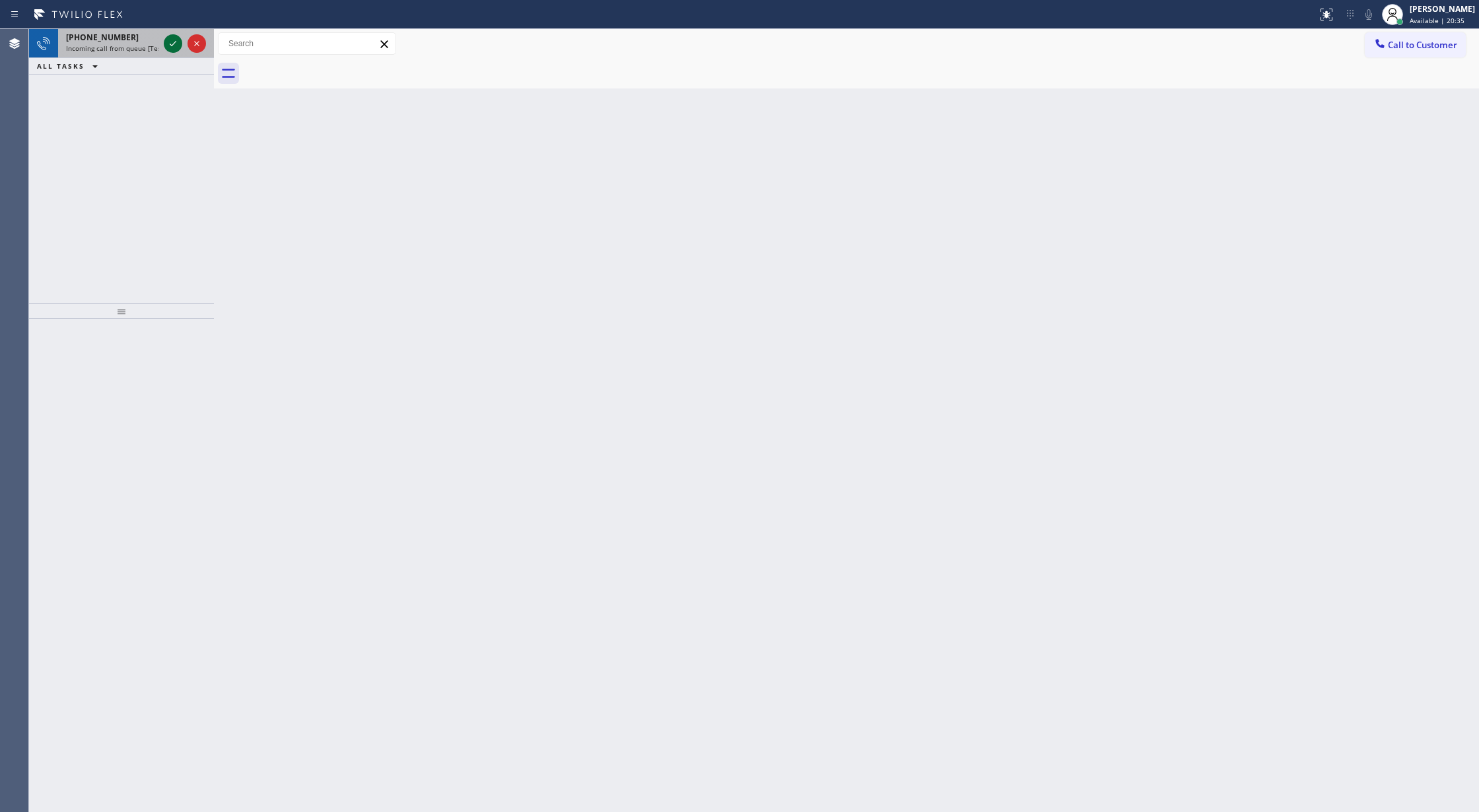
click at [170, 38] on icon at bounding box center [173, 43] width 15 height 15
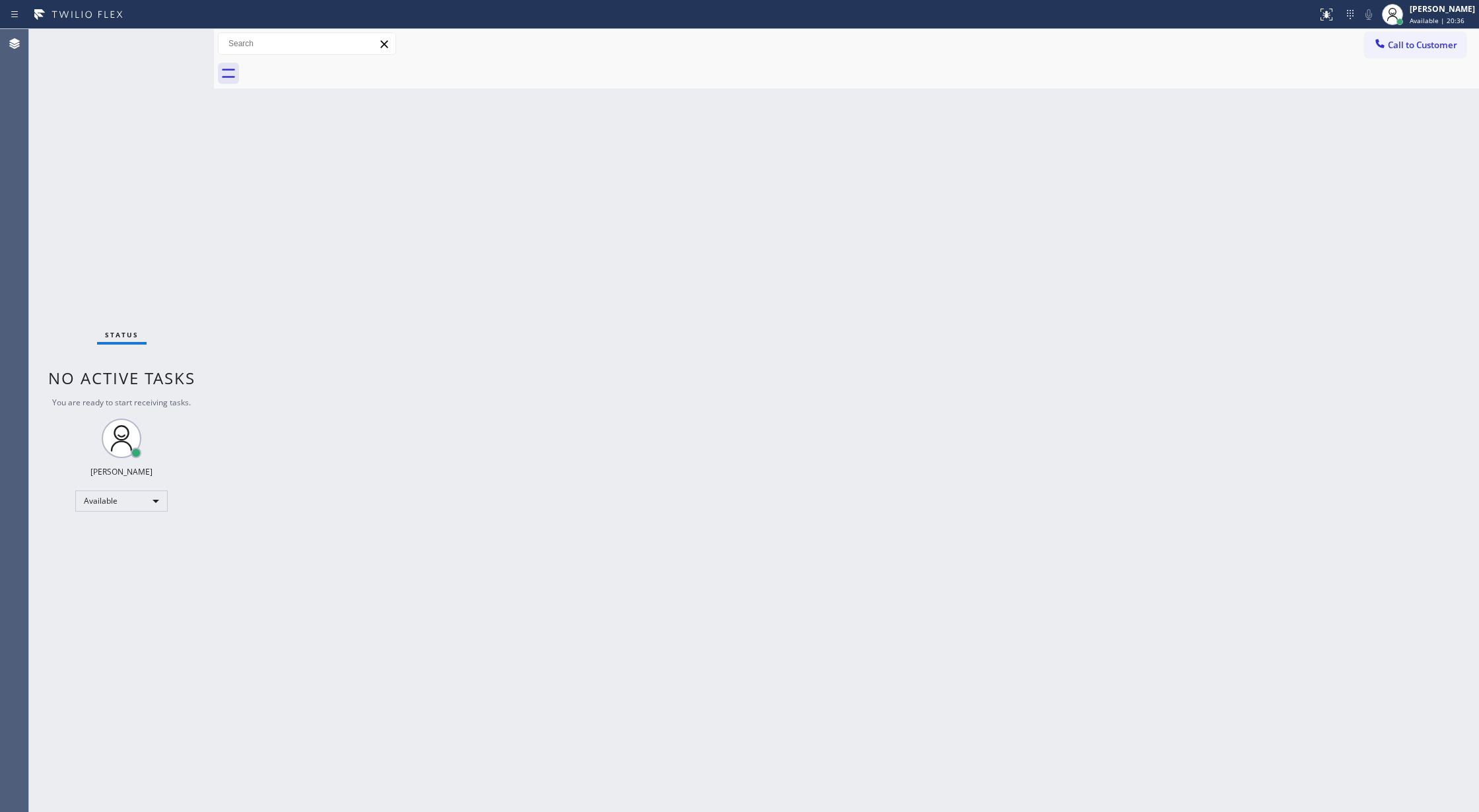
click at [172, 38] on div "Status No active tasks You are ready to start receiving tasks. Lilibeth Pueyo A…" at bounding box center [121, 421] width 185 height 783
click at [172, 40] on div "Status No active tasks You are ready to start receiving tasks. Lilibeth Pueyo A…" at bounding box center [121, 421] width 185 height 783
click at [169, 46] on div "Status No active tasks You are ready to start receiving tasks. Lilibeth Pueyo A…" at bounding box center [121, 421] width 185 height 783
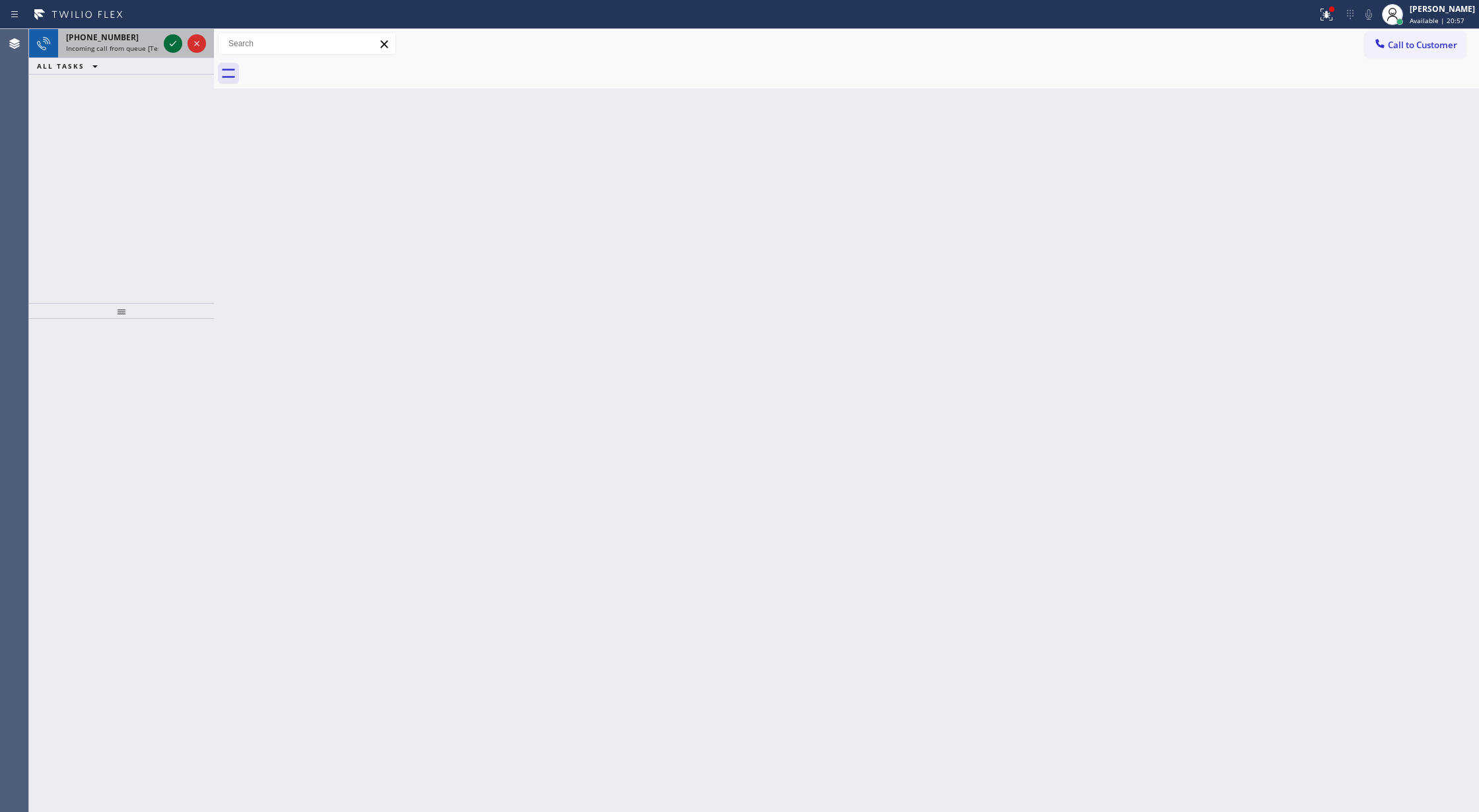
click at [169, 46] on icon at bounding box center [173, 43] width 15 height 15
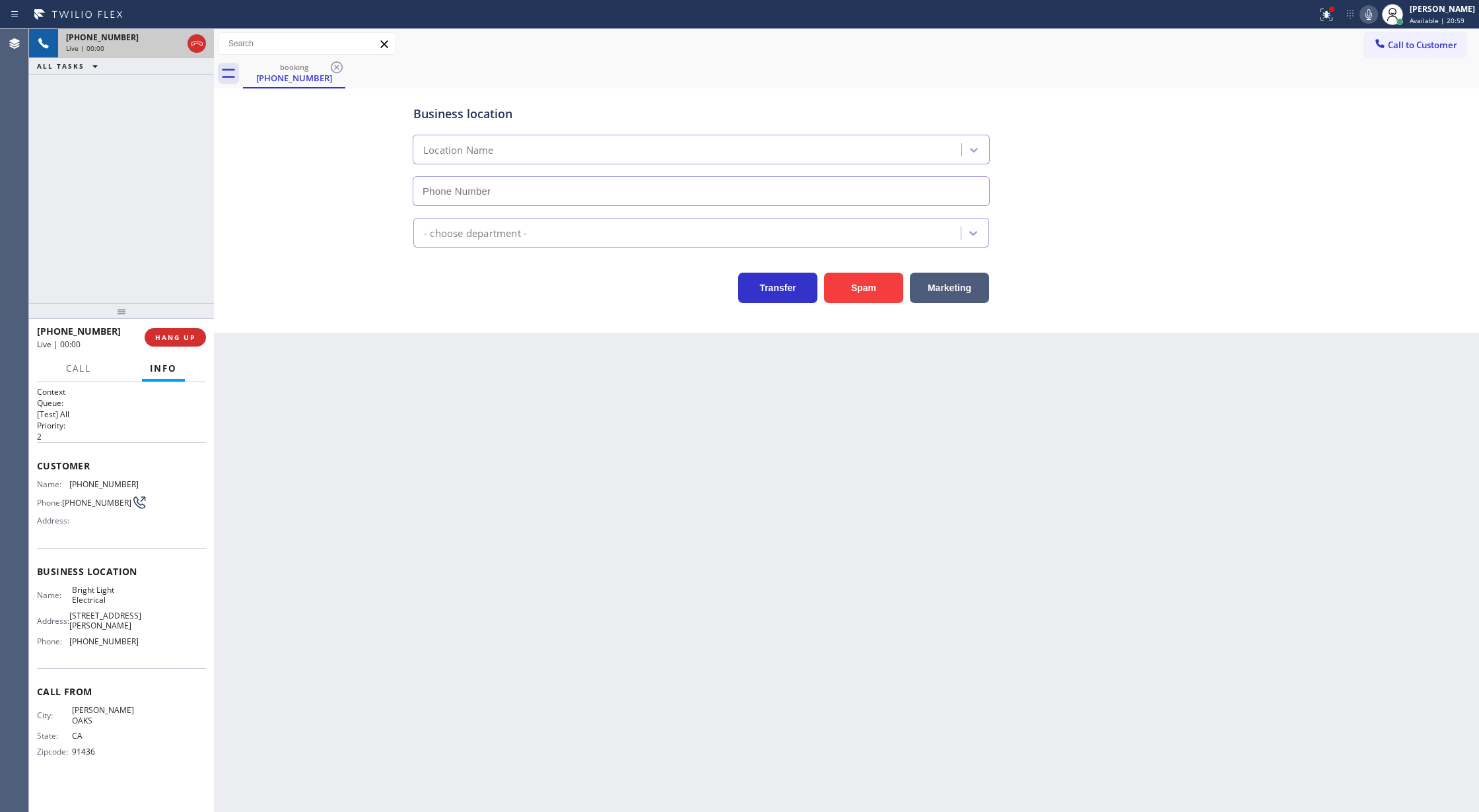
type input "(818) 536-7827"
click at [856, 280] on button "Spam" at bounding box center [863, 287] width 79 height 30
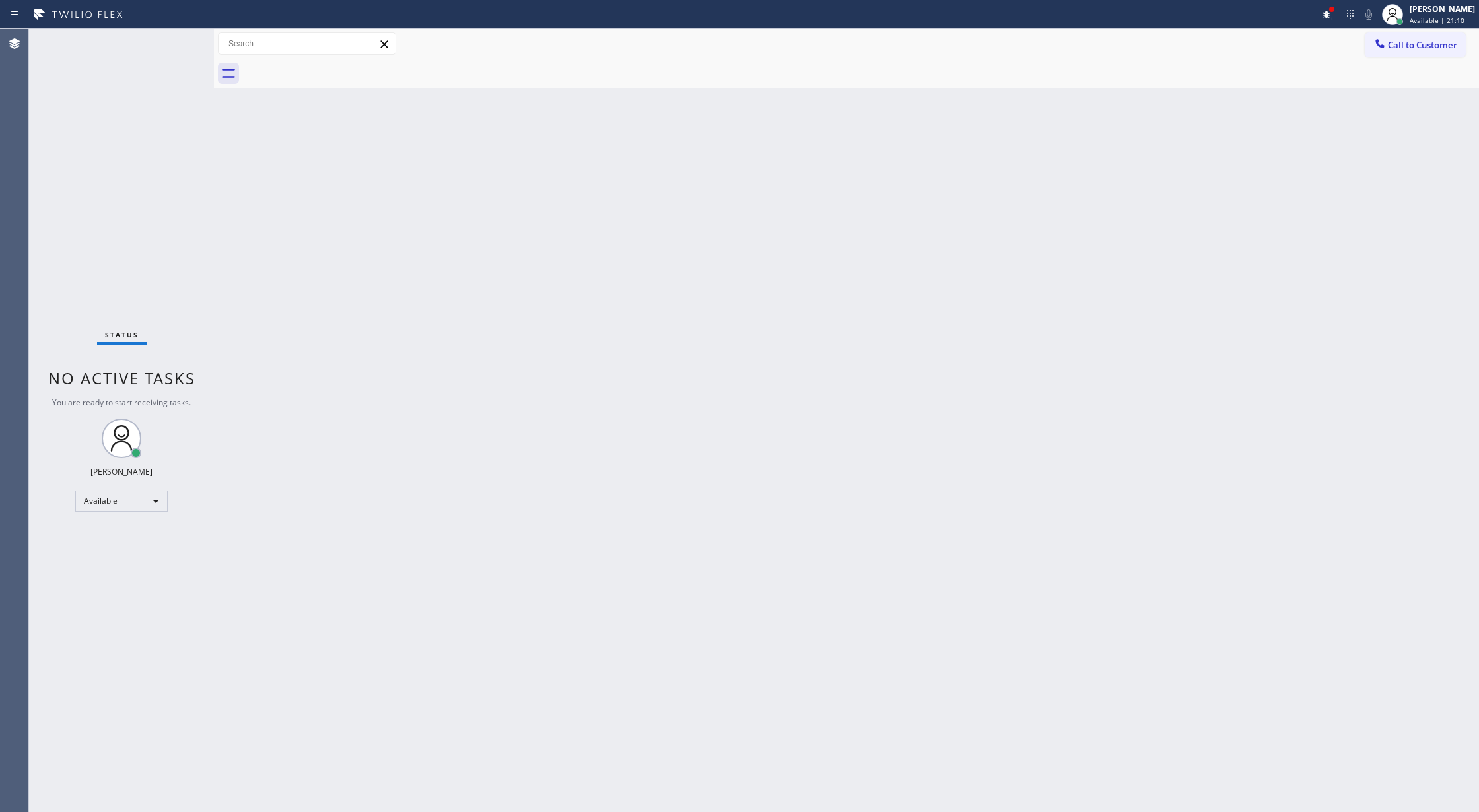
click at [175, 33] on div "Status No active tasks You are ready to start receiving tasks. Lilibeth Pueyo A…" at bounding box center [121, 421] width 185 height 783
click at [182, 42] on div "Status No active tasks You are ready to start receiving tasks. Lilibeth Pueyo A…" at bounding box center [121, 421] width 185 height 783
click at [166, 41] on div "Status No active tasks You are ready to start receiving tasks. Lilibeth Pueyo A…" at bounding box center [121, 421] width 185 height 783
click at [167, 41] on div "Status No active tasks You are ready to start receiving tasks. Lilibeth Pueyo A…" at bounding box center [121, 421] width 185 height 783
click at [175, 42] on div "Status No active tasks You are ready to start receiving tasks. Lilibeth Pueyo A…" at bounding box center [121, 421] width 185 height 783
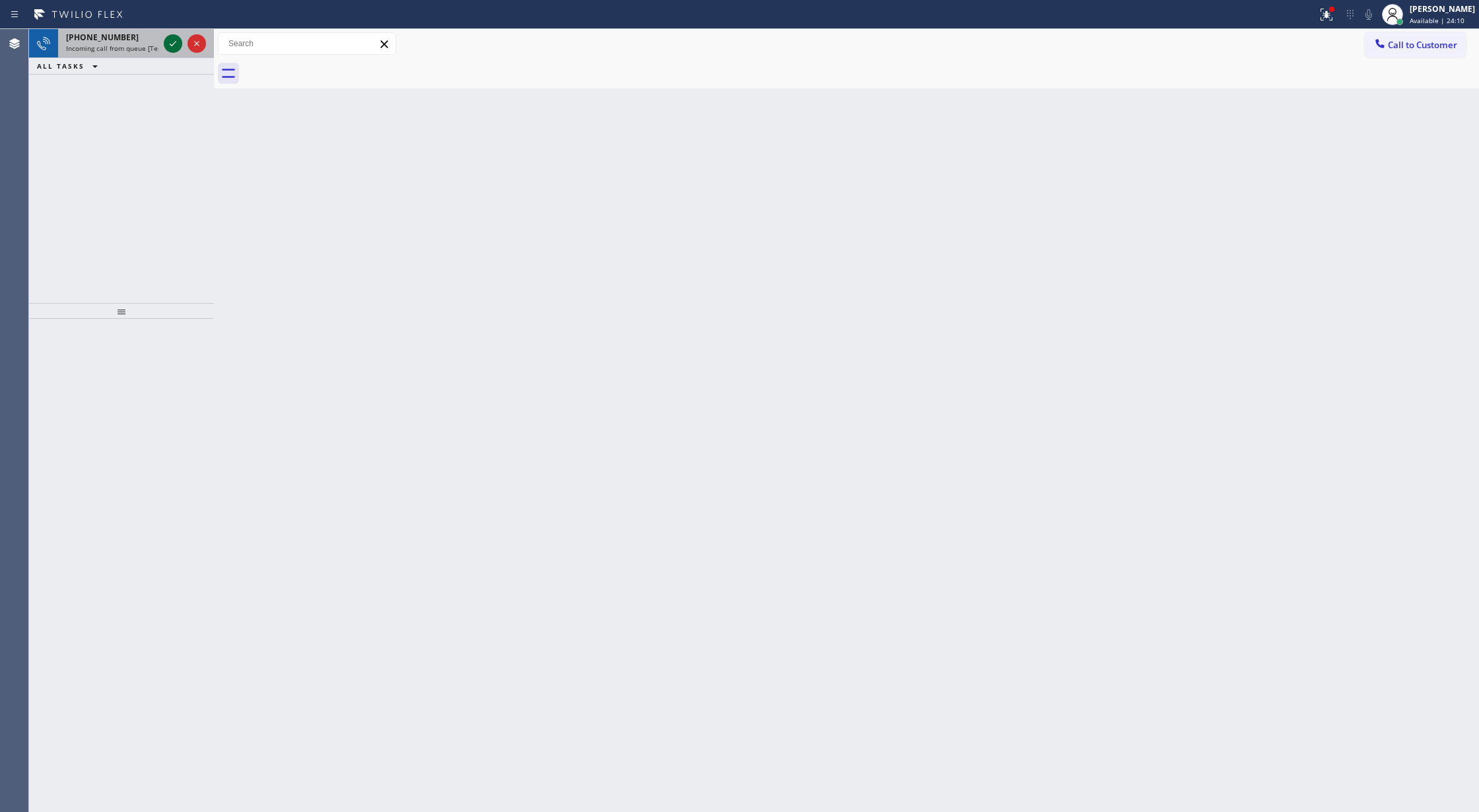
click at [168, 41] on icon at bounding box center [173, 43] width 15 height 15
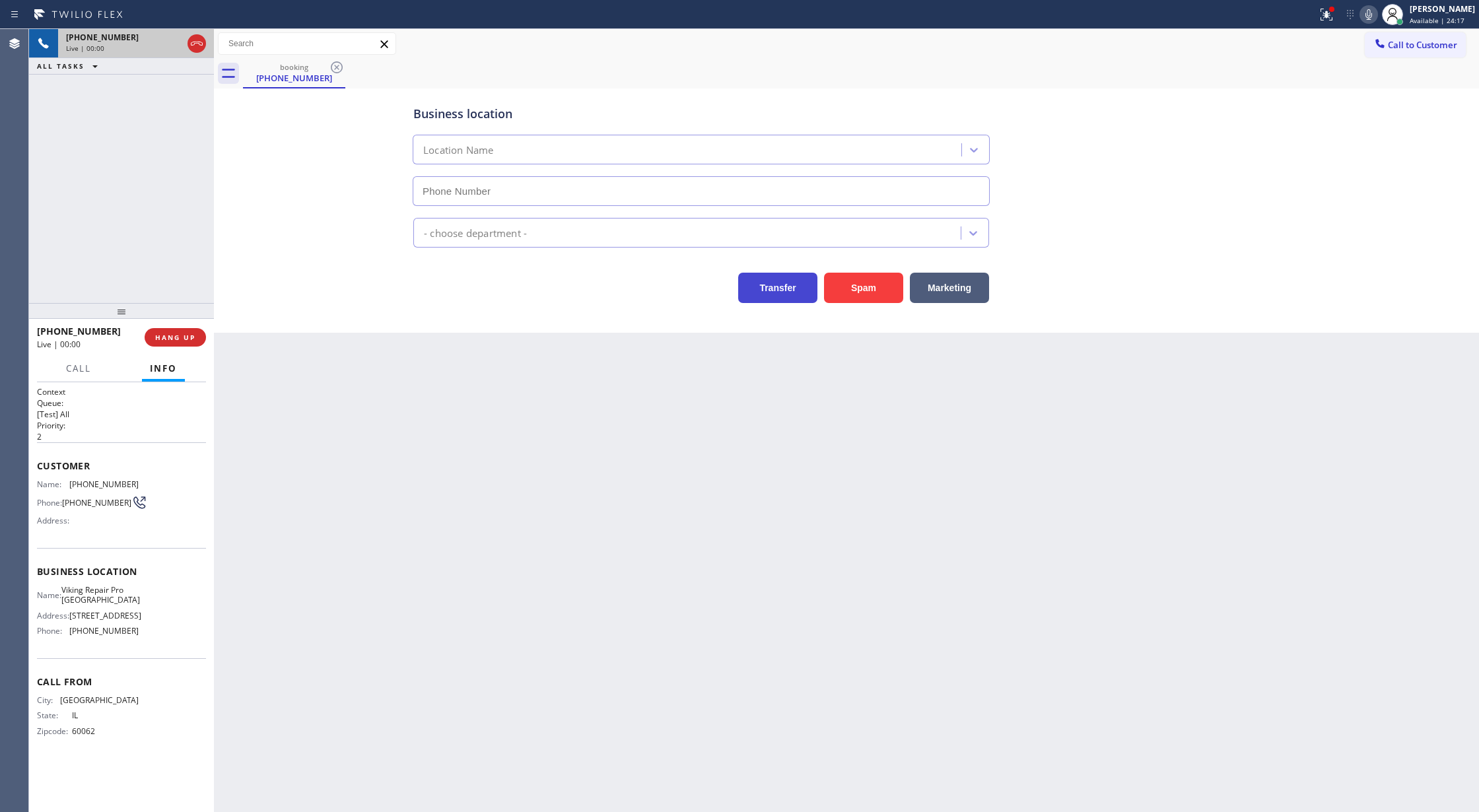
type input "(847) 241-1817"
click at [865, 294] on button "Spam" at bounding box center [863, 287] width 79 height 30
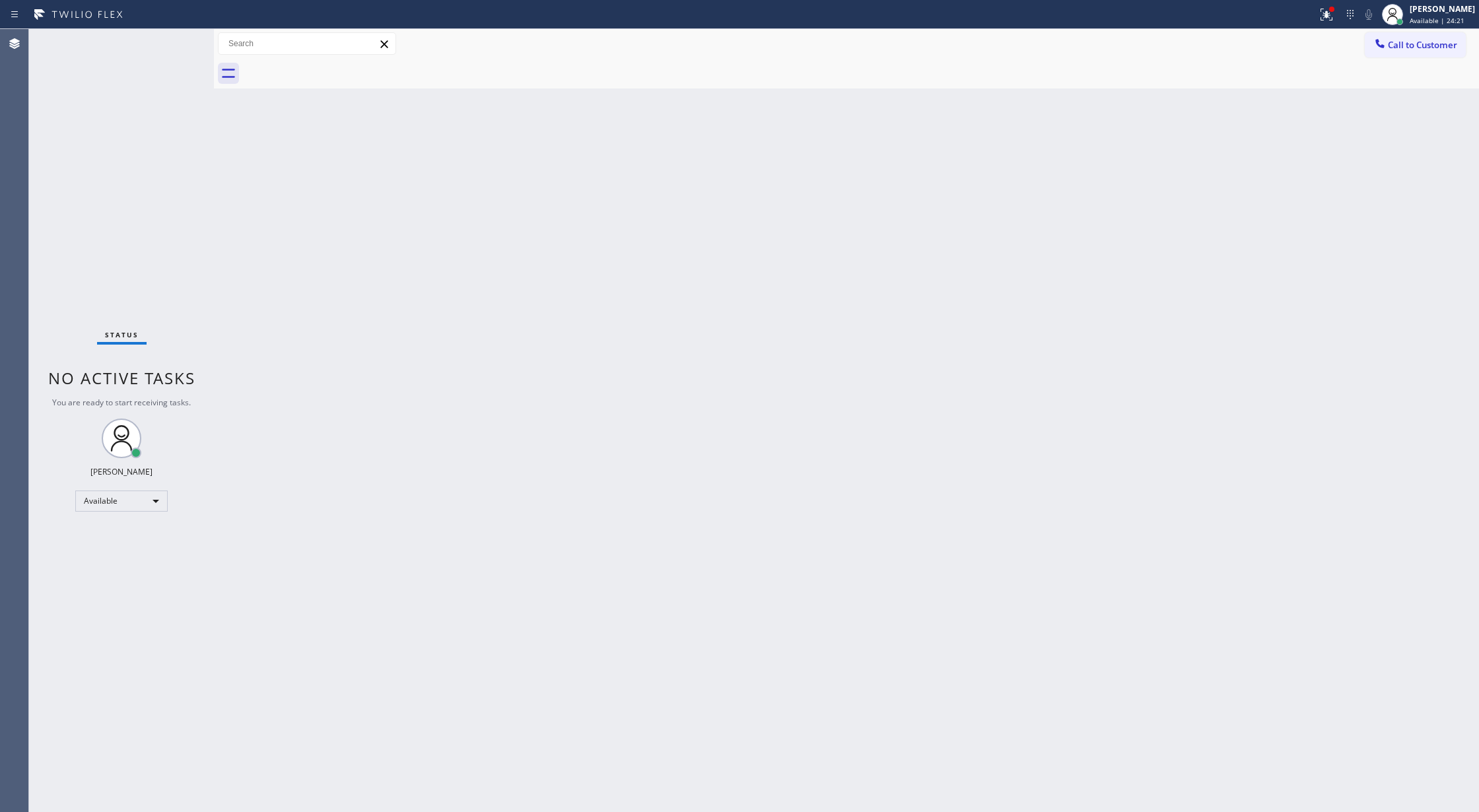
click at [177, 33] on div "Status No active tasks You are ready to start receiving tasks. Lilibeth Pueyo A…" at bounding box center [121, 421] width 185 height 783
click at [182, 37] on div "Status No active tasks You are ready to start receiving tasks. Lilibeth Pueyo A…" at bounding box center [121, 421] width 185 height 783
click at [175, 35] on div "Status No active tasks You are ready to start receiving tasks. Lilibeth Pueyo A…" at bounding box center [121, 421] width 185 height 783
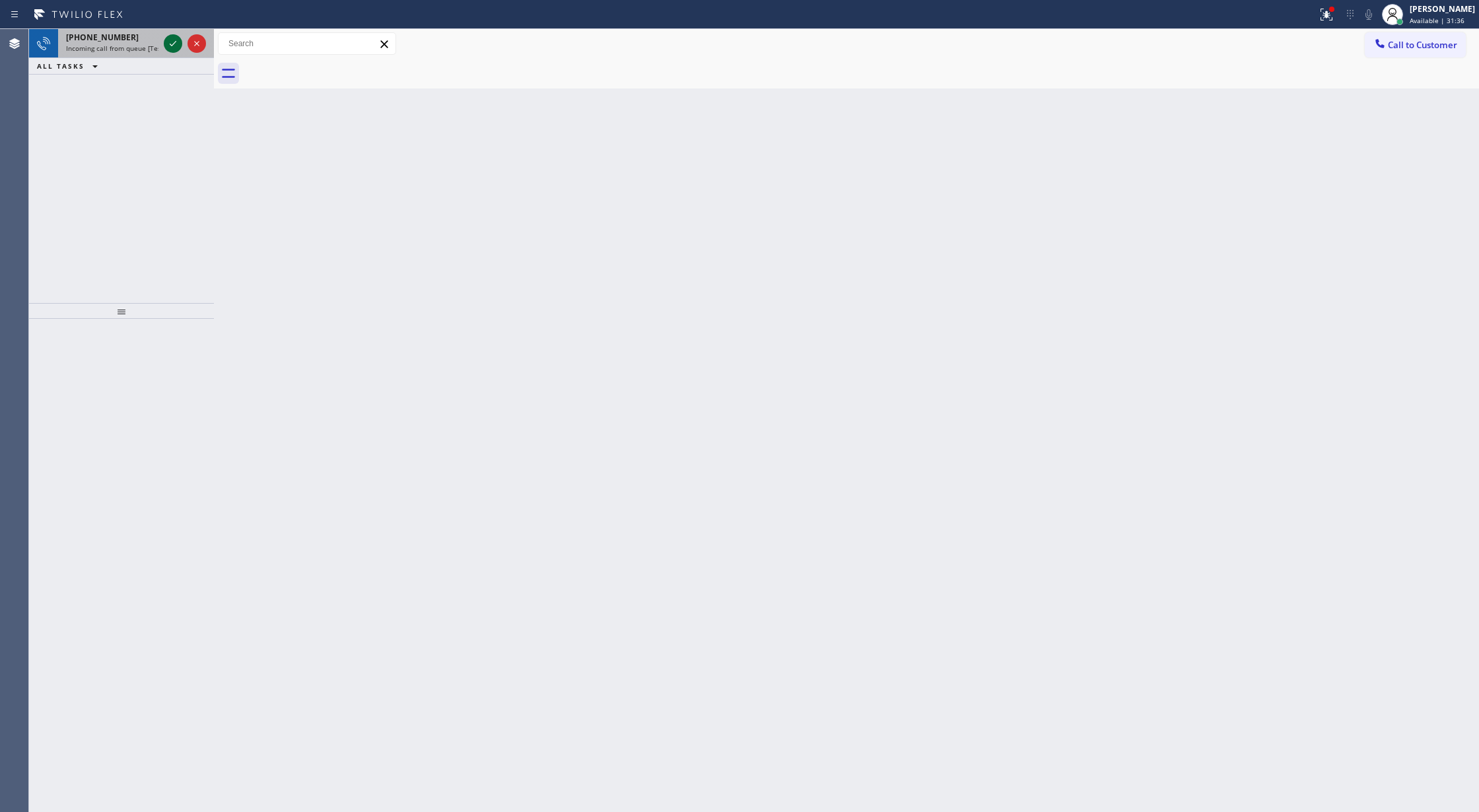
click at [172, 43] on icon at bounding box center [173, 43] width 15 height 15
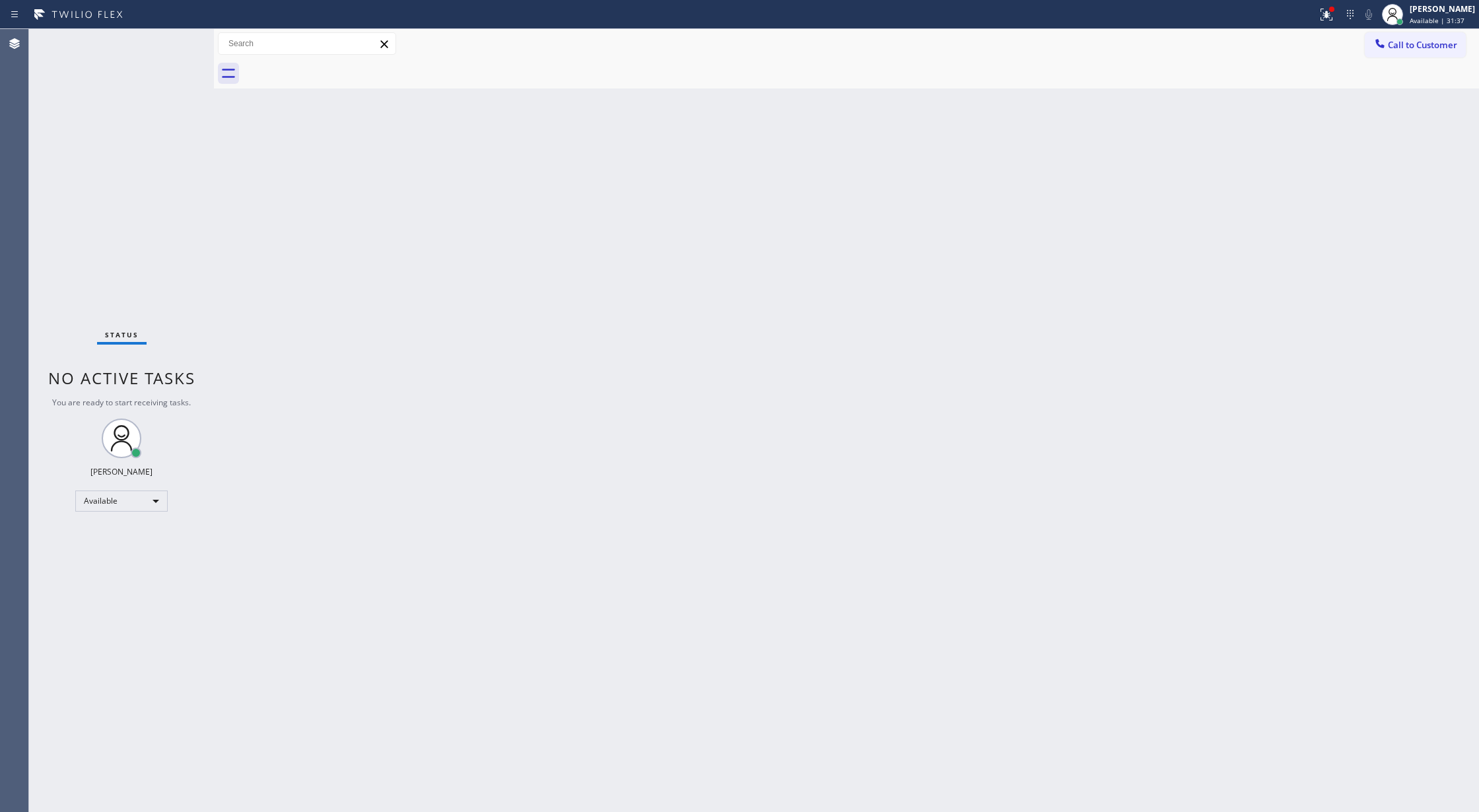
click at [172, 43] on div "Status No active tasks You are ready to start receiving tasks. Lilibeth Pueyo A…" at bounding box center [121, 421] width 185 height 783
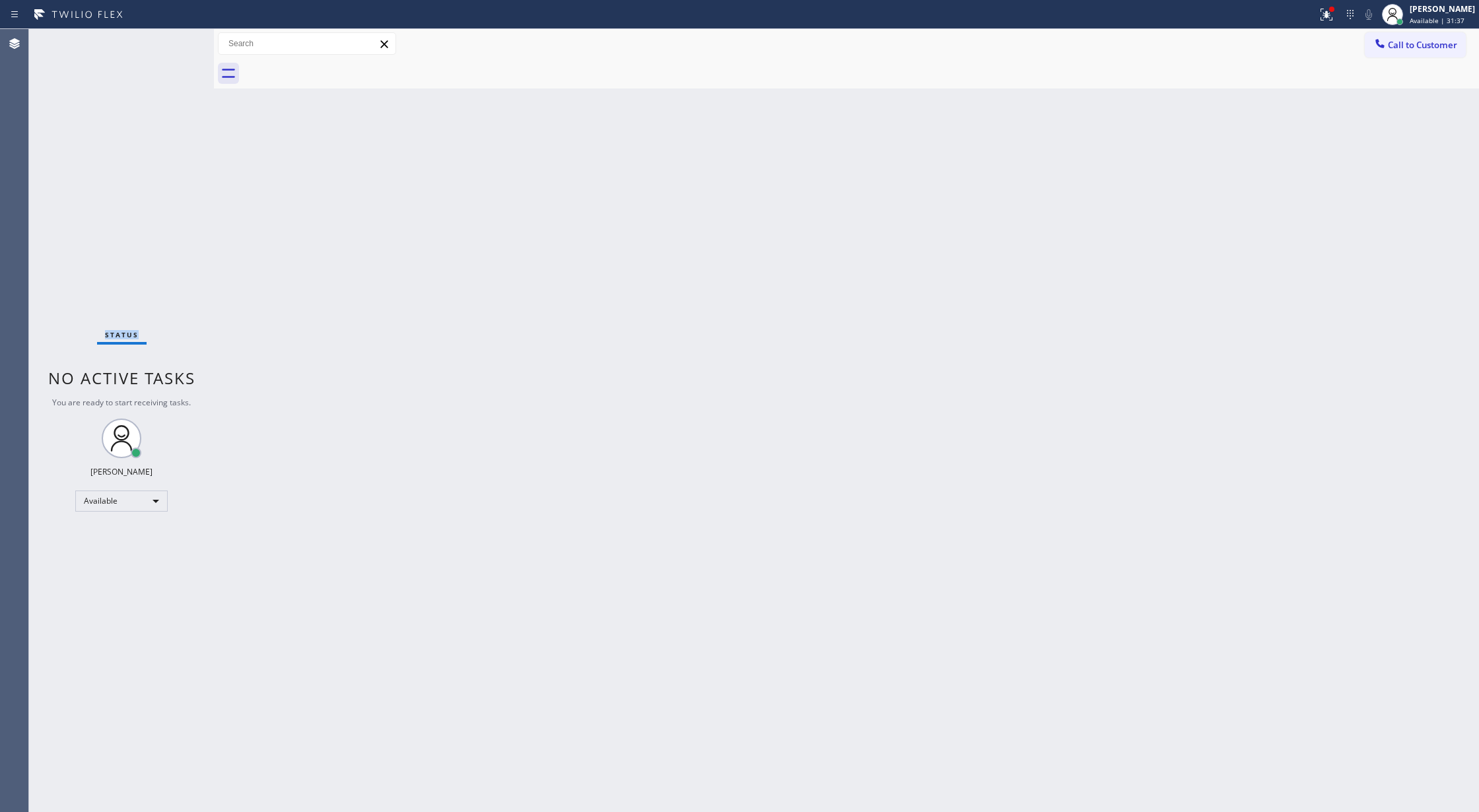
click at [172, 43] on div "Status No active tasks You are ready to start receiving tasks. Lilibeth Pueyo A…" at bounding box center [121, 421] width 185 height 783
click at [181, 37] on div "Status No active tasks You are ready to start receiving tasks. Lilibeth Pueyo A…" at bounding box center [121, 421] width 185 height 783
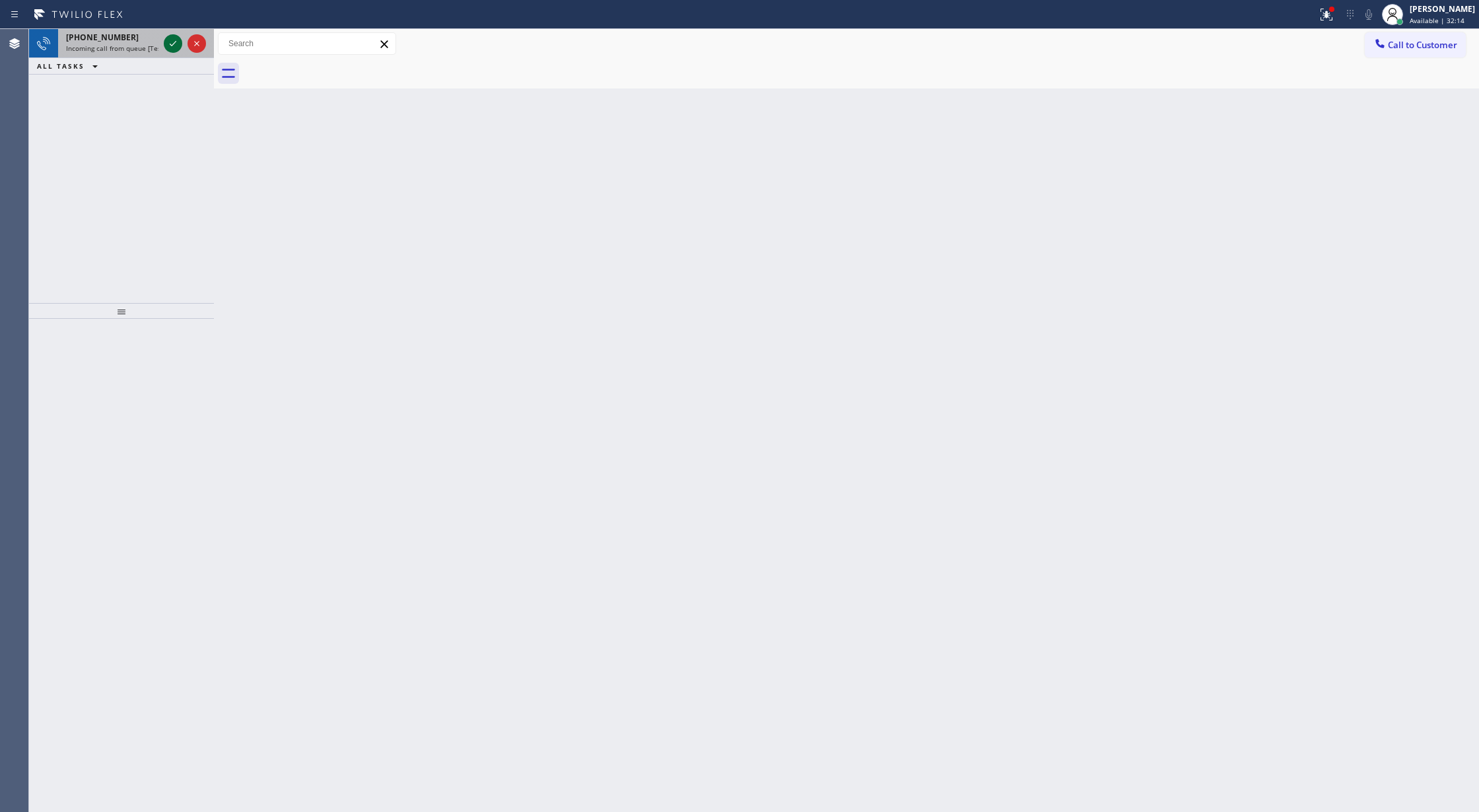
click at [176, 46] on icon at bounding box center [173, 43] width 15 height 15
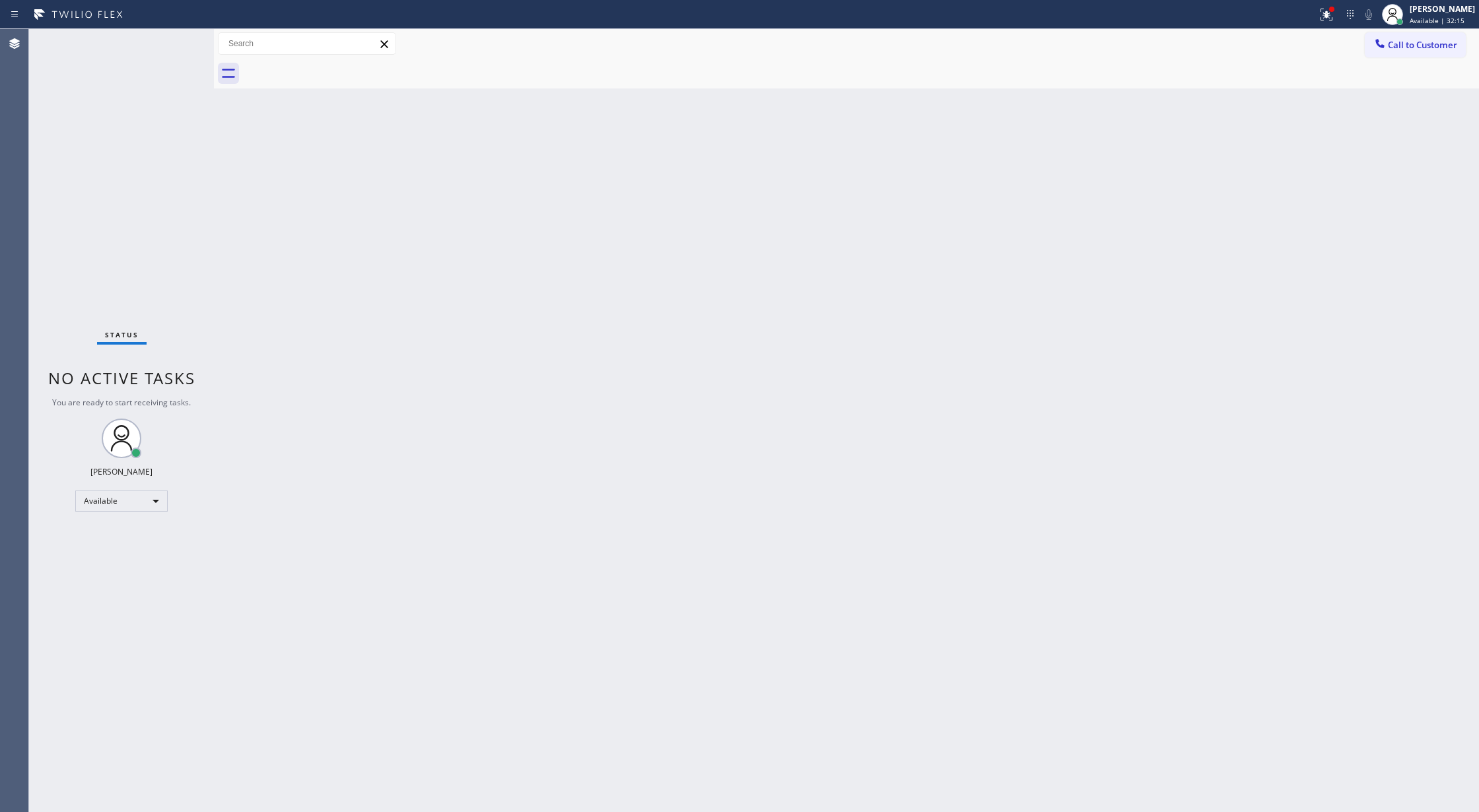
click at [176, 46] on div "Status No active tasks You are ready to start receiving tasks. Lilibeth Pueyo A…" at bounding box center [121, 421] width 185 height 783
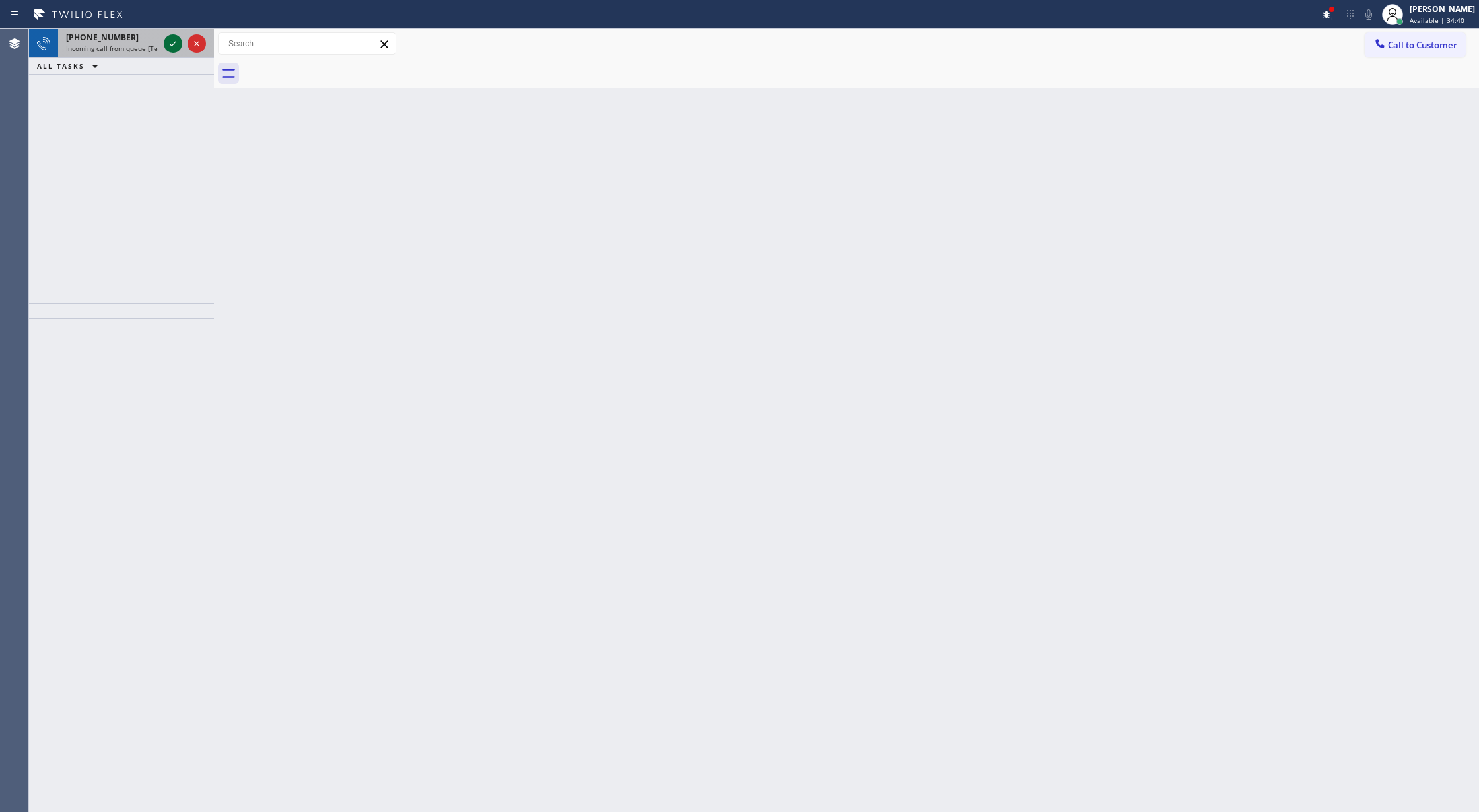
click at [174, 44] on icon at bounding box center [173, 43] width 15 height 15
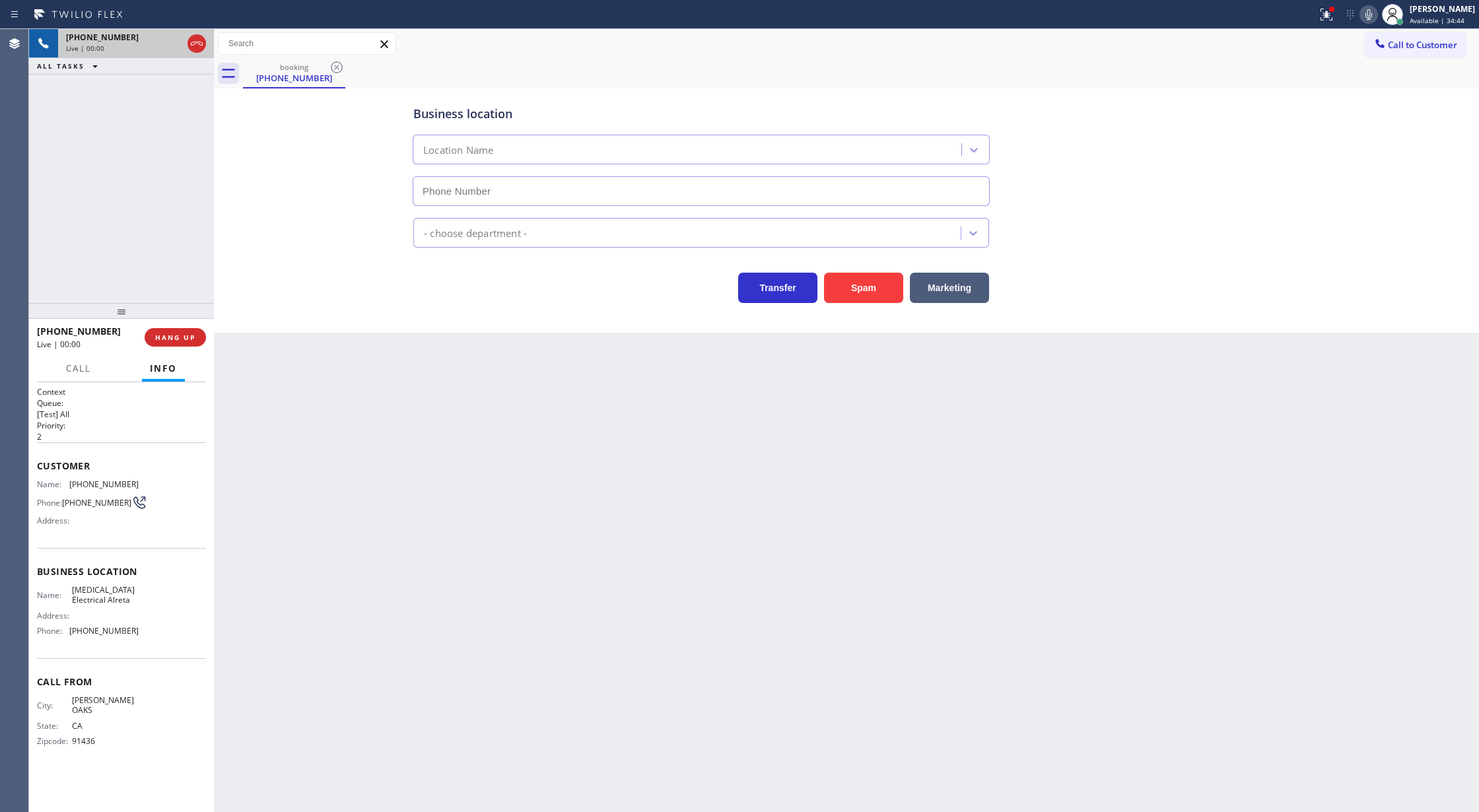
type input "(818) 862-3624"
click at [165, 333] on span "HANG UP" at bounding box center [175, 337] width 40 height 9
click at [161, 337] on span "COMPLETE" at bounding box center [173, 337] width 46 height 9
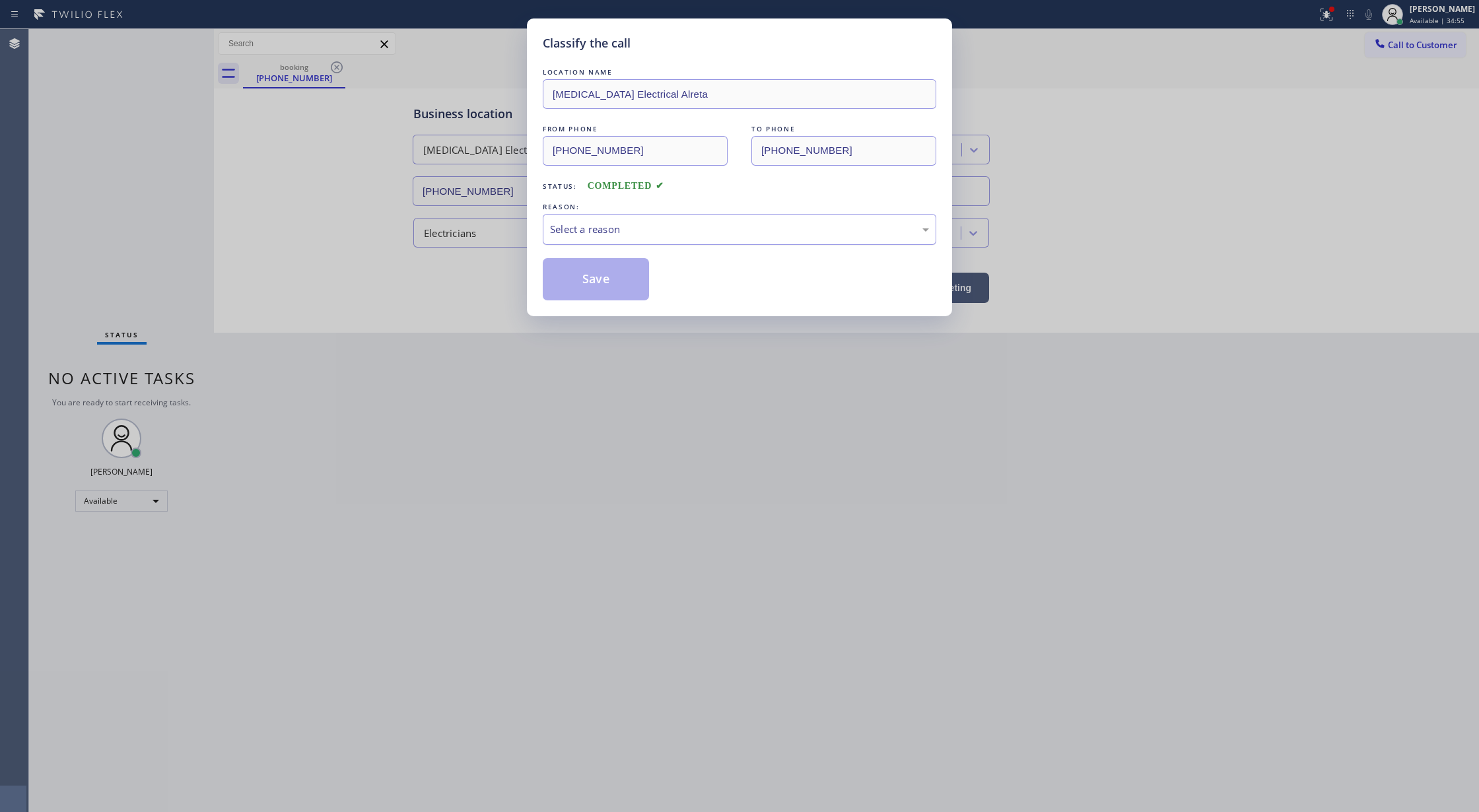
click at [627, 223] on div "Select a reason" at bounding box center [739, 229] width 379 height 15
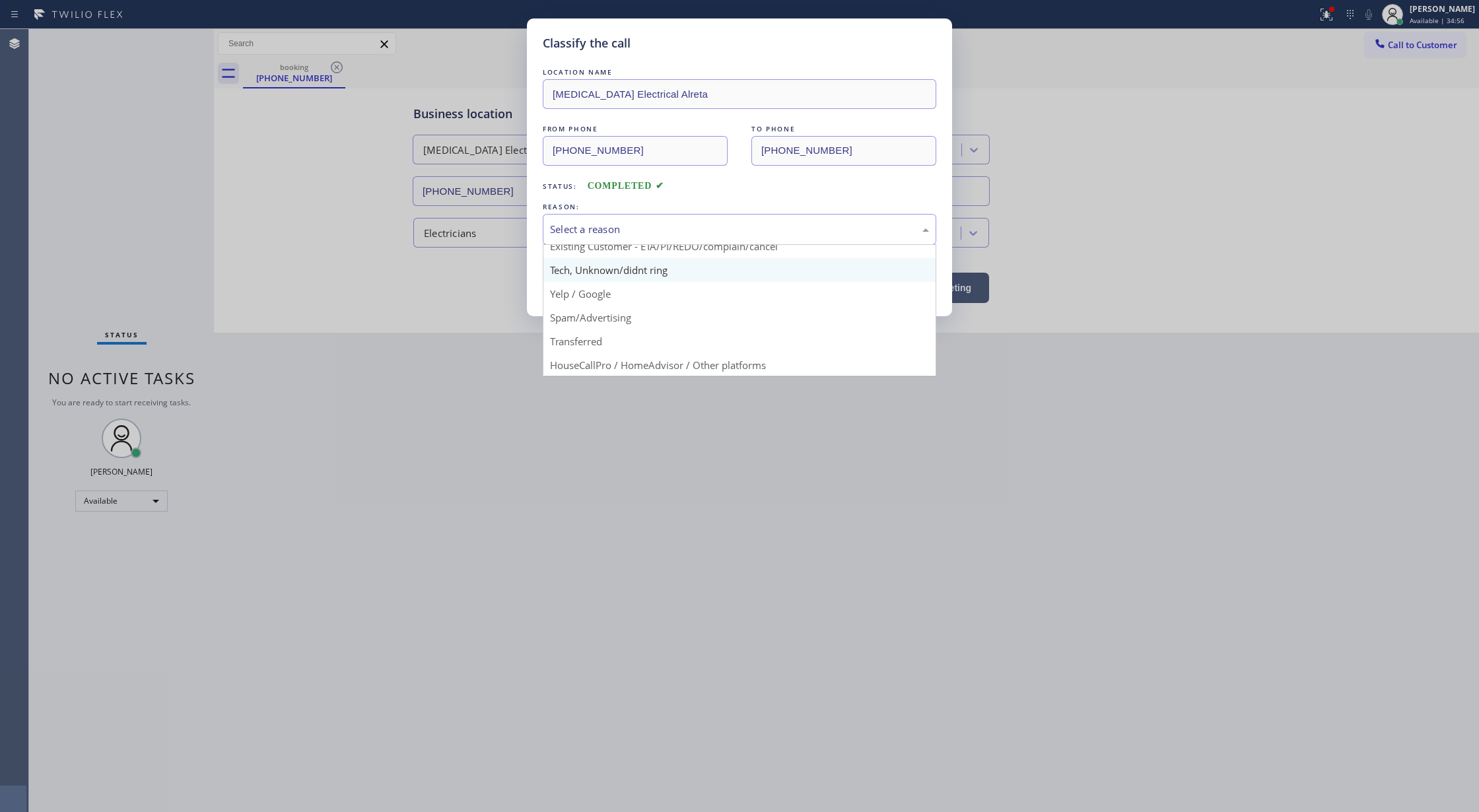
scroll to position [83, 0]
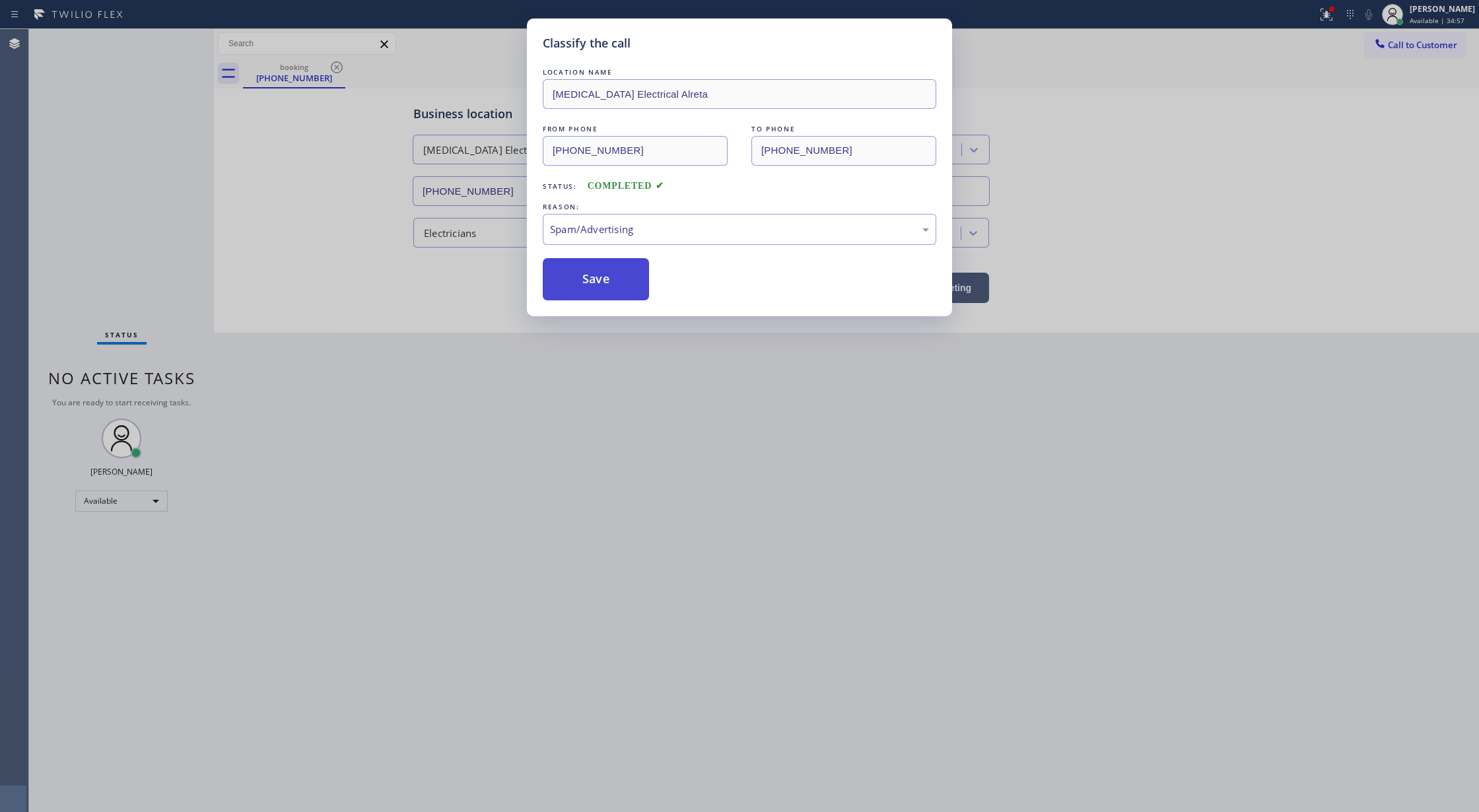
click at [595, 285] on button "Save" at bounding box center [596, 279] width 107 height 42
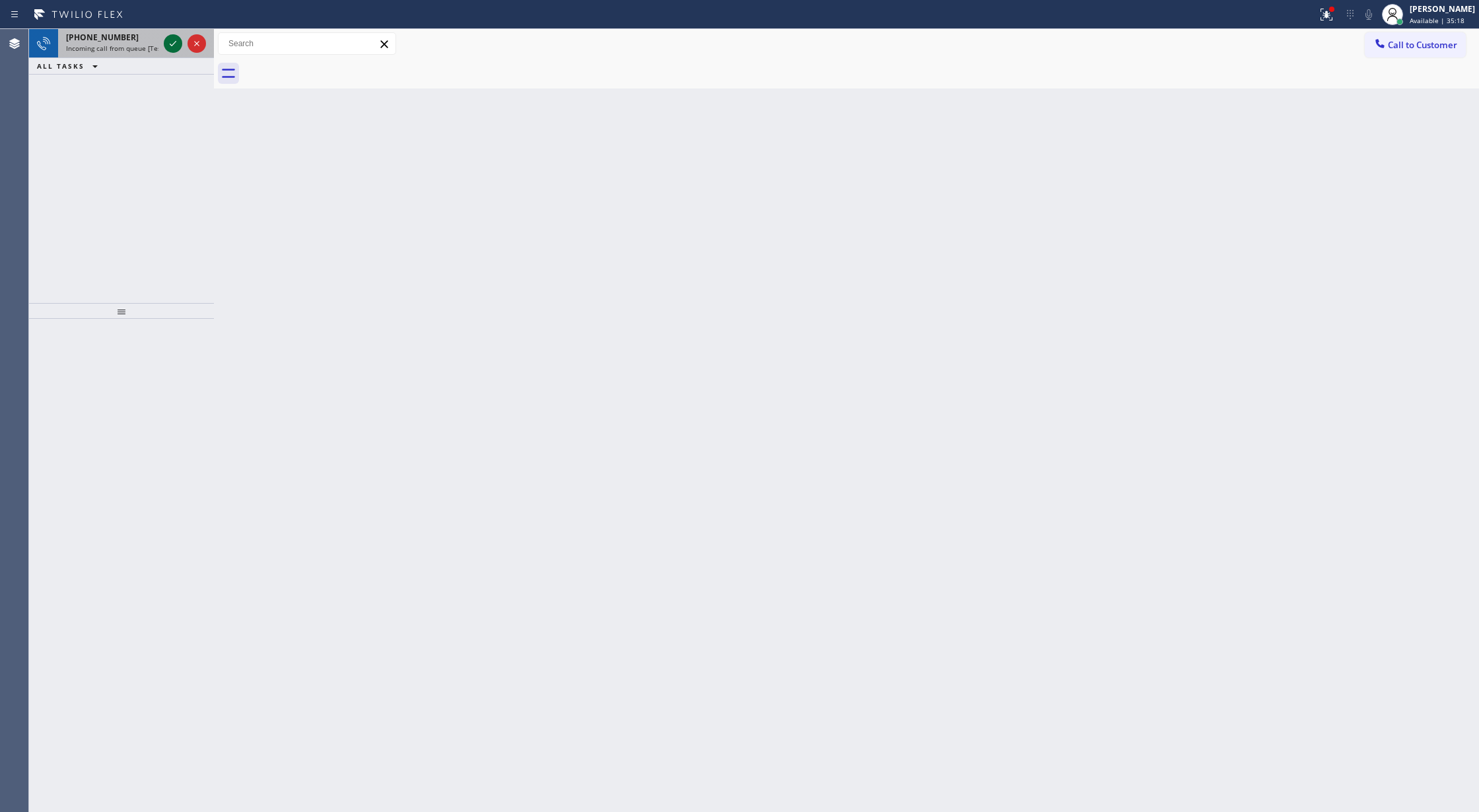
click at [169, 42] on icon at bounding box center [173, 43] width 15 height 15
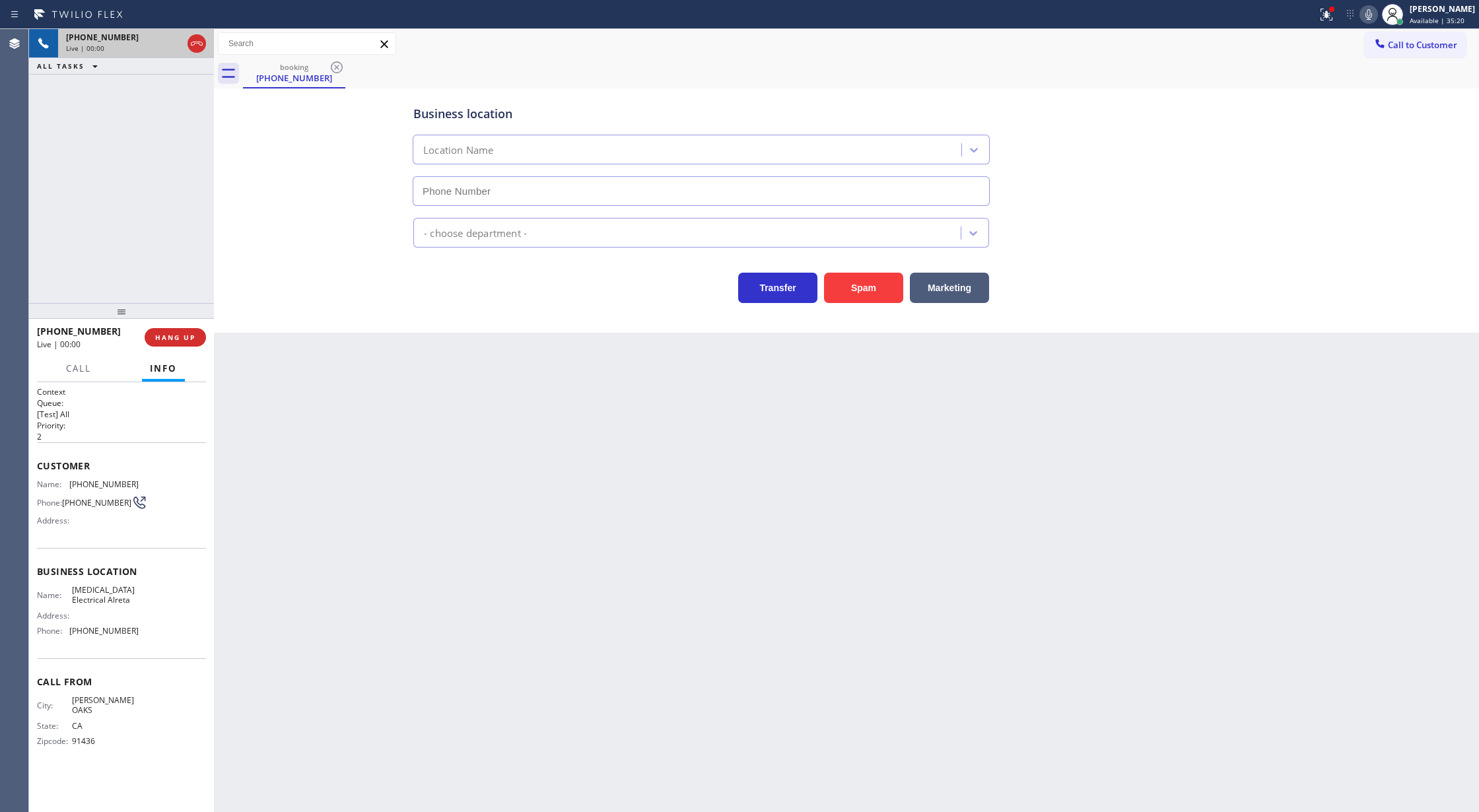
type input "(818) 862-3624"
click at [848, 292] on button "Spam" at bounding box center [863, 287] width 79 height 30
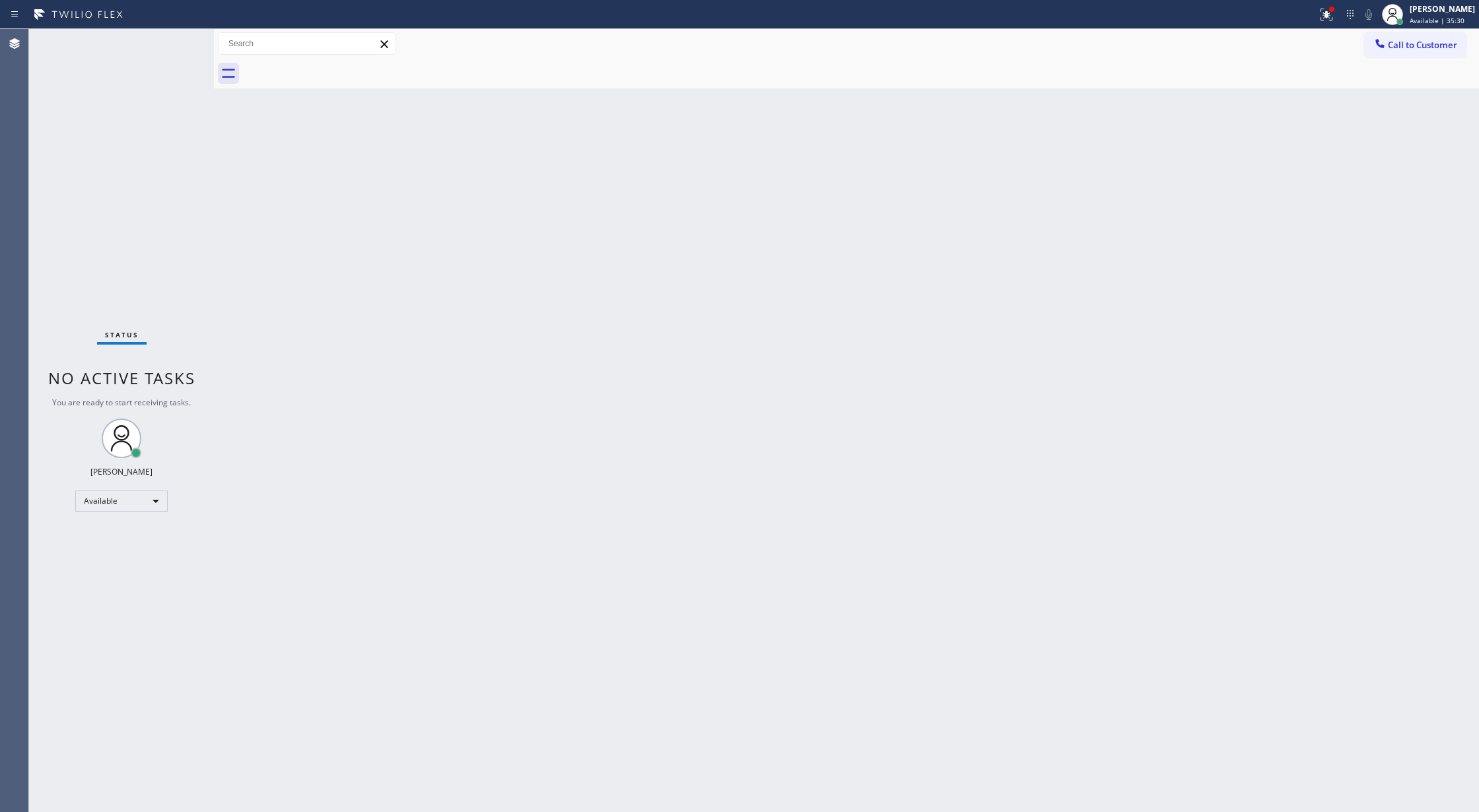
click at [166, 42] on div "Status No active tasks You are ready to start receiving tasks. Lilibeth Pueyo A…" at bounding box center [121, 421] width 185 height 783
drag, startPoint x: 166, startPoint y: 42, endPoint x: 183, endPoint y: 55, distance: 21.4
click at [167, 42] on div "Status No active tasks You are ready to start receiving tasks. Lilibeth Pueyo A…" at bounding box center [121, 421] width 185 height 783
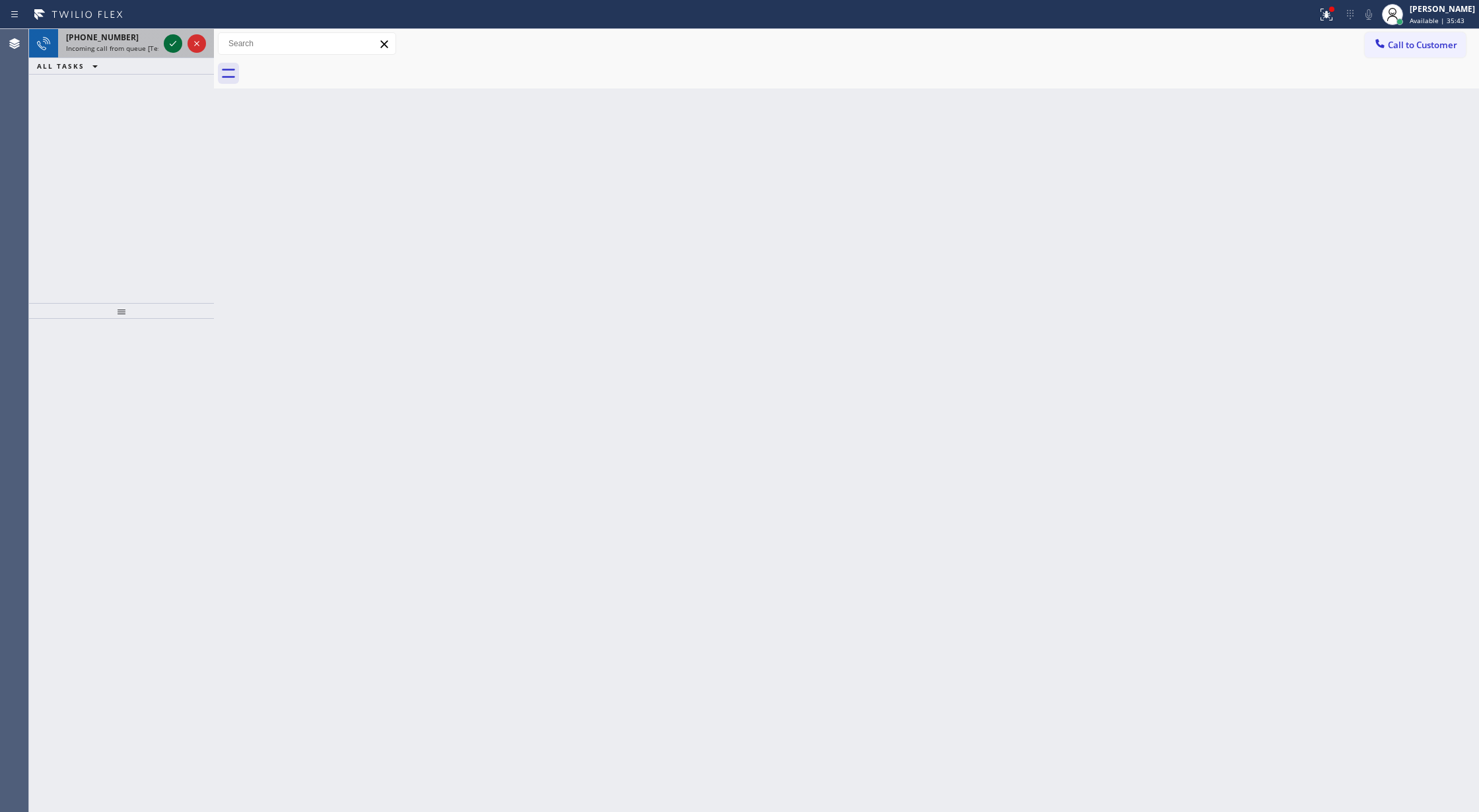
click at [180, 40] on icon at bounding box center [173, 43] width 15 height 15
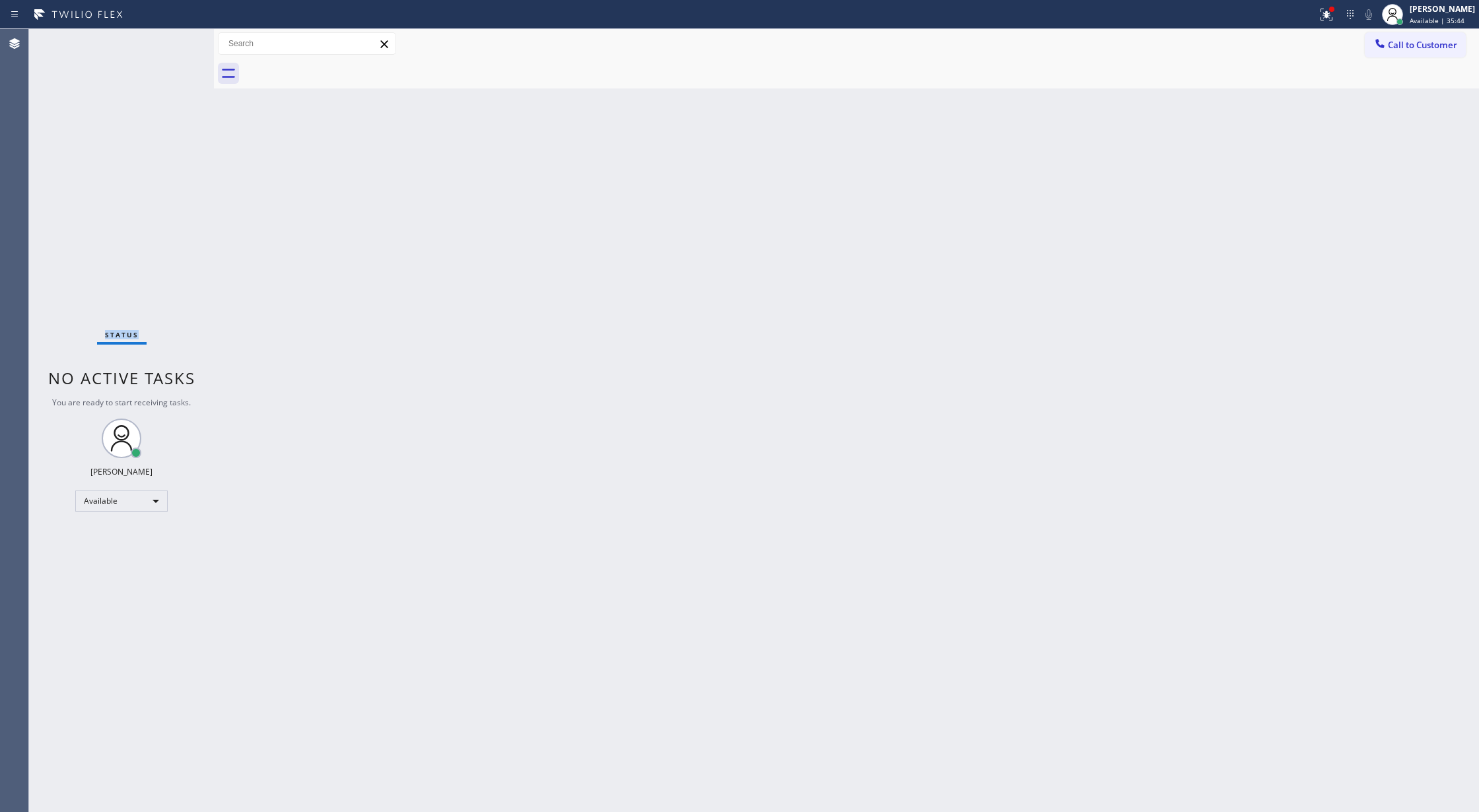
click at [173, 42] on div "Status No active tasks You are ready to start receiving tasks. Lilibeth Pueyo A…" at bounding box center [121, 421] width 185 height 783
click at [183, 58] on div "ALL TASKS ALL TASKS ACTIVE TASKS TASKS IN WRAP UP" at bounding box center [121, 66] width 185 height 16
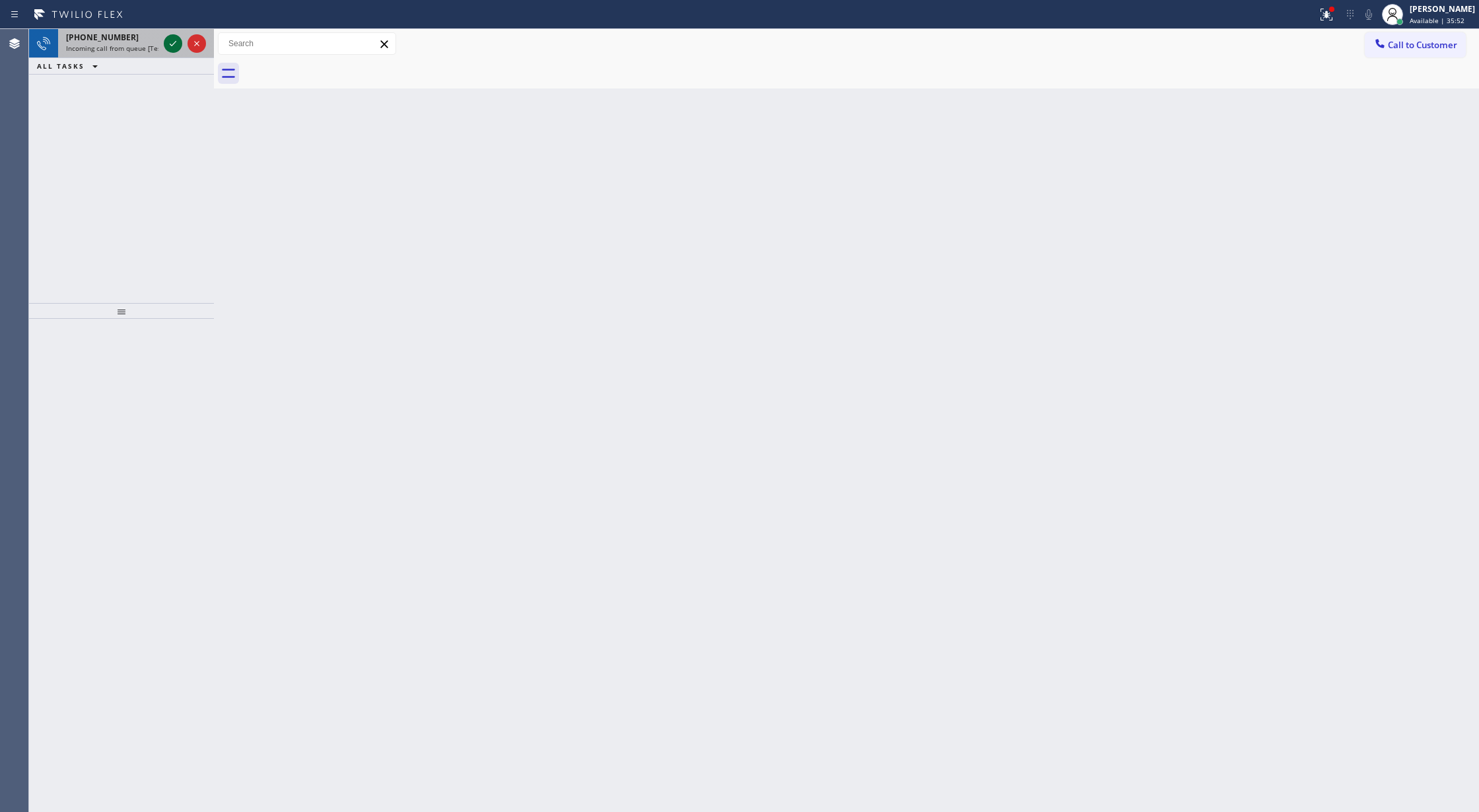
click at [172, 47] on icon at bounding box center [173, 43] width 15 height 15
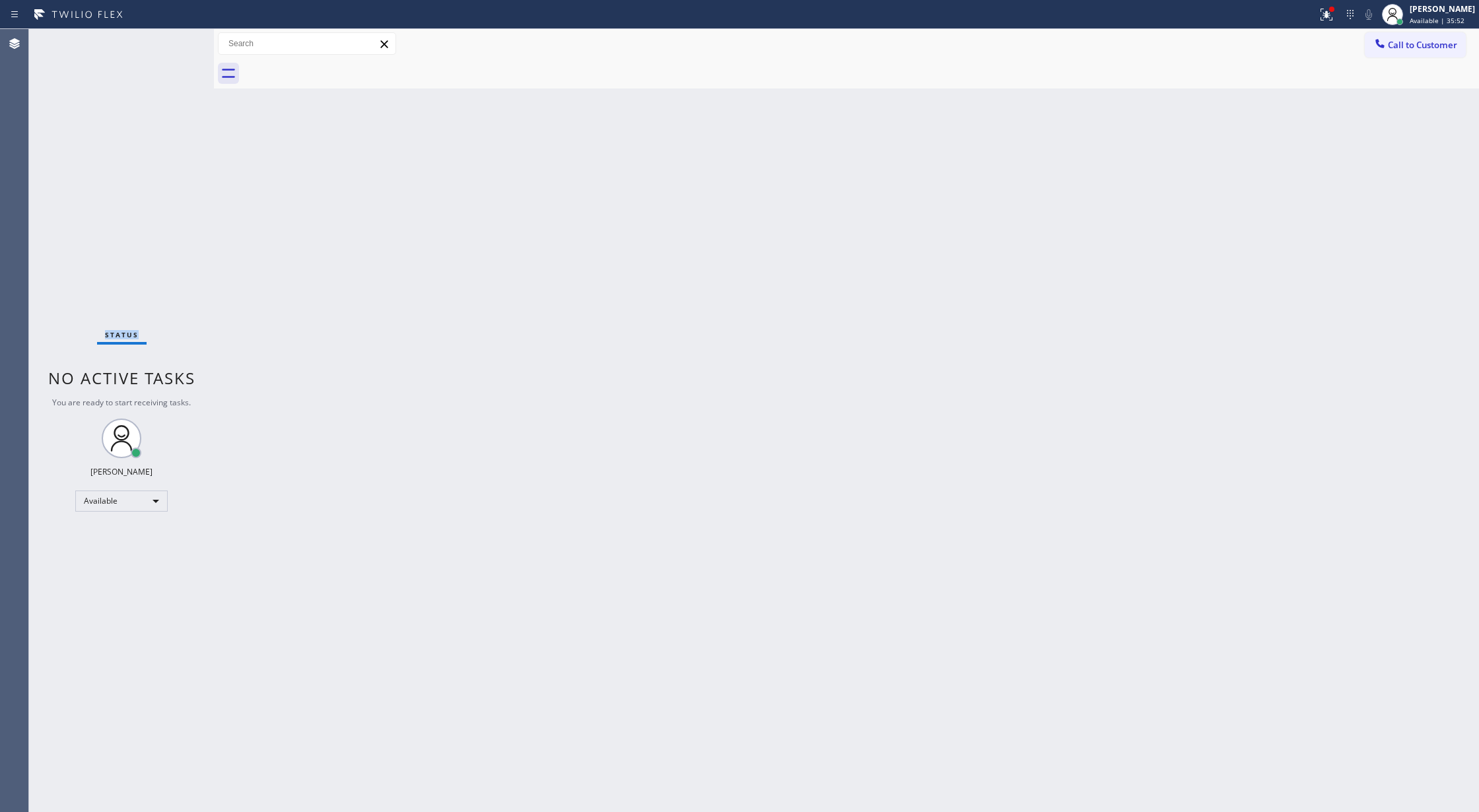
click at [170, 42] on div "Status No active tasks You are ready to start receiving tasks. Lilibeth Pueyo A…" at bounding box center [121, 421] width 185 height 783
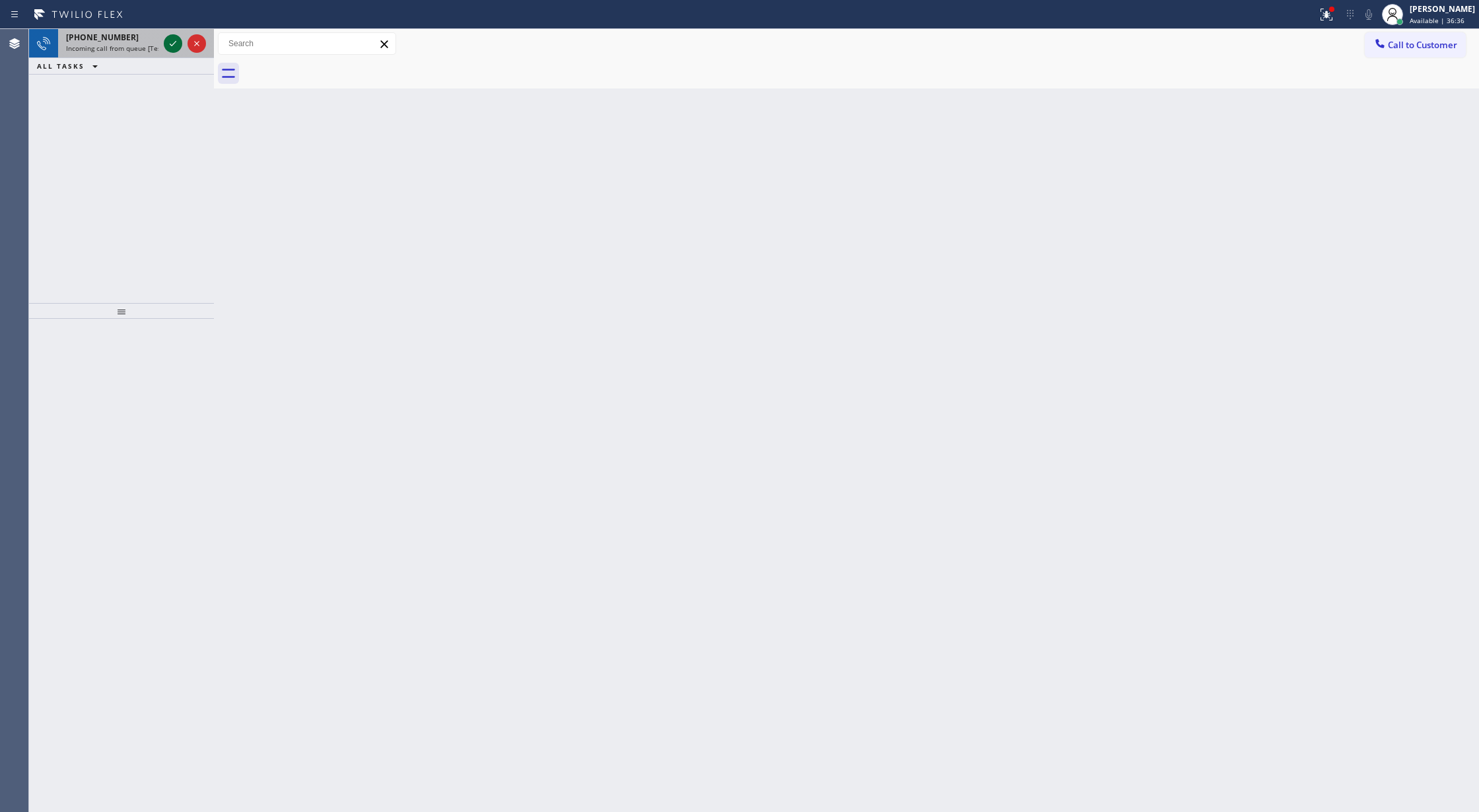
click at [174, 48] on icon at bounding box center [173, 43] width 15 height 15
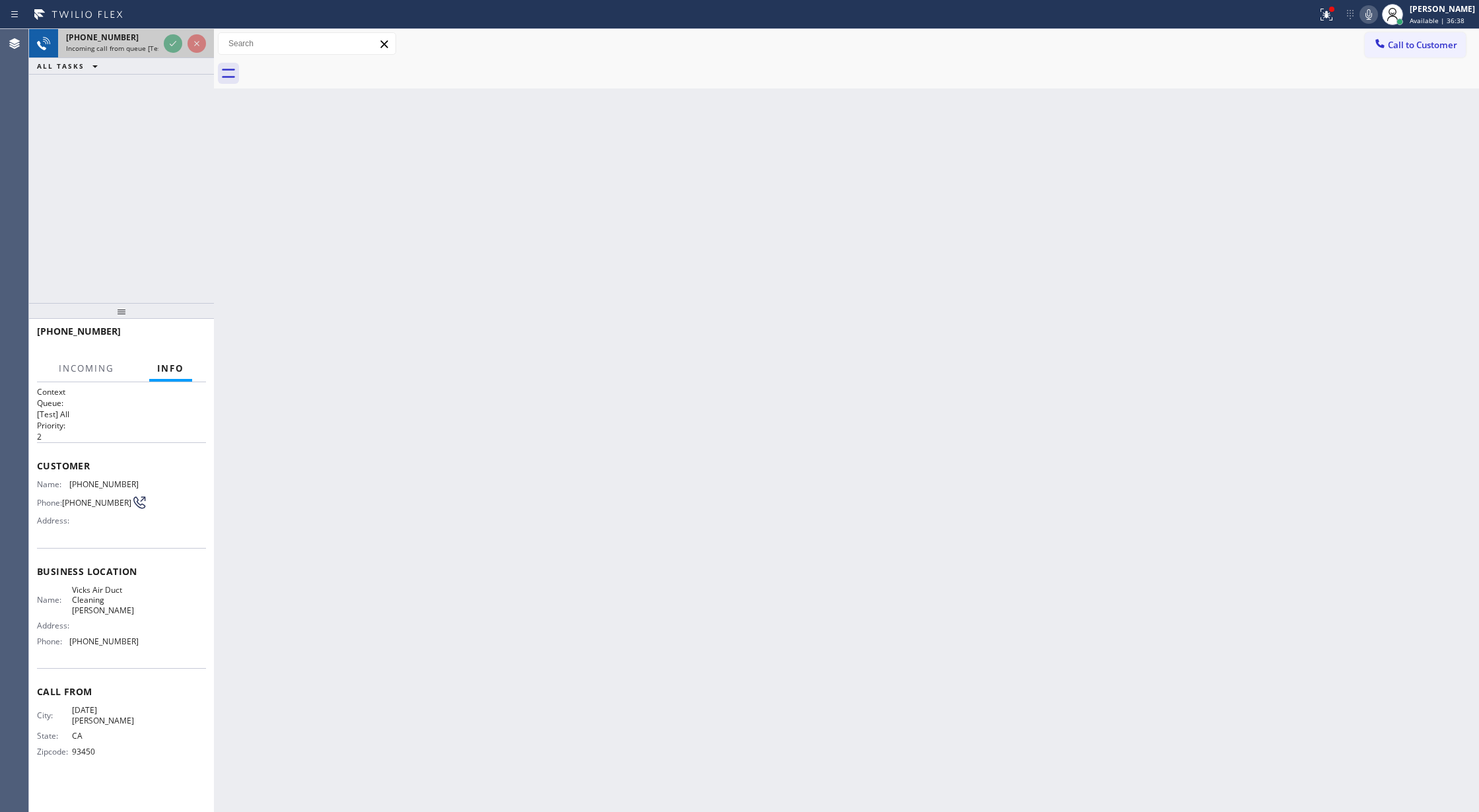
click at [159, 48] on div "Incoming call from queue [Test] All" at bounding box center [112, 48] width 93 height 9
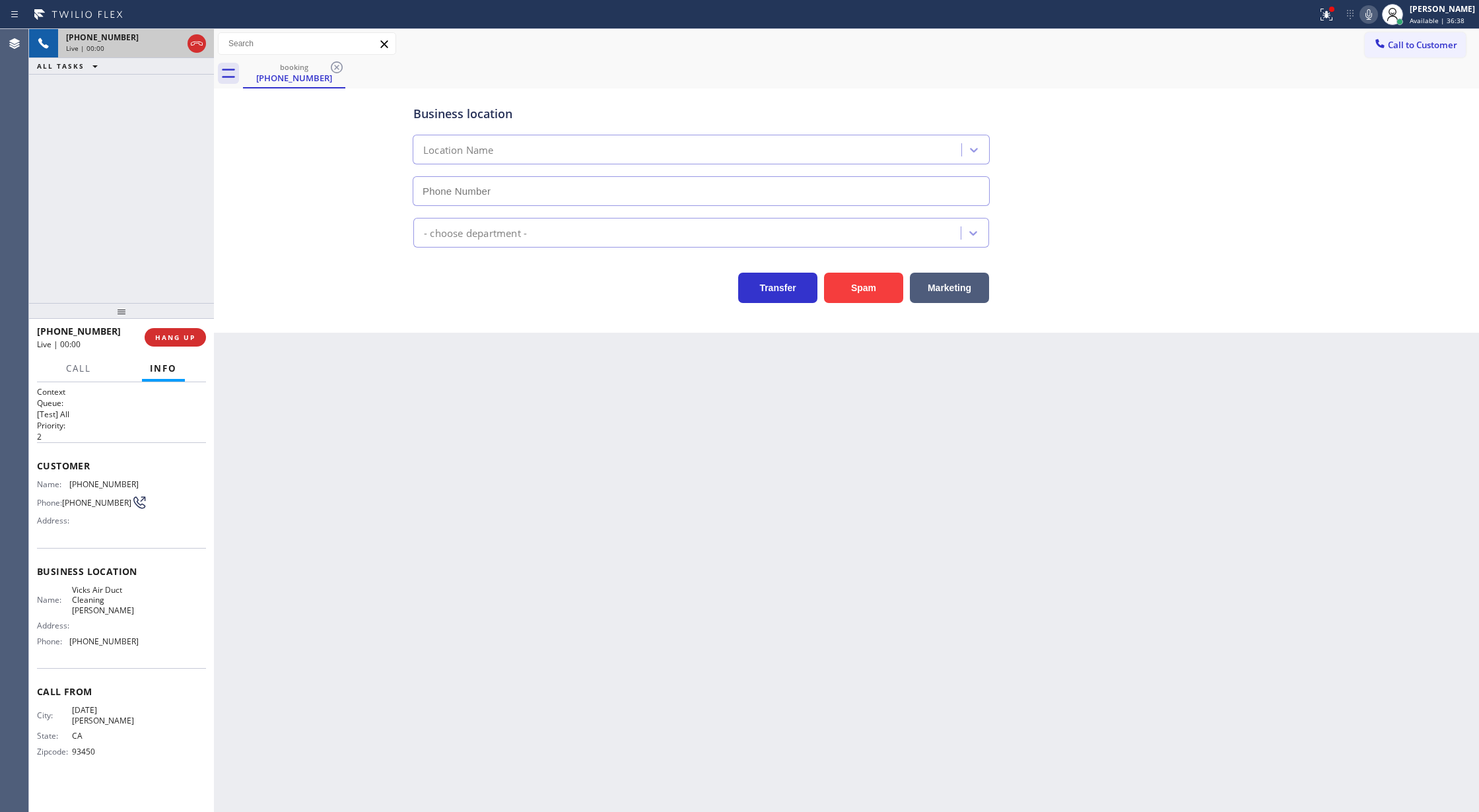
click at [174, 48] on div "Live | 00:00" at bounding box center [124, 48] width 116 height 9
type input "(805) 608-3747"
click at [864, 299] on button "Spam" at bounding box center [863, 287] width 79 height 30
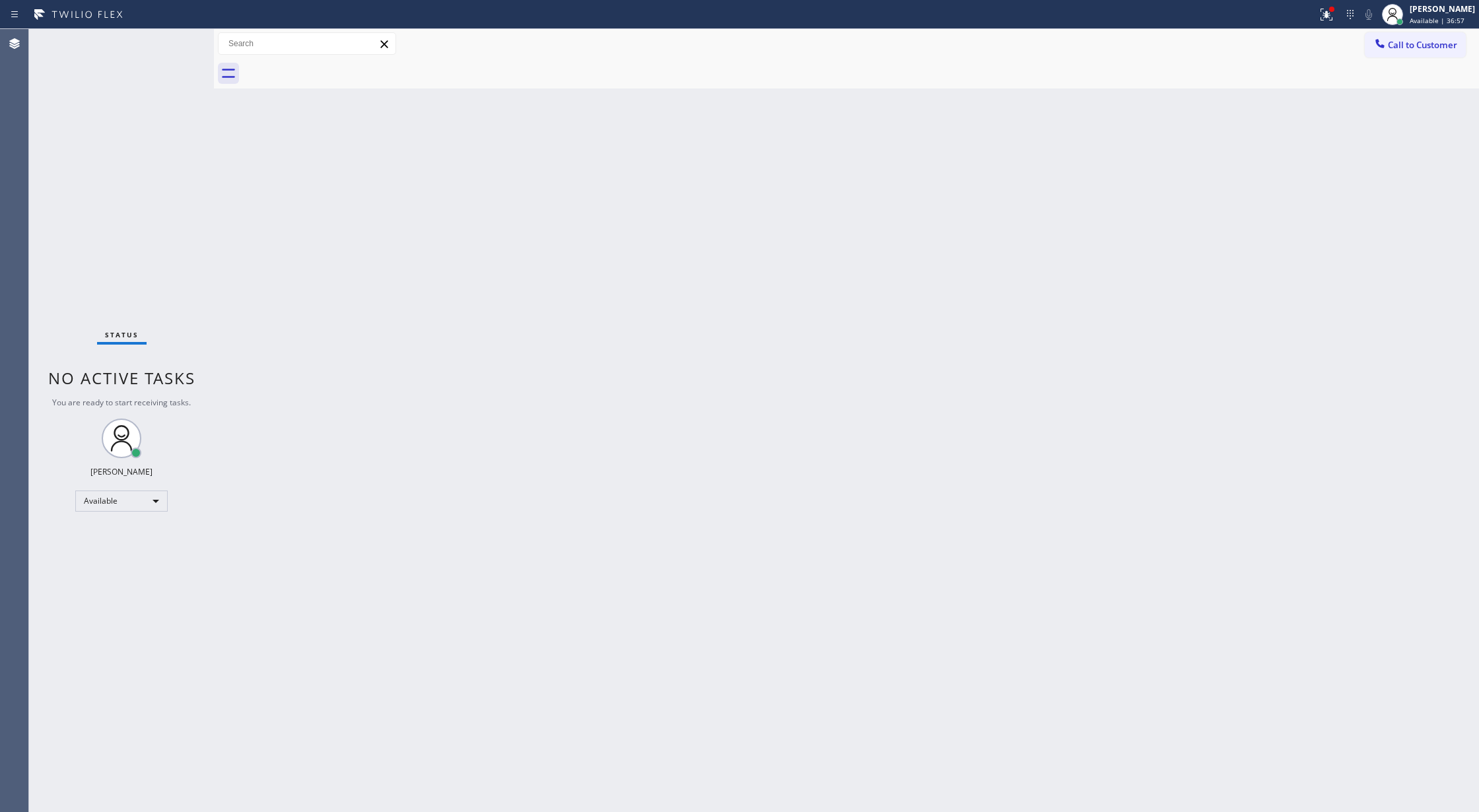
click at [180, 37] on div "Status No active tasks You are ready to start receiving tasks. Lilibeth Pueyo A…" at bounding box center [121, 421] width 185 height 783
click at [175, 47] on div "Status No active tasks You are ready to start receiving tasks. Lilibeth Pueyo A…" at bounding box center [121, 421] width 185 height 783
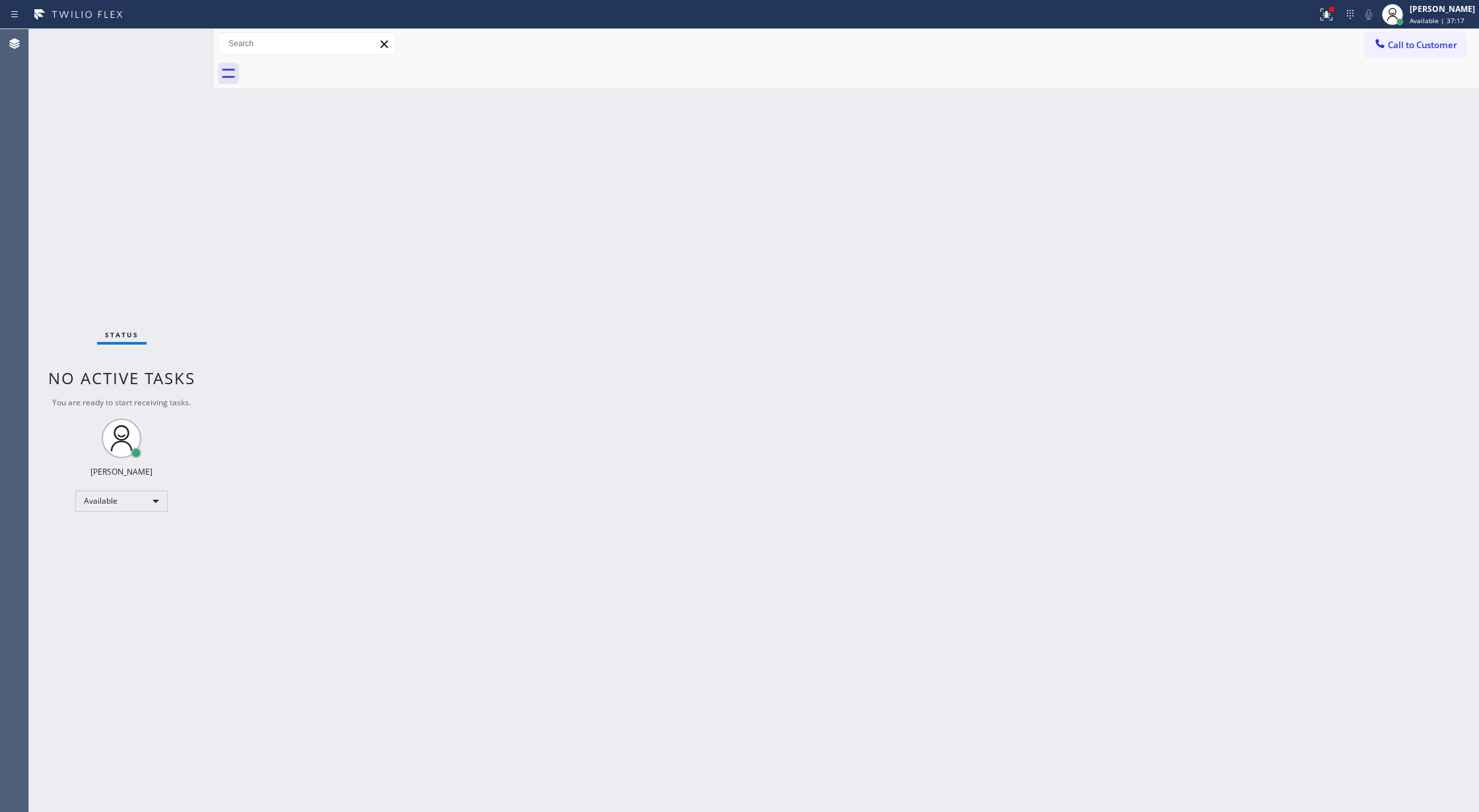
drag, startPoint x: 380, startPoint y: 542, endPoint x: 714, endPoint y: 339, distance: 390.9
click at [380, 542] on div "Back to Dashboard Change Sender ID Customers Technicians Select a contact Outbo…" at bounding box center [847, 421] width 1266 height 783
click at [1329, 11] on icon at bounding box center [1326, 14] width 15 height 15
click at [1266, 177] on span "Clear issues" at bounding box center [1265, 173] width 62 height 9
click at [173, 41] on div "Status No active tasks You are ready to start receiving tasks. Lilibeth Pueyo A…" at bounding box center [121, 421] width 185 height 783
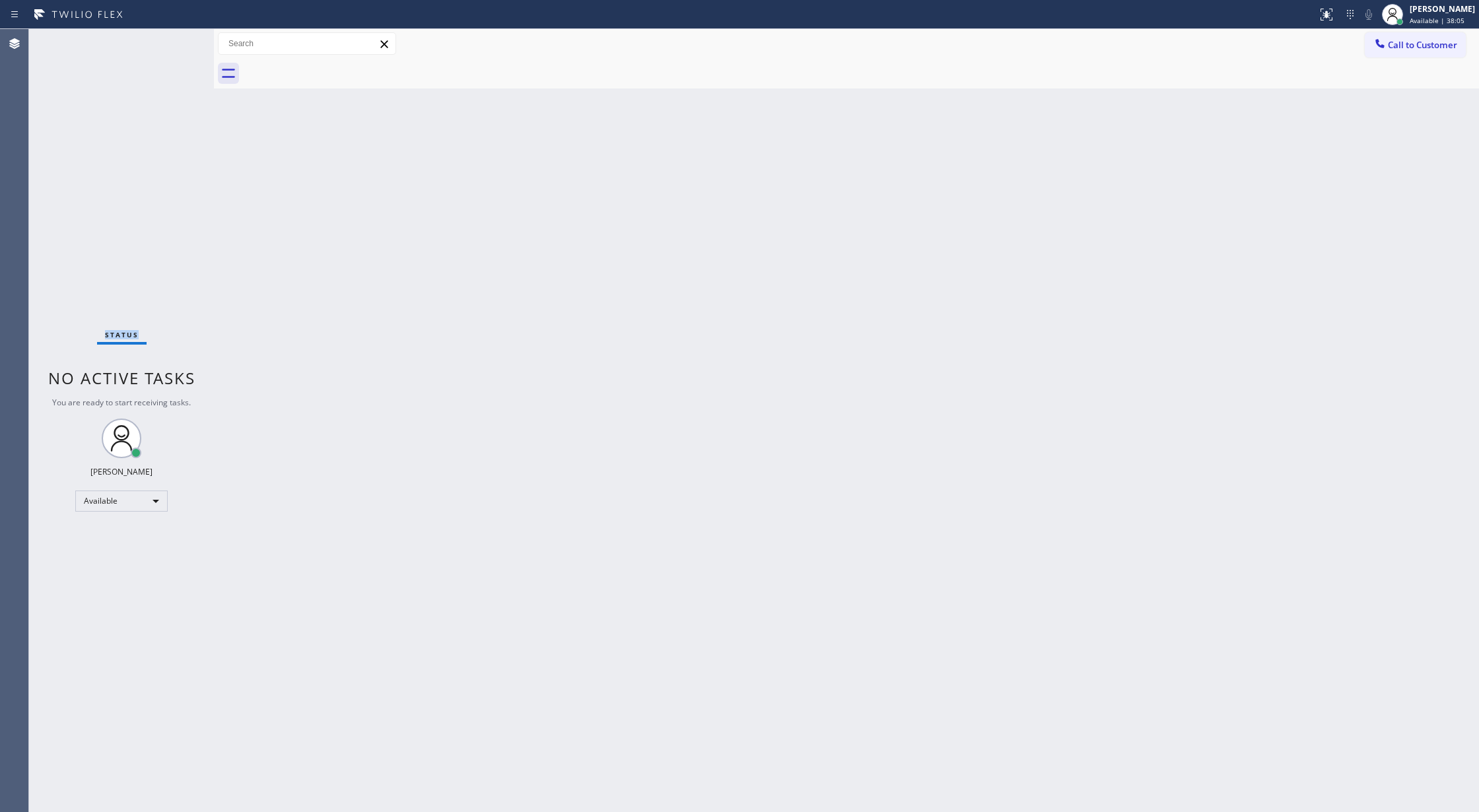
click at [173, 41] on div "Status No active tasks You are ready to start receiving tasks. Lilibeth Pueyo A…" at bounding box center [121, 421] width 185 height 783
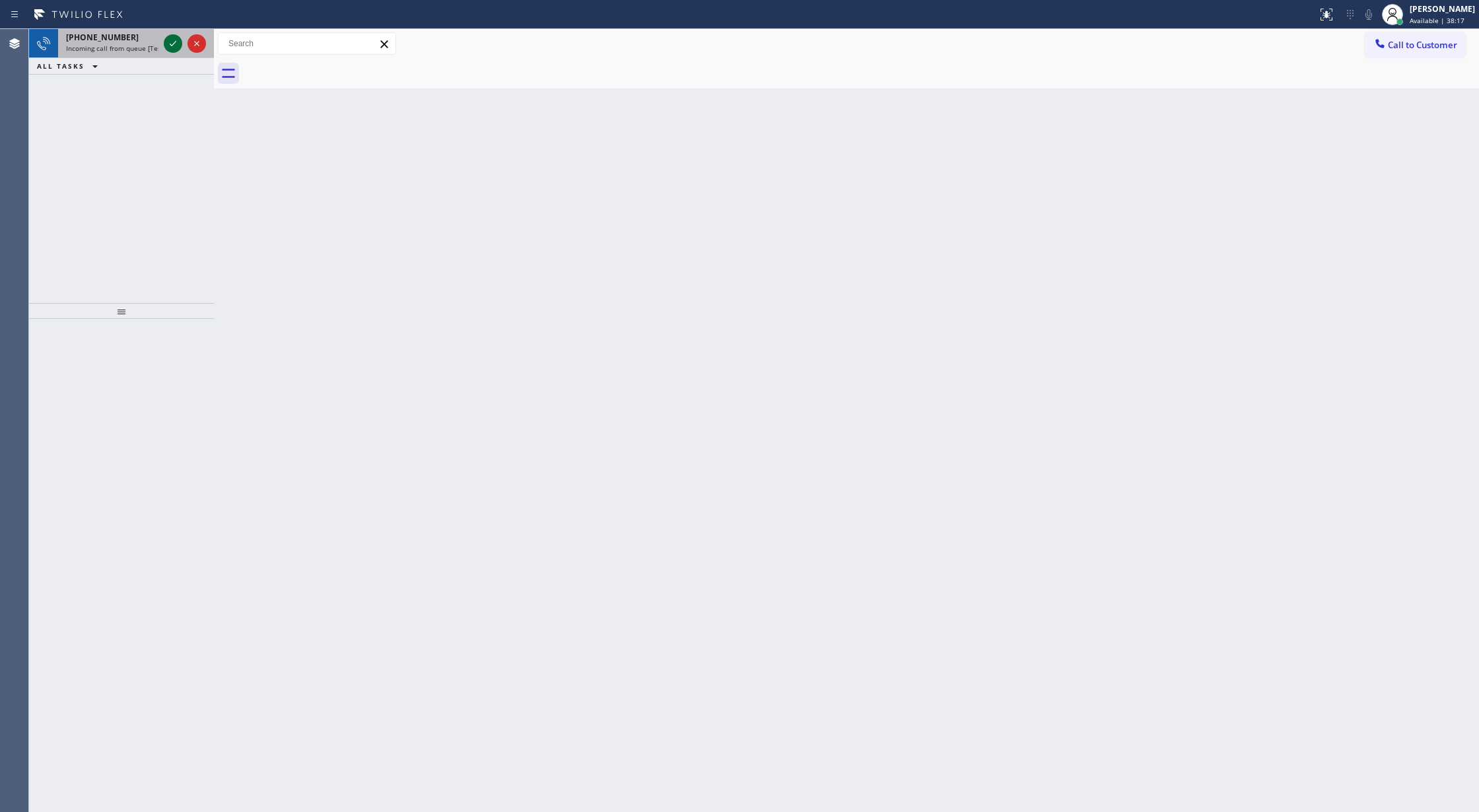
click at [172, 41] on icon at bounding box center [173, 43] width 15 height 15
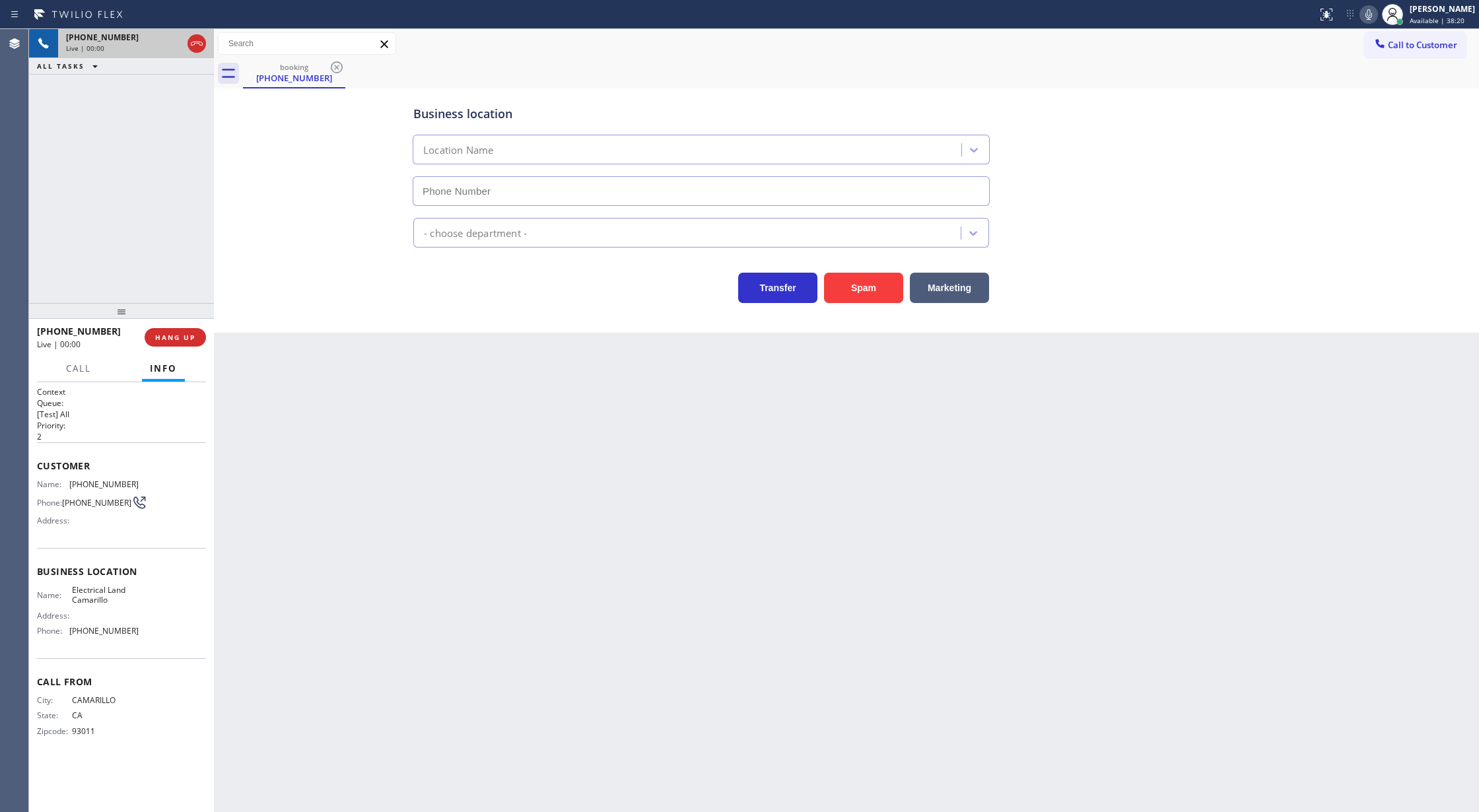
type input "(805) 892-6898"
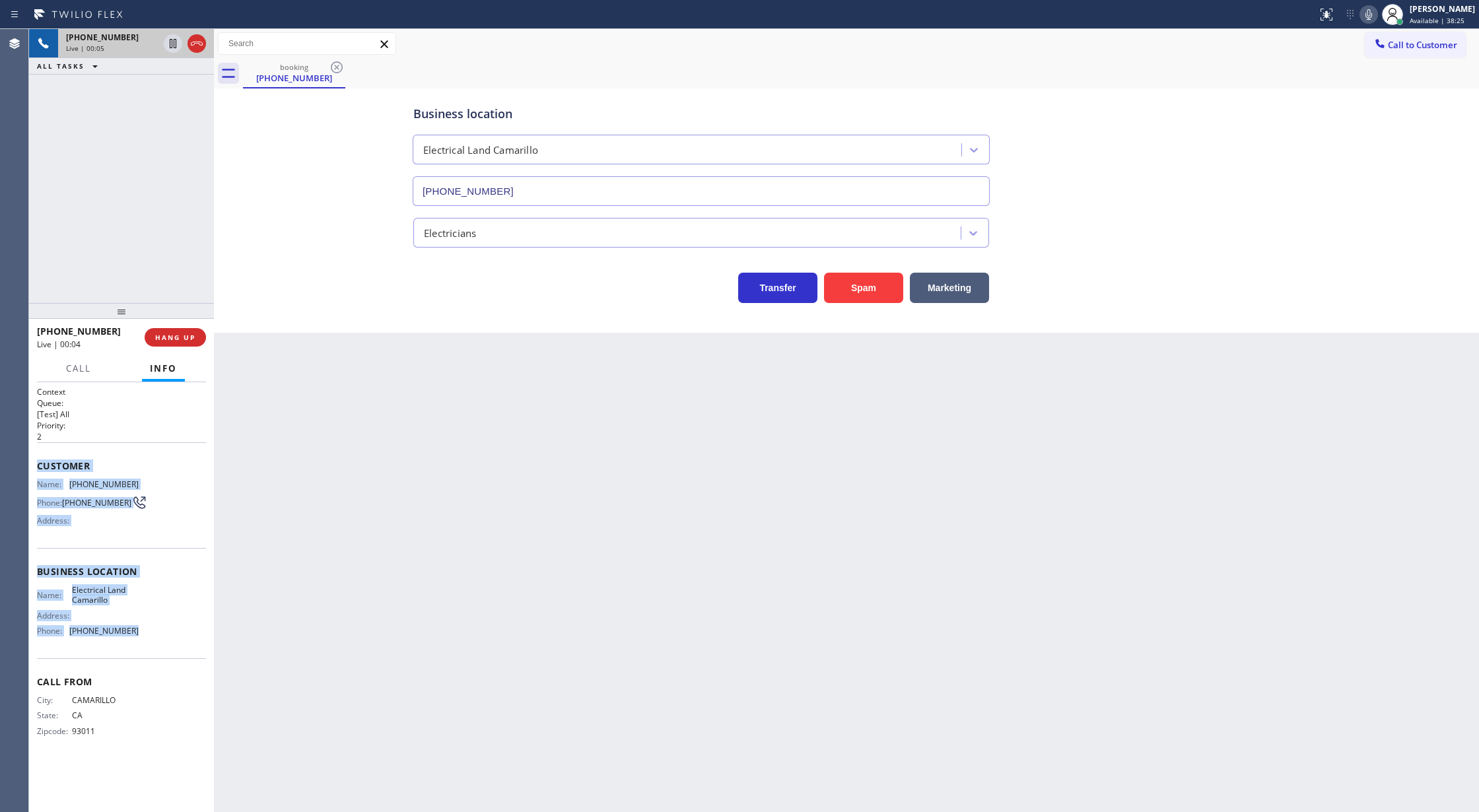
drag, startPoint x: 37, startPoint y: 466, endPoint x: 138, endPoint y: 644, distance: 204.7
click at [138, 644] on div "Context Queue: [Test] All Priority: 2 Customer Name: (805) 443-4992 Phone: (805…" at bounding box center [121, 572] width 169 height 372
copy div "Customer Name: (805) 443-4992 Phone: (805) 443-4992 Address: Business location …"
click at [165, 492] on div "Name: (805) 443-4992 Phone: (805) 443-4992 Address:" at bounding box center [121, 506] width 169 height 52
drag, startPoint x: 37, startPoint y: 466, endPoint x: 183, endPoint y: 655, distance: 238.8
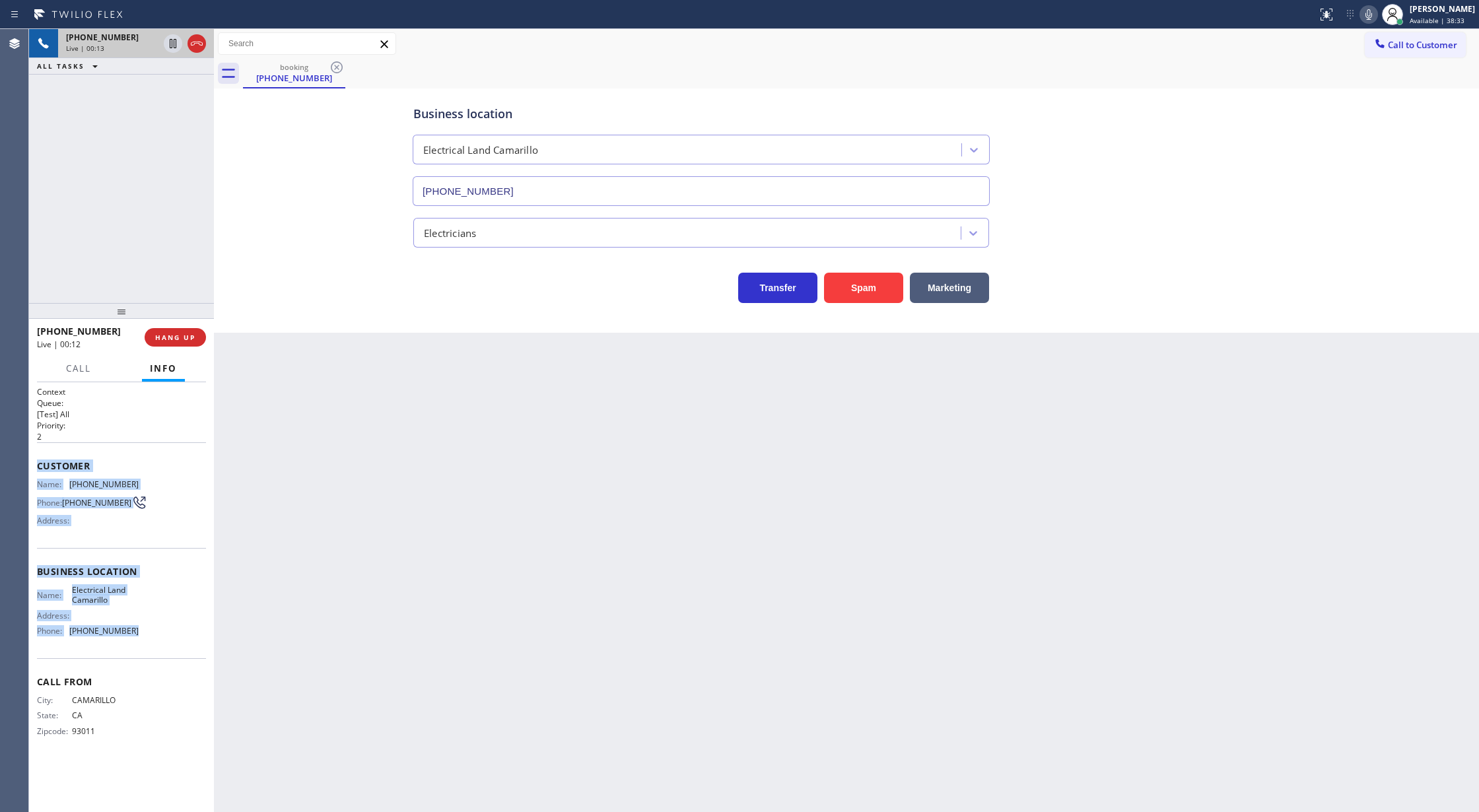
click at [183, 655] on div "Context Queue: [Test] All Priority: 2 Customer Name: (805) 443-4992 Phone: (805…" at bounding box center [121, 572] width 169 height 372
click at [195, 41] on icon at bounding box center [196, 43] width 15 height 15
click at [164, 340] on span "COMPLETE" at bounding box center [173, 337] width 46 height 9
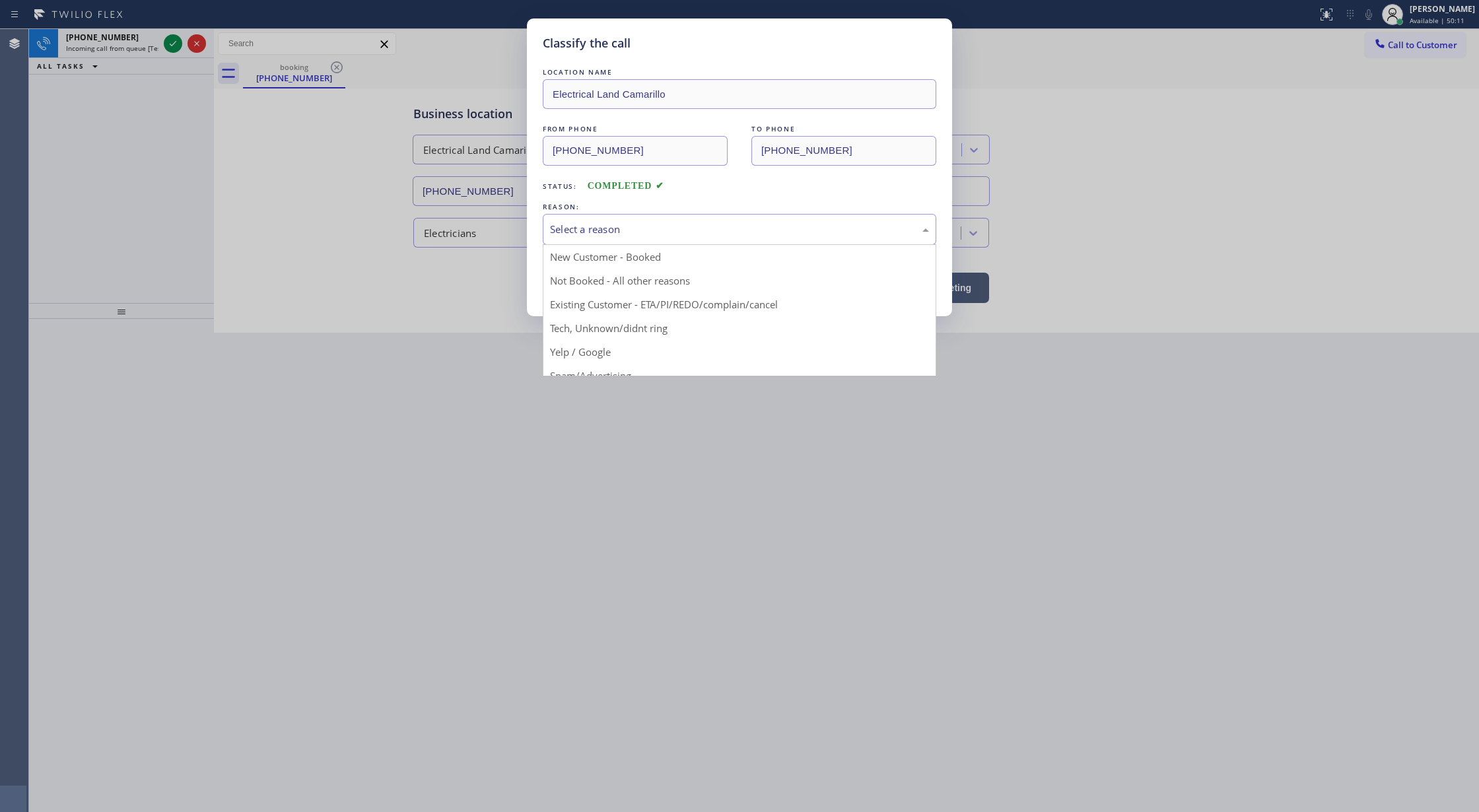
click at [601, 221] on div "Select a reason" at bounding box center [740, 230] width 393 height 31
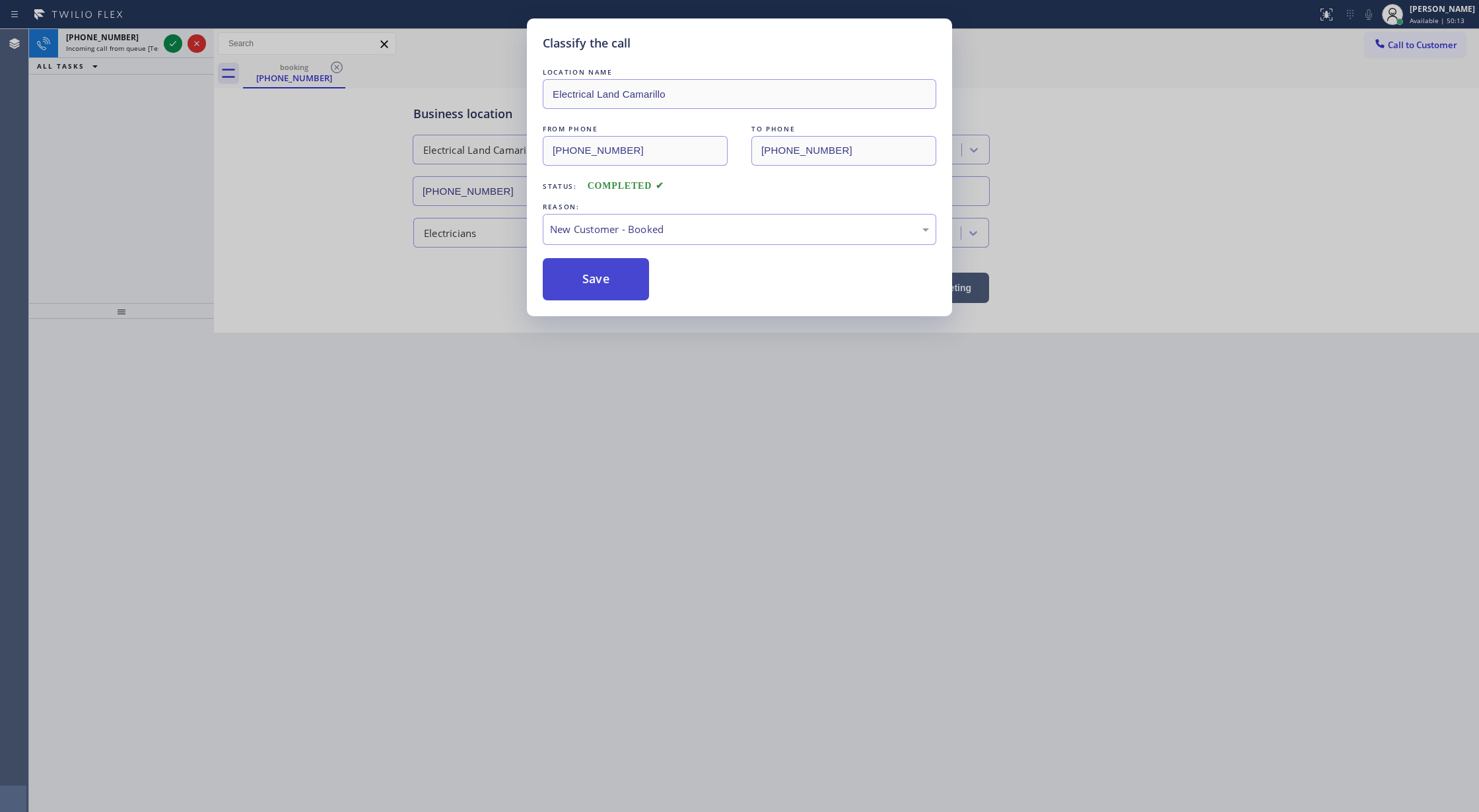
click at [569, 281] on button "Save" at bounding box center [596, 279] width 107 height 42
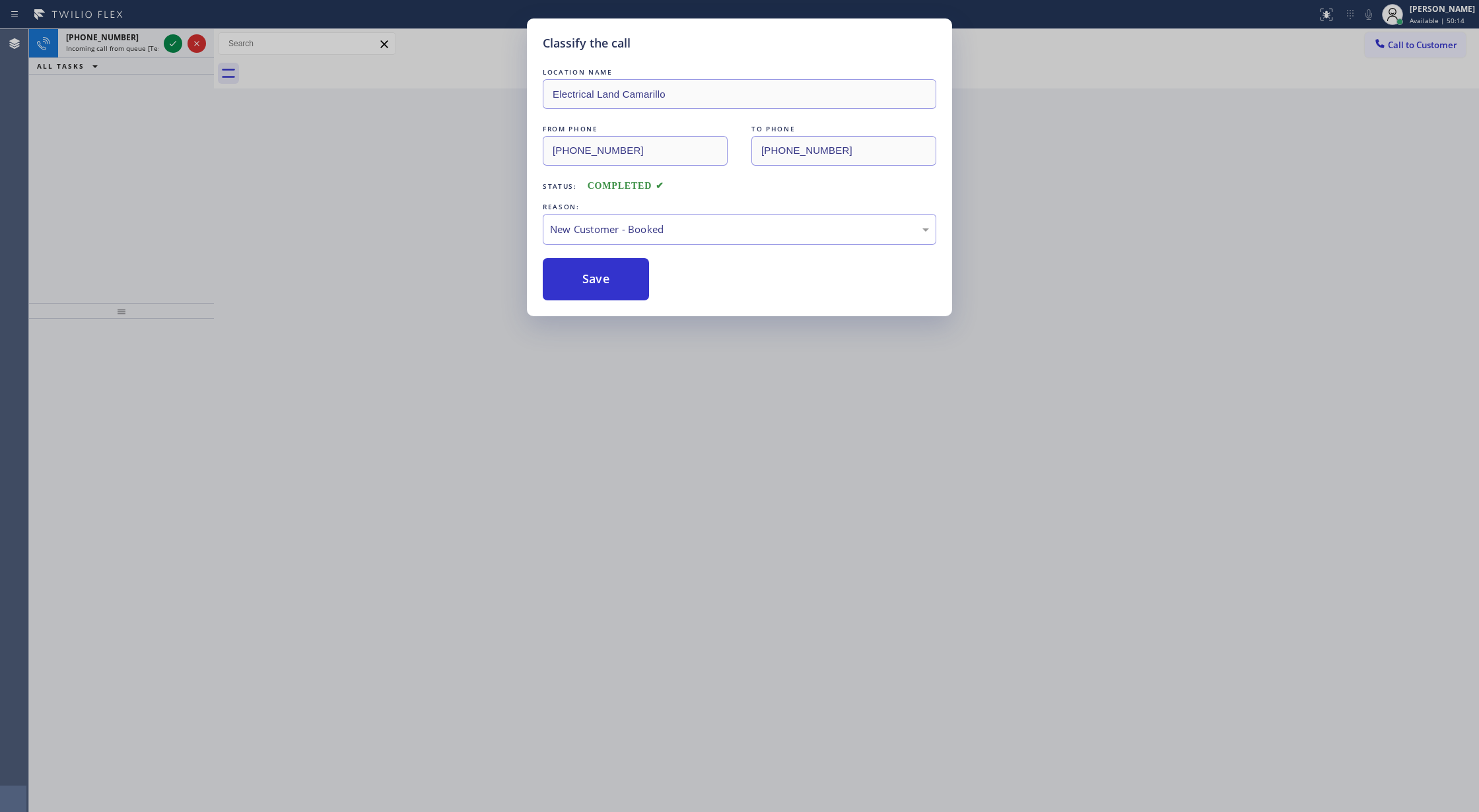
click at [168, 42] on div "Classify the call LOCATION NAME Electrical Land Camarillo FROM PHONE (805) 443-…" at bounding box center [740, 406] width 1479 height 812
click at [168, 42] on div "Classify the call LOCATION NAME Peters home Service FROM PHONE (213) 239-4658 T…" at bounding box center [754, 421] width 1450 height 783
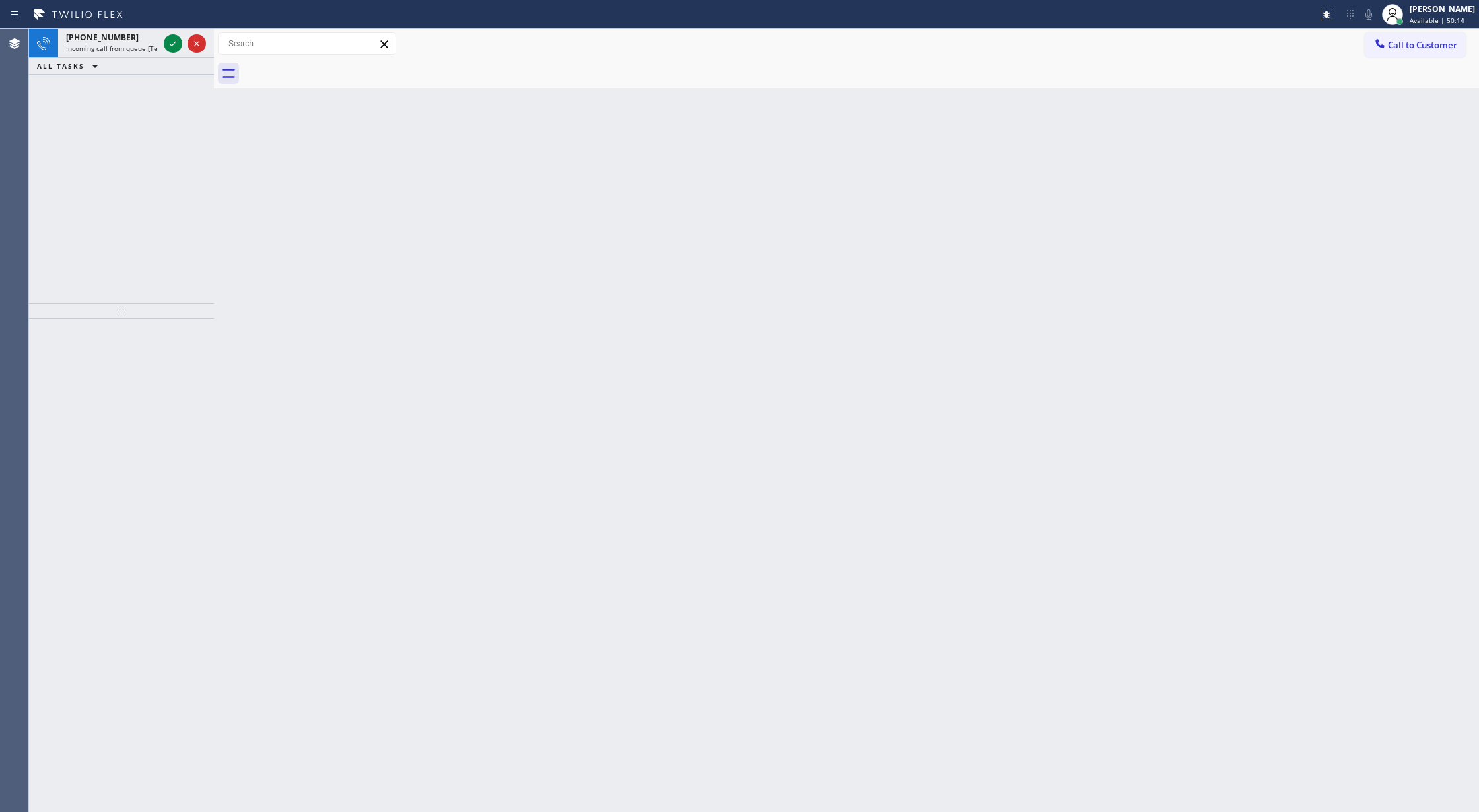
click at [168, 42] on icon at bounding box center [173, 43] width 15 height 15
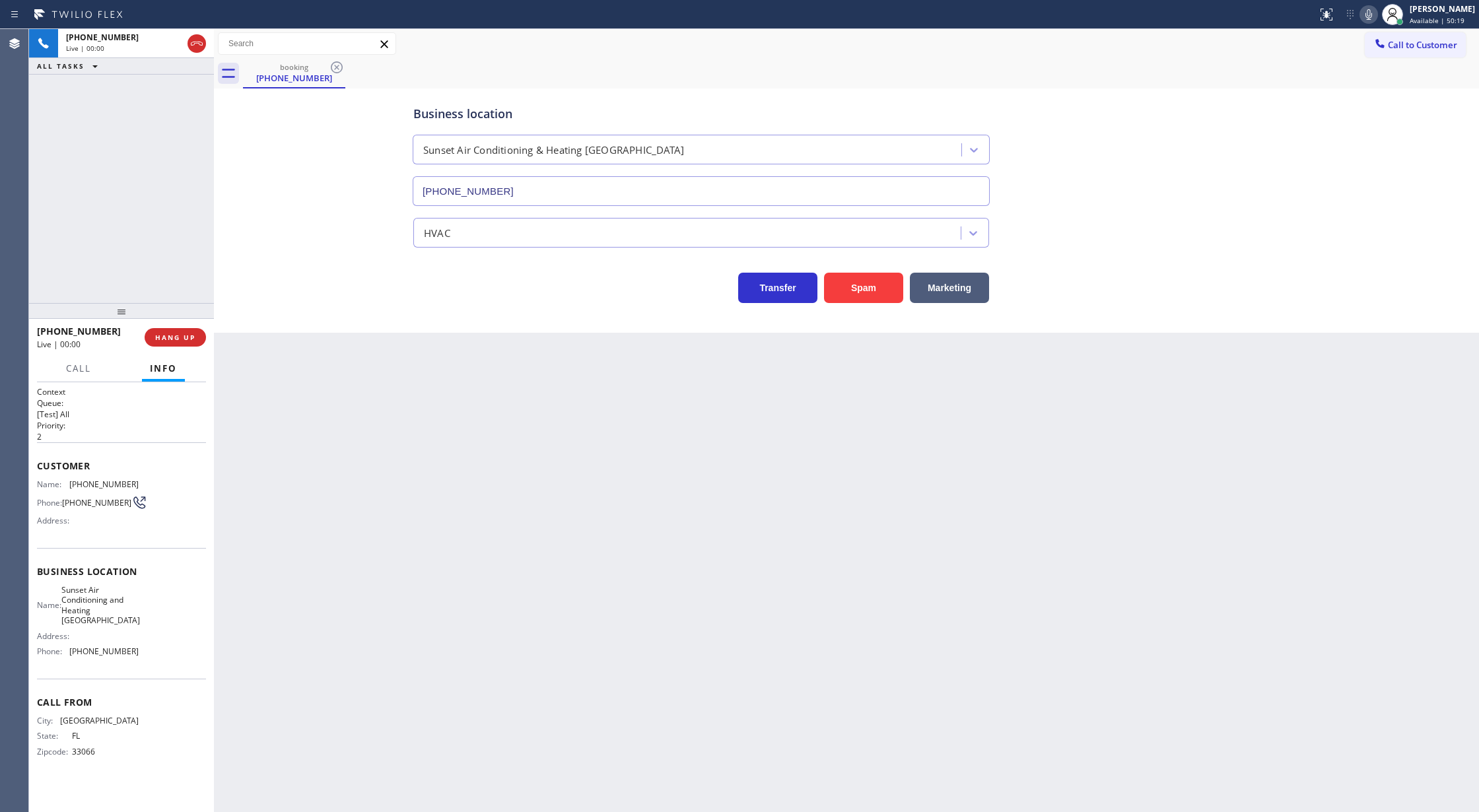
type input "(954) 475-6069"
click at [860, 284] on button "Spam" at bounding box center [863, 287] width 79 height 30
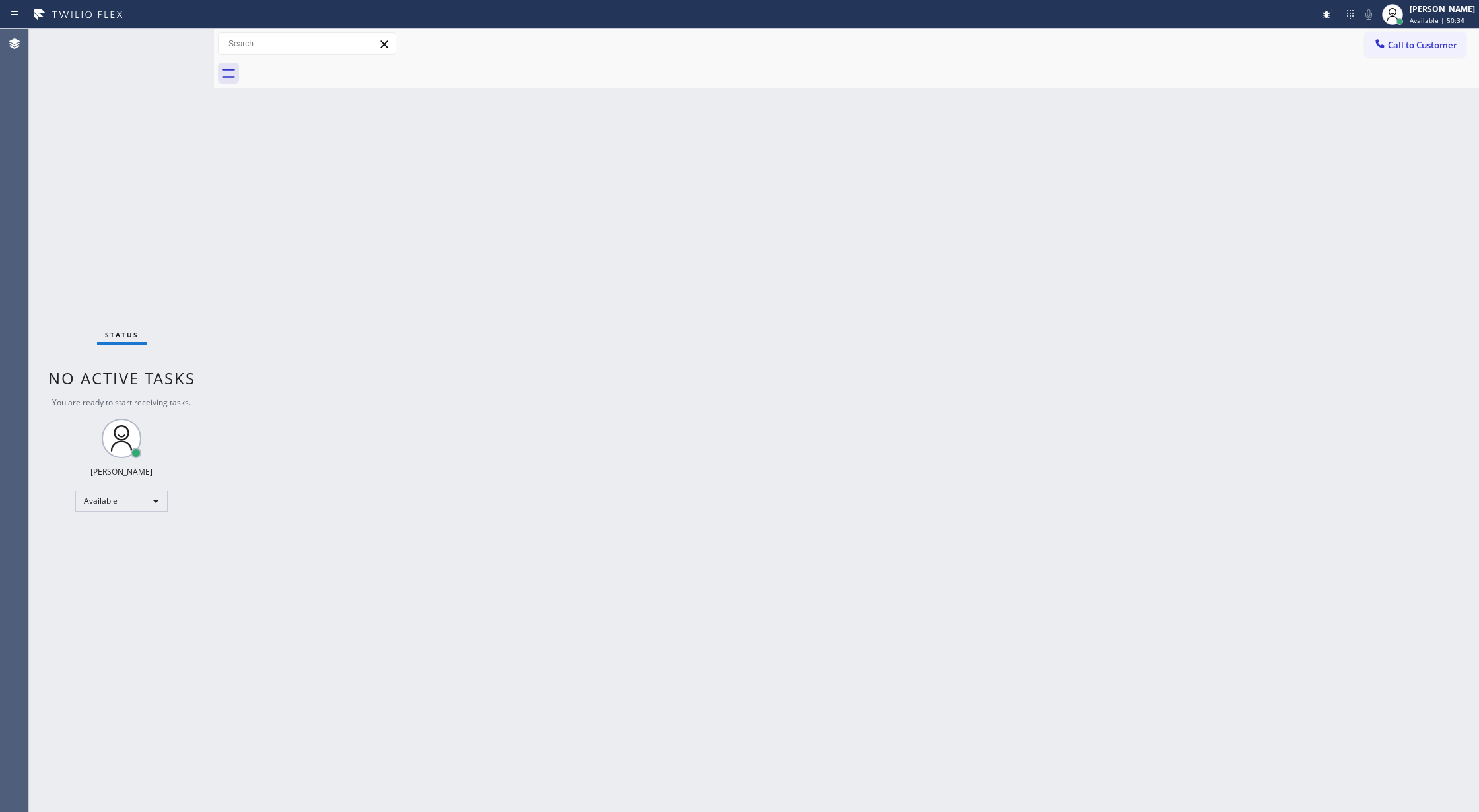
click at [169, 43] on div "Status No active tasks You are ready to start receiving tasks. Lilibeth Pueyo A…" at bounding box center [121, 421] width 185 height 783
click at [173, 46] on div "Status No active tasks You are ready to start receiving tasks. Lilibeth Pueyo A…" at bounding box center [121, 421] width 185 height 783
click at [178, 40] on div "Status No active tasks You are ready to start receiving tasks. Lilibeth Pueyo A…" at bounding box center [121, 421] width 185 height 783
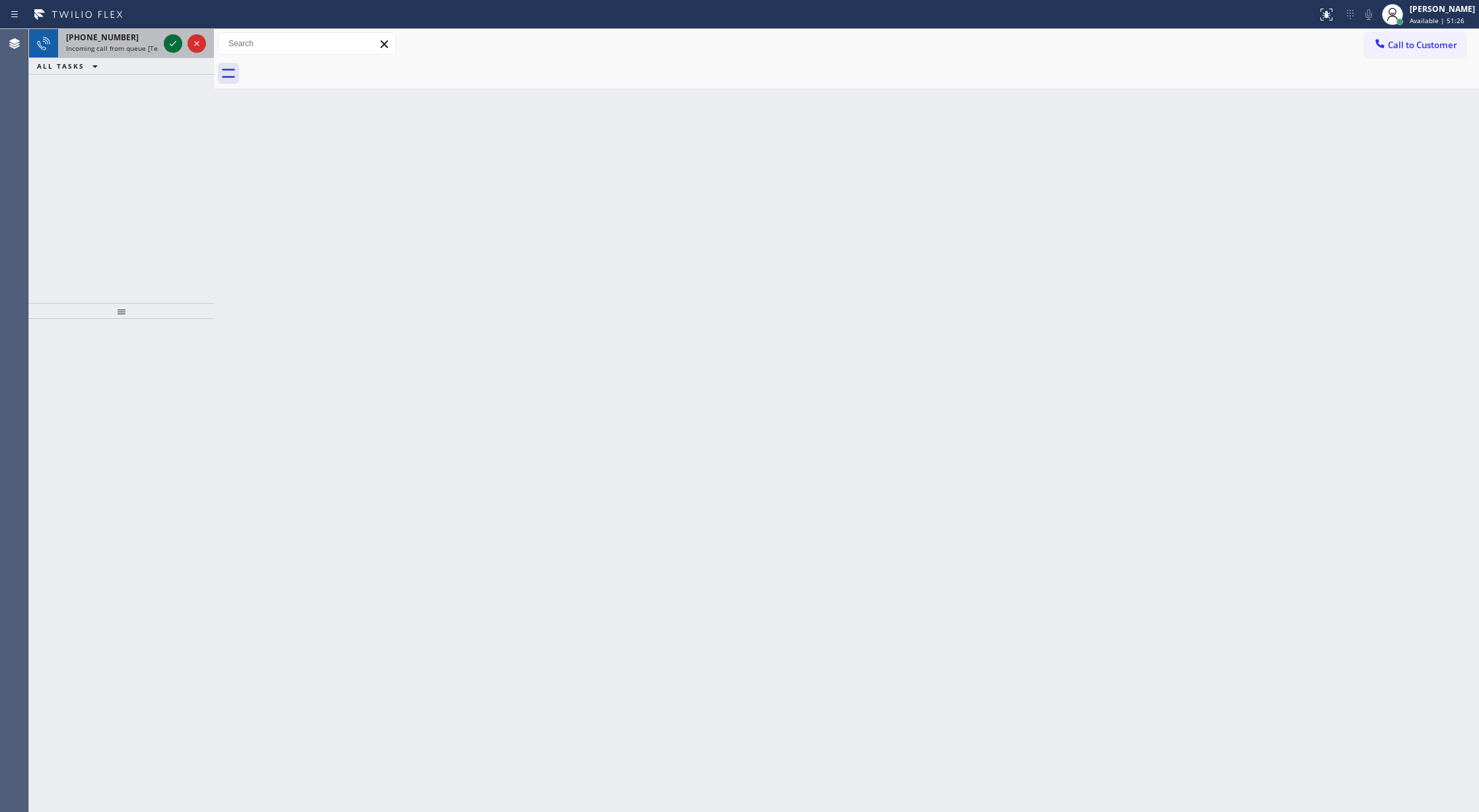
click at [172, 41] on icon at bounding box center [173, 43] width 15 height 15
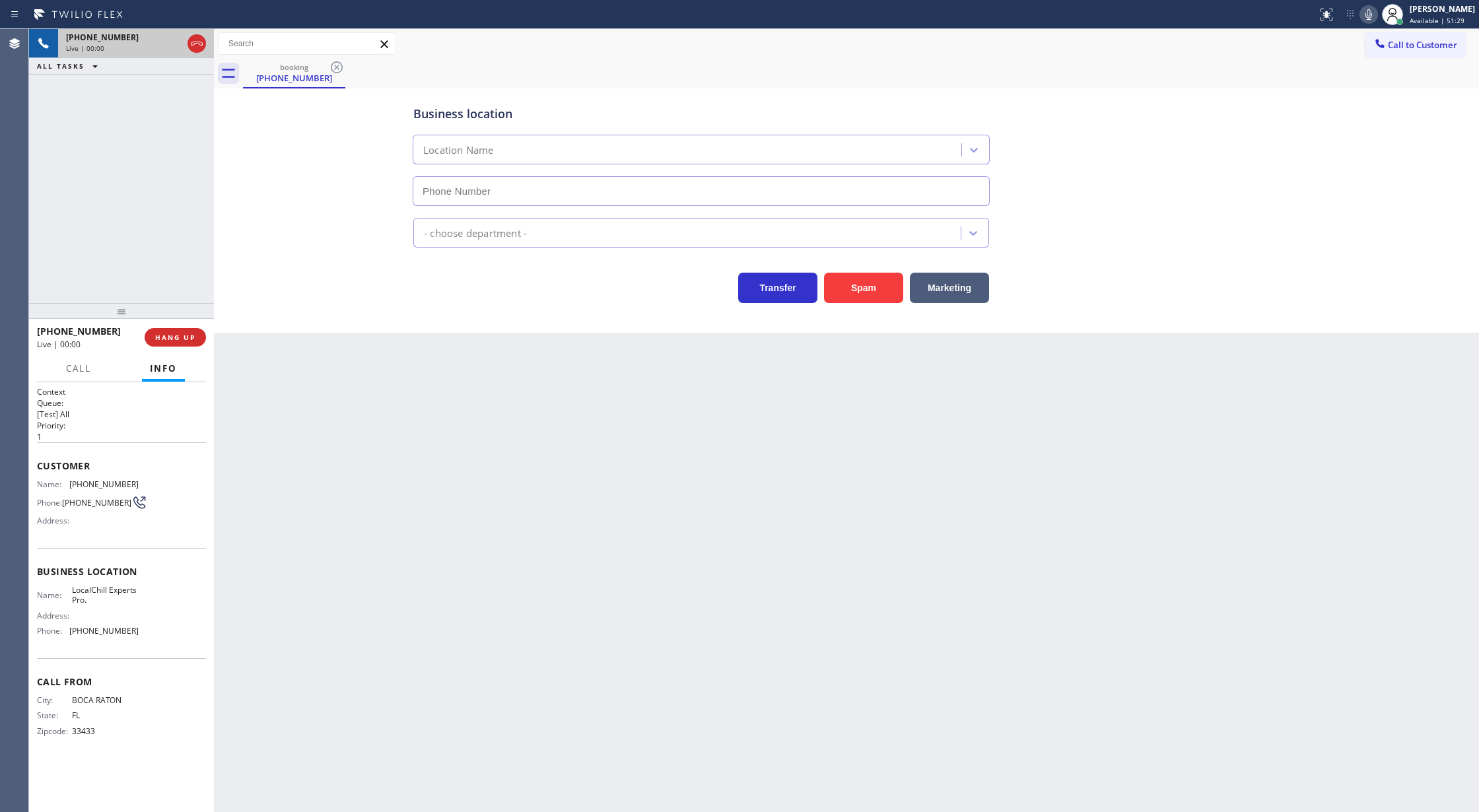
type input "(786) 589-4088"
click at [873, 289] on button "Spam" at bounding box center [863, 287] width 79 height 30
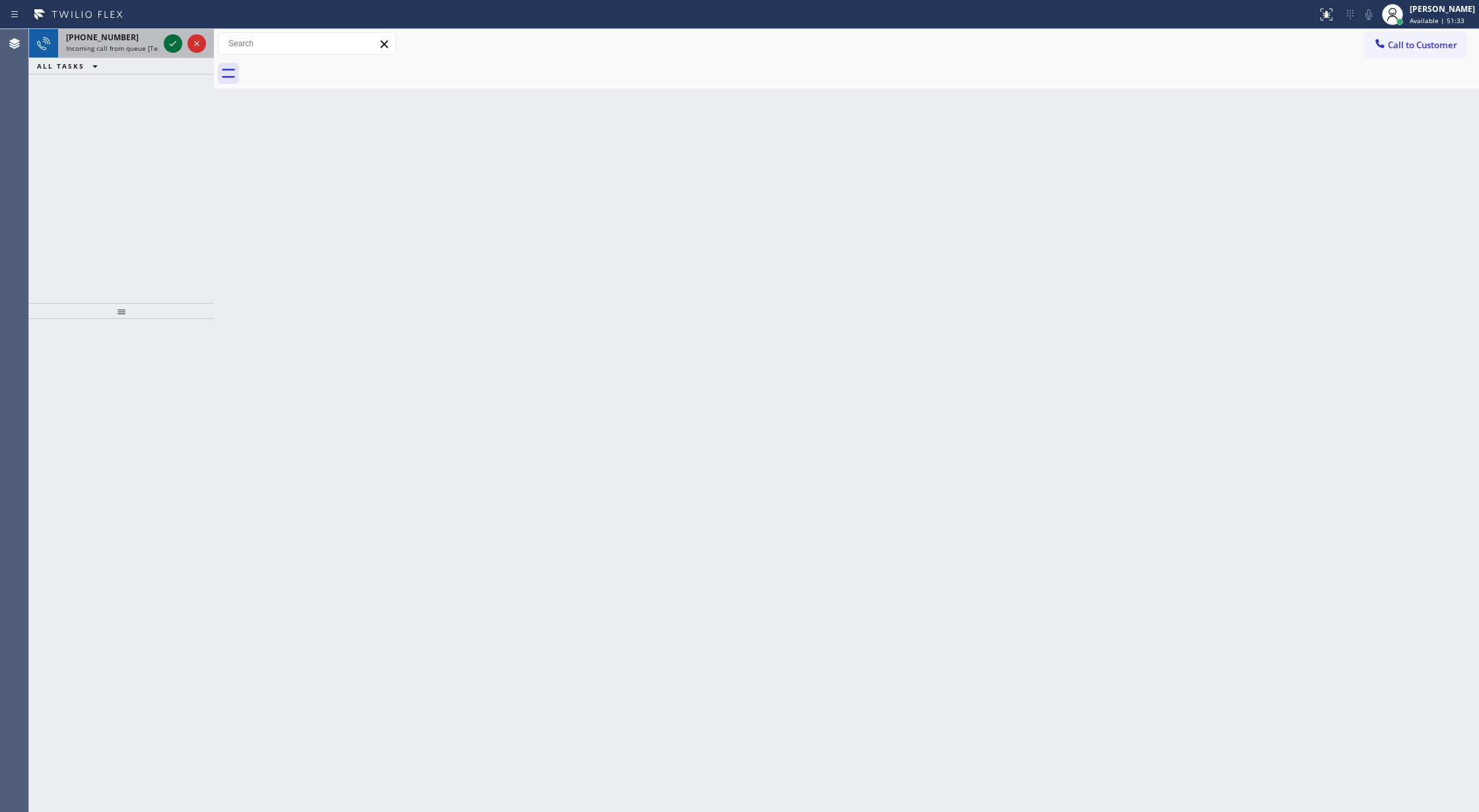
click at [172, 40] on icon at bounding box center [173, 43] width 15 height 15
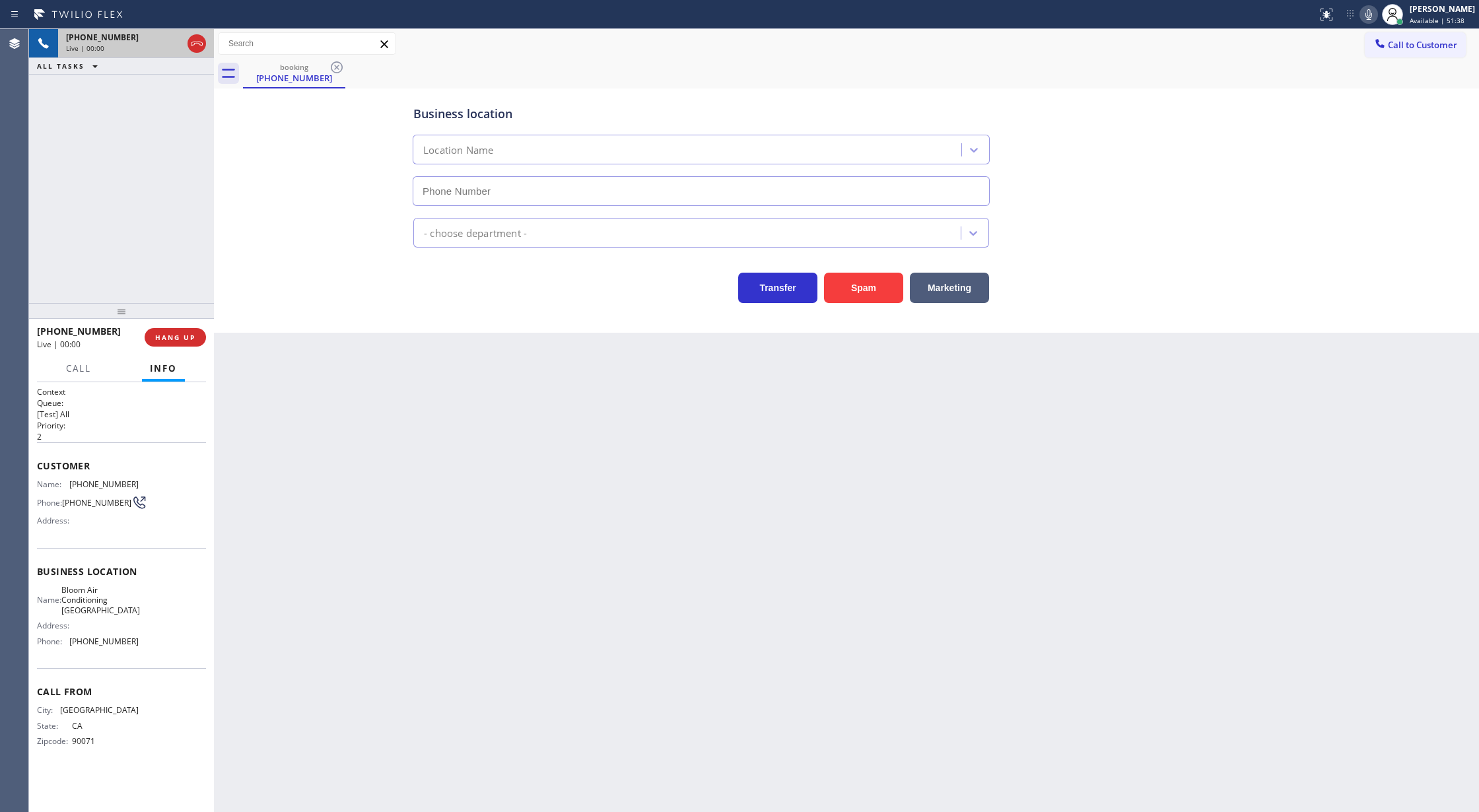
type input "(818) 805-2428"
click at [858, 291] on button "Spam" at bounding box center [863, 287] width 79 height 30
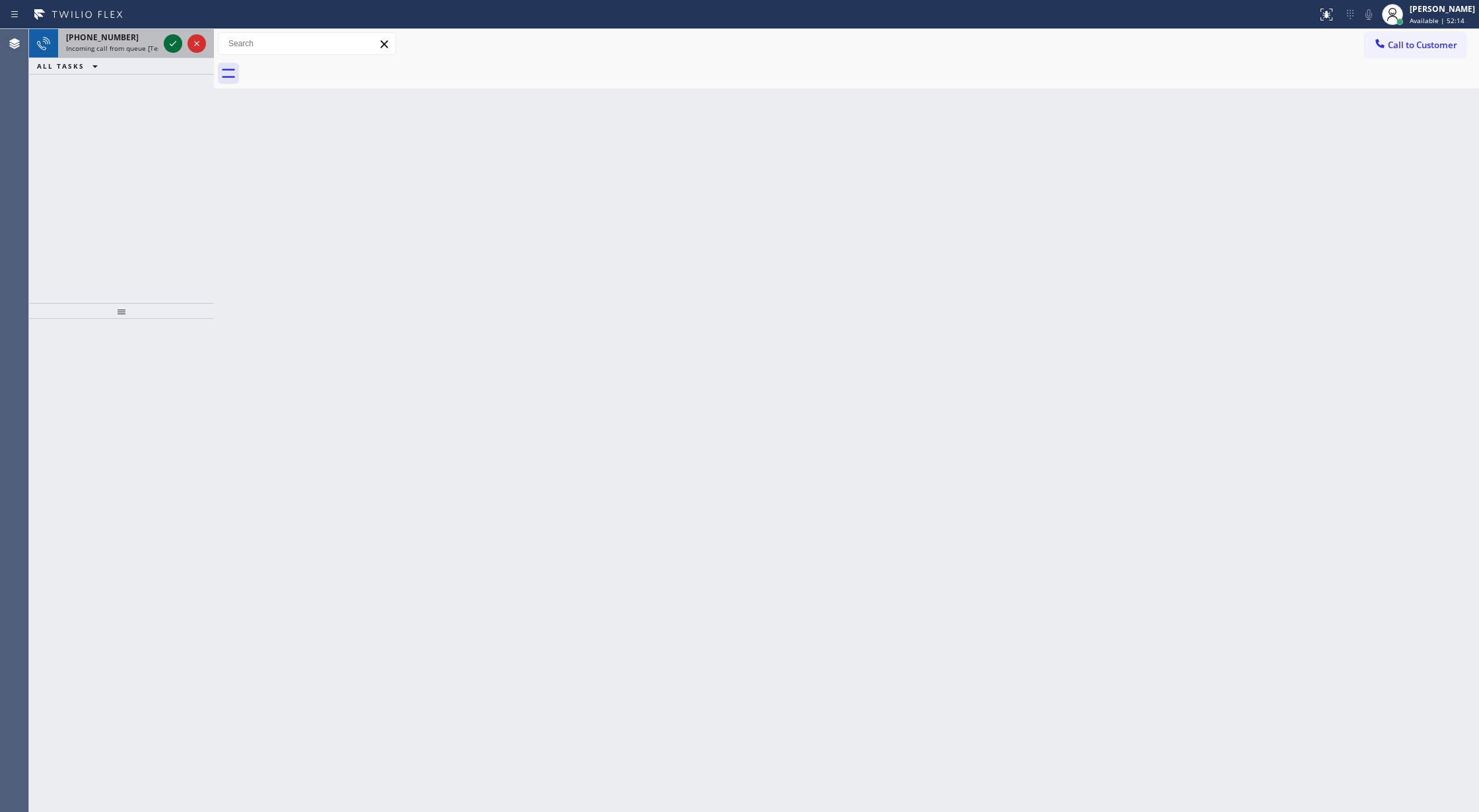
click at [172, 46] on icon at bounding box center [173, 43] width 15 height 15
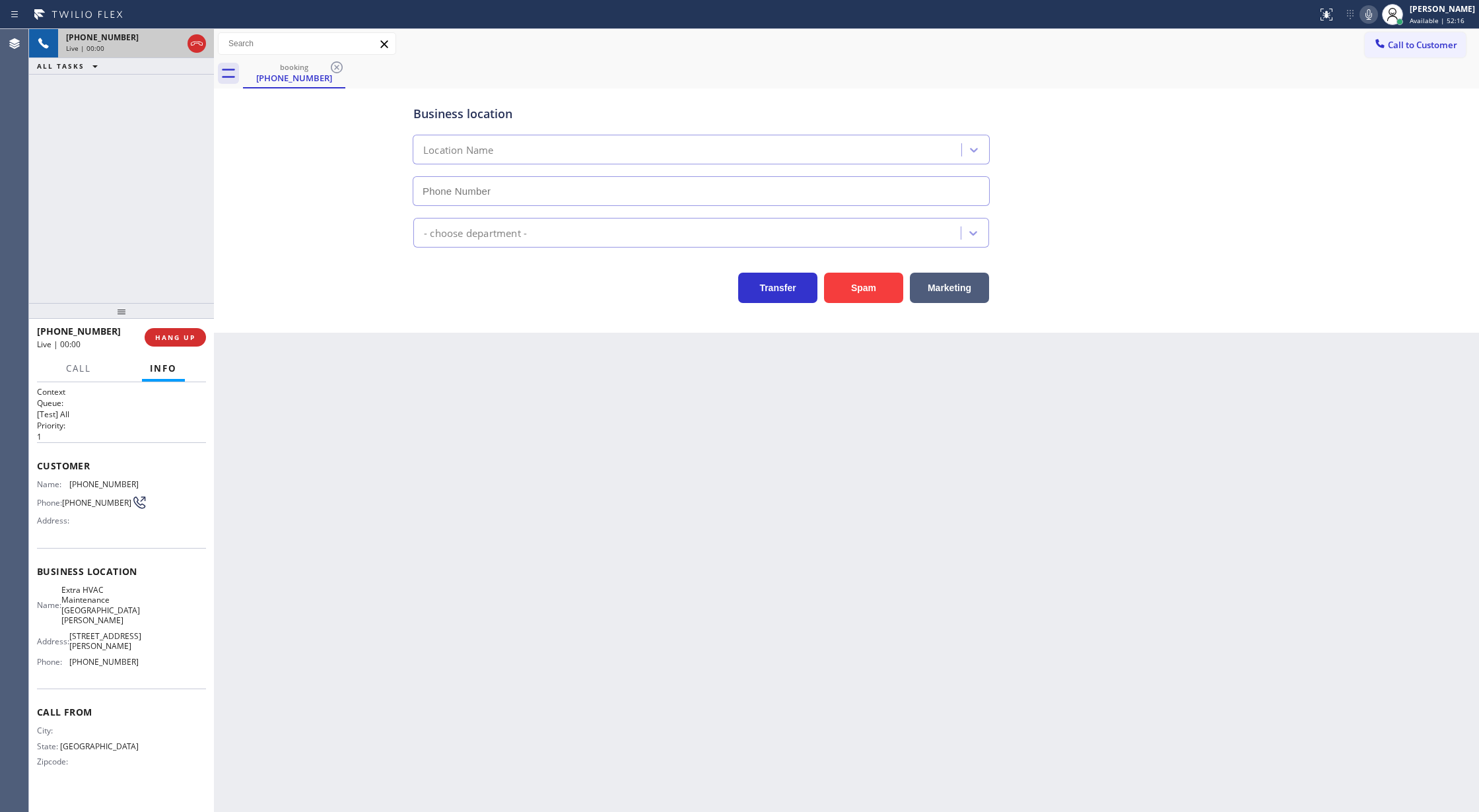
type input "(424) 364-1950"
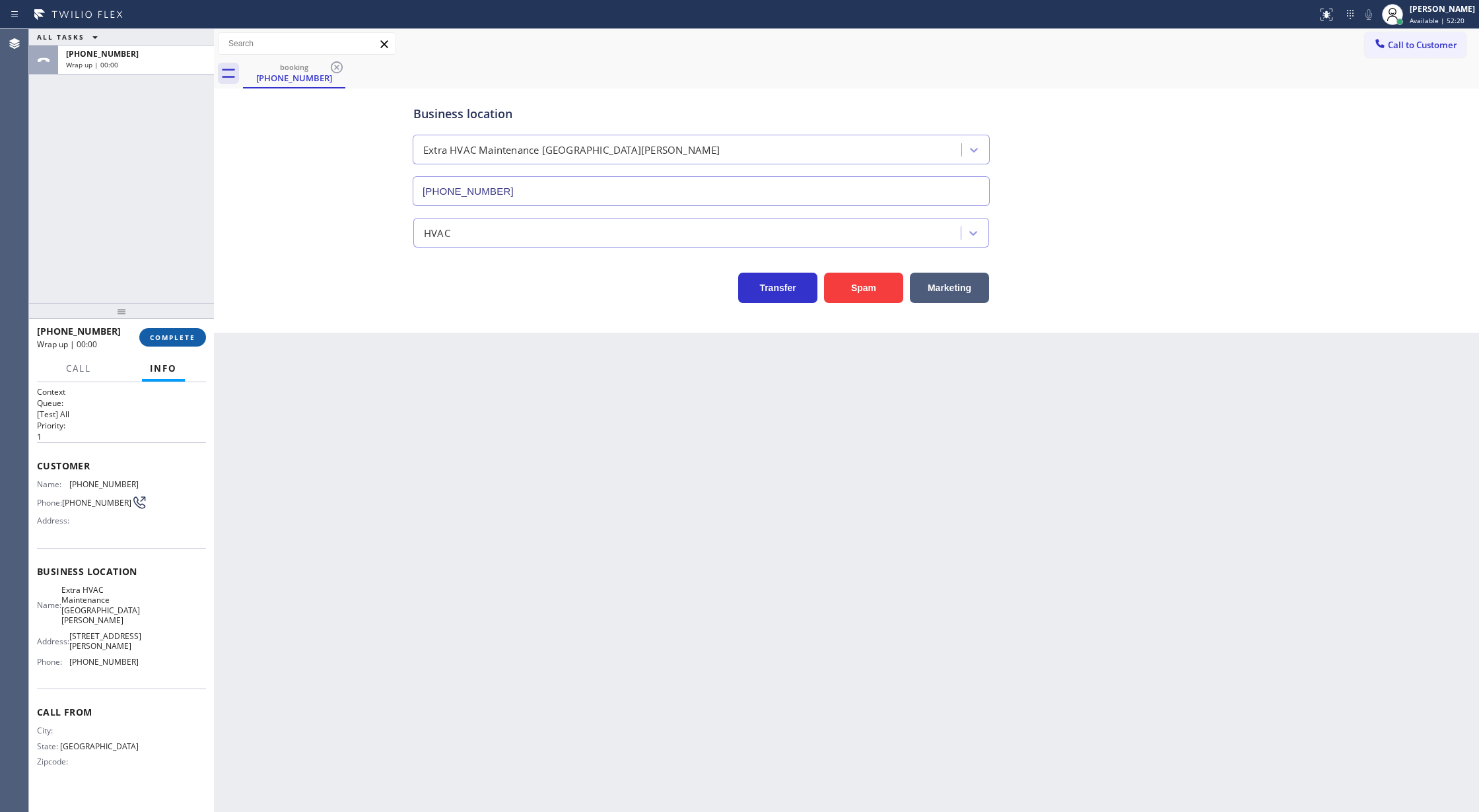
click at [178, 340] on span "COMPLETE" at bounding box center [173, 337] width 46 height 9
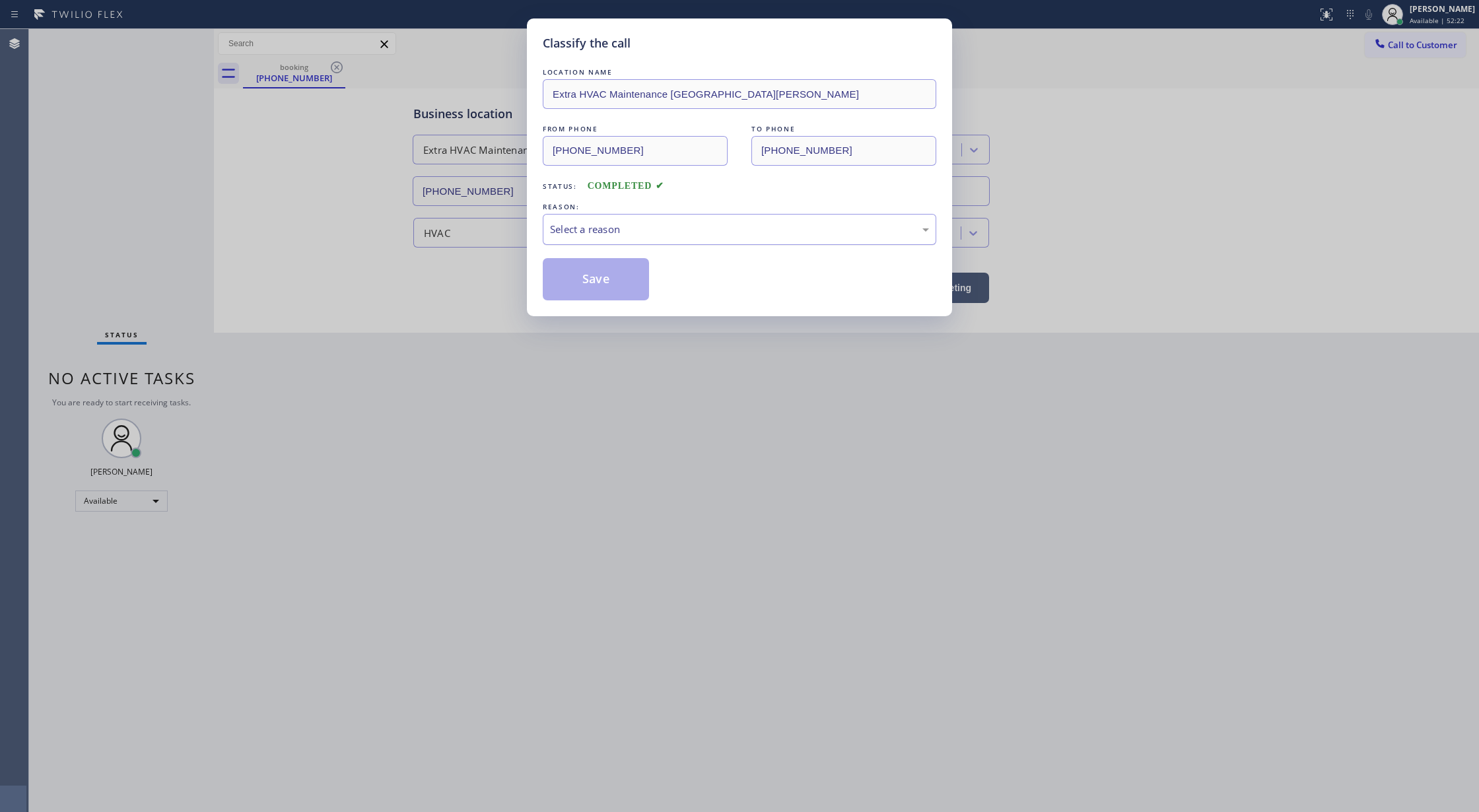
click at [595, 237] on div "Select a reason" at bounding box center [739, 229] width 379 height 15
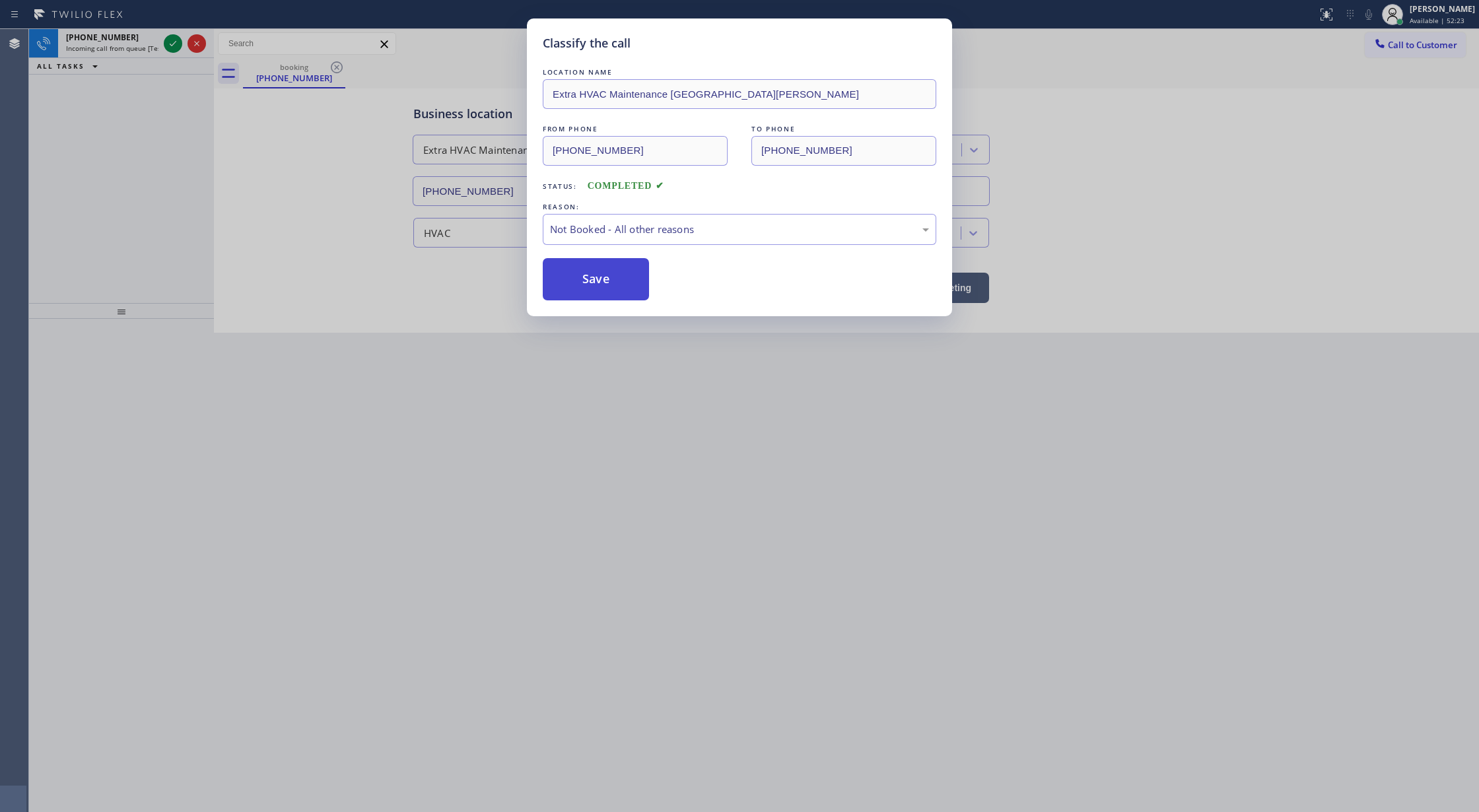
click at [599, 273] on button "Save" at bounding box center [596, 279] width 107 height 42
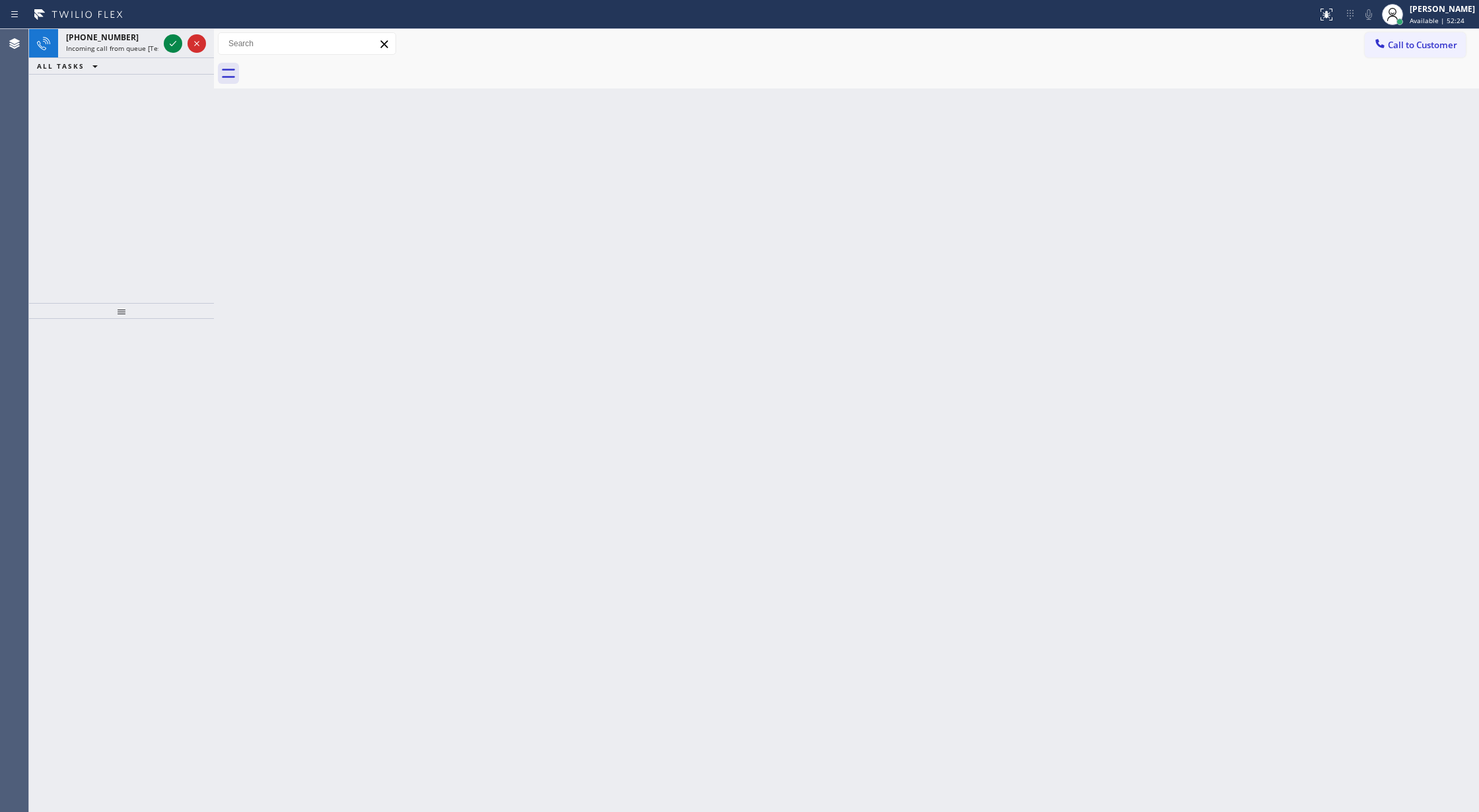
click at [169, 46] on icon at bounding box center [173, 43] width 15 height 15
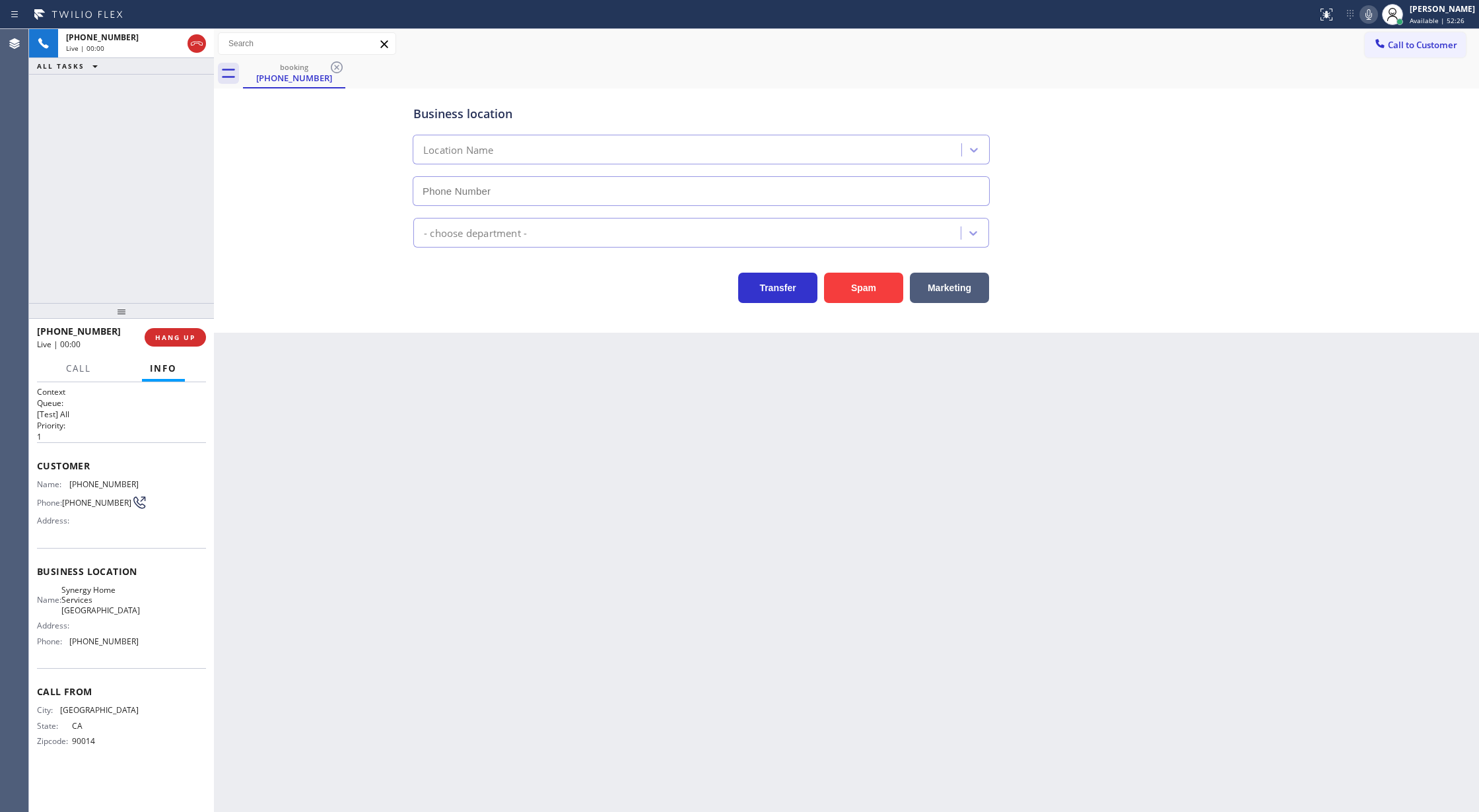
type input "(510) 737-6976"
click at [854, 299] on button "Spam" at bounding box center [863, 287] width 79 height 30
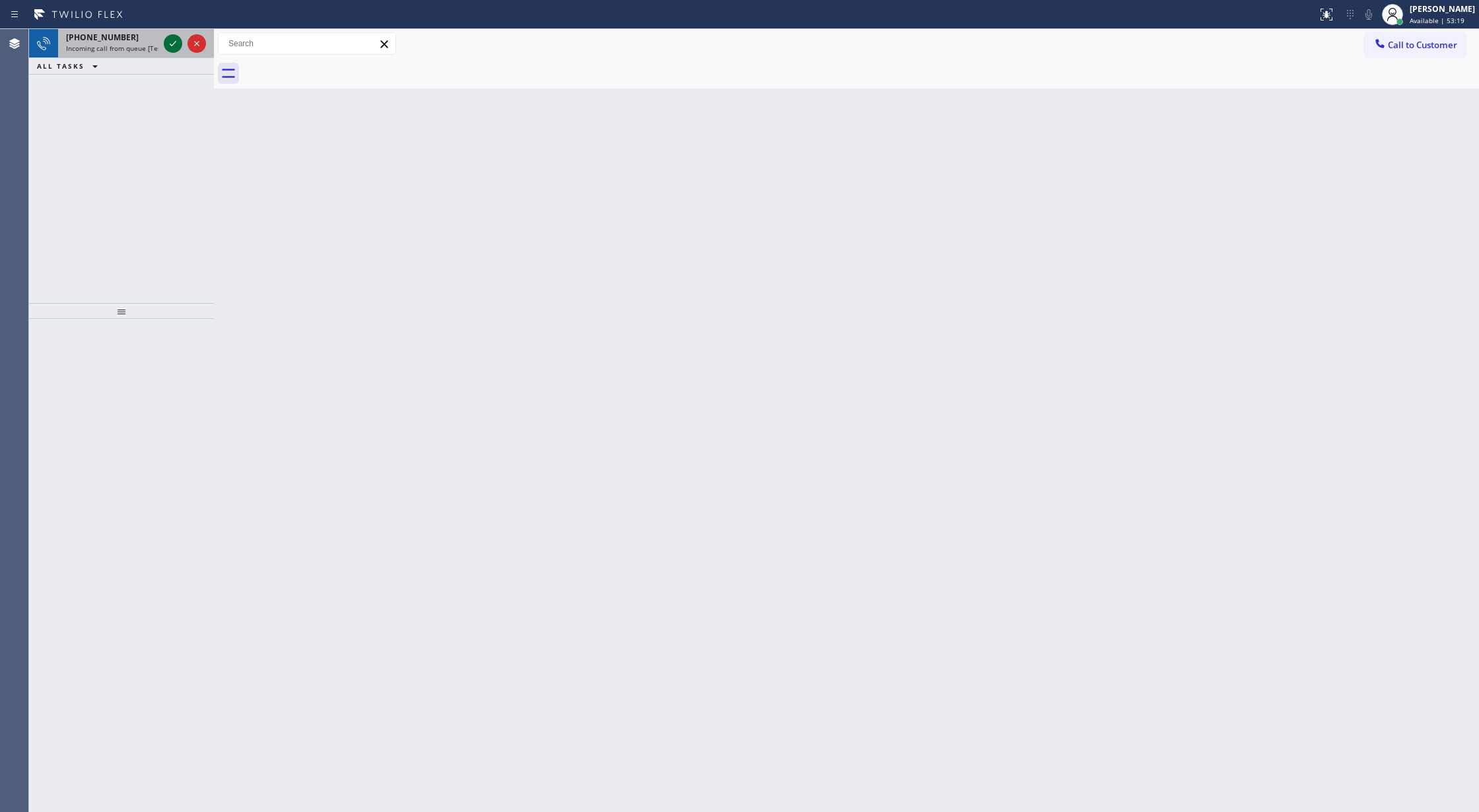
click at [177, 46] on icon at bounding box center [173, 43] width 15 height 15
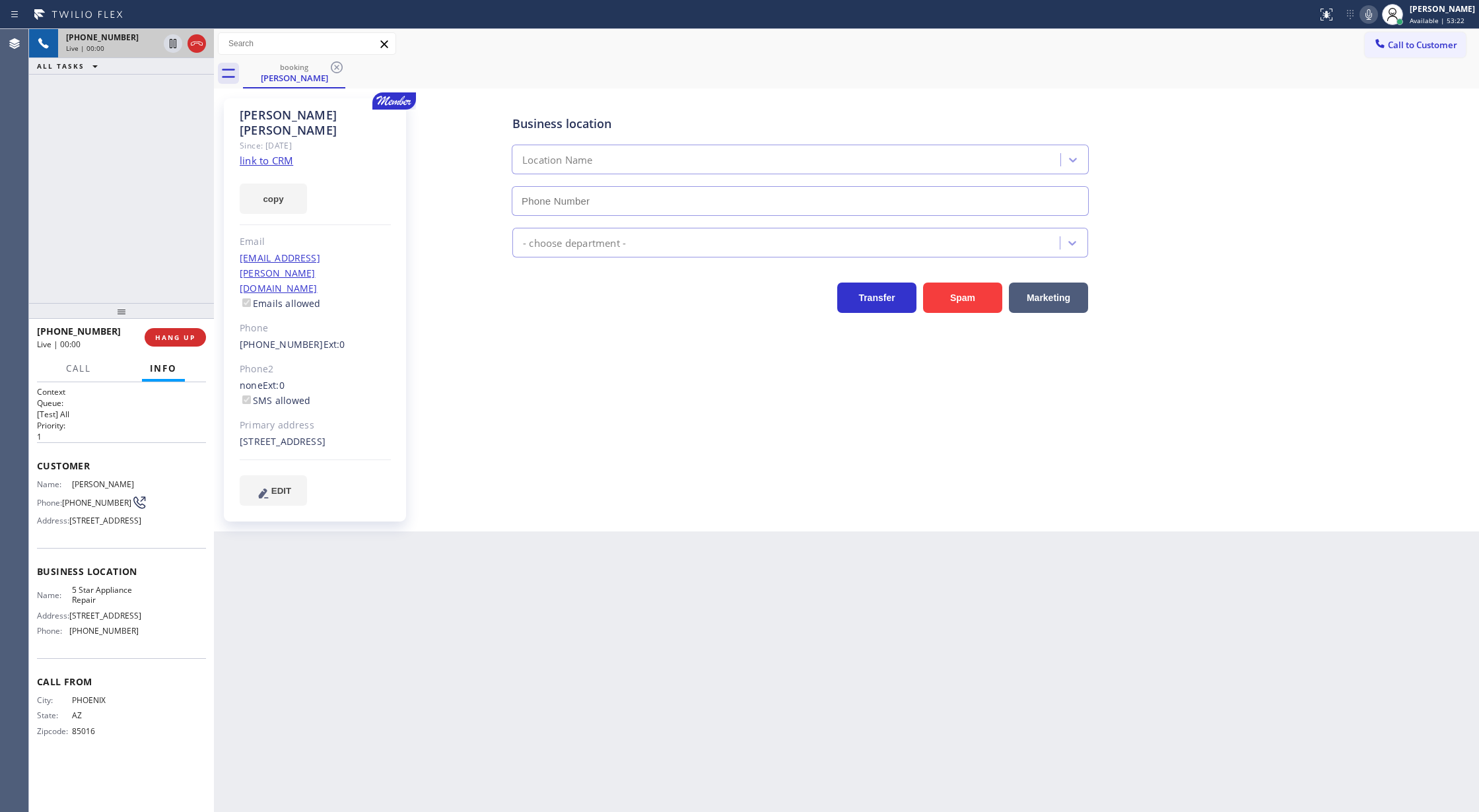
type input "(855) 731-4952"
click at [270, 154] on link "link to CRM" at bounding box center [266, 160] width 54 height 13
click at [1374, 16] on icon at bounding box center [1368, 14] width 15 height 15
click at [1372, 17] on icon at bounding box center [1369, 14] width 7 height 11
click at [172, 336] on span "COMPLETE" at bounding box center [173, 337] width 46 height 9
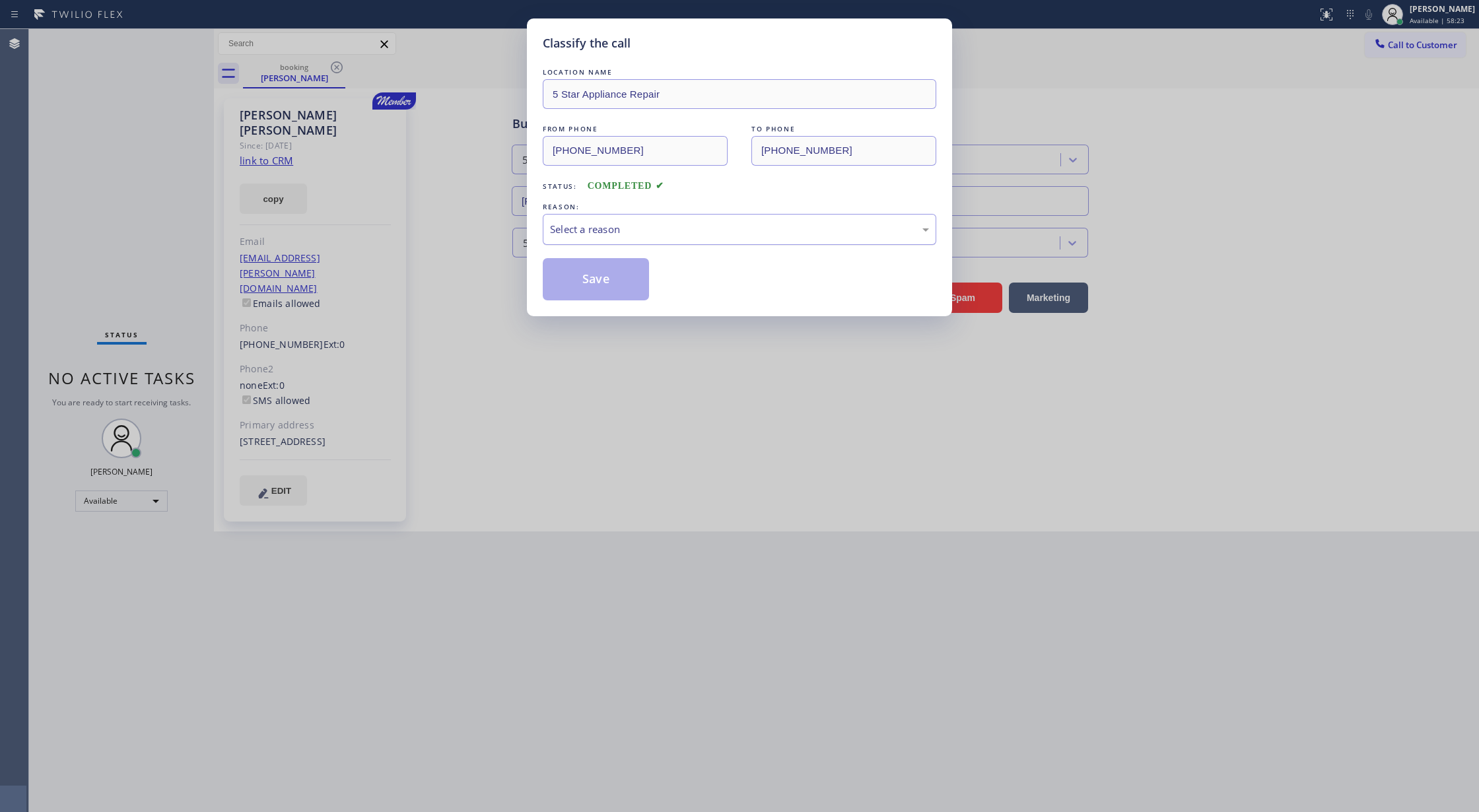
click at [618, 236] on div "Select a reason" at bounding box center [739, 229] width 379 height 15
click at [614, 273] on button "Save" at bounding box center [596, 279] width 107 height 42
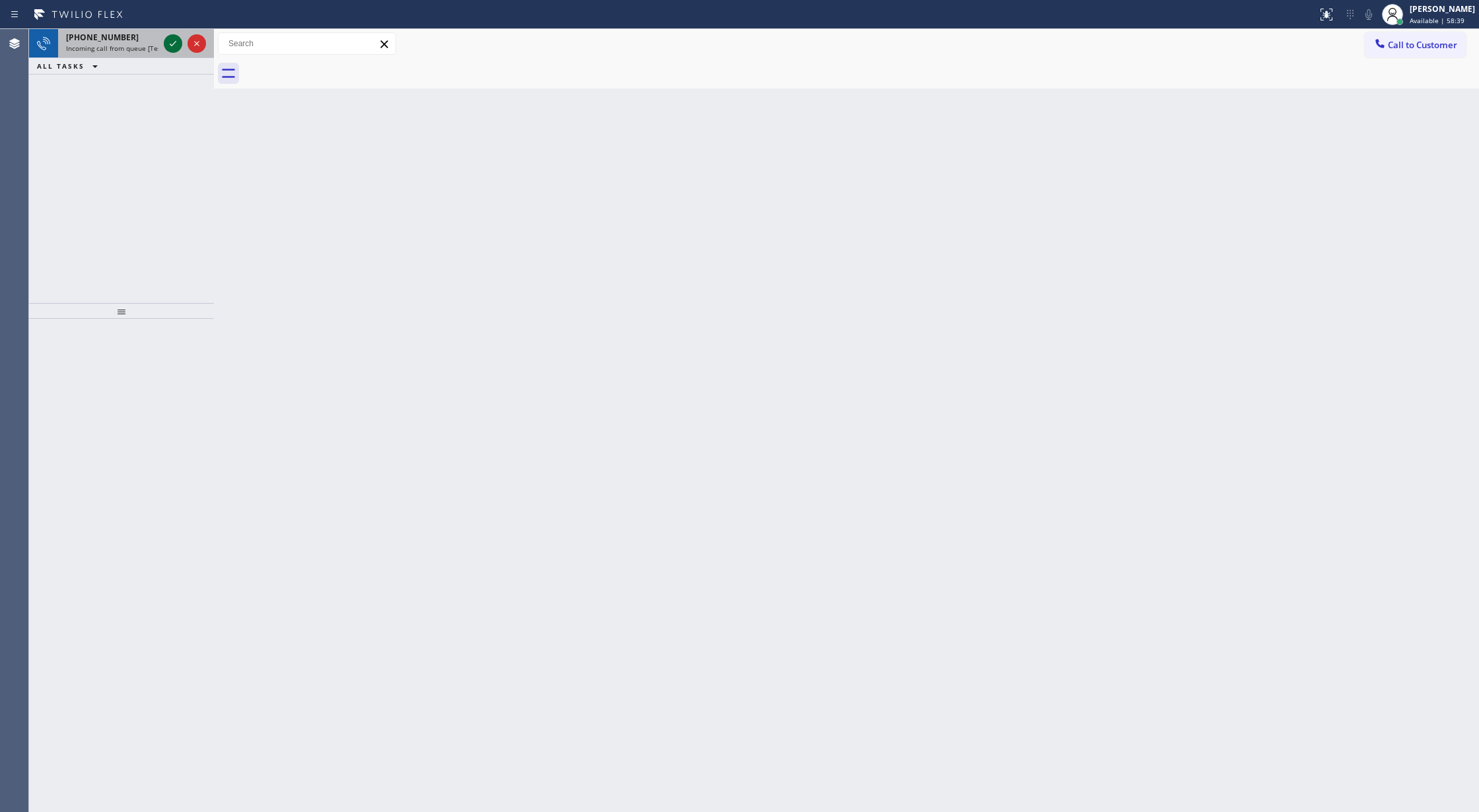
click at [174, 41] on icon at bounding box center [173, 43] width 15 height 15
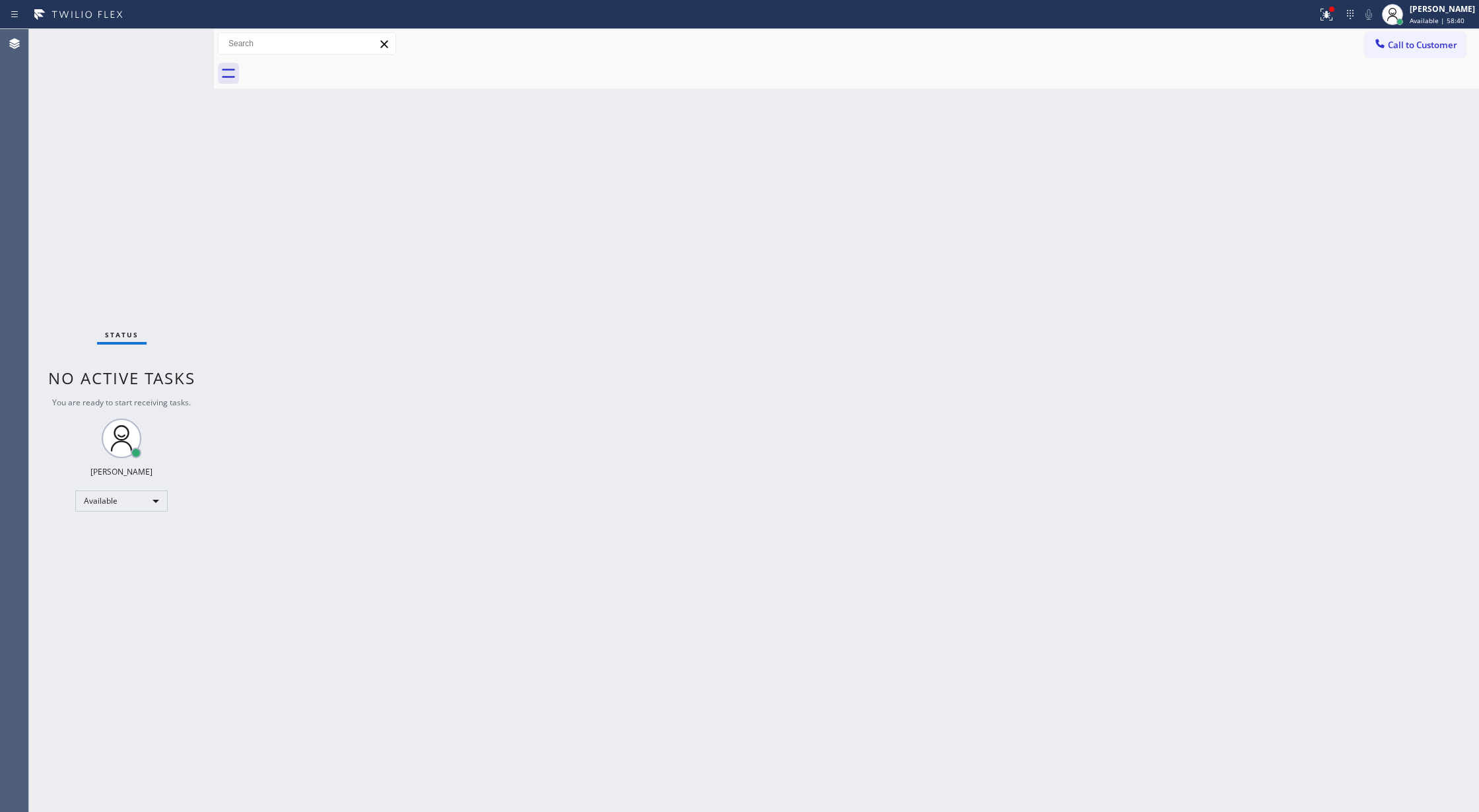
click at [170, 43] on div "Status No active tasks You are ready to start receiving tasks. Lilibeth Pueyo A…" at bounding box center [121, 421] width 185 height 783
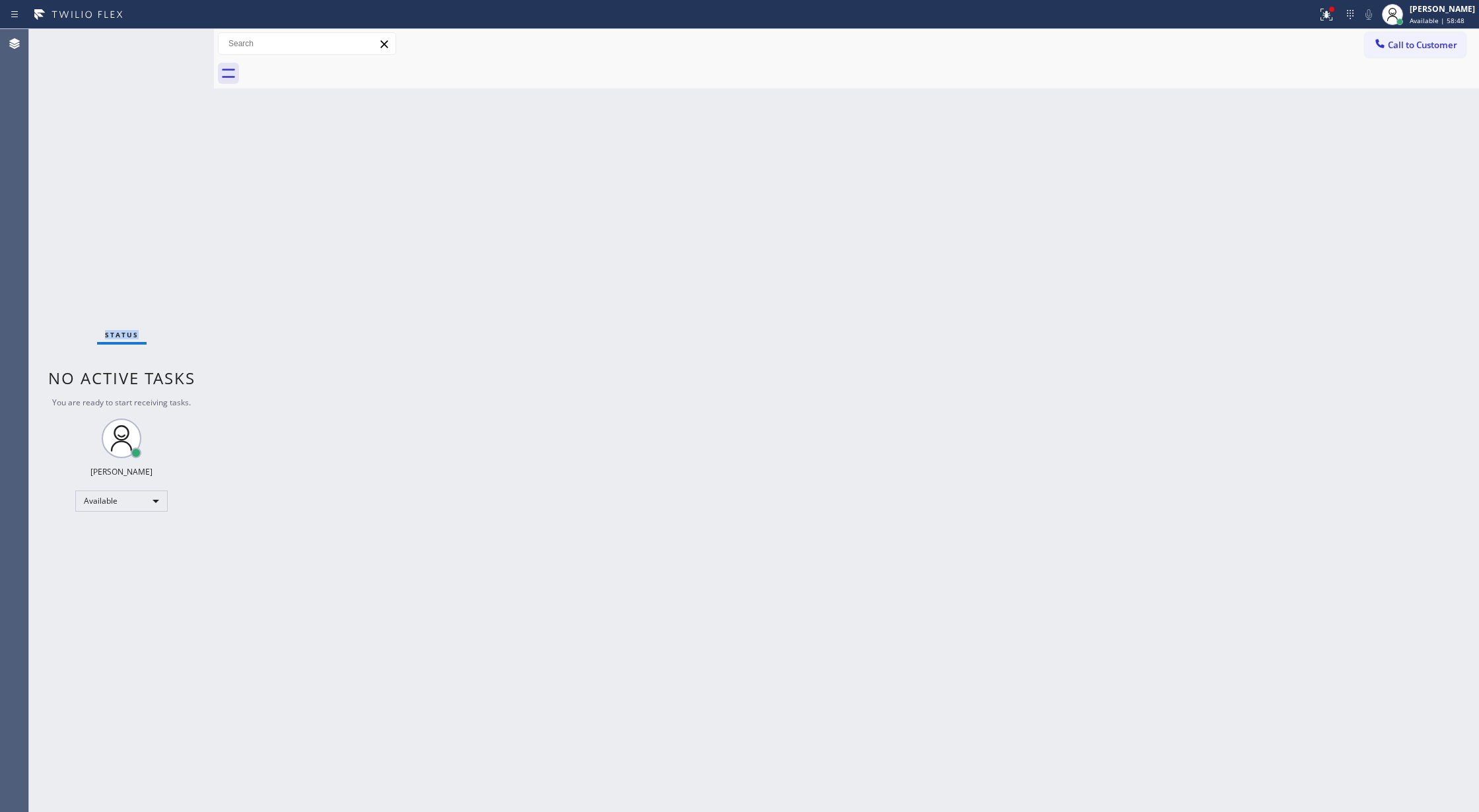
click at [175, 38] on div "Status No active tasks You are ready to start receiving tasks. Lilibeth Pueyo A…" at bounding box center [121, 421] width 185 height 783
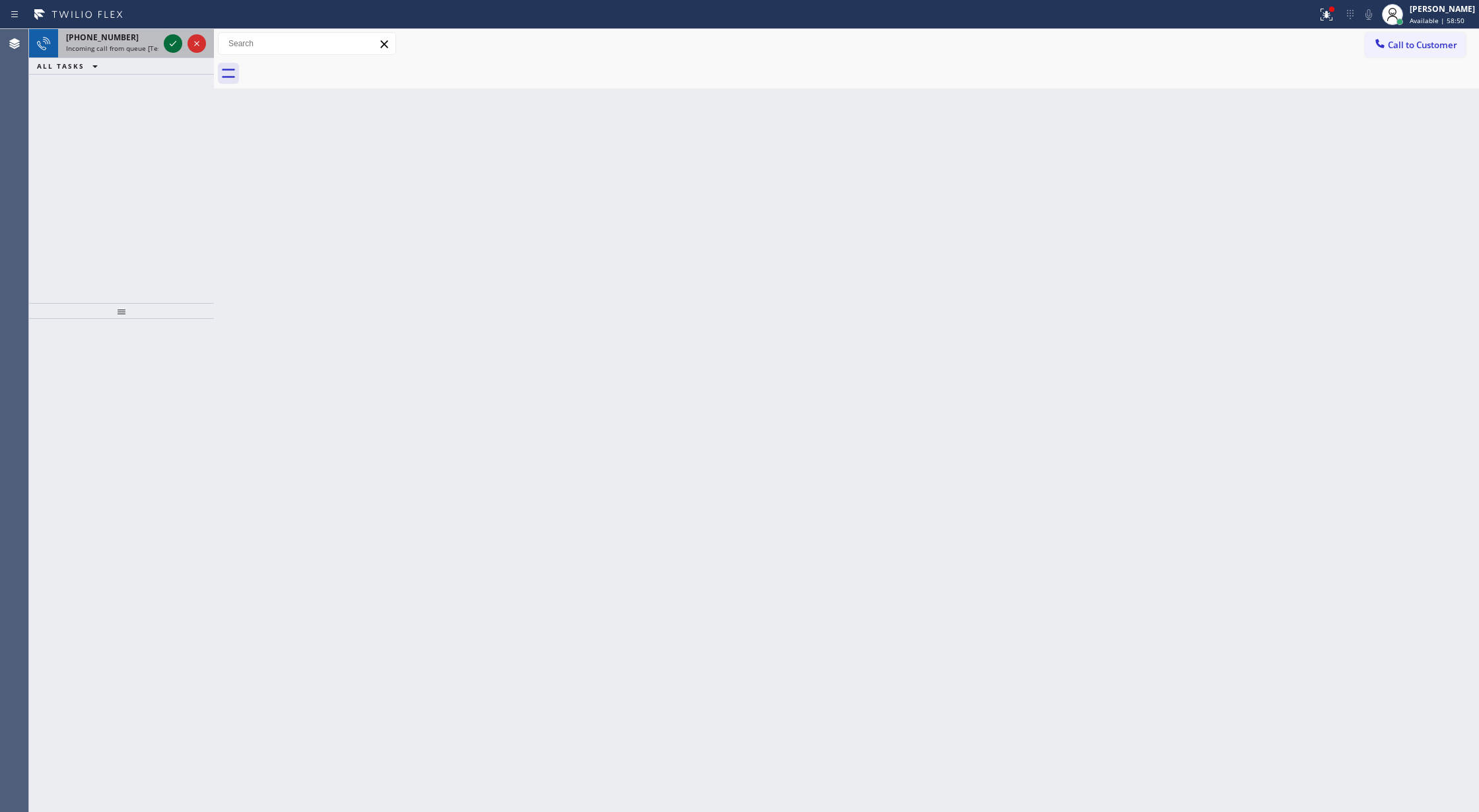
click at [175, 38] on icon at bounding box center [173, 43] width 15 height 15
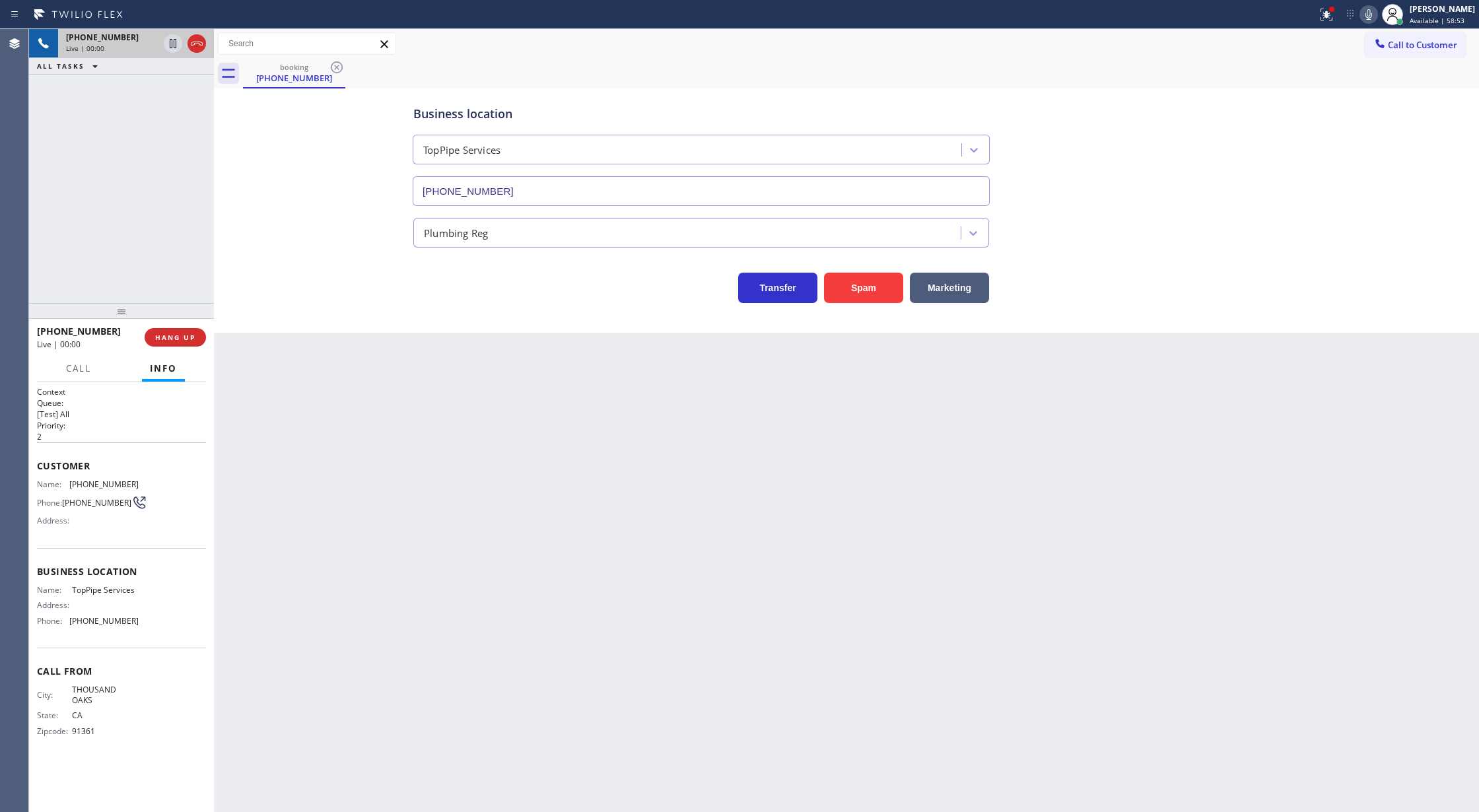
type input "(805) 973-6288"
click at [857, 303] on button "Spam" at bounding box center [863, 287] width 79 height 30
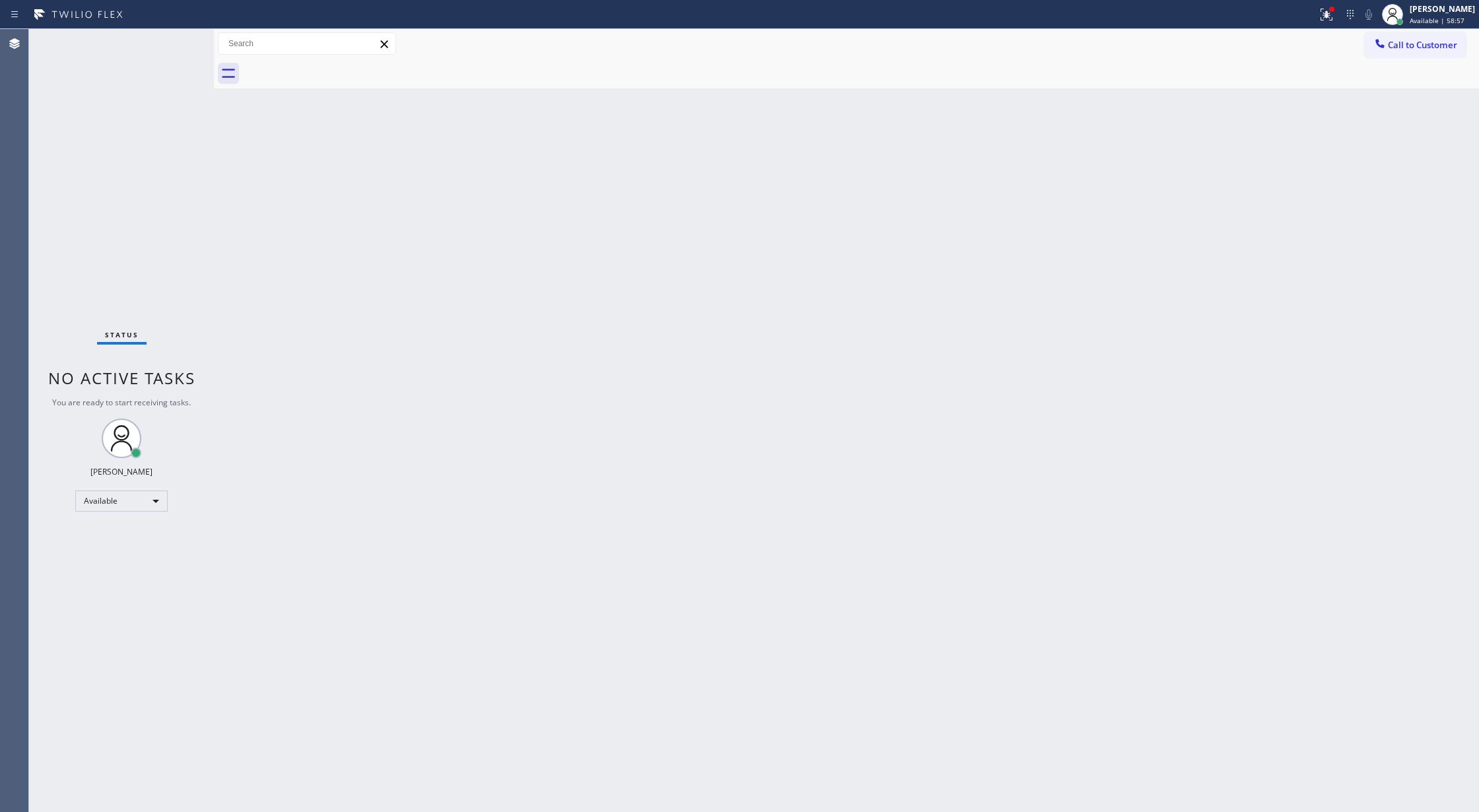
click at [174, 46] on div "Status No active tasks You are ready to start receiving tasks. Lilibeth Pueyo A…" at bounding box center [121, 421] width 185 height 783
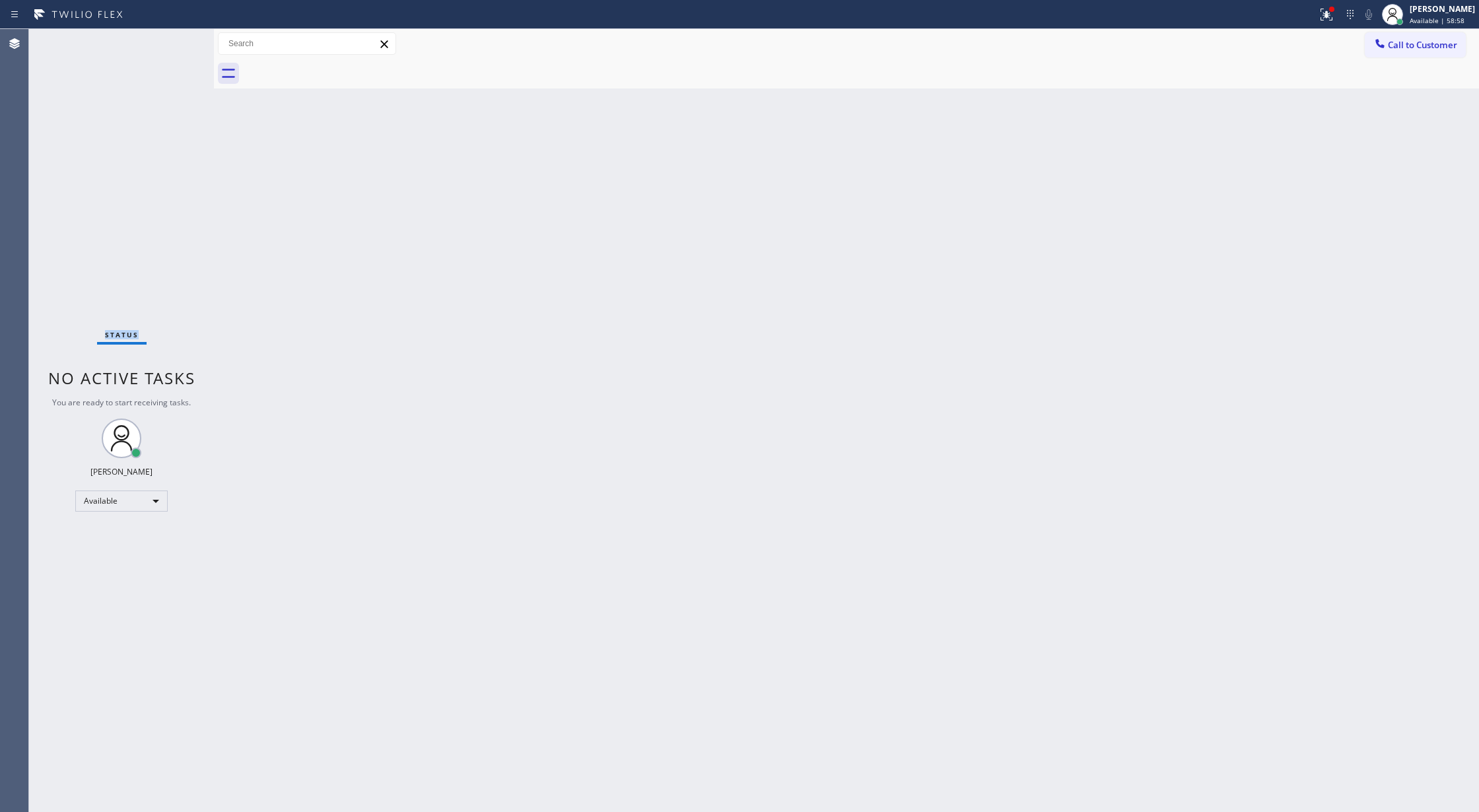
click at [174, 46] on div "Status No active tasks You are ready to start receiving tasks. Lilibeth Pueyo A…" at bounding box center [121, 421] width 185 height 783
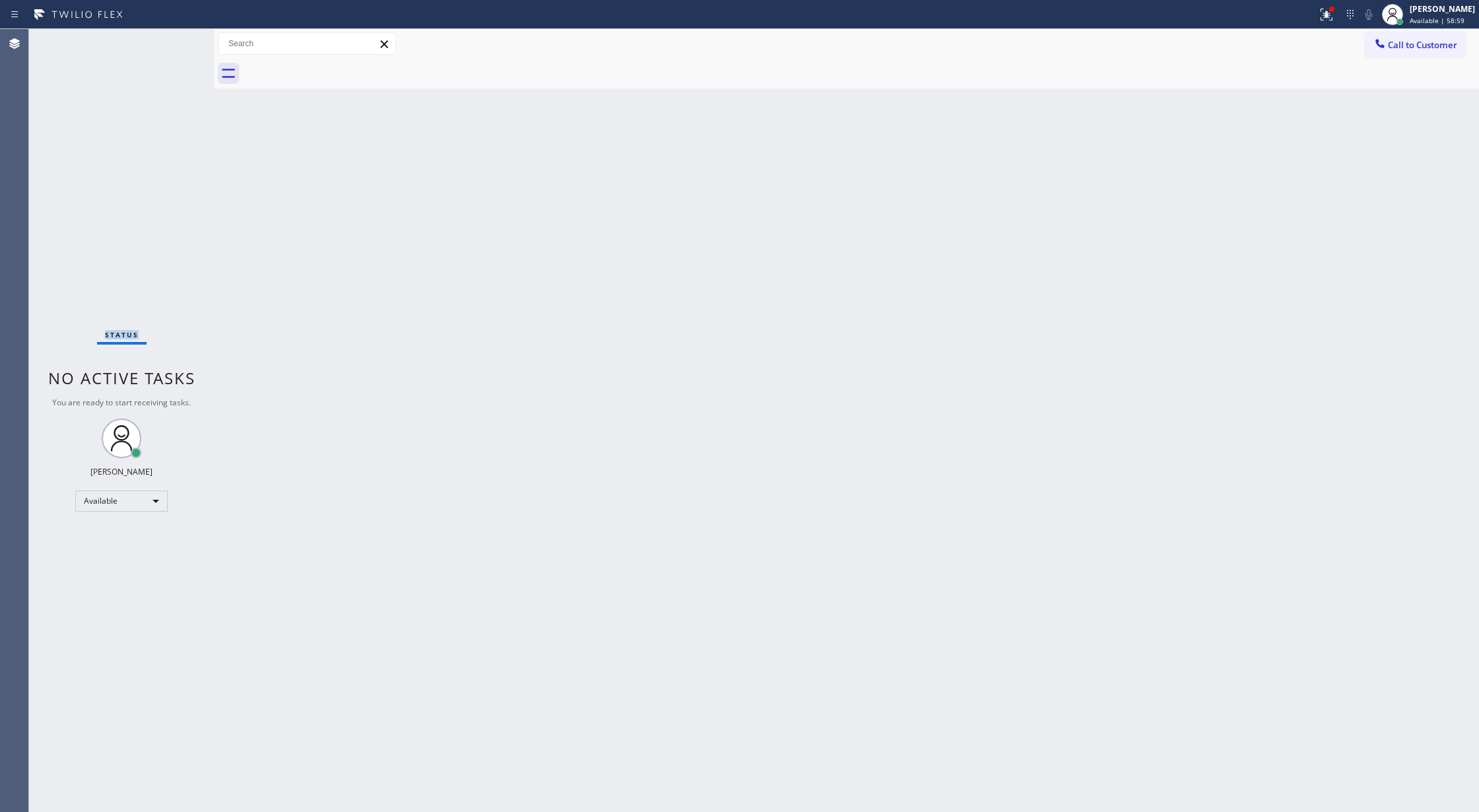
click at [174, 46] on div "Status No active tasks You are ready to start receiving tasks. Lilibeth Pueyo A…" at bounding box center [121, 421] width 185 height 783
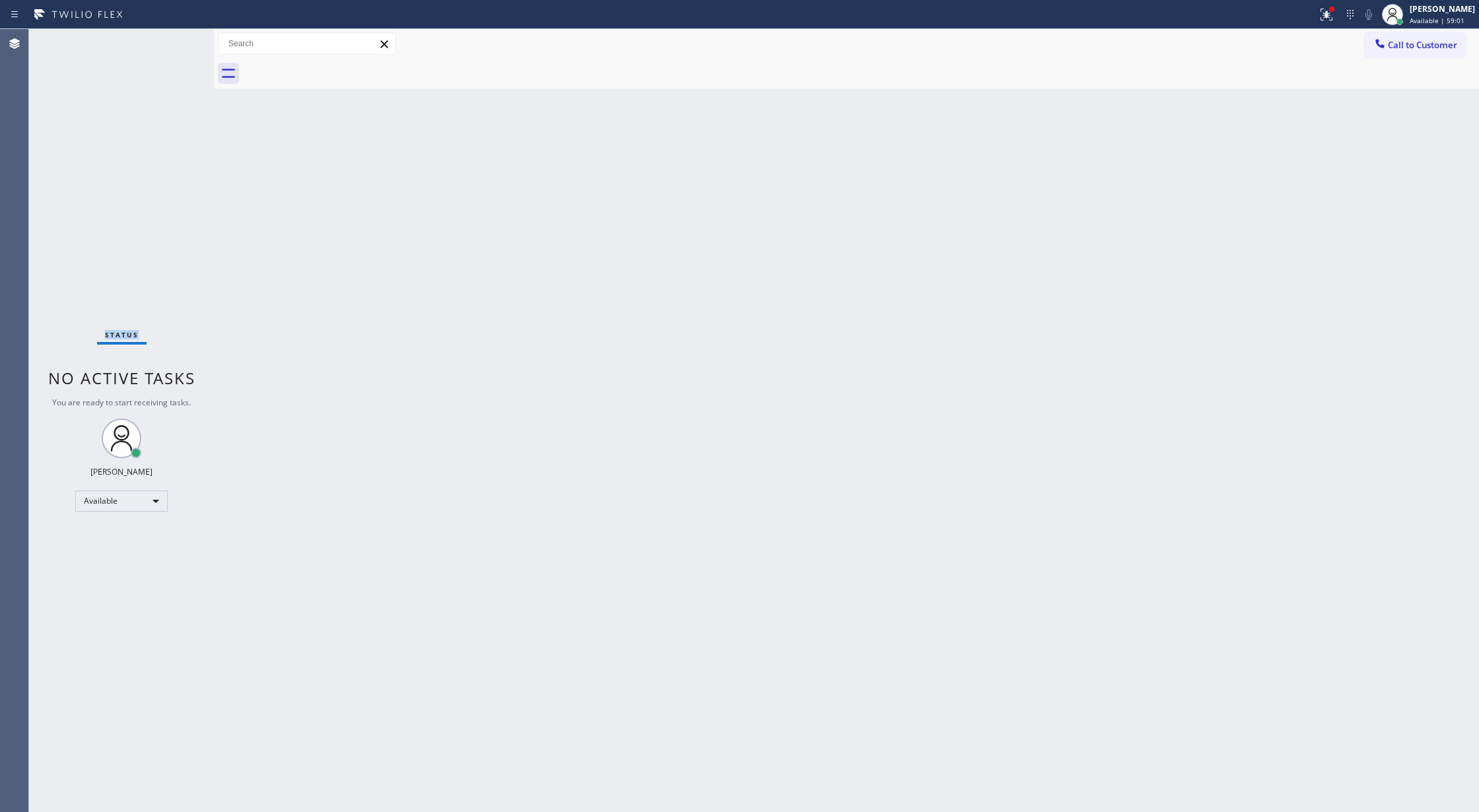
click at [174, 46] on div "Status No active tasks You are ready to start receiving tasks. Lilibeth Pueyo A…" at bounding box center [121, 421] width 185 height 783
click at [180, 45] on div "Status No active tasks You are ready to start receiving tasks. Lilibeth Pueyo A…" at bounding box center [121, 421] width 185 height 783
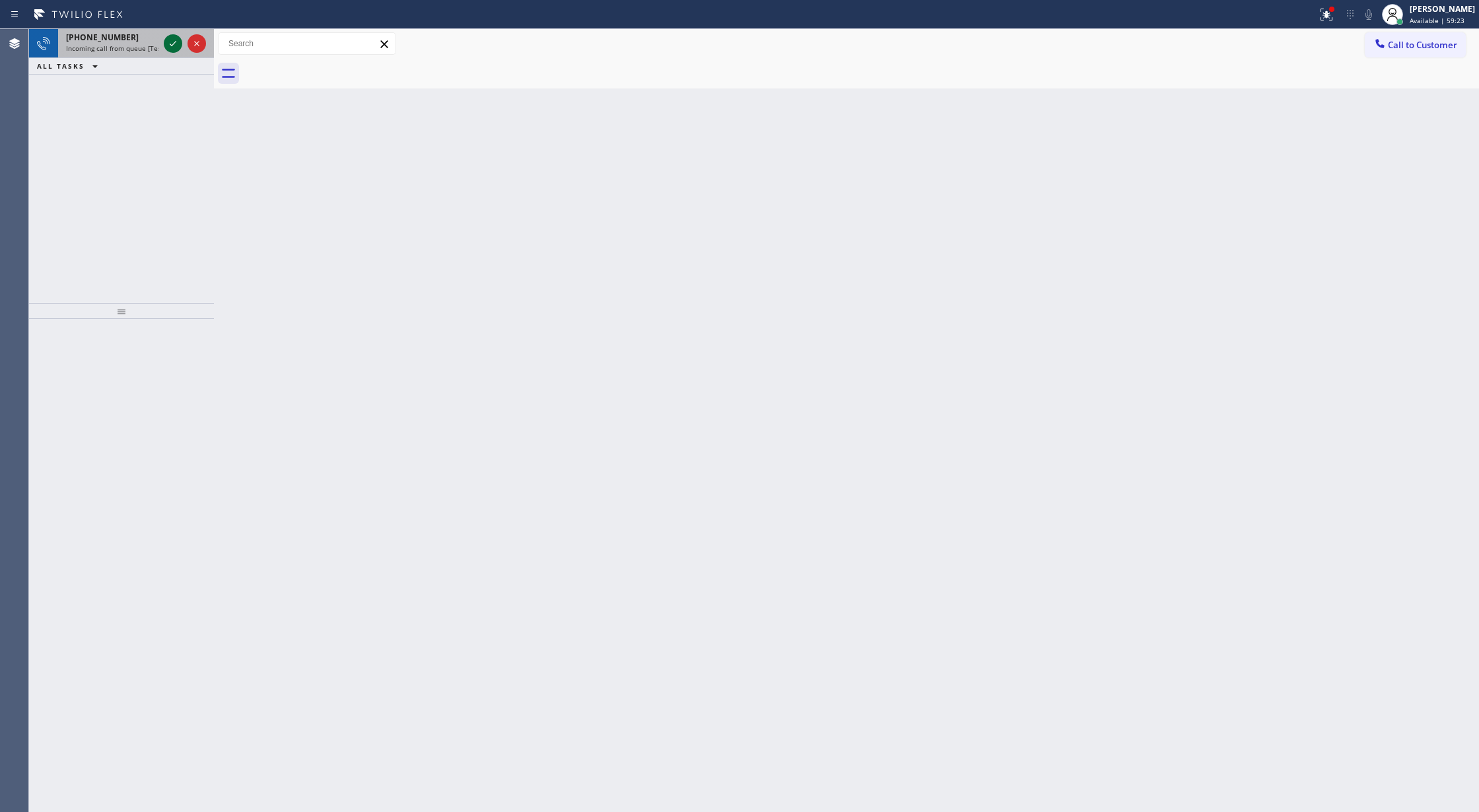
click at [180, 45] on icon at bounding box center [173, 43] width 15 height 15
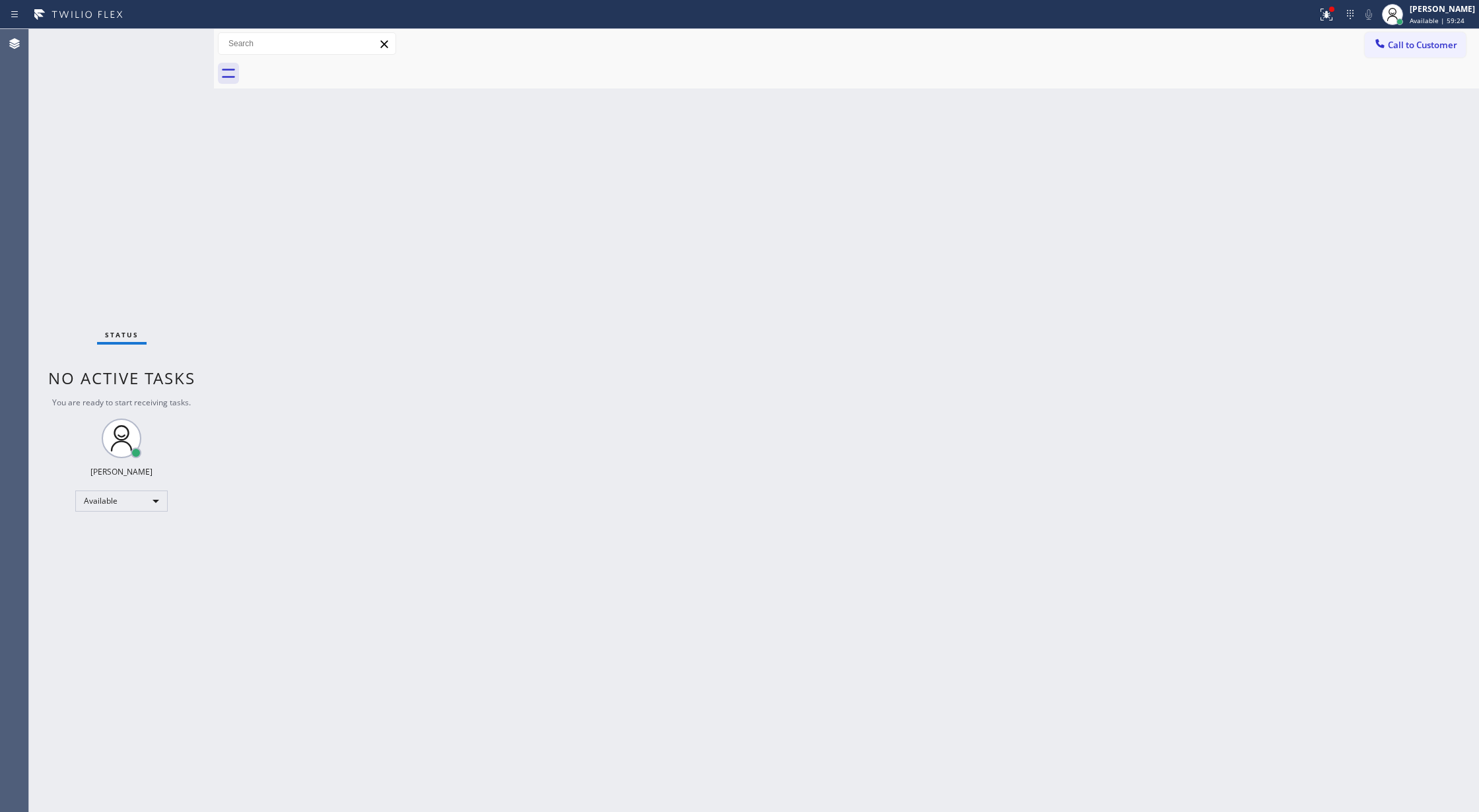
click at [166, 42] on div "Status No active tasks You are ready to start receiving tasks. Lilibeth Pueyo A…" at bounding box center [121, 421] width 185 height 783
click at [375, 278] on div "Back to Dashboard Change Sender ID Customers Technicians Select a contact Outbo…" at bounding box center [847, 421] width 1266 height 783
click at [175, 48] on div "Status No active tasks You are ready to start receiving tasks. Lilibeth Pueyo A…" at bounding box center [121, 421] width 185 height 783
drag, startPoint x: 174, startPoint y: 46, endPoint x: 168, endPoint y: 40, distance: 8.5
click at [173, 45] on div "Status No active tasks You are ready to start receiving tasks. Lilibeth Pueyo A…" at bounding box center [121, 421] width 185 height 783
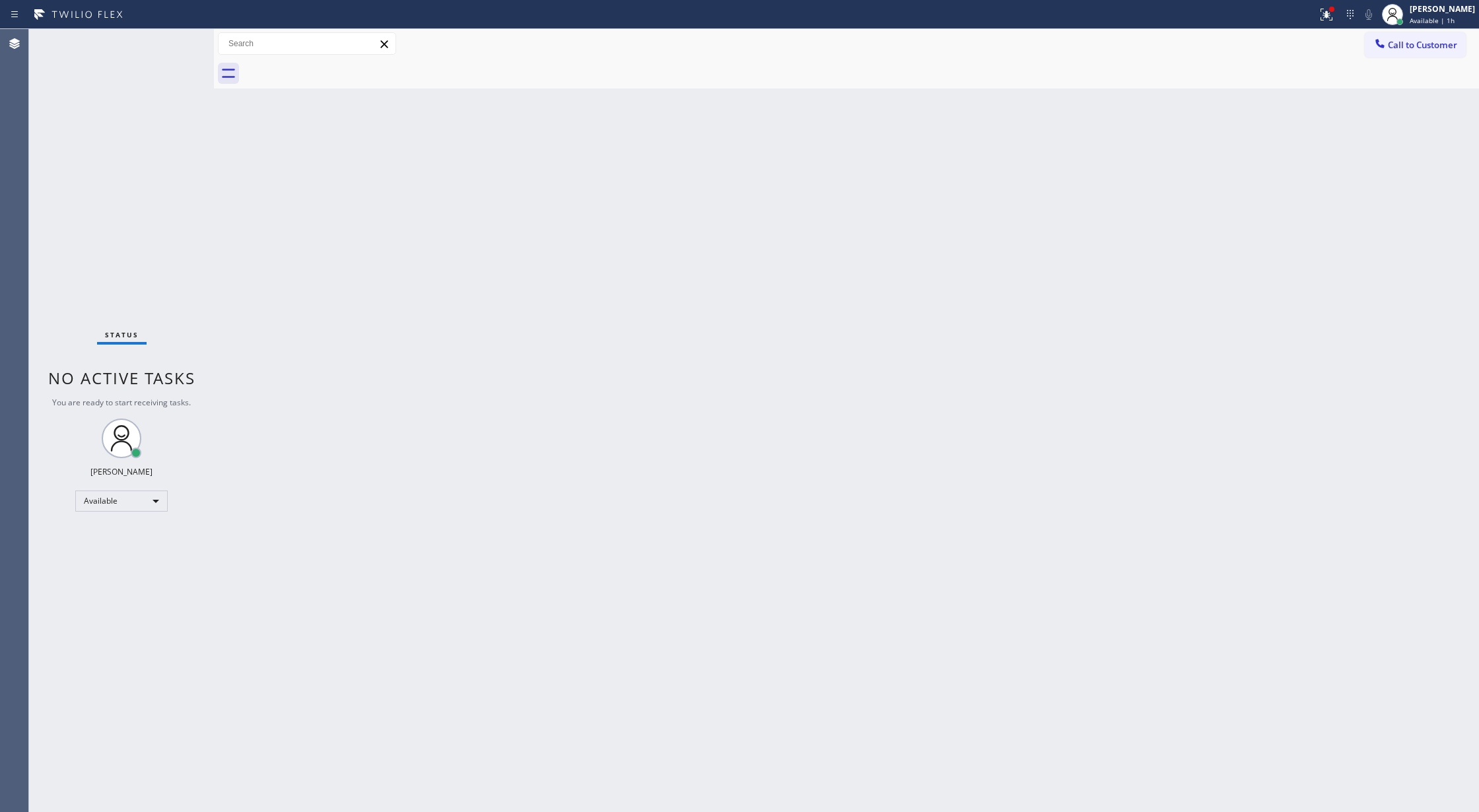
click at [168, 40] on div "Status No active tasks You are ready to start receiving tasks. Lilibeth Pueyo A…" at bounding box center [121, 421] width 185 height 783
click at [295, 383] on div "Back to Dashboard Change Sender ID Customers Technicians Select a contact Outbo…" at bounding box center [847, 421] width 1266 height 783
click at [180, 36] on div "Status No active tasks You are ready to start receiving tasks. Lilibeth Pueyo A…" at bounding box center [121, 421] width 185 height 783
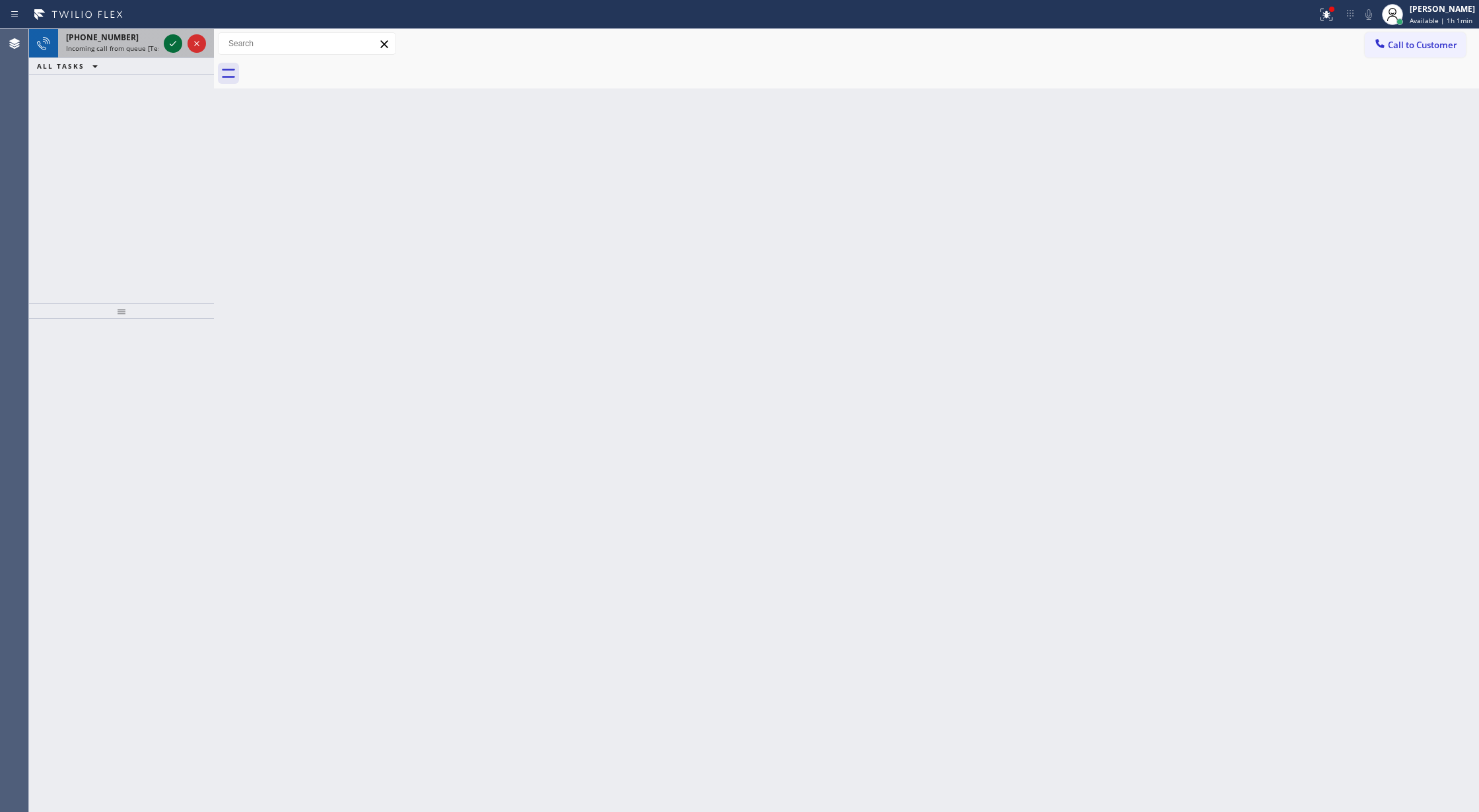
click at [180, 38] on icon at bounding box center [173, 43] width 15 height 15
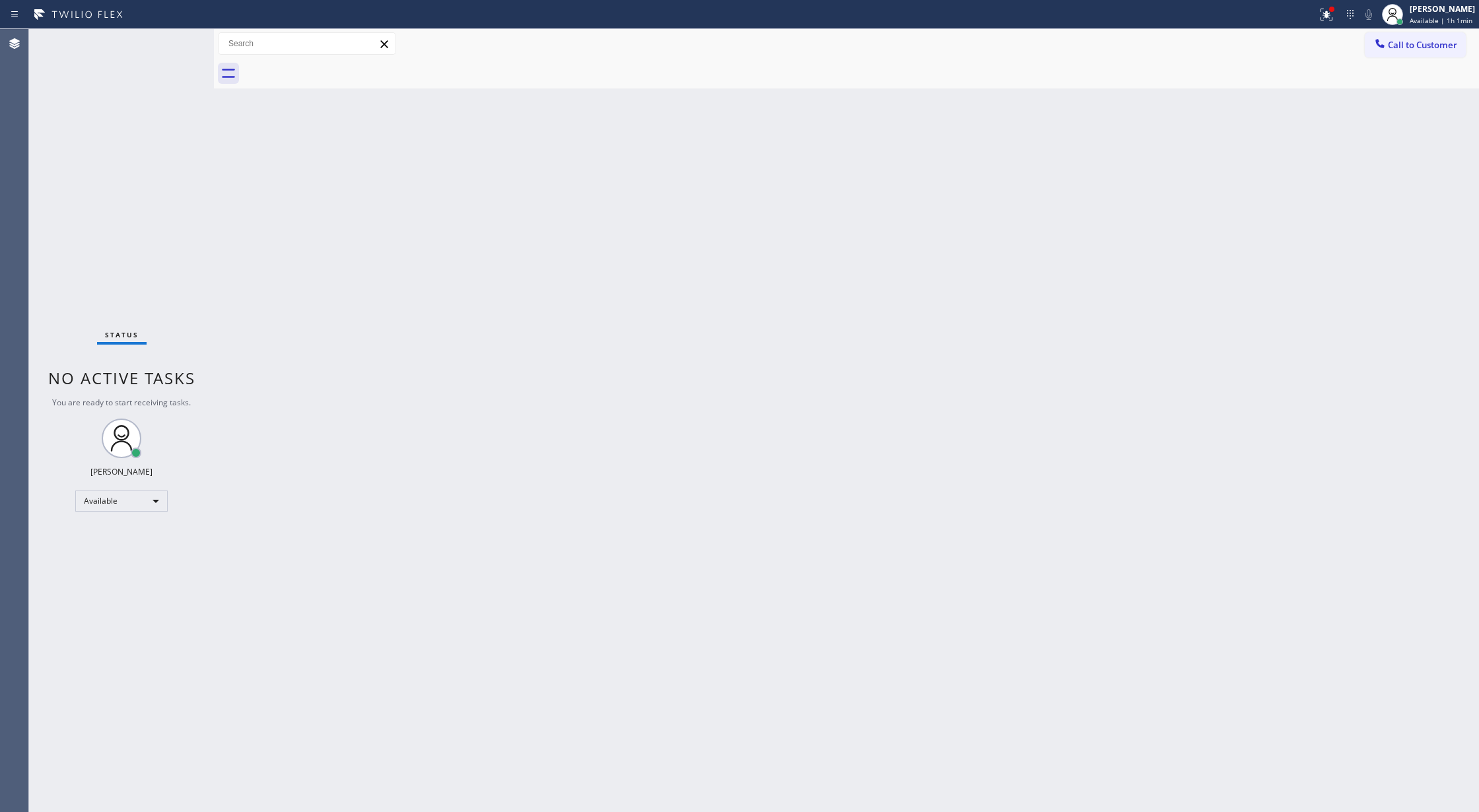
click at [165, 46] on div "Status No active tasks You are ready to start receiving tasks. Lilibeth Pueyo A…" at bounding box center [121, 421] width 185 height 783
click at [165, 47] on div "Status No active tasks You are ready to start receiving tasks. Lilibeth Pueyo A…" at bounding box center [121, 421] width 185 height 783
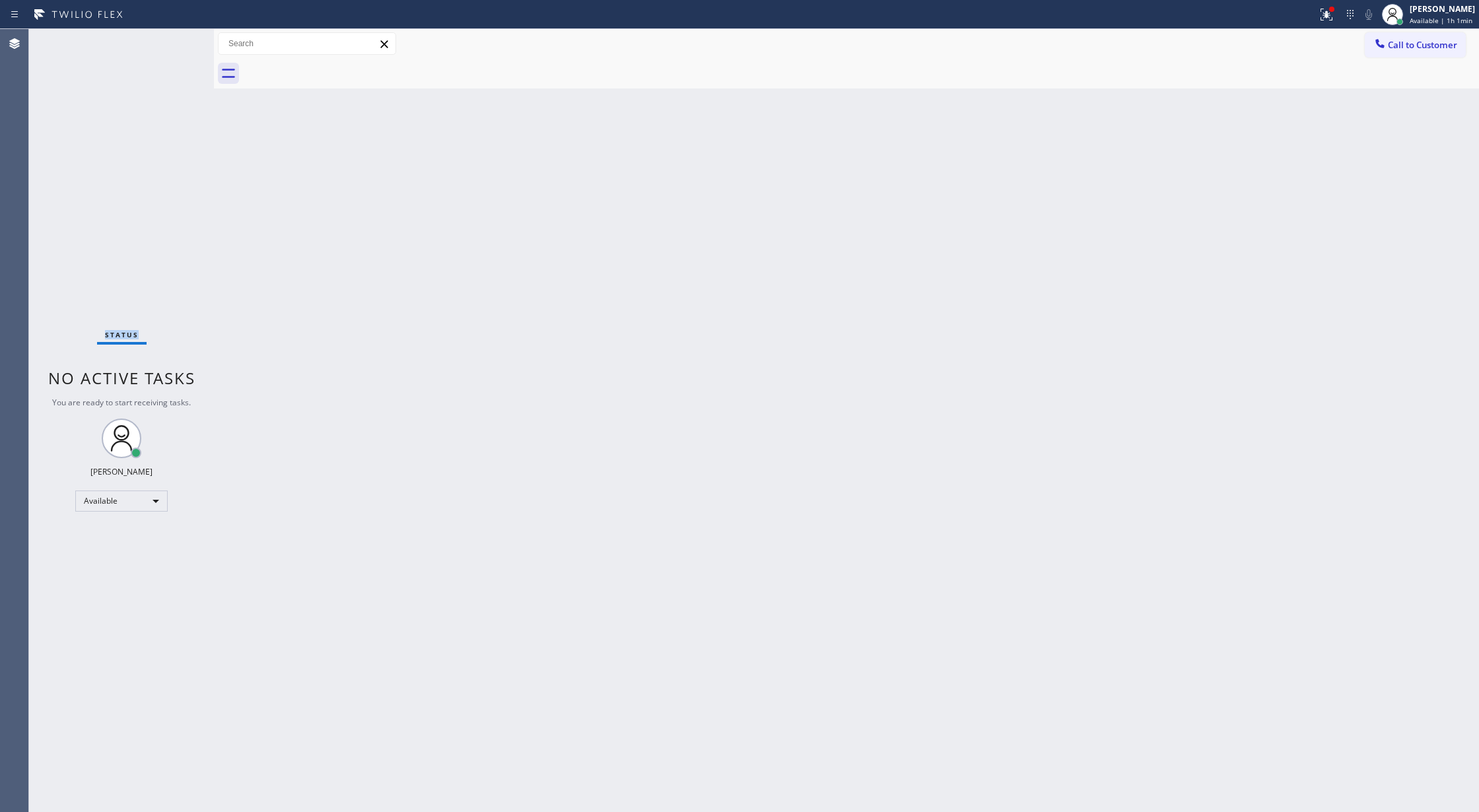
click at [176, 56] on div "Status No active tasks You are ready to start receiving tasks. Lilibeth Pueyo A…" at bounding box center [121, 421] width 185 height 783
click at [177, 57] on div "+19083639411 Incoming call from queue [Test] All" at bounding box center [121, 44] width 185 height 29
click at [161, 37] on div "Status No active tasks You are ready to start receiving tasks. Lilibeth Pueyo A…" at bounding box center [121, 421] width 185 height 783
click at [161, 37] on div at bounding box center [185, 44] width 47 height 29
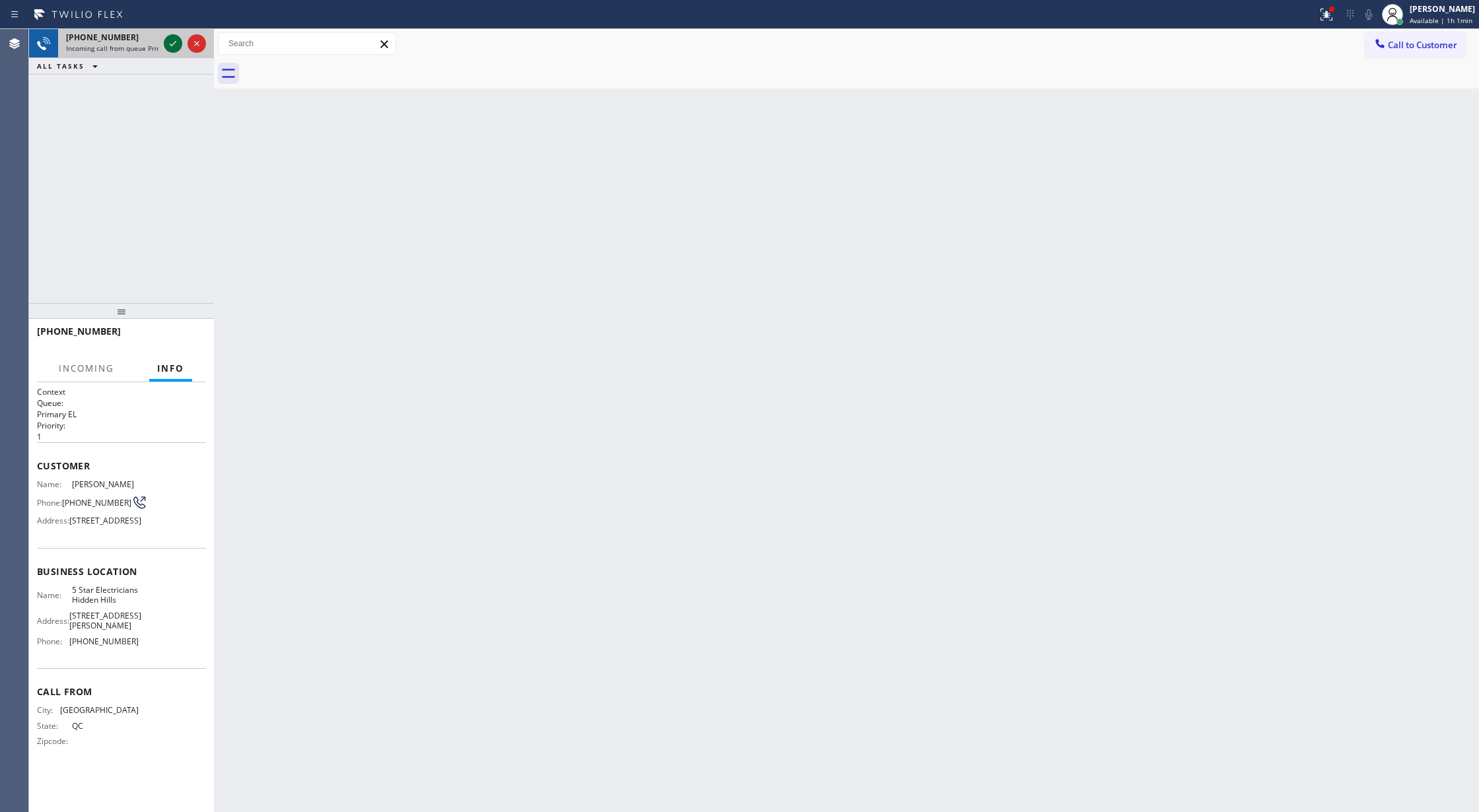
click at [167, 44] on icon at bounding box center [173, 43] width 15 height 15
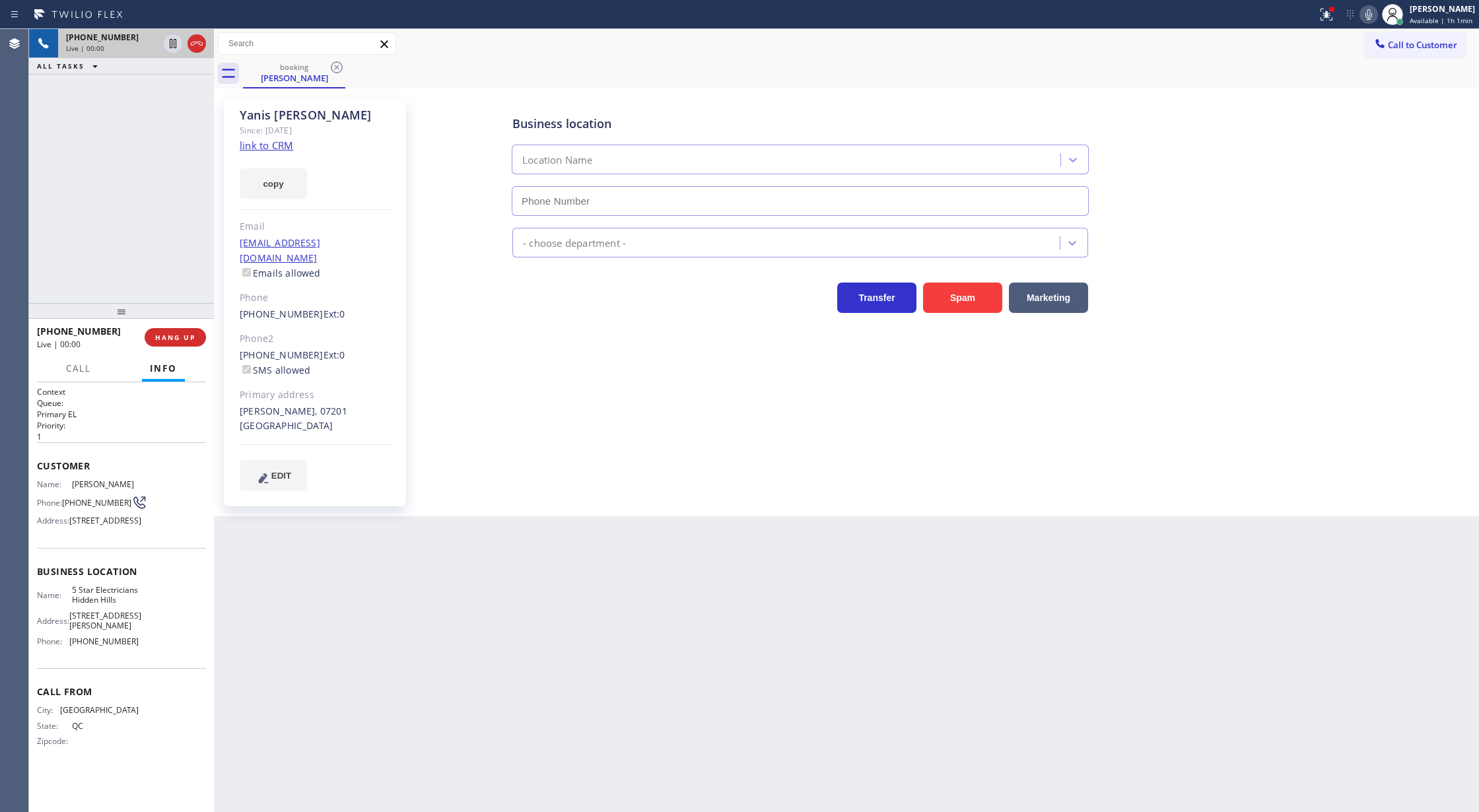
type input "(818) 938-1864"
click at [257, 145] on link "link to CRM" at bounding box center [266, 145] width 54 height 13
click at [170, 48] on icon at bounding box center [173, 43] width 15 height 15
click at [1375, 11] on icon at bounding box center [1368, 14] width 15 height 15
click at [1370, 12] on icon at bounding box center [1368, 14] width 15 height 15
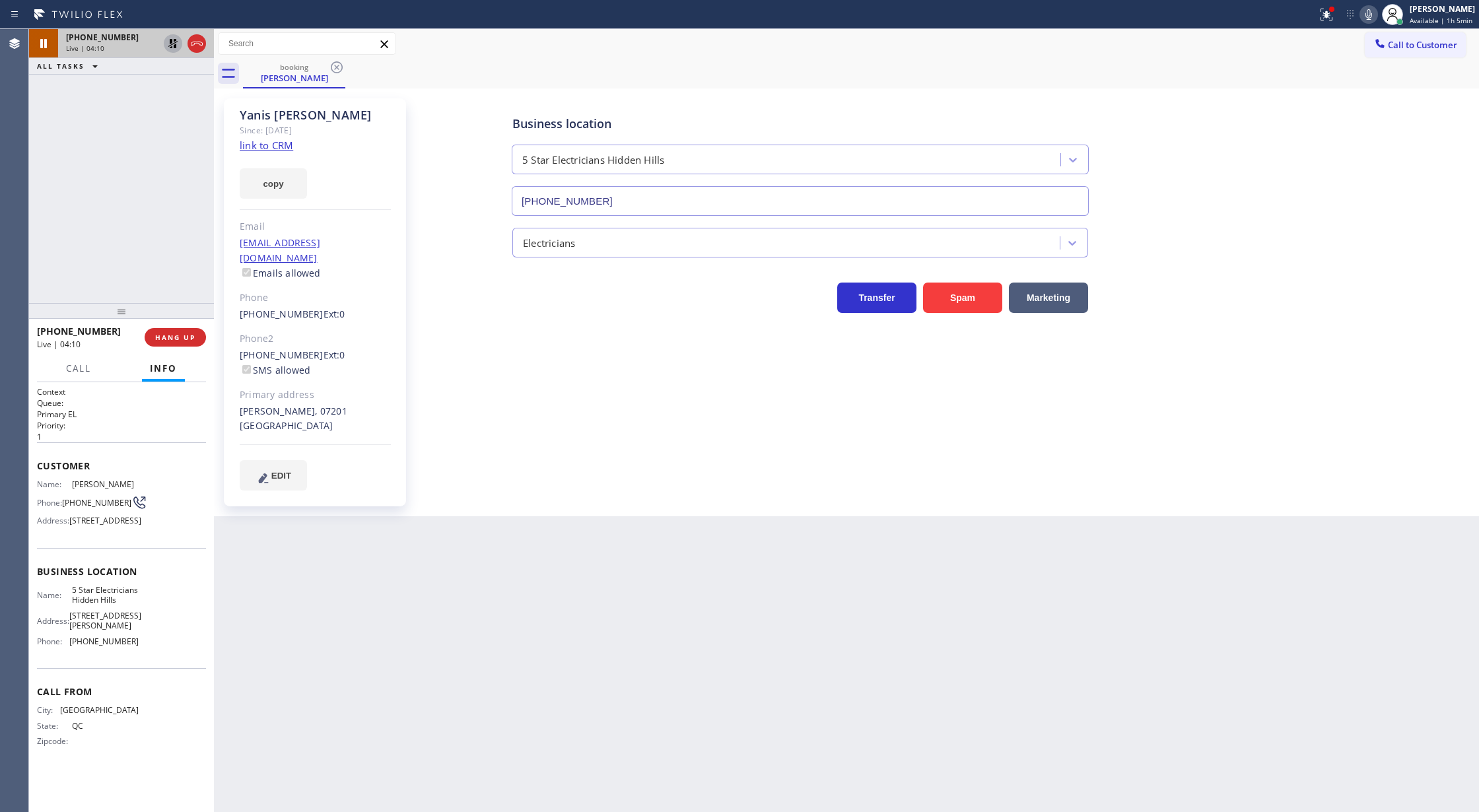
click at [172, 45] on icon at bounding box center [173, 43] width 9 height 9
drag, startPoint x: 194, startPoint y: 42, endPoint x: 194, endPoint y: 87, distance: 45.0
click at [194, 42] on icon at bounding box center [196, 43] width 15 height 15
click at [185, 338] on span "COMPLETE" at bounding box center [173, 337] width 46 height 9
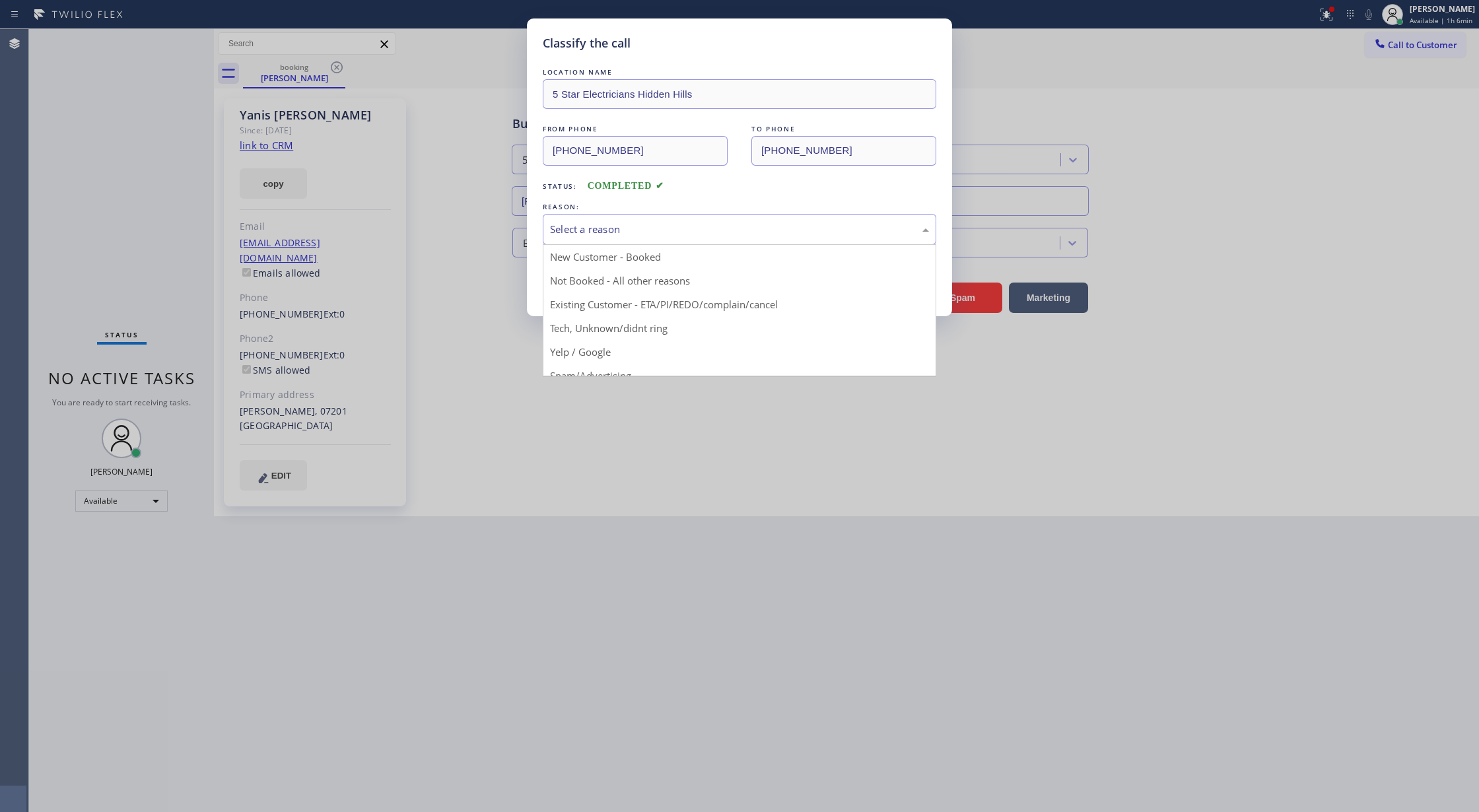
click at [629, 228] on div "Select a reason" at bounding box center [739, 229] width 379 height 15
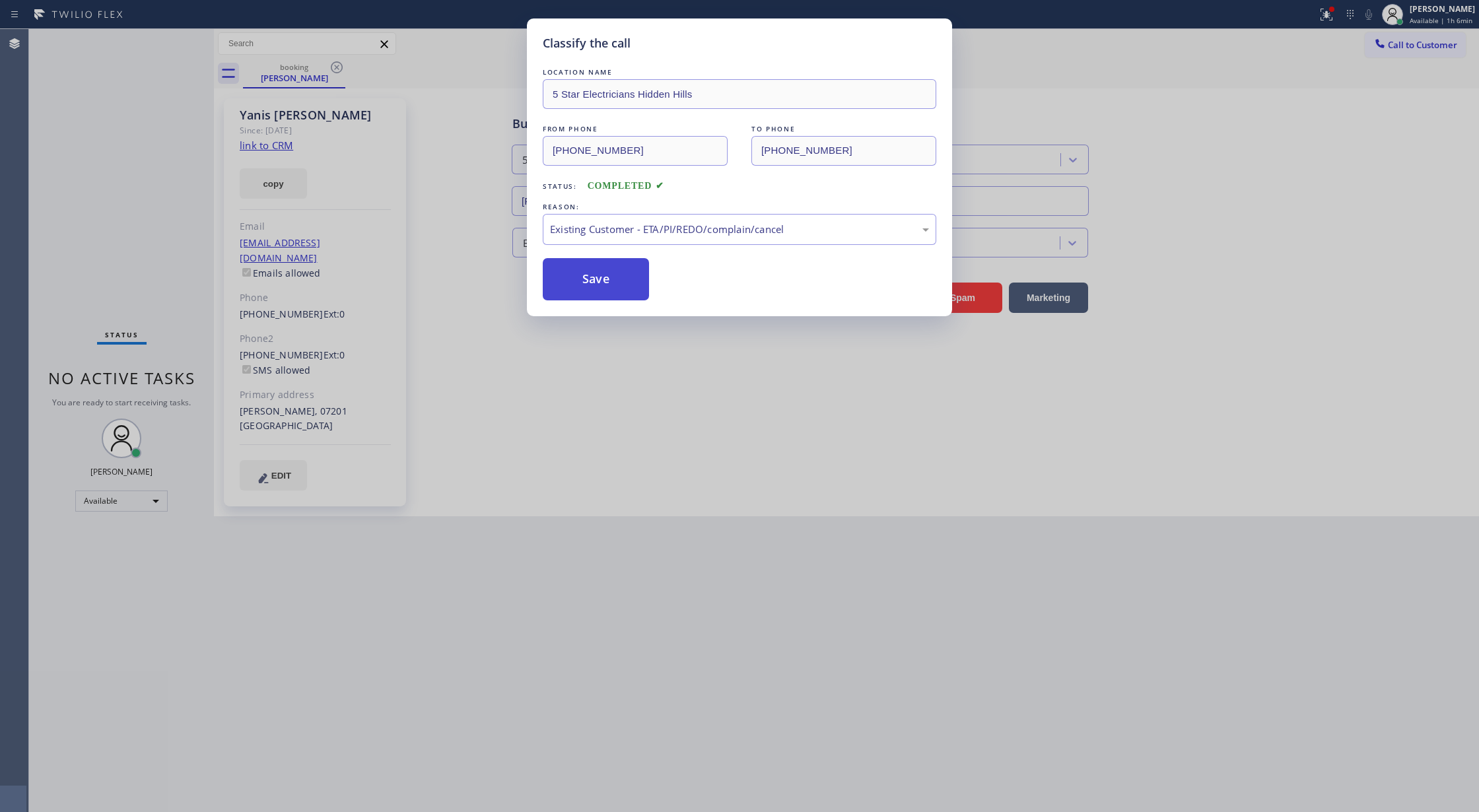
click at [613, 274] on button "Save" at bounding box center [596, 279] width 107 height 42
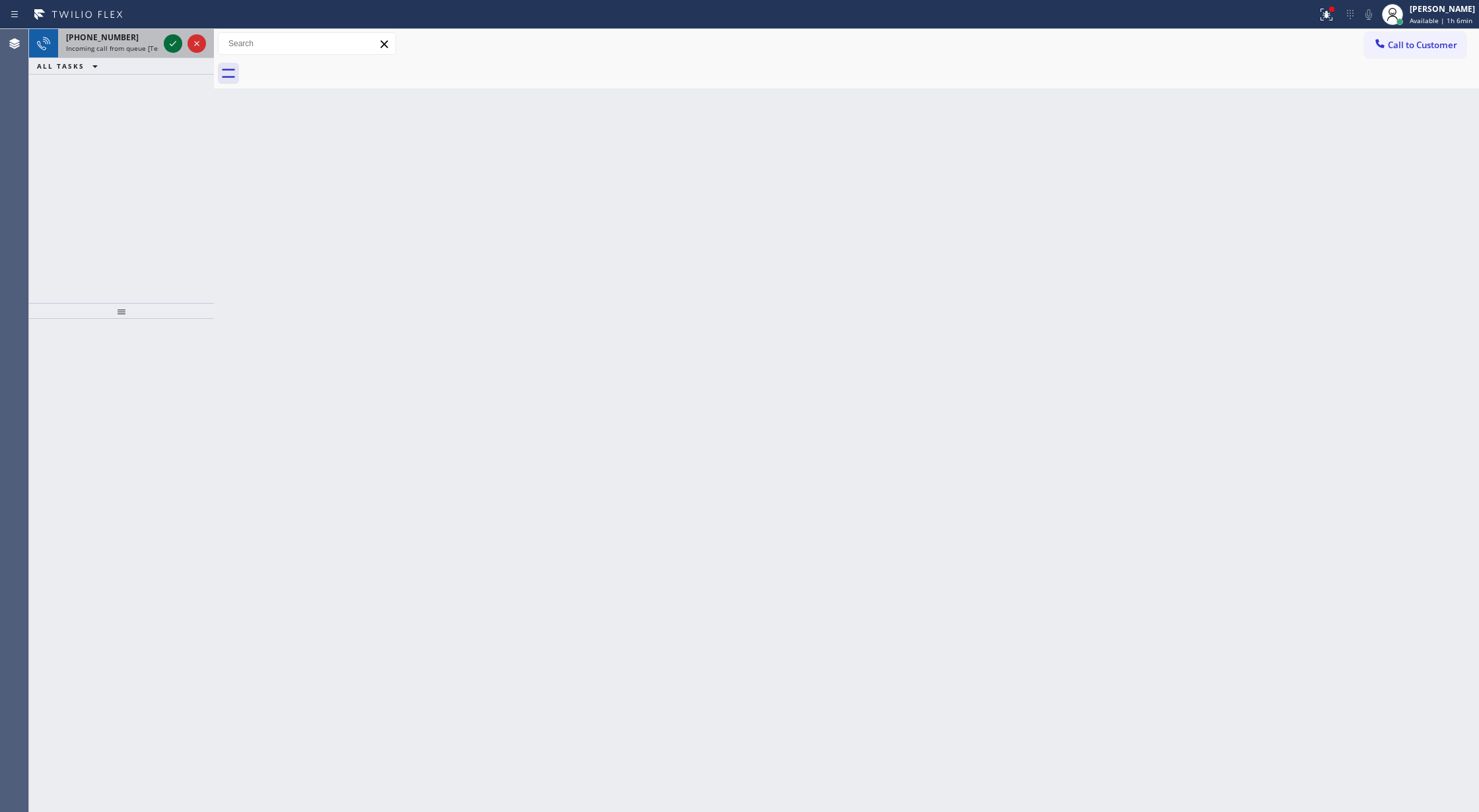
click at [176, 46] on icon at bounding box center [173, 43] width 15 height 15
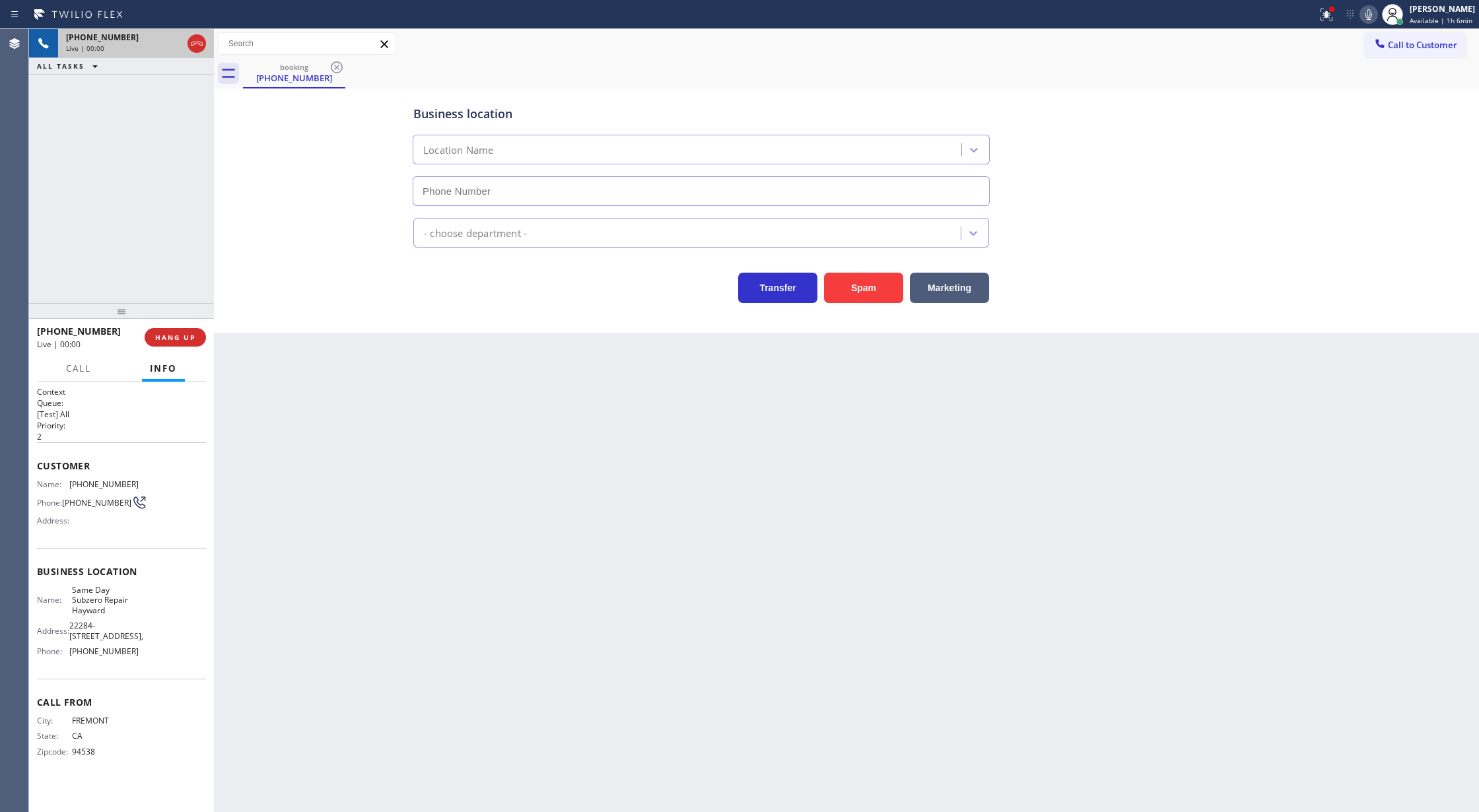
type input "(510) 822-6206"
click at [860, 280] on button "Spam" at bounding box center [863, 287] width 79 height 30
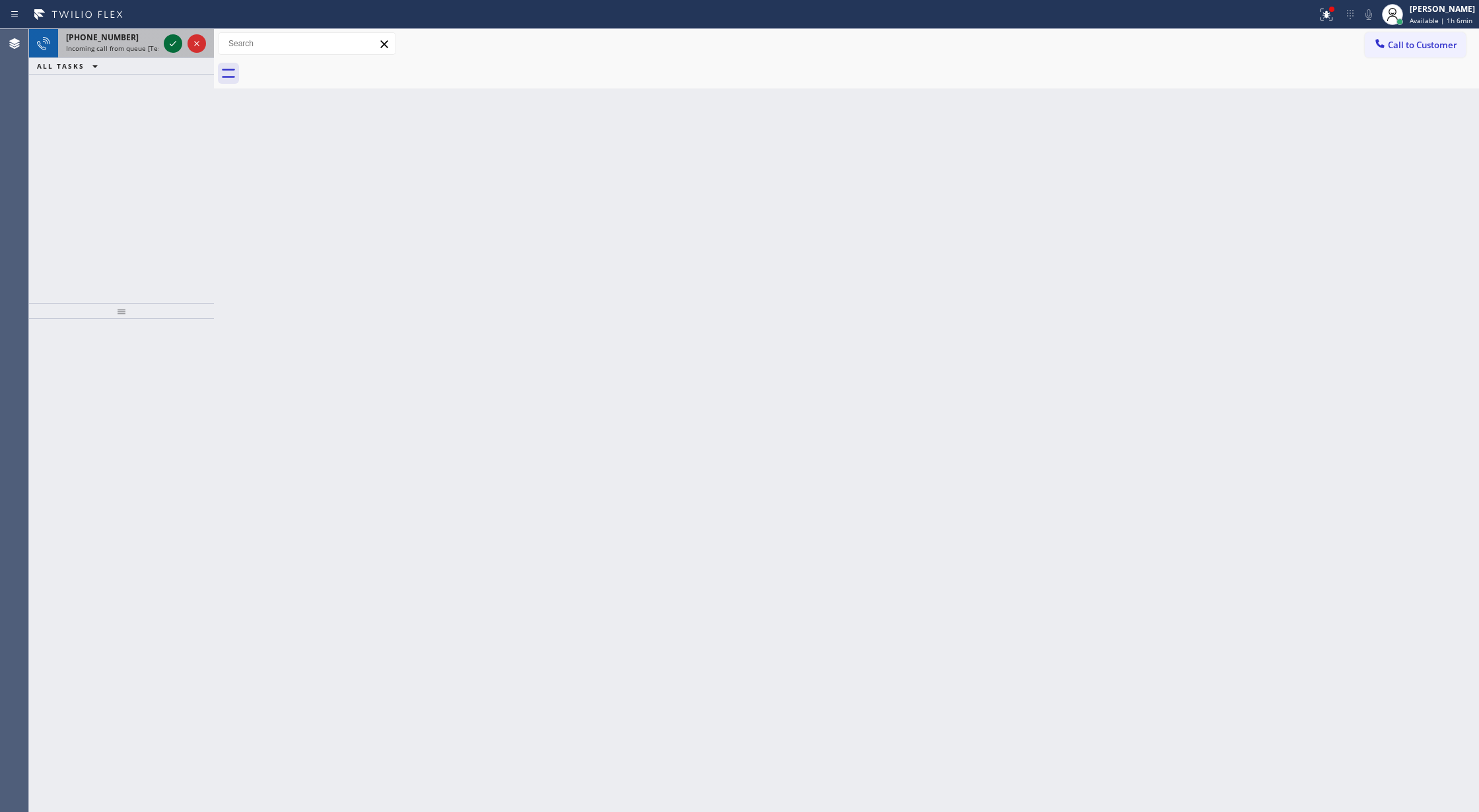
click at [175, 48] on icon at bounding box center [173, 43] width 15 height 15
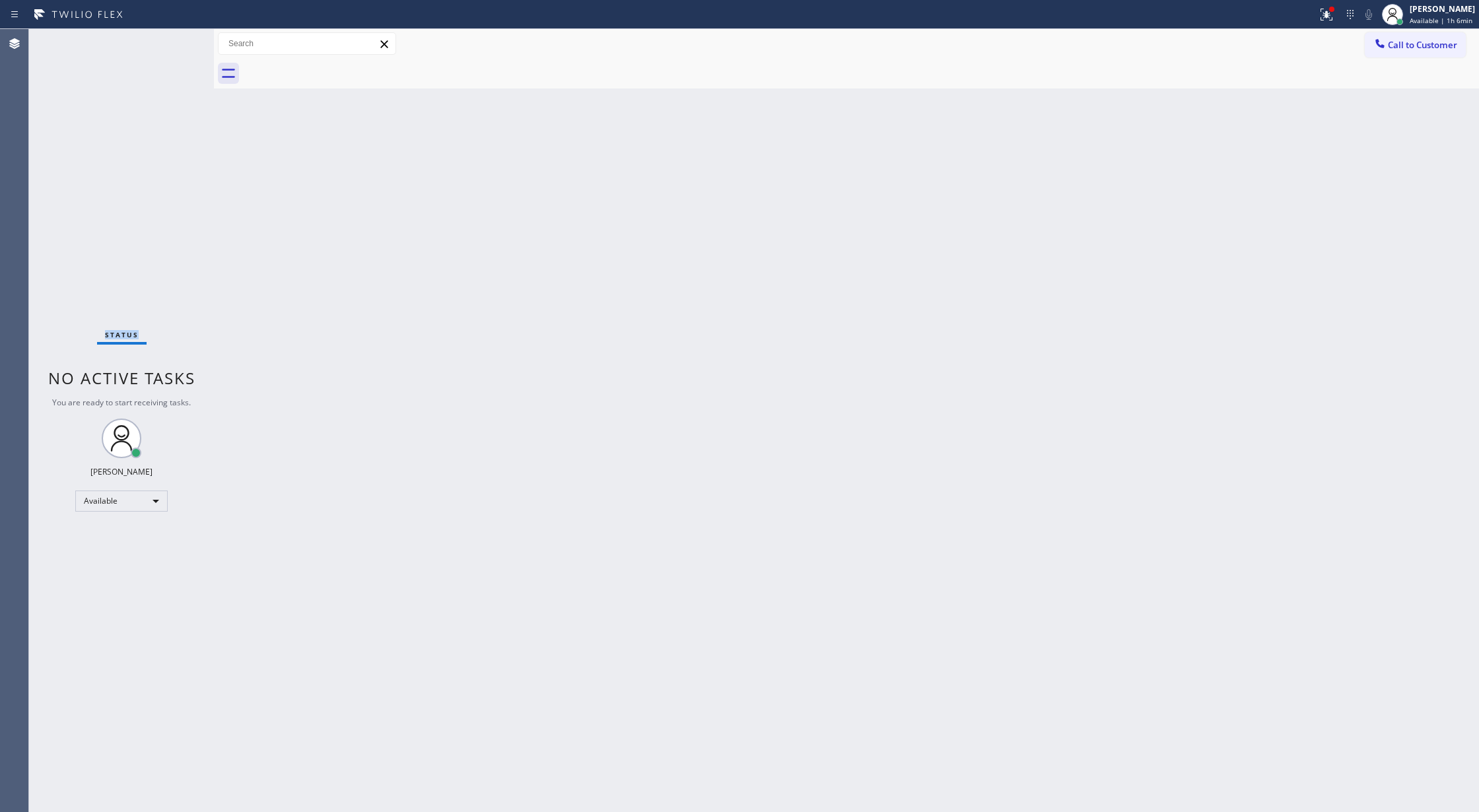
click at [175, 48] on div "Status No active tasks You are ready to start receiving tasks. Lilibeth Pueyo A…" at bounding box center [121, 421] width 185 height 783
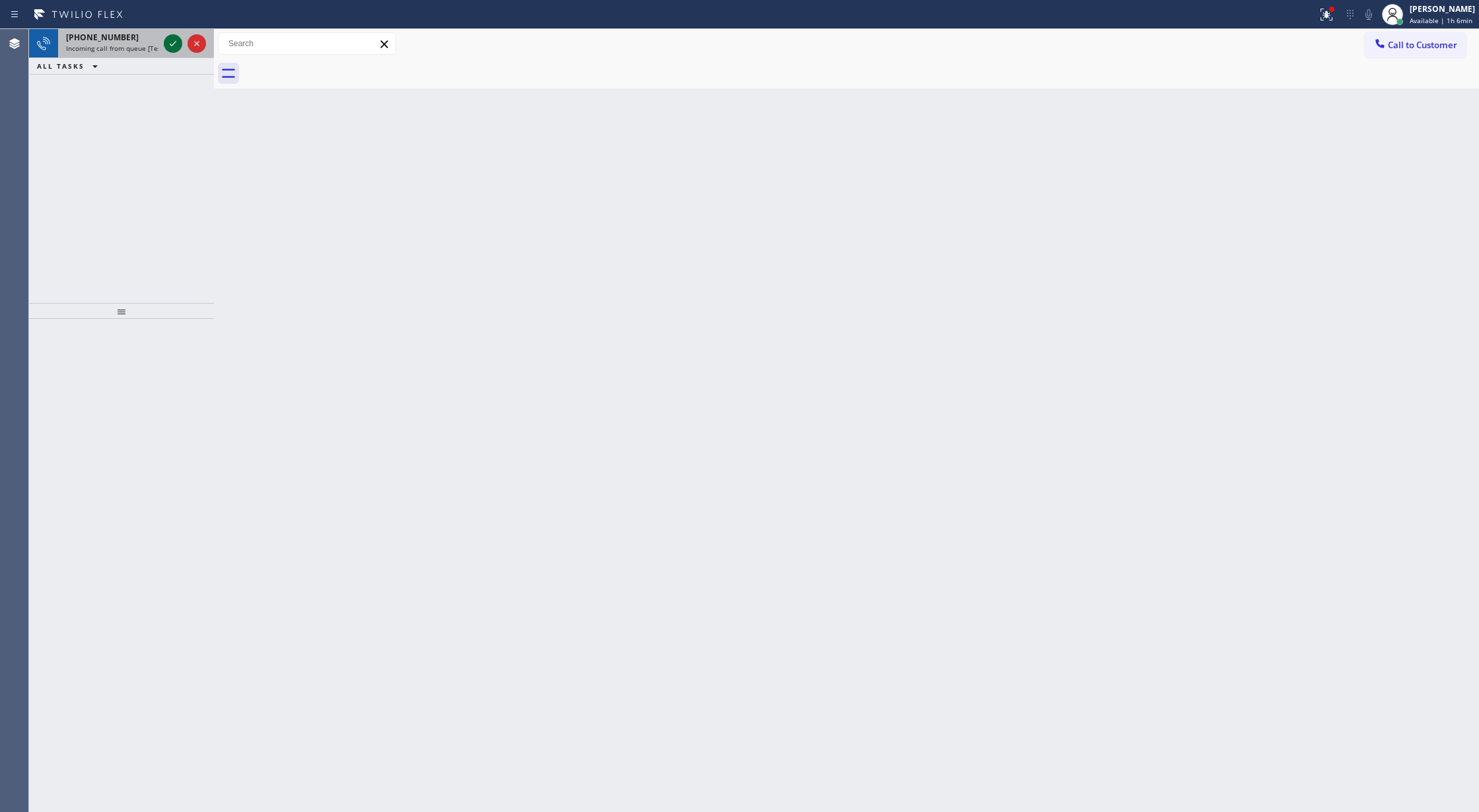
click at [176, 46] on icon at bounding box center [173, 43] width 15 height 15
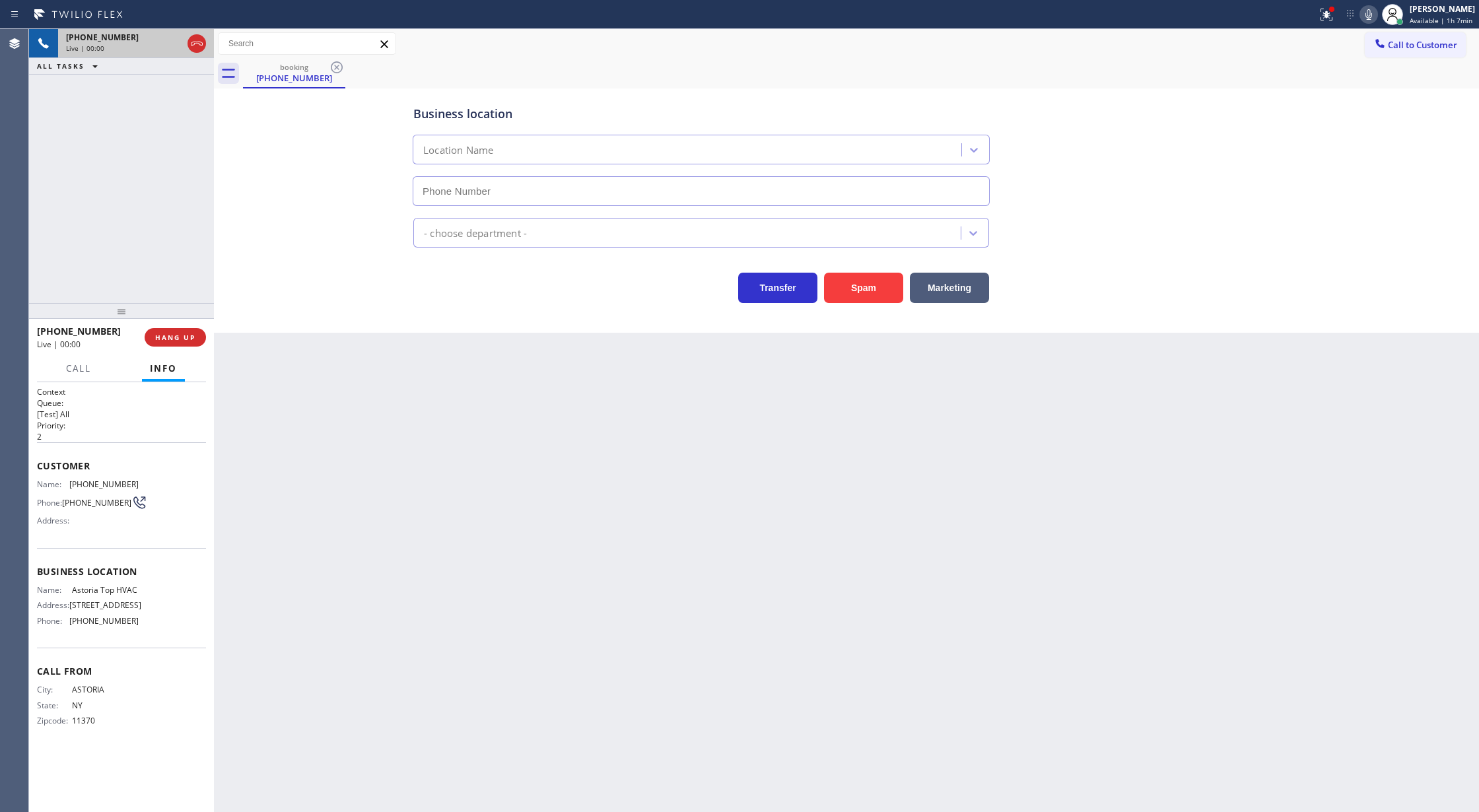
type input "(347) 836-6461"
click at [196, 46] on icon at bounding box center [196, 43] width 15 height 15
click at [175, 330] on button "COMPLETE" at bounding box center [173, 337] width 67 height 19
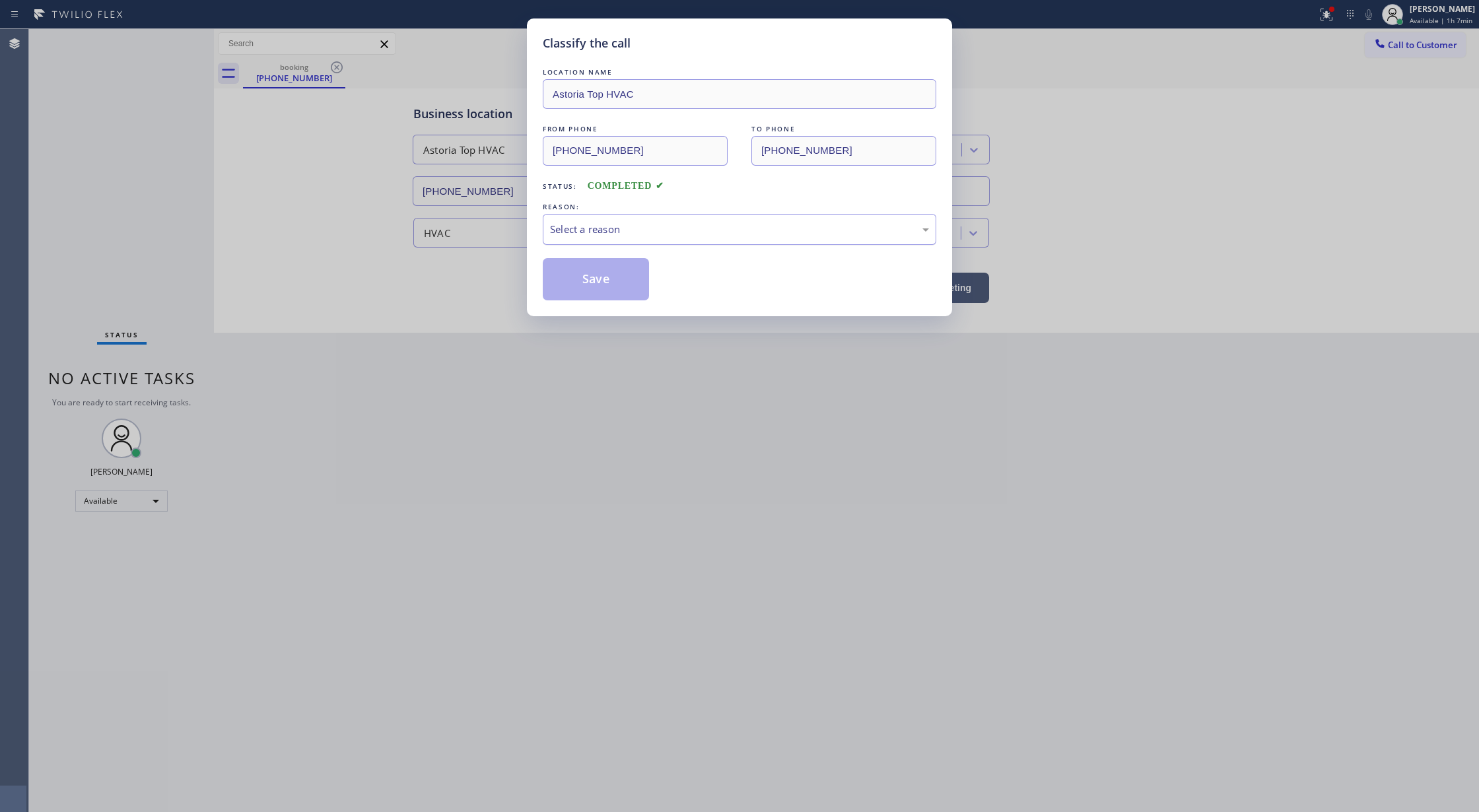
click at [608, 229] on div "Select a reason" at bounding box center [739, 229] width 379 height 15
click at [595, 275] on button "Save" at bounding box center [596, 279] width 107 height 42
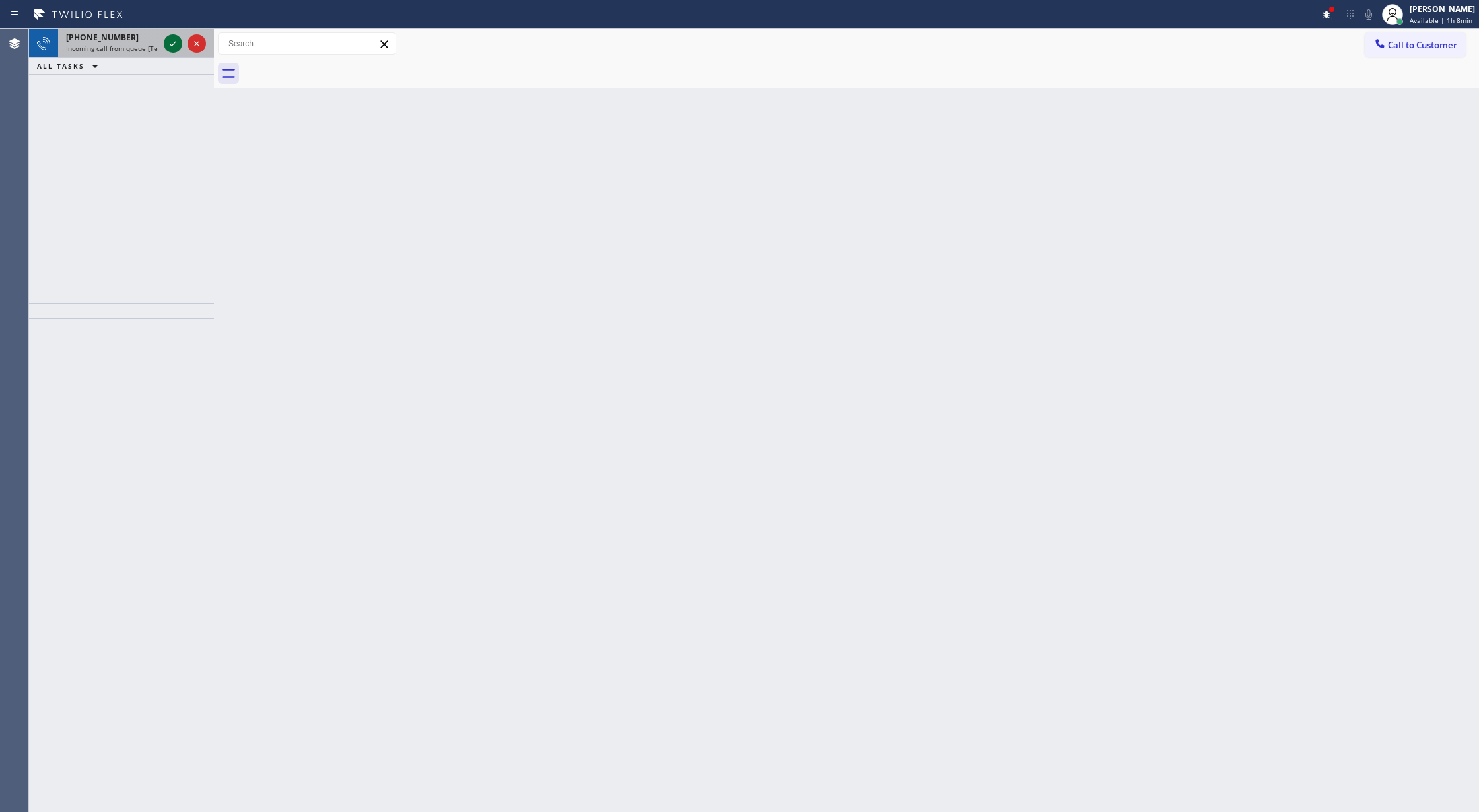
click at [175, 46] on icon at bounding box center [173, 43] width 15 height 15
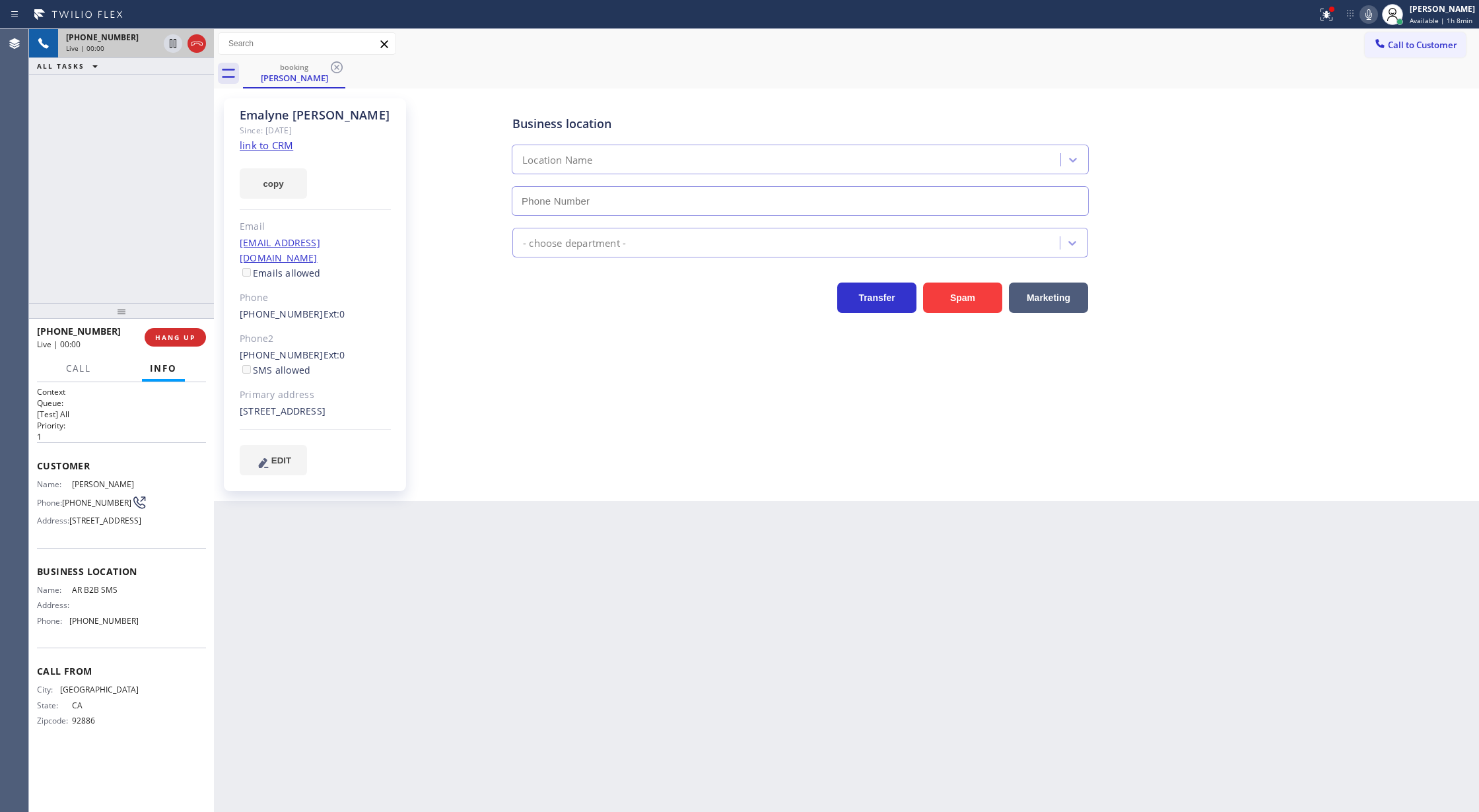
type input "(833) 692-2271"
click at [268, 148] on link "link to CRM" at bounding box center [266, 145] width 54 height 13
click at [1368, 15] on icon at bounding box center [1368, 14] width 15 height 15
drag, startPoint x: 1368, startPoint y: 19, endPoint x: 1349, endPoint y: 46, distance: 33.0
click at [1368, 19] on icon at bounding box center [1367, 14] width 15 height 15
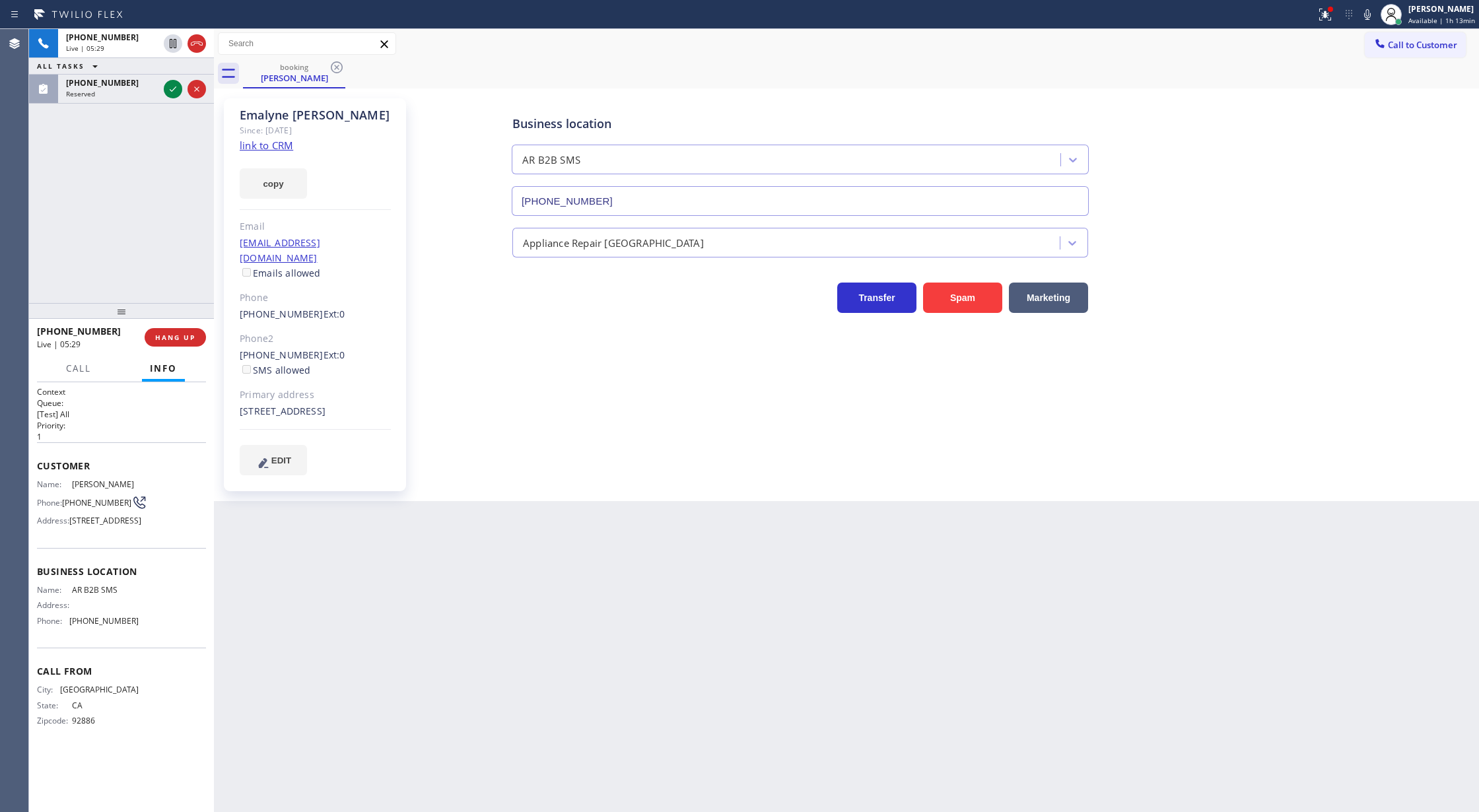
drag, startPoint x: 167, startPoint y: 91, endPoint x: 236, endPoint y: 366, distance: 283.5
click at [167, 91] on icon at bounding box center [173, 89] width 15 height 15
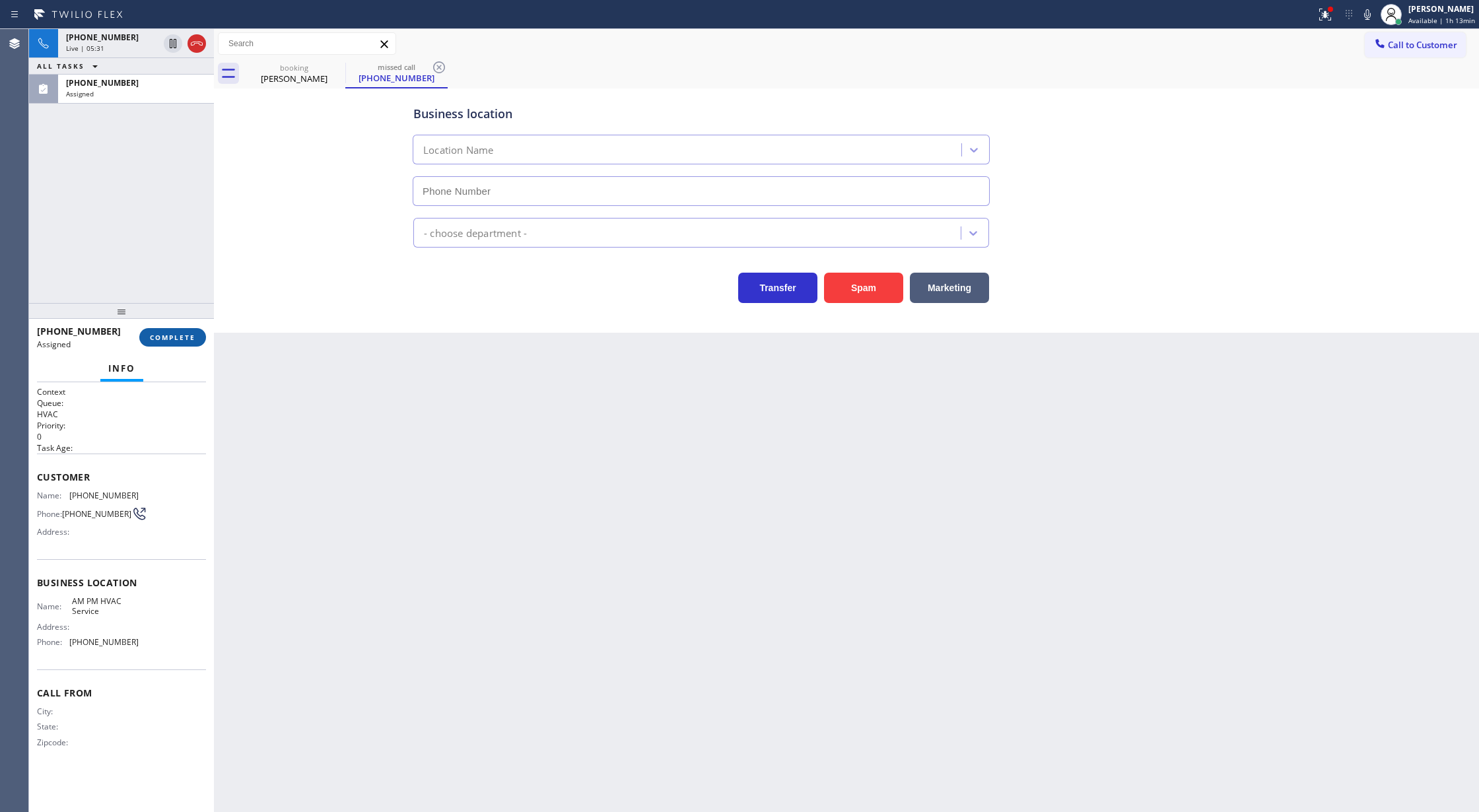
click at [180, 337] on span "COMPLETE" at bounding box center [173, 337] width 46 height 9
type input "(844) 410-1125"
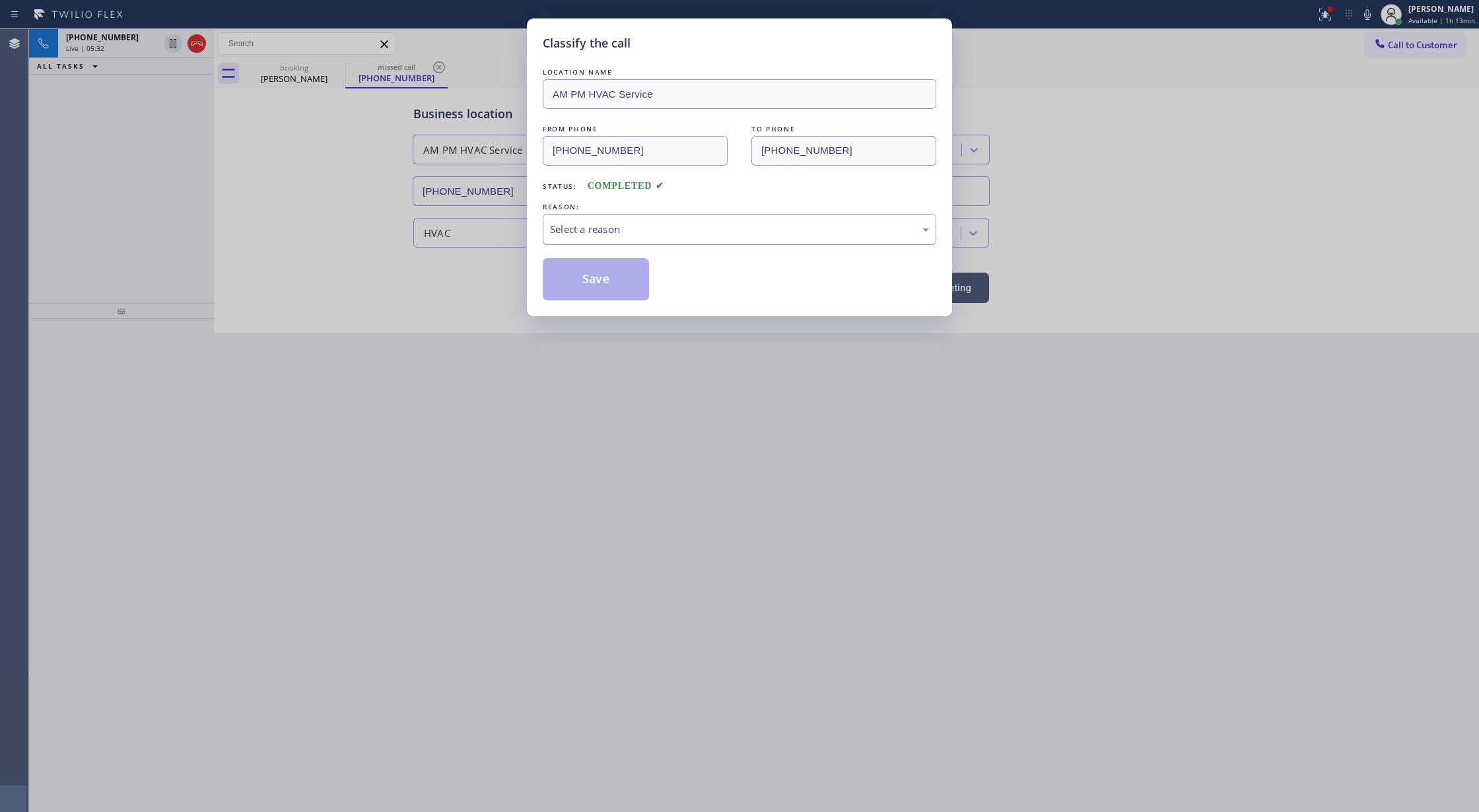
click at [566, 230] on div "Select a reason" at bounding box center [739, 229] width 379 height 15
click at [587, 273] on button "Save" at bounding box center [596, 279] width 107 height 42
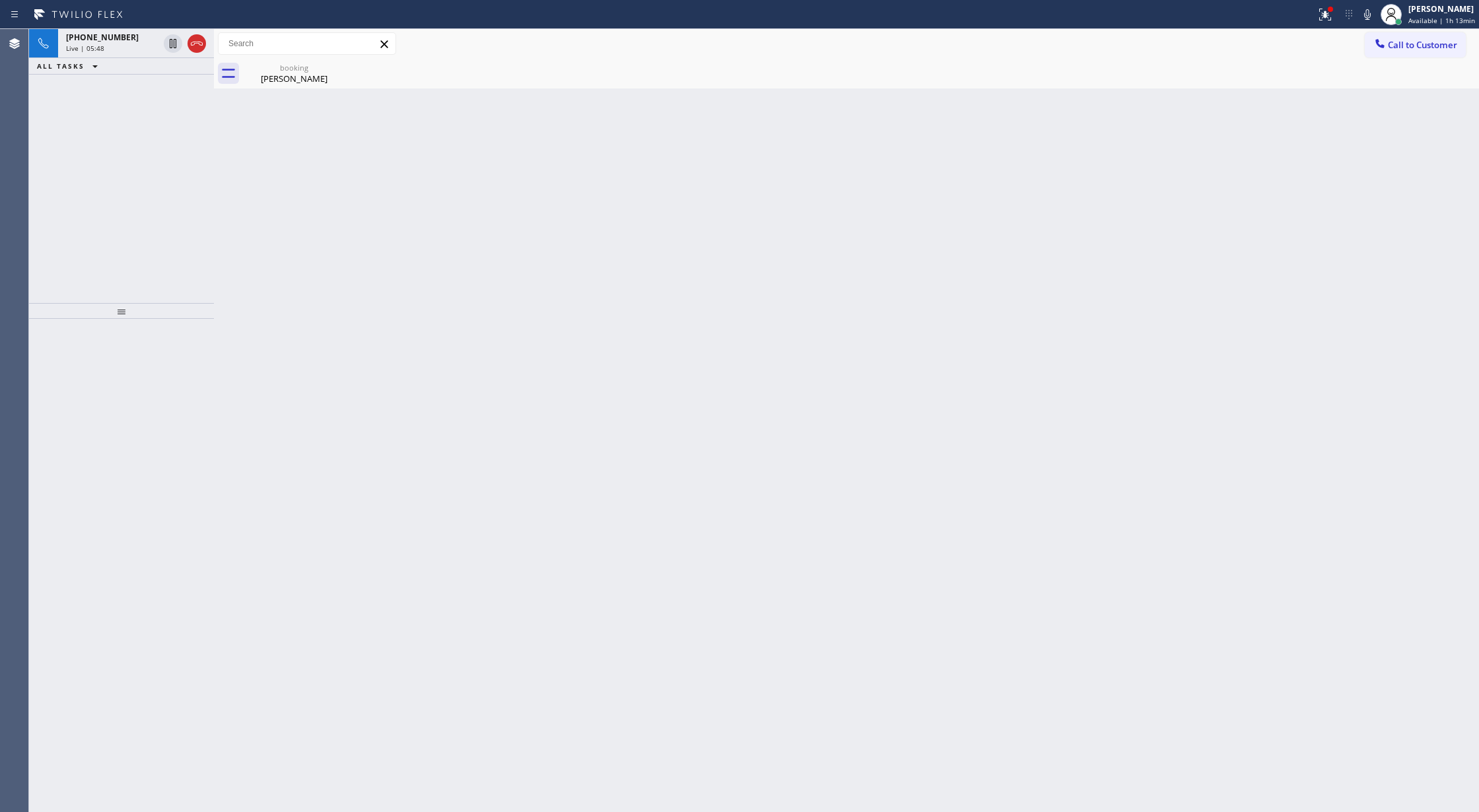
drag, startPoint x: 1366, startPoint y: 13, endPoint x: 1366, endPoint y: 26, distance: 13.0
click at [1366, 13] on icon at bounding box center [1367, 14] width 15 height 15
click at [1362, 15] on icon at bounding box center [1367, 14] width 15 height 15
click at [176, 53] on div at bounding box center [185, 44] width 47 height 29
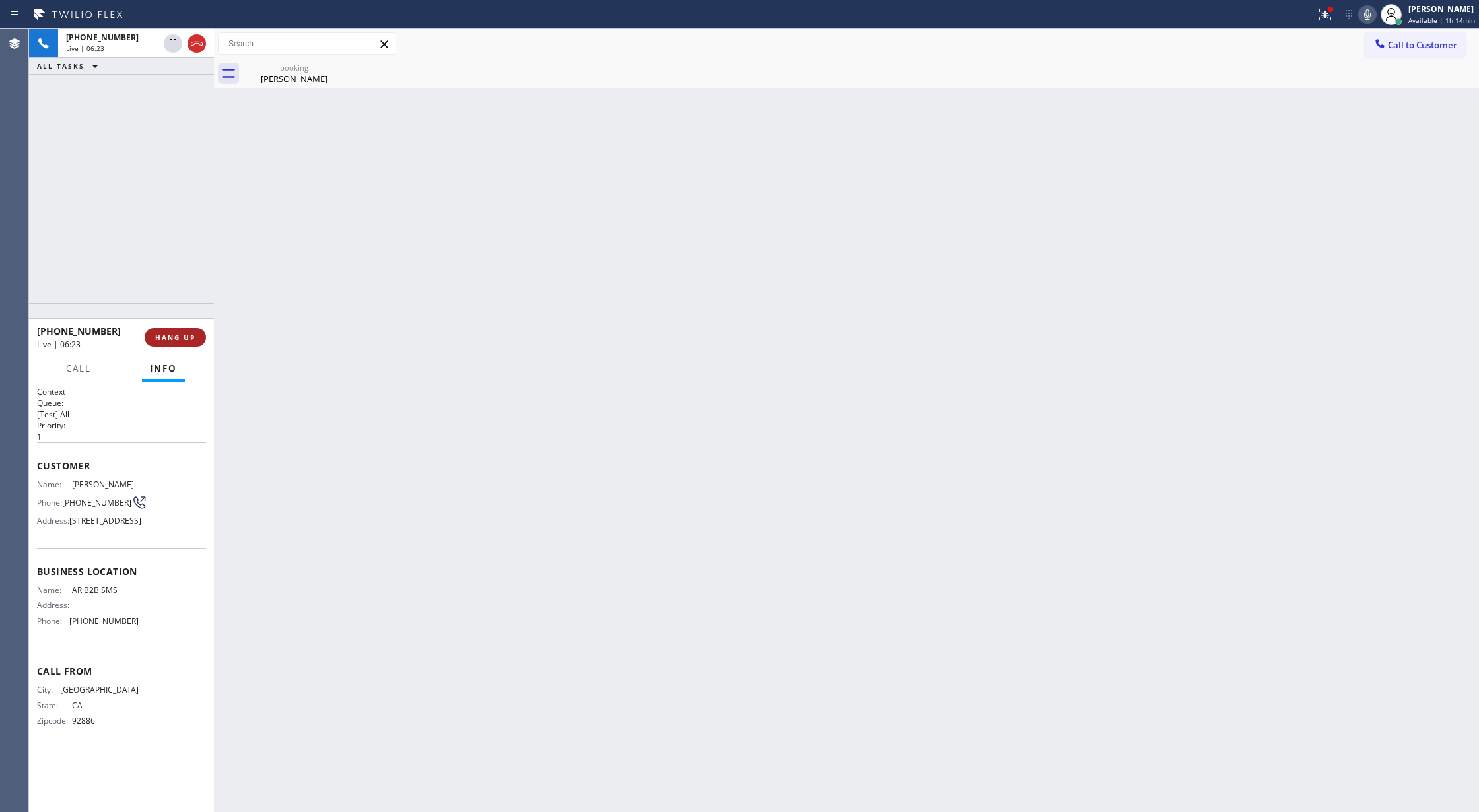
click at [182, 336] on span "HANG UP" at bounding box center [175, 337] width 40 height 9
click at [178, 337] on span "COMPLETE" at bounding box center [173, 337] width 46 height 9
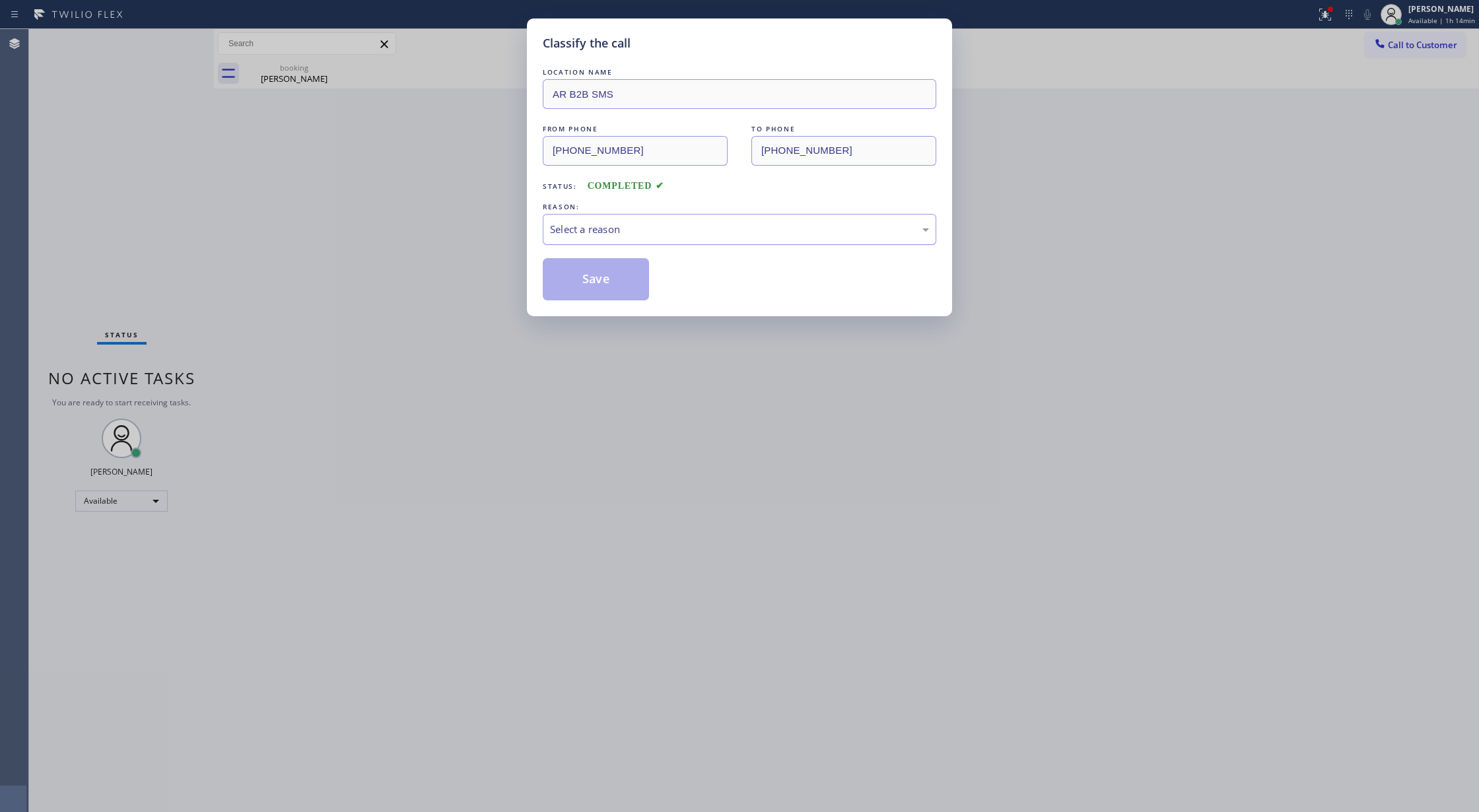
click at [586, 225] on div "Select a reason" at bounding box center [739, 229] width 379 height 15
click at [577, 278] on button "Save" at bounding box center [596, 279] width 107 height 42
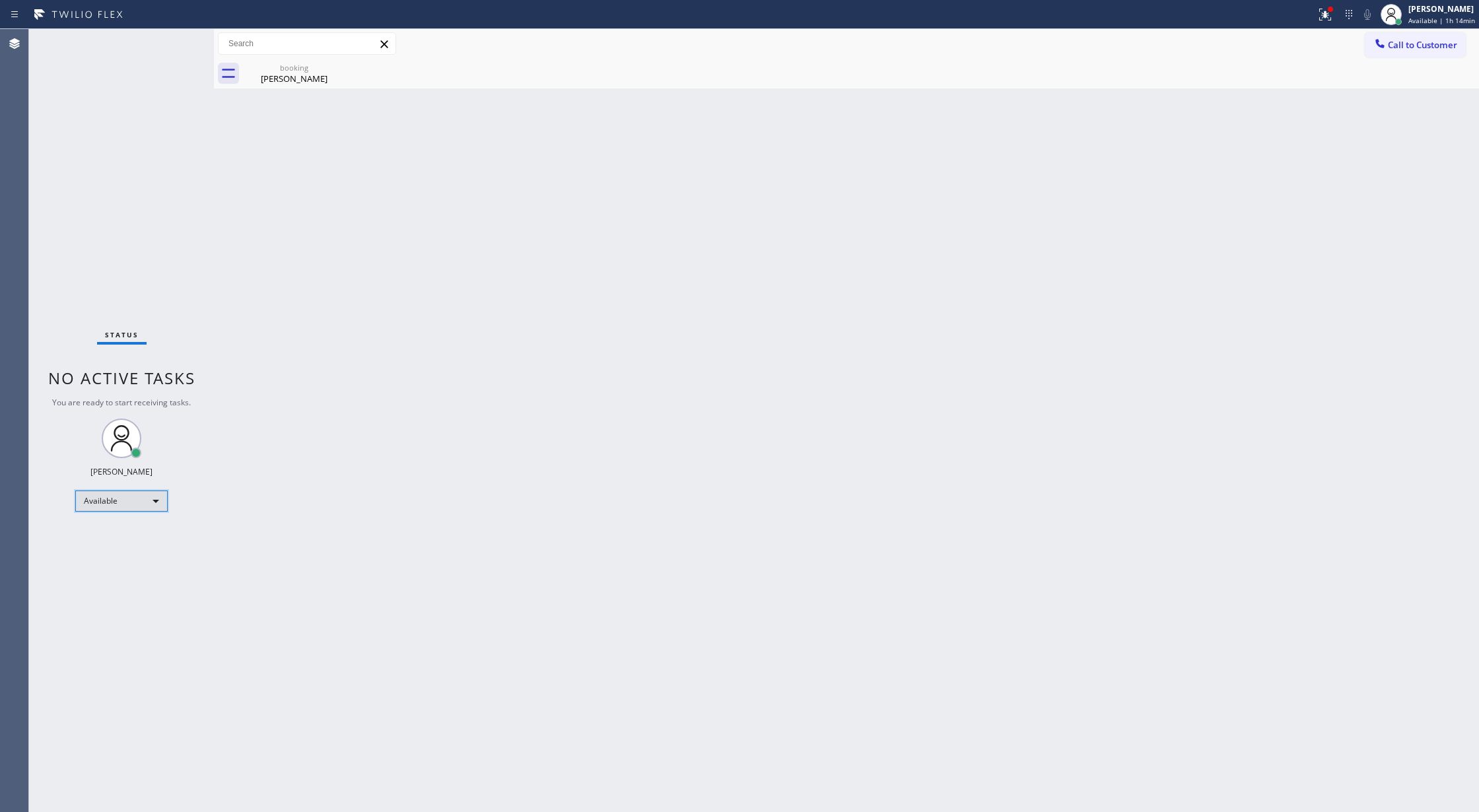
click at [130, 505] on div "Available" at bounding box center [121, 501] width 93 height 21
click at [138, 569] on li "Break" at bounding box center [120, 568] width 89 height 15
click at [131, 490] on div "Status No active tasks Change activity state to start receiving tasks. Lilibeth…" at bounding box center [121, 421] width 185 height 783
click at [119, 502] on div "Break" at bounding box center [121, 507] width 93 height 21
click at [134, 542] on li "Available" at bounding box center [120, 541] width 89 height 15
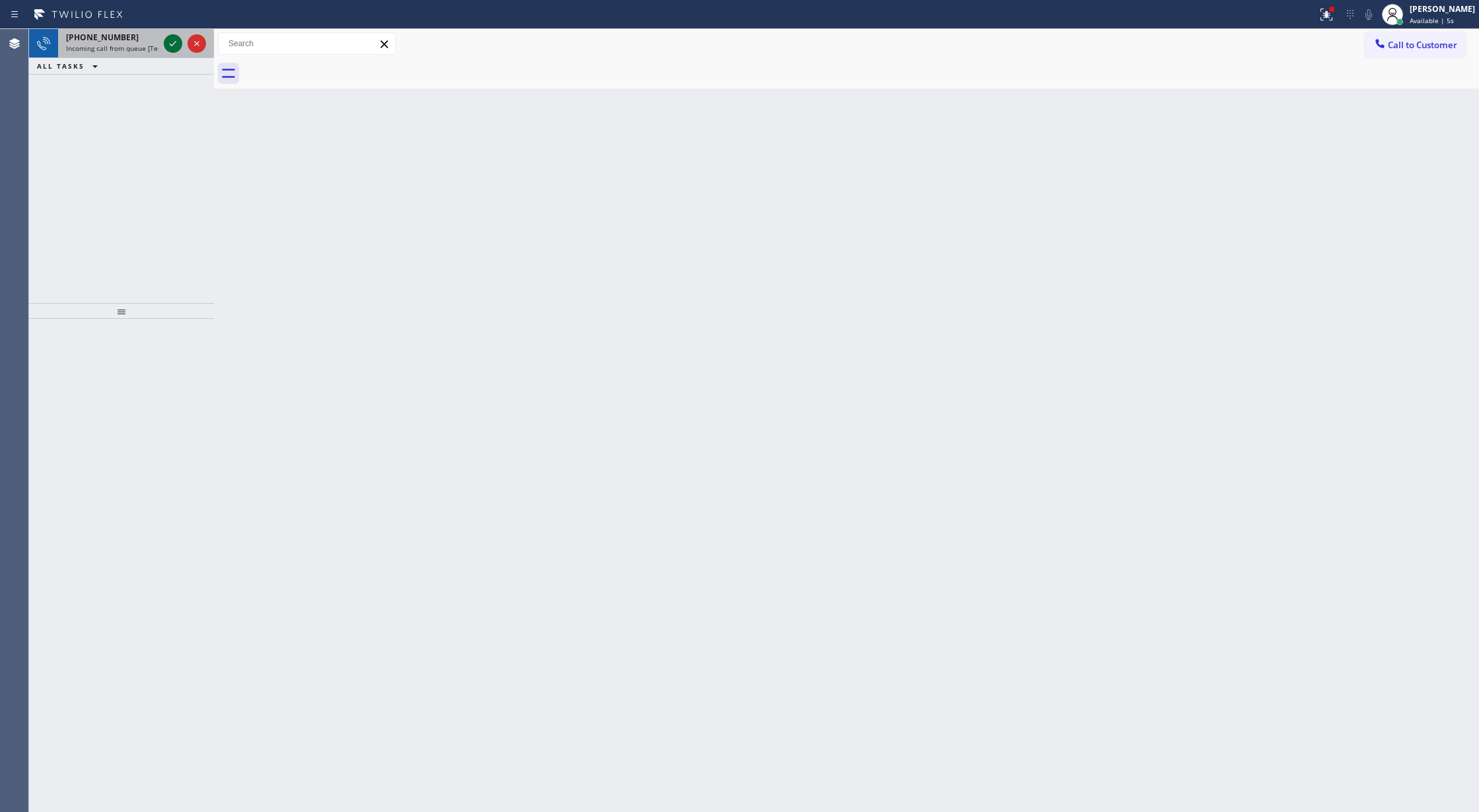
click at [174, 45] on icon at bounding box center [173, 43] width 15 height 15
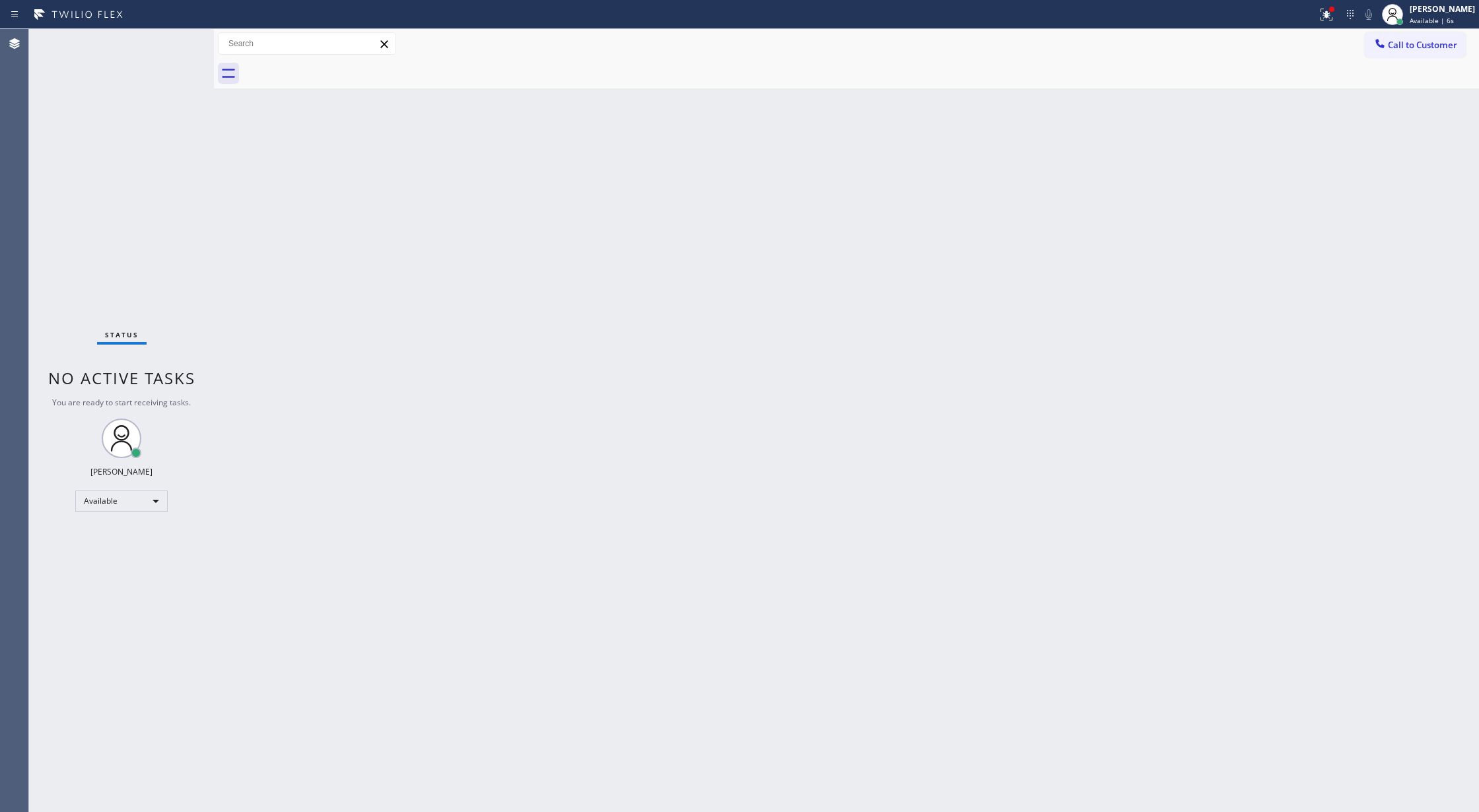
click at [174, 45] on div "Status No active tasks You are ready to start receiving tasks. Lilibeth Pueyo A…" at bounding box center [121, 421] width 185 height 783
click at [173, 43] on div "Status No active tasks You are ready to start receiving tasks. Lilibeth Pueyo A…" at bounding box center [121, 421] width 185 height 783
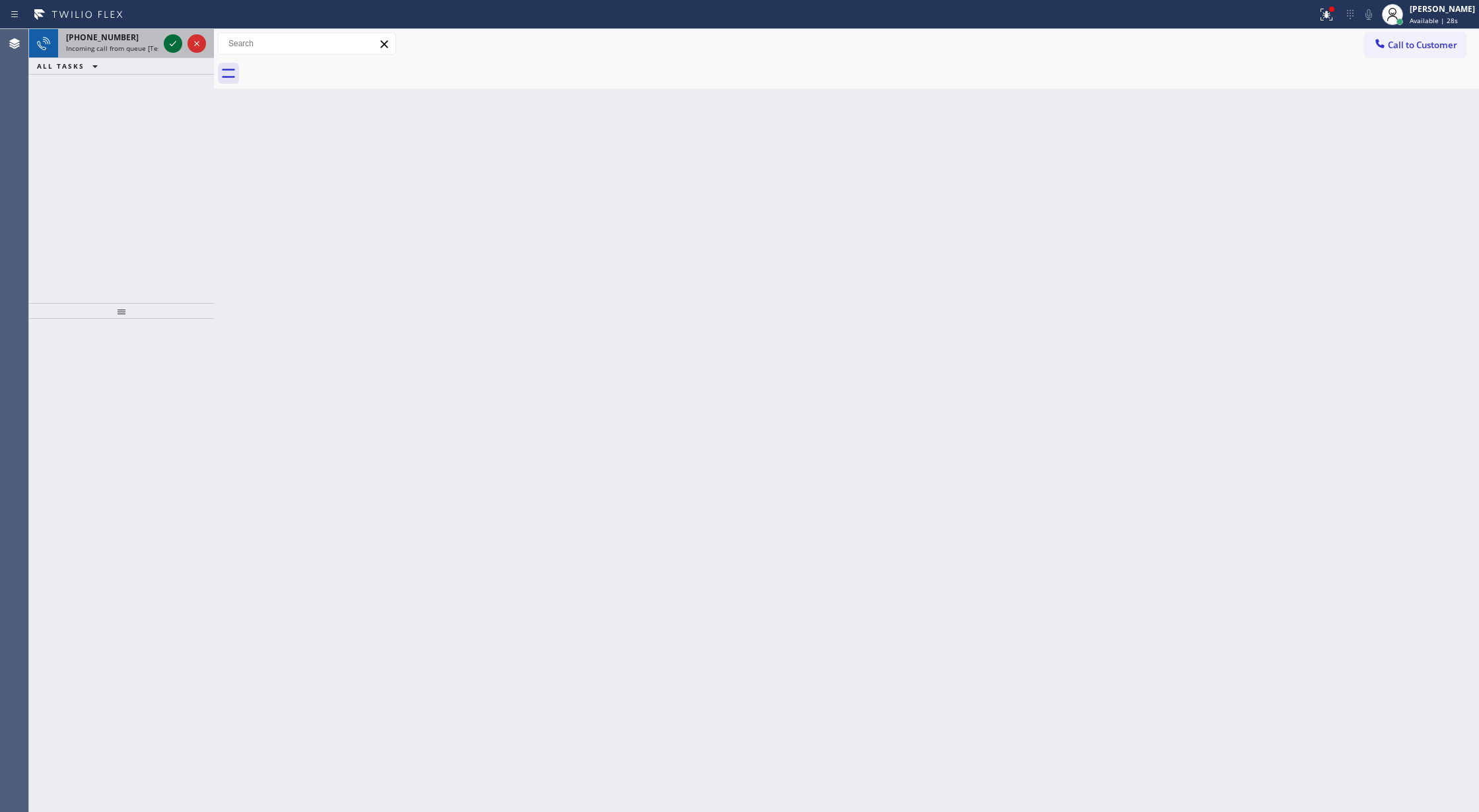
click at [173, 38] on icon at bounding box center [173, 43] width 15 height 15
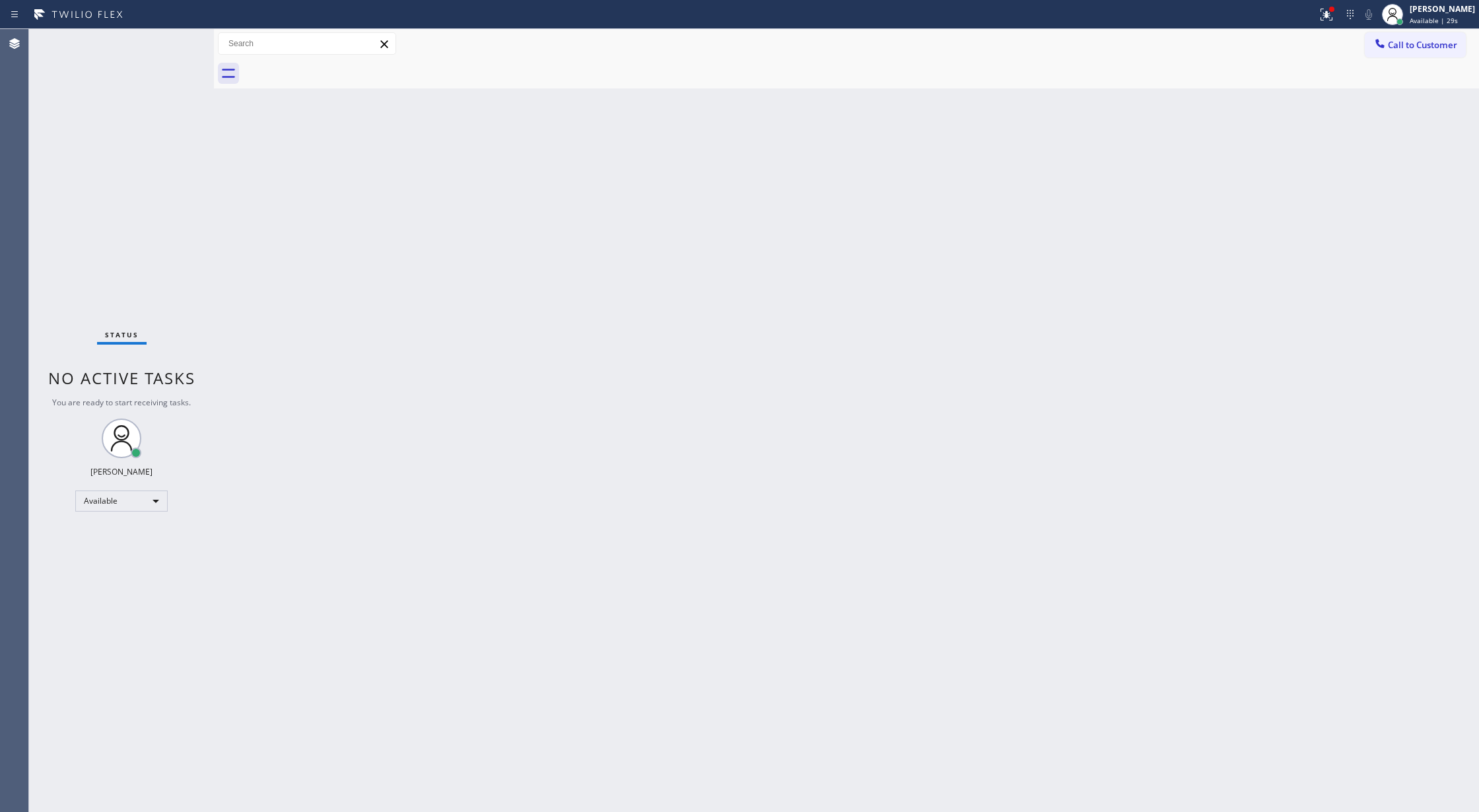
click at [169, 46] on div "Status No active tasks You are ready to start receiving tasks. Lilibeth Pueyo A…" at bounding box center [121, 421] width 185 height 783
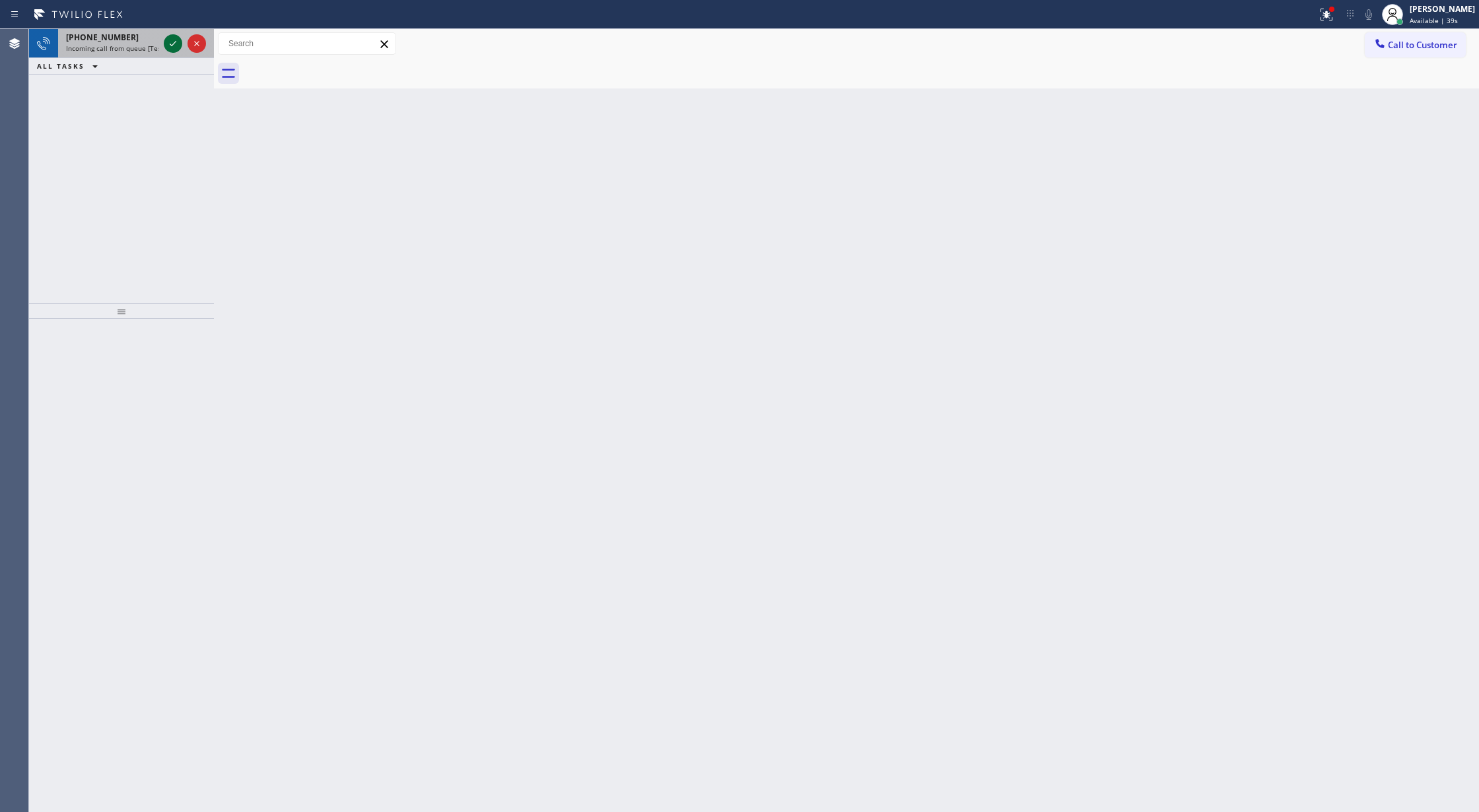
click at [173, 42] on icon at bounding box center [173, 43] width 15 height 15
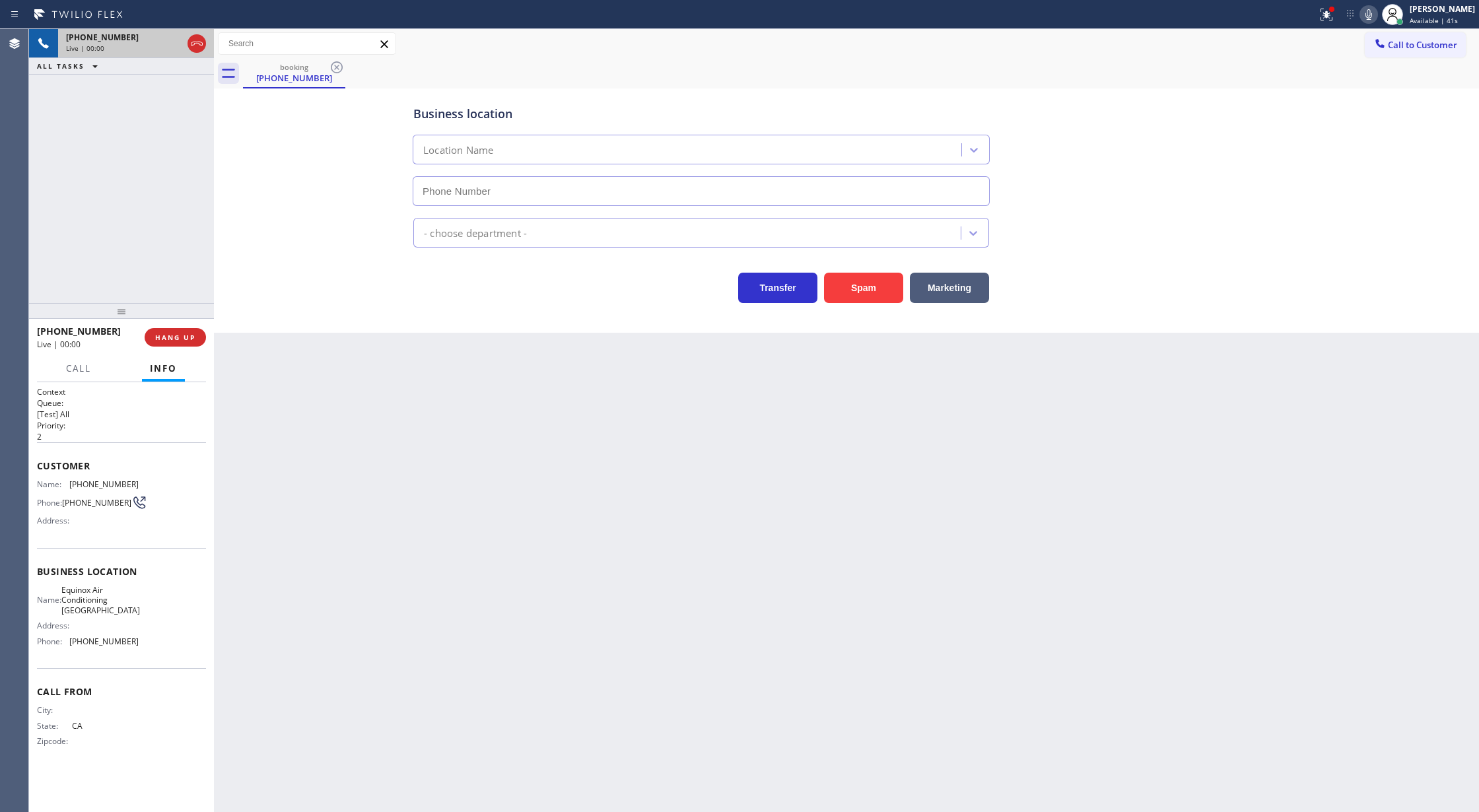
type input "(949) 569-5809"
click at [875, 294] on button "Spam" at bounding box center [863, 287] width 79 height 30
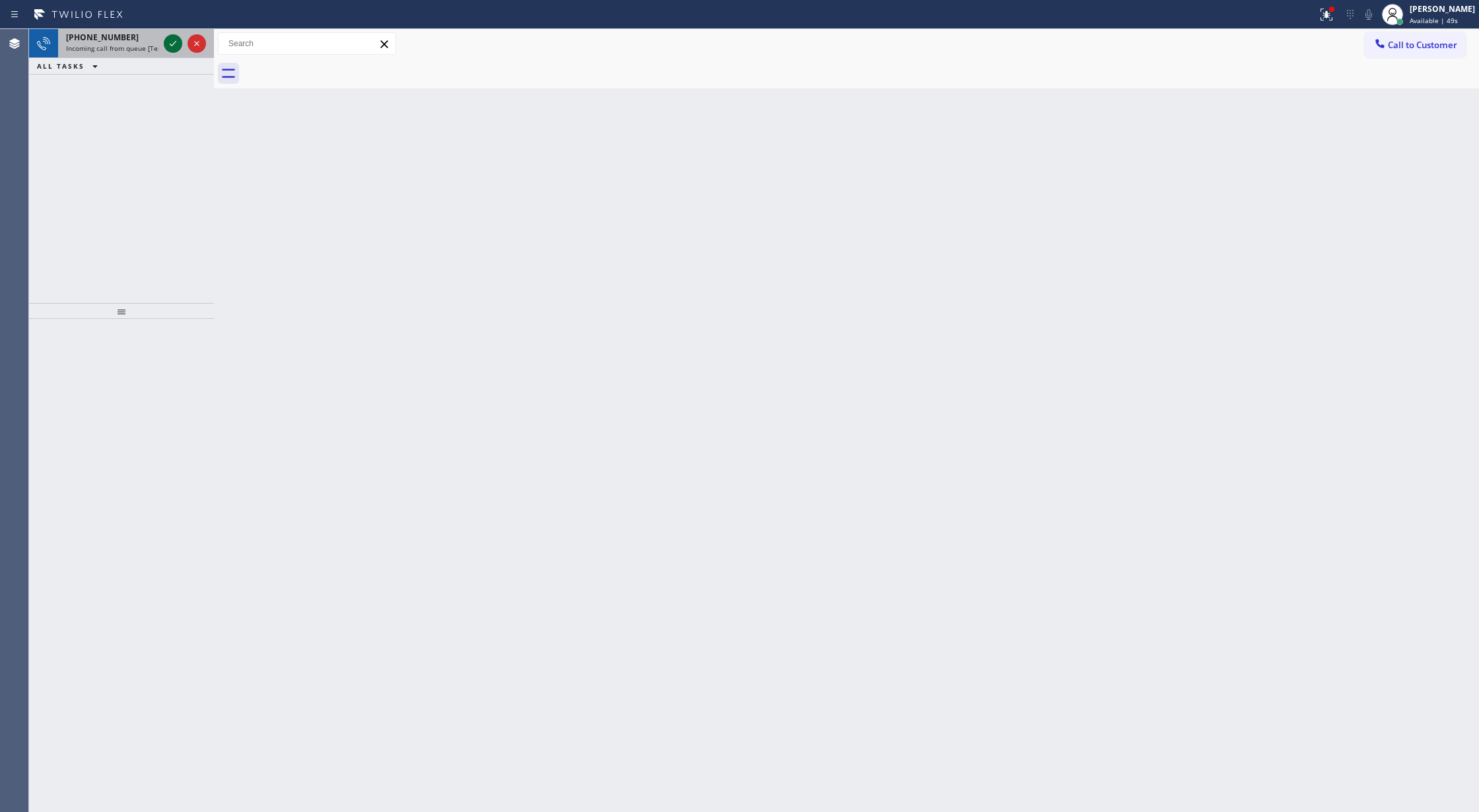
click at [169, 42] on icon at bounding box center [173, 43] width 15 height 15
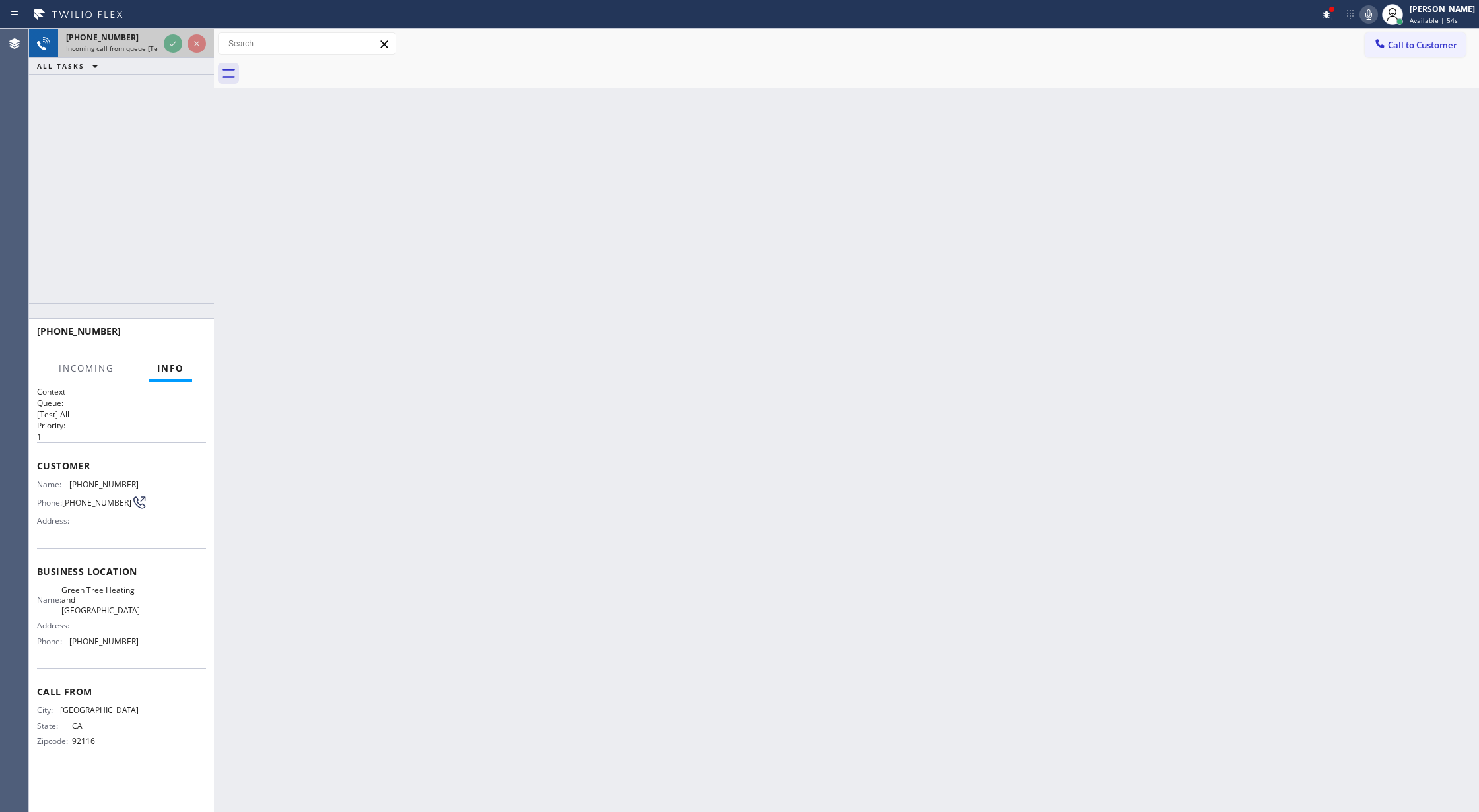
click at [159, 45] on div "Incoming call from queue [Test] All" at bounding box center [112, 48] width 93 height 9
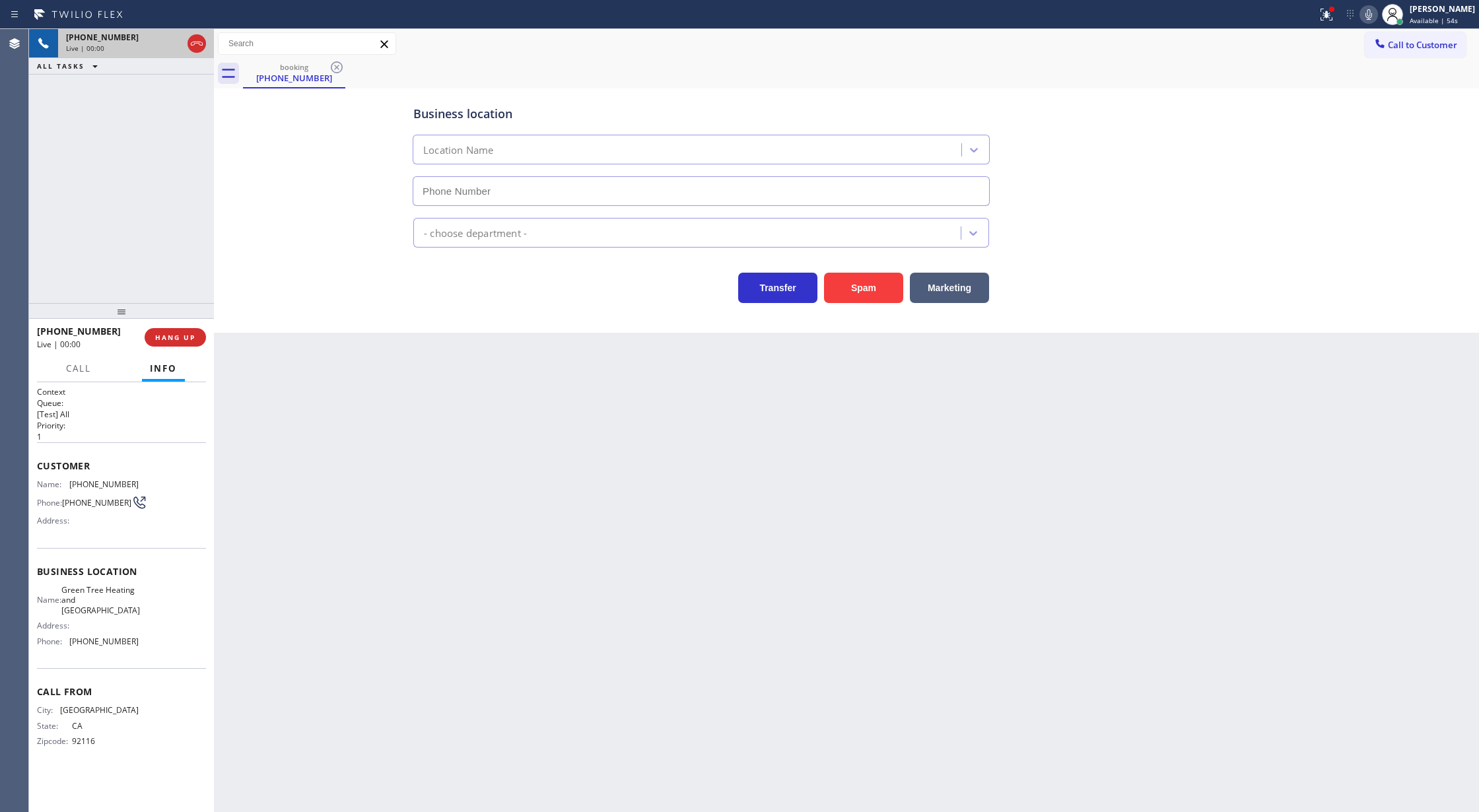
click at [169, 45] on div "Live | 00:00" at bounding box center [124, 48] width 116 height 9
type input "(949) 506-5933"
click at [871, 289] on button "Spam" at bounding box center [863, 287] width 79 height 30
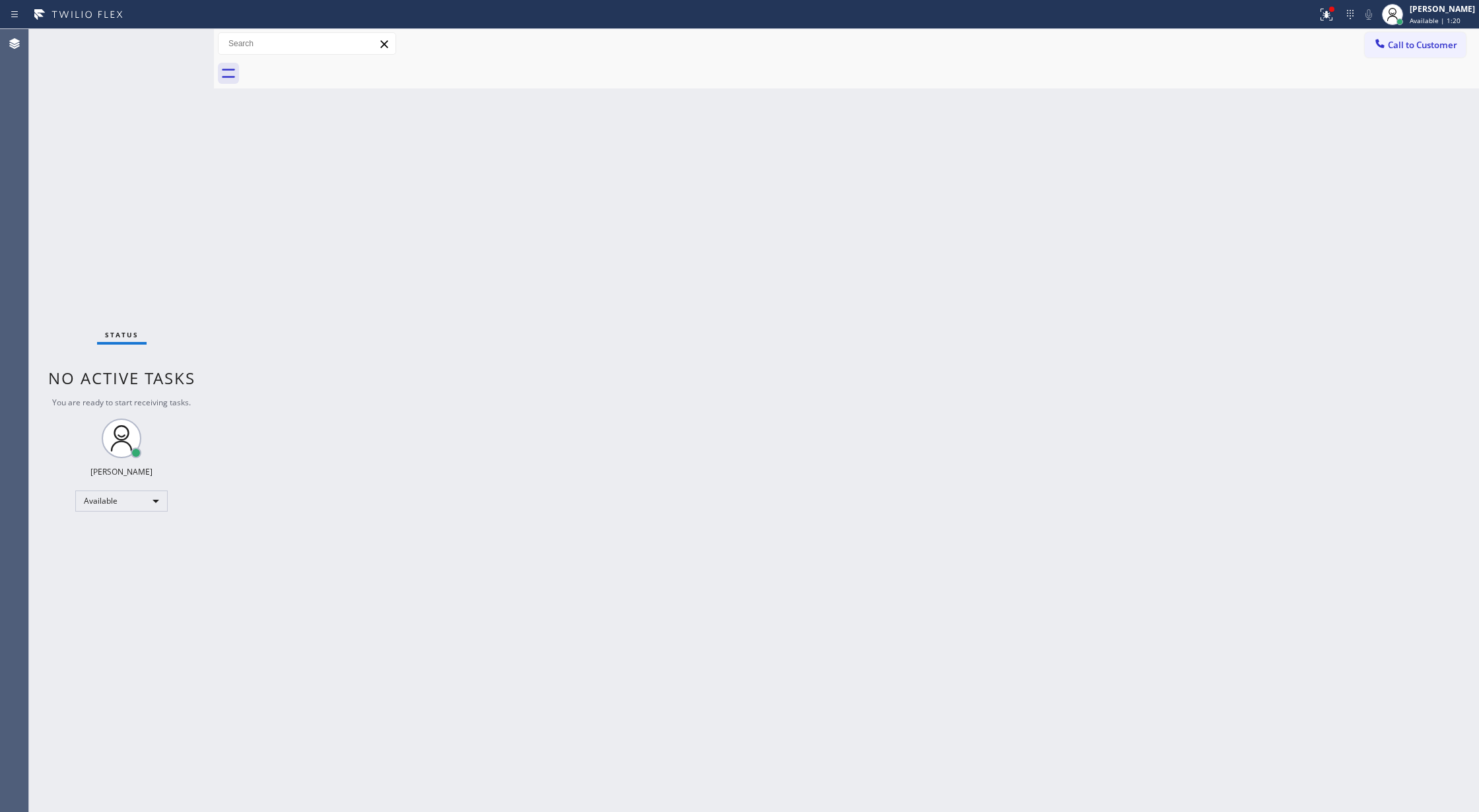
click at [176, 45] on div "Status No active tasks You are ready to start receiving tasks. Lilibeth Pueyo A…" at bounding box center [121, 421] width 185 height 783
click at [178, 41] on div "Status No active tasks You are ready to start receiving tasks. Lilibeth Pueyo A…" at bounding box center [121, 421] width 185 height 783
click at [178, 40] on div "Status No active tasks You are ready to start receiving tasks. Lilibeth Pueyo A…" at bounding box center [121, 421] width 185 height 783
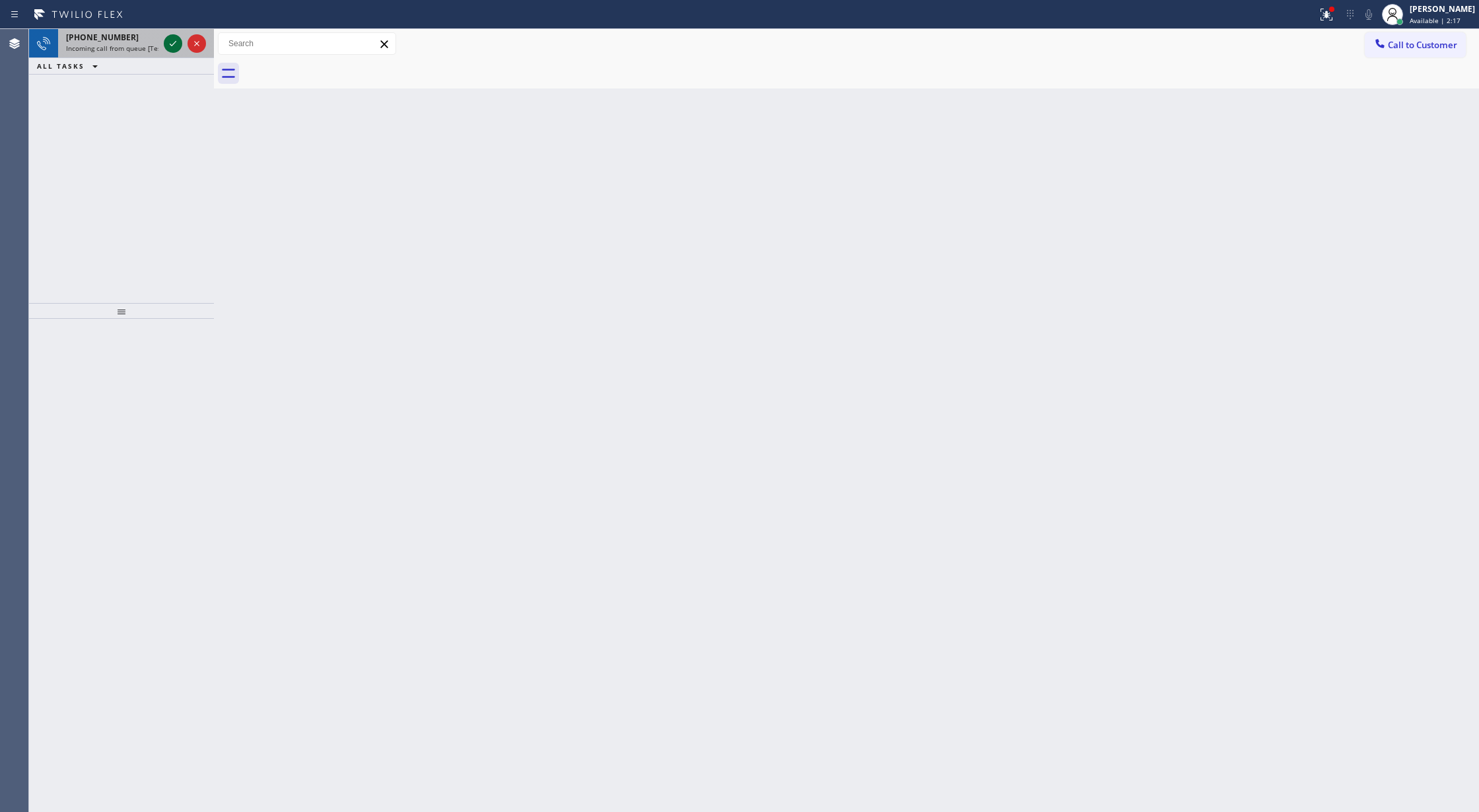
drag, startPoint x: 180, startPoint y: 43, endPoint x: 172, endPoint y: 46, distance: 8.5
click at [180, 43] on icon at bounding box center [173, 43] width 15 height 15
click at [170, 46] on icon at bounding box center [173, 43] width 15 height 15
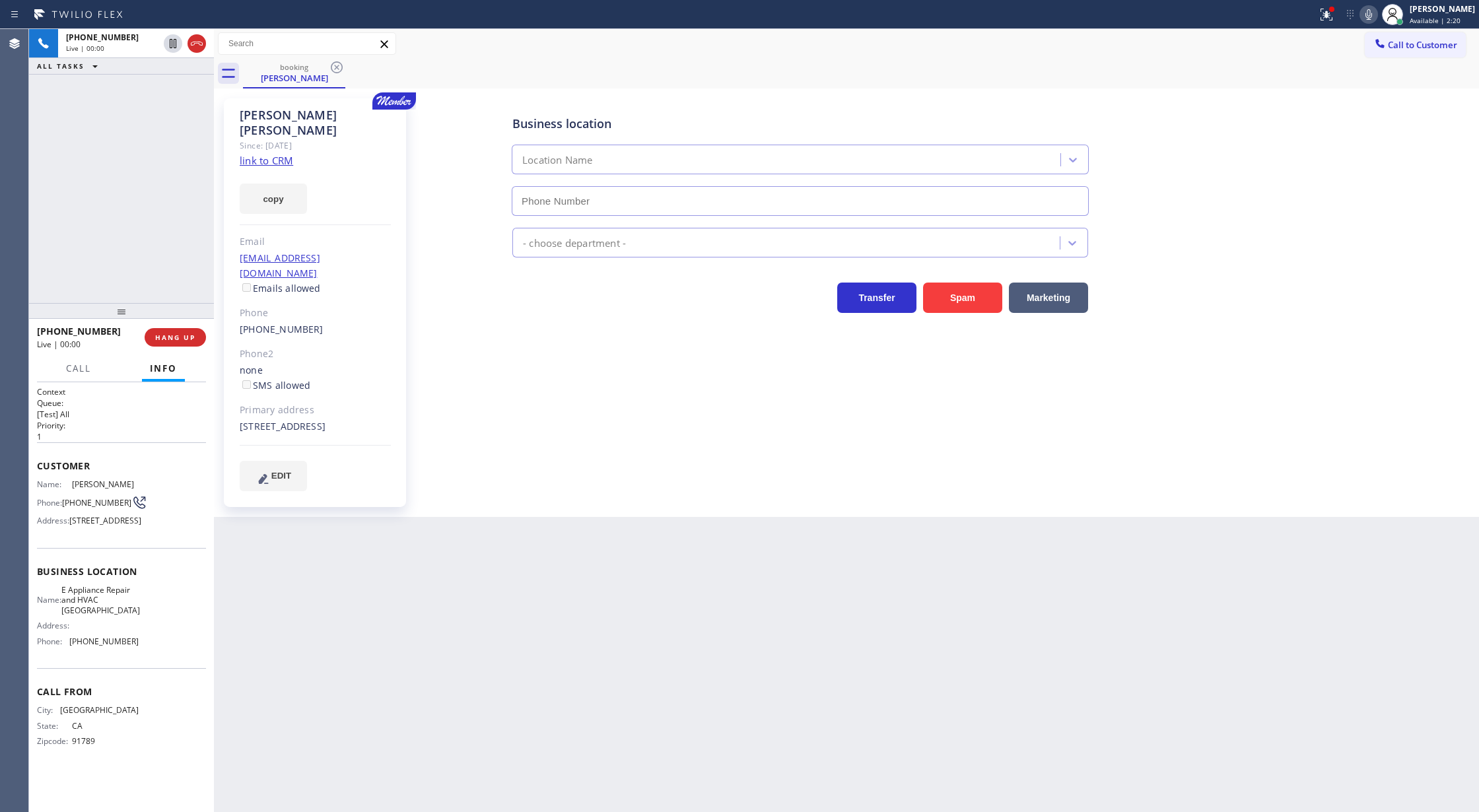
type input "(949) 894-4797"
click at [268, 154] on link "link to CRM" at bounding box center [266, 160] width 54 height 13
click at [1374, 15] on icon at bounding box center [1368, 14] width 15 height 15
click at [1374, 11] on icon at bounding box center [1368, 14] width 15 height 15
drag, startPoint x: 196, startPoint y: 44, endPoint x: 196, endPoint y: 59, distance: 15.0
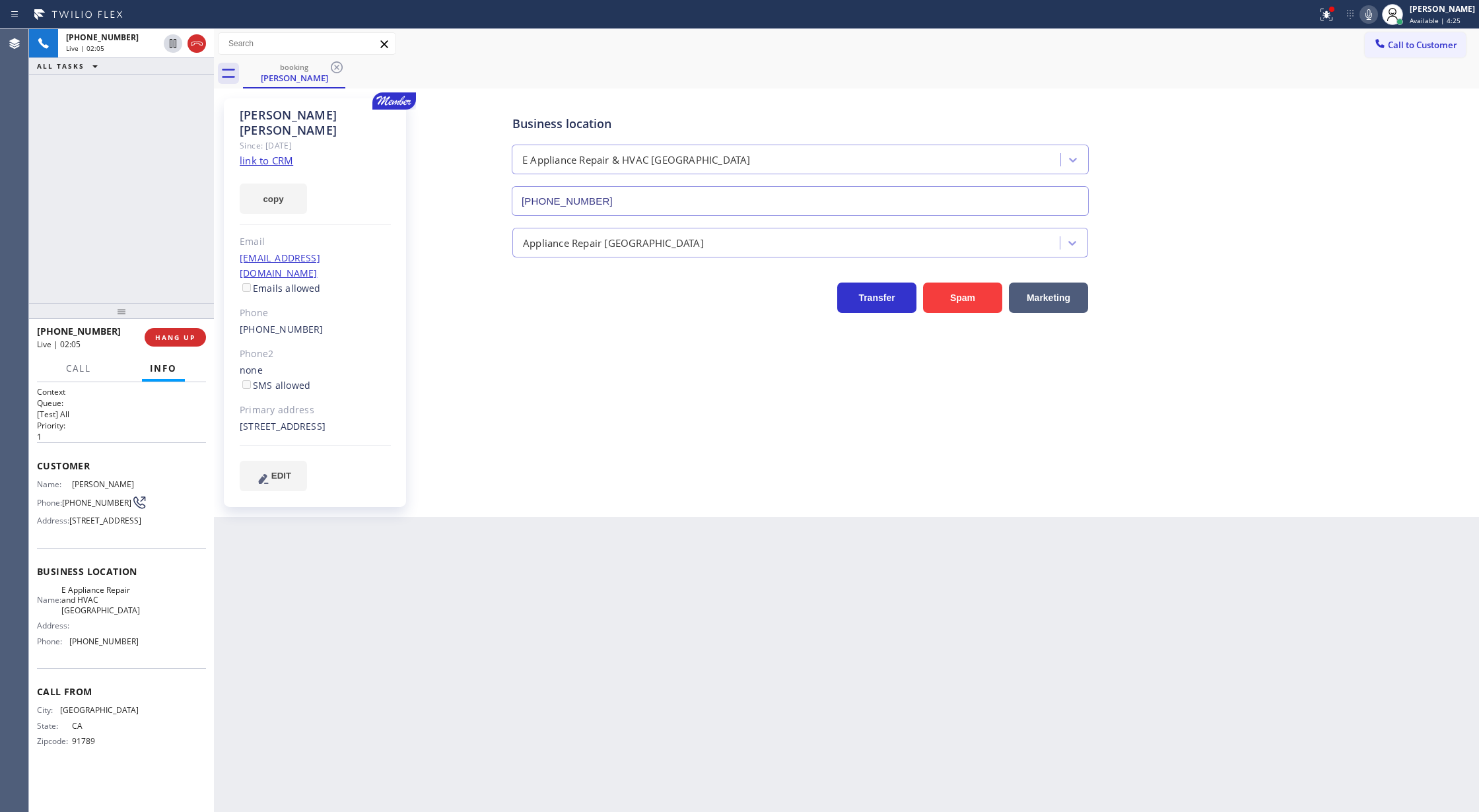
click at [196, 44] on icon at bounding box center [196, 43] width 15 height 15
click at [165, 340] on span "COMPLETE" at bounding box center [173, 337] width 46 height 9
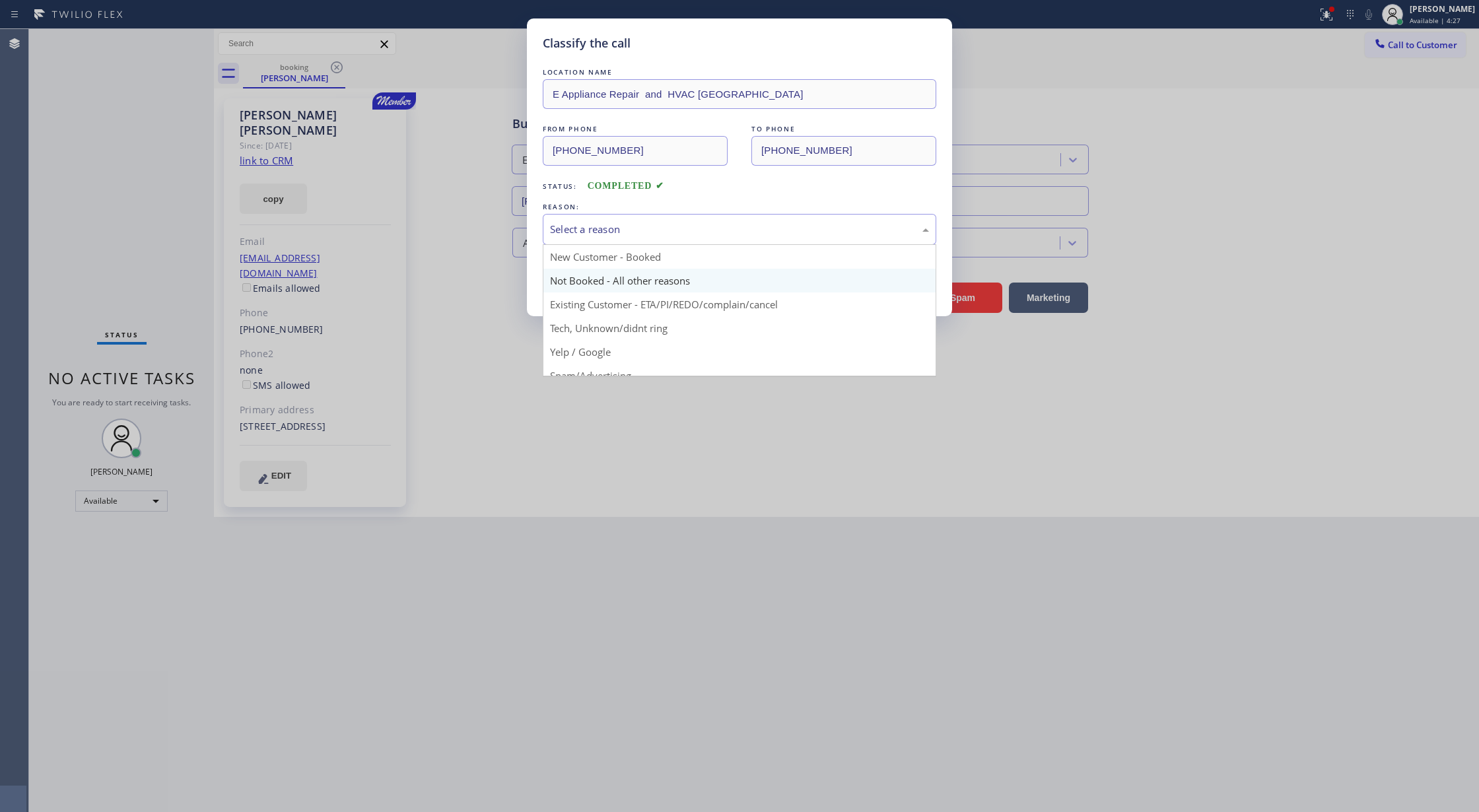
drag, startPoint x: 613, startPoint y: 230, endPoint x: 605, endPoint y: 283, distance: 53.6
click at [613, 230] on div "Select a reason" at bounding box center [739, 229] width 379 height 15
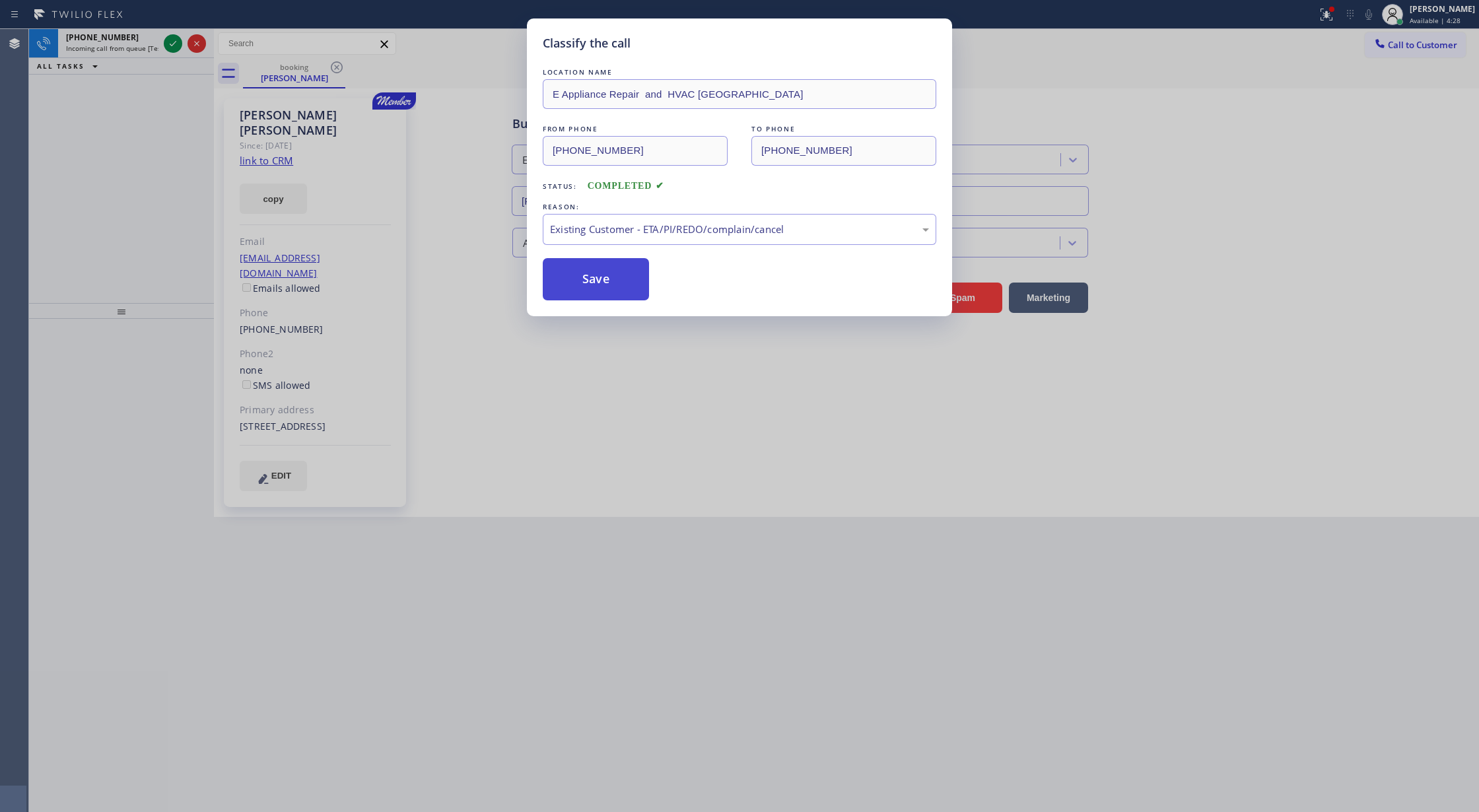
click at [595, 284] on button "Save" at bounding box center [596, 279] width 107 height 42
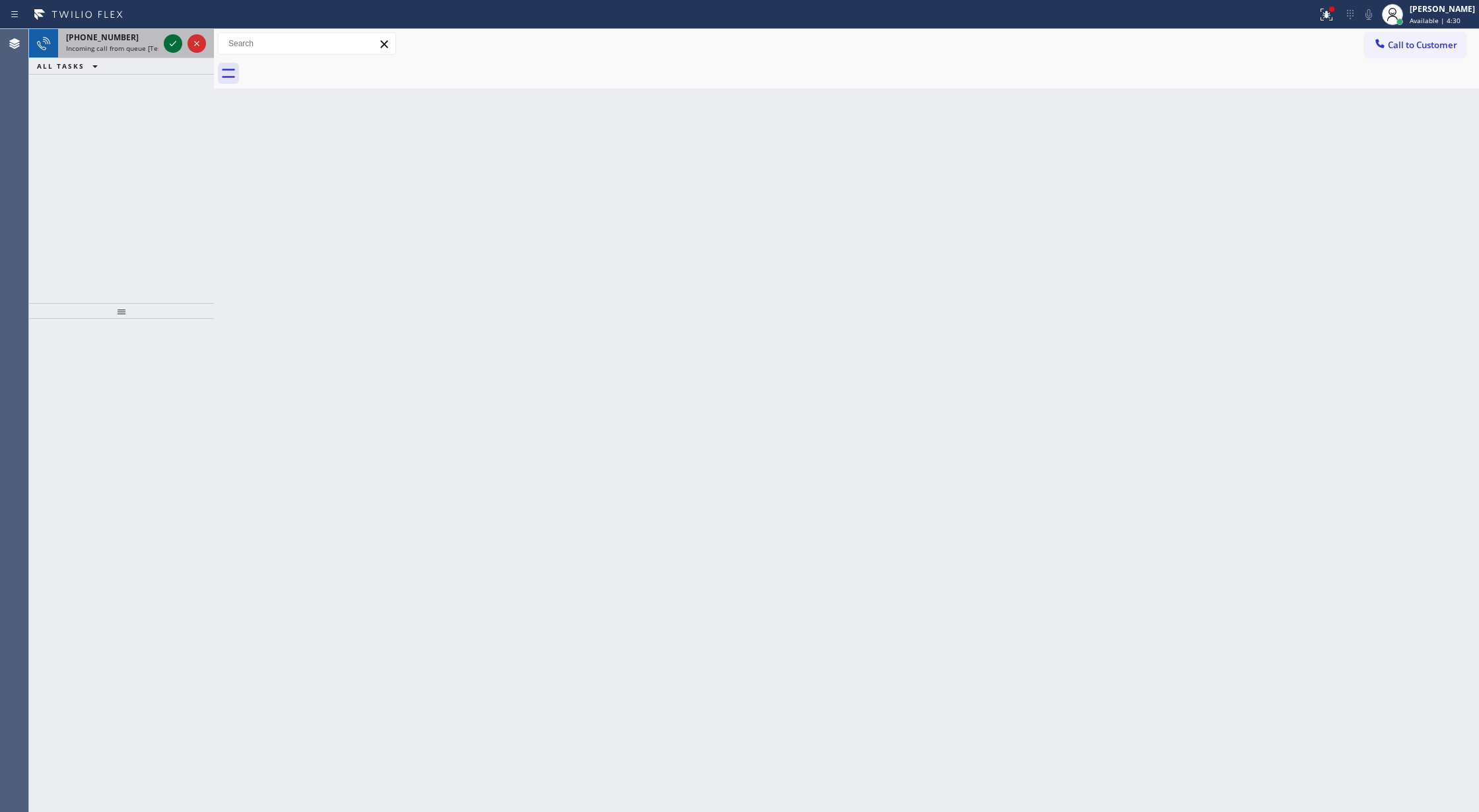
click at [170, 44] on icon at bounding box center [173, 43] width 15 height 15
click at [169, 37] on icon at bounding box center [173, 43] width 15 height 15
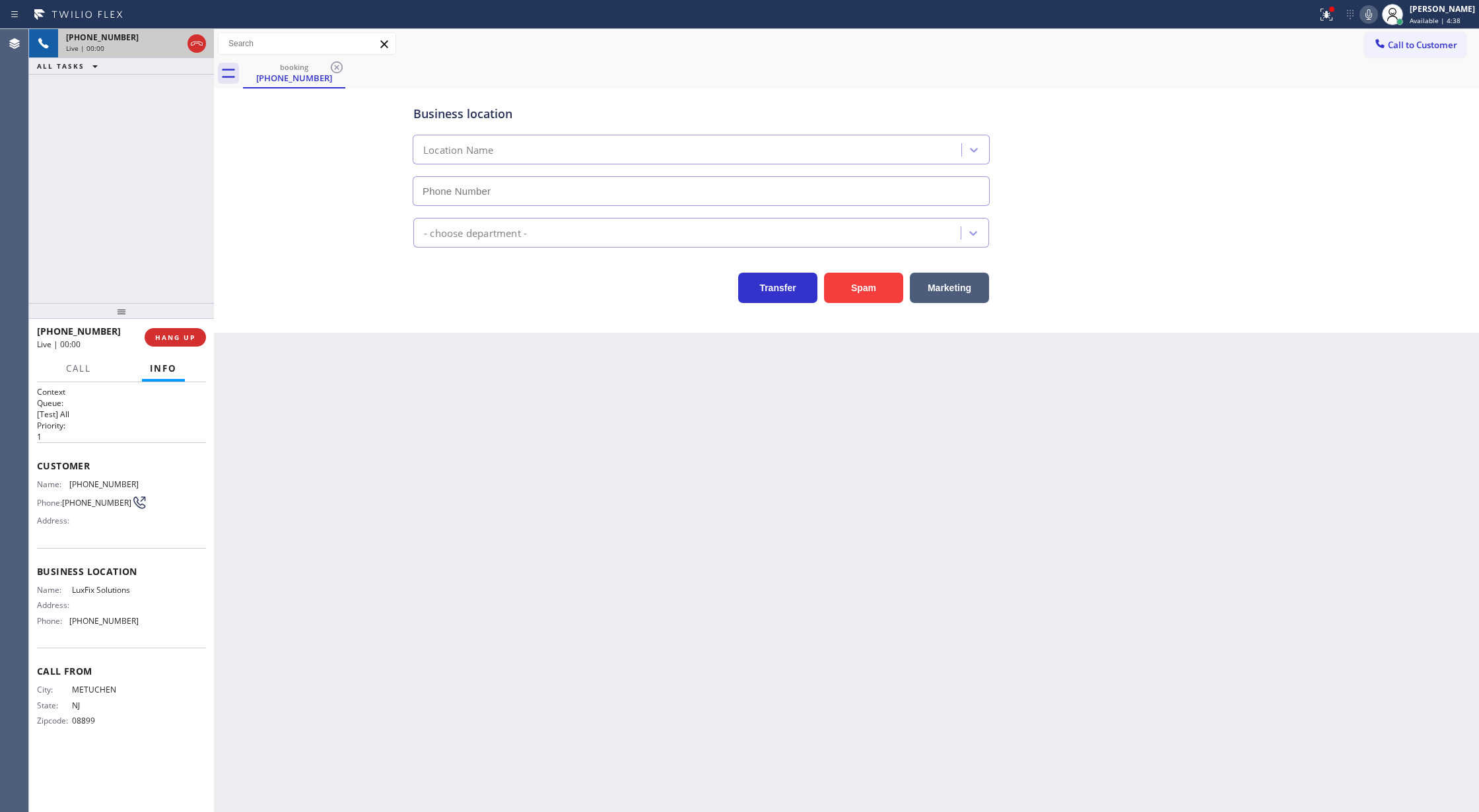
type input "(908) 201-8201"
drag, startPoint x: 201, startPoint y: 44, endPoint x: 201, endPoint y: 50, distance: 6.0
click at [201, 44] on icon at bounding box center [196, 43] width 15 height 15
click at [177, 342] on button "COMPLETE" at bounding box center [173, 337] width 67 height 19
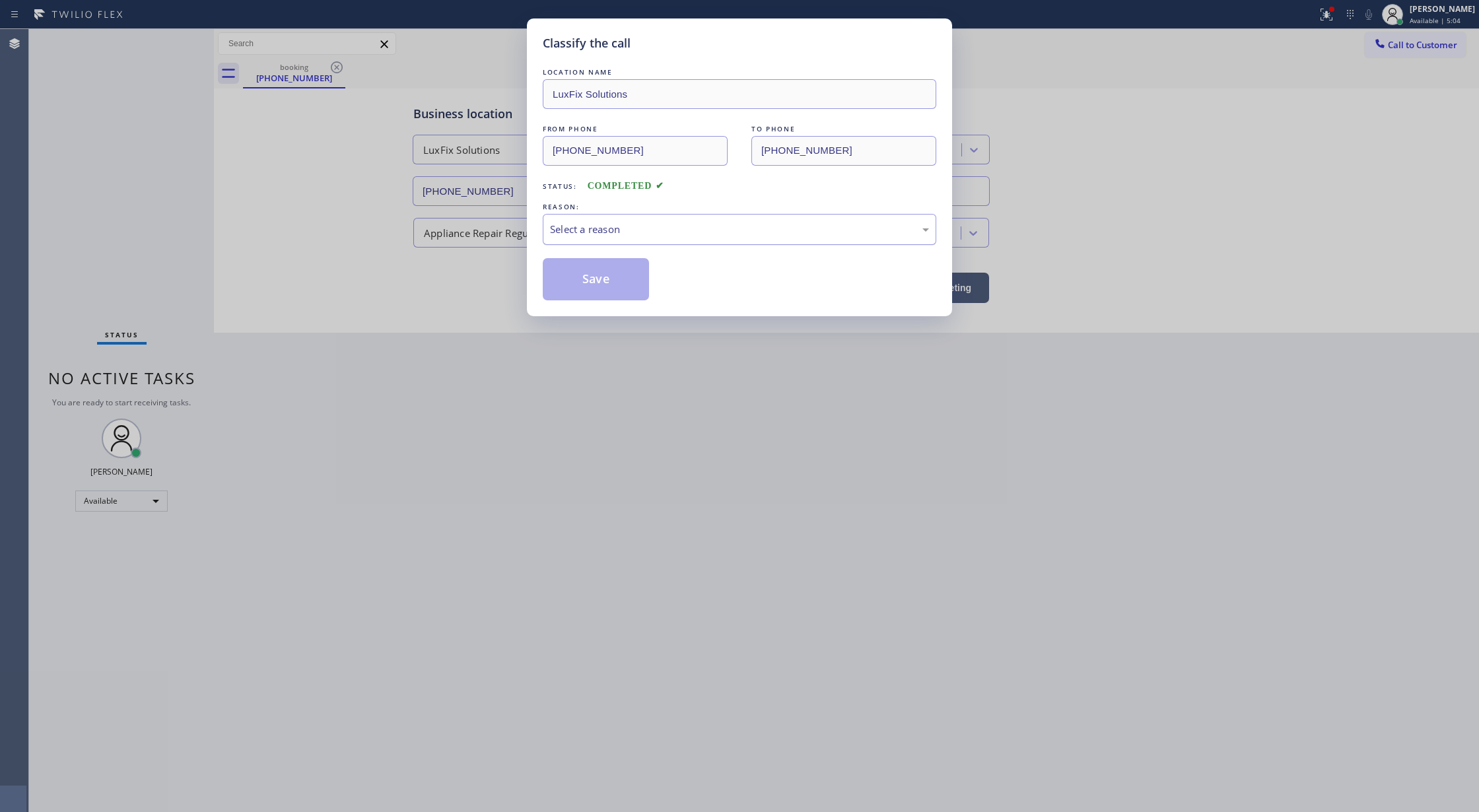
click at [598, 237] on div "Select a reason" at bounding box center [739, 229] width 379 height 15
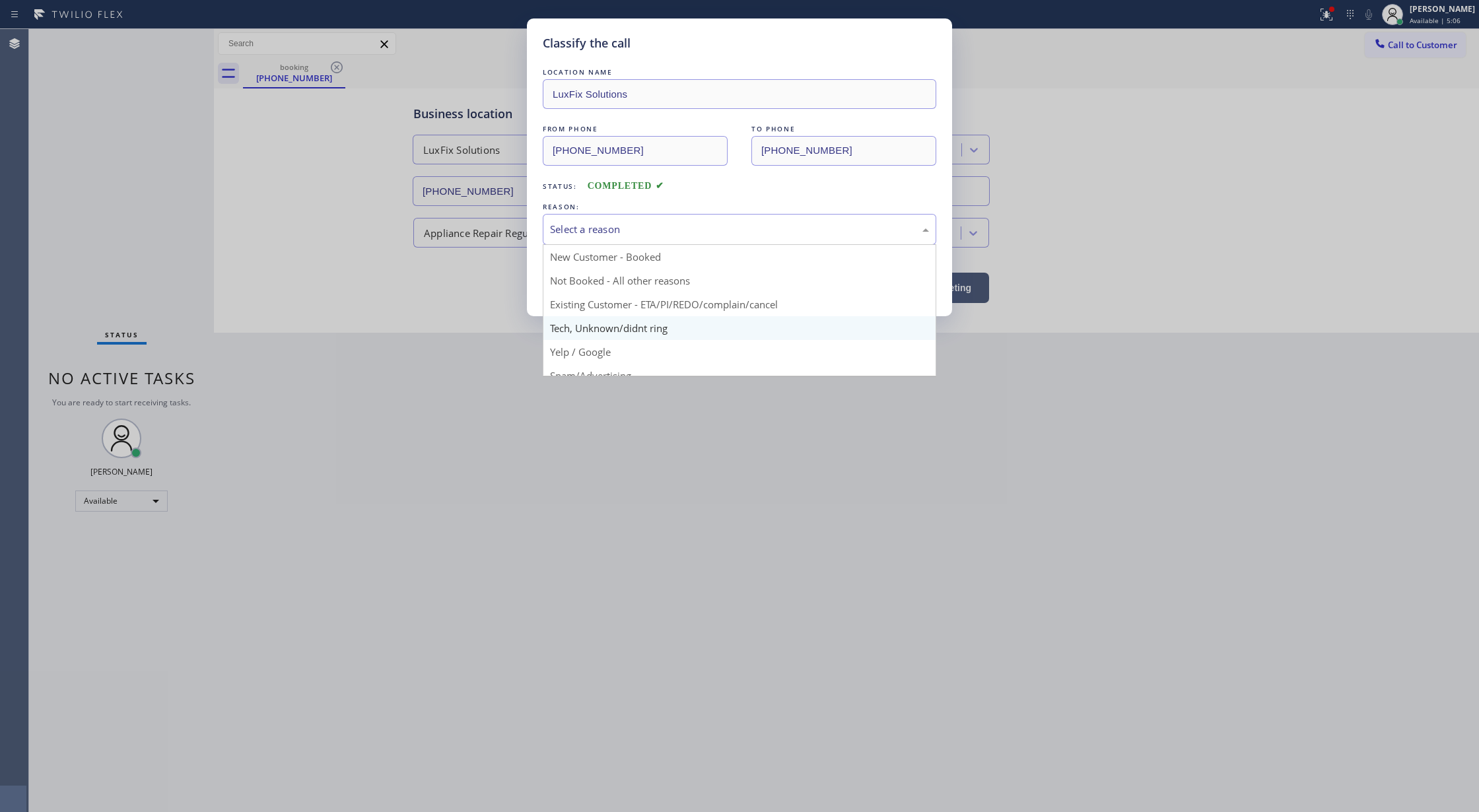
scroll to position [83, 0]
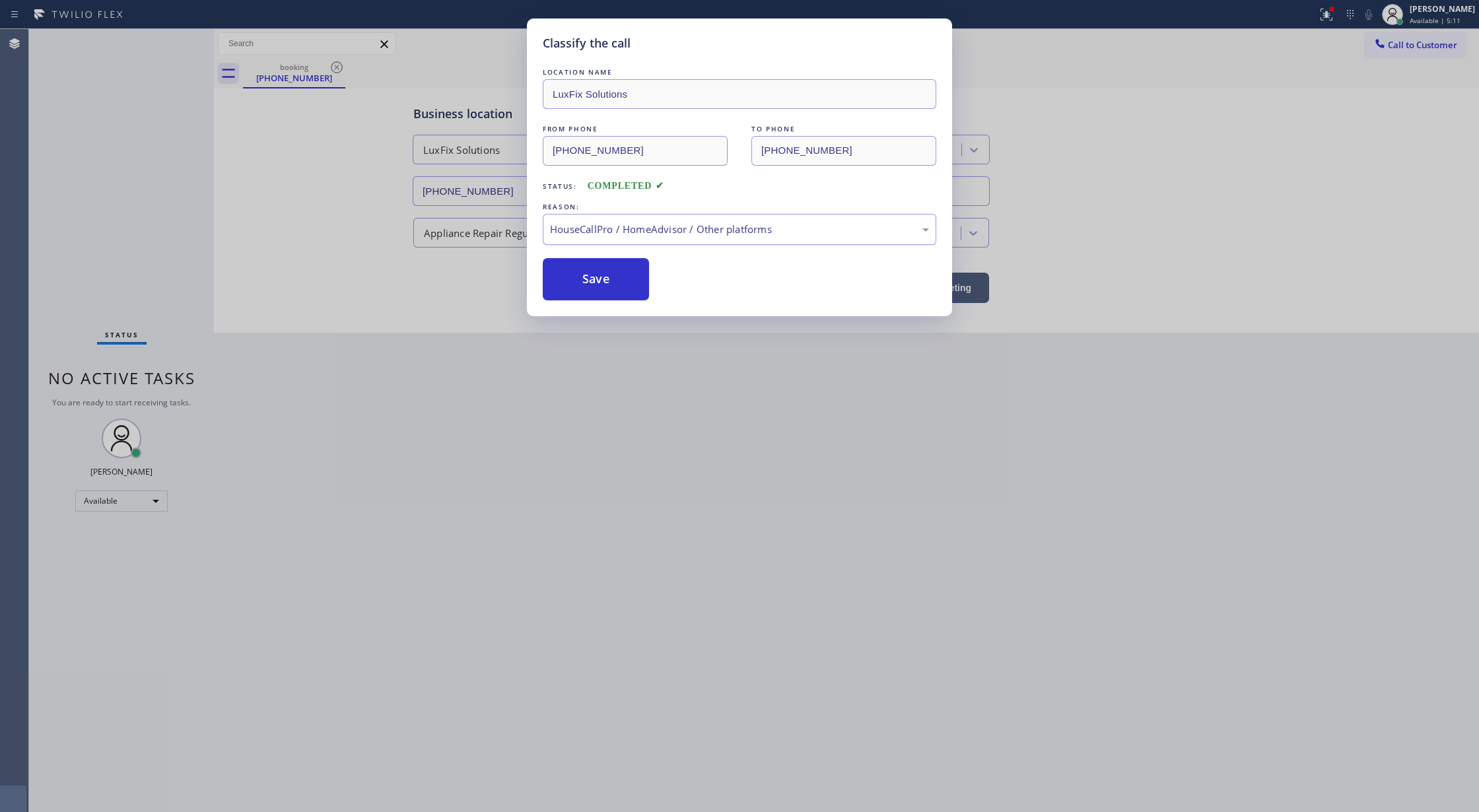
click at [597, 239] on div "HouseCallPro / HomeAdvisor / Other platforms" at bounding box center [740, 230] width 393 height 31
click at [584, 285] on button "Save" at bounding box center [596, 279] width 107 height 42
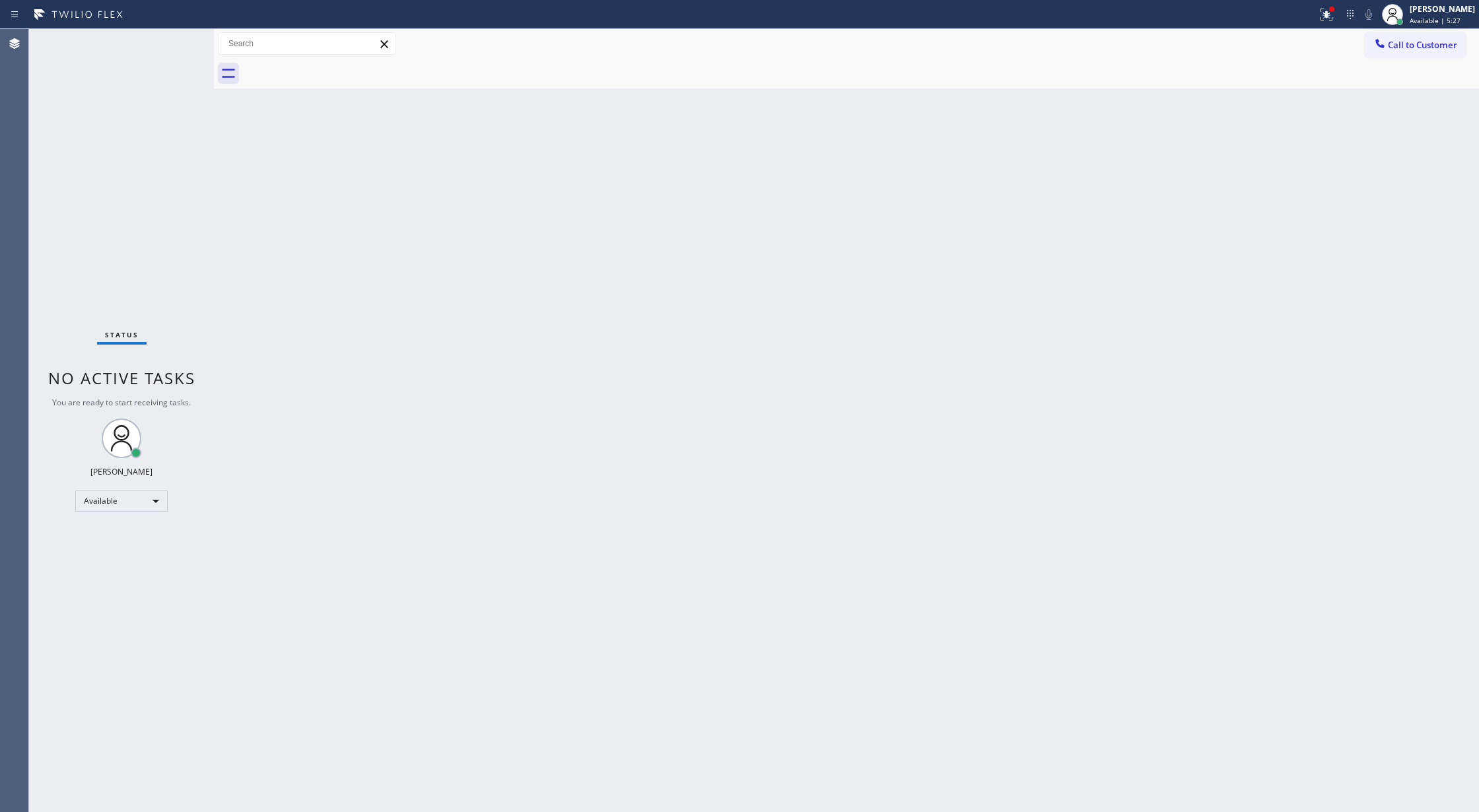
click at [154, 46] on div "Status No active tasks You are ready to start receiving tasks. Lilibeth Pueyo A…" at bounding box center [121, 421] width 185 height 783
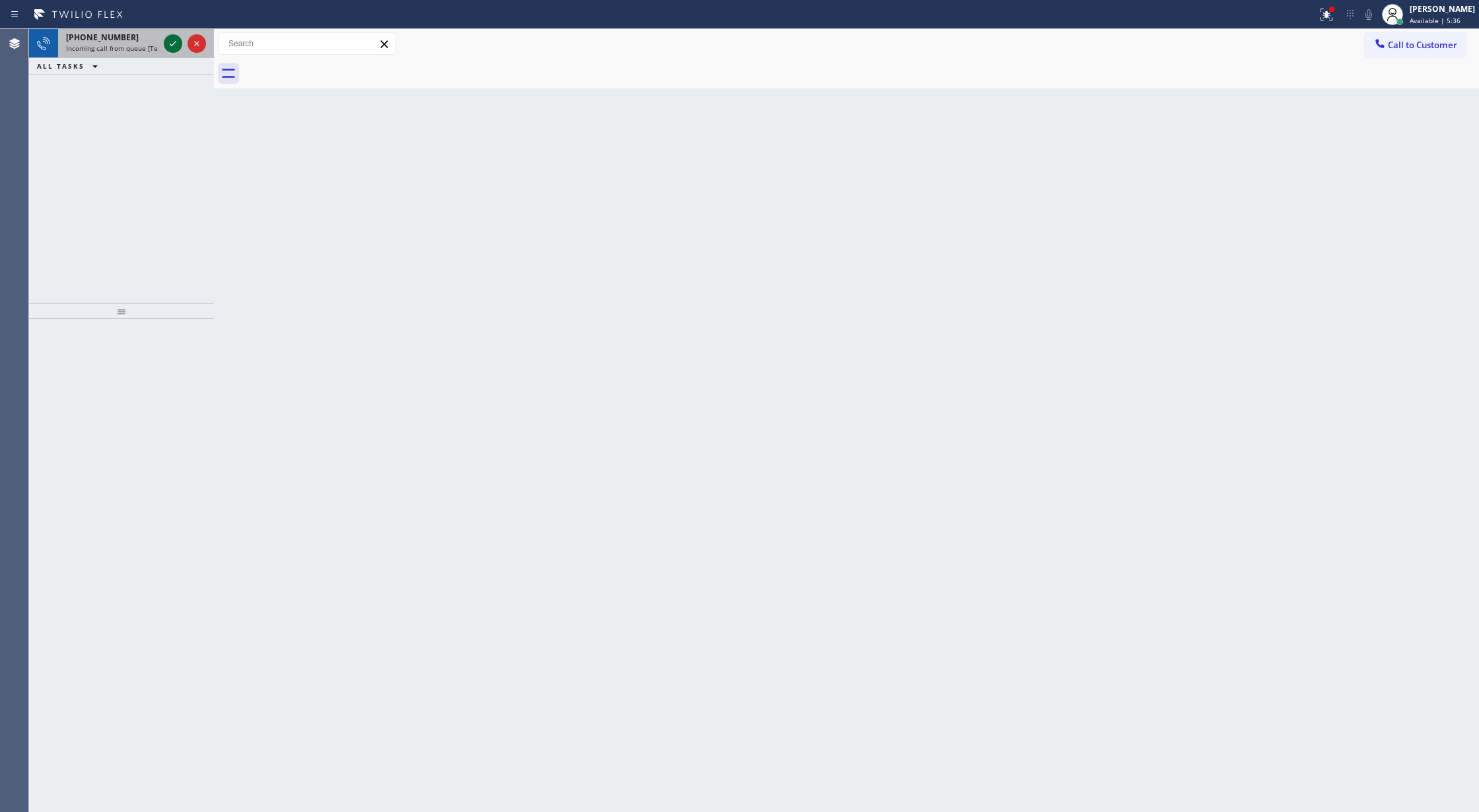
click at [165, 44] on icon at bounding box center [173, 43] width 15 height 15
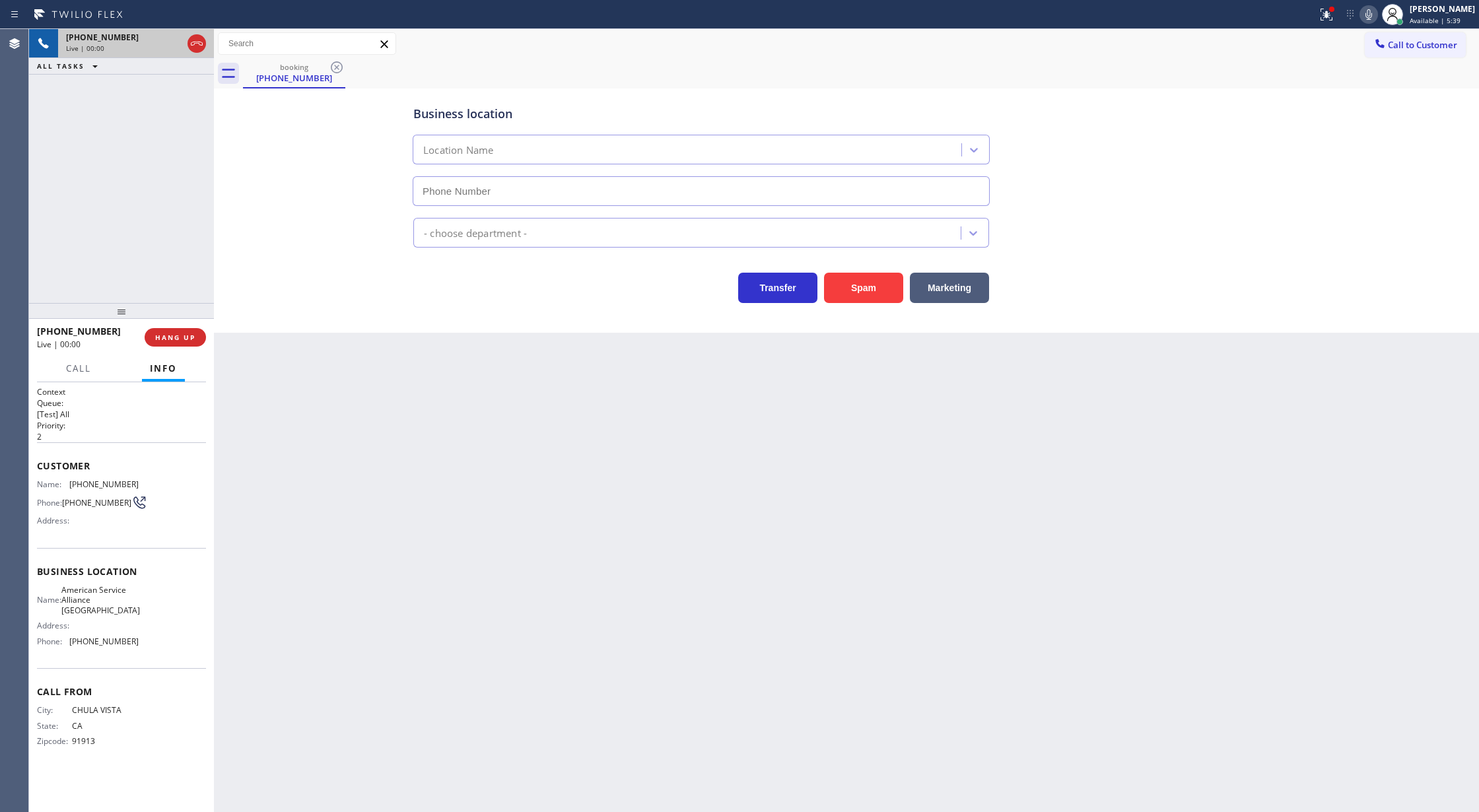
type input "(619) 413-0400"
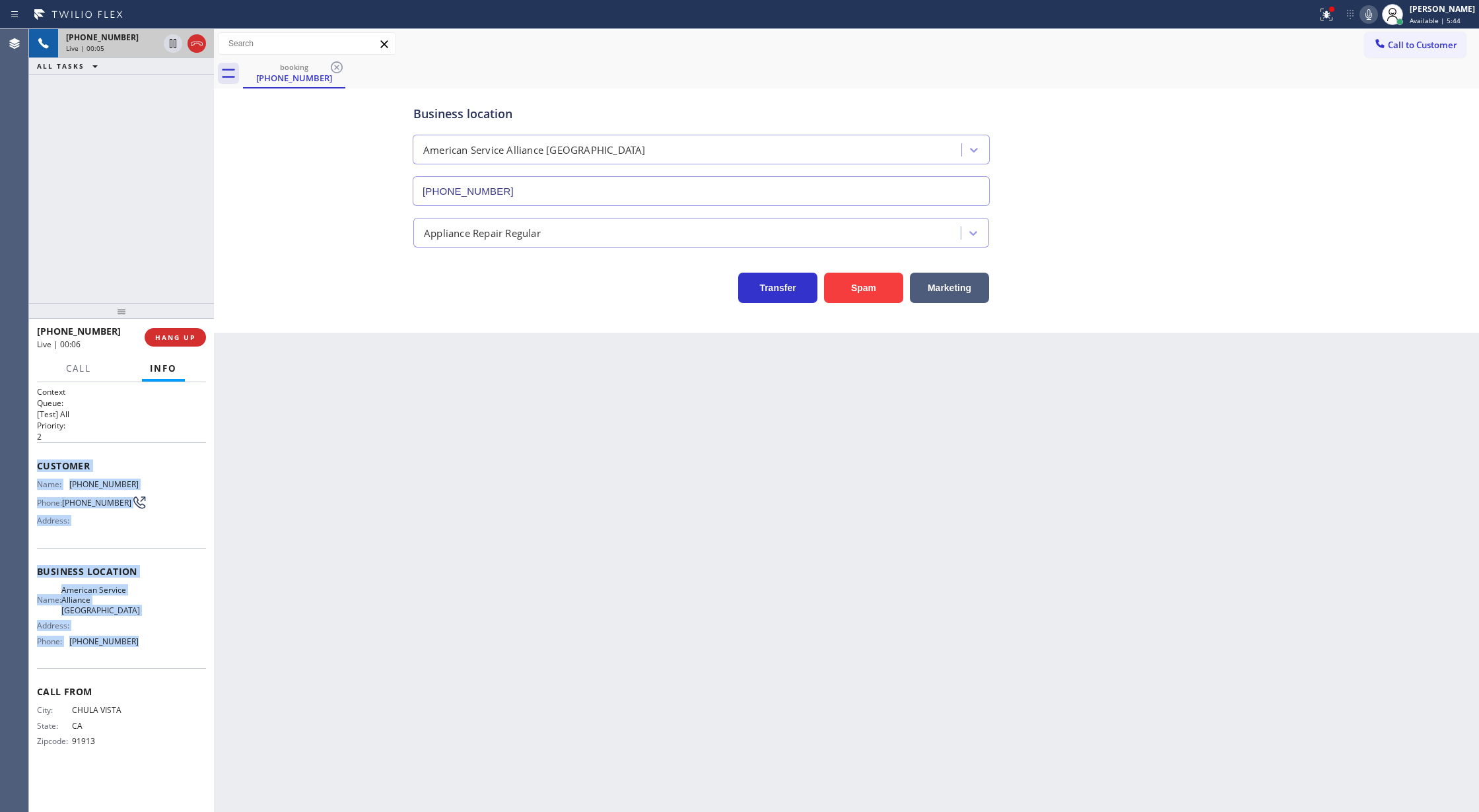
drag, startPoint x: 37, startPoint y: 466, endPoint x: 151, endPoint y: 643, distance: 210.5
click at [151, 643] on div "Context Queue: [Test] All Priority: 2 Customer Name: (619) 495-1347 Phone: (619…" at bounding box center [121, 577] width 169 height 383
copy div "Customer Name: (619) 495-1347 Phone: (619) 495-1347 Address: Business location …"
drag, startPoint x: 1380, startPoint y: 15, endPoint x: 1341, endPoint y: 21, distance: 39.5
click at [1372, 15] on icon at bounding box center [1369, 14] width 7 height 11
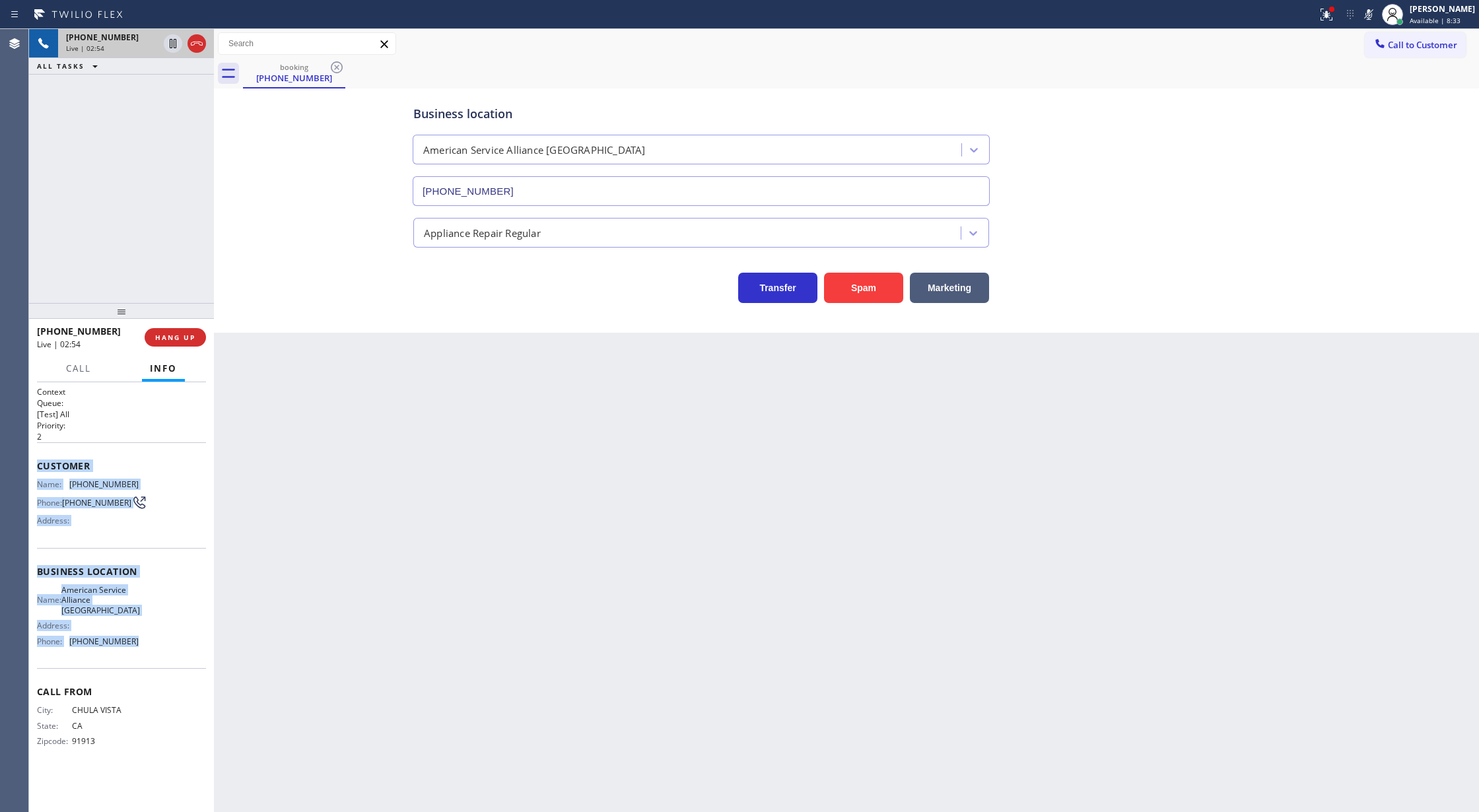
click at [160, 47] on div "+16194951347 Live | 02:54" at bounding box center [109, 44] width 103 height 29
click at [173, 43] on icon at bounding box center [173, 43] width 15 height 15
click at [169, 86] on icon at bounding box center [173, 89] width 15 height 15
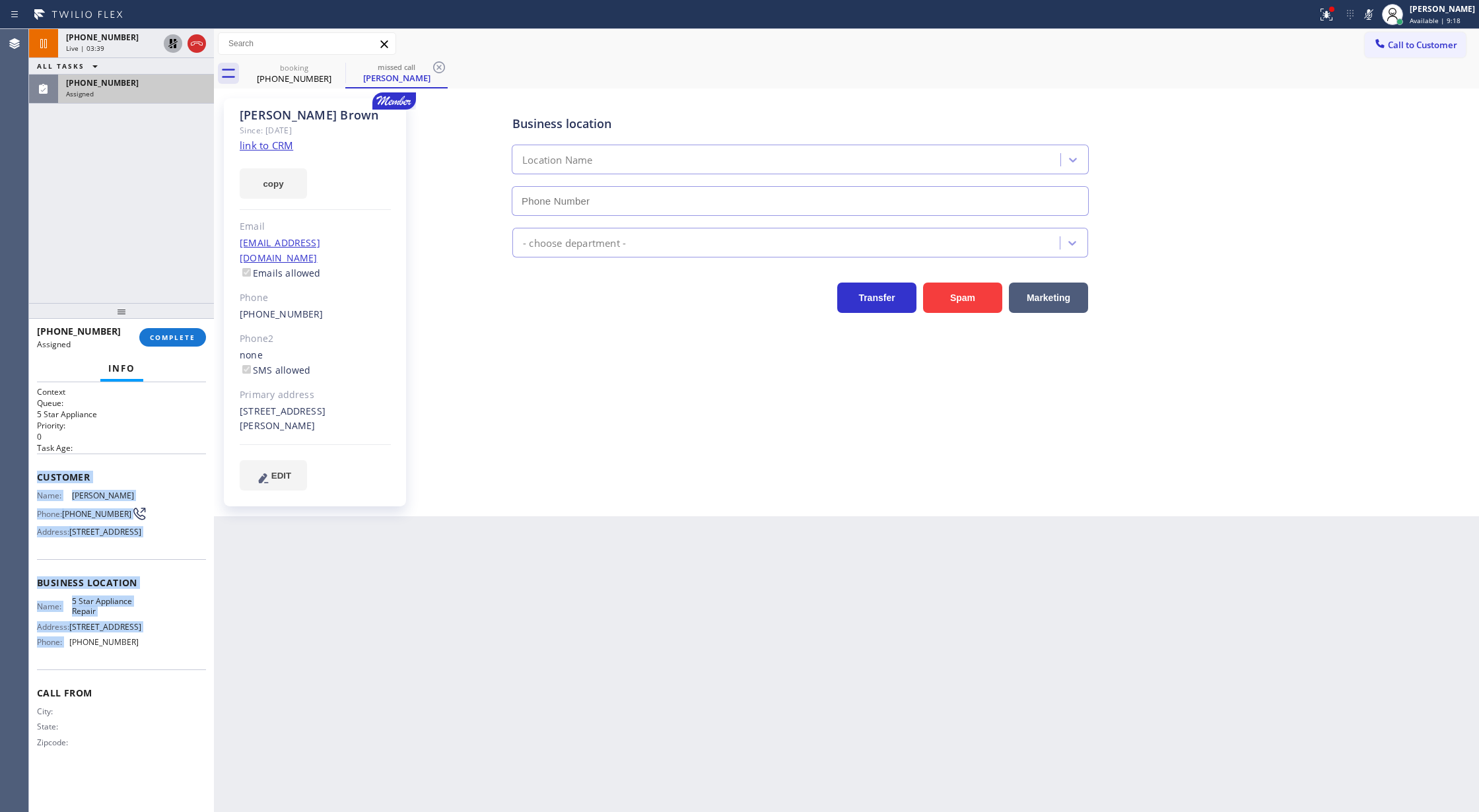
type input "(855) 731-4952"
click at [173, 342] on button "COMPLETE" at bounding box center [173, 337] width 67 height 19
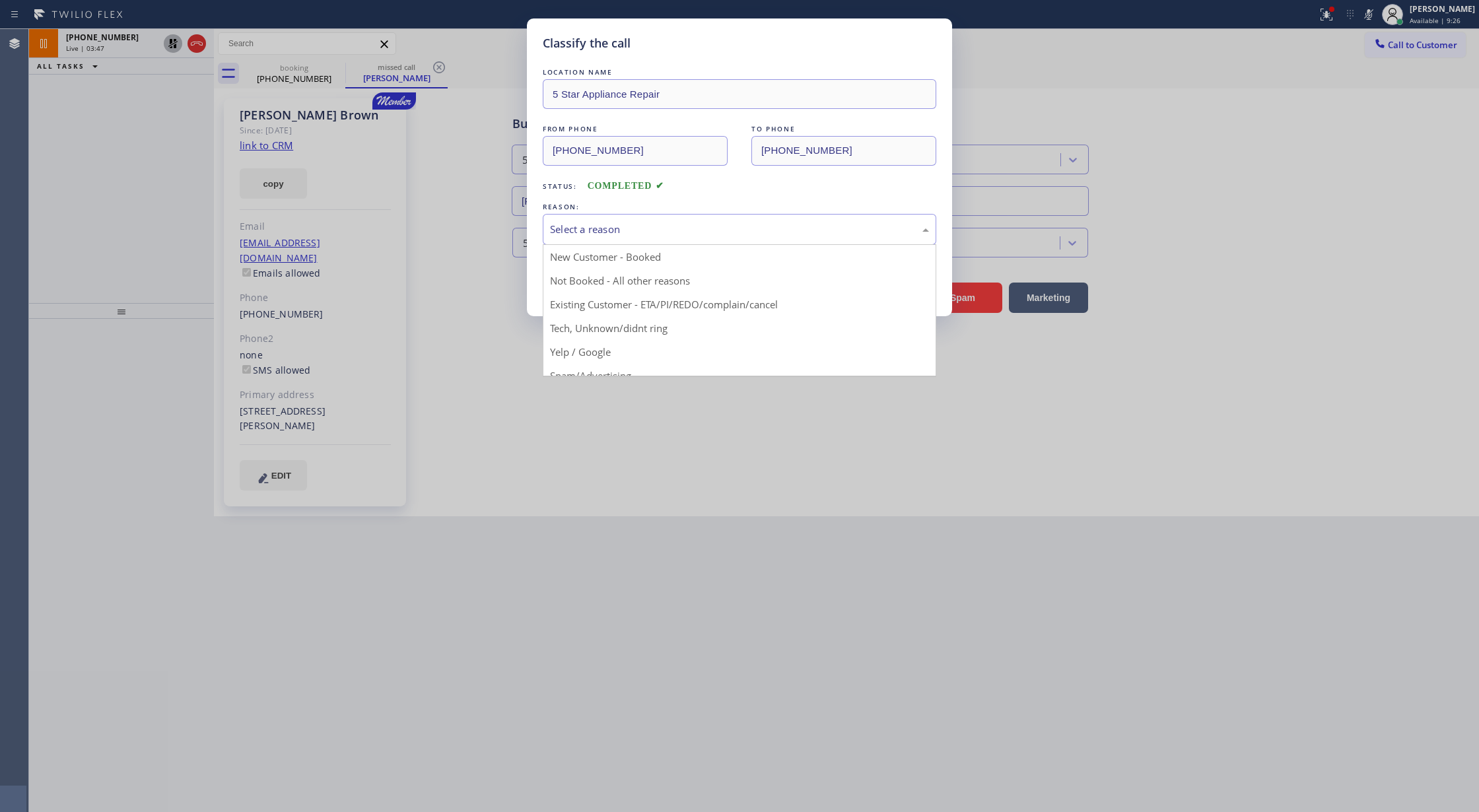
click at [632, 239] on div "Select a reason" at bounding box center [740, 230] width 393 height 31
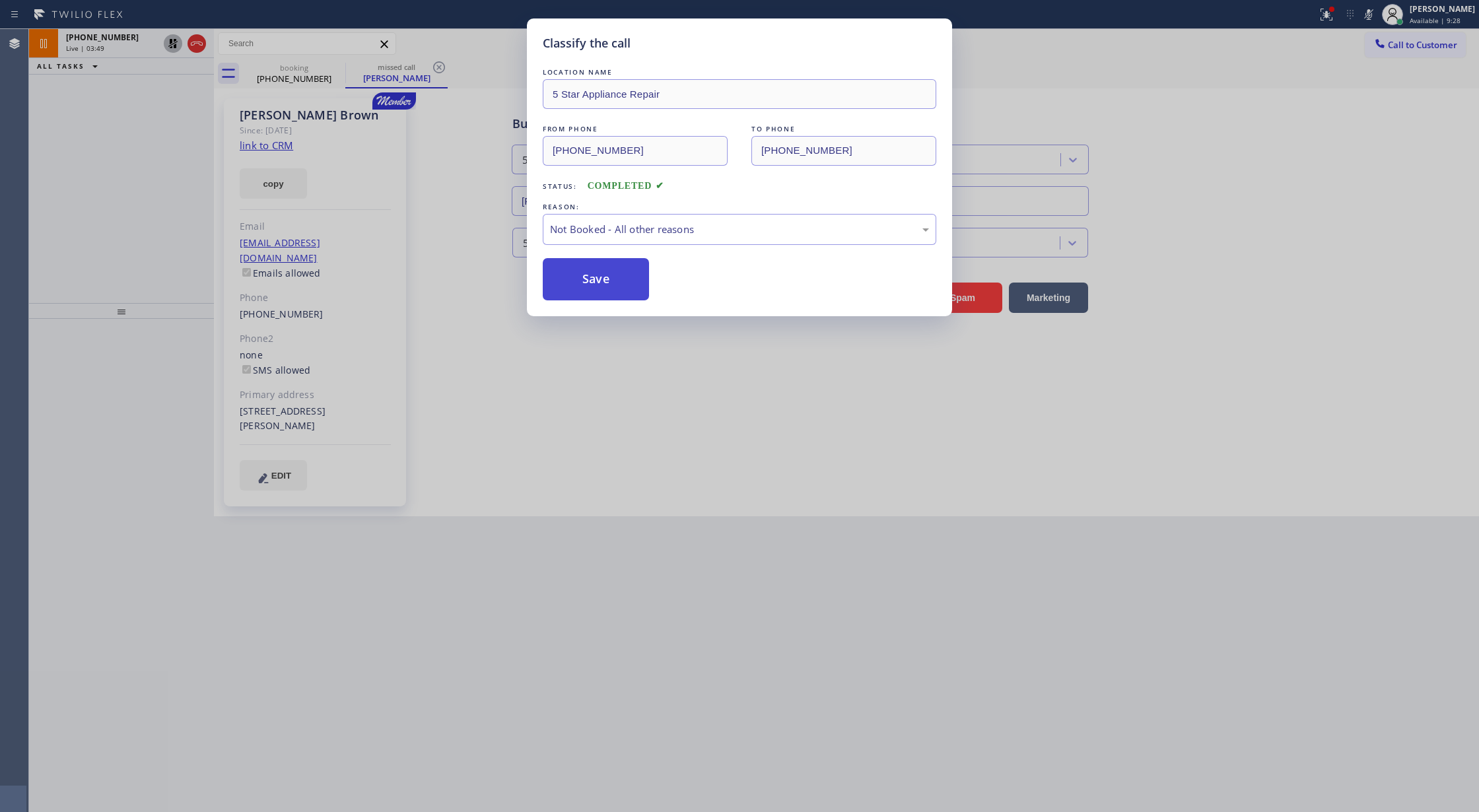
click at [592, 284] on button "Save" at bounding box center [596, 279] width 107 height 42
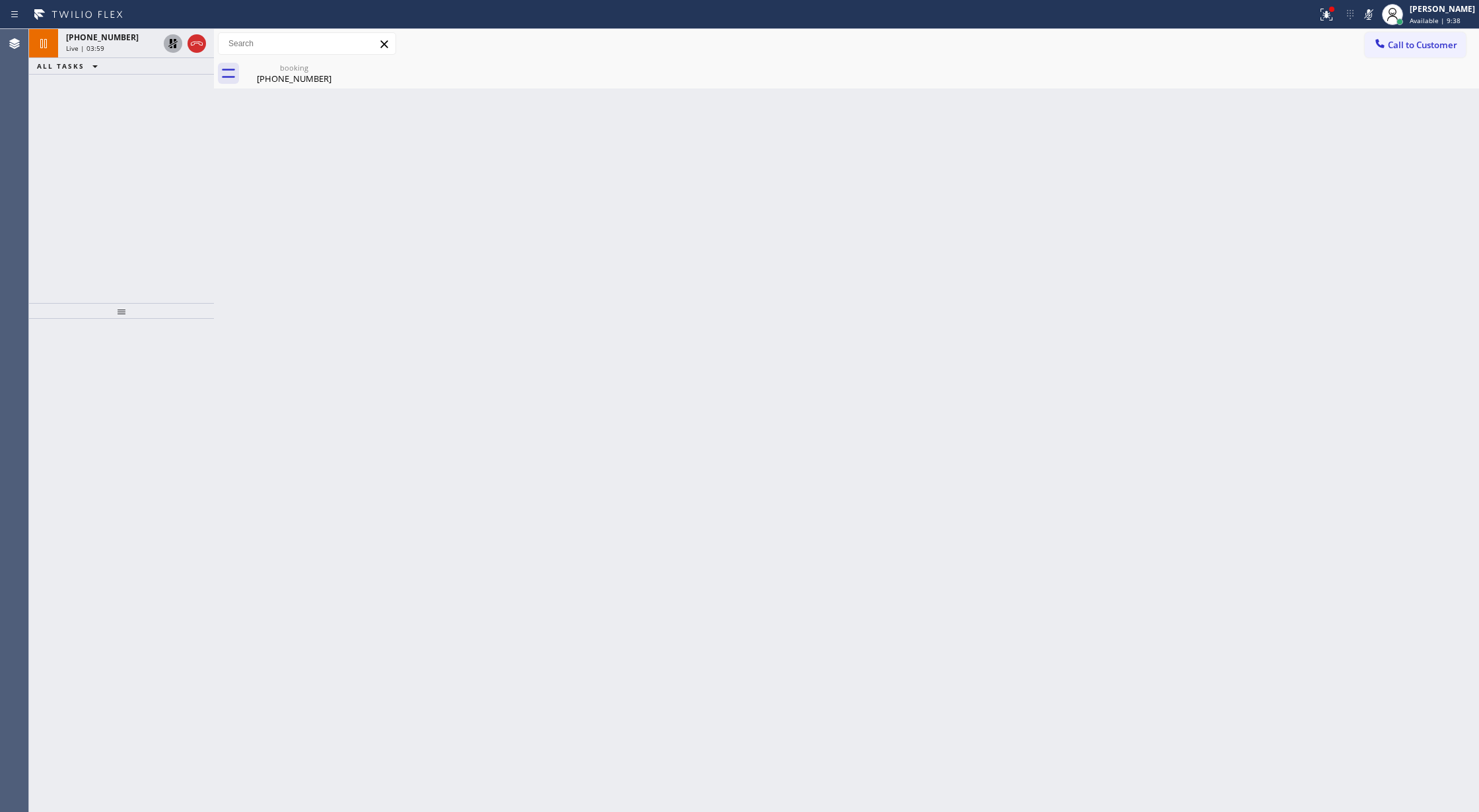
drag, startPoint x: 143, startPoint y: 56, endPoint x: 249, endPoint y: 400, distance: 360.0
click at [143, 55] on div "+16194951347 Live | 03:59" at bounding box center [109, 44] width 103 height 29
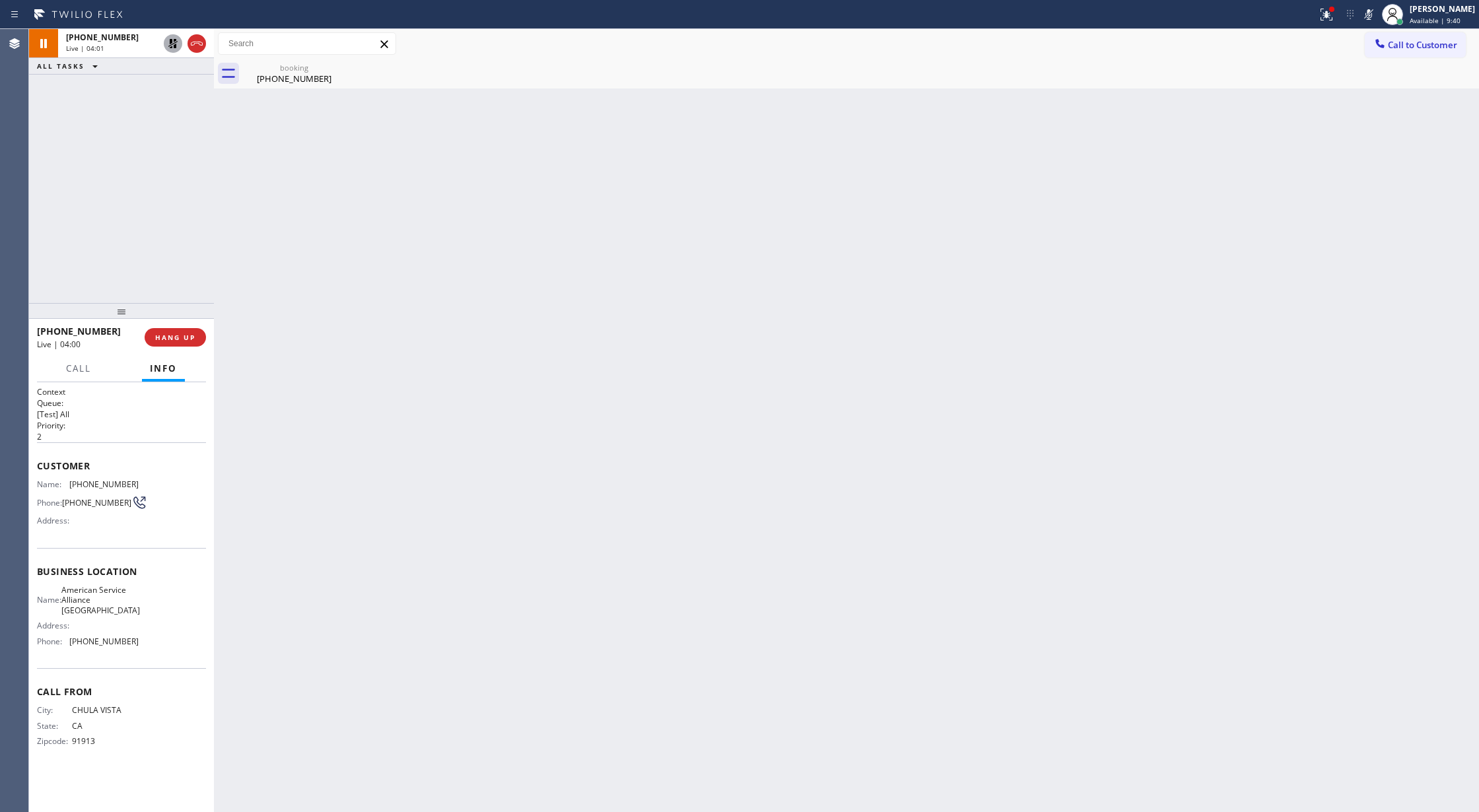
drag, startPoint x: 309, startPoint y: 85, endPoint x: 300, endPoint y: 152, distance: 67.6
click at [309, 83] on div "booking (619) 495-1347" at bounding box center [294, 73] width 99 height 29
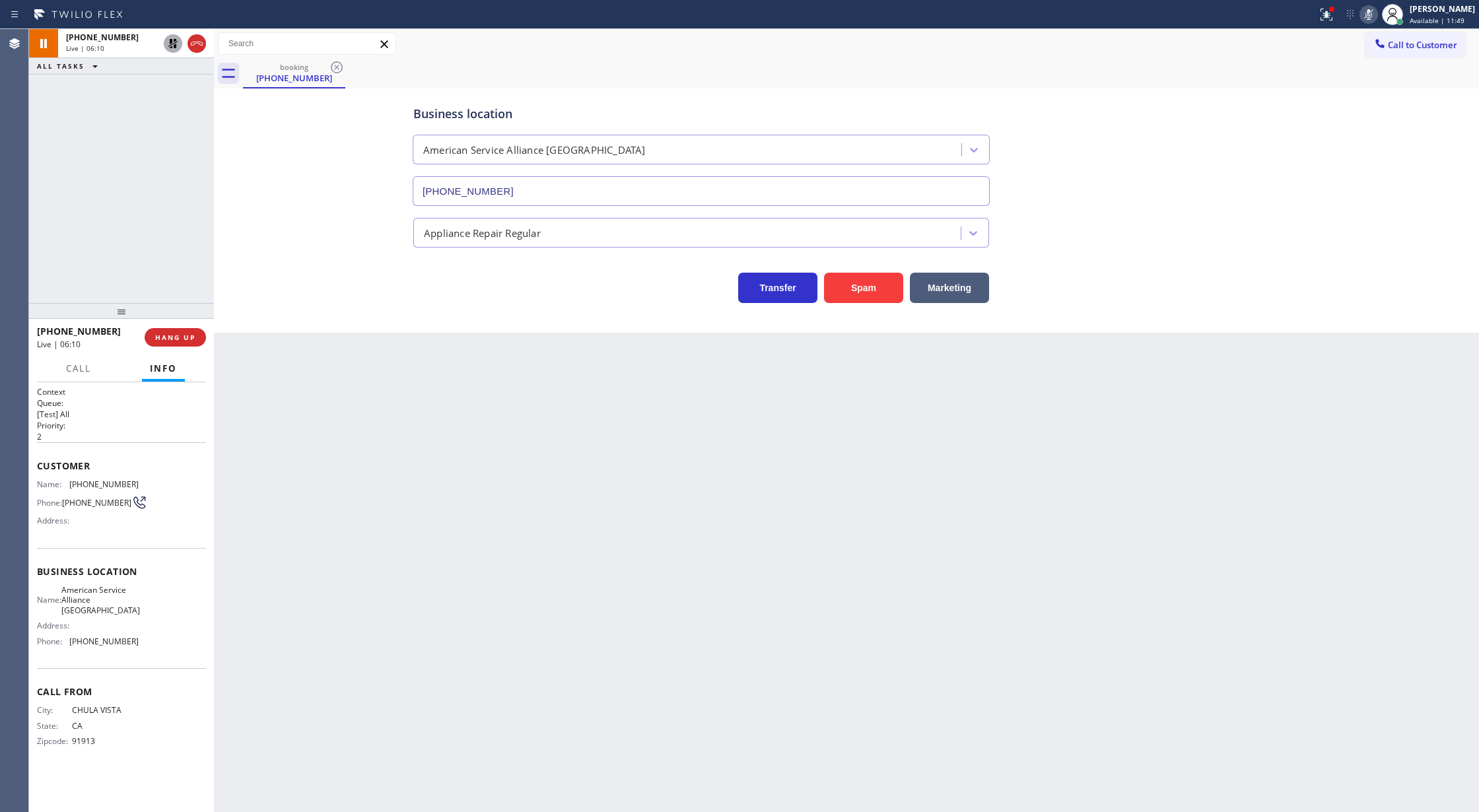
click at [1371, 22] on button at bounding box center [1369, 14] width 19 height 19
click at [173, 45] on icon at bounding box center [173, 43] width 15 height 15
click at [175, 342] on button "COMPLETE" at bounding box center [173, 337] width 67 height 19
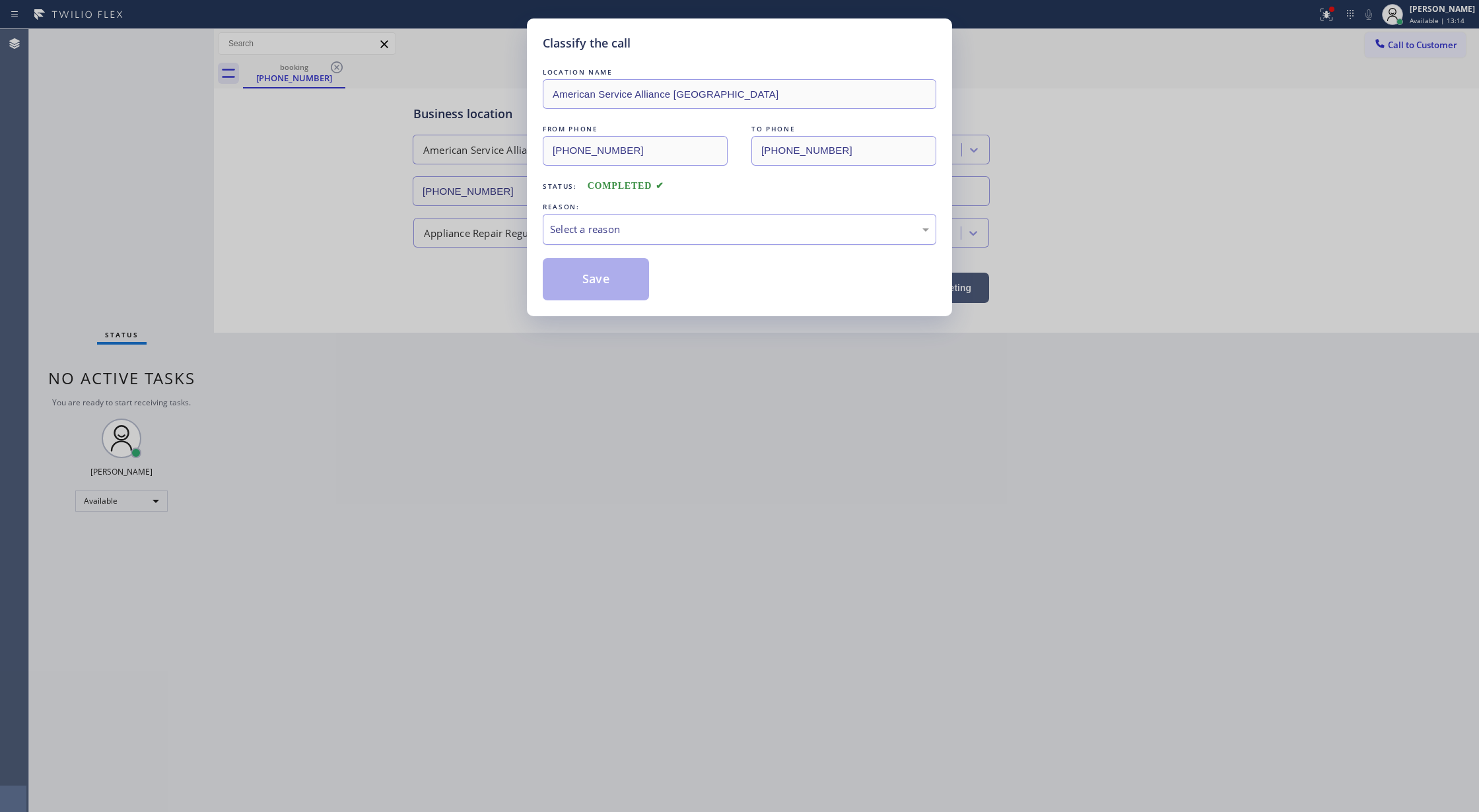
click at [651, 239] on div "Select a reason" at bounding box center [740, 230] width 393 height 31
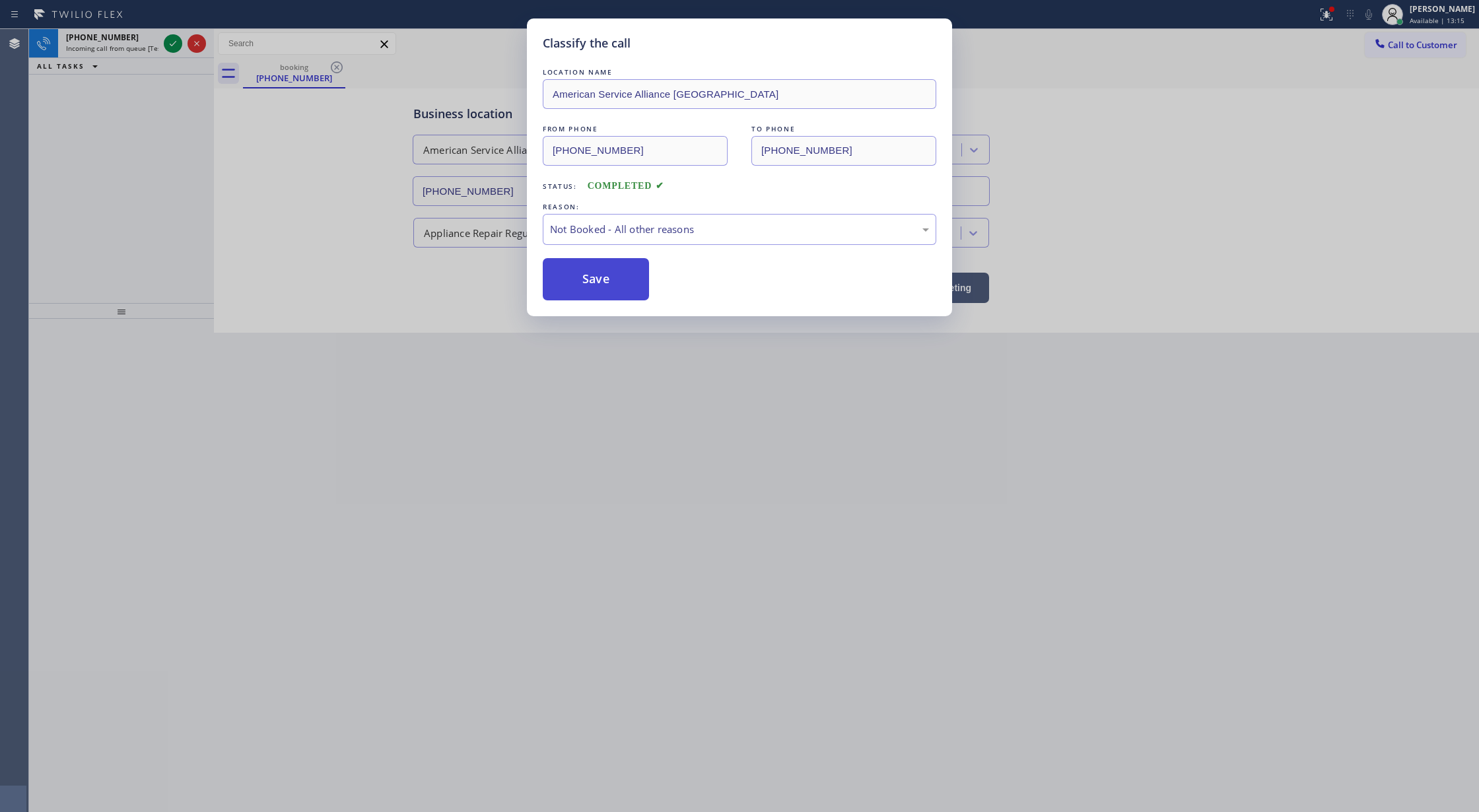
click at [620, 280] on button "Save" at bounding box center [596, 279] width 107 height 42
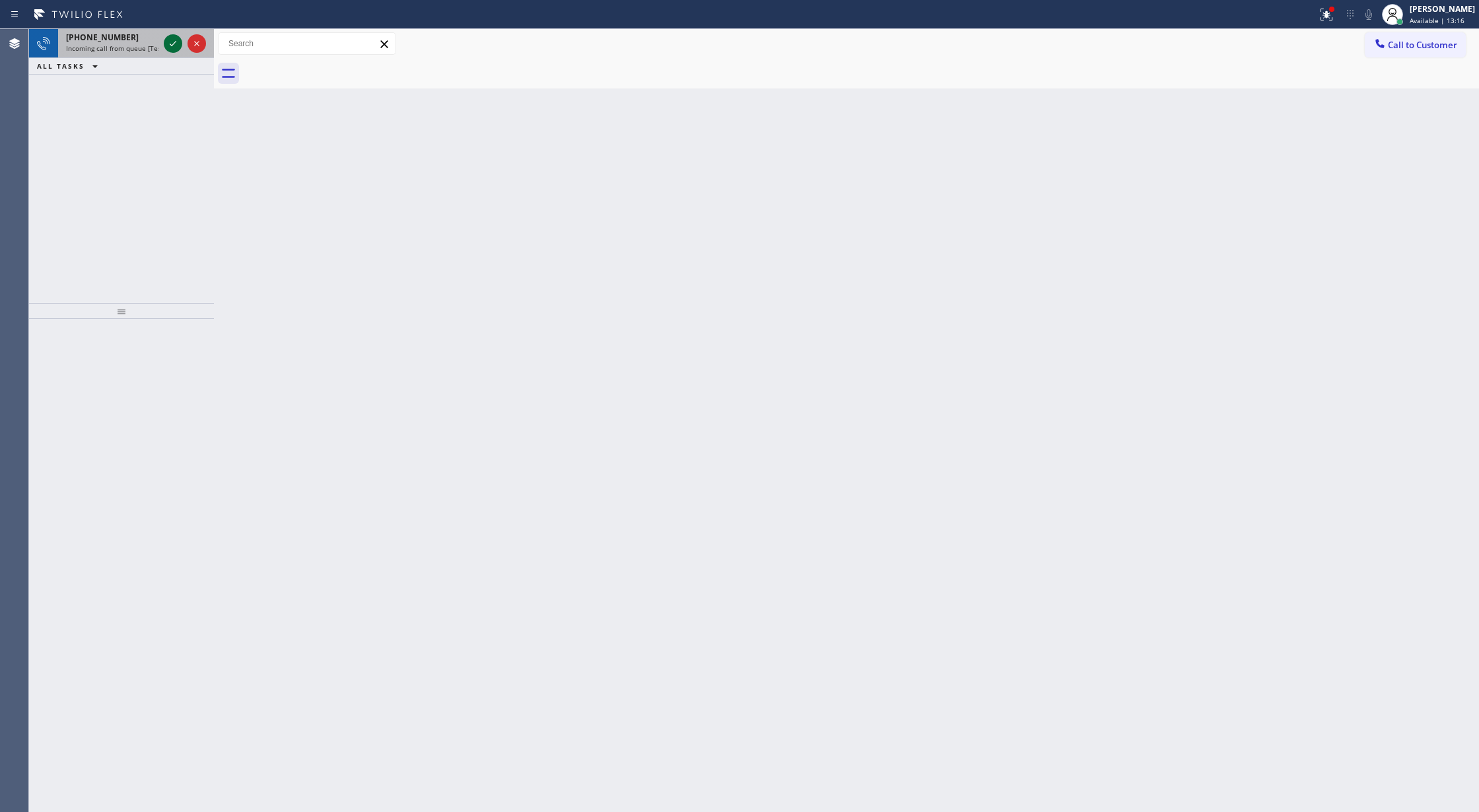
click at [173, 46] on icon at bounding box center [173, 43] width 15 height 15
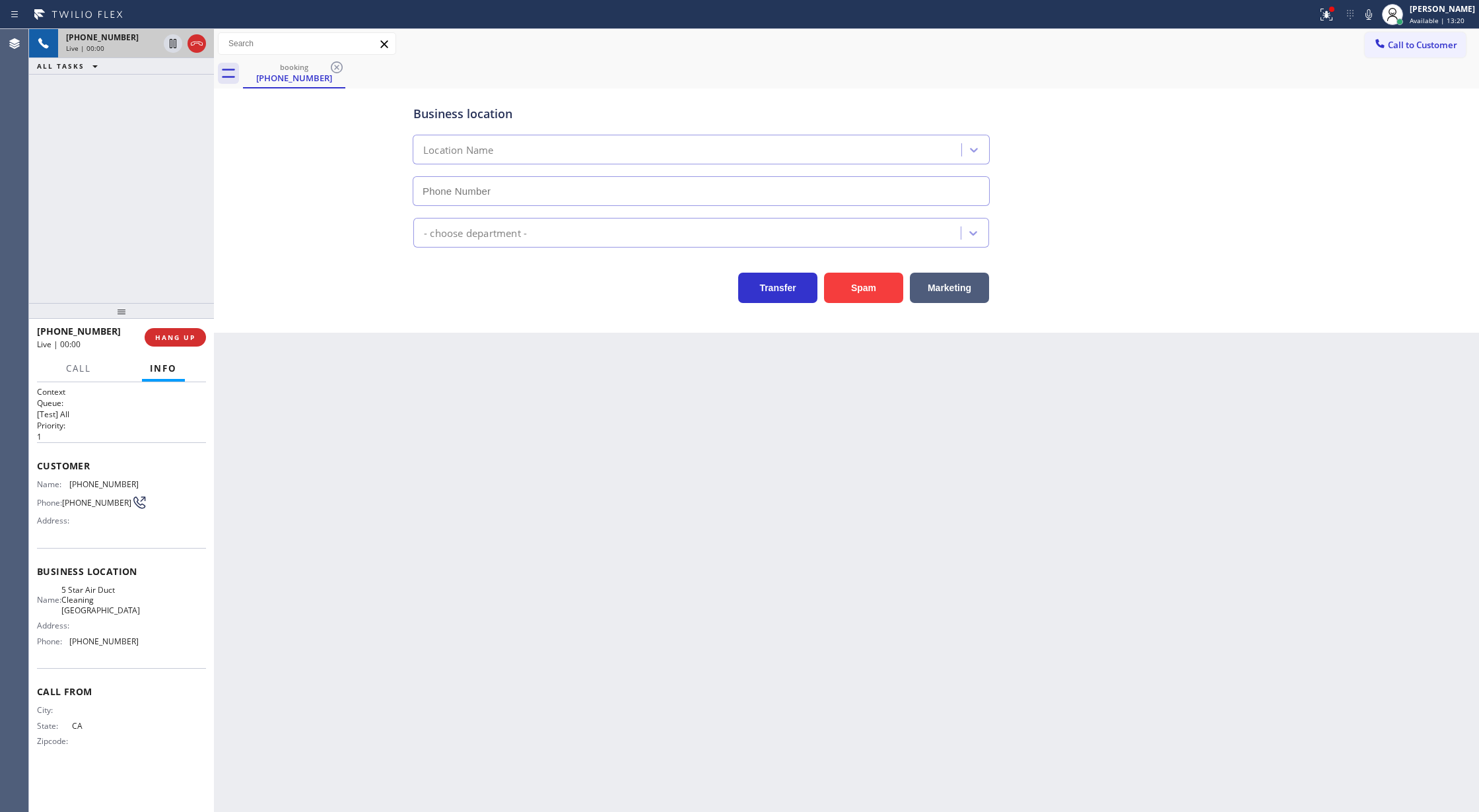
type input "(949) 541-9404"
click at [204, 37] on div at bounding box center [196, 43] width 19 height 15
click at [166, 330] on button "COMPLETE" at bounding box center [173, 337] width 67 height 19
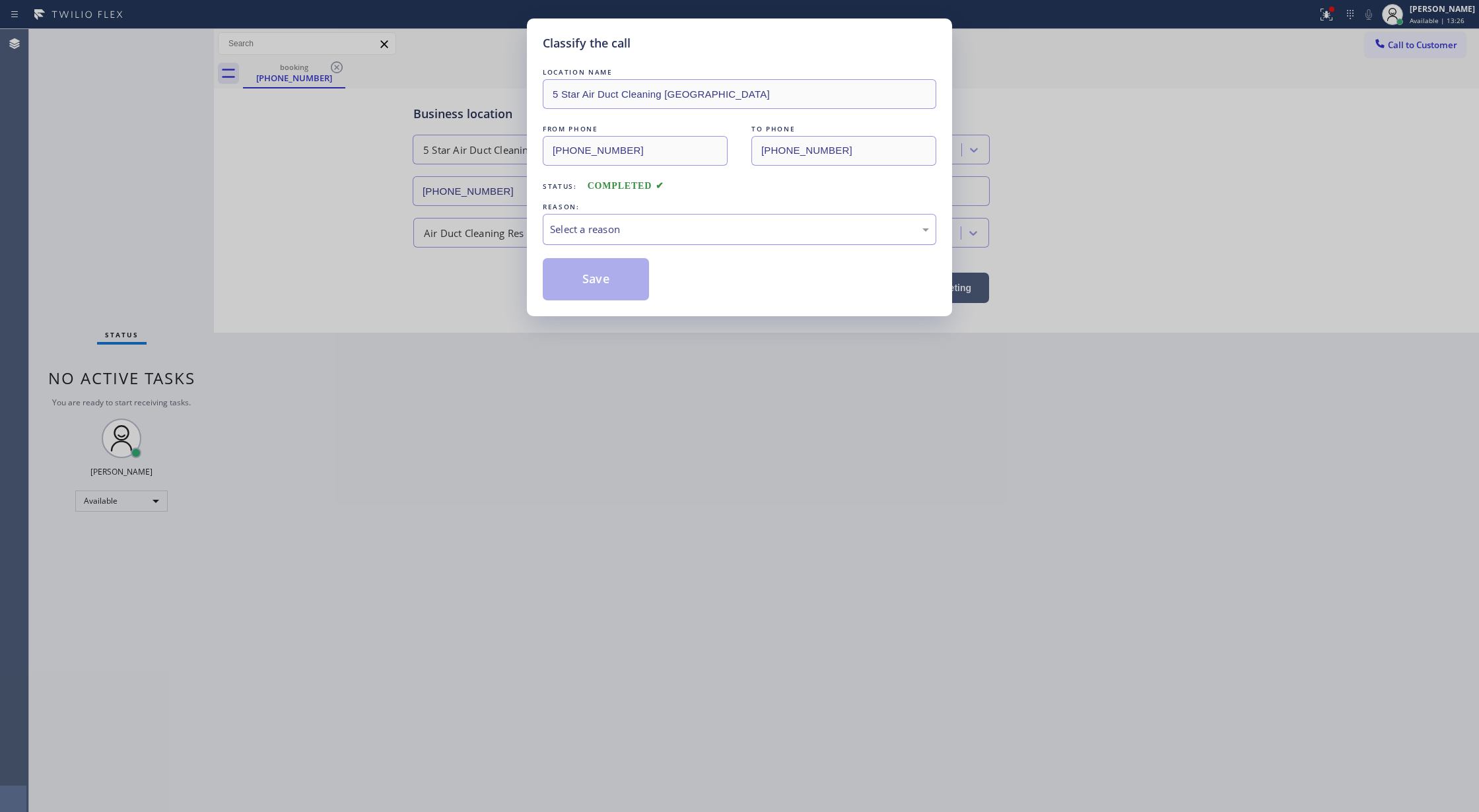
click at [666, 231] on div "Select a reason" at bounding box center [739, 229] width 379 height 15
click at [603, 278] on button "Save" at bounding box center [596, 279] width 107 height 42
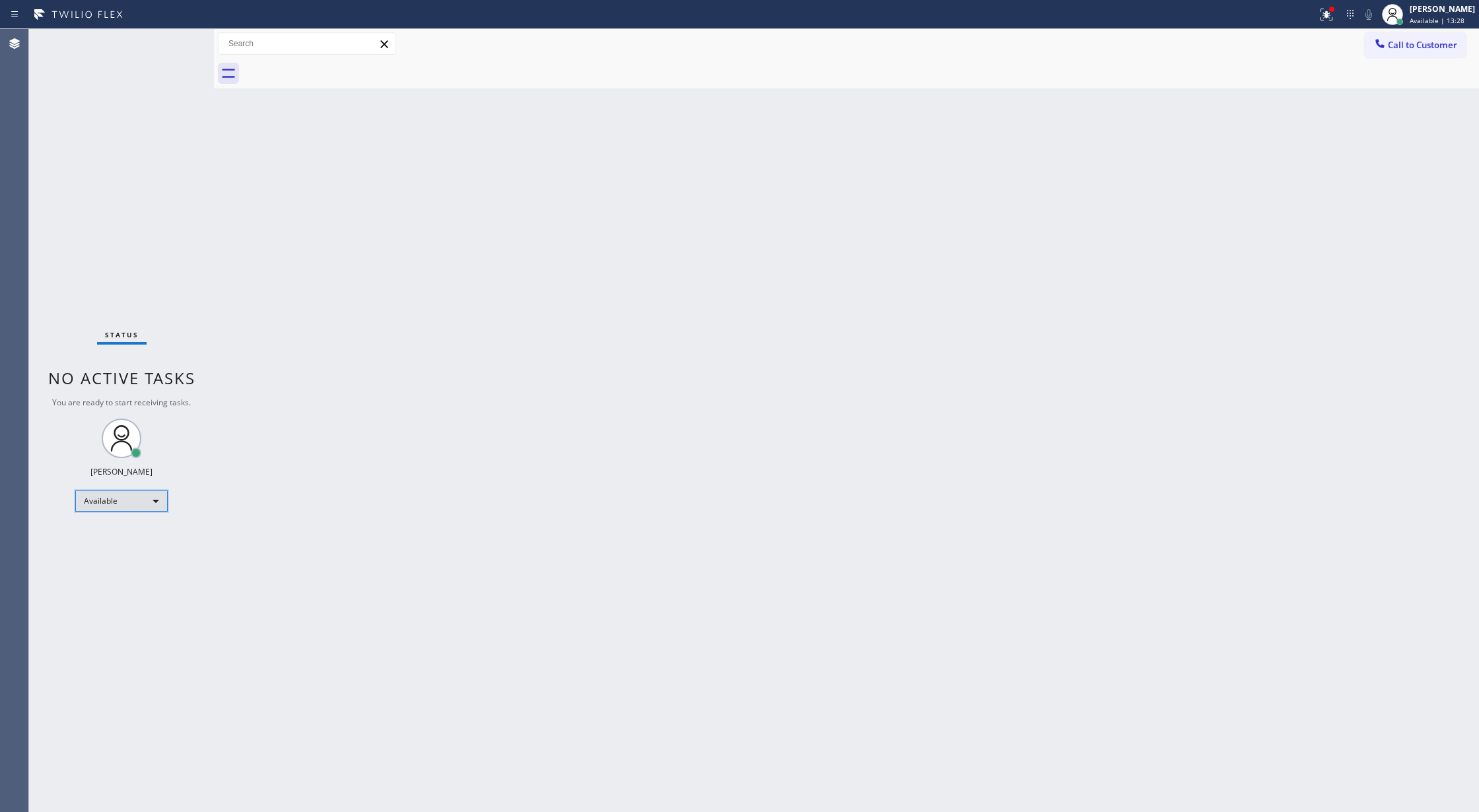
click at [152, 501] on div "Available" at bounding box center [121, 501] width 93 height 21
click at [141, 552] on li "Unavailable" at bounding box center [120, 552] width 89 height 15
click at [1395, 37] on button "Call to Customer" at bounding box center [1415, 45] width 101 height 25
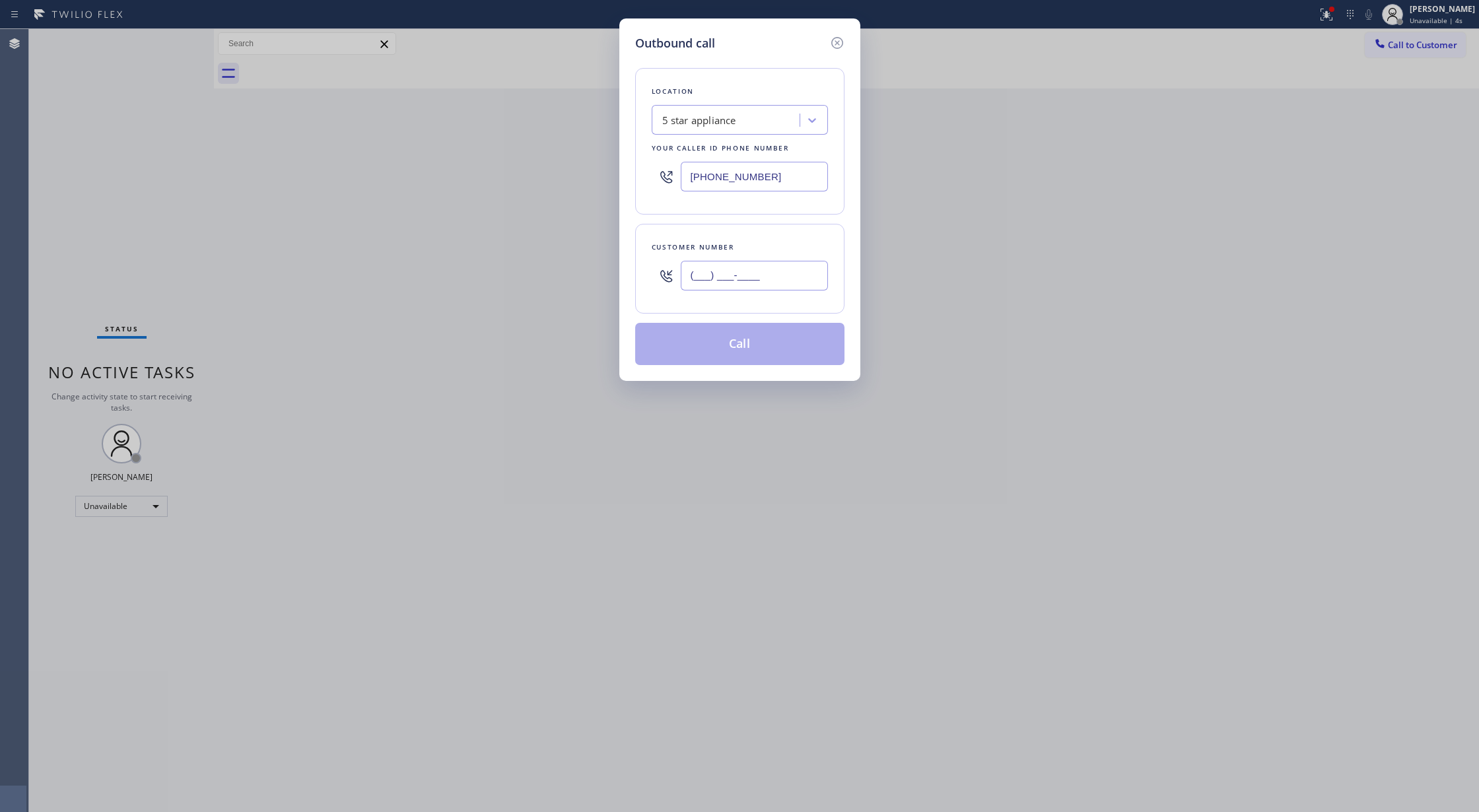
click at [691, 283] on input "(___) ___-____" at bounding box center [754, 275] width 147 height 29
paste input "619) 495-1347"
type input "(619) 495-1347"
drag, startPoint x: 778, startPoint y: 169, endPoint x: 610, endPoint y: 165, distance: 168.0
click at [617, 168] on div "Outbound call Location 5 star appliance Your caller id phone number (213) 687-2…" at bounding box center [740, 406] width 1479 height 812
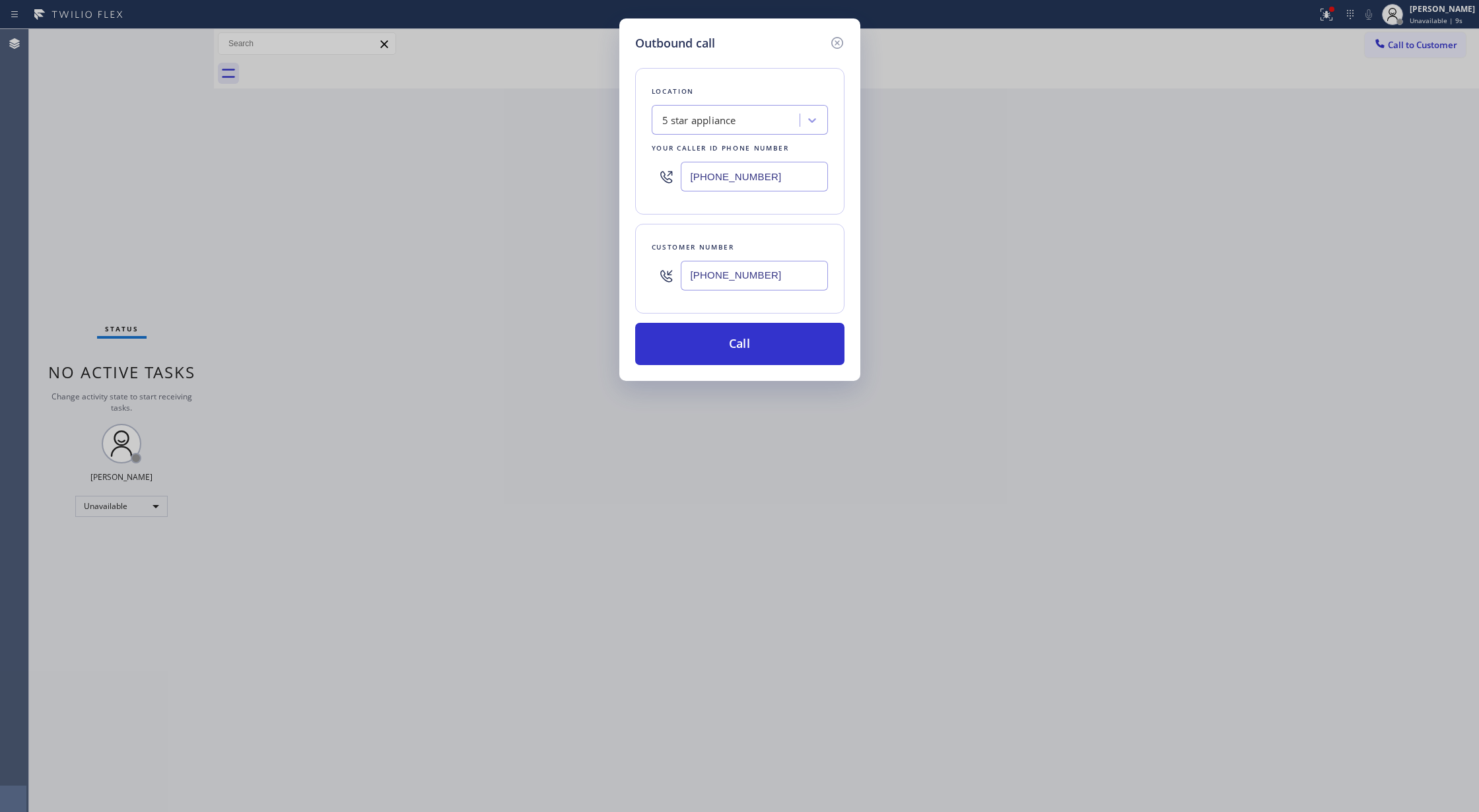
paste input "619) 413-0400"
type input "(619) 413-0400"
click at [722, 348] on button "Call" at bounding box center [740, 345] width 209 height 42
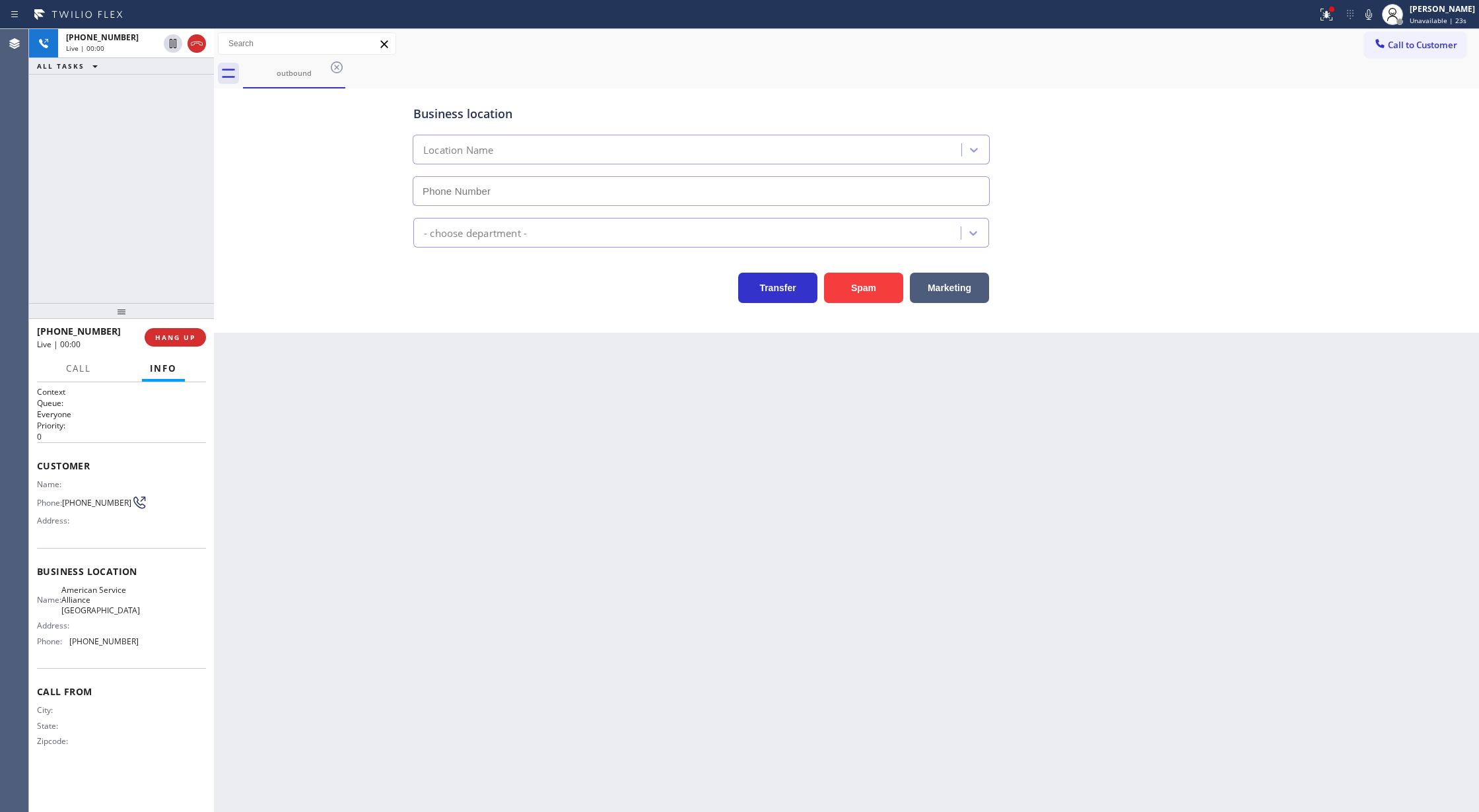
type input "(619) 413-0400"
click at [146, 330] on button "COMPLETE" at bounding box center [173, 337] width 67 height 19
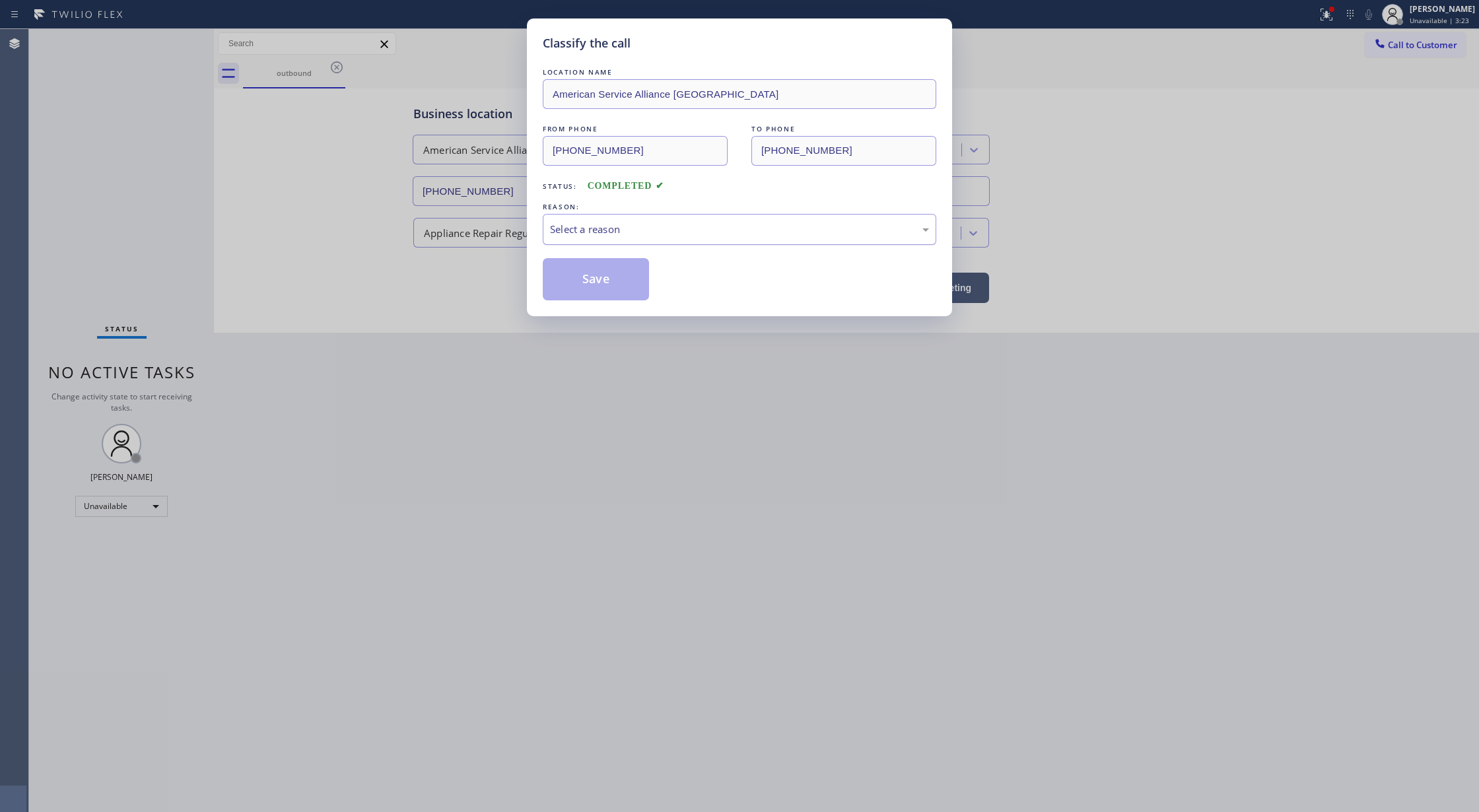
click at [595, 230] on div "Select a reason" at bounding box center [739, 229] width 379 height 15
click at [608, 230] on div "Not Booked - All other reasons" at bounding box center [739, 229] width 379 height 15
click at [600, 281] on button "Save" at bounding box center [596, 279] width 107 height 42
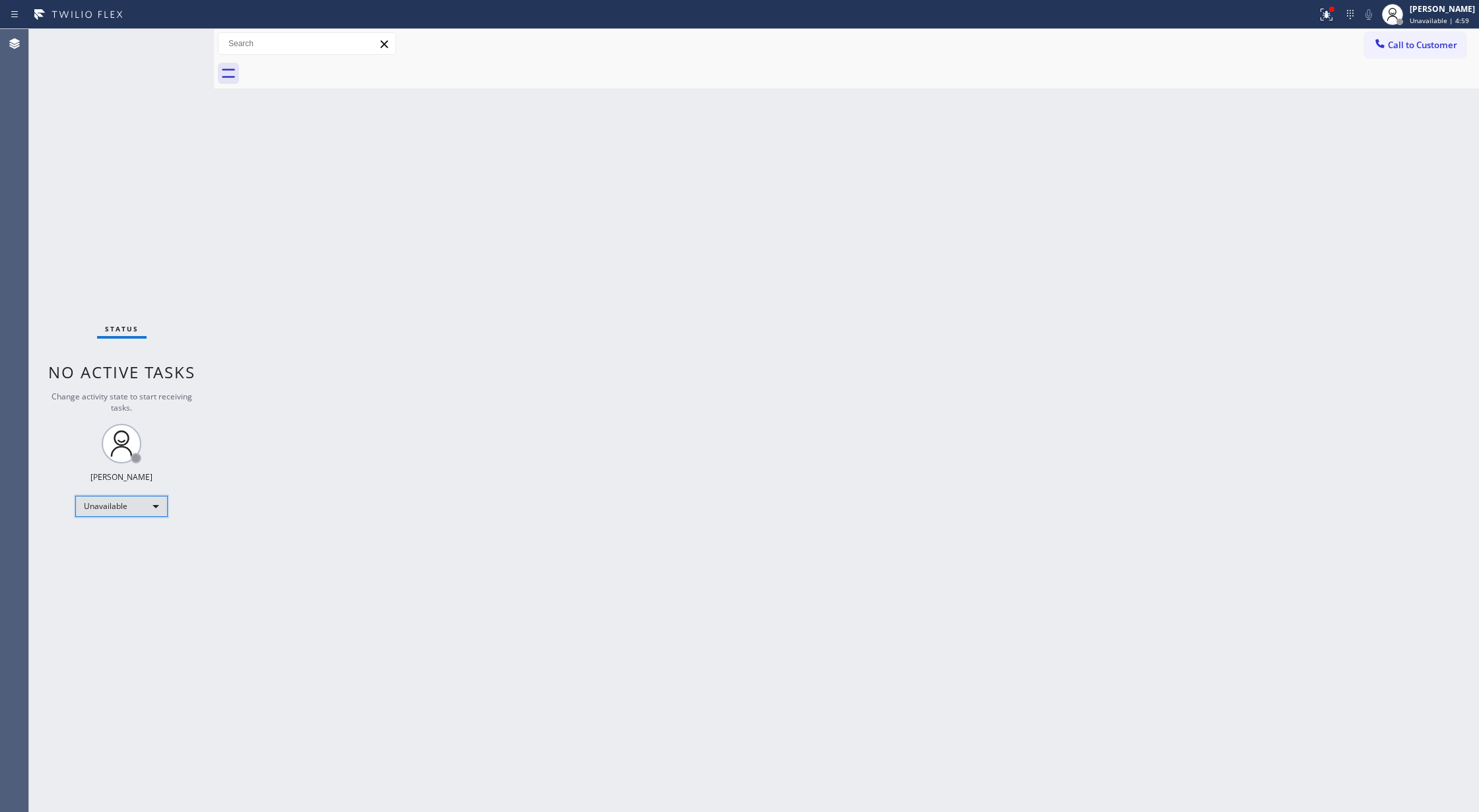
click at [156, 508] on div "Unavailable" at bounding box center [121, 507] width 93 height 21
click at [143, 540] on li "Available" at bounding box center [120, 541] width 89 height 15
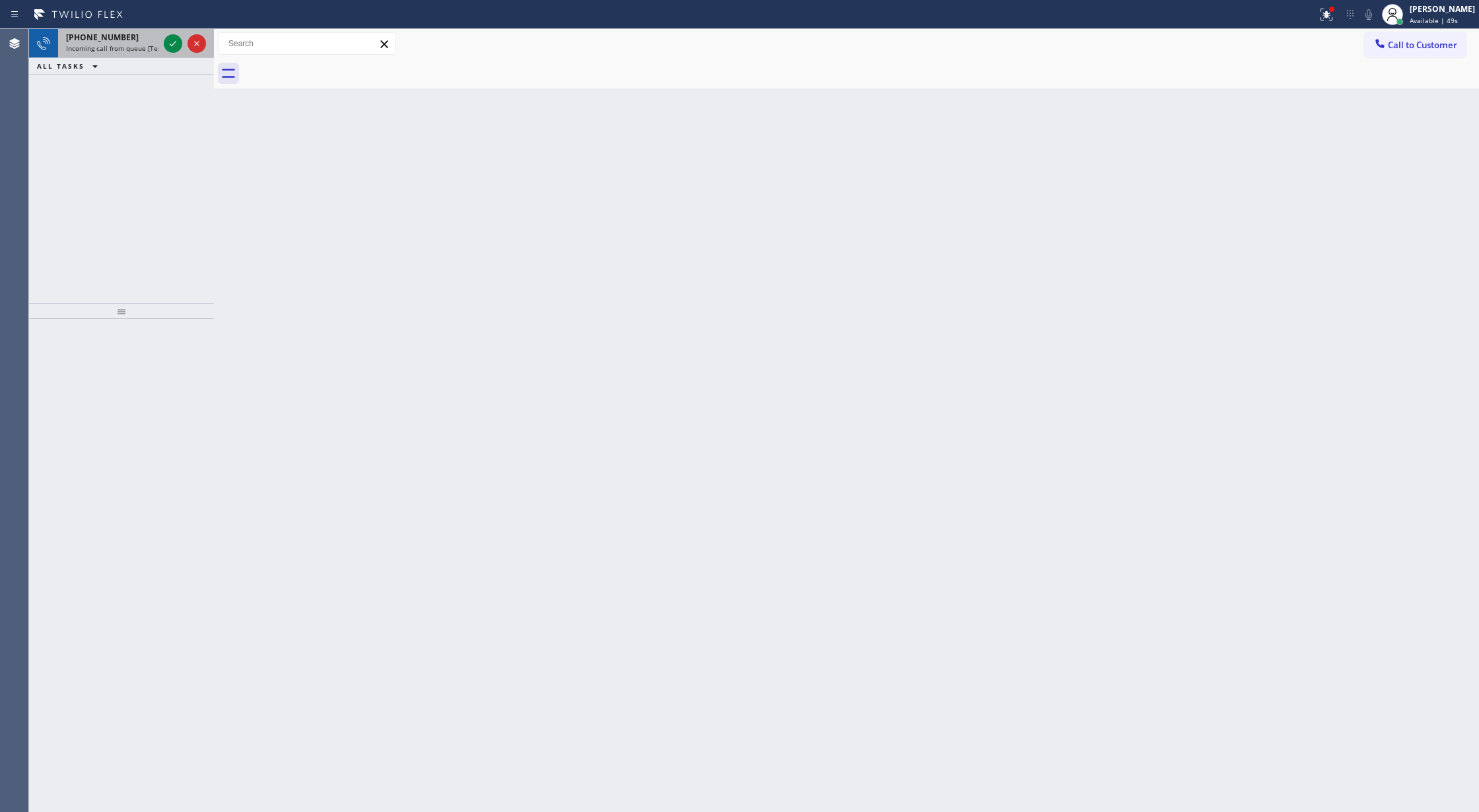
click at [162, 40] on div at bounding box center [185, 44] width 47 height 29
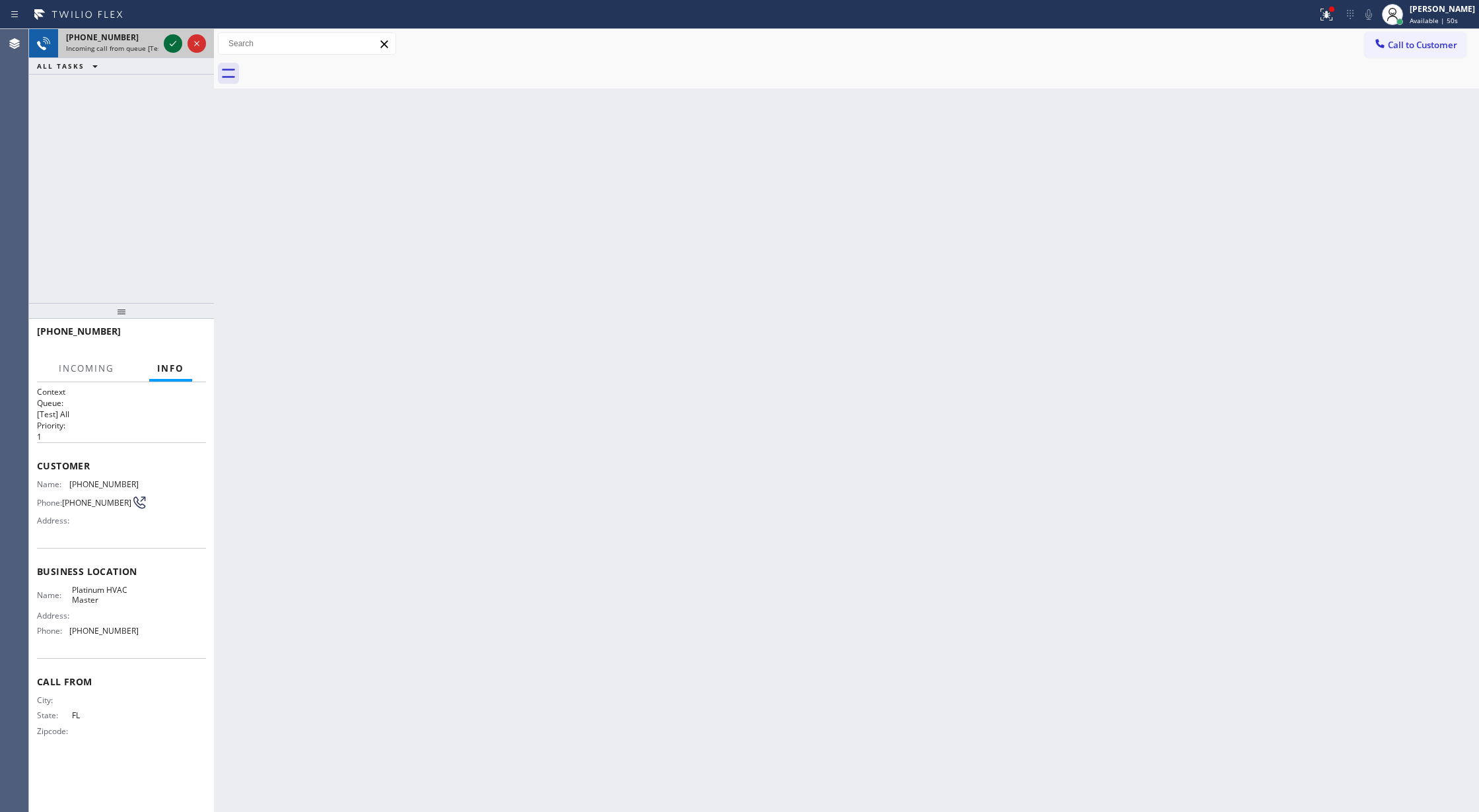
click at [173, 44] on icon at bounding box center [173, 43] width 7 height 5
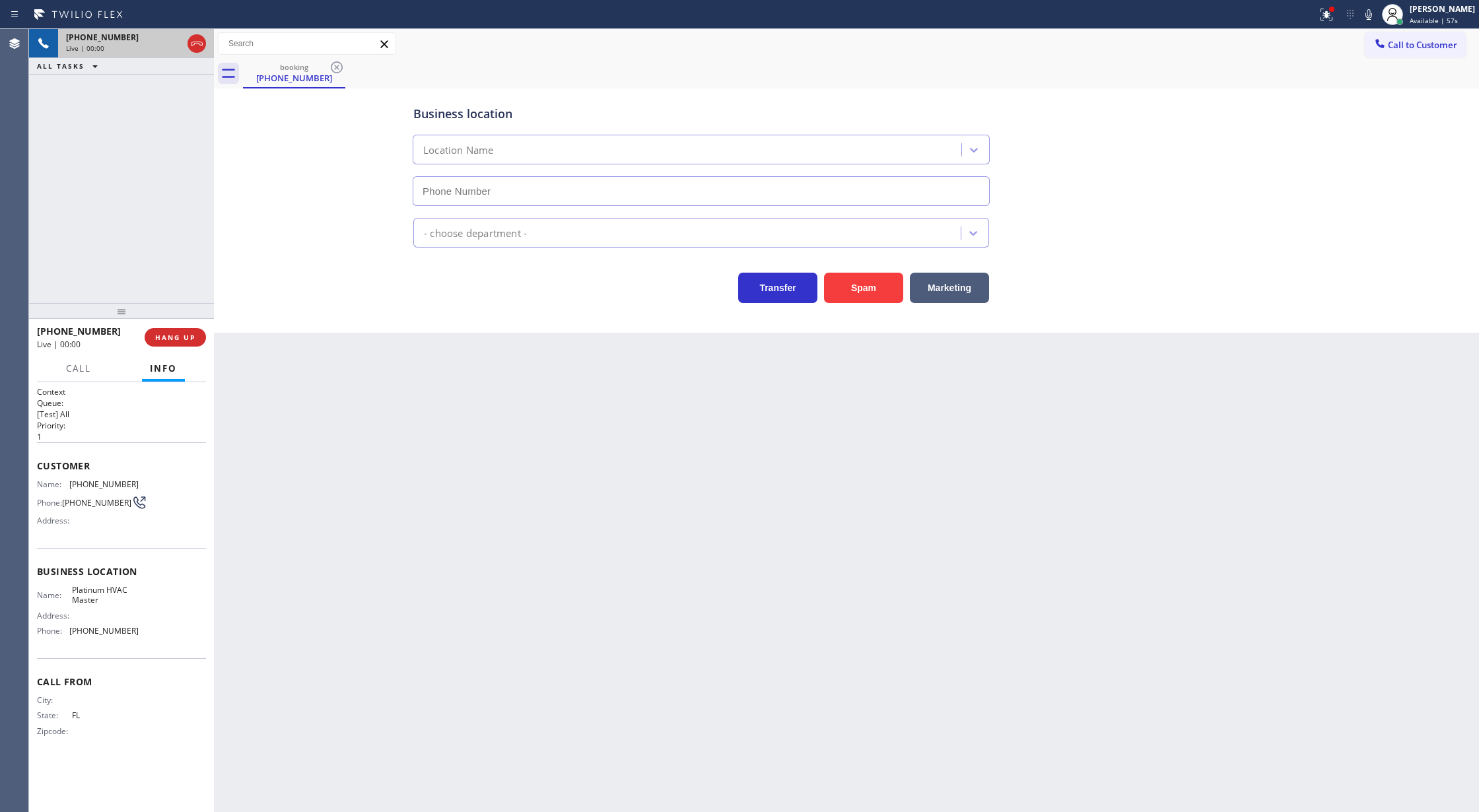
type input "(786) 463-0442"
click at [849, 284] on button "Spam" at bounding box center [863, 287] width 79 height 30
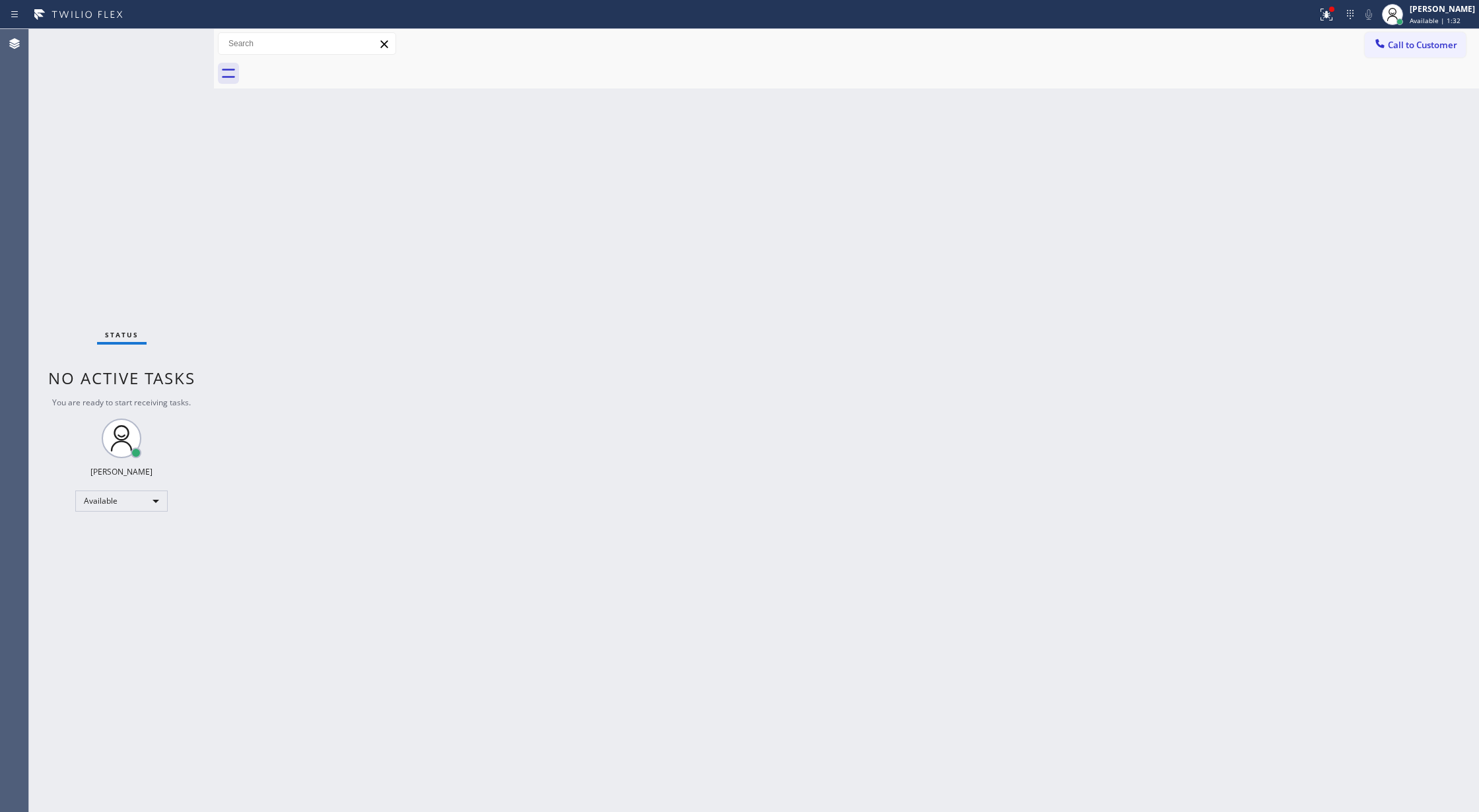
click at [151, 53] on div "Status No active tasks You are ready to start receiving tasks. Lilibeth Pueyo A…" at bounding box center [121, 421] width 185 height 783
click at [169, 40] on div "Status No active tasks You are ready to start receiving tasks. Lilibeth Pueyo A…" at bounding box center [121, 421] width 185 height 783
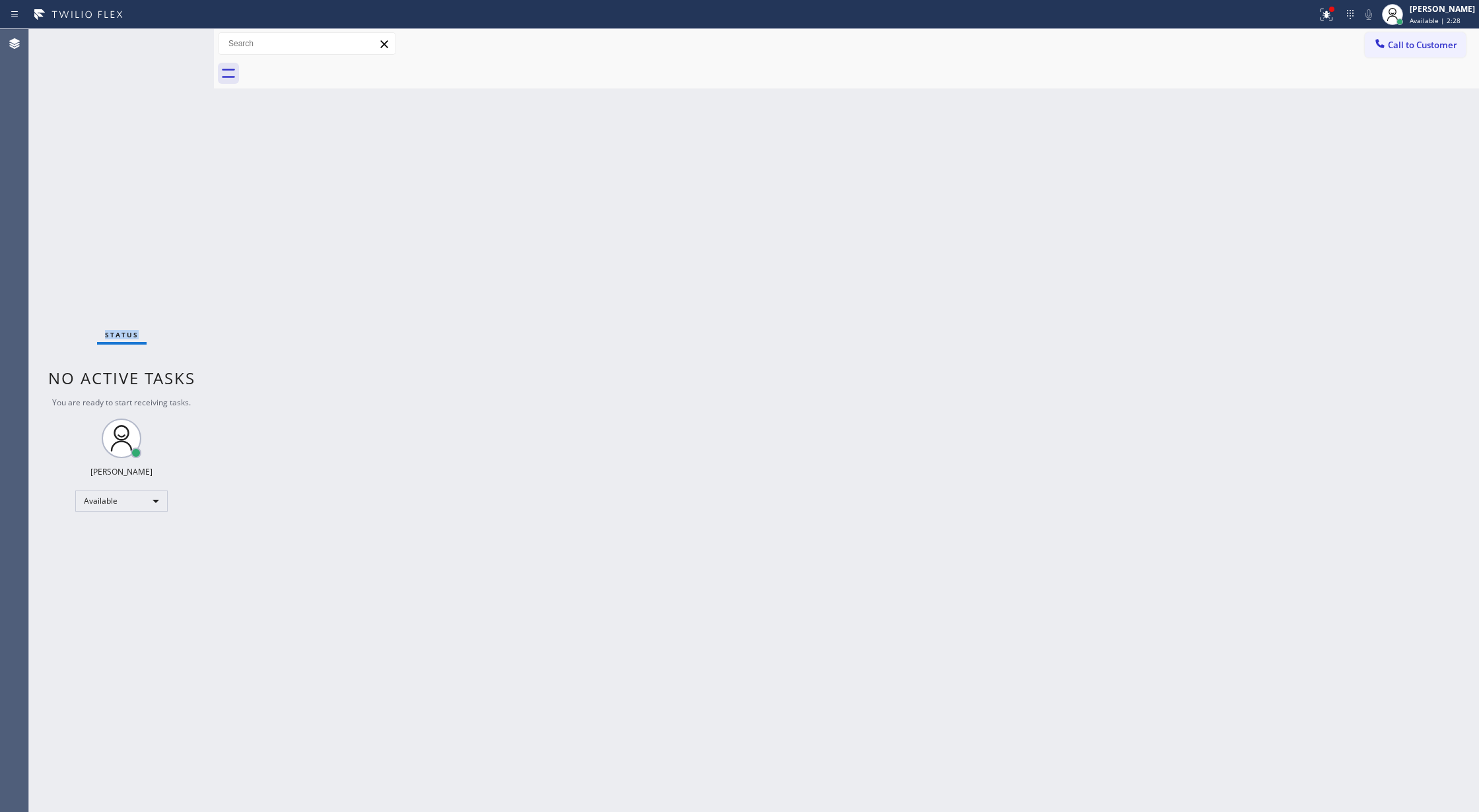
click at [169, 40] on div "Status No active tasks You are ready to start receiving tasks. Lilibeth Pueyo A…" at bounding box center [121, 421] width 185 height 783
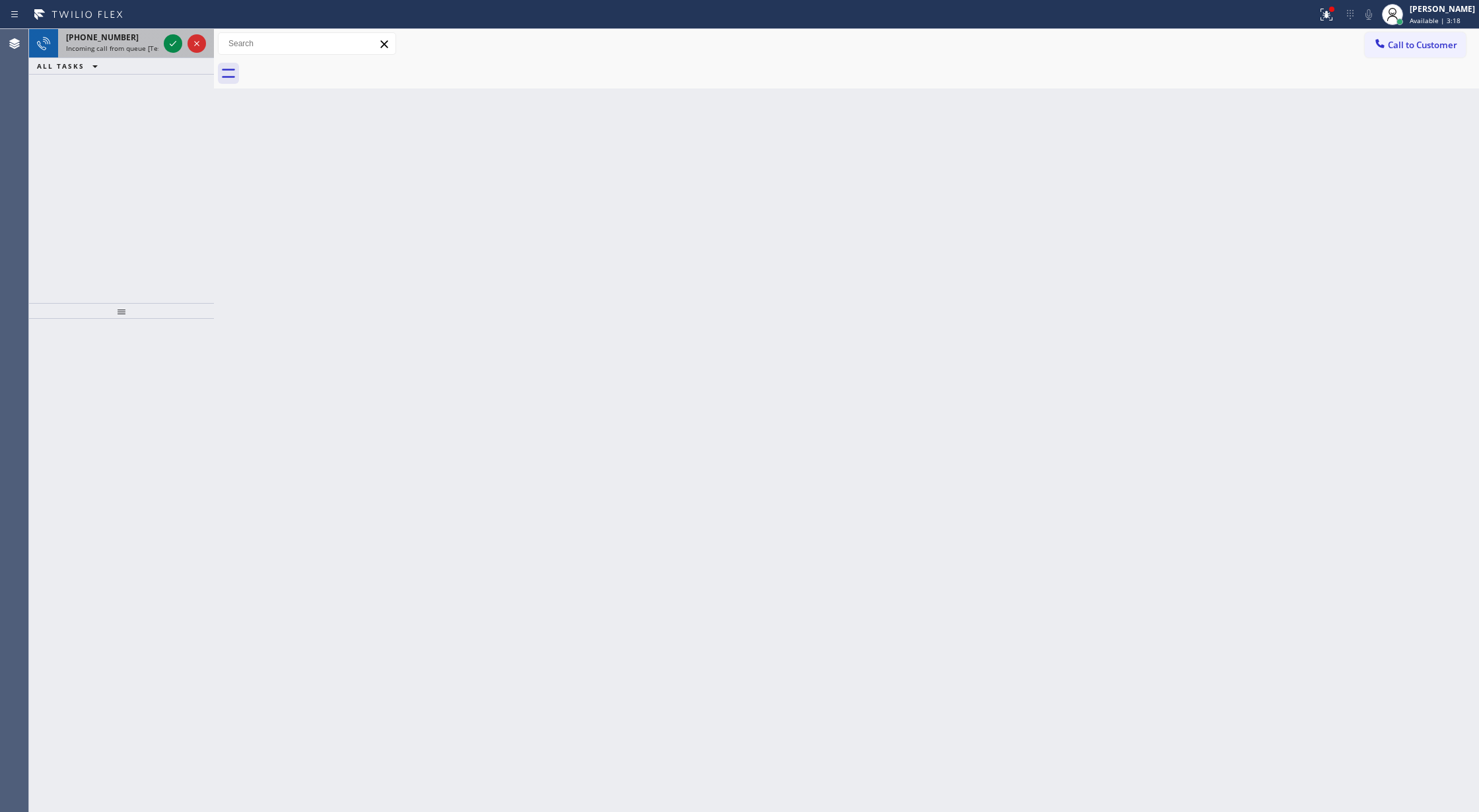
click at [155, 56] on div "+13613033764 Incoming call from queue [Test] All" at bounding box center [109, 44] width 103 height 29
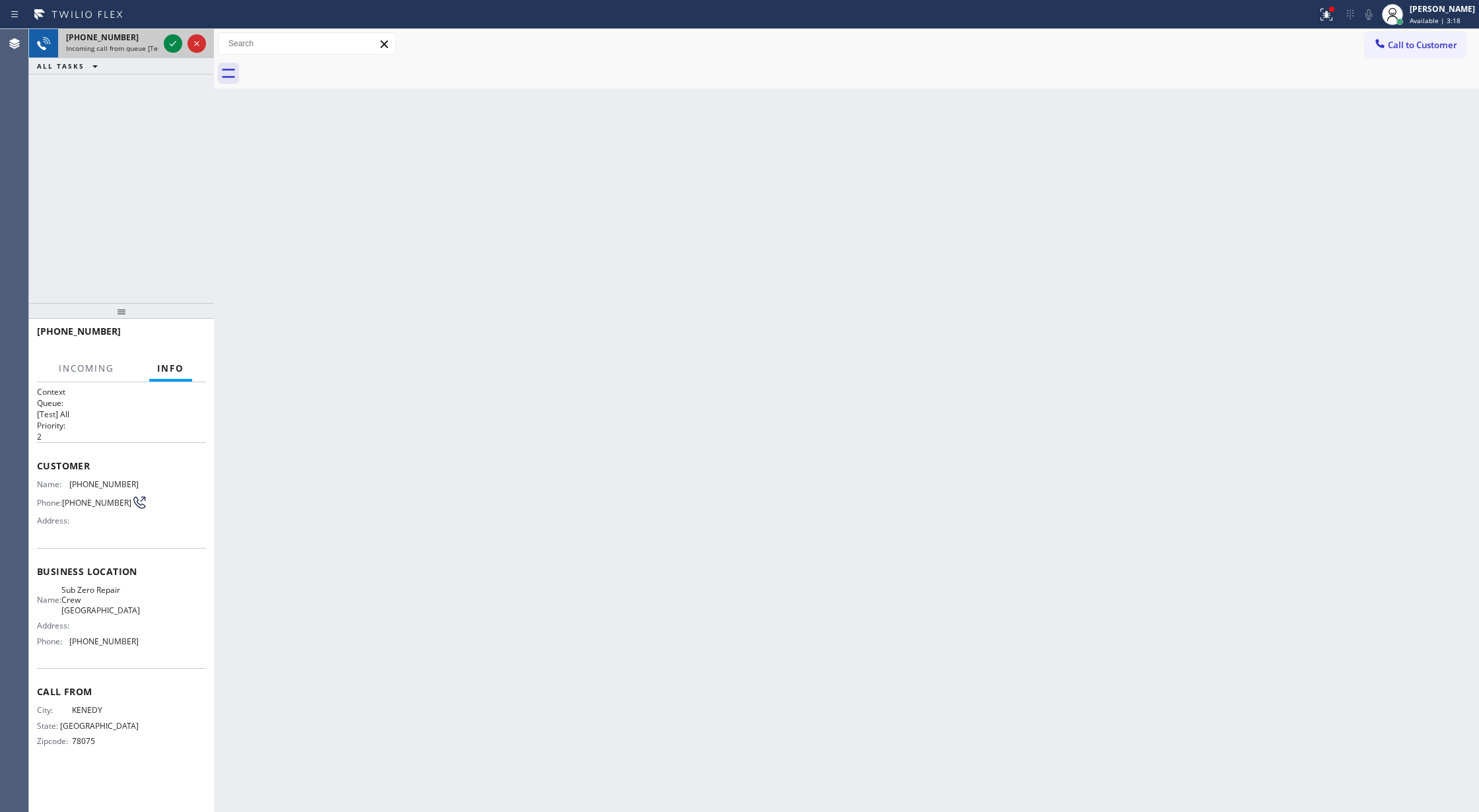
click at [159, 53] on div "+13613033764 Incoming call from queue [Test] All" at bounding box center [109, 44] width 103 height 29
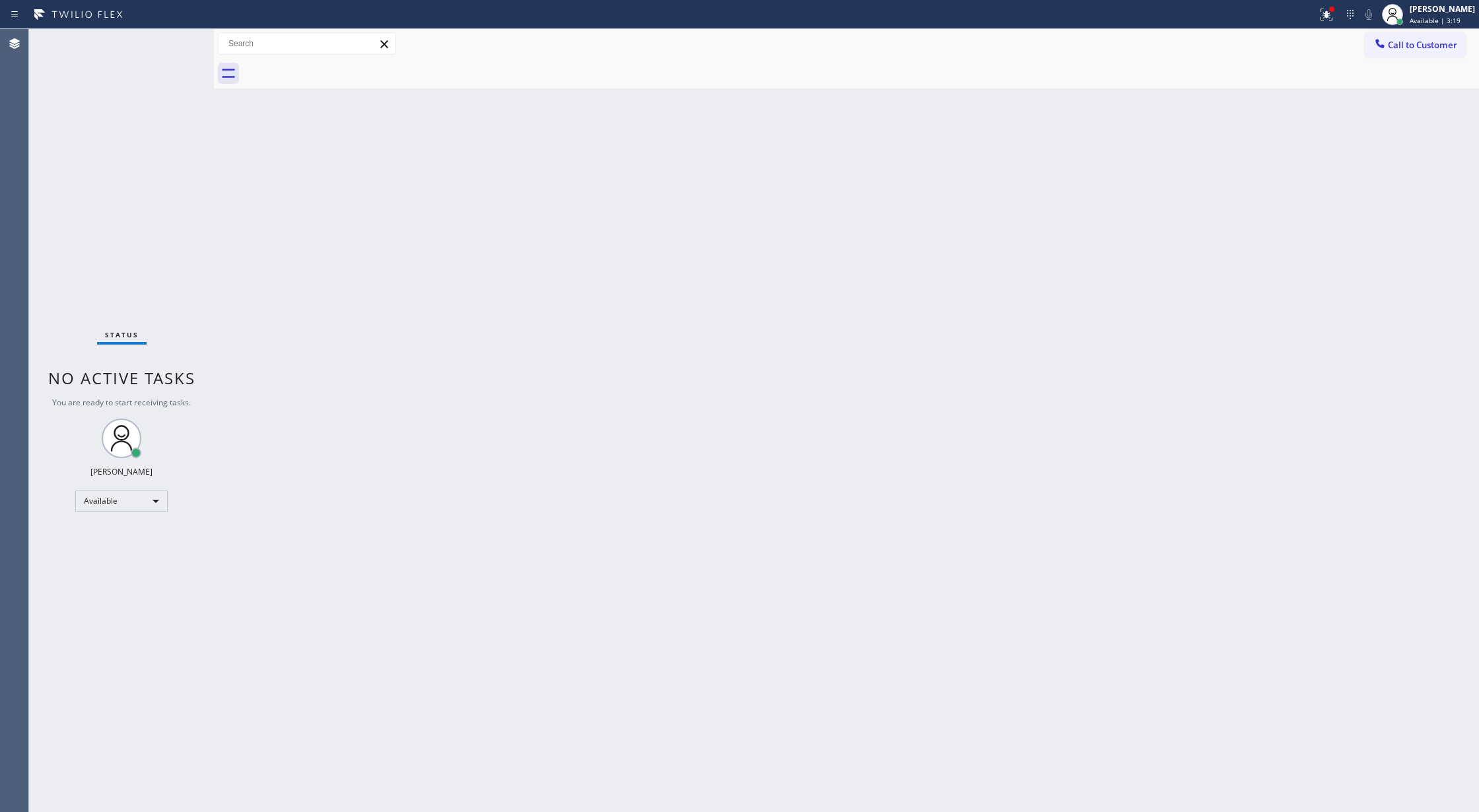
click at [159, 53] on div "Status No active tasks You are ready to start receiving tasks. Lilibeth Pueyo A…" at bounding box center [121, 421] width 185 height 783
click at [169, 48] on div "Status No active tasks You are ready to start receiving tasks. Lilibeth Pueyo A…" at bounding box center [121, 421] width 185 height 783
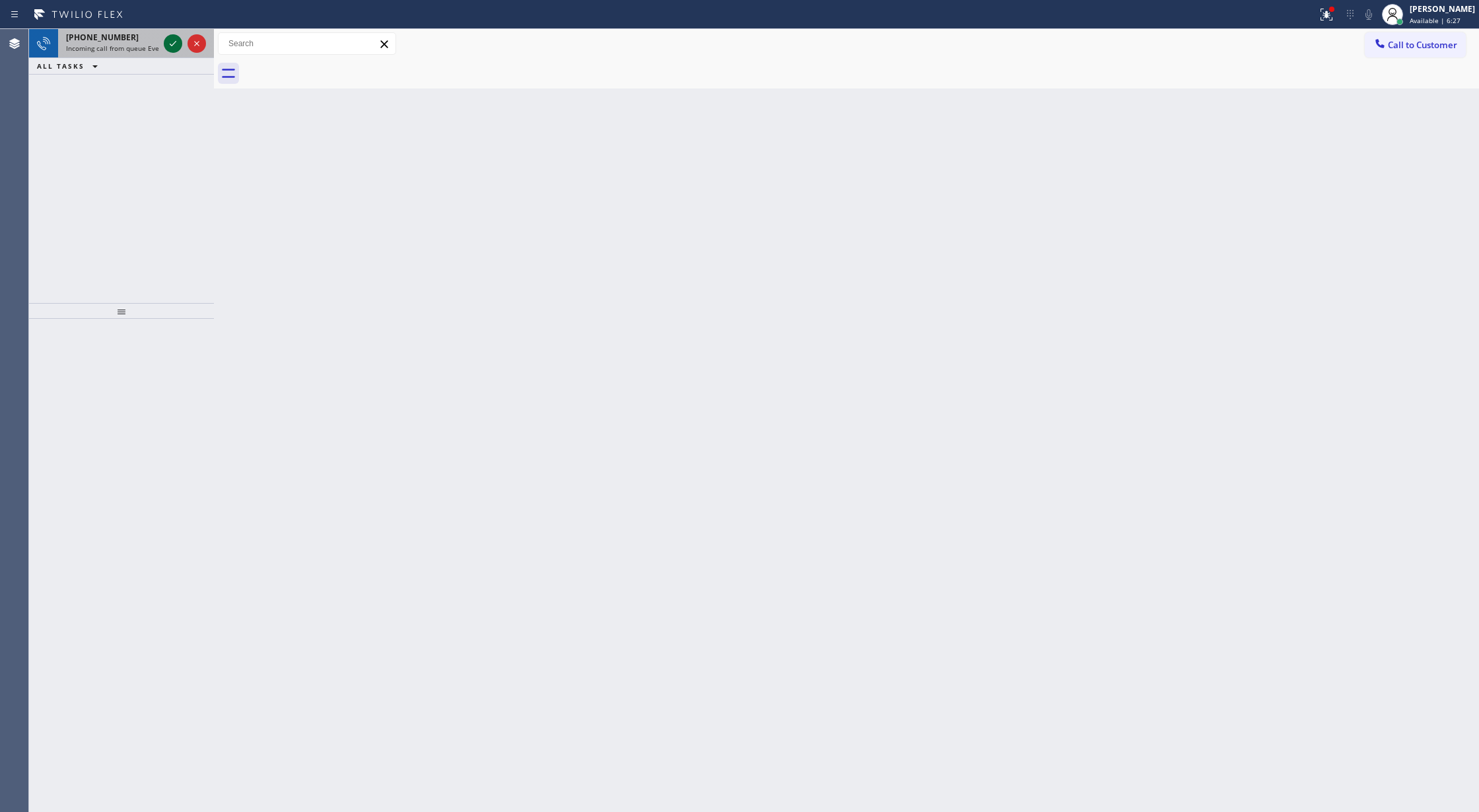
click at [173, 42] on icon at bounding box center [173, 43] width 15 height 15
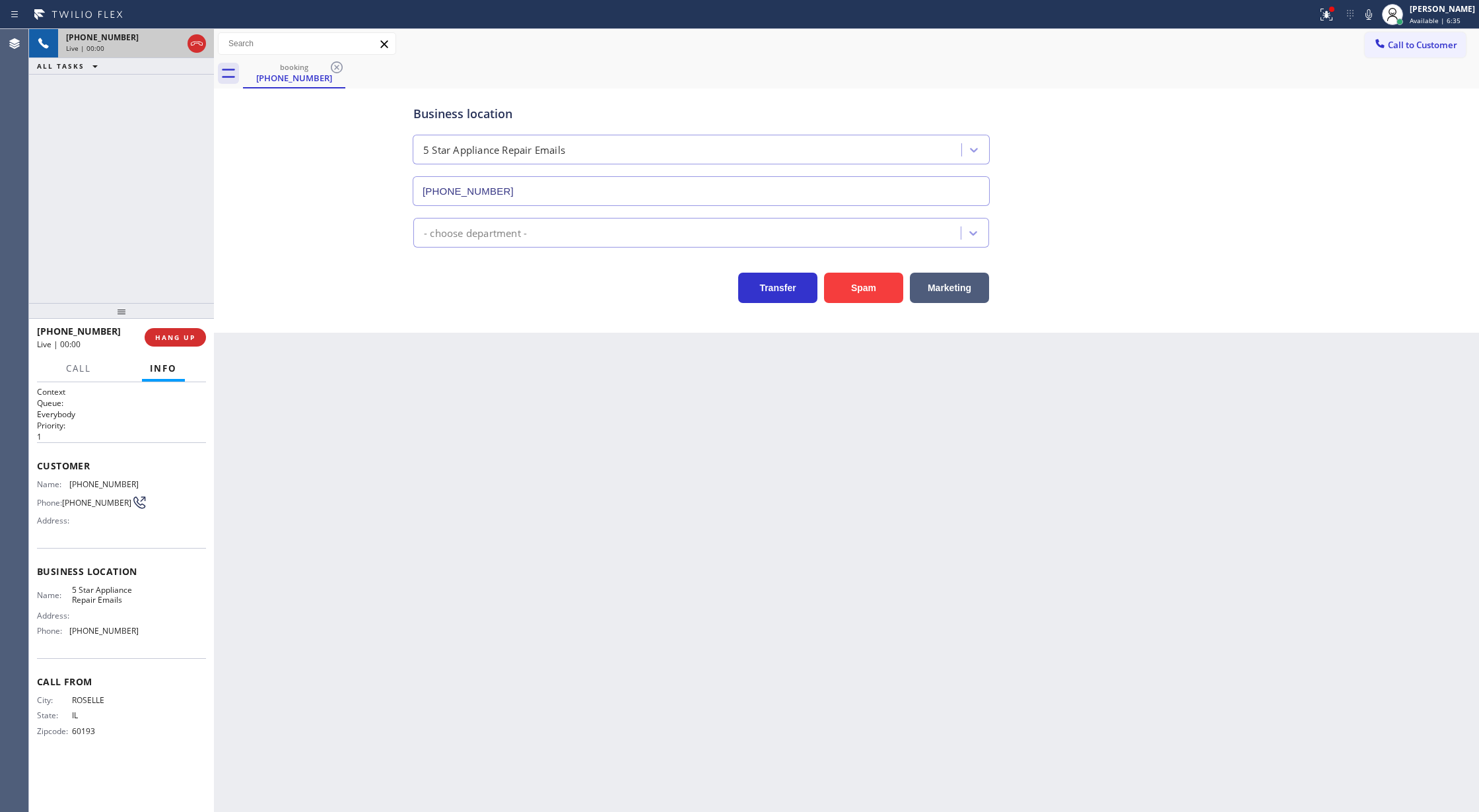
type input "(844) 735-4685"
drag, startPoint x: 30, startPoint y: 450, endPoint x: 136, endPoint y: 637, distance: 215.0
click at [136, 637] on div "Context Queue: Everybody Priority: 1 Customer Name: (847) 436-1194 Phone: (847)…" at bounding box center [121, 598] width 185 height 431
copy div "Customer Name: (847) 436-1194 Phone: (847) 436-1194 Address: Business location …"
click at [195, 46] on icon at bounding box center [196, 43] width 15 height 15
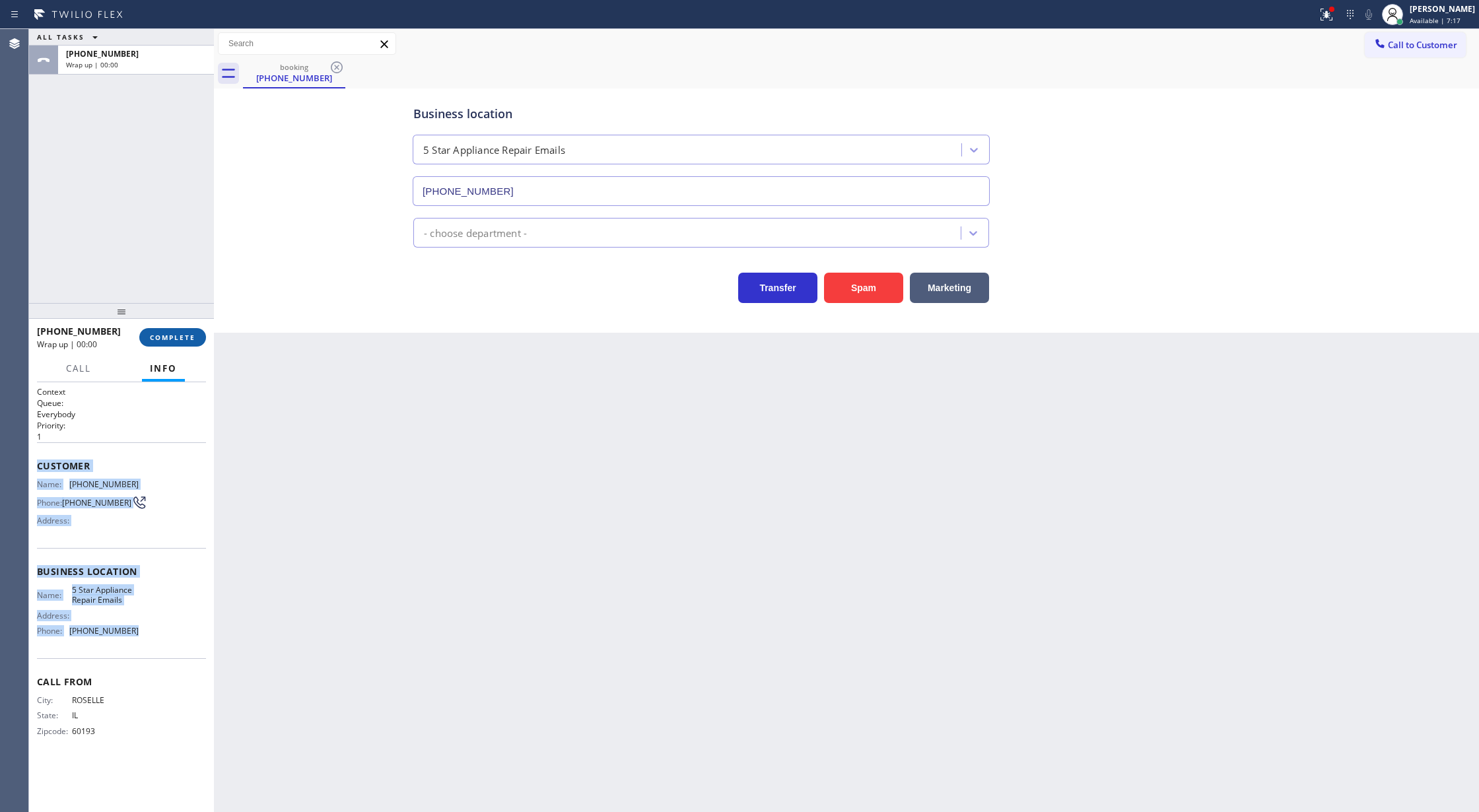
click at [156, 340] on span "COMPLETE" at bounding box center [173, 337] width 46 height 9
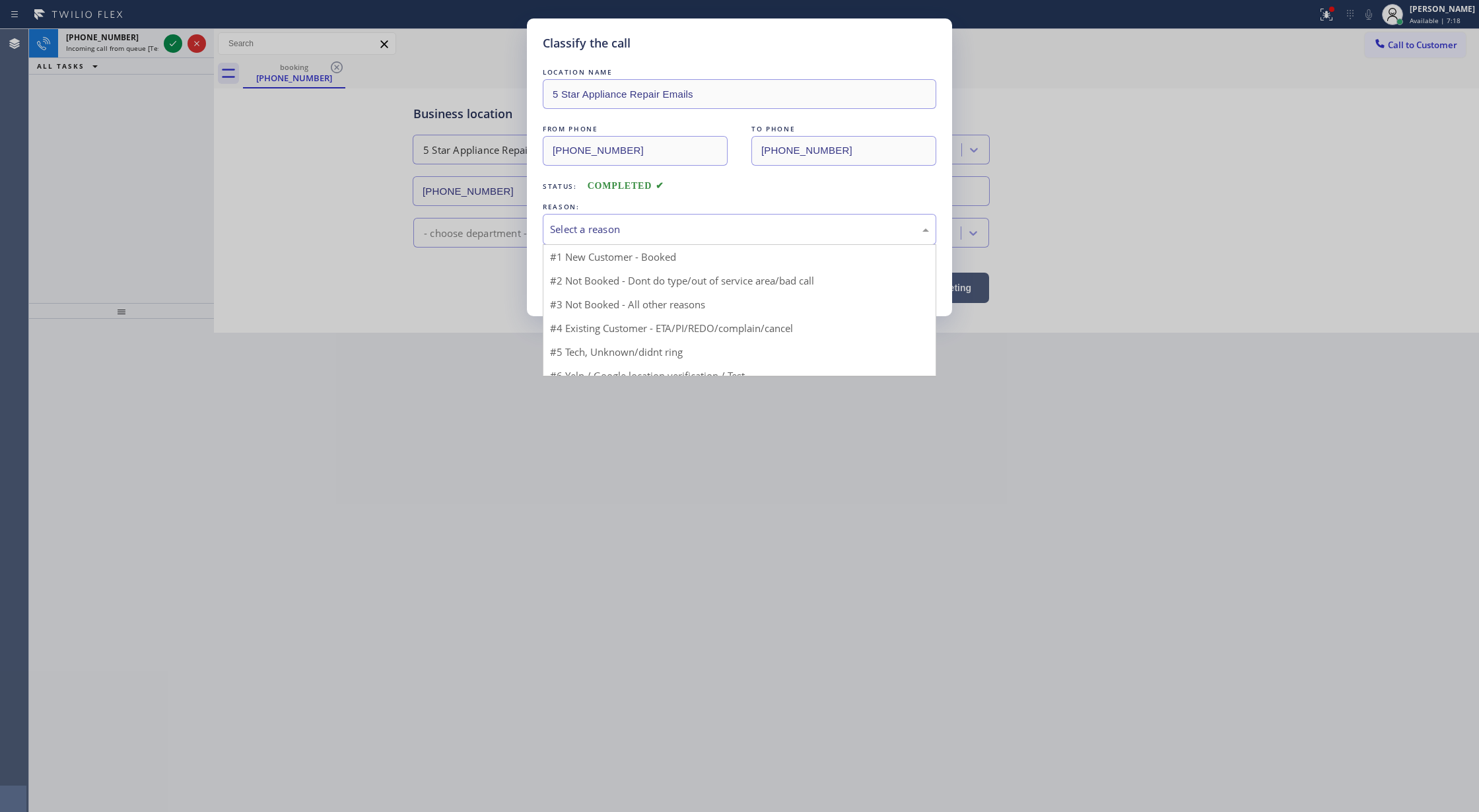
click at [642, 230] on div "Select a reason" at bounding box center [739, 229] width 379 height 15
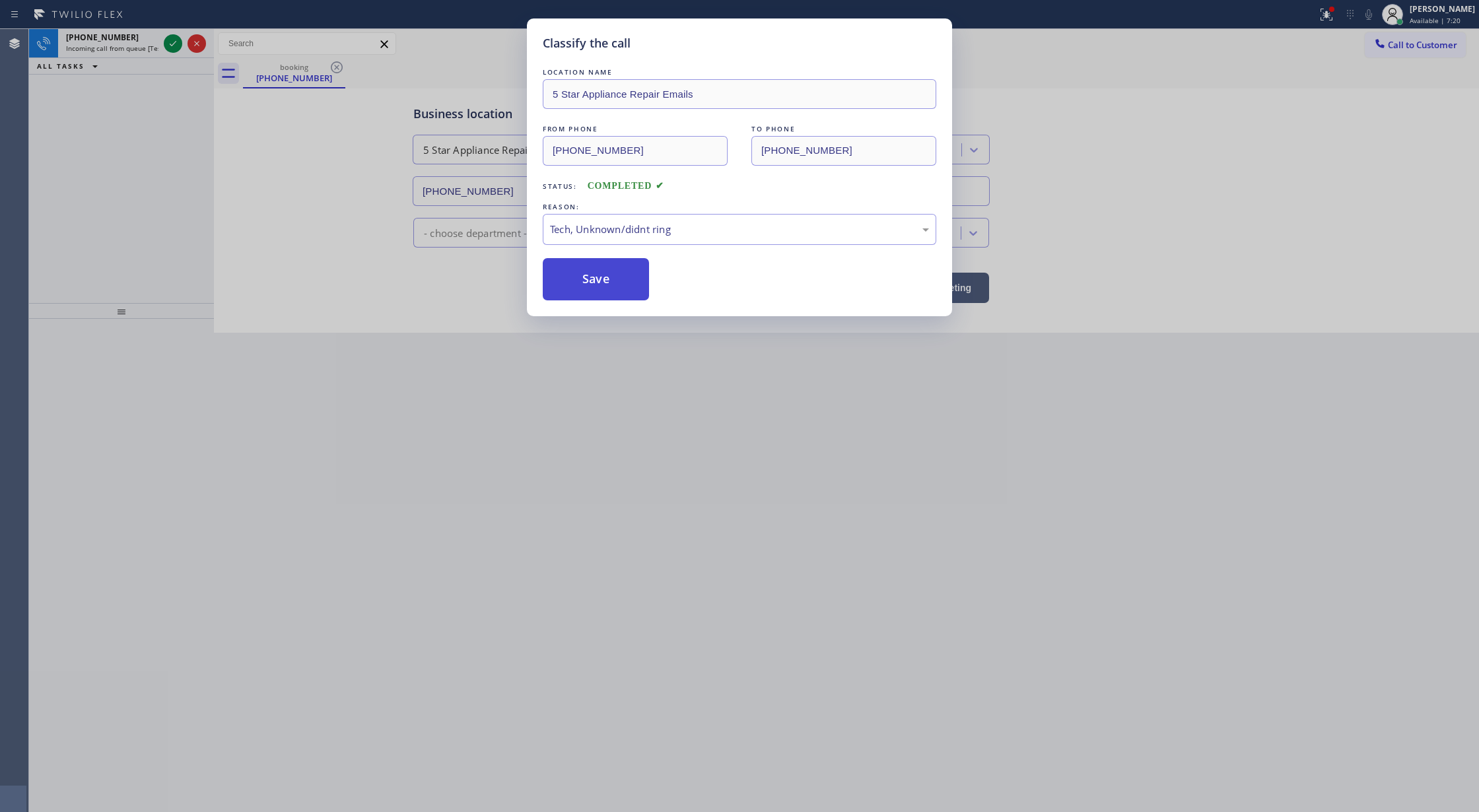
click at [590, 294] on button "Save" at bounding box center [596, 279] width 107 height 42
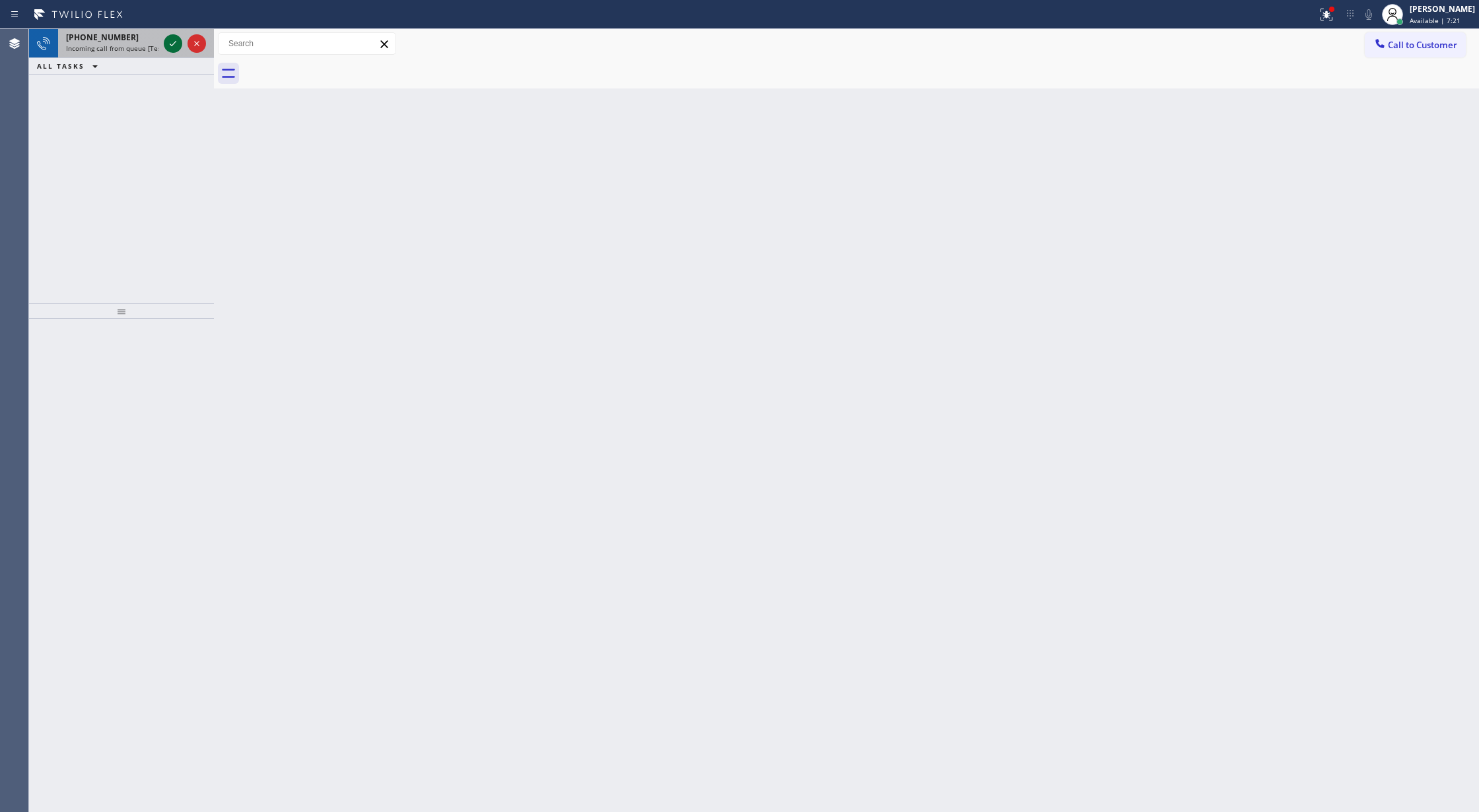
click at [169, 43] on icon at bounding box center [173, 43] width 15 height 15
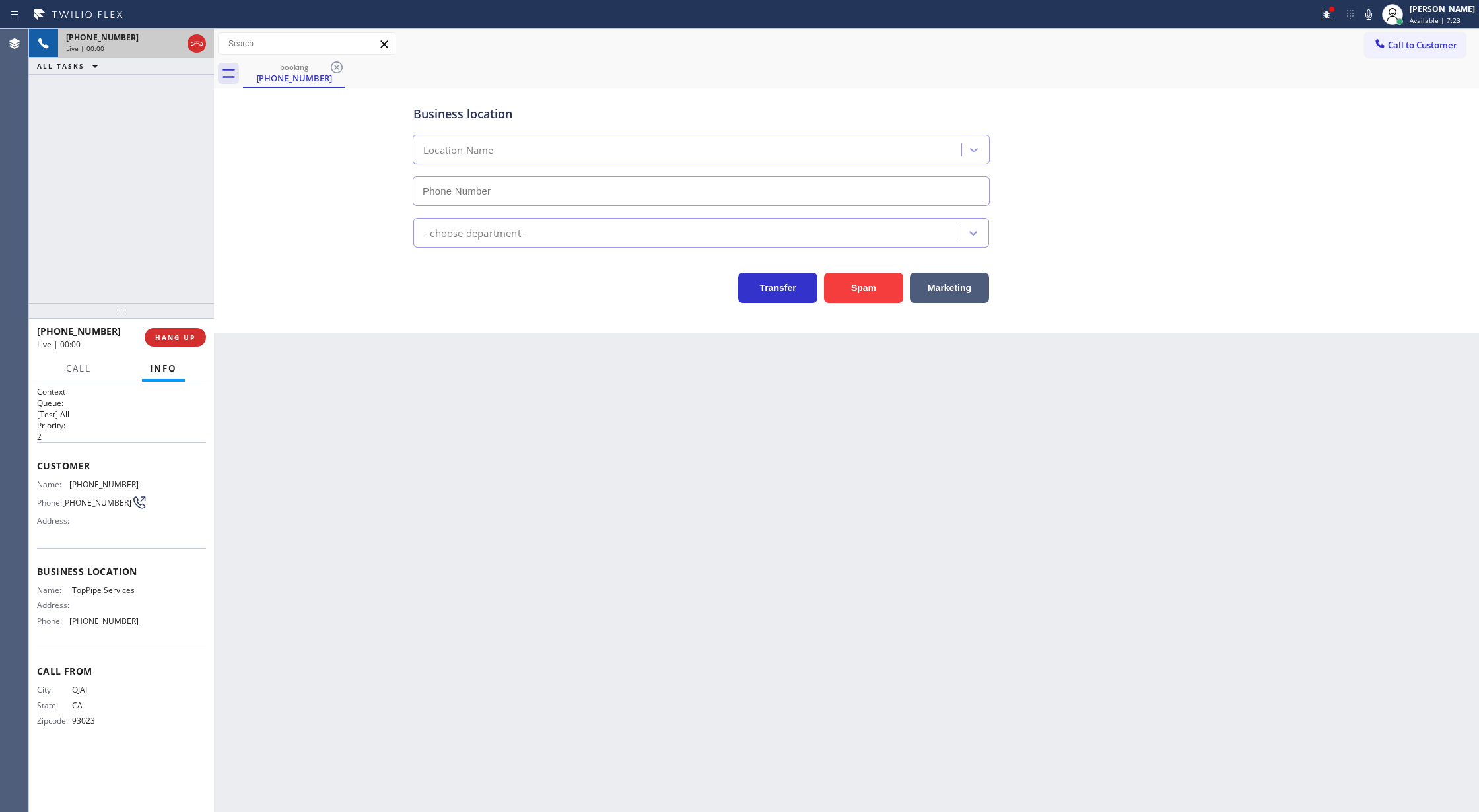
type input "(805) 973-6288"
click at [865, 300] on button "Spam" at bounding box center [863, 287] width 79 height 30
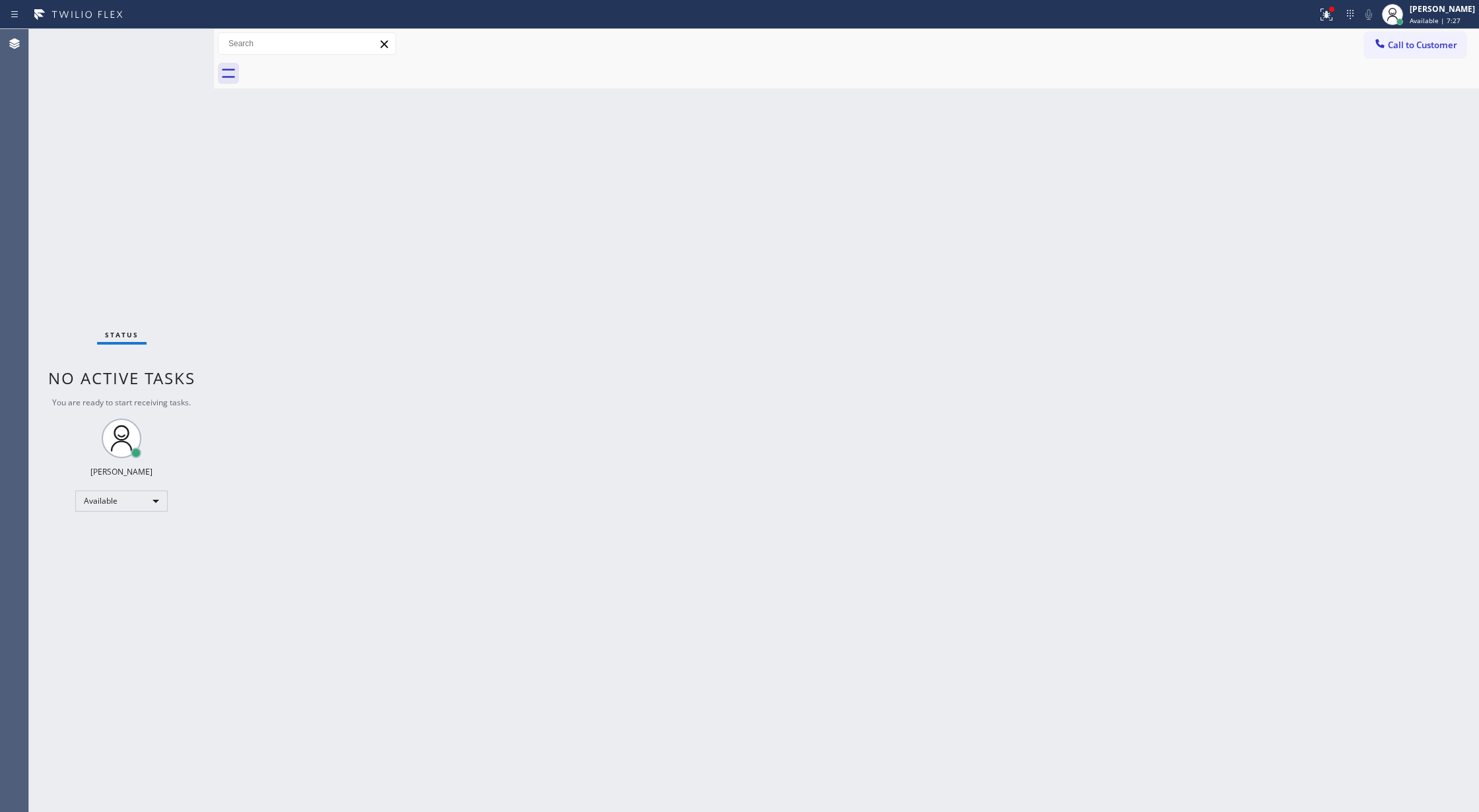
click at [175, 44] on div "Status No active tasks You are ready to start receiving tasks. Lilibeth Pueyo A…" at bounding box center [121, 421] width 185 height 783
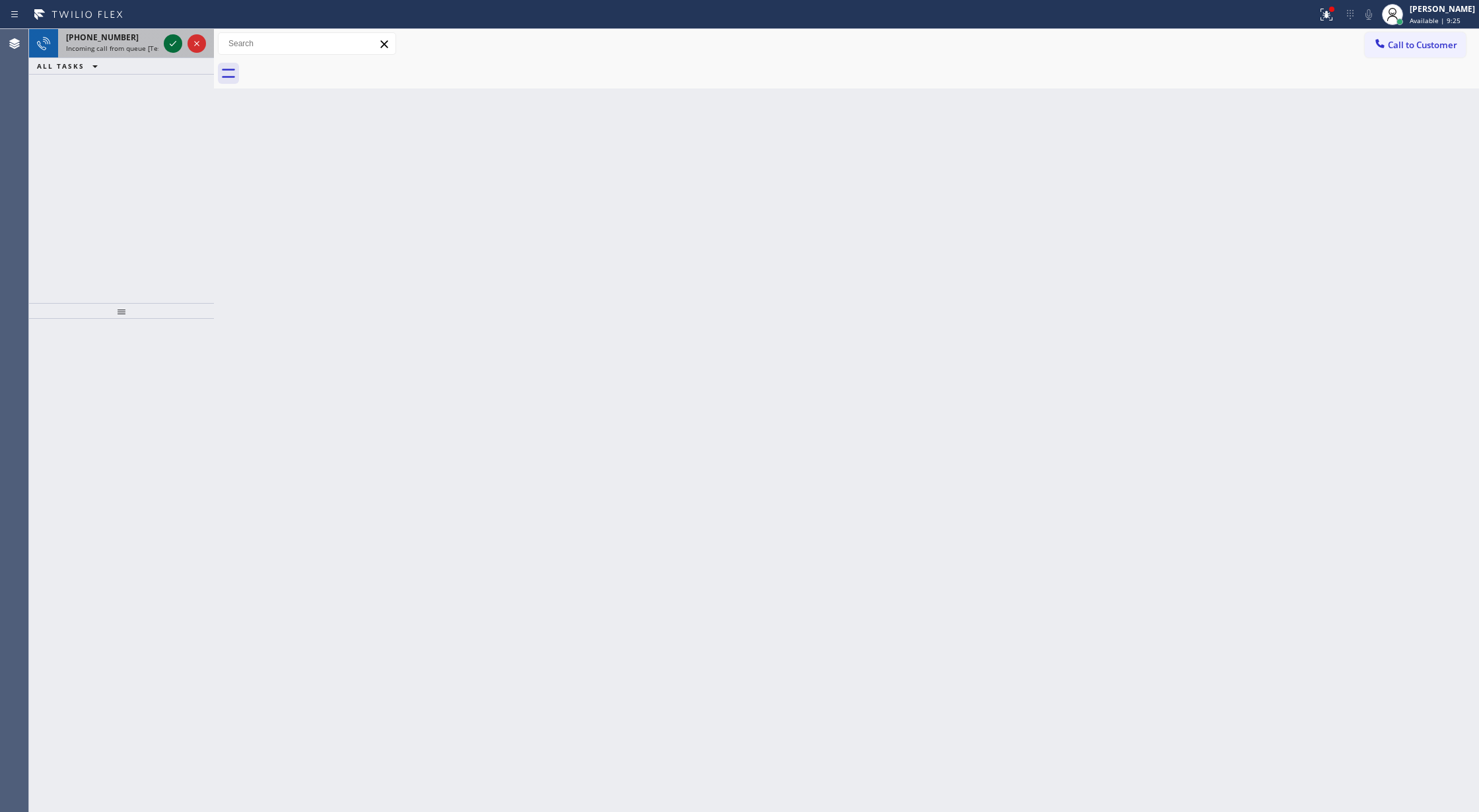
click at [173, 43] on icon at bounding box center [173, 43] width 15 height 15
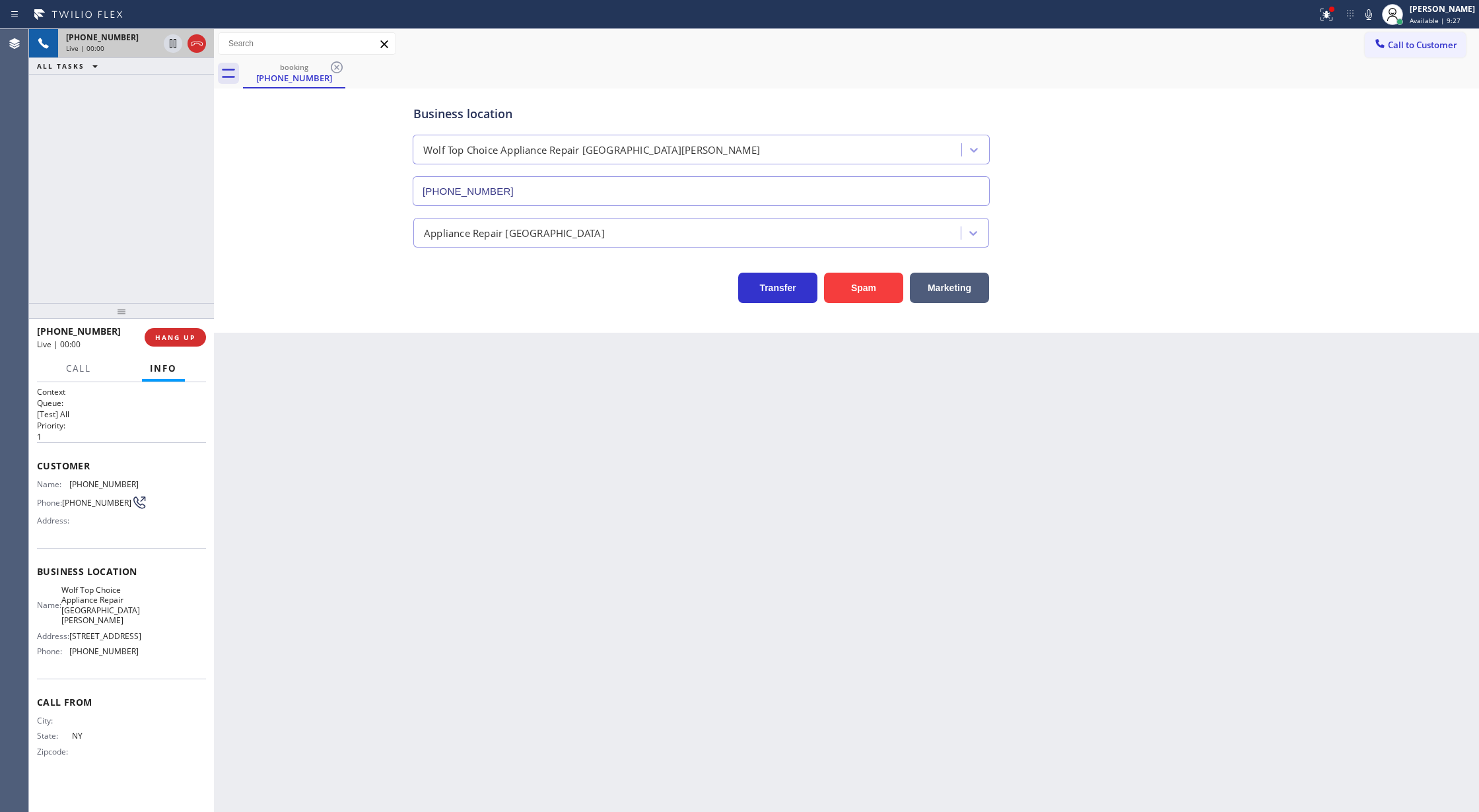
type input "(914) 353-4343"
click at [856, 278] on button "Spam" at bounding box center [863, 287] width 79 height 30
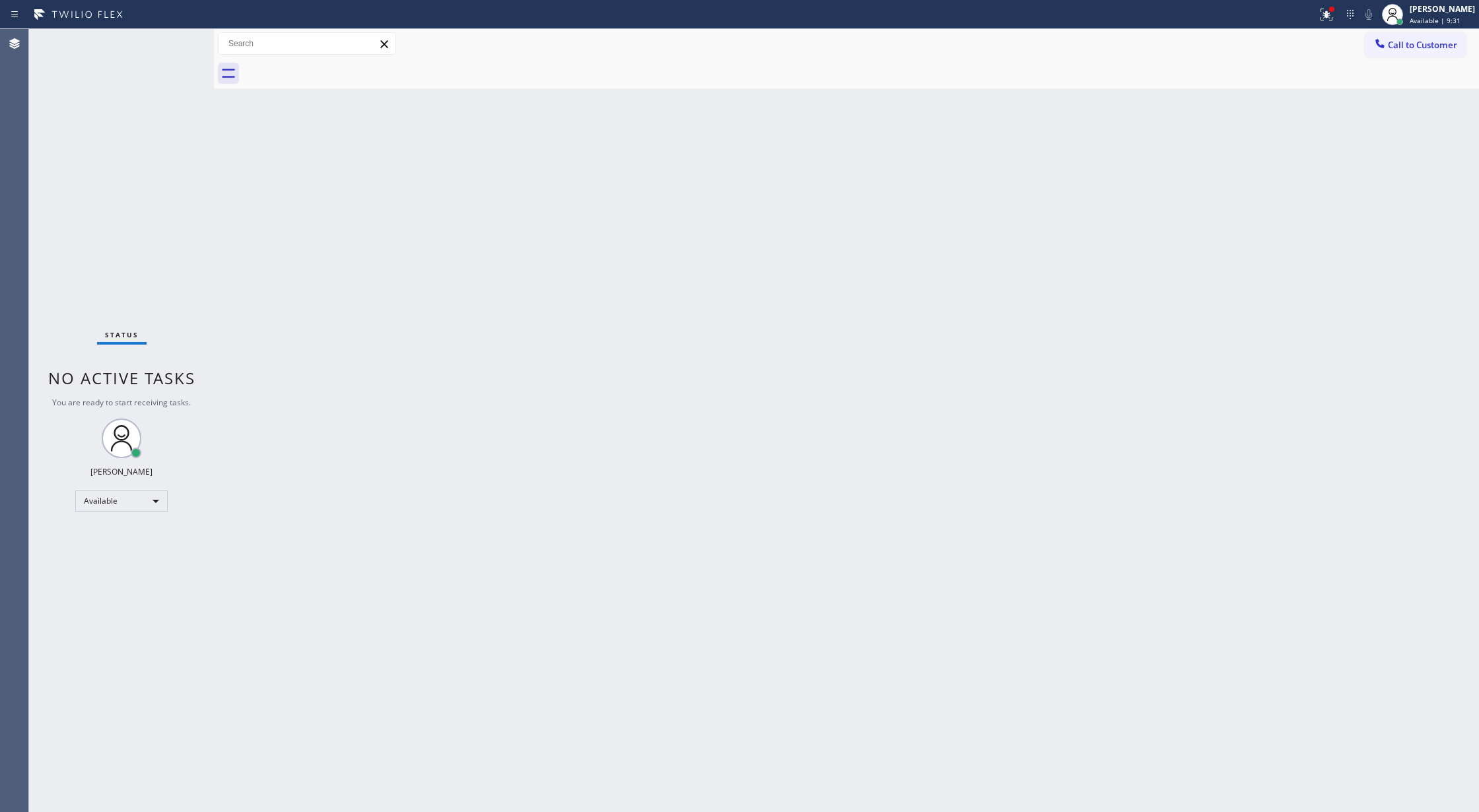
click at [170, 50] on div "Status No active tasks You are ready to start receiving tasks. Lilibeth Pueyo A…" at bounding box center [121, 421] width 185 height 783
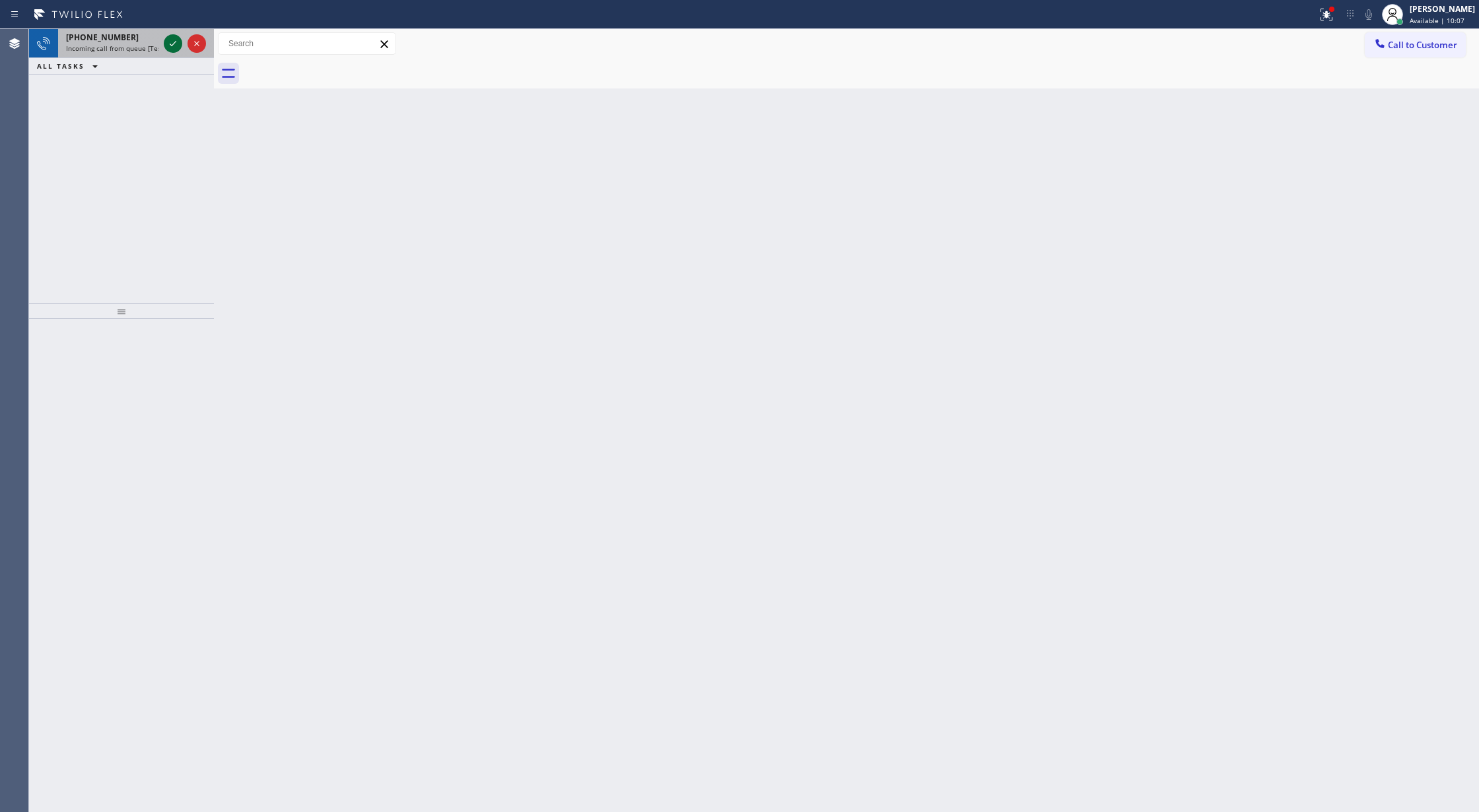
click at [165, 41] on icon at bounding box center [173, 43] width 15 height 15
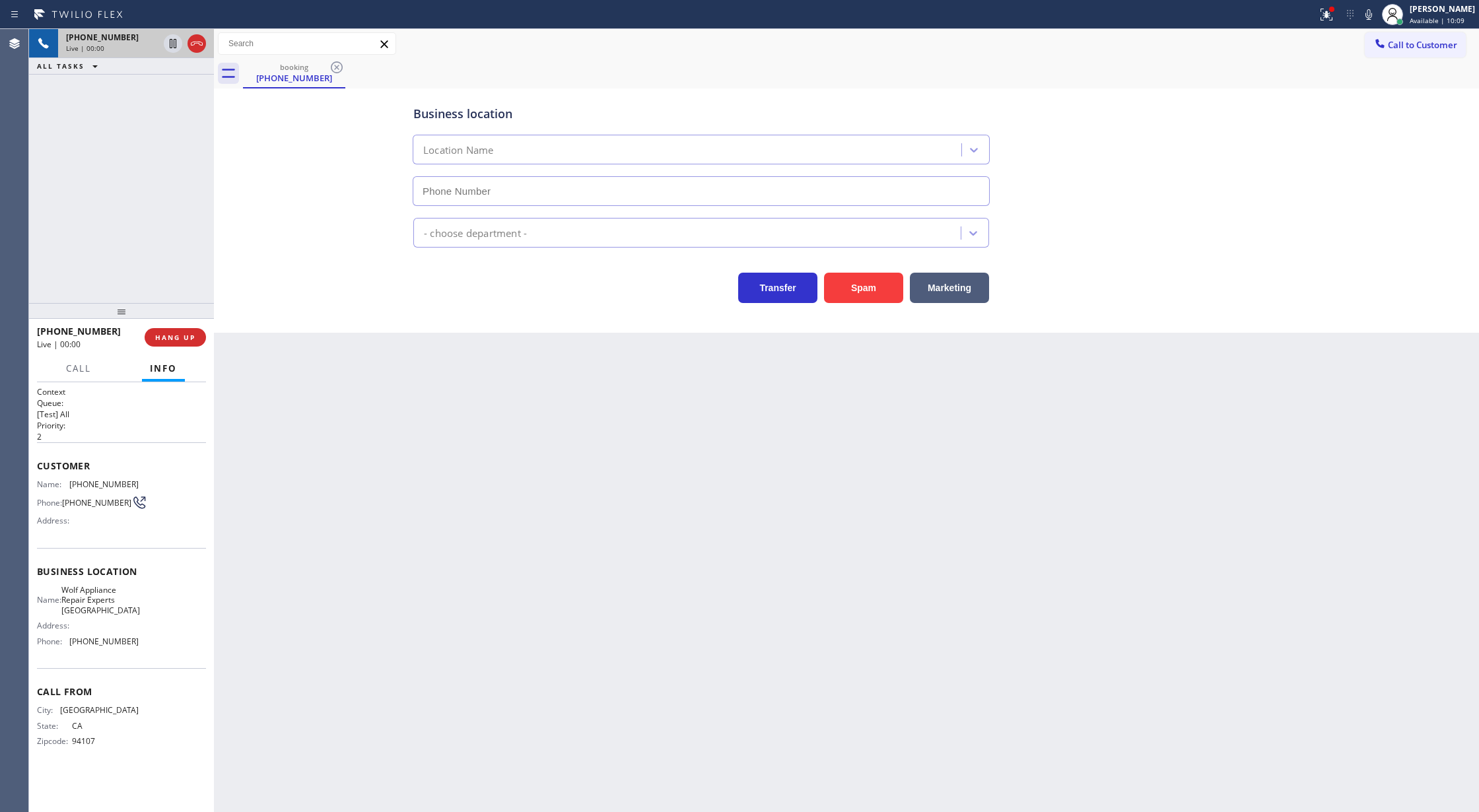
type input "(415) 231-7353"
click at [850, 299] on button "Spam" at bounding box center [863, 287] width 79 height 30
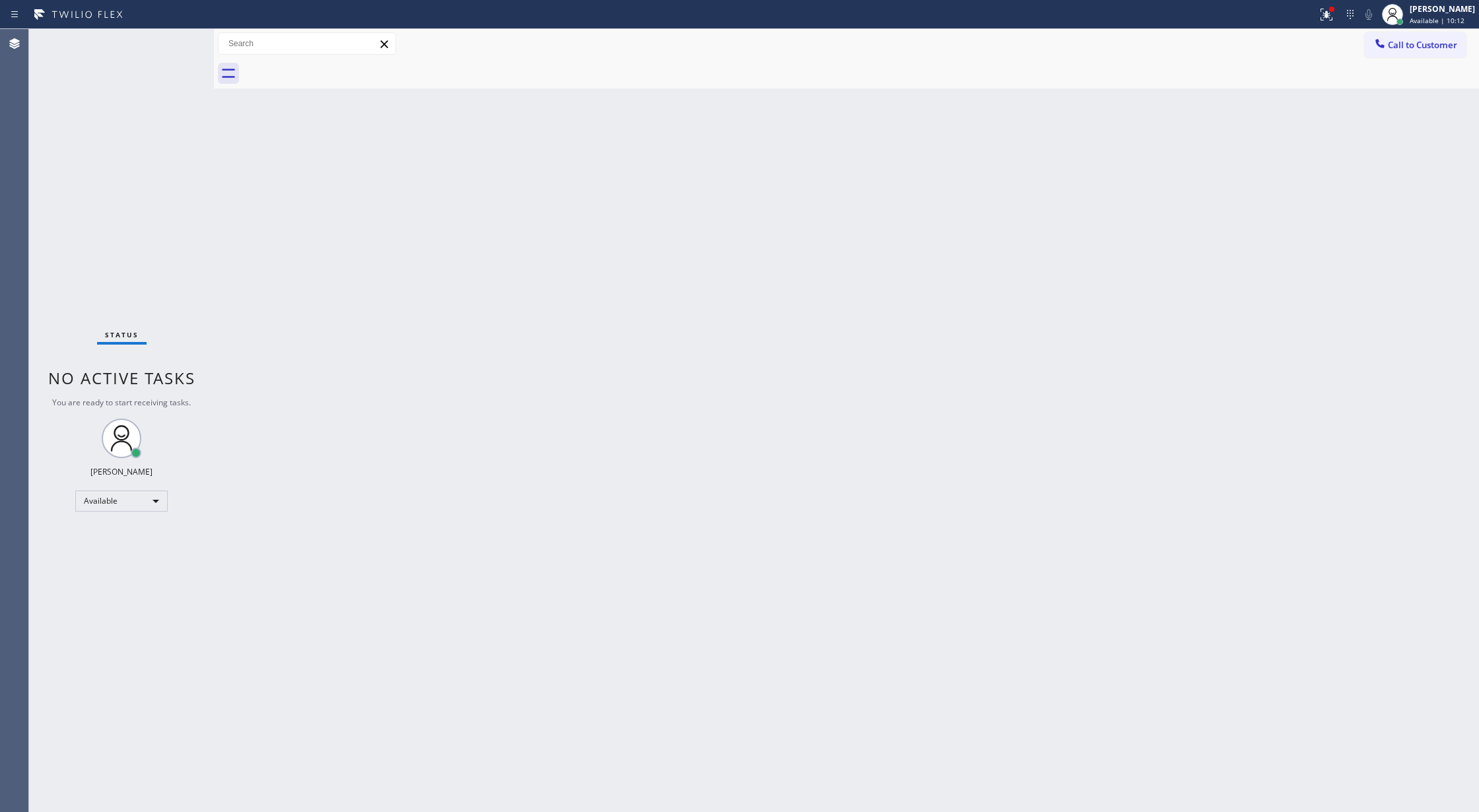
click at [187, 33] on div "Status No active tasks You are ready to start receiving tasks. Lilibeth Pueyo A…" at bounding box center [121, 421] width 185 height 783
click at [173, 40] on div "Status No active tasks You are ready to start receiving tasks. Lilibeth Pueyo A…" at bounding box center [121, 421] width 185 height 783
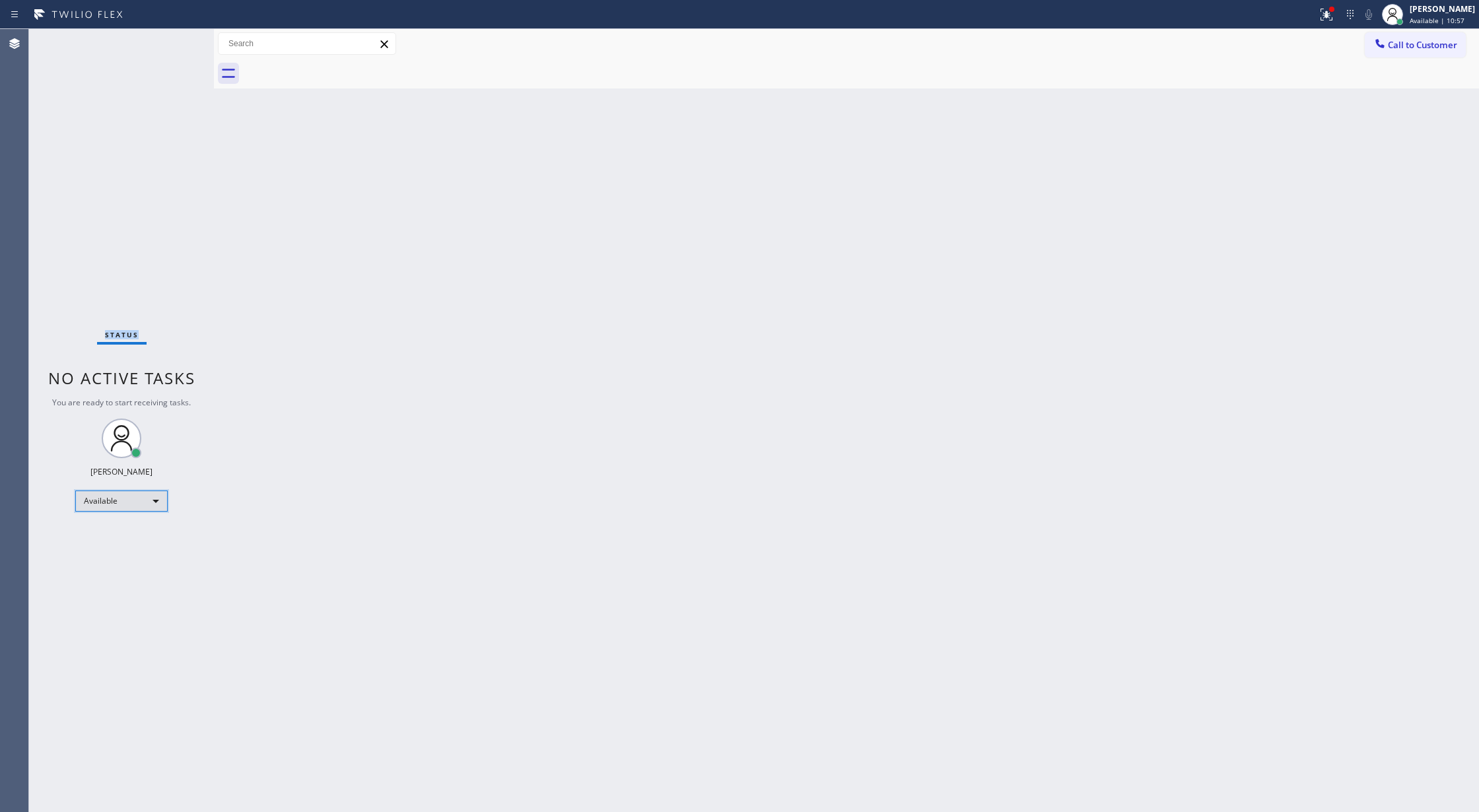
click at [148, 492] on div "Available" at bounding box center [121, 501] width 93 height 21
click at [130, 567] on li "Break" at bounding box center [120, 568] width 89 height 15
